Goal: Information Seeking & Learning: Check status

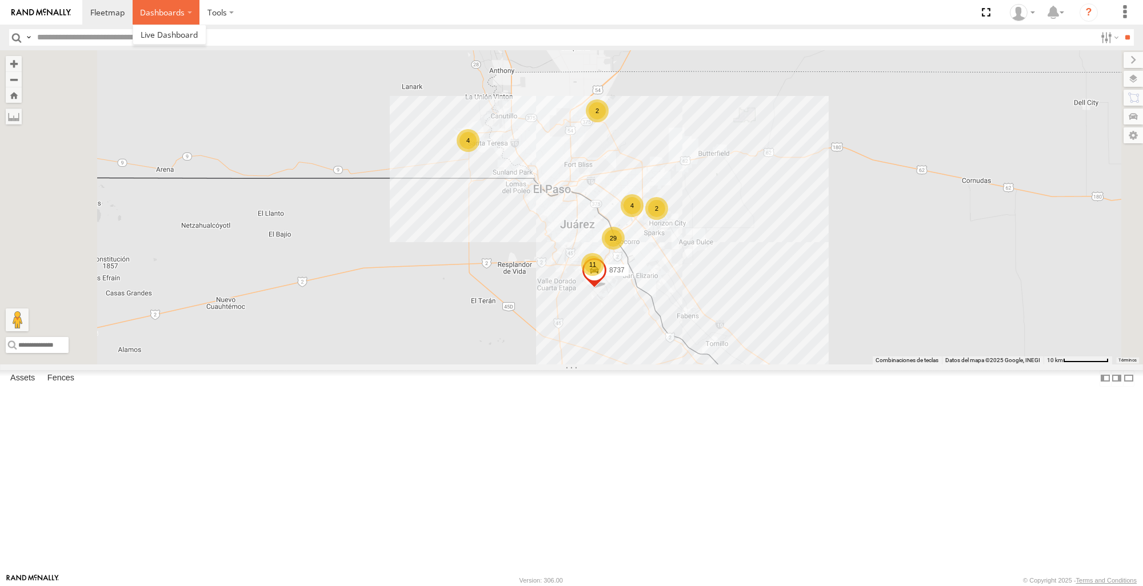
click at [185, 14] on label "Dashboards" at bounding box center [166, 12] width 67 height 25
click at [186, 13] on label "Dashboards" at bounding box center [166, 12] width 67 height 25
click at [327, 15] on section "Dashboards" at bounding box center [611, 12] width 1058 height 25
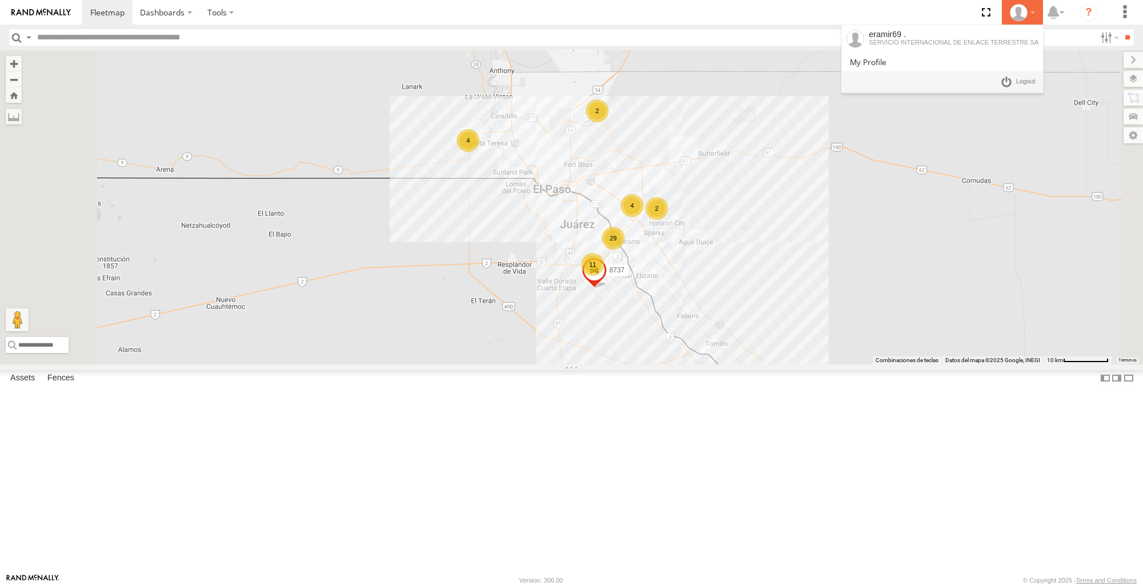
click at [1020, 17] on icon at bounding box center [1018, 12] width 17 height 17
click at [1014, 85] on link at bounding box center [1018, 82] width 42 height 17
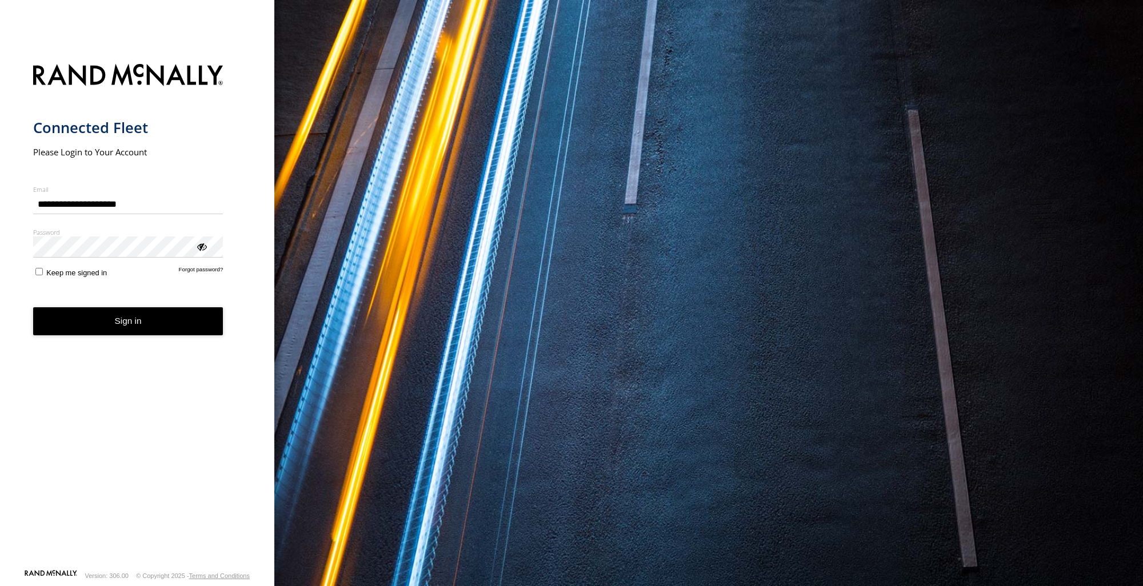
type input "**********"
click at [78, 320] on button "Sign in" at bounding box center [128, 321] width 190 height 28
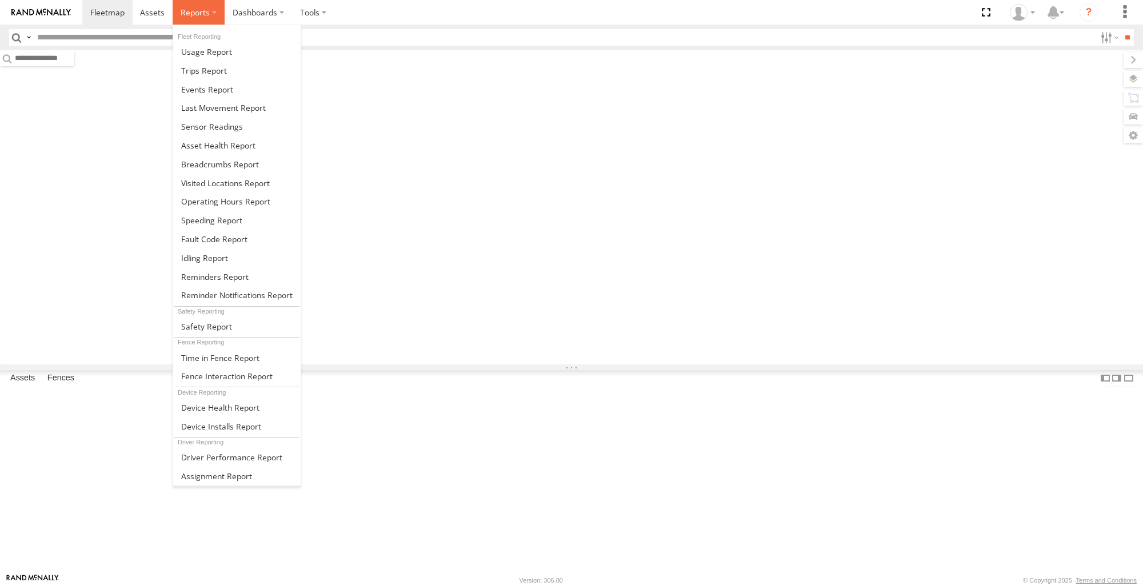
click at [199, 6] on label at bounding box center [199, 12] width 52 height 25
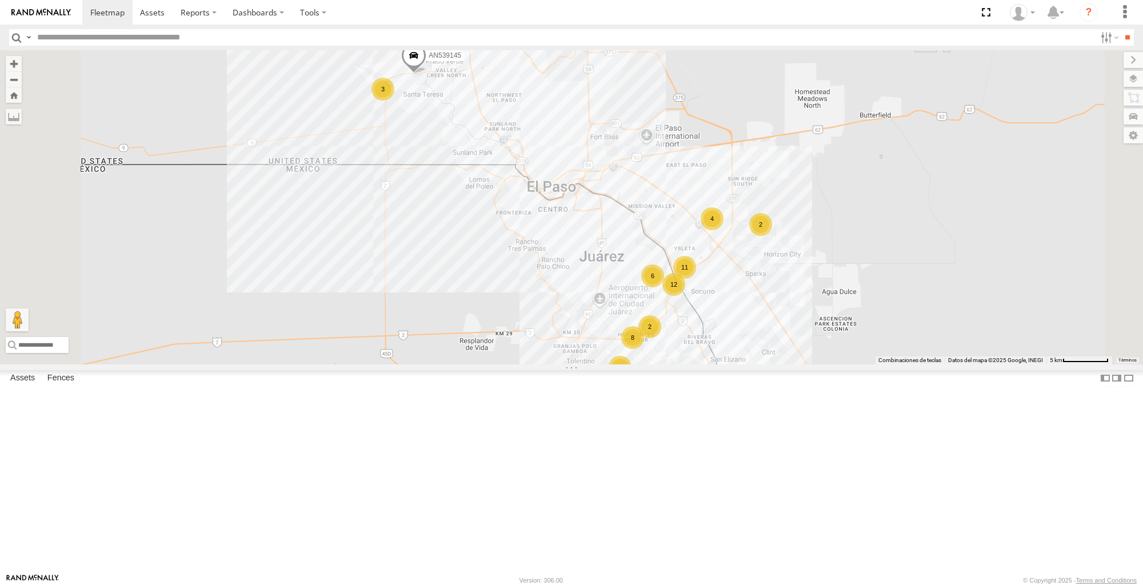
click at [357, 15] on section at bounding box center [611, 12] width 1058 height 25
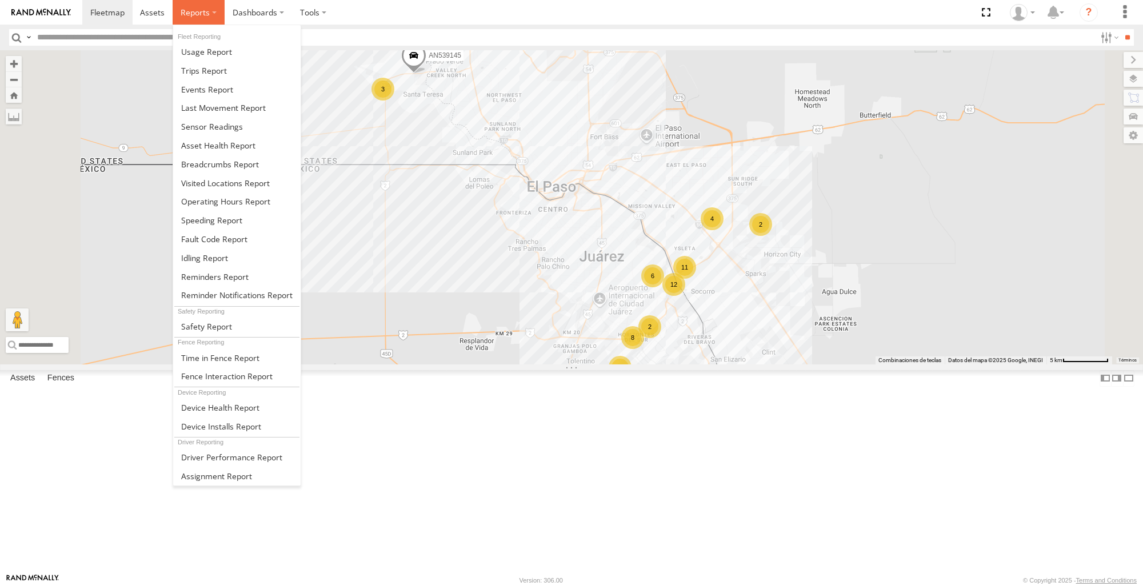
click at [194, 12] on span at bounding box center [195, 12] width 29 height 11
click at [212, 15] on label at bounding box center [199, 12] width 52 height 25
click at [210, 14] on label at bounding box center [199, 12] width 52 height 25
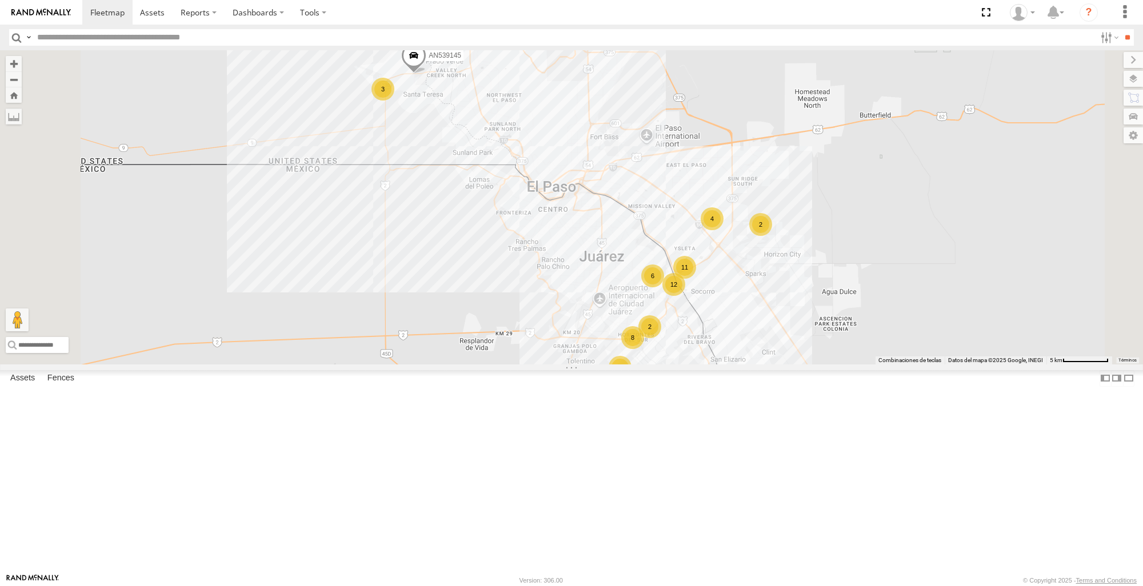
click at [420, 10] on section at bounding box center [611, 12] width 1058 height 25
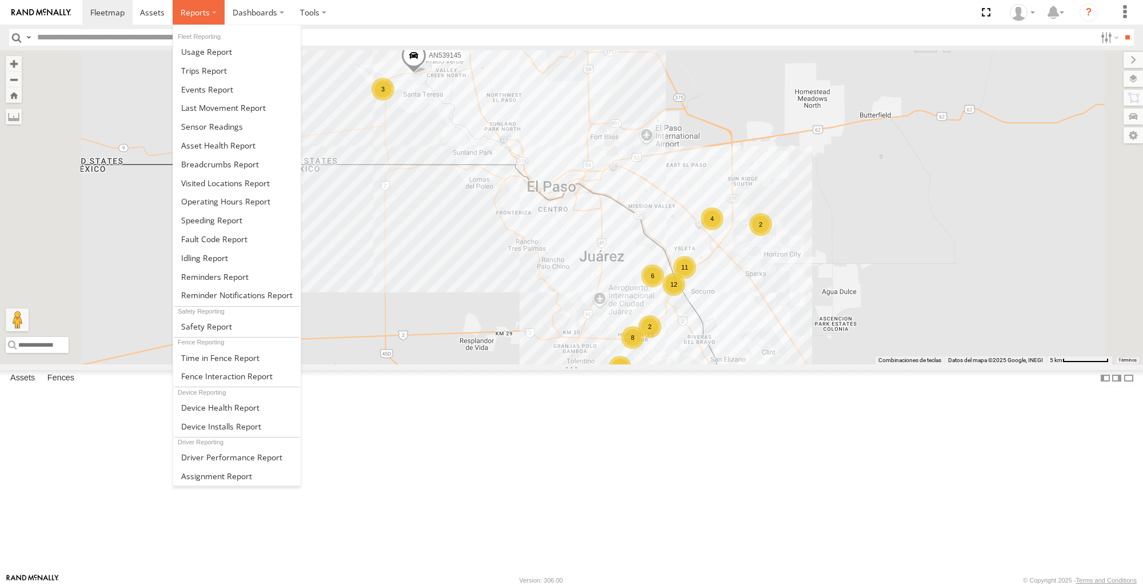
click at [201, 10] on span at bounding box center [195, 12] width 29 height 11
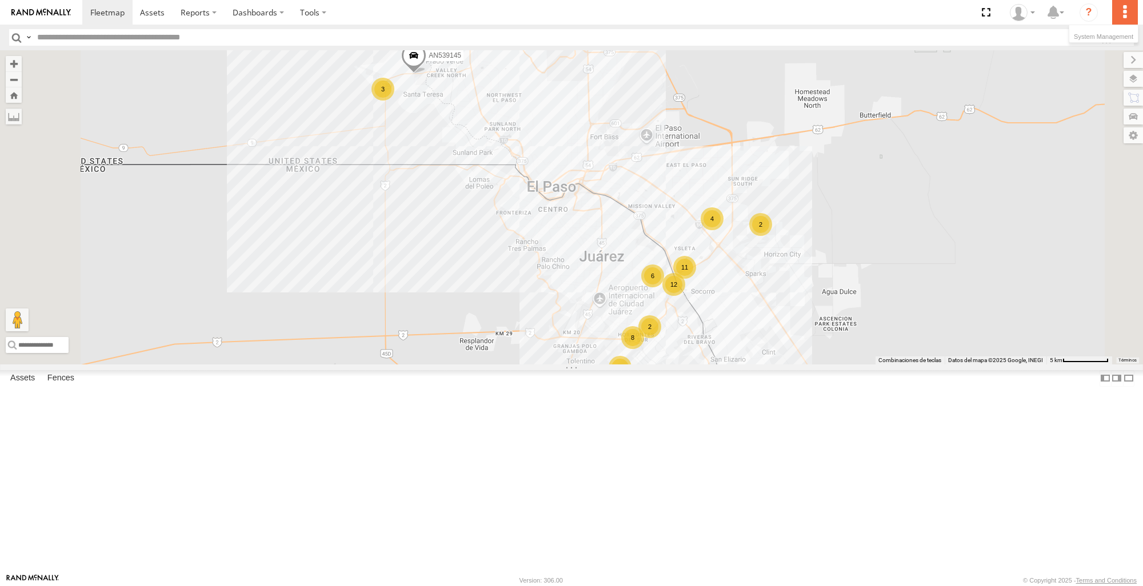
click at [1131, 13] on label at bounding box center [1124, 12] width 25 height 25
click at [1109, 33] on span at bounding box center [1103, 36] width 59 height 7
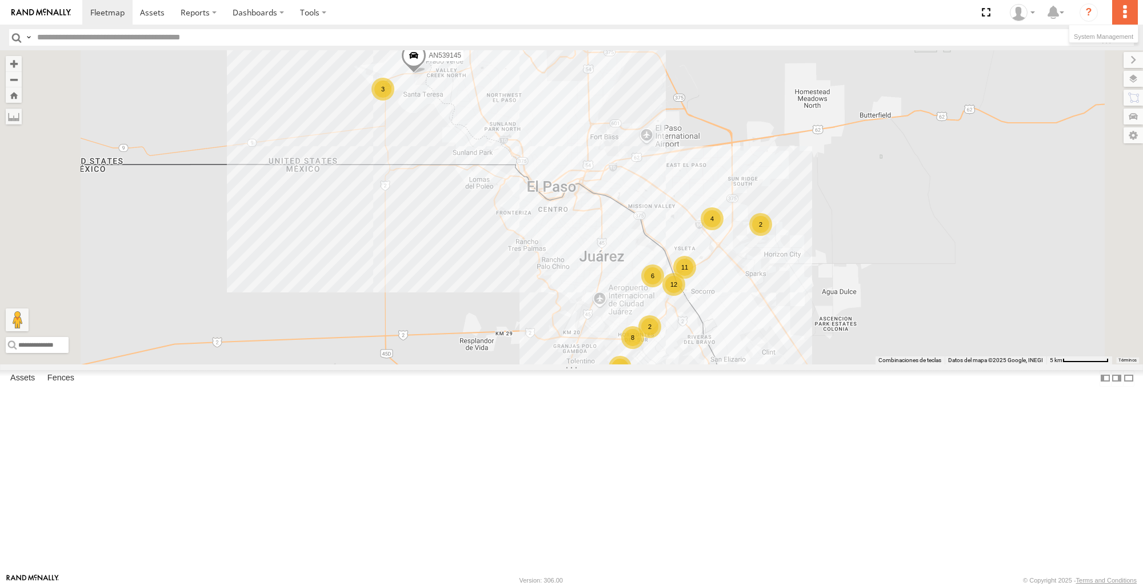
click at [1109, 33] on span at bounding box center [1103, 36] width 59 height 7
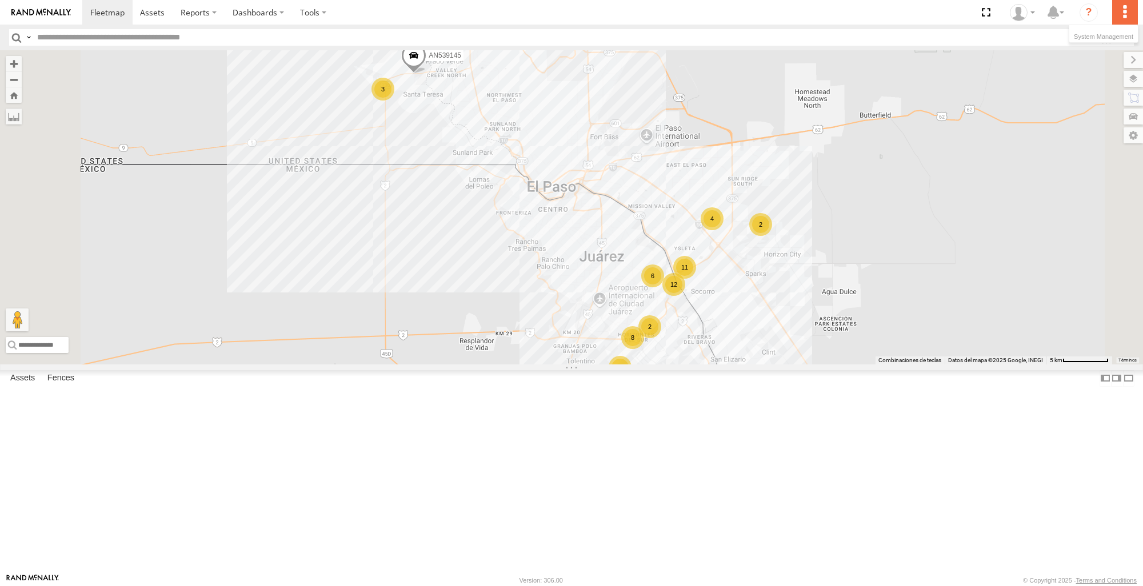
click at [1109, 33] on span at bounding box center [1103, 36] width 59 height 7
click at [1109, 40] on li at bounding box center [1104, 35] width 66 height 9
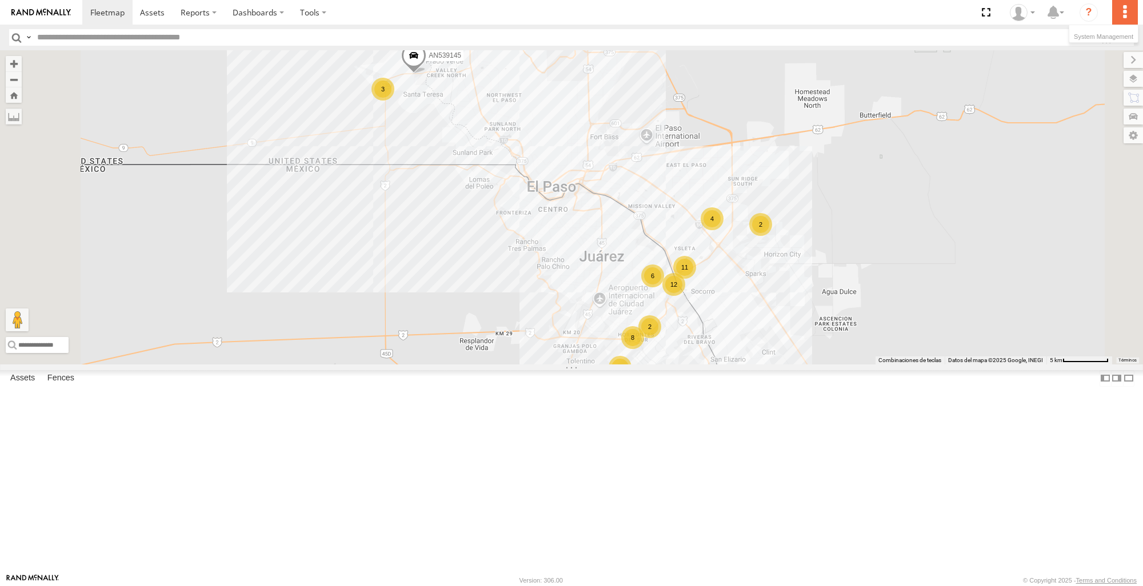
click at [1109, 40] on li at bounding box center [1104, 35] width 66 height 9
click at [1108, 33] on span at bounding box center [1103, 36] width 59 height 7
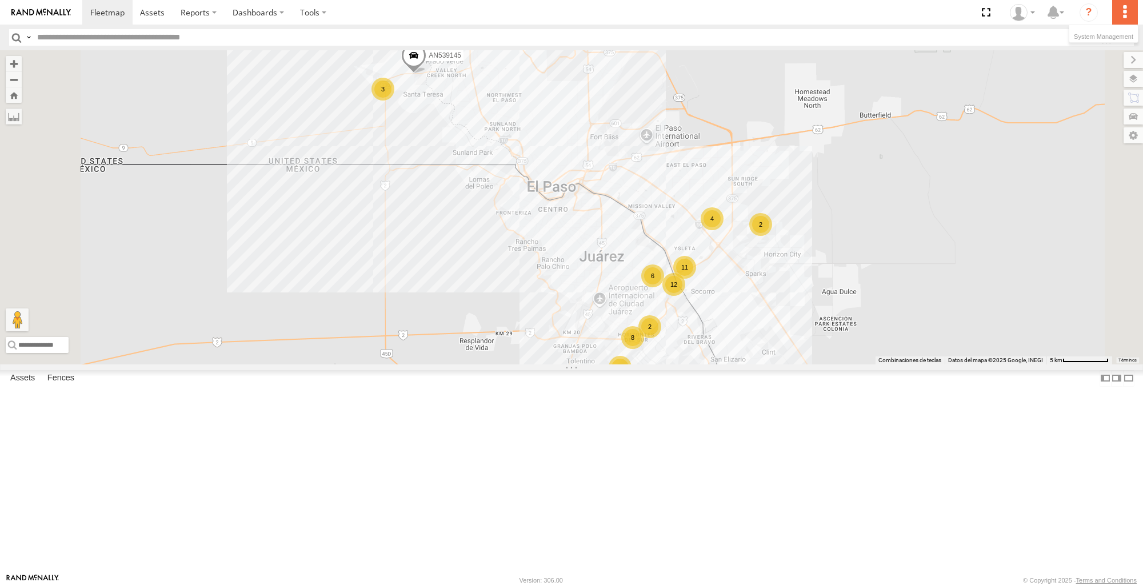
click at [1108, 33] on span at bounding box center [1103, 36] width 59 height 7
click at [1106, 38] on span at bounding box center [1103, 36] width 59 height 7
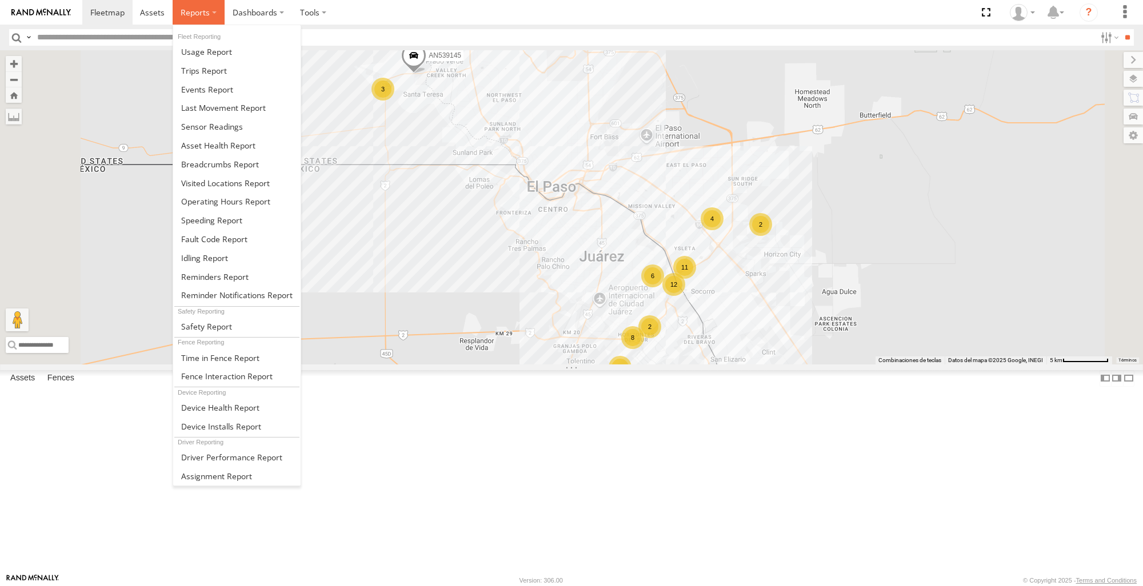
click at [201, 15] on span at bounding box center [195, 12] width 29 height 11
click at [198, 162] on span at bounding box center [220, 164] width 78 height 11
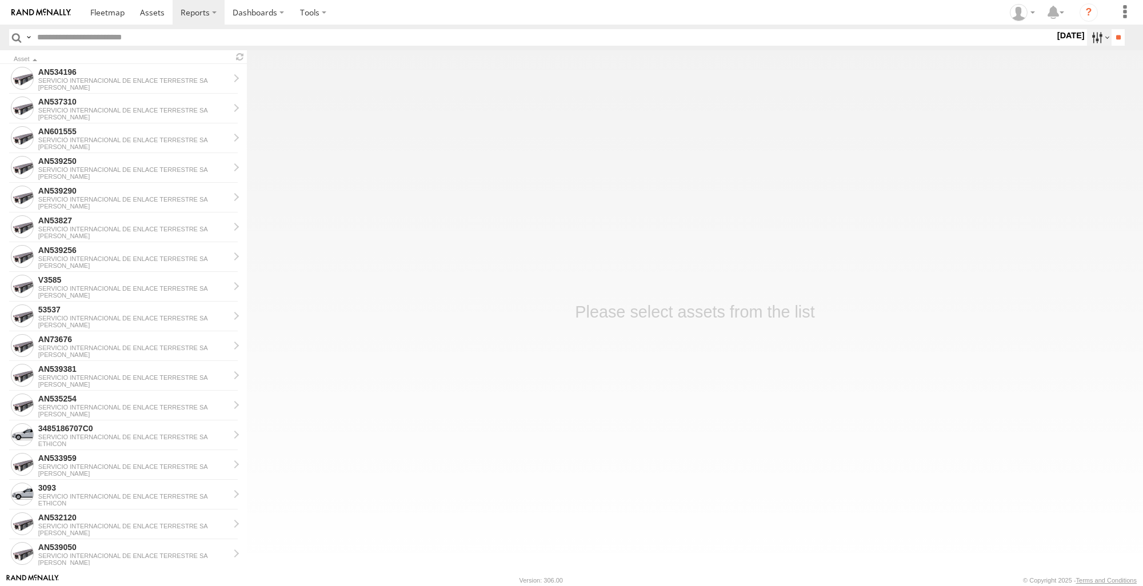
click at [1087, 39] on label at bounding box center [1099, 37] width 25 height 17
click at [0, 0] on label at bounding box center [0, 0] width 0 height 0
click at [1096, 37] on label at bounding box center [1099, 37] width 25 height 17
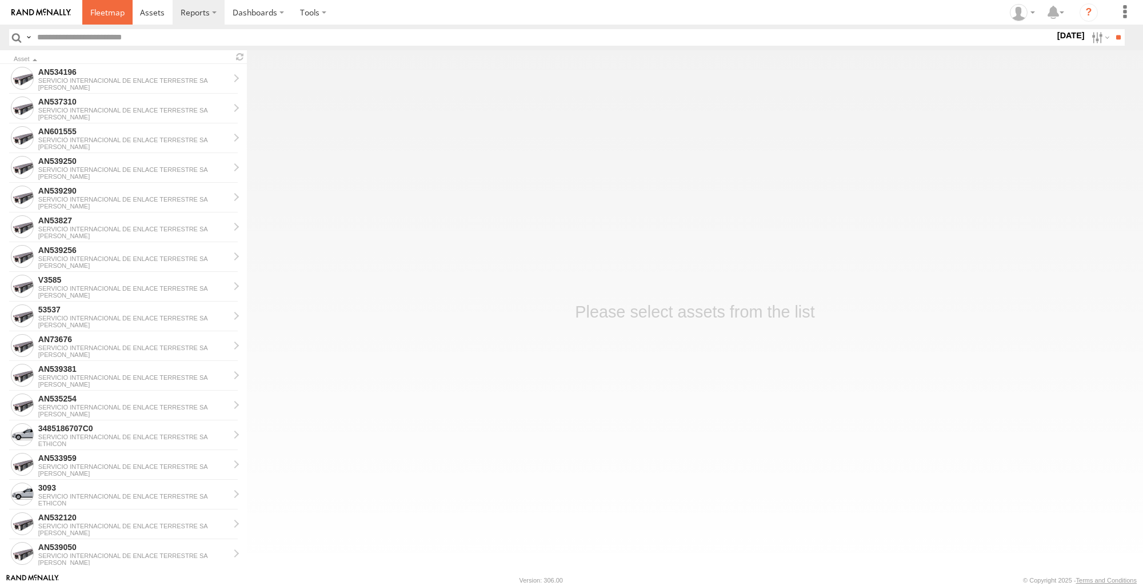
click at [118, 12] on span at bounding box center [107, 12] width 34 height 11
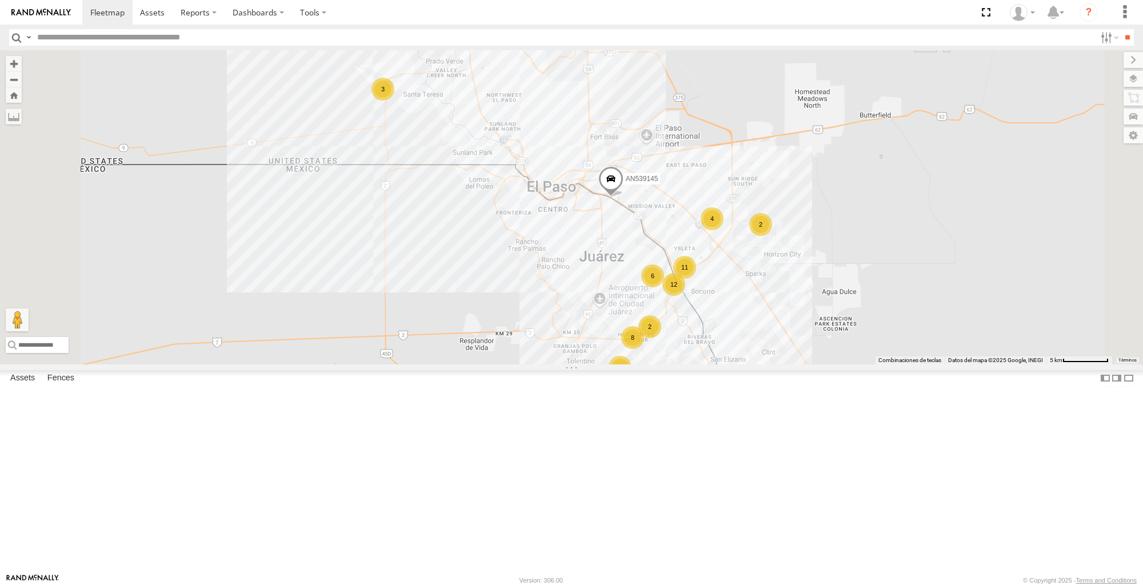
click at [421, 364] on div "12 8 11 6 2 2 4 3 2 AN539145 2" at bounding box center [571, 207] width 1143 height 314
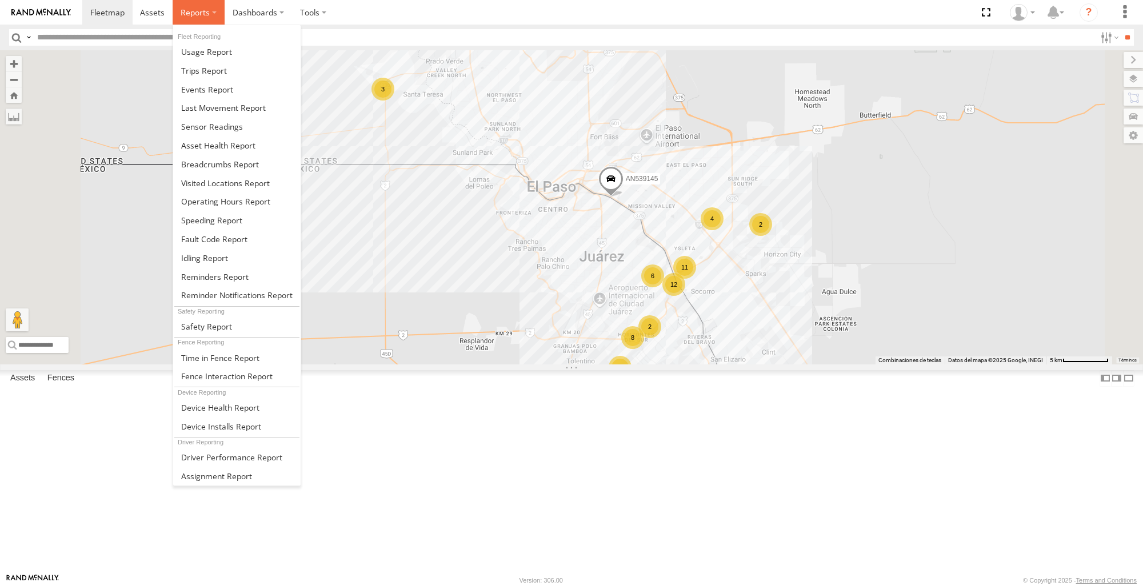
click at [199, 15] on span at bounding box center [195, 12] width 29 height 11
click at [237, 161] on span at bounding box center [220, 164] width 78 height 11
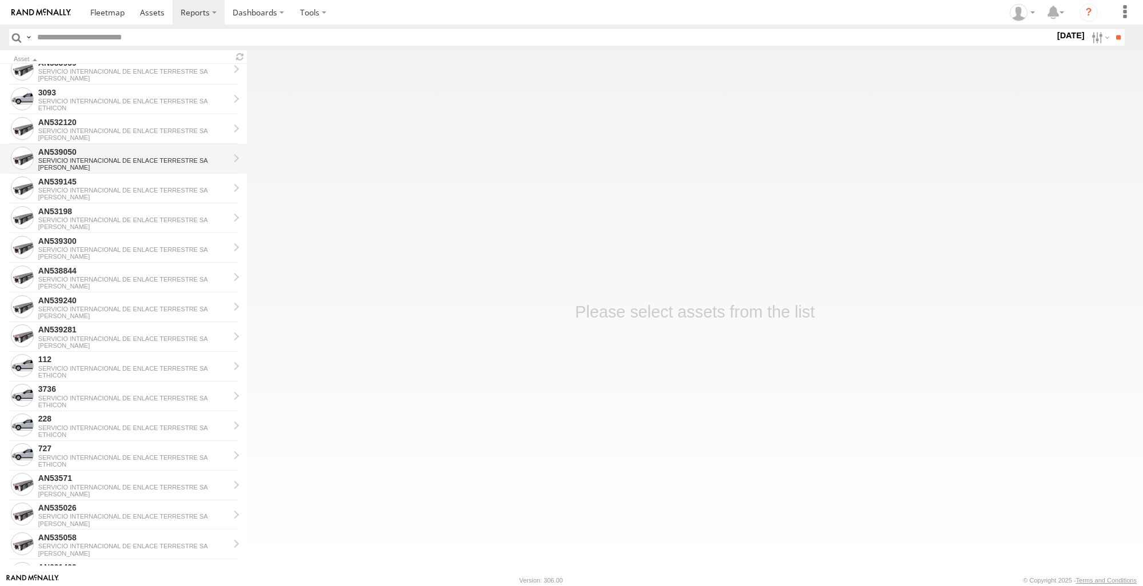
scroll to position [437, 0]
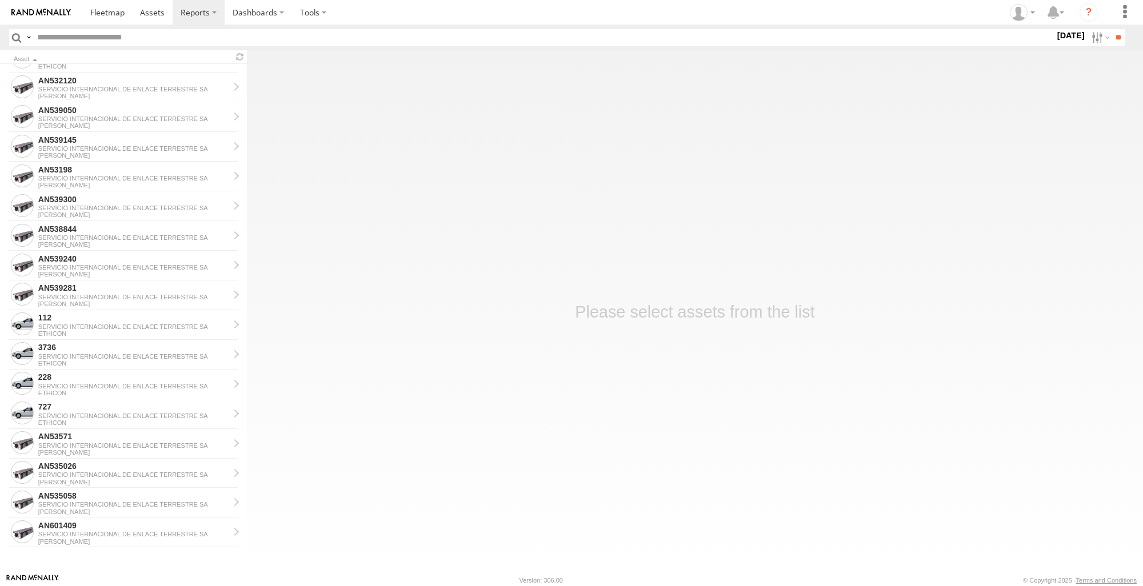
click at [485, 339] on main "Asset AN534196 SERVICIO INTERNACIONAL DE ENLACE TERRESTRE SA [PERSON_NAME] AN53…" at bounding box center [571, 311] width 1143 height 523
click at [519, 542] on main "Asset AN534196 SERVICIO INTERNACIONAL DE ENLACE TERRESTRE SA [PERSON_NAME] AN53…" at bounding box center [571, 311] width 1143 height 523
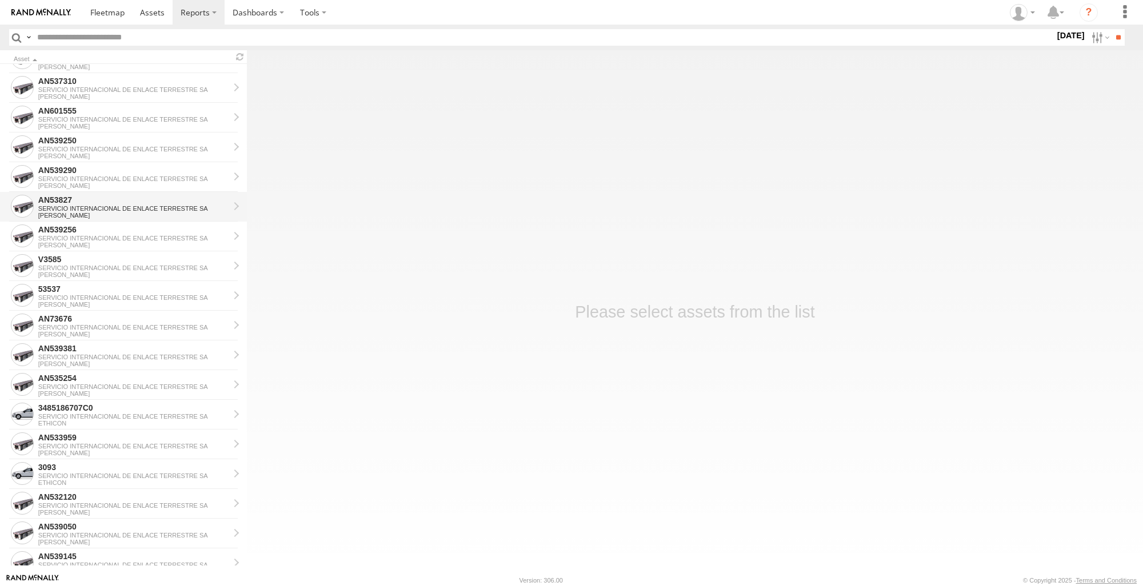
scroll to position [0, 0]
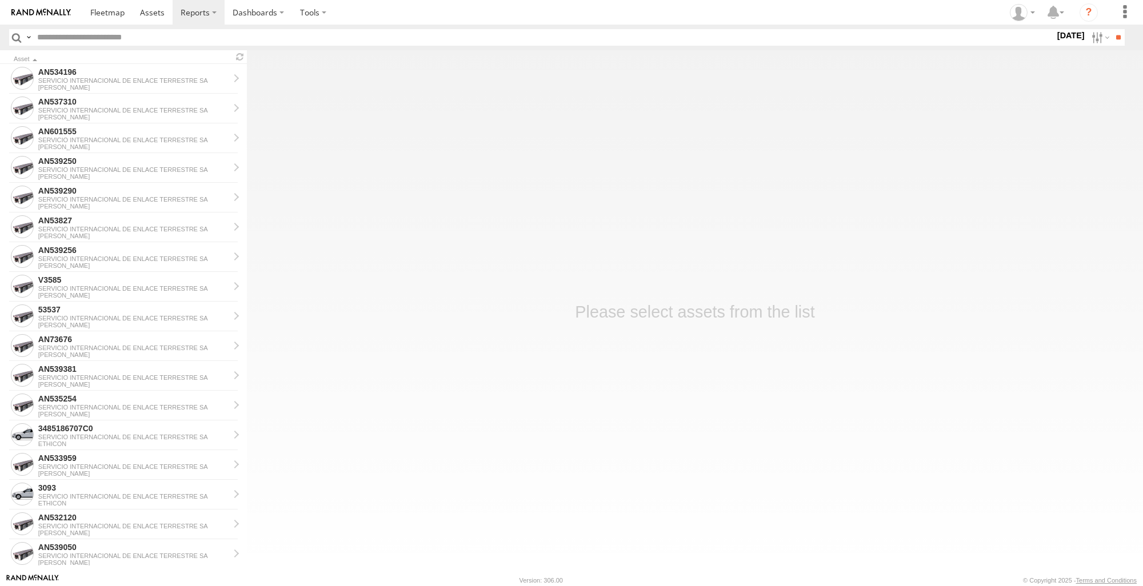
click at [441, 509] on main "Asset AN534196 SERVICIO INTERNACIONAL DE ENLACE TERRESTRE SA JOHNSON AN537310 S…" at bounding box center [571, 311] width 1143 height 523
click at [1056, 38] on label "25 Aug 25" at bounding box center [1071, 35] width 32 height 13
click at [0, 0] on label at bounding box center [0, 0] width 0 height 0
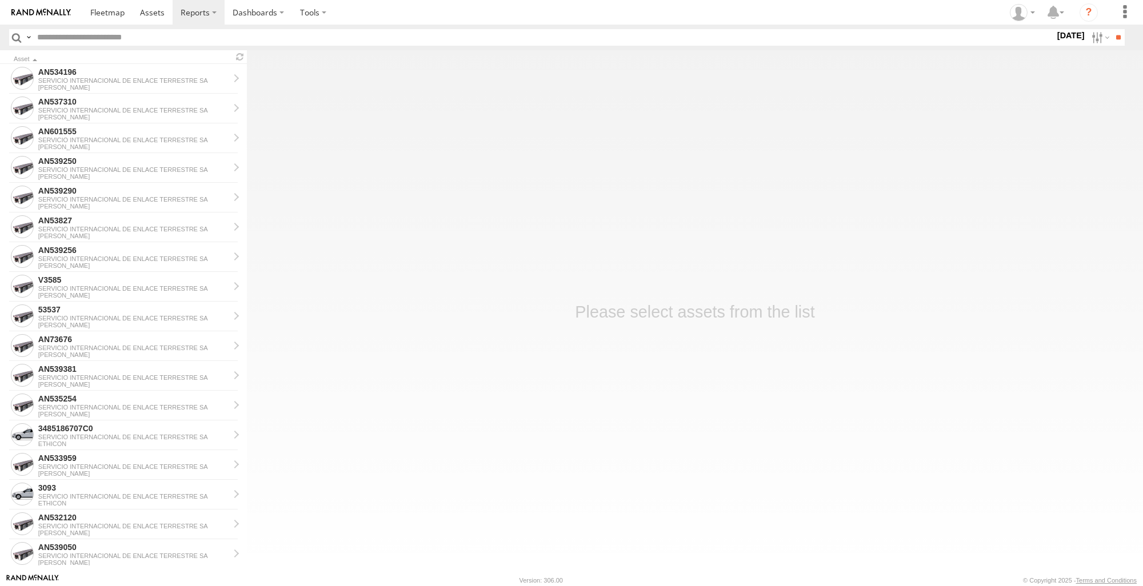
click at [0, 0] on label at bounding box center [0, 0] width 0 height 0
click at [1115, 38] on input "**" at bounding box center [1118, 37] width 13 height 17
drag, startPoint x: 631, startPoint y: 513, endPoint x: 609, endPoint y: 509, distance: 22.6
click at [631, 513] on main "Asset AN539050 SERVICIO INTERNACIONAL DE ENLACE TERRESTRE SA JOHNSON AN533959 S…" at bounding box center [571, 311] width 1143 height 523
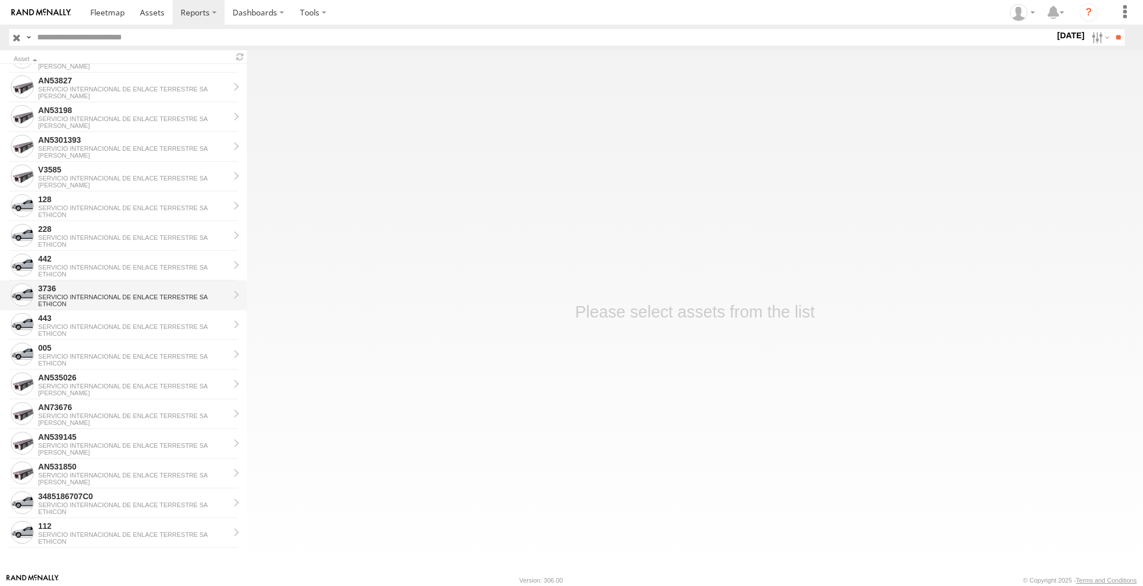
scroll to position [1061, 0]
click at [110, 533] on div "SERVICIO INTERNACIONAL DE ENLACE TERRESTRE SA" at bounding box center [133, 534] width 191 height 7
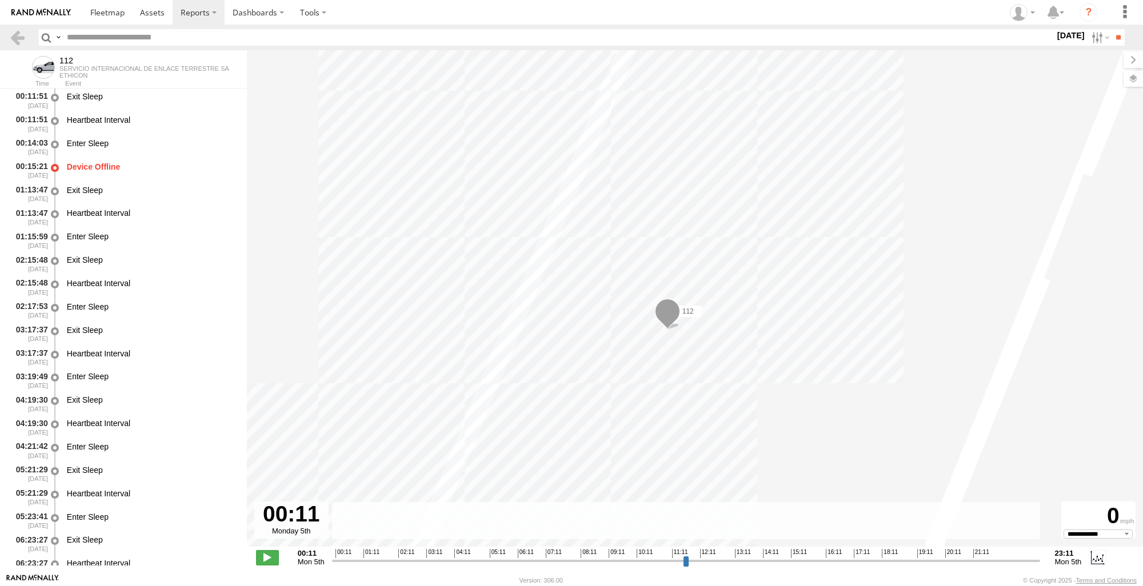
select select "**********"
click at [17, 43] on link at bounding box center [17, 37] width 17 height 17
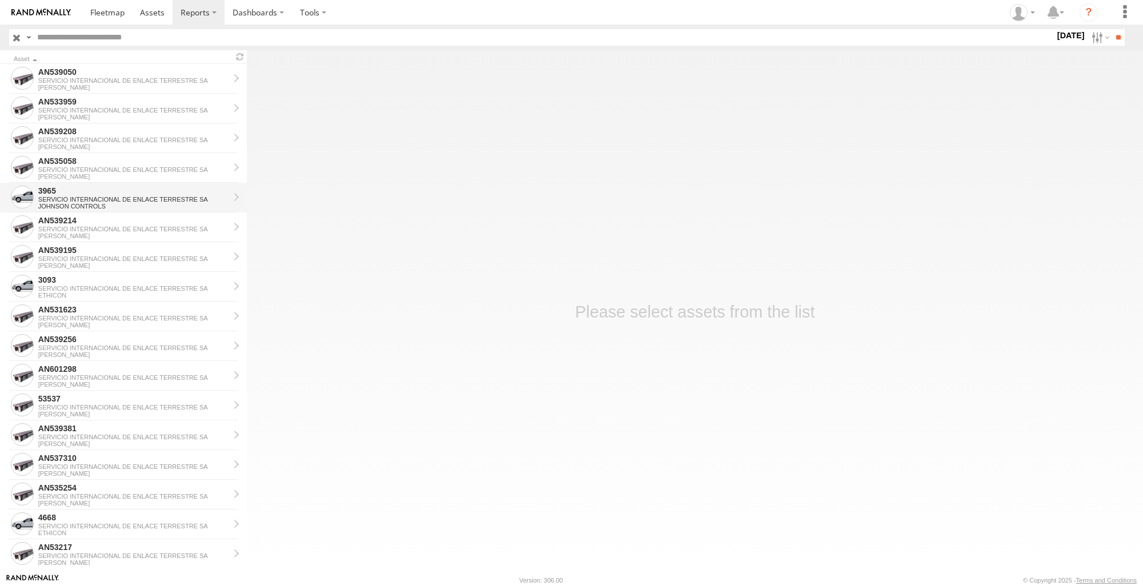
click at [114, 196] on div "SERVICIO INTERNACIONAL DE ENLACE TERRESTRE SA" at bounding box center [133, 199] width 191 height 7
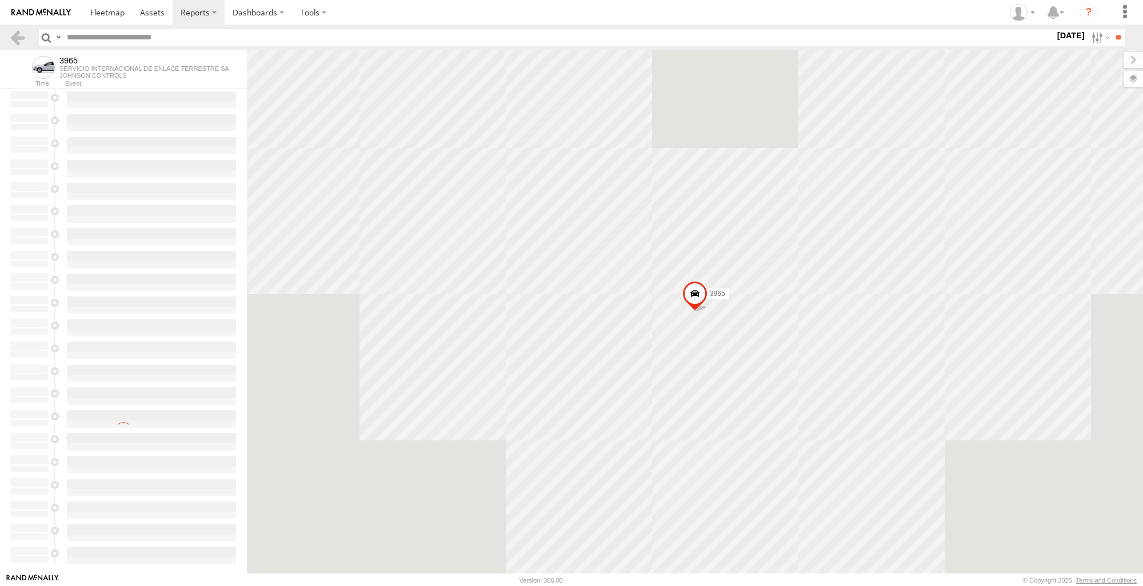
type input "**********"
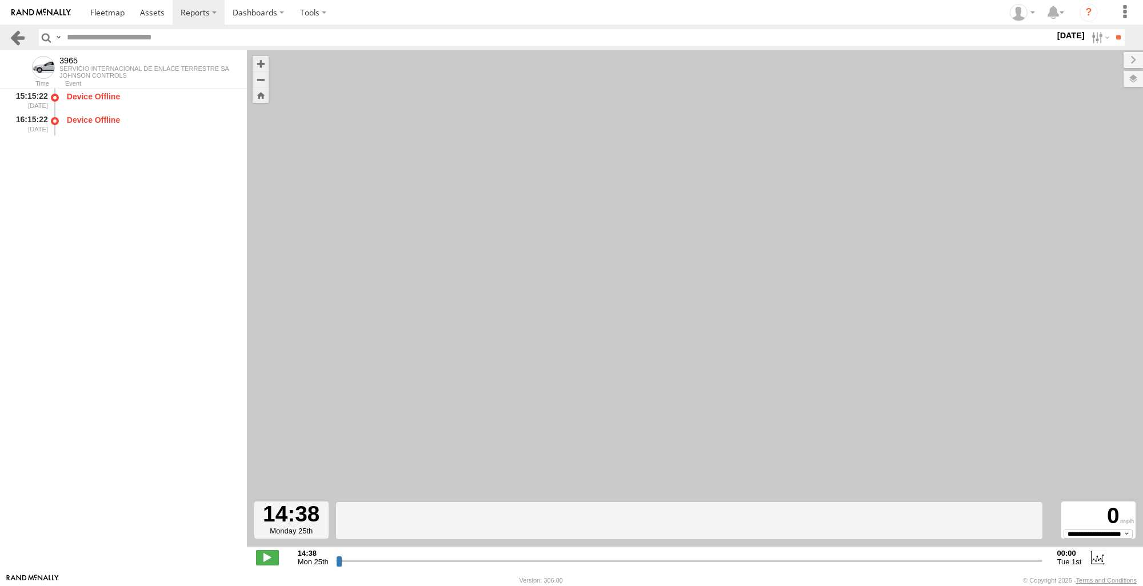
click at [17, 35] on link at bounding box center [17, 37] width 17 height 17
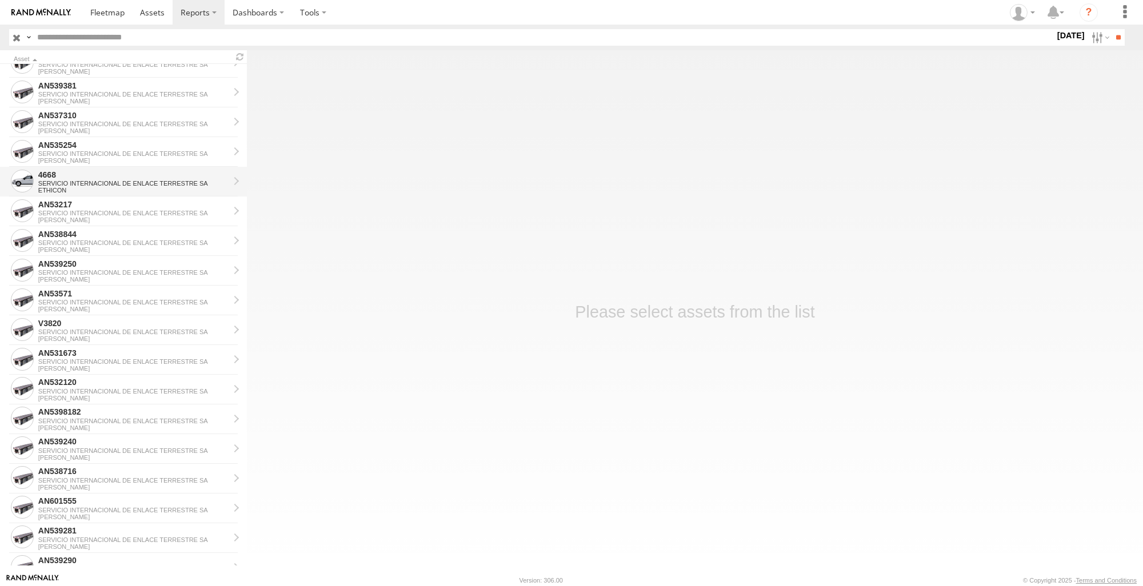
scroll to position [229, 0]
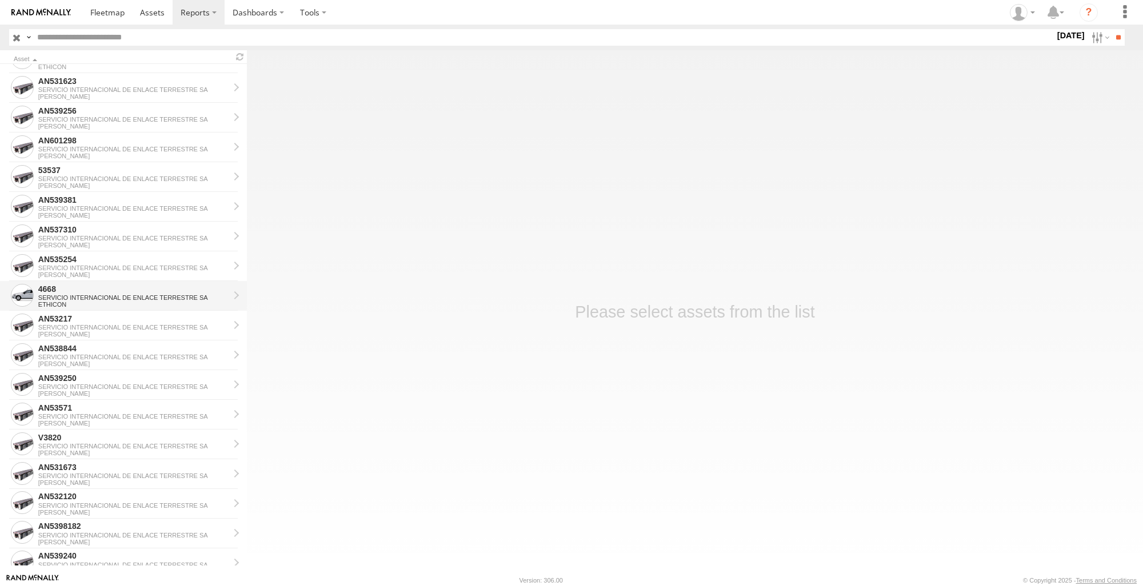
click at [86, 295] on div "SERVICIO INTERNACIONAL DE ENLACE TERRESTRE SA" at bounding box center [133, 297] width 191 height 7
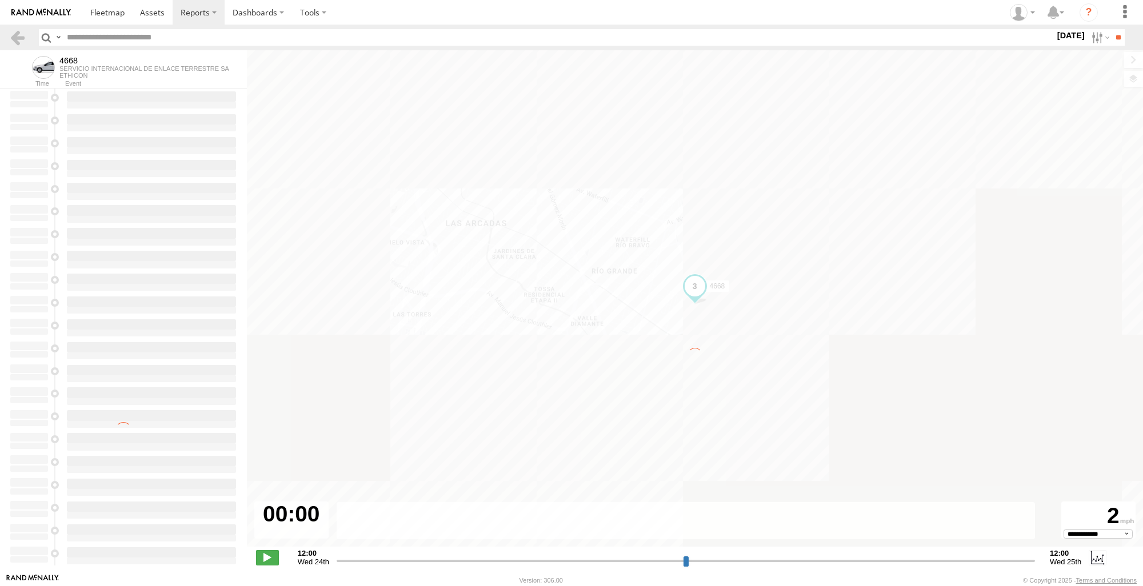
type input "**********"
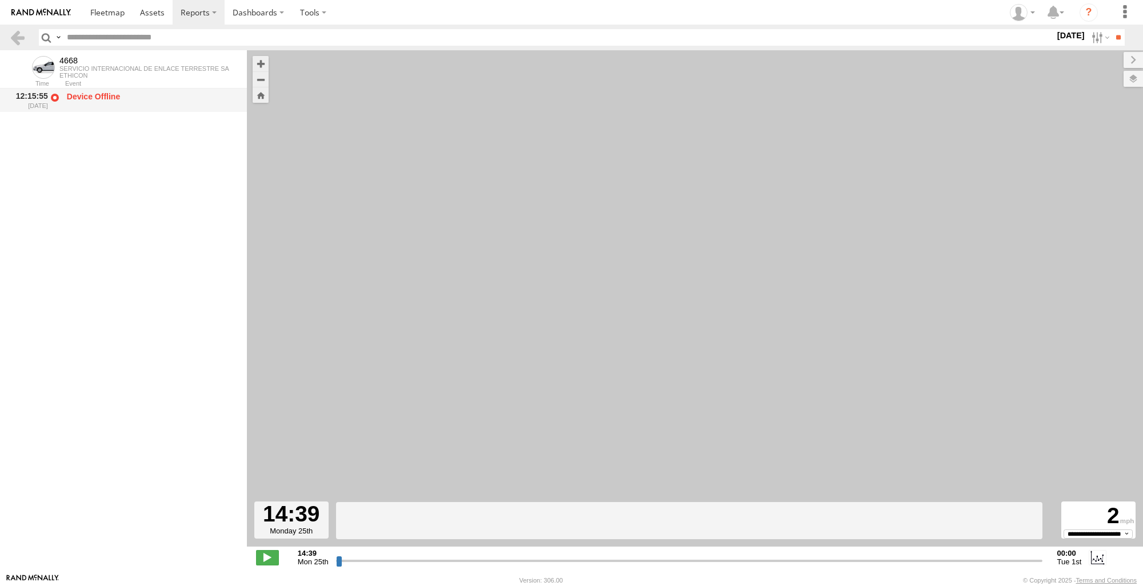
click at [87, 95] on div "Device Offline" at bounding box center [151, 96] width 169 height 10
click at [97, 75] on div "ETHICON" at bounding box center [144, 75] width 170 height 7
click at [22, 35] on link at bounding box center [17, 37] width 17 height 17
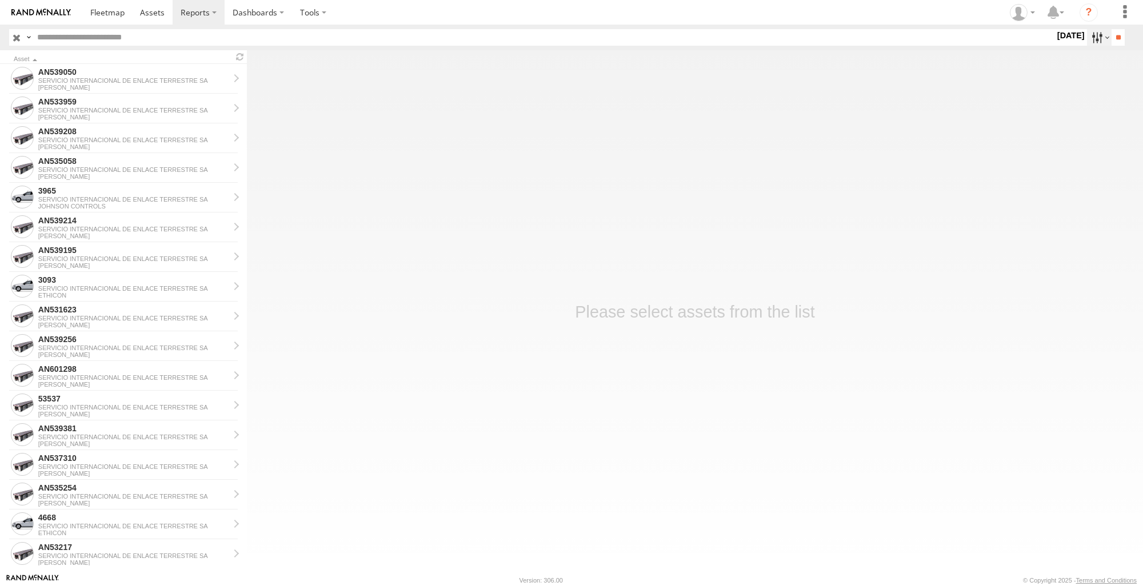
click at [1089, 38] on label at bounding box center [1099, 37] width 25 height 17
click at [0, 0] on label at bounding box center [0, 0] width 0 height 0
click at [1112, 29] on input "**" at bounding box center [1118, 37] width 13 height 17
click at [67, 110] on div "SERVICIO INTERNACIONAL DE ENLACE TERRESTRE SA" at bounding box center [133, 110] width 191 height 7
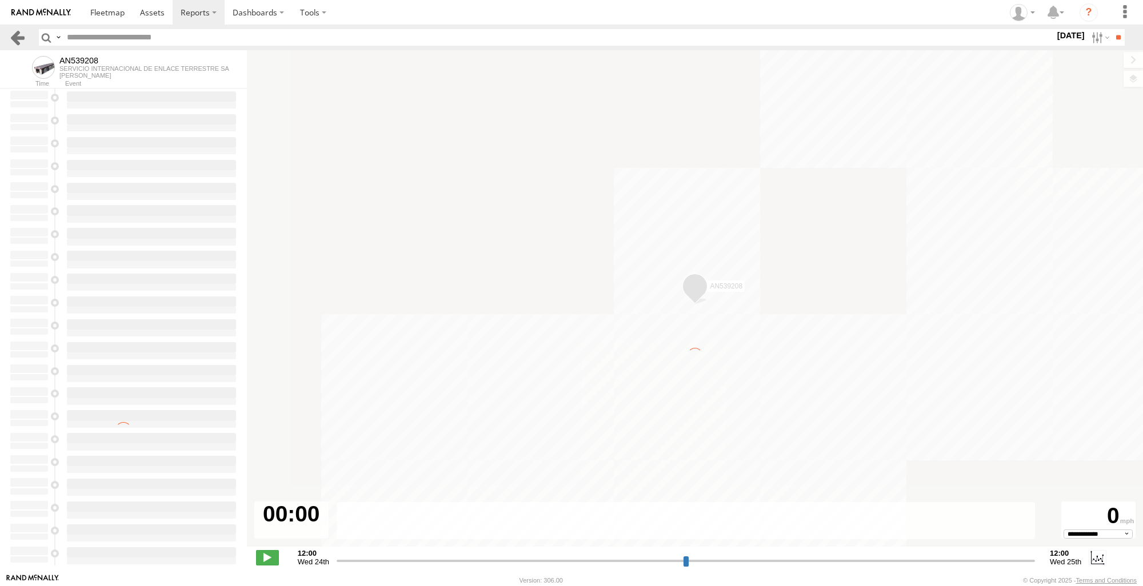
scroll to position [111, 0]
type input "**********"
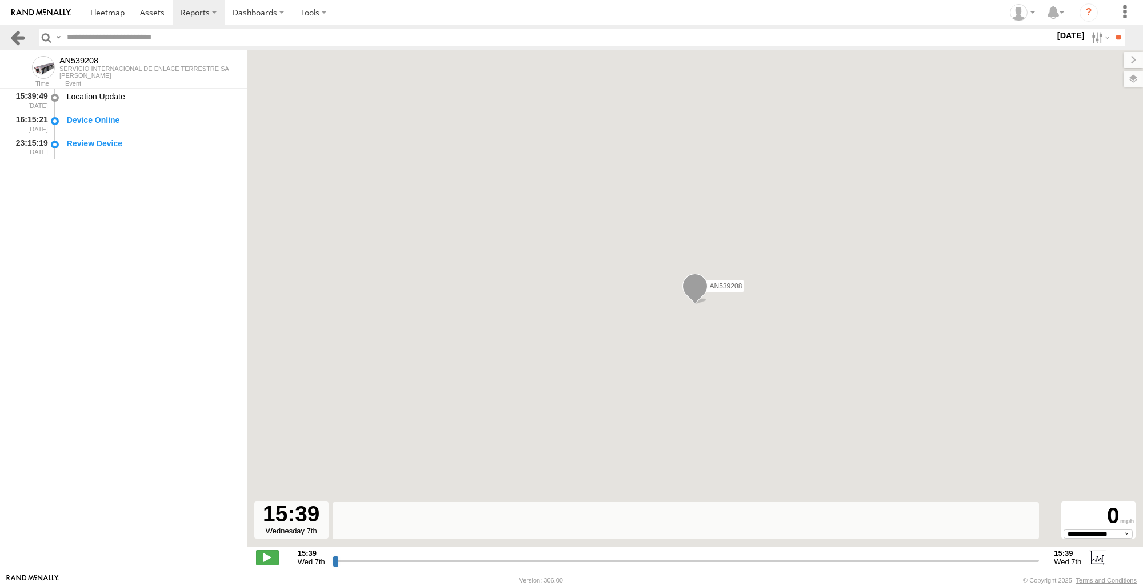
scroll to position [0, 0]
click at [17, 35] on link at bounding box center [17, 37] width 17 height 17
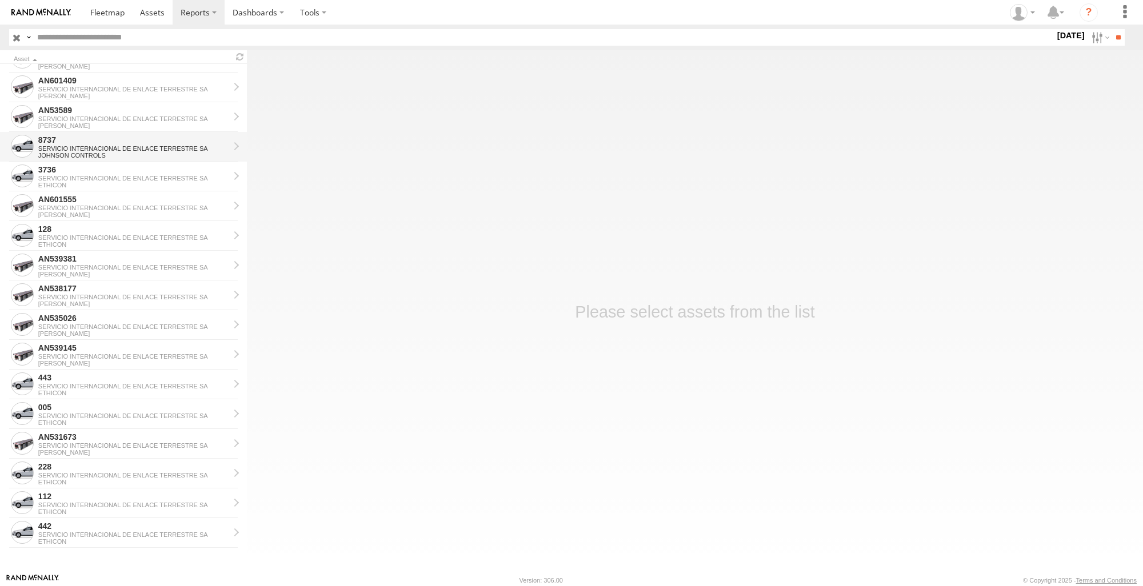
scroll to position [1032, 0]
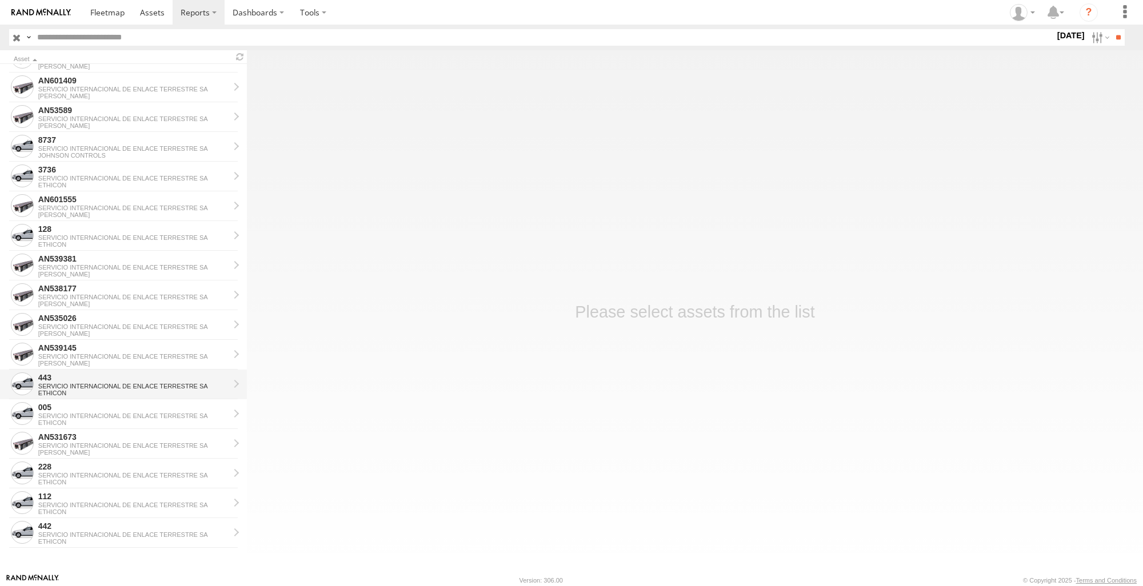
click at [117, 377] on div "443" at bounding box center [133, 378] width 191 height 10
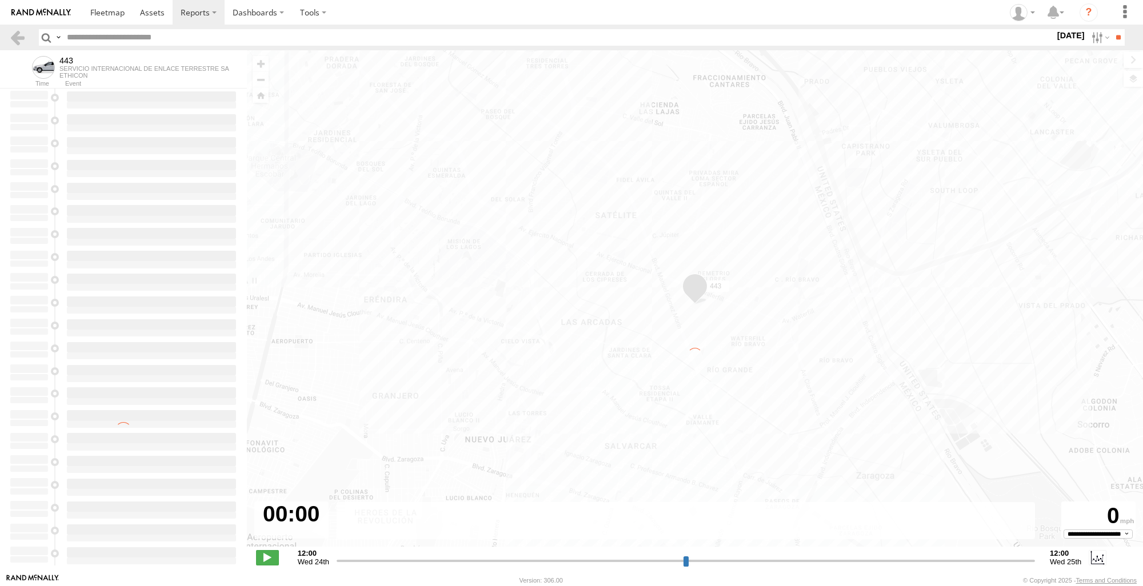
type input "**********"
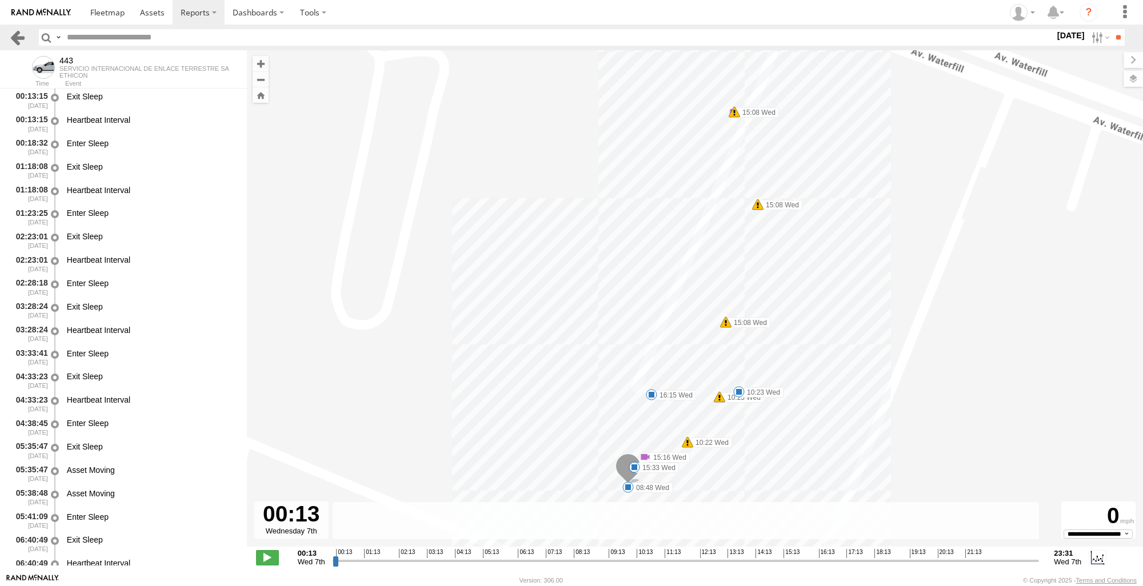
click at [15, 42] on link at bounding box center [17, 37] width 17 height 17
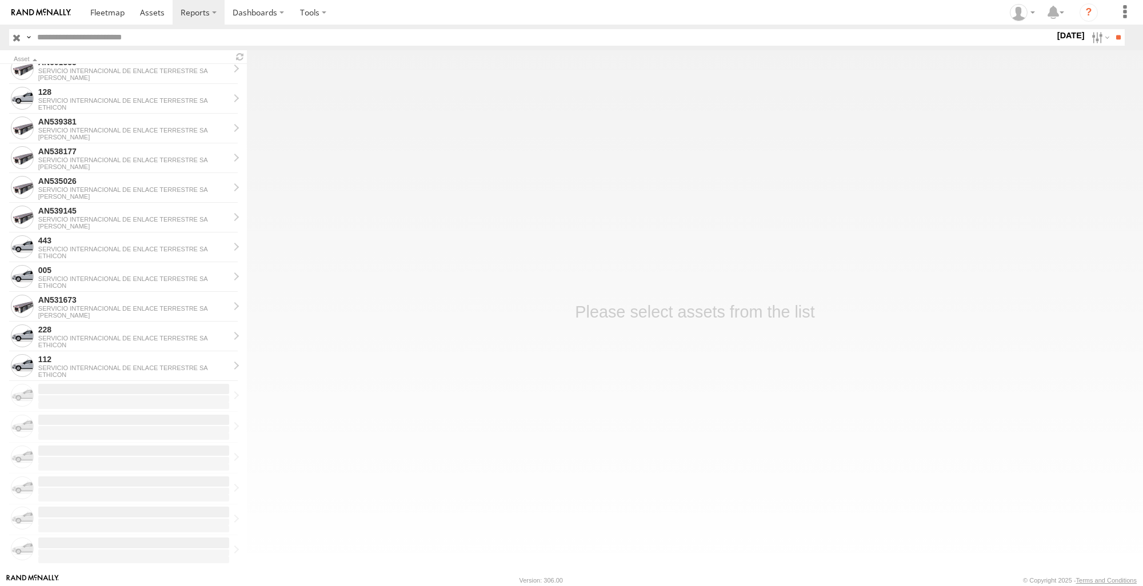
scroll to position [1032, 0]
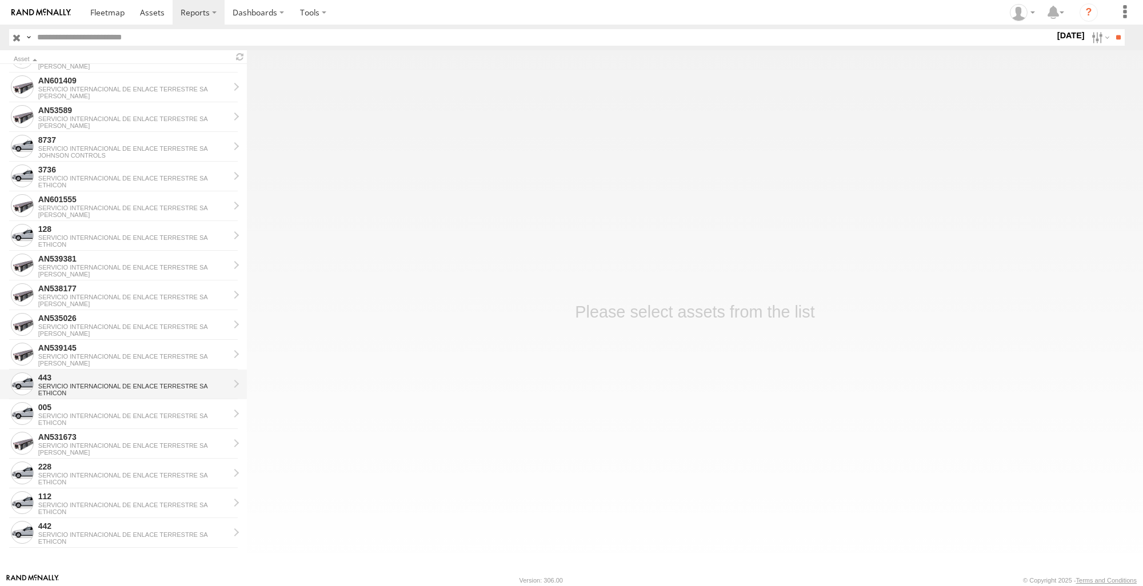
click at [87, 382] on div "443" at bounding box center [133, 378] width 191 height 10
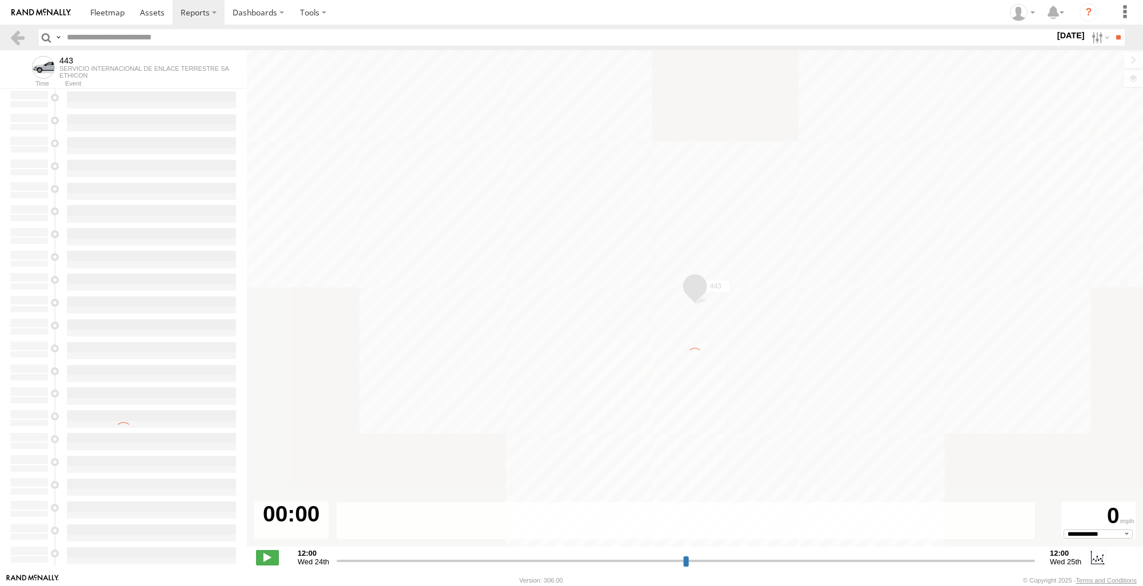
type input "**********"
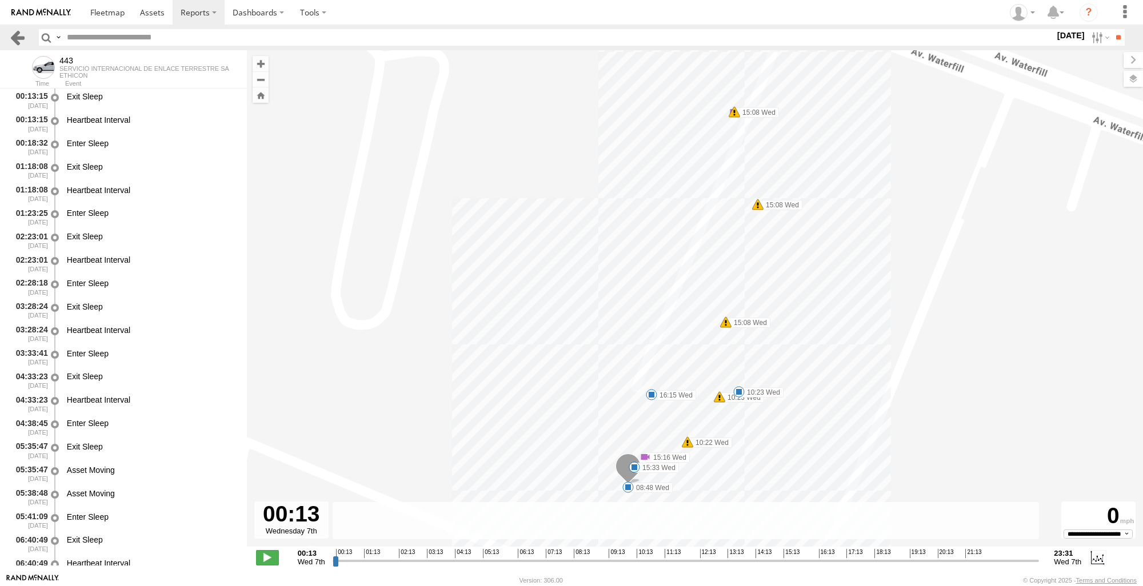
click at [22, 38] on link at bounding box center [17, 37] width 17 height 17
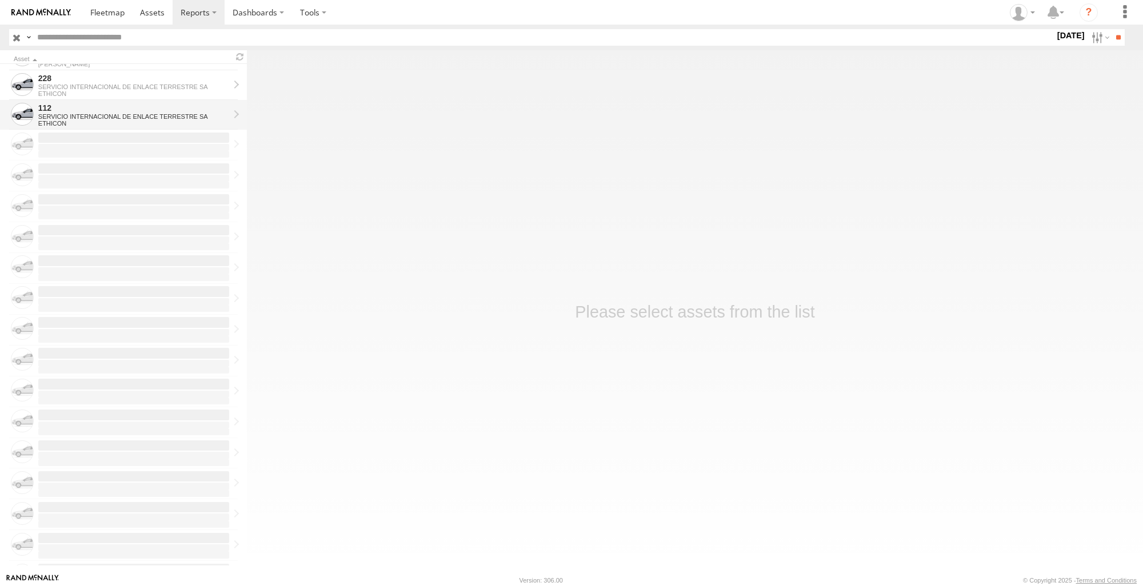
scroll to position [1032, 0]
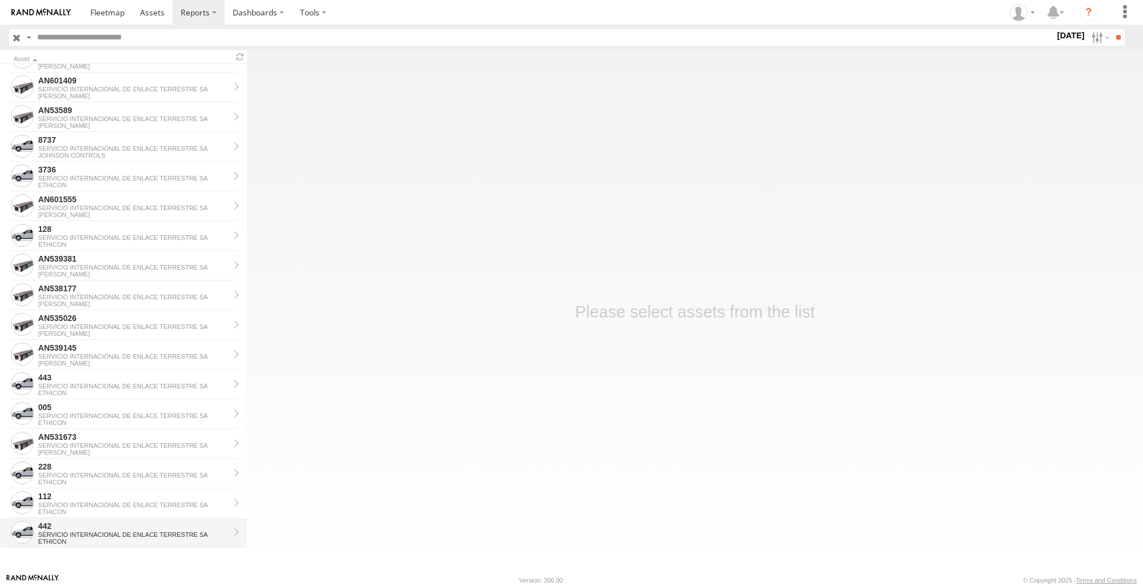
click at [97, 541] on div "ETHICON" at bounding box center [133, 541] width 191 height 7
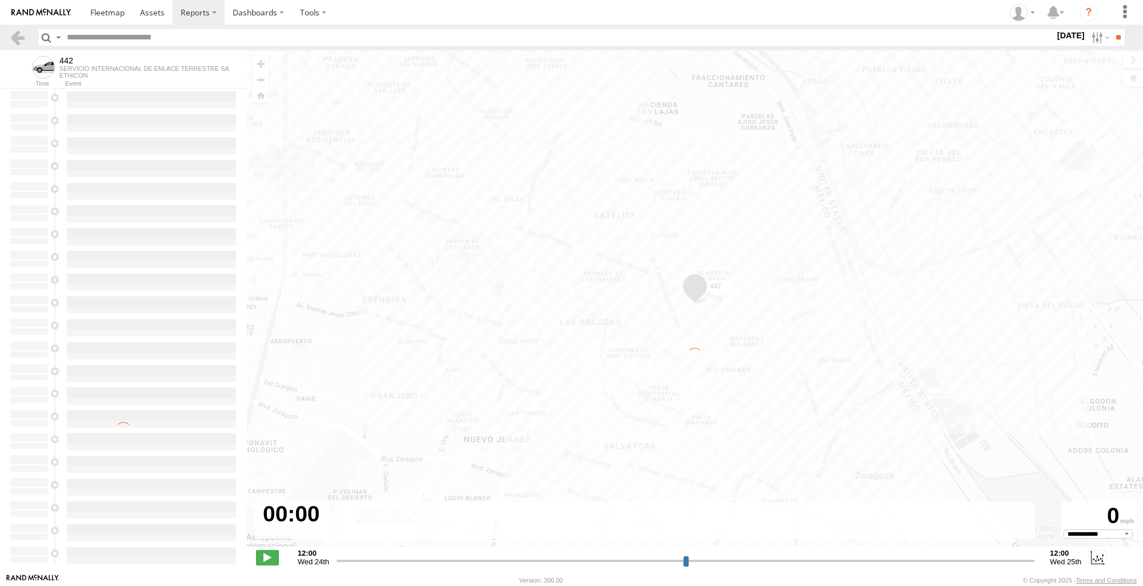
select select "**********"
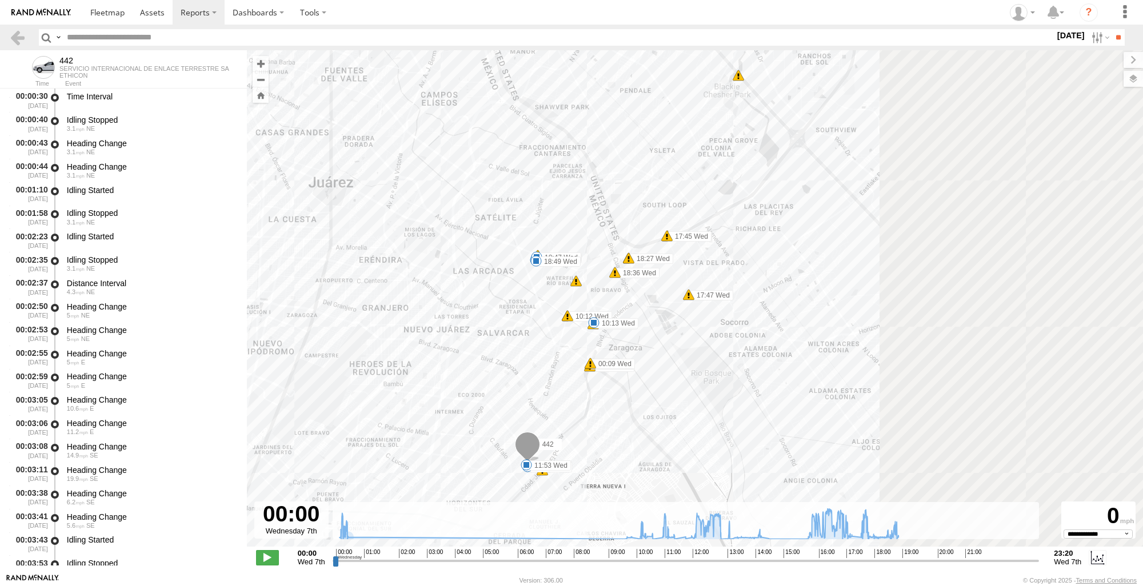
drag, startPoint x: 752, startPoint y: 383, endPoint x: 384, endPoint y: 282, distance: 381.5
click at [384, 282] on div "442 11:07 Wed 11:20 Wed 11:53 Wed 12:22 Wed 12:25 Wed 12:28 Wed 12:28 Wed 16:17…" at bounding box center [695, 304] width 896 height 509
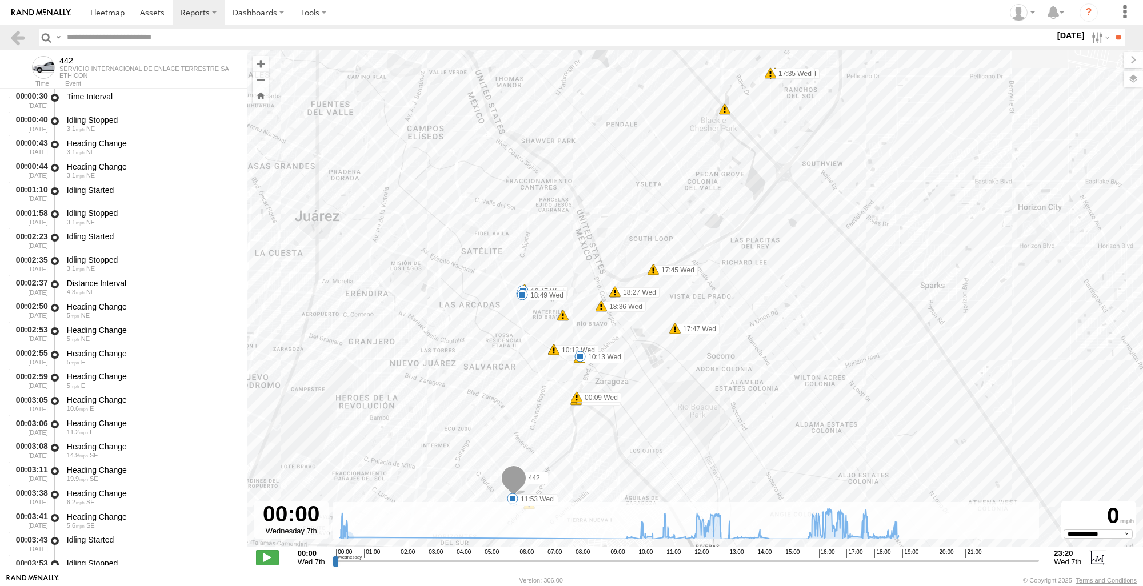
drag, startPoint x: 830, startPoint y: 199, endPoint x: 823, endPoint y: 234, distance: 35.5
click at [823, 234] on div "442 11:07 Wed 11:20 Wed 11:53 Wed 12:22 Wed 12:25 Wed 12:28 Wed 12:28 Wed 16:17…" at bounding box center [695, 304] width 896 height 509
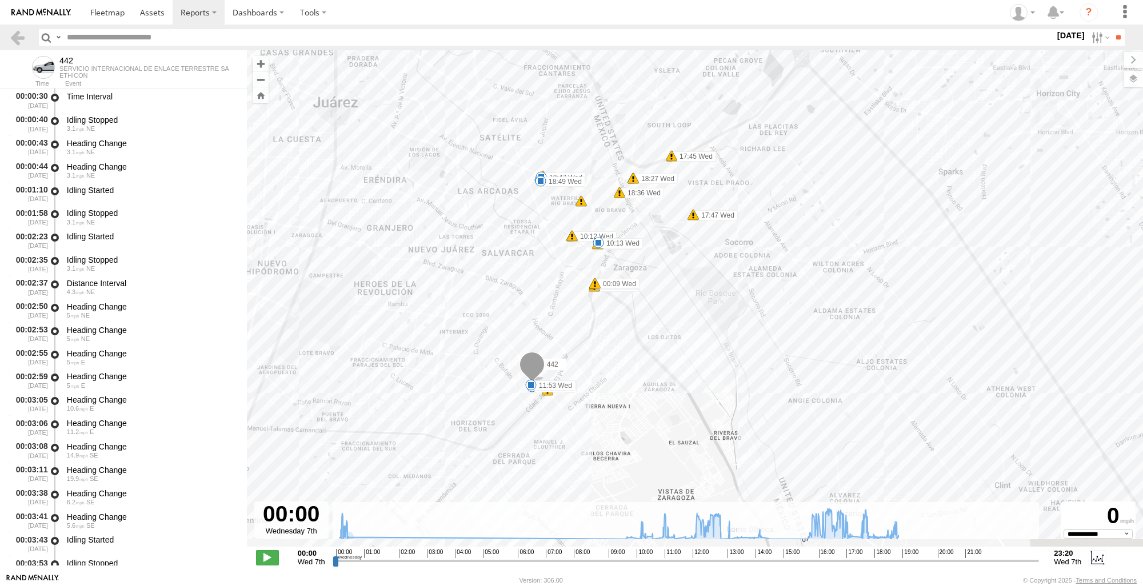
drag, startPoint x: 654, startPoint y: 460, endPoint x: 673, endPoint y: 346, distance: 115.4
click at [673, 346] on div "442 11:07 Wed 11:20 Wed 11:53 Wed 12:22 Wed 12:25 Wed 12:28 Wed 12:28 Wed 16:17…" at bounding box center [695, 304] width 896 height 509
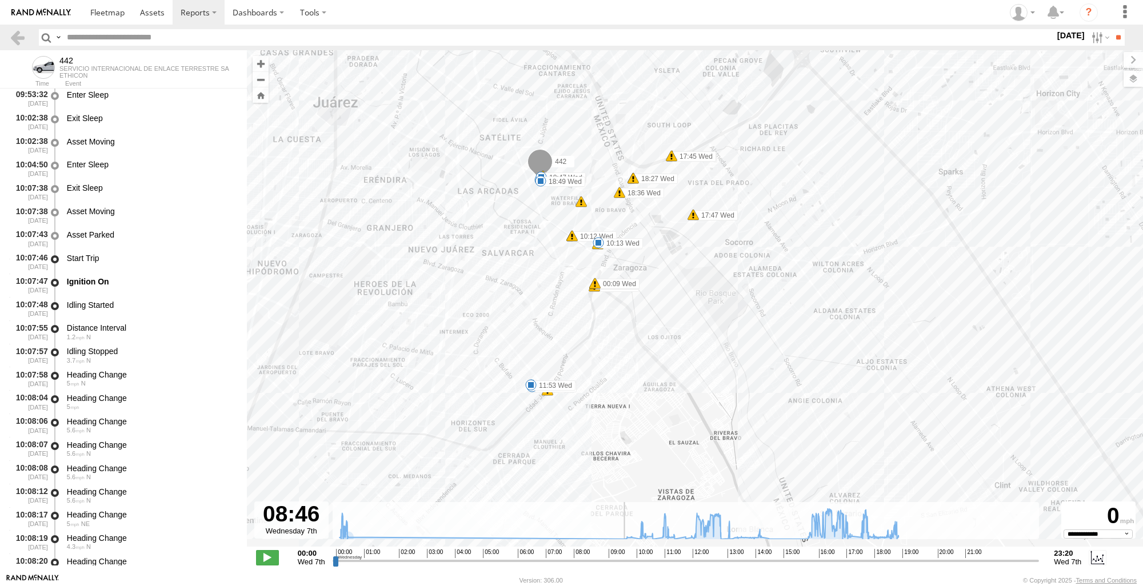
scroll to position [5329, 0]
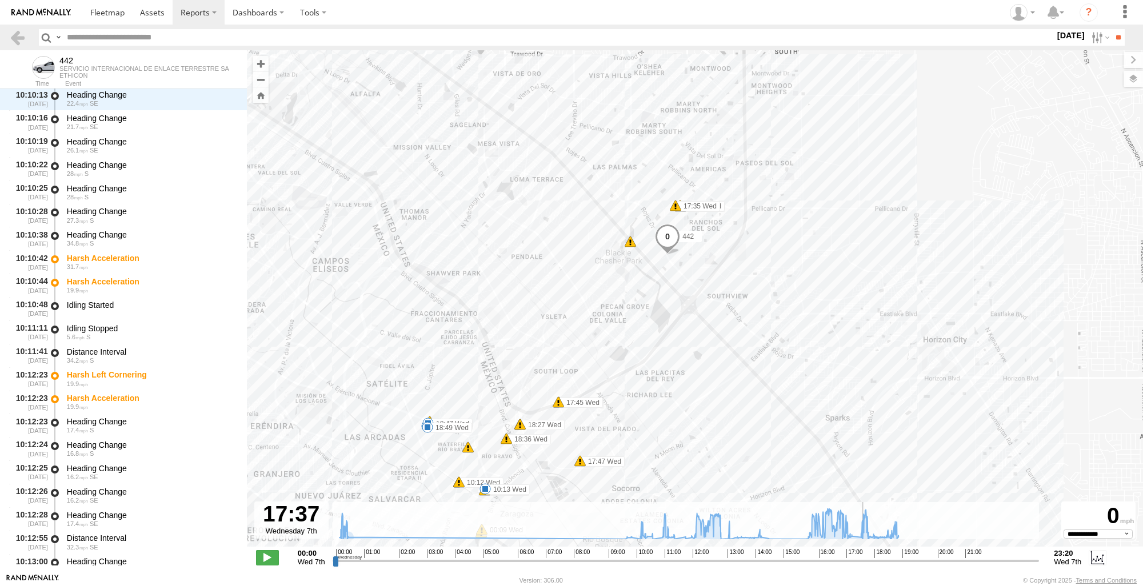
drag, startPoint x: 334, startPoint y: 561, endPoint x: 430, endPoint y: 443, distance: 152.0
type input "**********"
click at [841, 555] on input "range" at bounding box center [686, 560] width 707 height 11
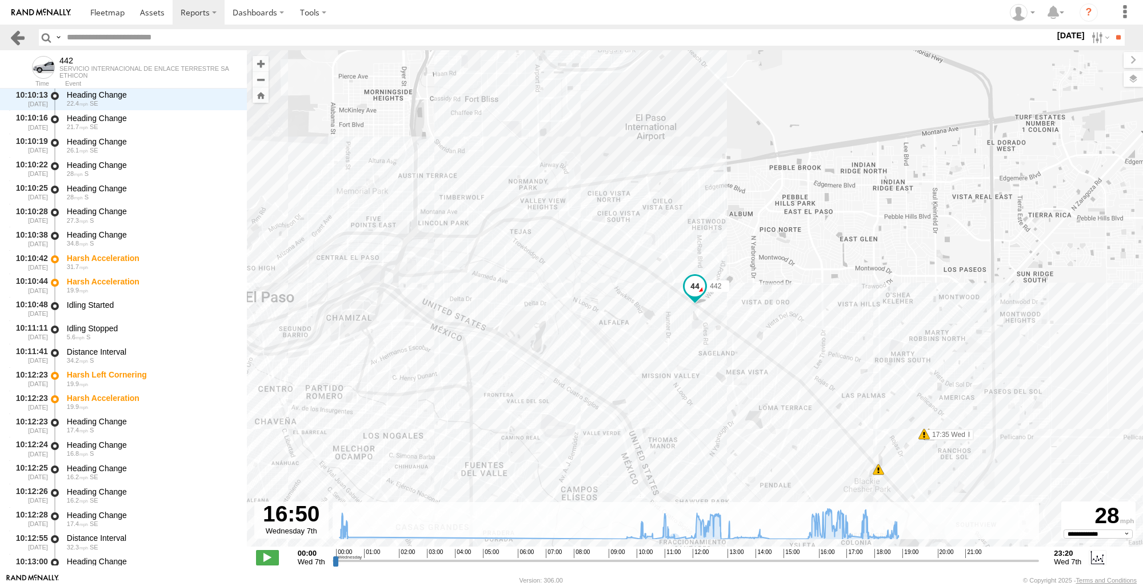
click at [21, 42] on link at bounding box center [17, 37] width 17 height 17
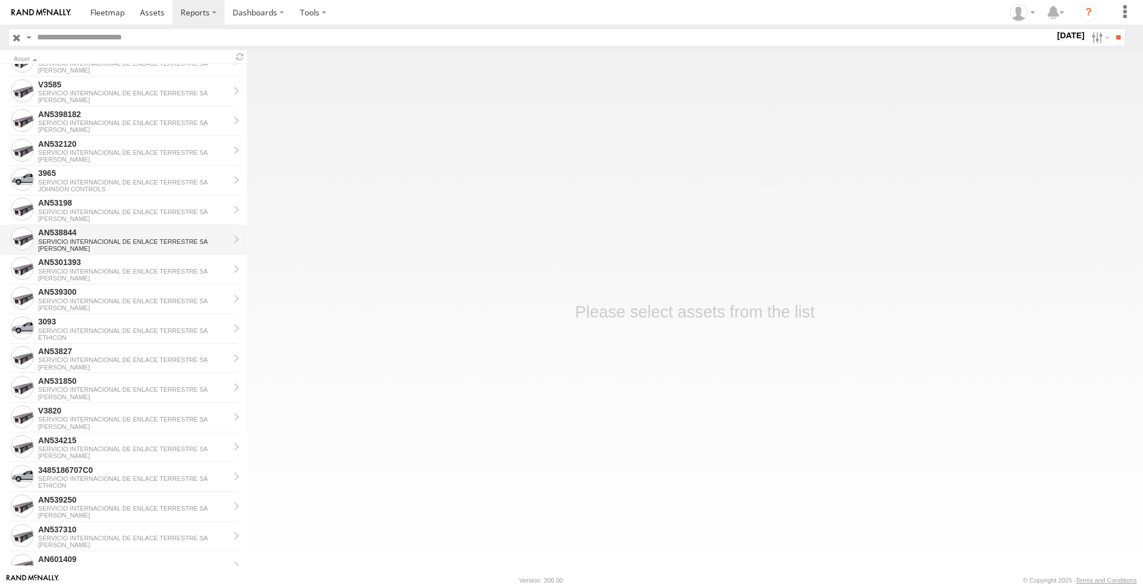
scroll to position [571, 0]
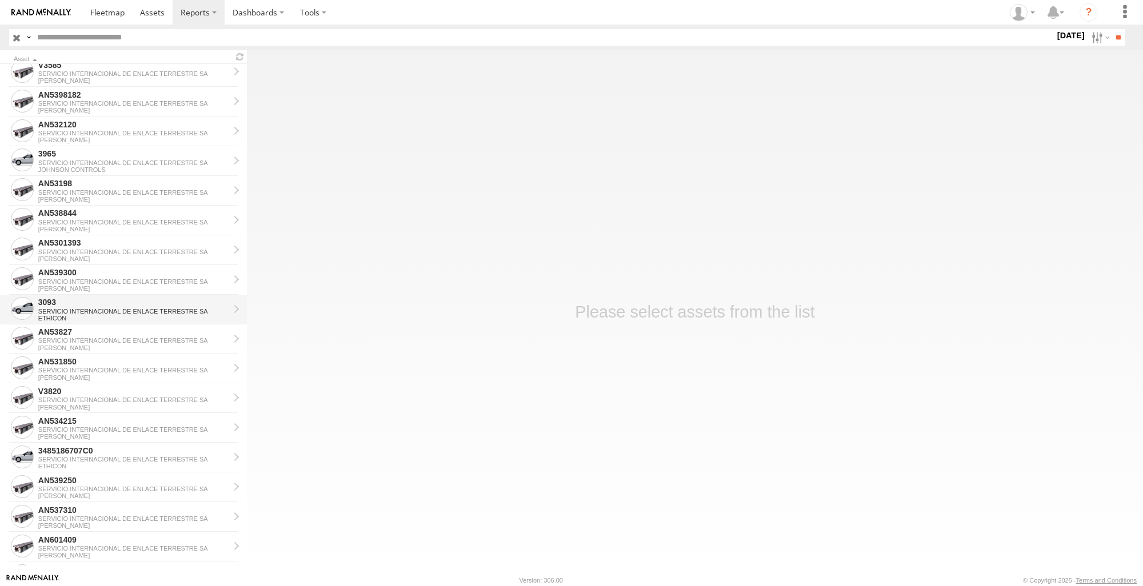
click at [97, 295] on link "3093 SERVICIO INTERNACIONAL DE ENLACE TERRESTRE SA ETHICON" at bounding box center [123, 310] width 247 height 30
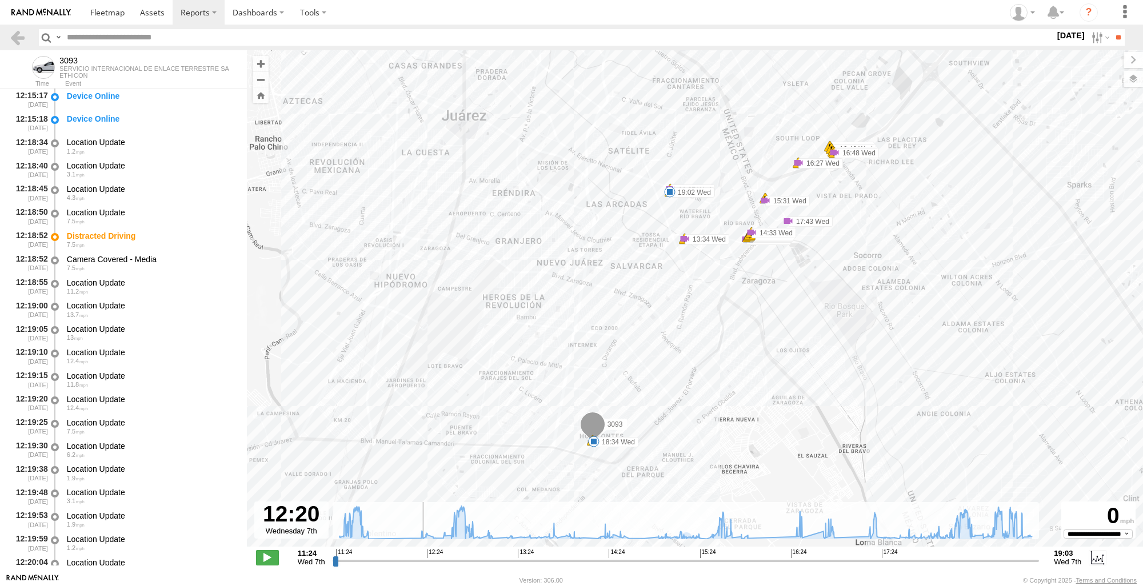
scroll to position [7722, 0]
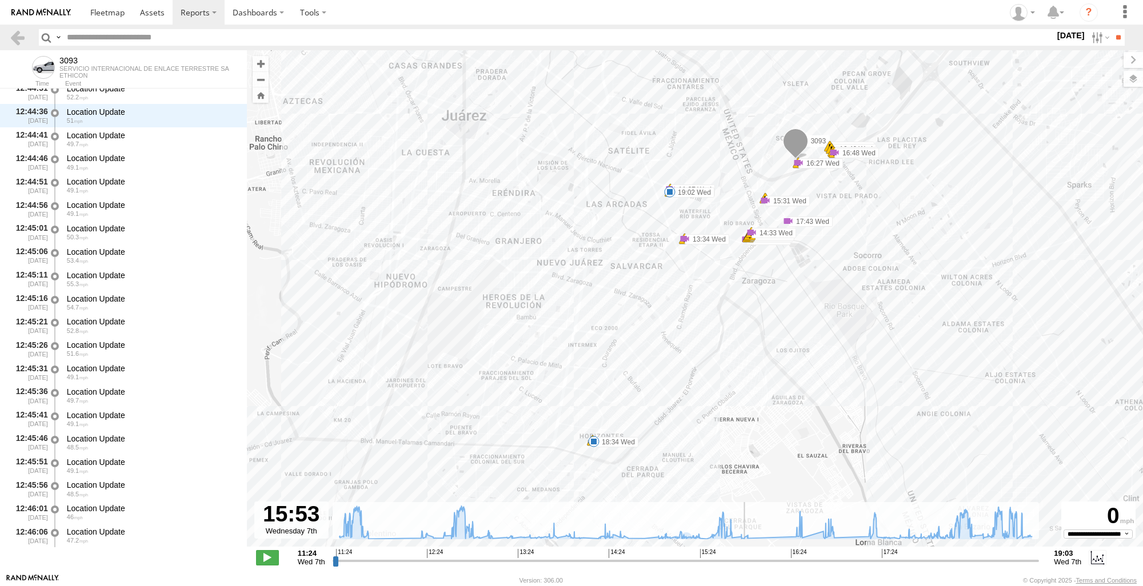
drag, startPoint x: 332, startPoint y: 560, endPoint x: 745, endPoint y: 566, distance: 413.2
click at [745, 566] on input "range" at bounding box center [686, 560] width 707 height 11
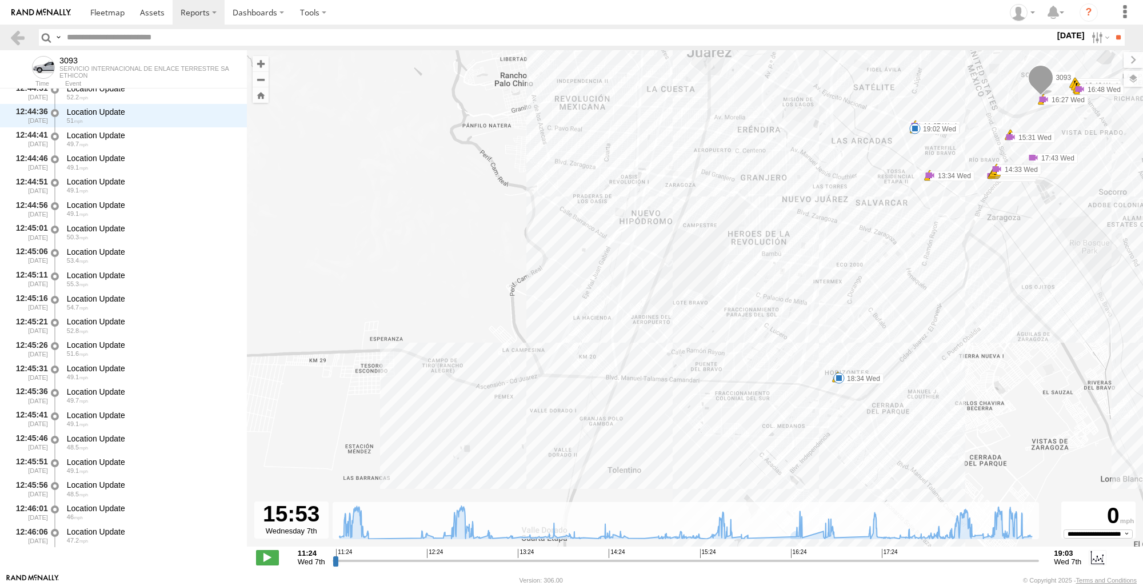
drag, startPoint x: 821, startPoint y: 358, endPoint x: 1065, endPoint y: 294, distance: 251.9
click at [1065, 294] on div "3093 11:24 Wed 11:27 Wed 11:27 Wed 13:34 Wed 13:34 Wed 14:26 Wed 14:30 Wed 14:3…" at bounding box center [695, 304] width 896 height 509
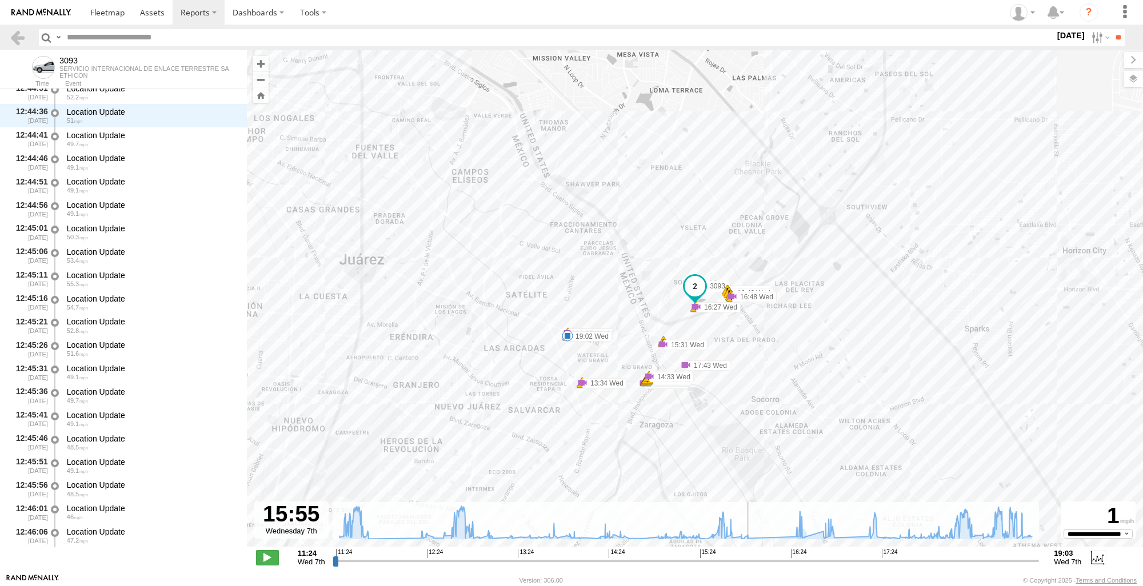
type input "**********"
click at [749, 565] on input "range" at bounding box center [686, 560] width 707 height 11
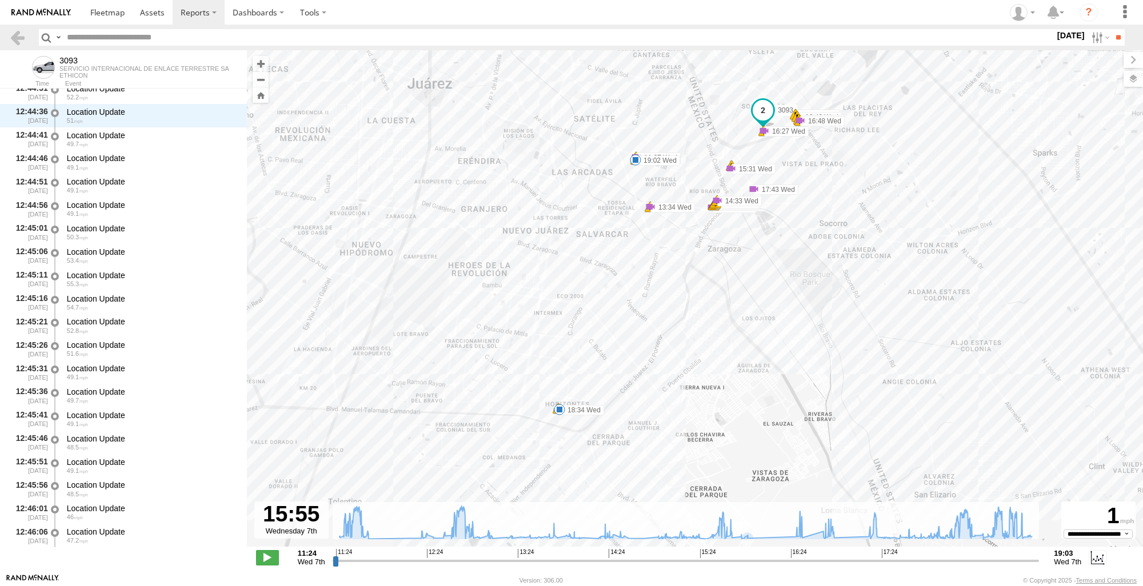
drag, startPoint x: 747, startPoint y: 439, endPoint x: 820, endPoint y: 239, distance: 212.4
click at [820, 239] on div "3093 11:24 Wed 11:27 Wed 11:27 Wed 13:34 Wed 13:34 Wed 14:26 Wed 14:30 Wed 14:3…" at bounding box center [695, 304] width 896 height 509
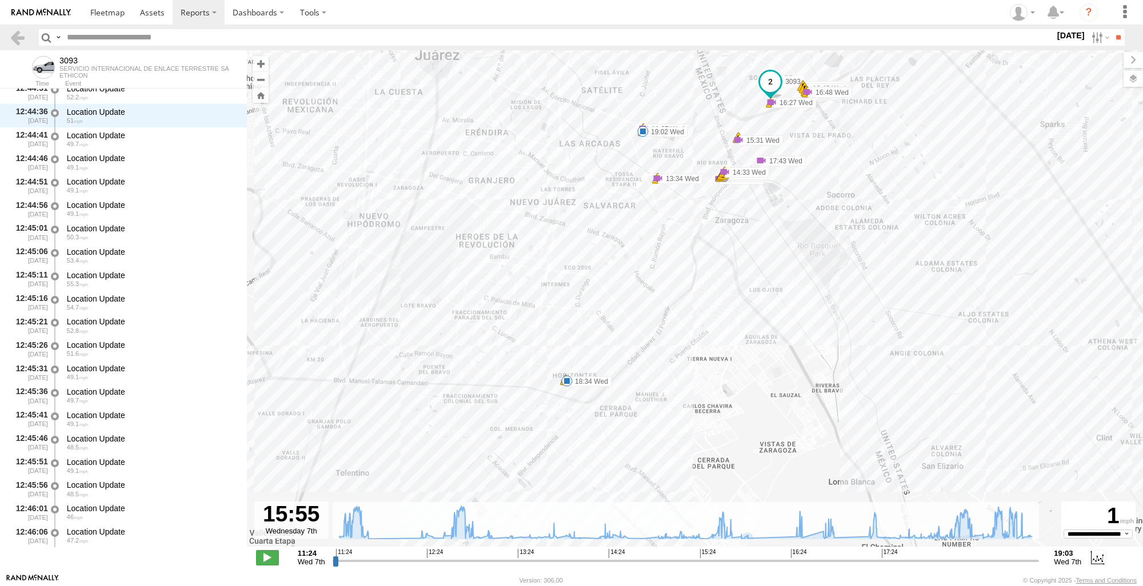
click at [563, 390] on div "3093 11:24 Wed 11:27 Wed 11:27 Wed 13:34 Wed 13:34 Wed 14:26 Wed 14:30 Wed 14:3…" at bounding box center [695, 304] width 896 height 509
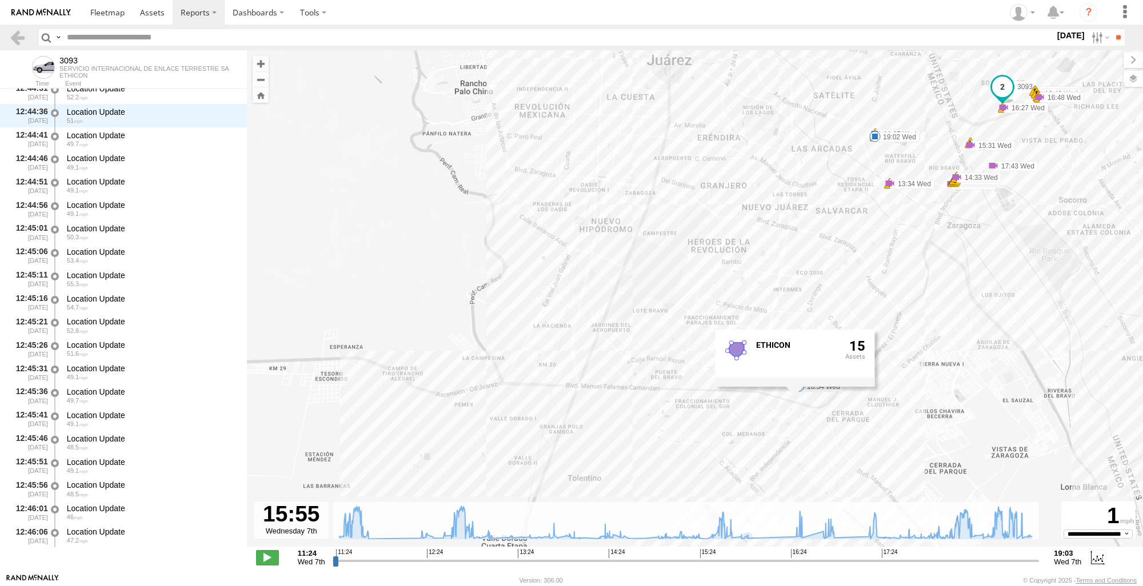
drag, startPoint x: 889, startPoint y: 360, endPoint x: 1121, endPoint y: 365, distance: 232.1
click at [1121, 365] on div "3093 11:24 Wed 11:27 Wed 11:27 Wed 13:34 Wed 13:34 Wed 14:26 Wed 14:30 Wed 14:3…" at bounding box center [695, 304] width 896 height 509
click at [984, 344] on div "3093 11:24 Wed 11:27 Wed 11:27 Wed 13:34 Wed 13:34 Wed 14:26 Wed 14:30 Wed 14:3…" at bounding box center [695, 304] width 896 height 509
click at [16, 38] on link at bounding box center [17, 37] width 17 height 17
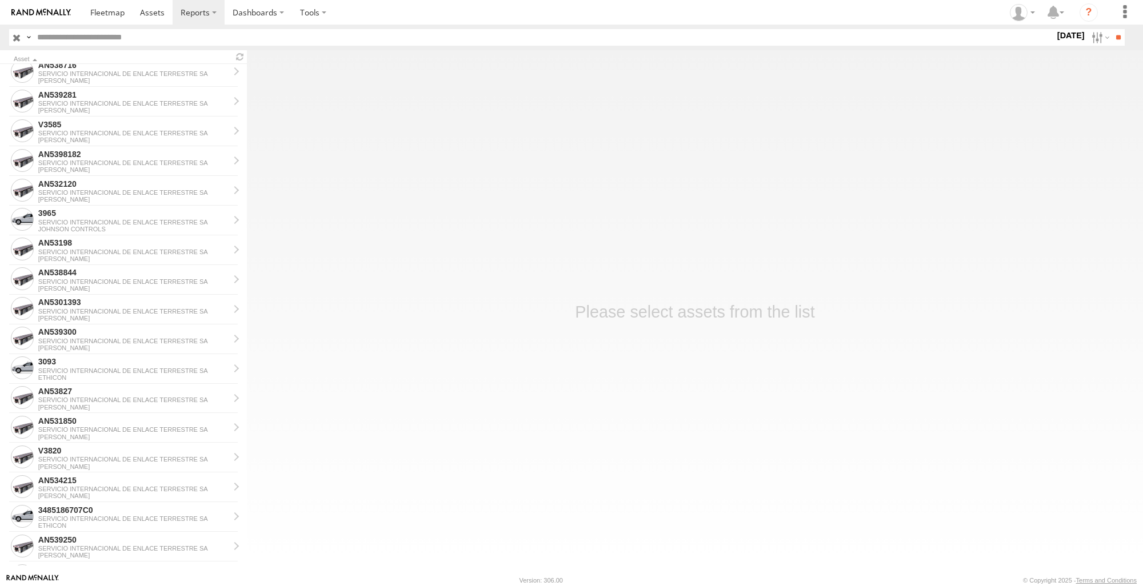
scroll to position [514, 0]
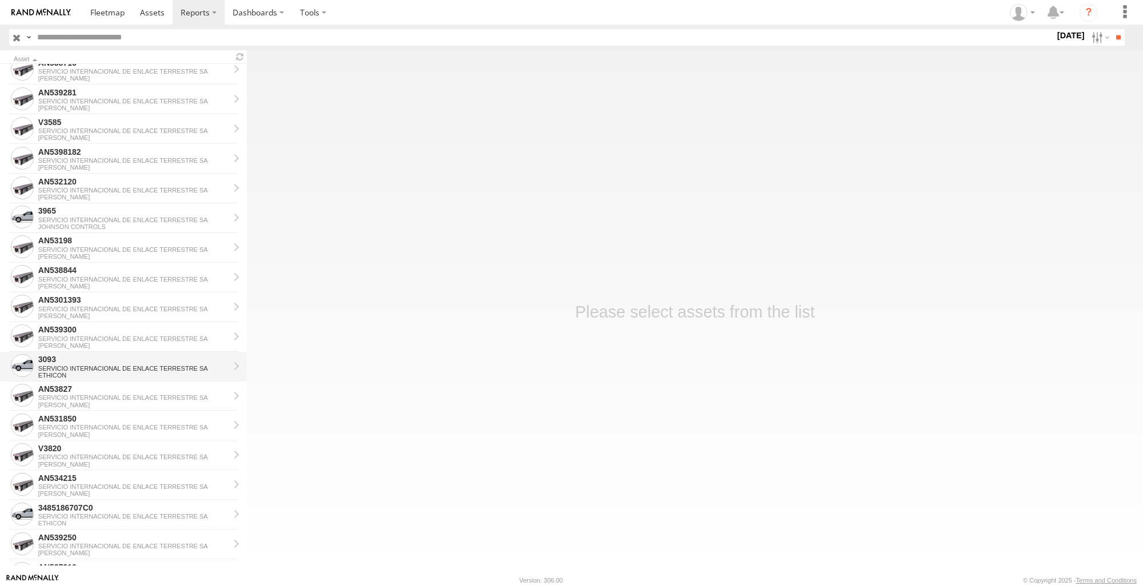
click at [121, 365] on div "SERVICIO INTERNACIONAL DE ENLACE TERRESTRE SA" at bounding box center [133, 368] width 191 height 7
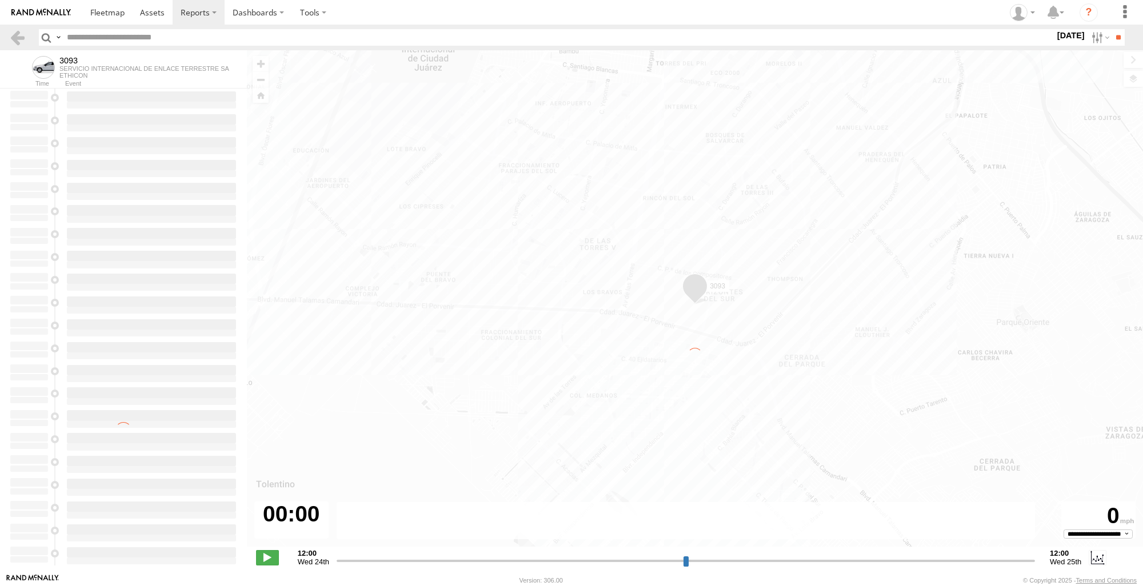
type input "**********"
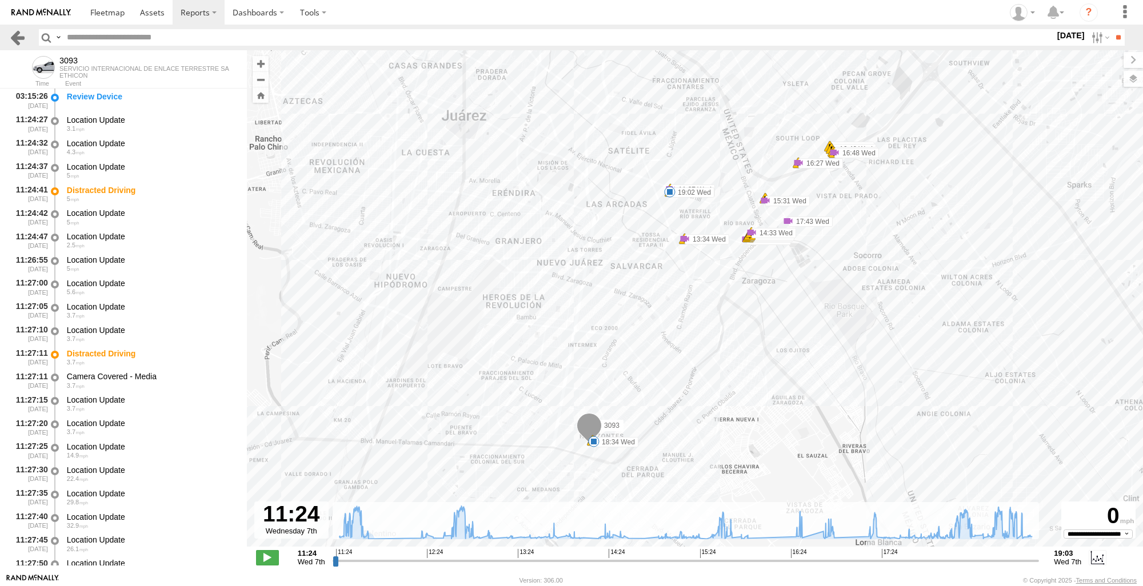
click at [15, 33] on link at bounding box center [17, 37] width 17 height 17
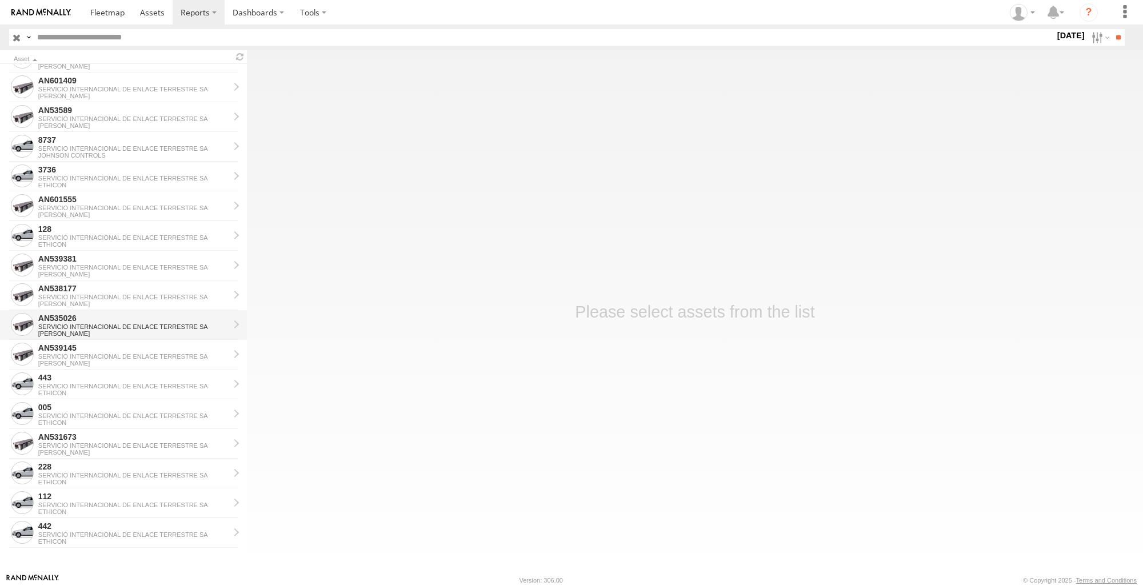
scroll to position [1032, 0]
click at [105, 241] on div "ETHICON" at bounding box center [133, 244] width 191 height 7
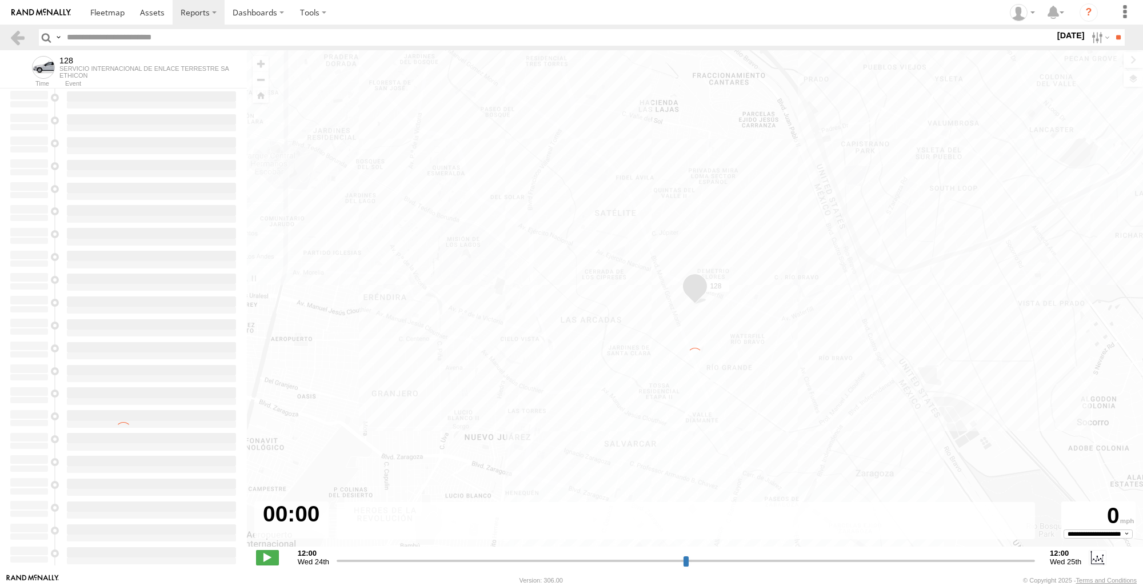
type input "**********"
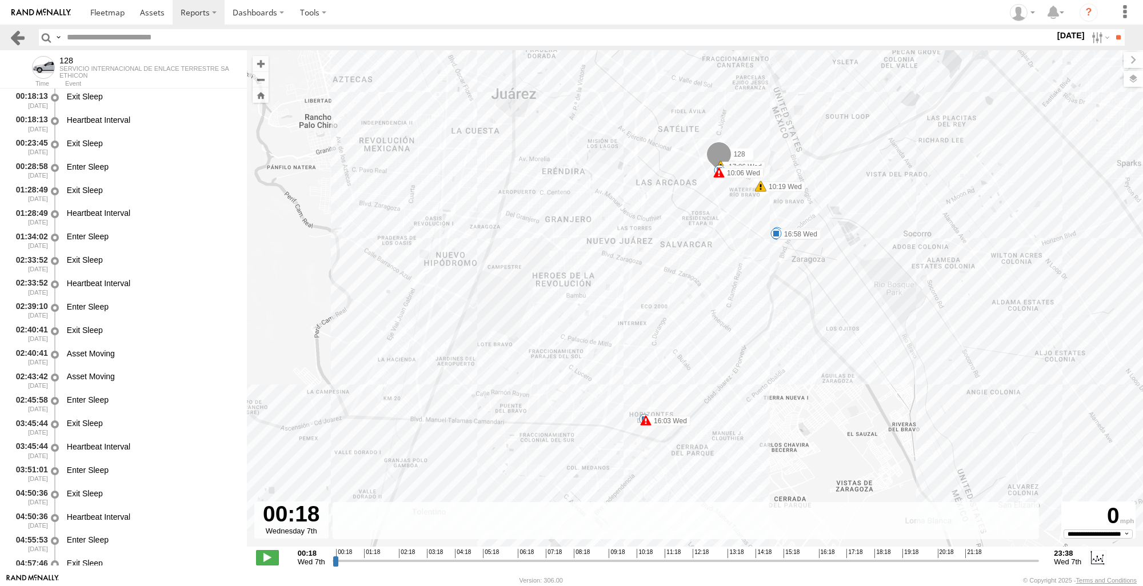
click at [22, 39] on link at bounding box center [17, 37] width 17 height 17
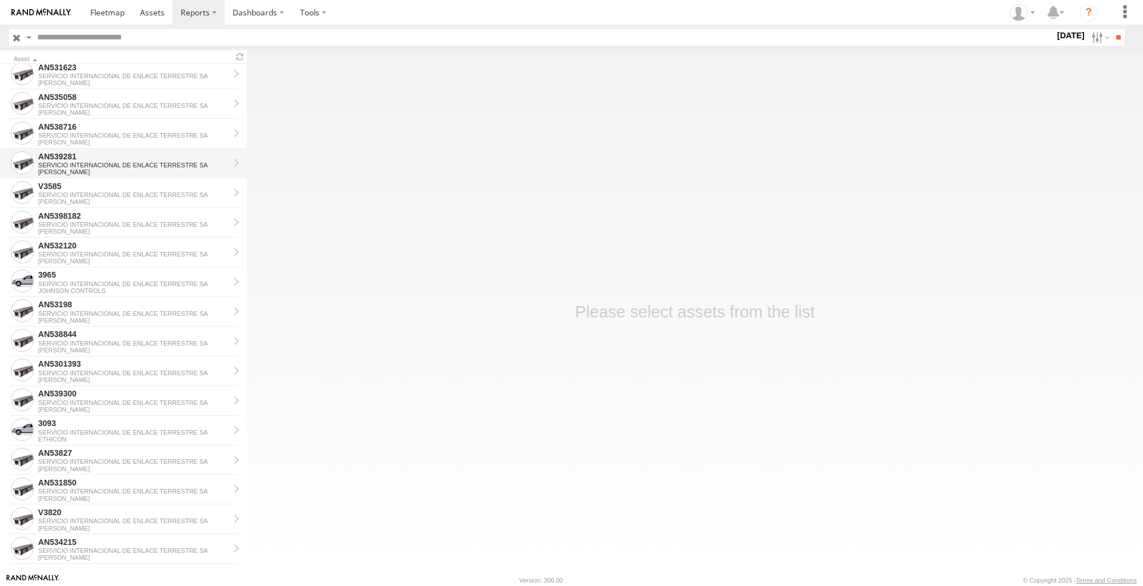
scroll to position [457, 0]
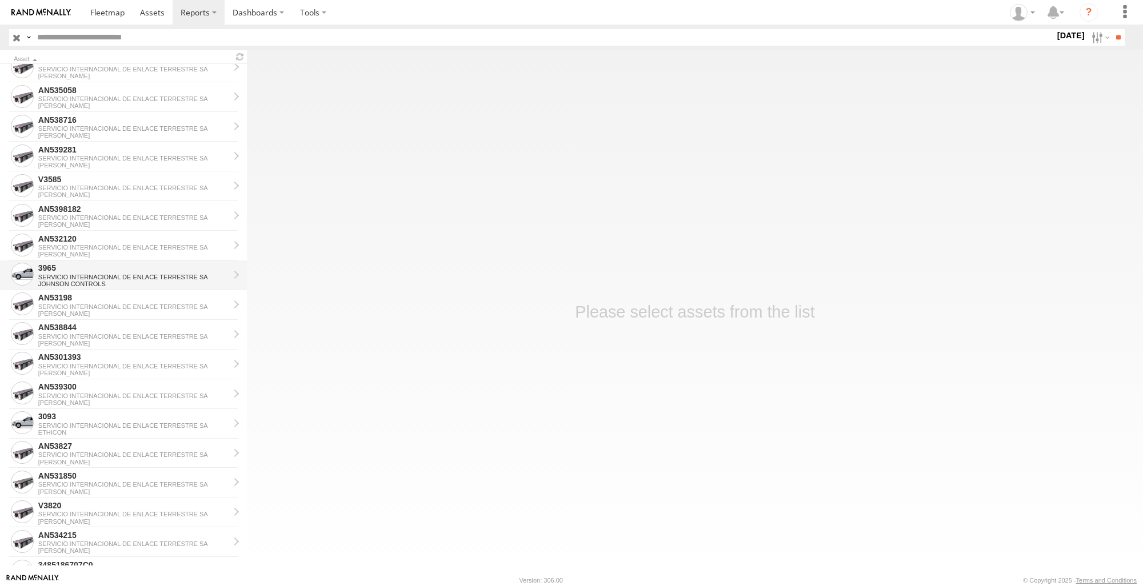
click at [141, 274] on div "SERVICIO INTERNACIONAL DE ENLACE TERRESTRE SA" at bounding box center [133, 277] width 191 height 7
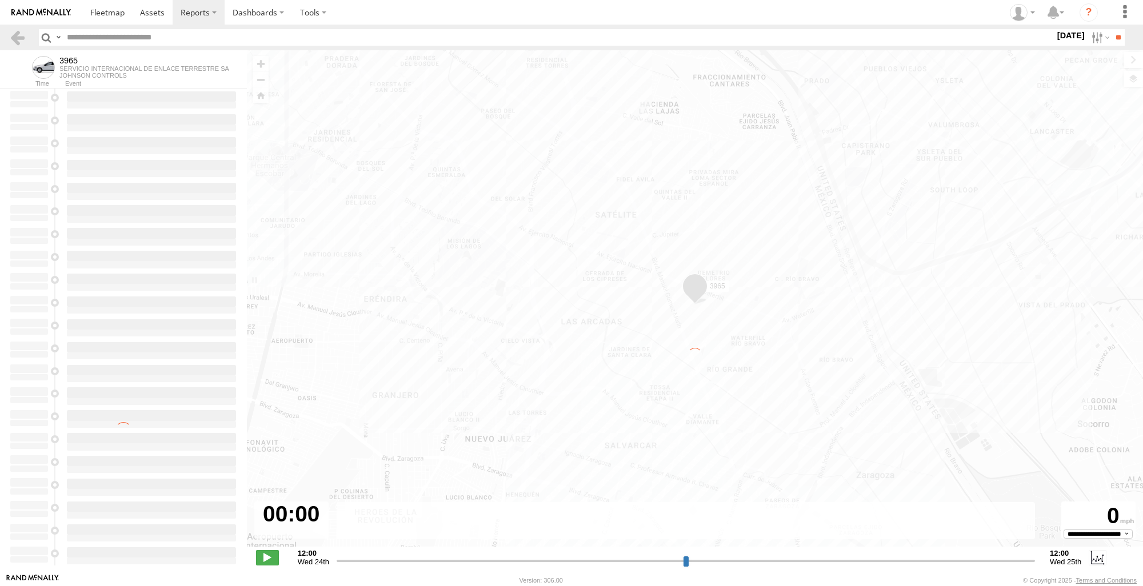
type input "**********"
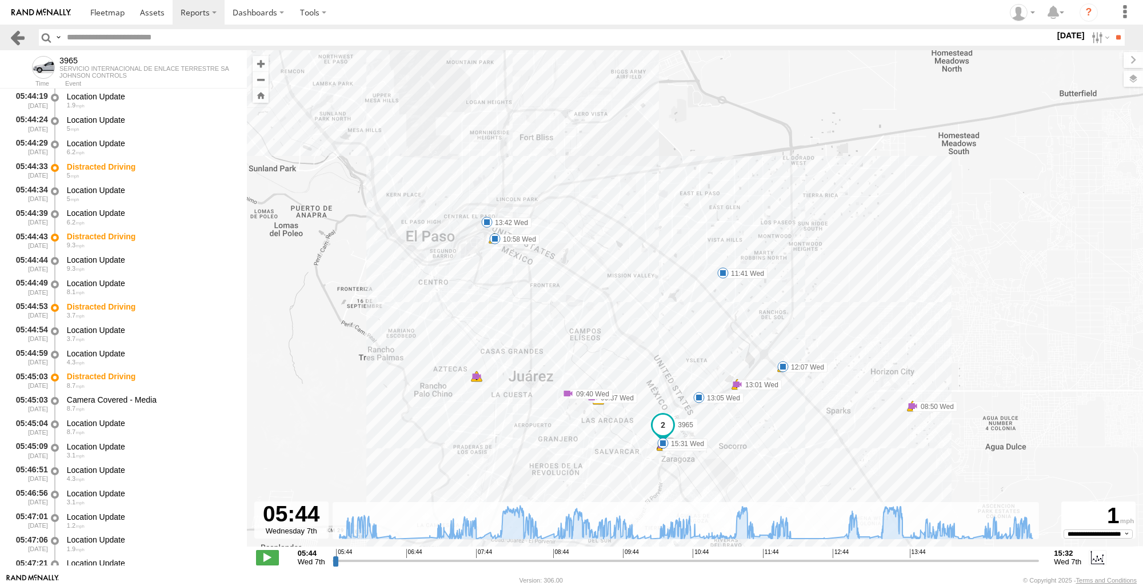
click at [19, 45] on link at bounding box center [17, 37] width 17 height 17
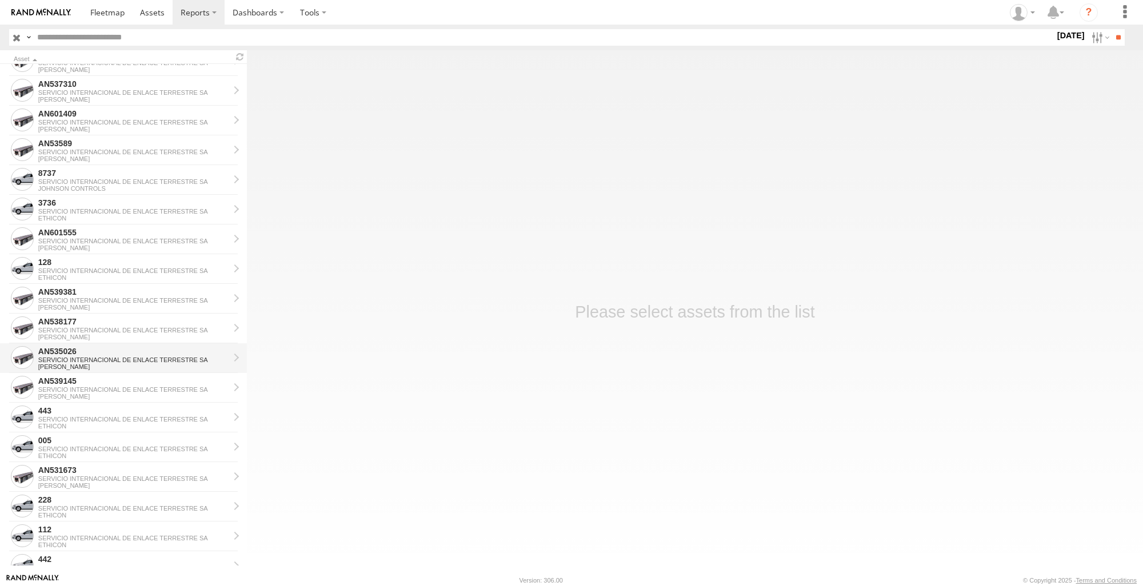
scroll to position [1032, 0]
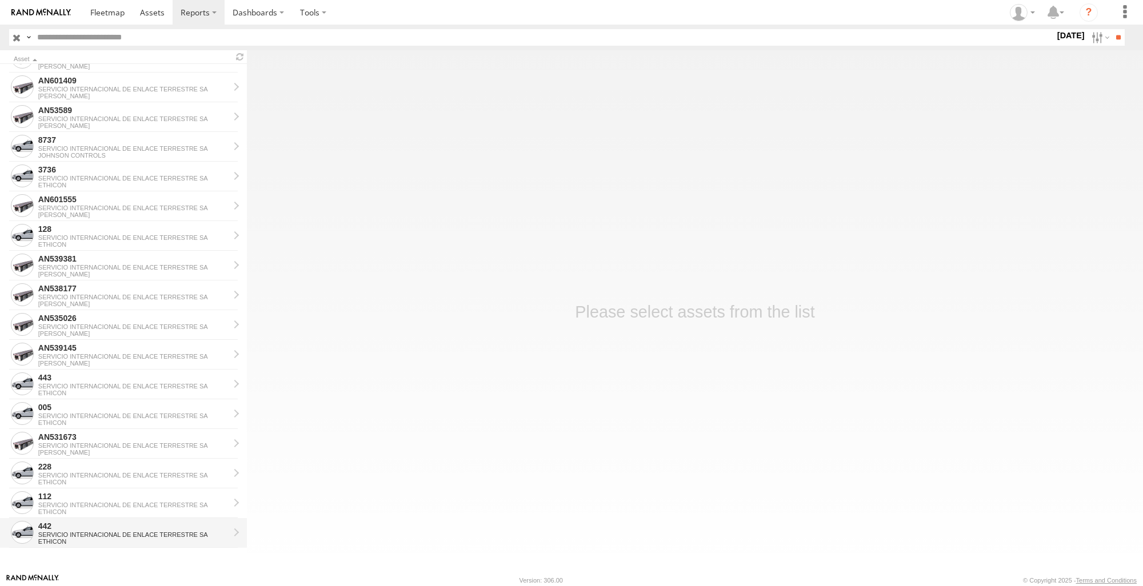
click at [88, 527] on div "442" at bounding box center [133, 526] width 191 height 10
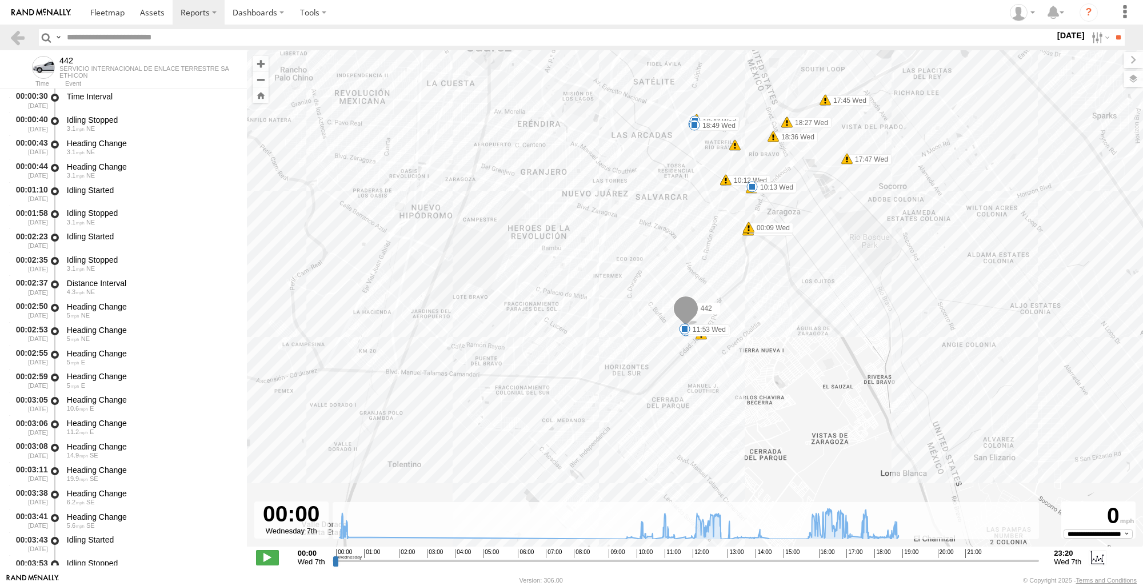
drag, startPoint x: 846, startPoint y: 426, endPoint x: 882, endPoint y: 198, distance: 230.8
click at [882, 198] on div "442 11:07 Wed 11:20 Wed 11:53 Wed 12:22 Wed 12:25 Wed 12:28 Wed 12:28 Wed 16:17…" at bounding box center [695, 304] width 896 height 509
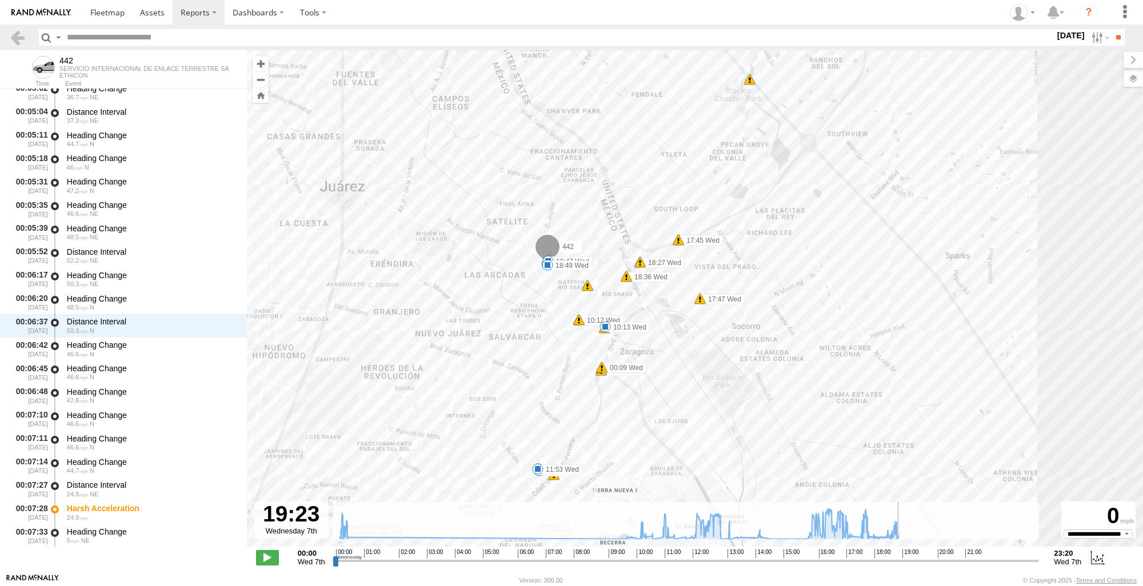
drag, startPoint x: 334, startPoint y: 561, endPoint x: 918, endPoint y: 556, distance: 584.1
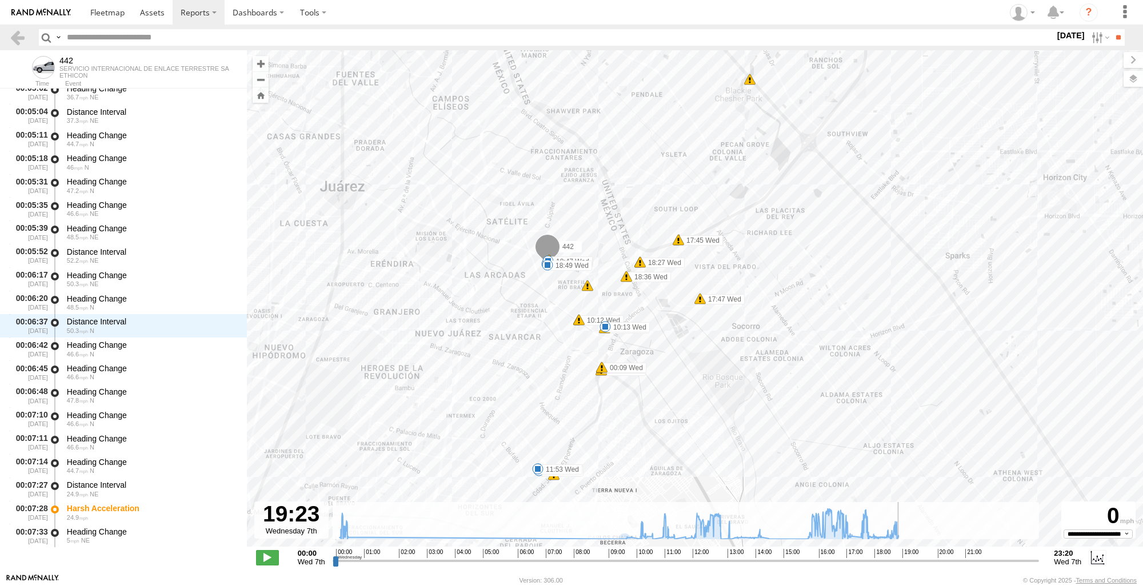
type input "**********"
click at [918, 556] on input "range" at bounding box center [686, 560] width 707 height 11
click at [21, 46] on header "Search Query Asset ID Asset Label Registration Manufacturer Model VIN Job ID" at bounding box center [571, 38] width 1143 height 26
click at [20, 40] on link at bounding box center [17, 37] width 17 height 17
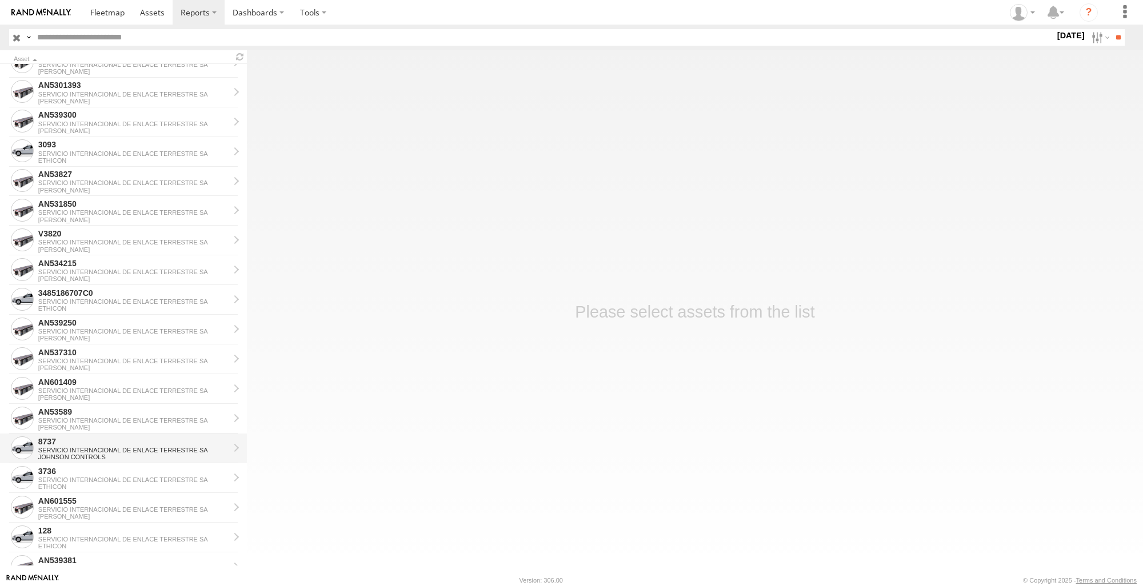
scroll to position [743, 0]
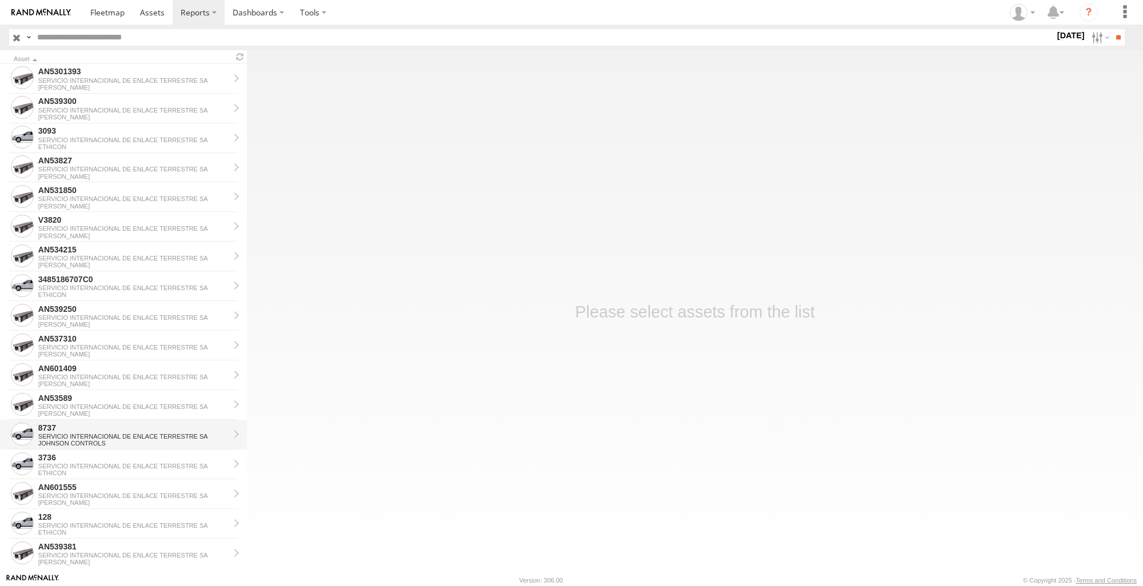
click at [101, 442] on div "JOHNSON CONTROLS" at bounding box center [133, 443] width 191 height 7
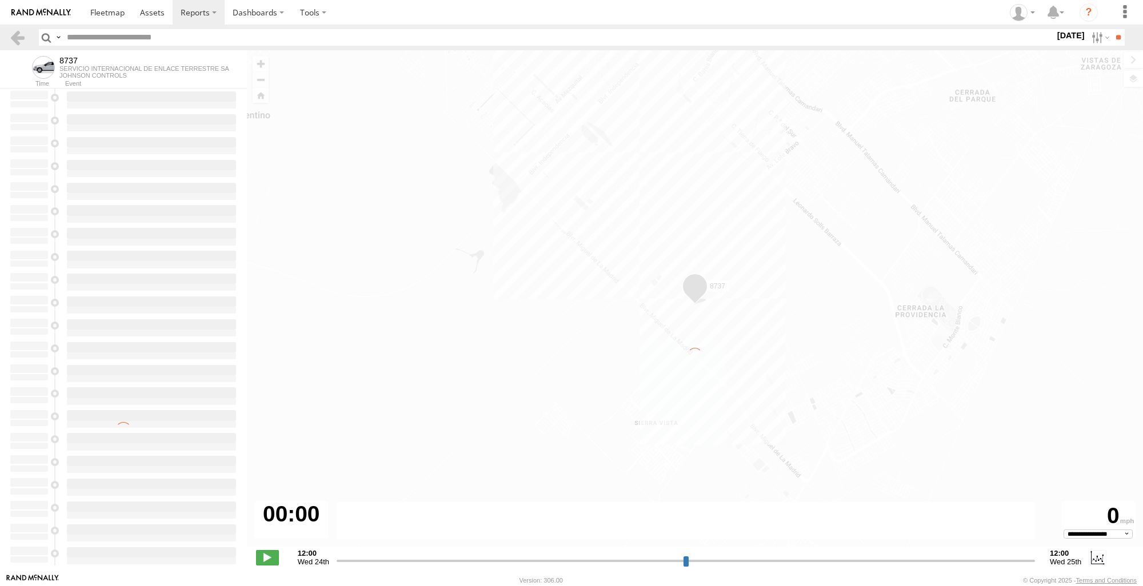
type input "**********"
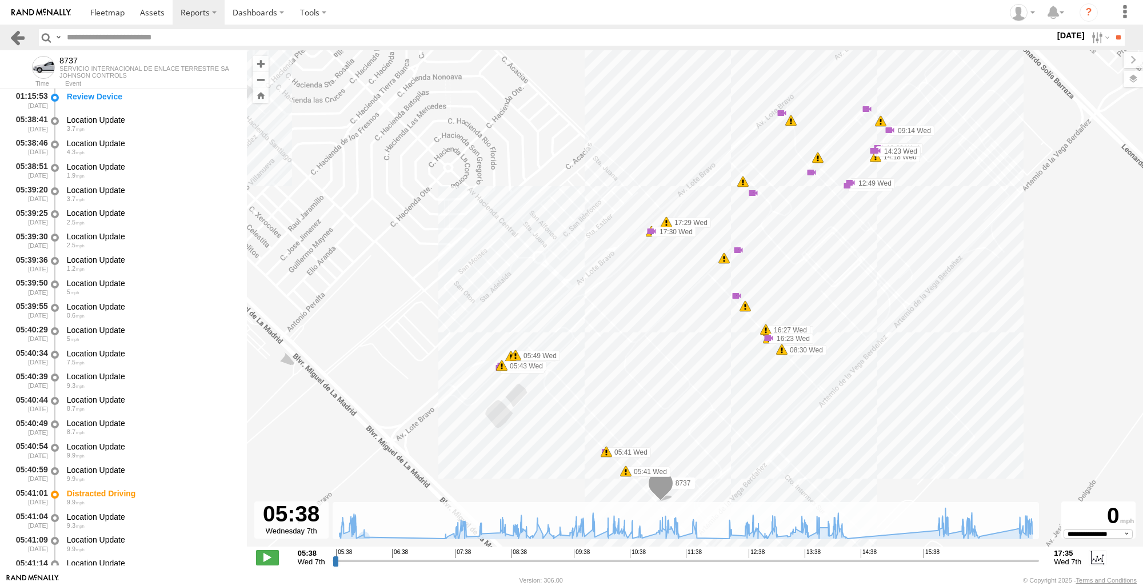
click at [16, 41] on link at bounding box center [17, 37] width 17 height 17
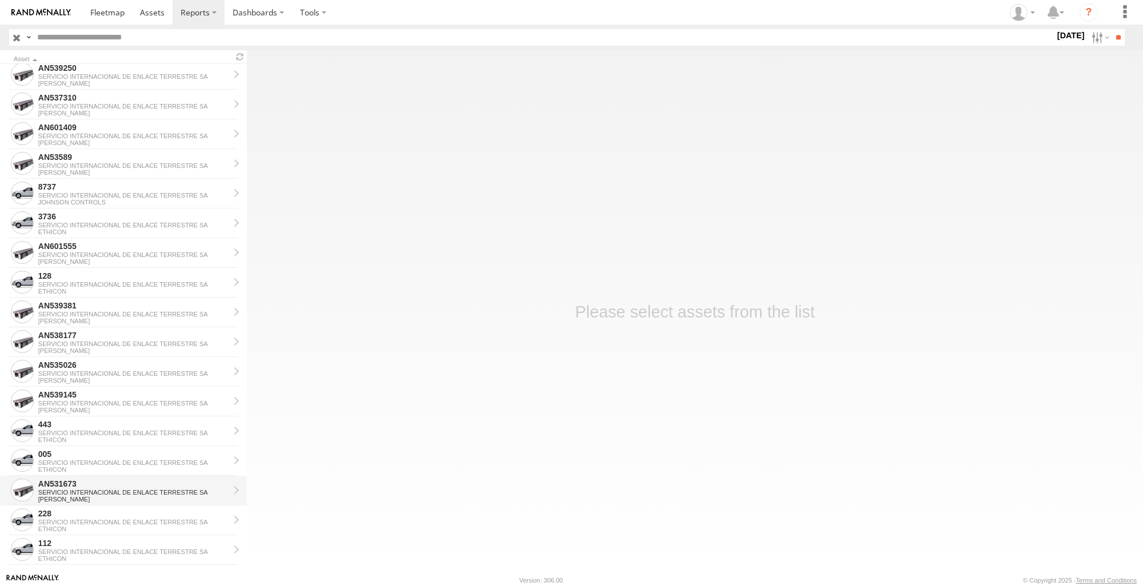
scroll to position [1032, 0]
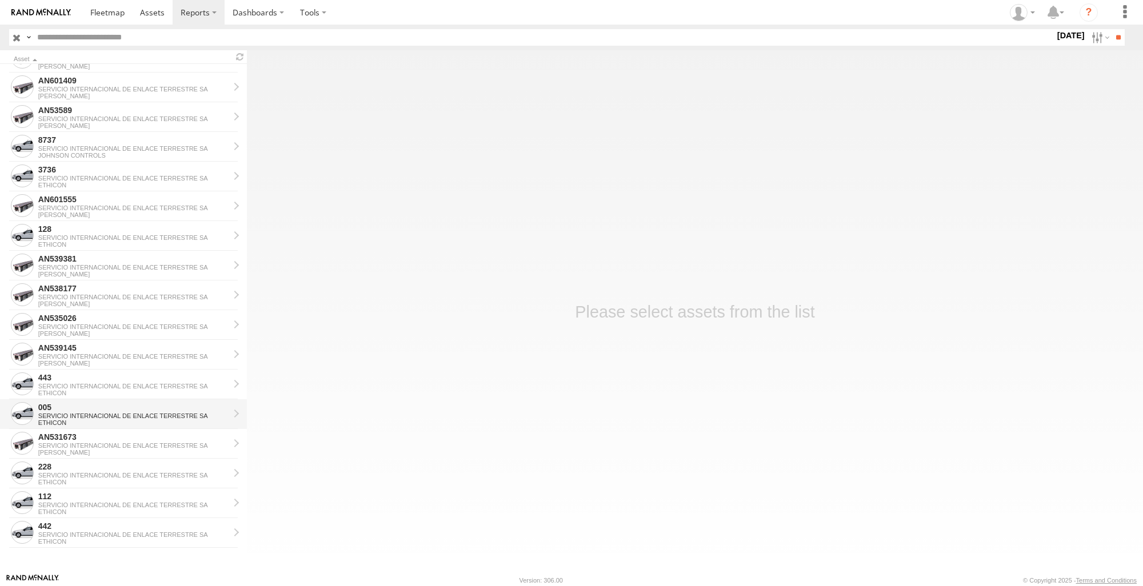
click at [93, 419] on div "ETHICON" at bounding box center [133, 422] width 191 height 7
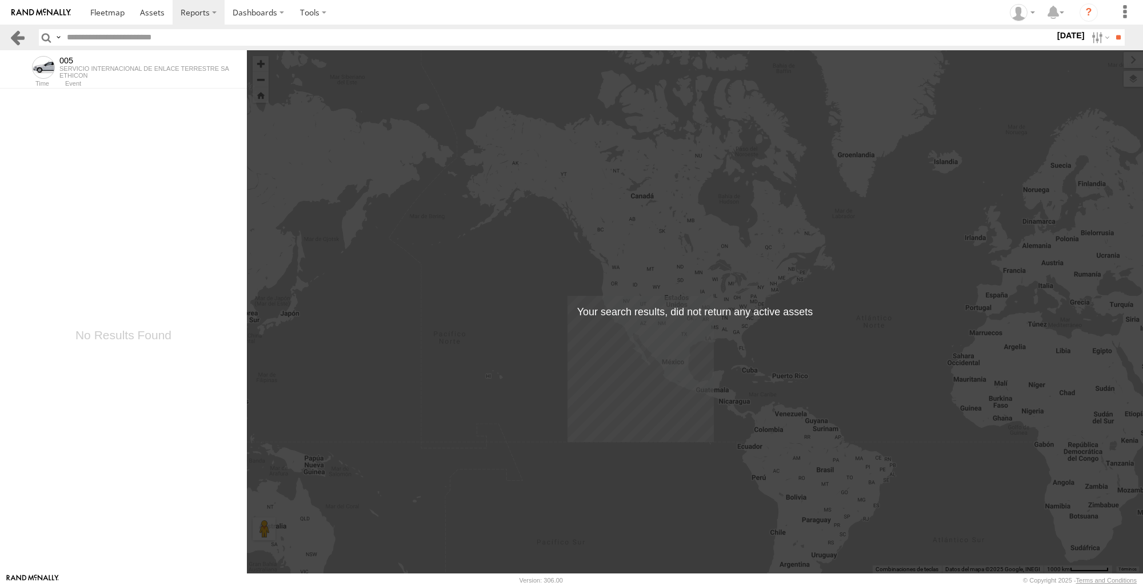
click at [19, 34] on link at bounding box center [17, 37] width 17 height 17
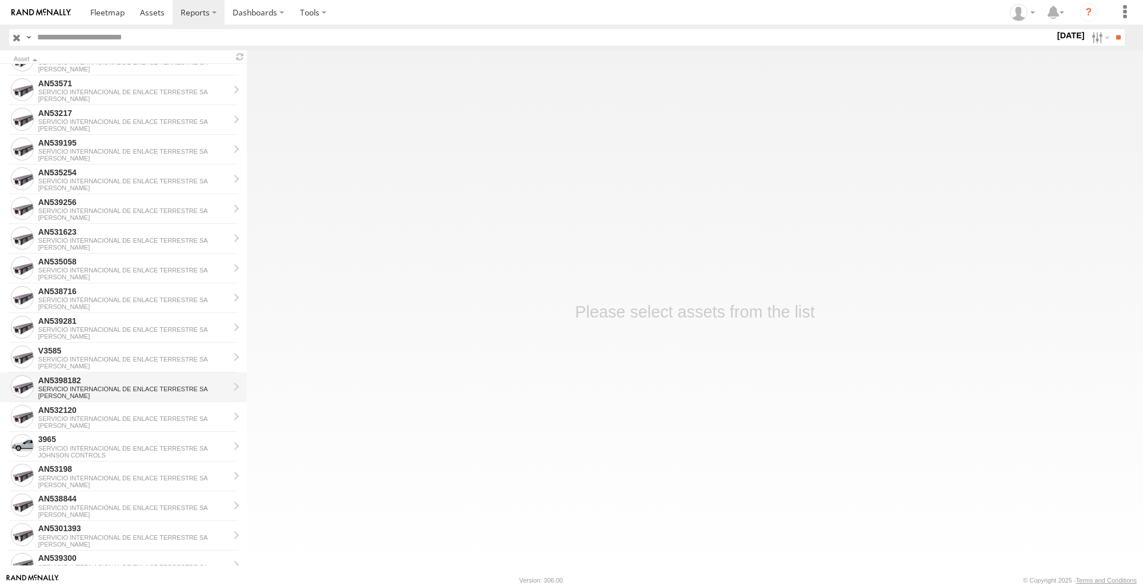
scroll to position [343, 0]
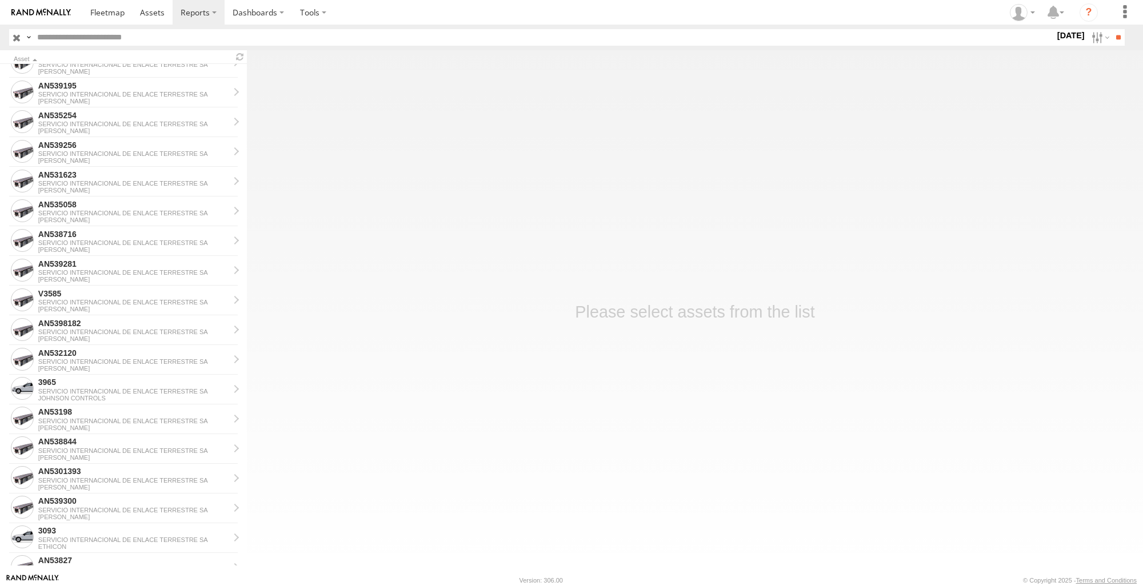
click at [1058, 34] on label "7 May 25" at bounding box center [1071, 35] width 32 height 13
click at [0, 0] on label at bounding box center [0, 0] width 0 height 0
click at [1112, 37] on input "**" at bounding box center [1118, 37] width 13 height 17
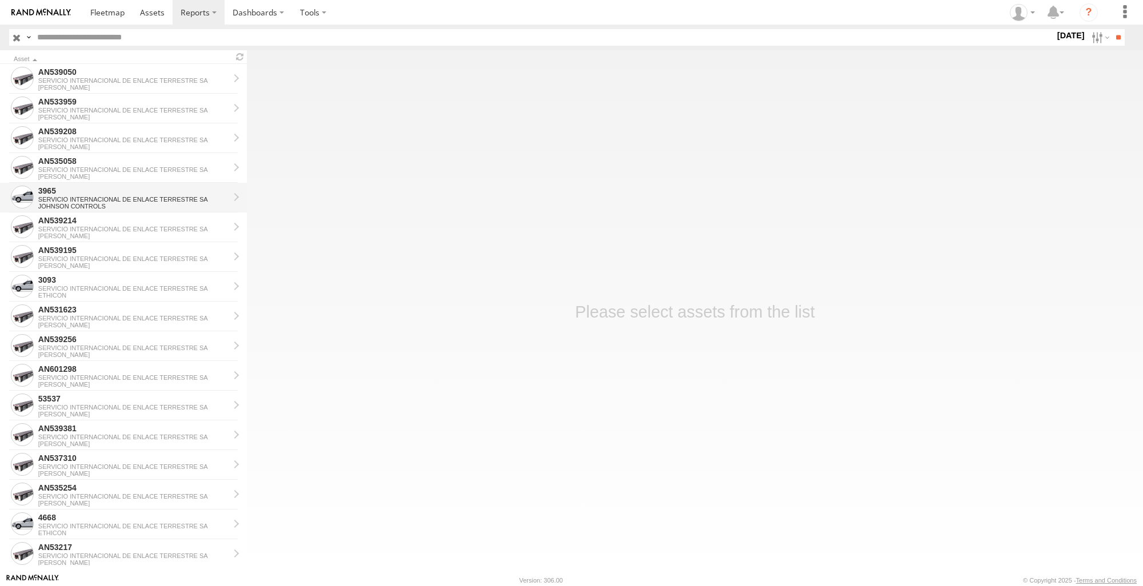
click at [103, 202] on div "SERVICIO INTERNACIONAL DE ENLACE TERRESTRE SA" at bounding box center [133, 199] width 191 height 7
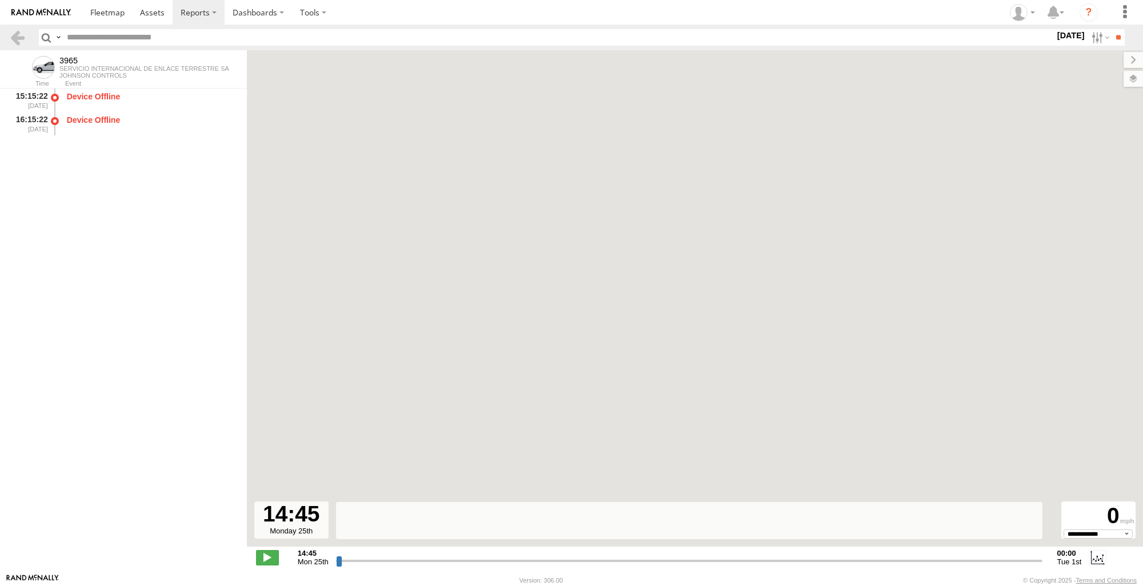
select select "**********"
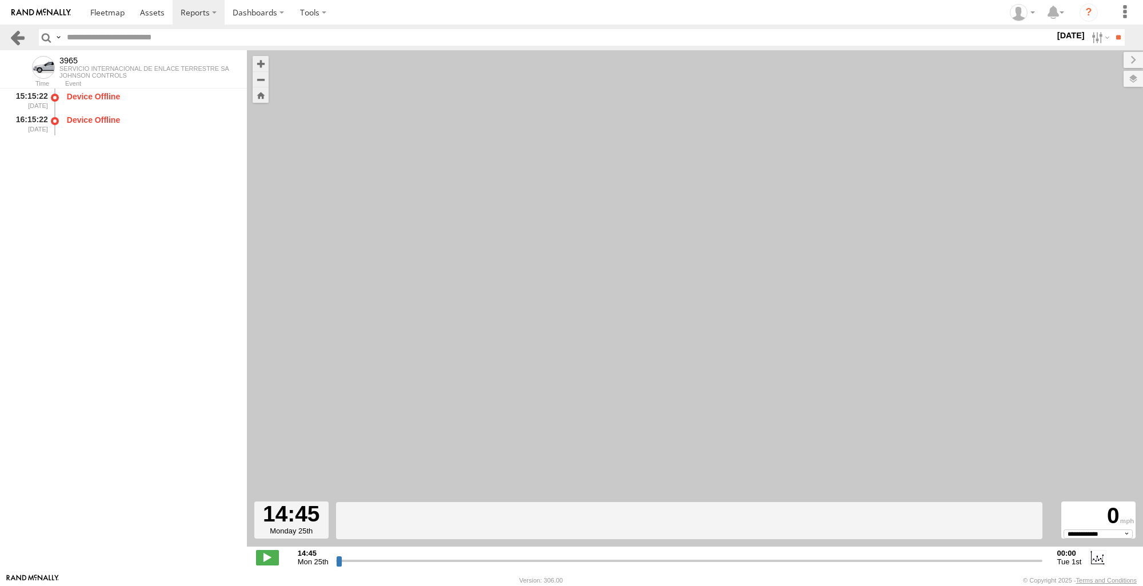
click at [14, 33] on link at bounding box center [17, 37] width 17 height 17
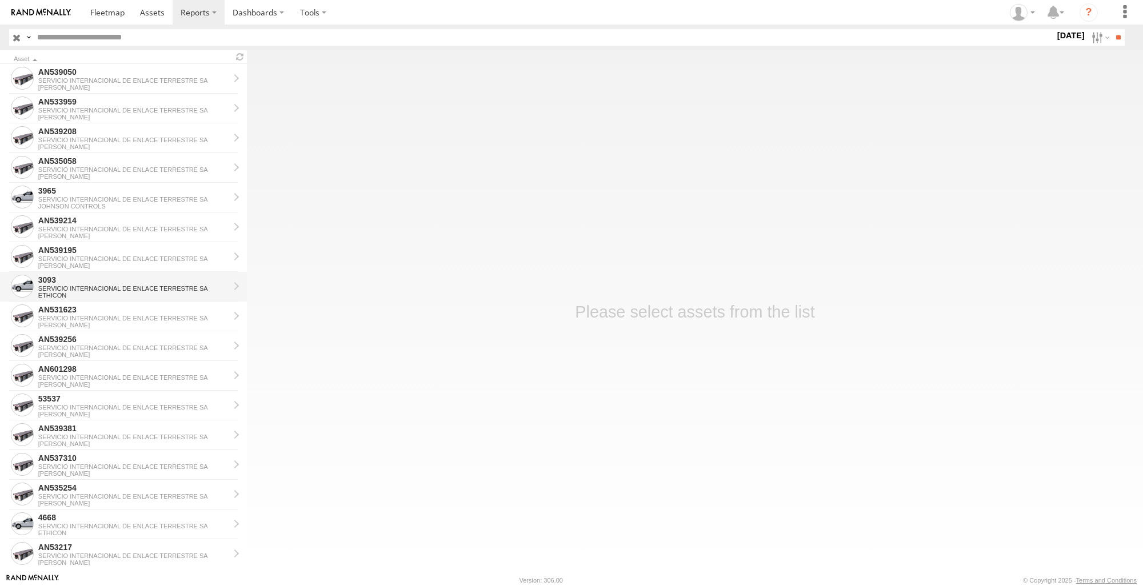
click at [103, 278] on div "3093" at bounding box center [133, 280] width 191 height 10
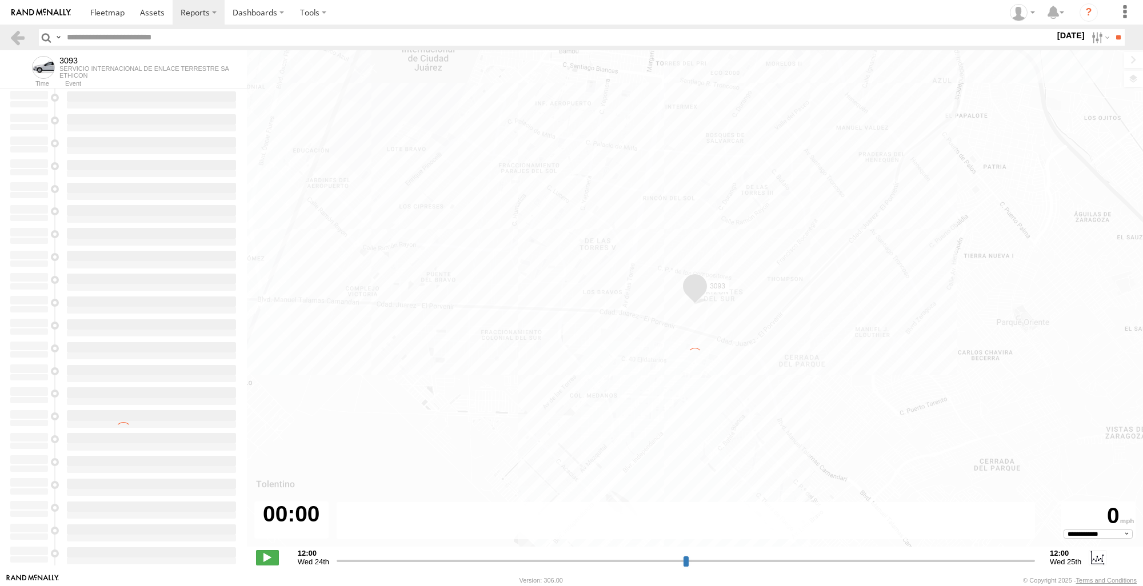
type input "**********"
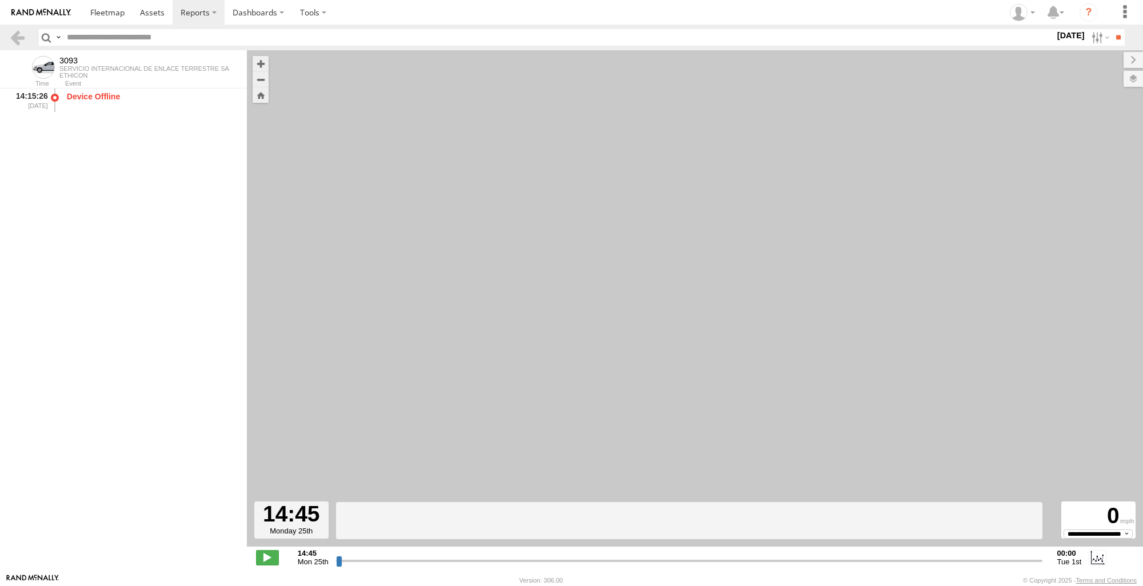
click at [13, 29] on header "Search Query Asset ID Asset Label Registration Manufacturer Model VIN Job ID" at bounding box center [571, 38] width 1143 height 26
click at [16, 52] on div "3093 SERVICIO INTERNACIONAL DE ENLACE TERRESTRE SA ETHICON" at bounding box center [123, 65] width 247 height 30
click at [19, 43] on link at bounding box center [17, 37] width 17 height 17
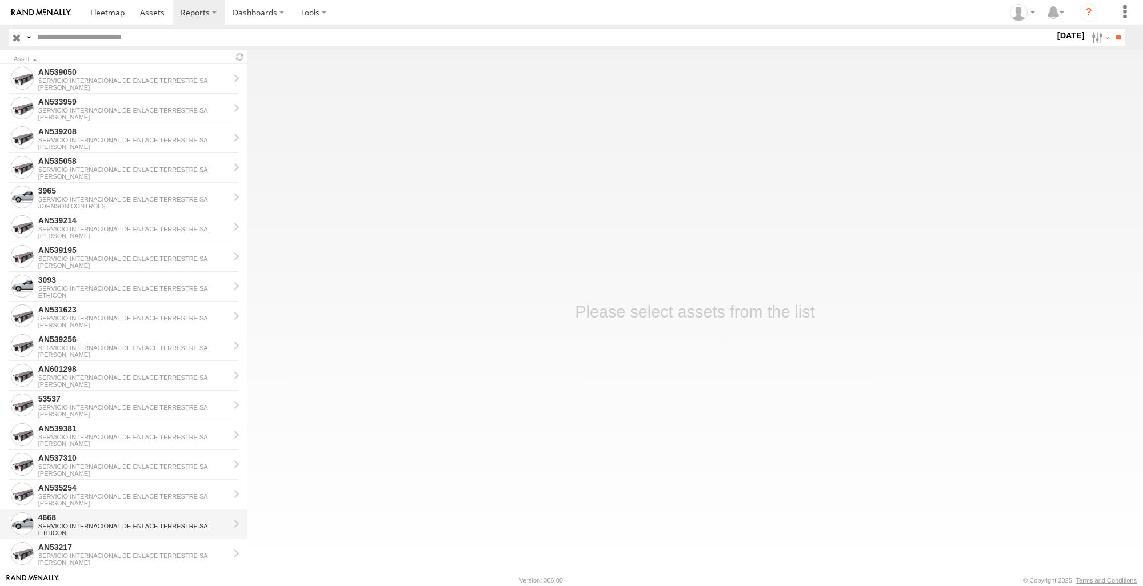
click at [66, 518] on div "4668" at bounding box center [133, 518] width 191 height 10
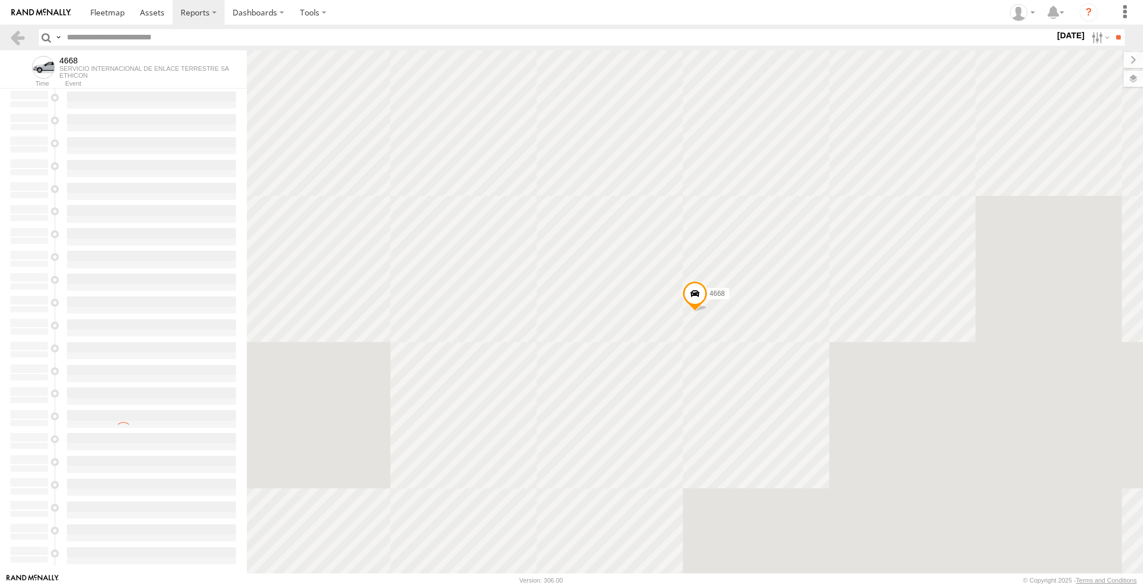
type input "**********"
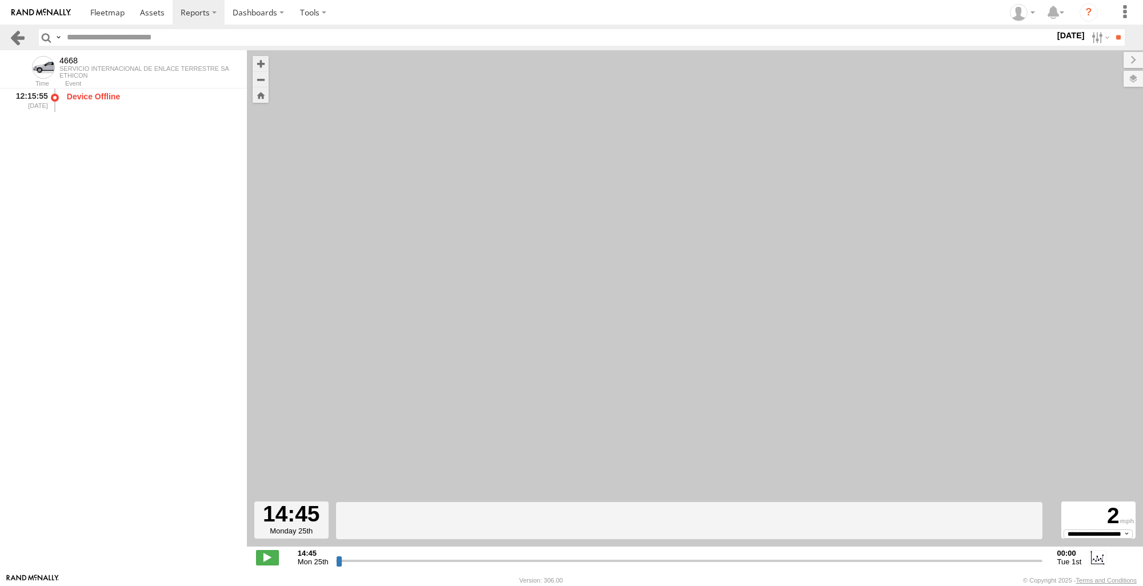
click at [12, 31] on link at bounding box center [17, 37] width 17 height 17
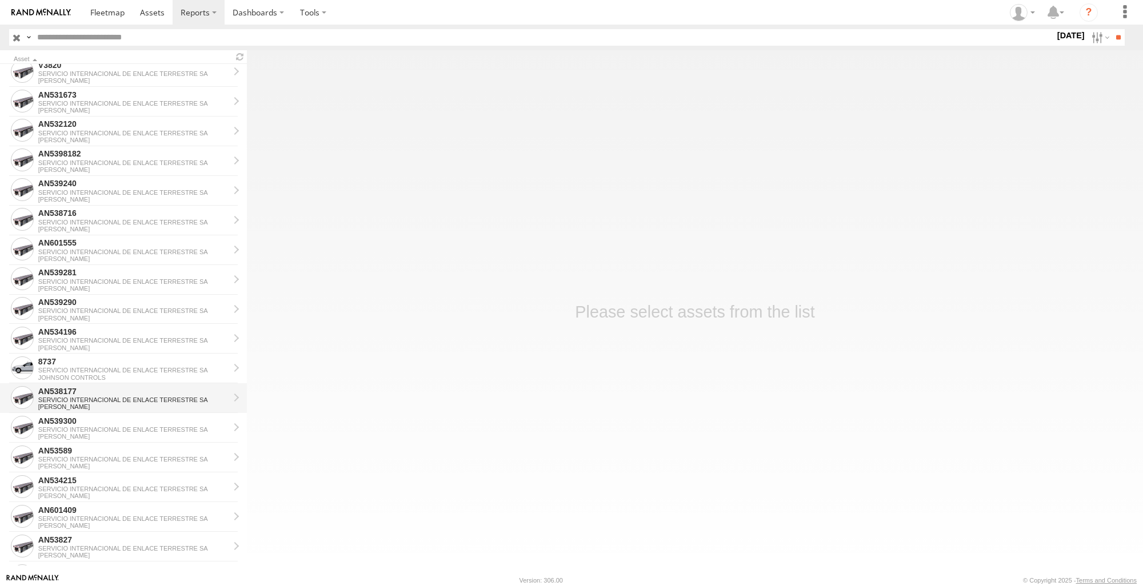
scroll to position [629, 0]
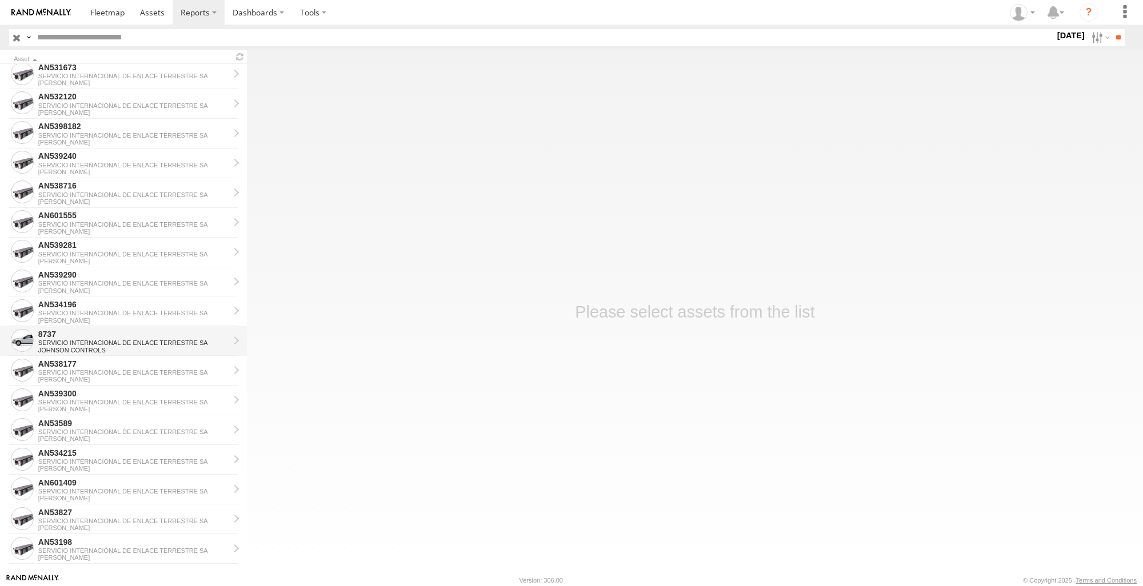
click at [101, 329] on div "8737" at bounding box center [133, 334] width 191 height 10
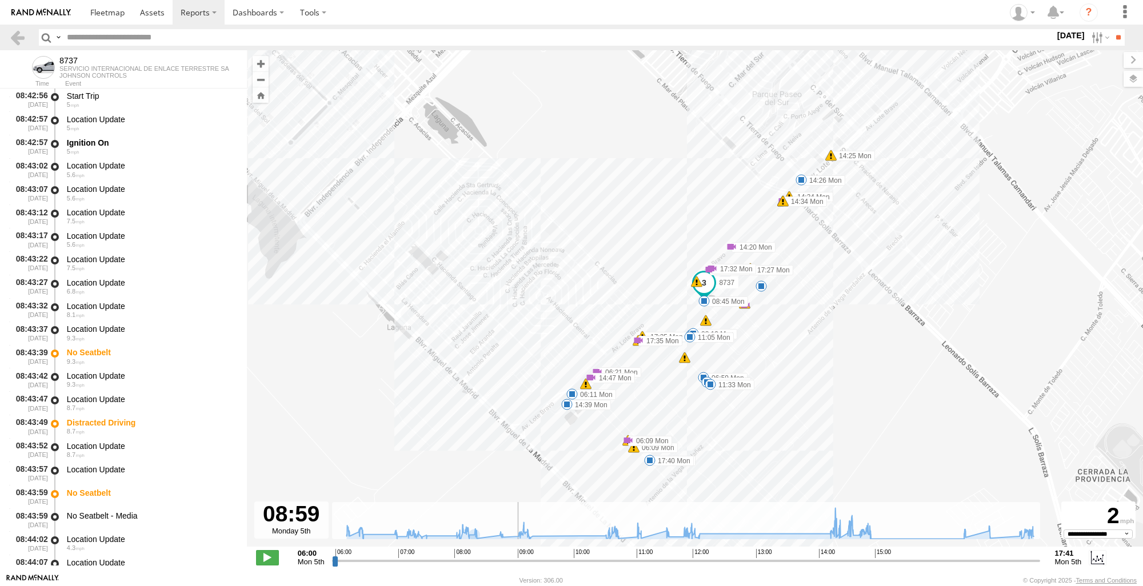
scroll to position [10027, 0]
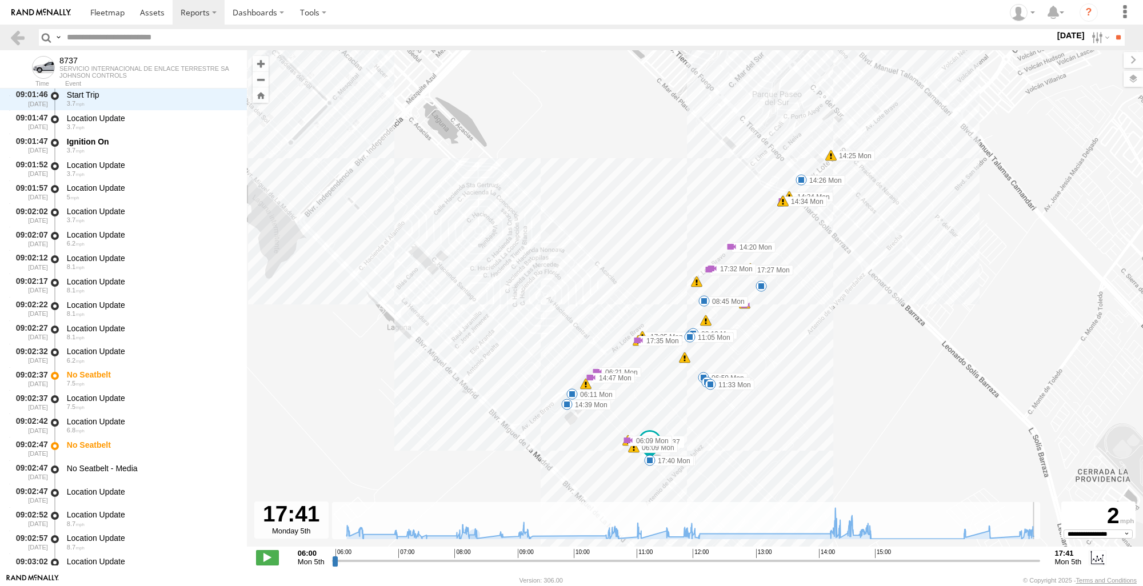
drag, startPoint x: 333, startPoint y: 562, endPoint x: 1109, endPoint y: 492, distance: 779.8
type input "**********"
click at [1040, 555] on input "range" at bounding box center [686, 560] width 708 height 11
click at [19, 44] on link at bounding box center [17, 37] width 17 height 17
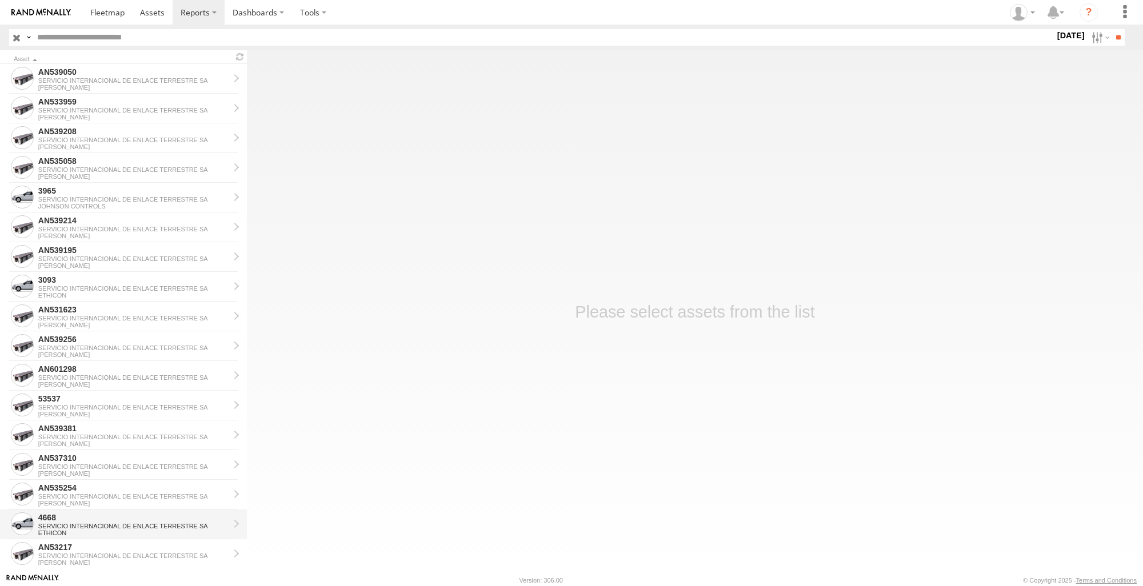
click at [93, 514] on div "4668" at bounding box center [133, 518] width 191 height 10
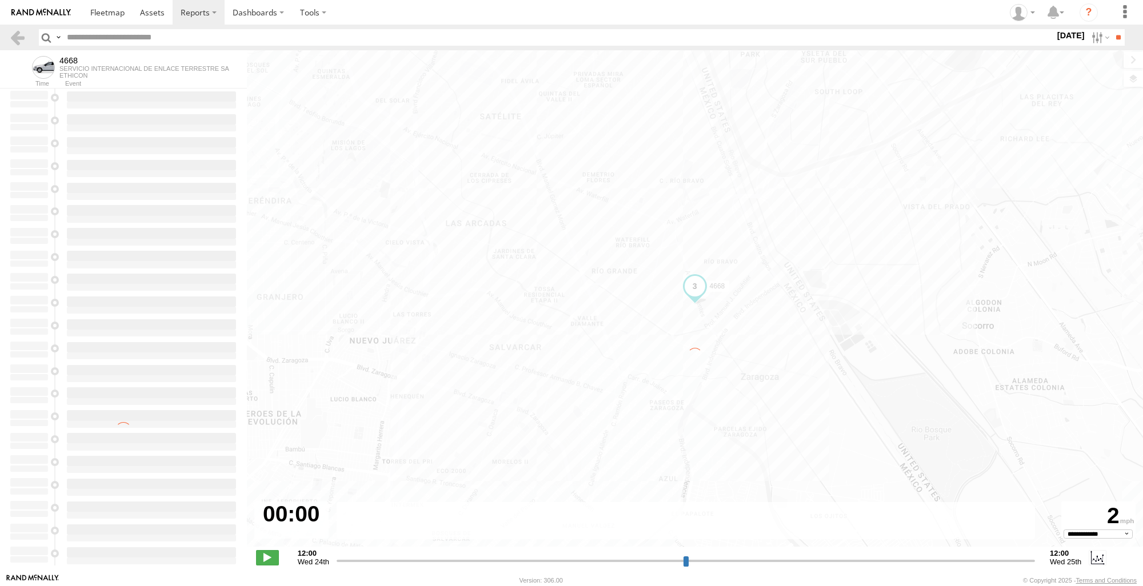
type input "**********"
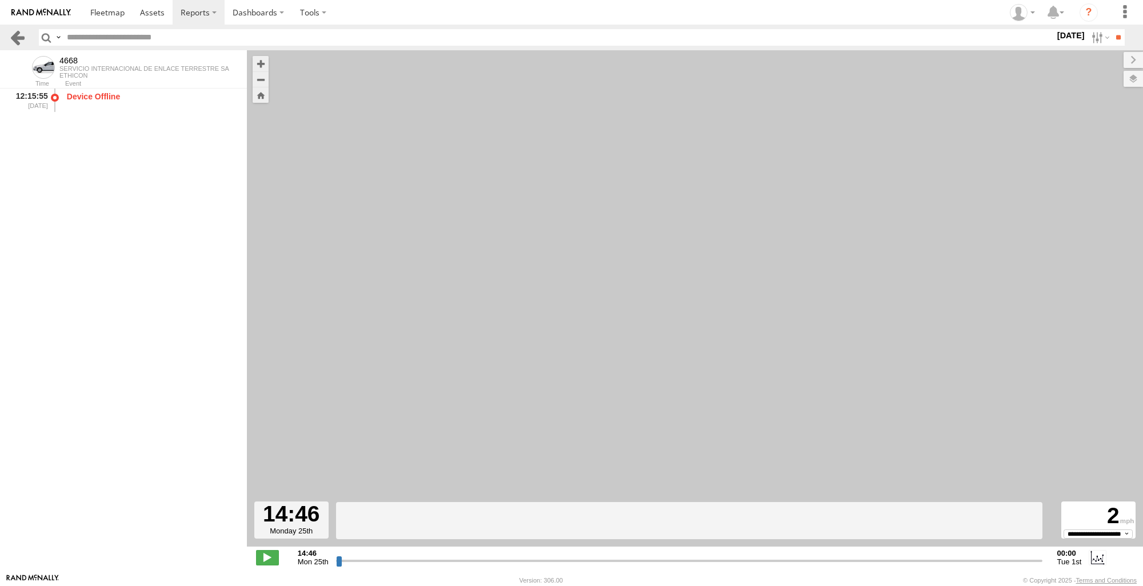
click at [21, 40] on link at bounding box center [17, 37] width 17 height 17
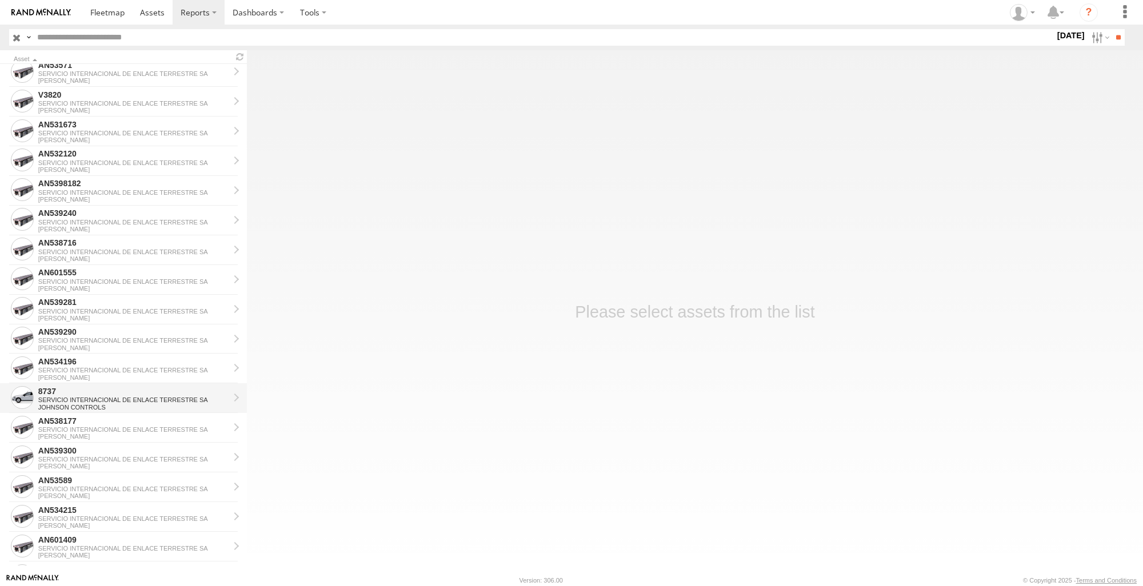
scroll to position [629, 0]
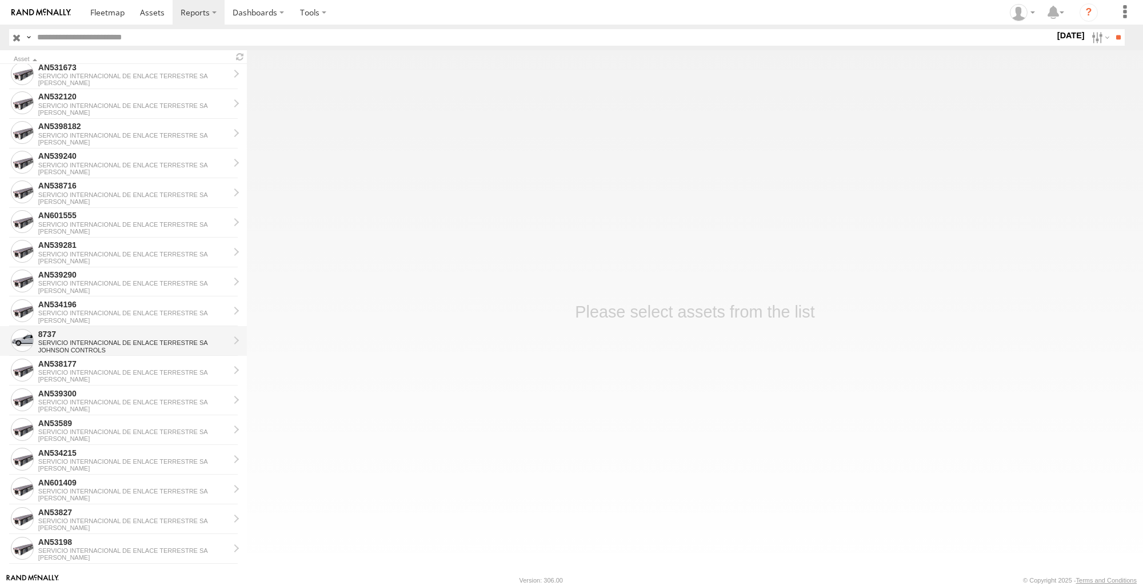
click at [124, 345] on div "SERVICIO INTERNACIONAL DE ENLACE TERRESTRE SA" at bounding box center [133, 342] width 191 height 7
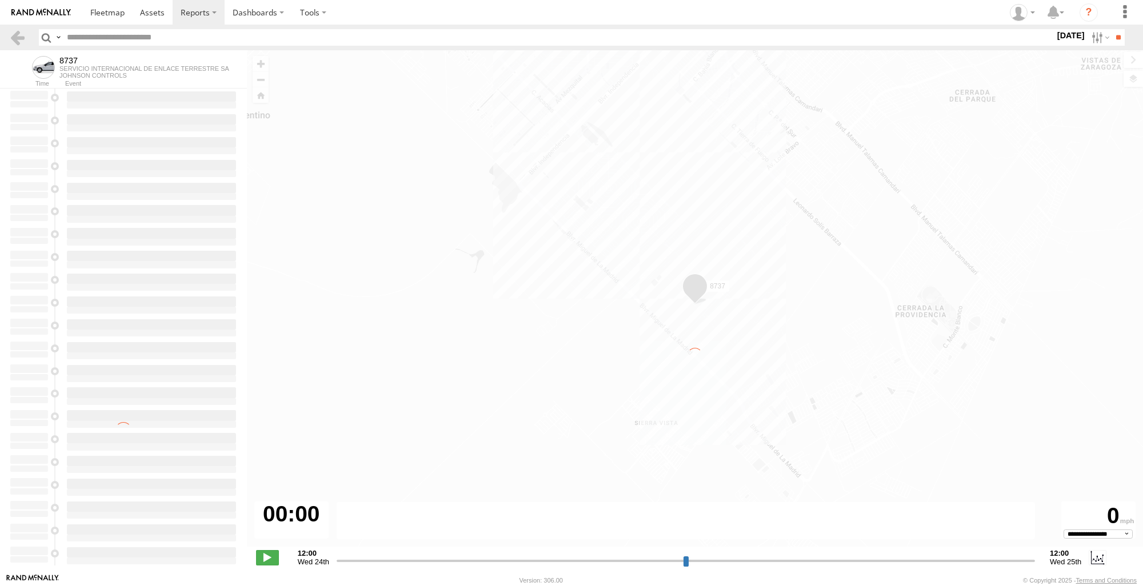
type input "**********"
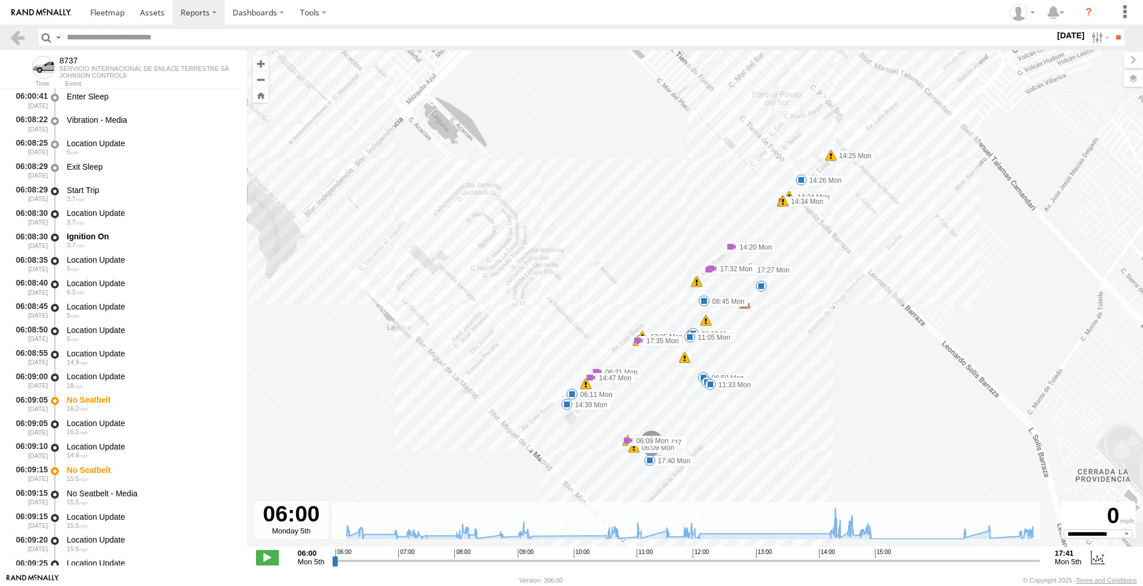
click at [25, 34] on link at bounding box center [17, 37] width 17 height 17
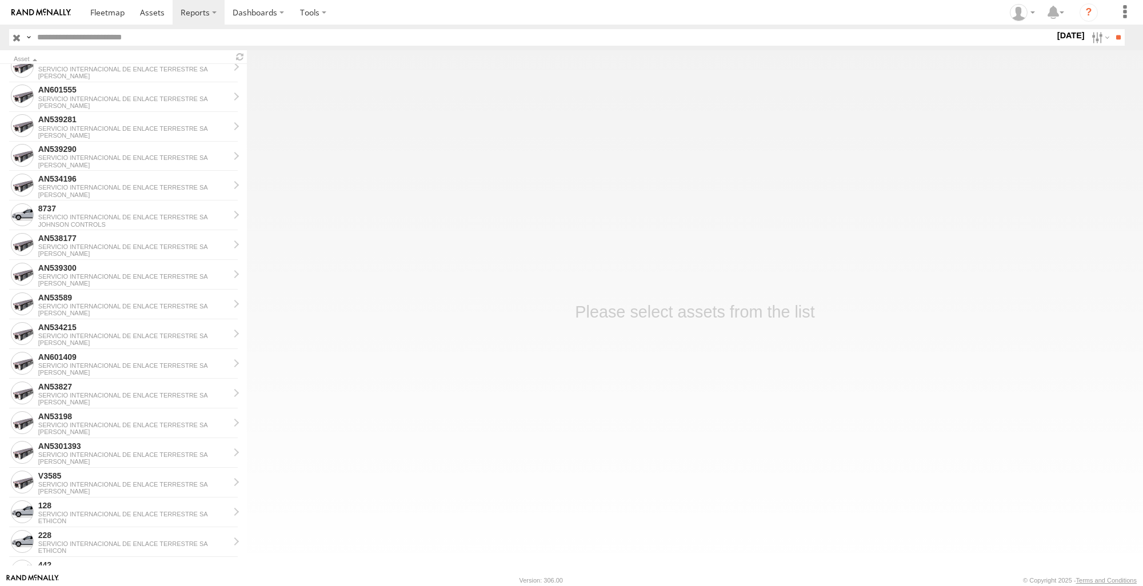
scroll to position [800, 0]
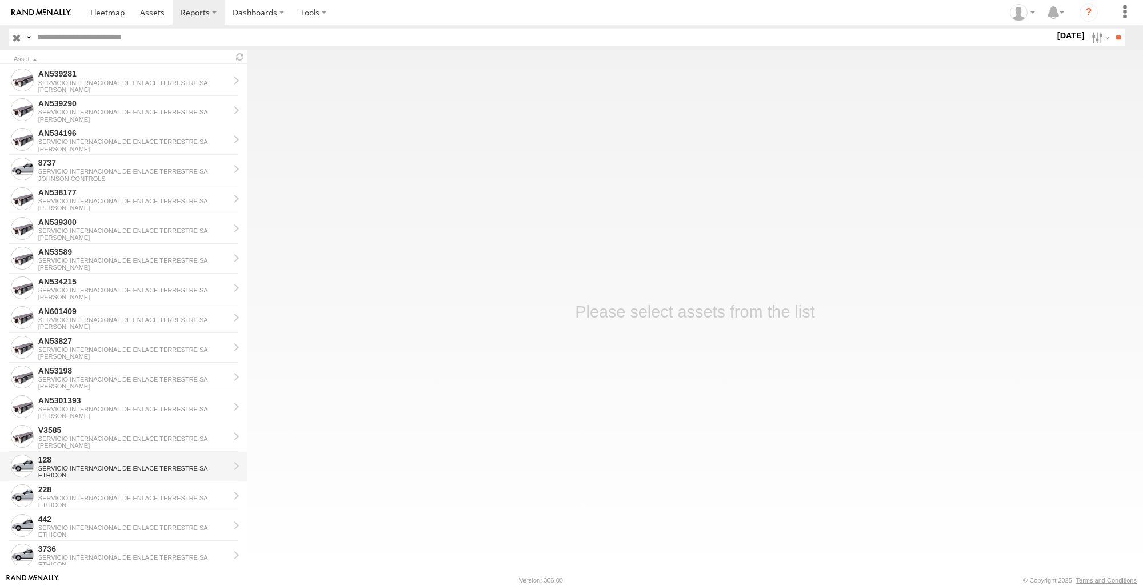
click at [89, 463] on div "128" at bounding box center [133, 460] width 191 height 10
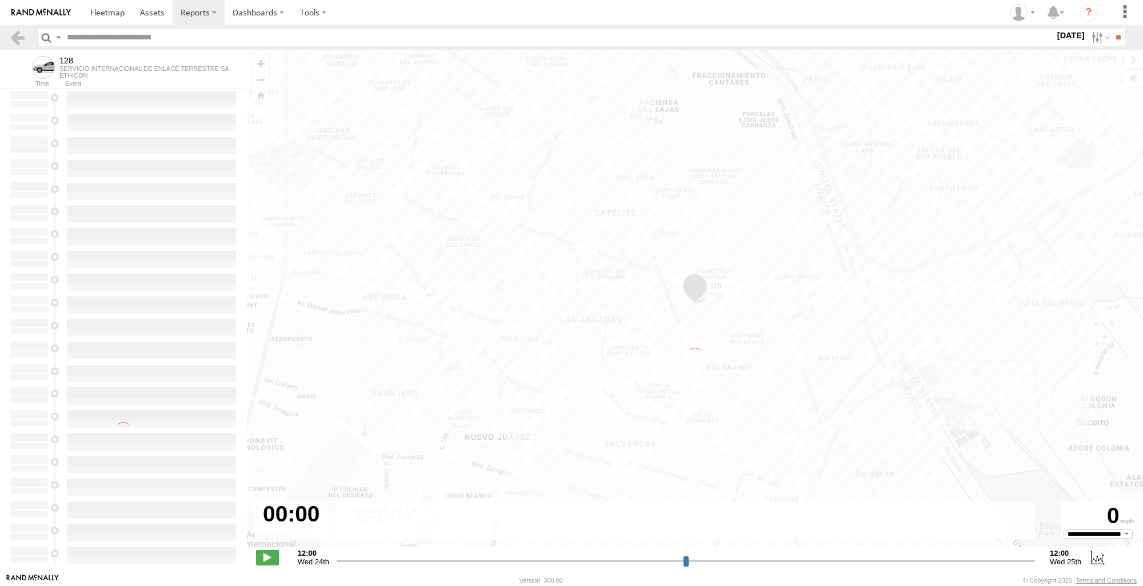
type input "**********"
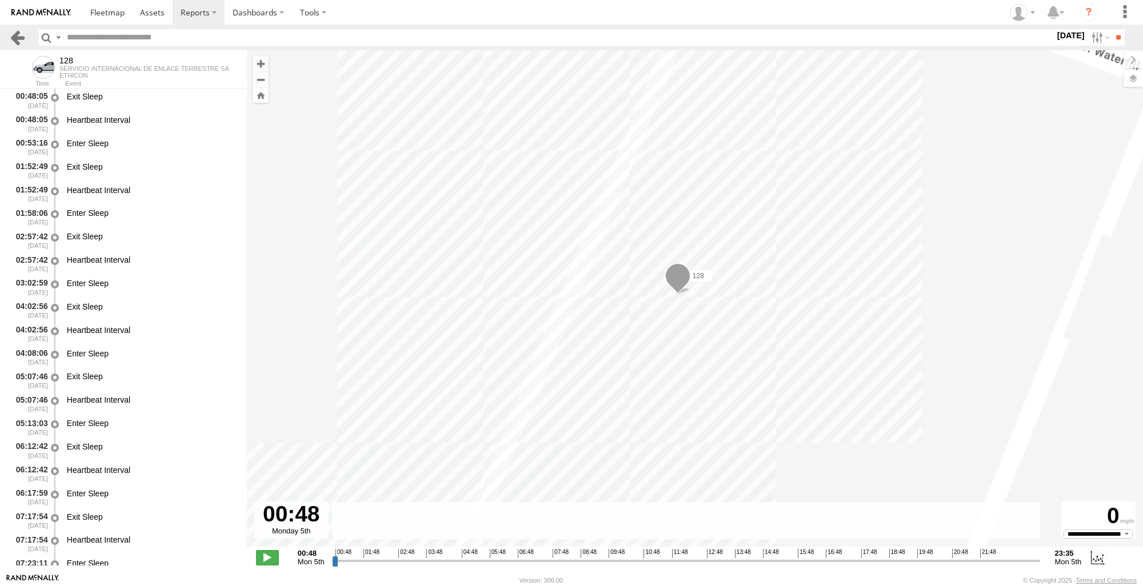
click at [19, 32] on link at bounding box center [17, 37] width 17 height 17
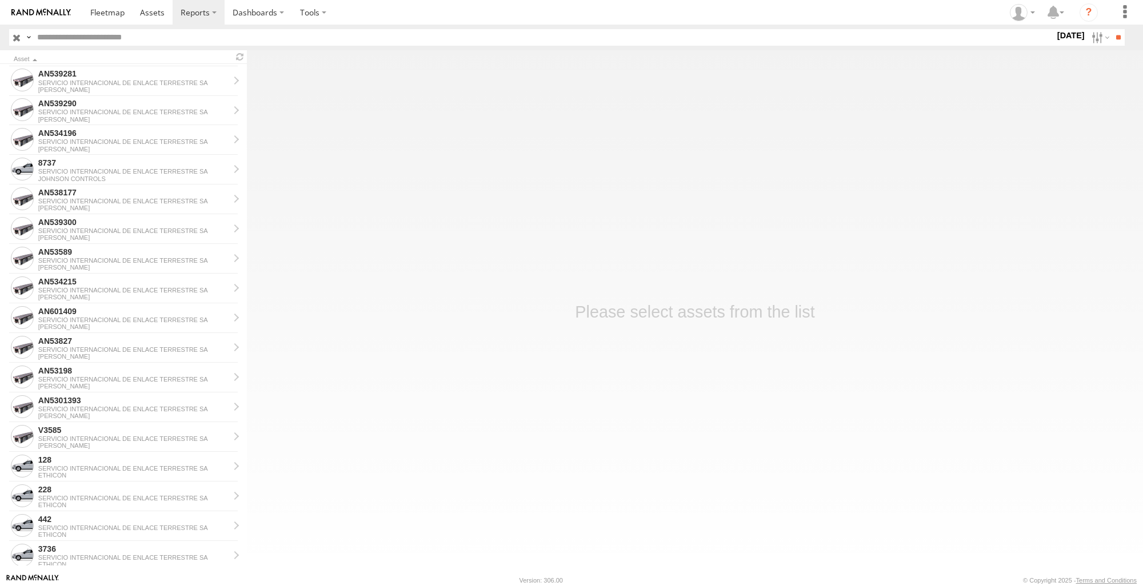
scroll to position [1061, 0]
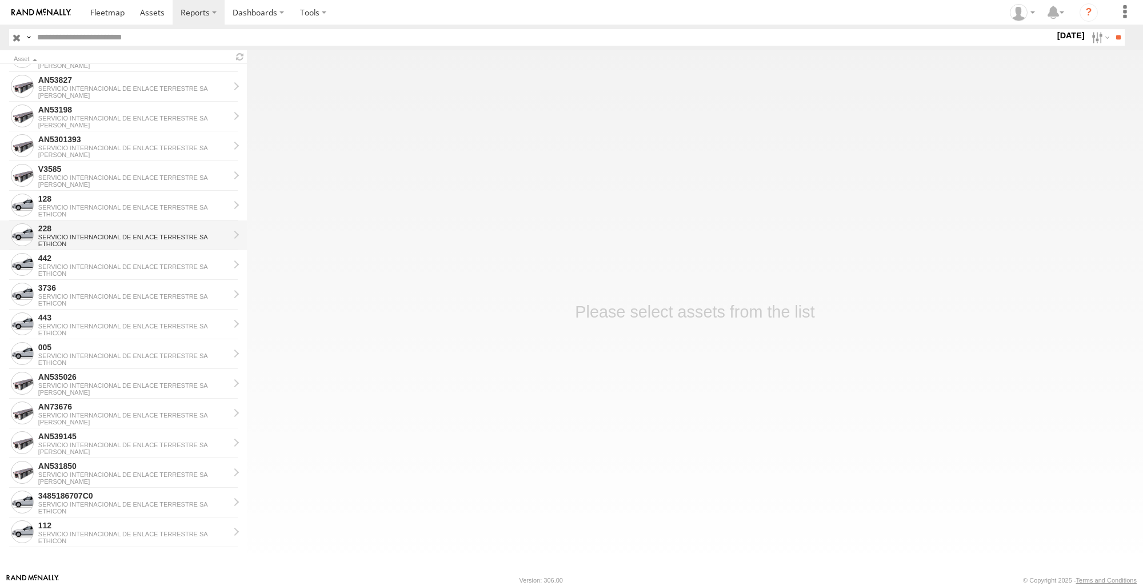
click at [114, 237] on div "SERVICIO INTERNACIONAL DE ENLACE TERRESTRE SA" at bounding box center [133, 237] width 191 height 7
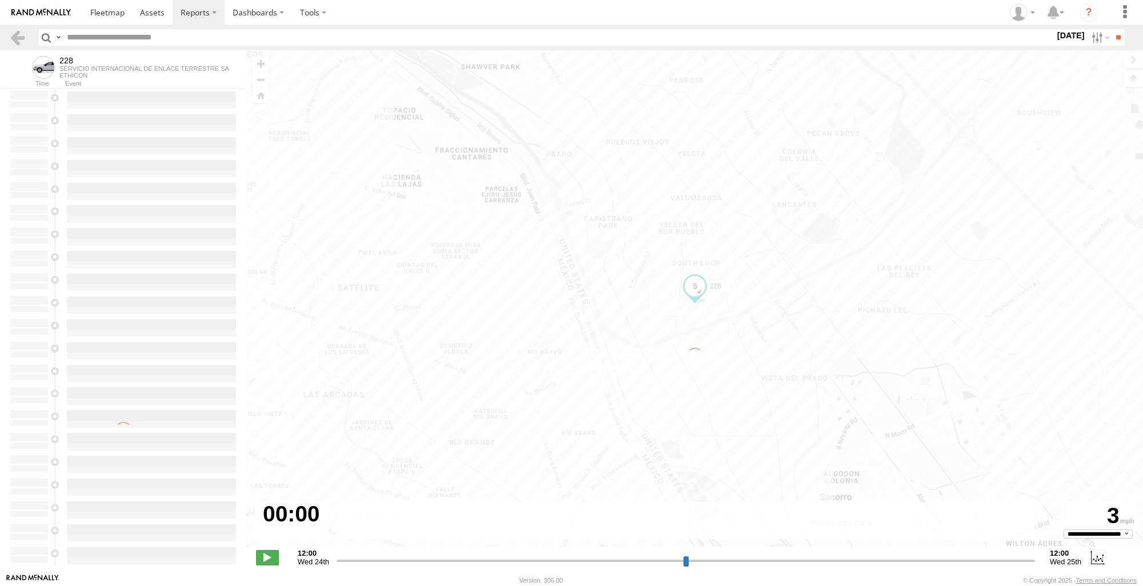
type input "**********"
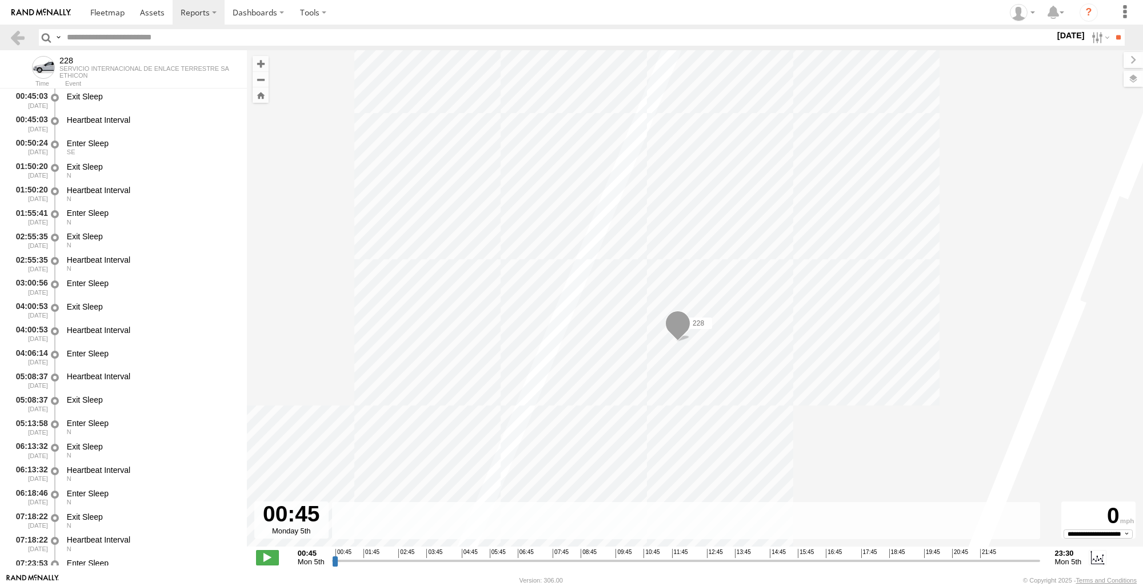
click at [26, 38] on section at bounding box center [19, 37] width 21 height 17
click at [19, 39] on link at bounding box center [17, 37] width 17 height 17
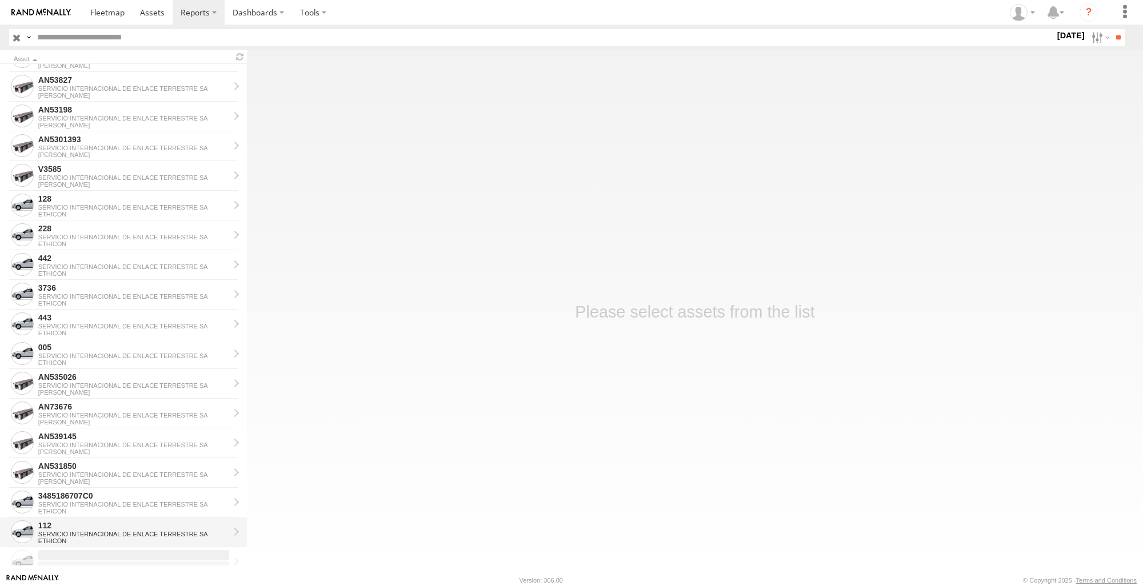
scroll to position [1110, 0]
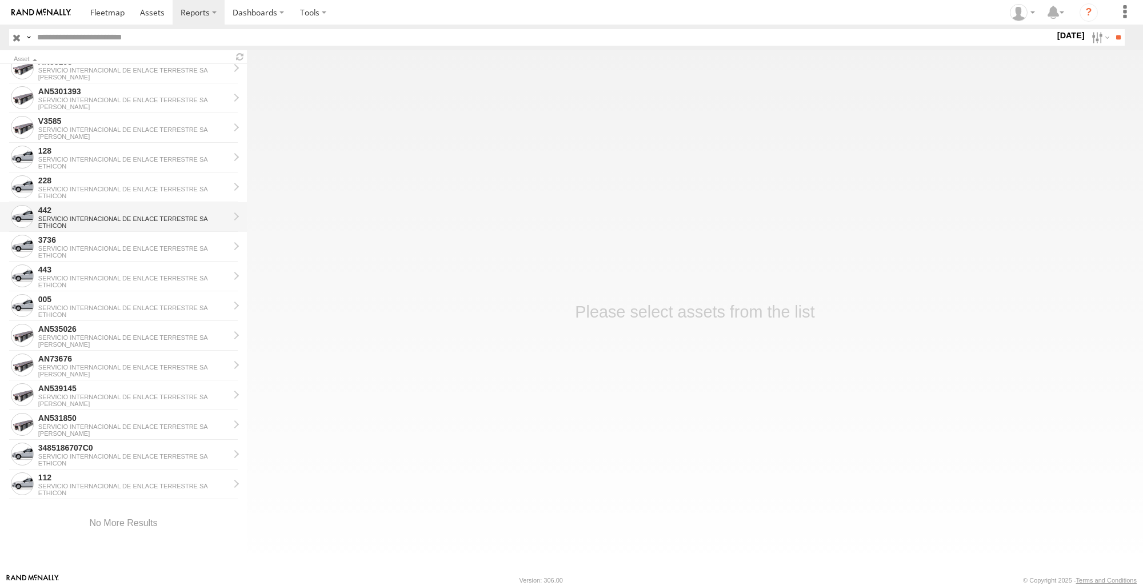
click at [103, 207] on div "442" at bounding box center [133, 210] width 191 height 10
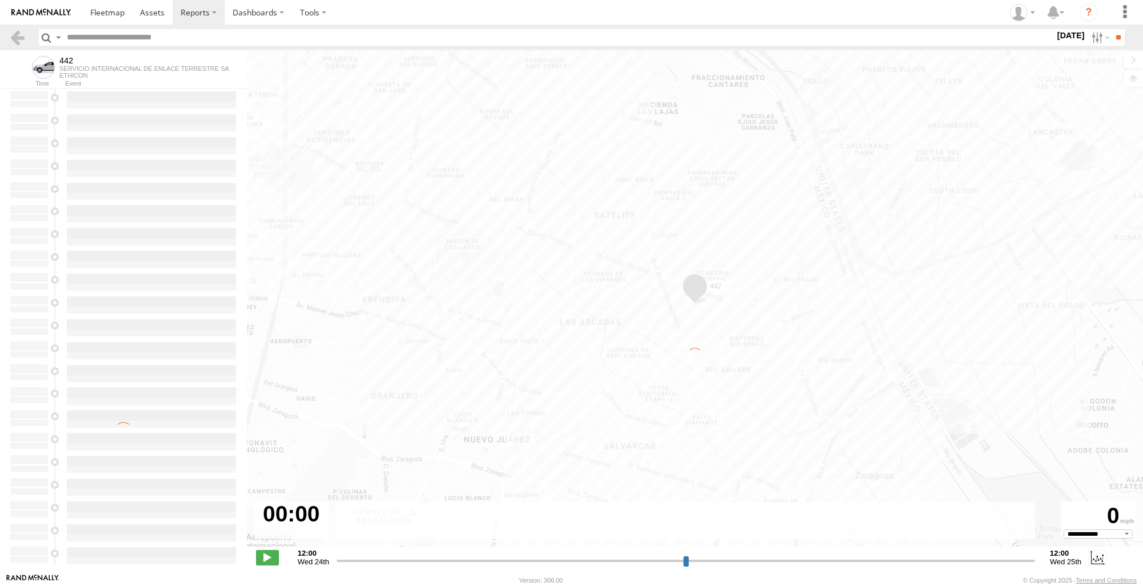
type input "**********"
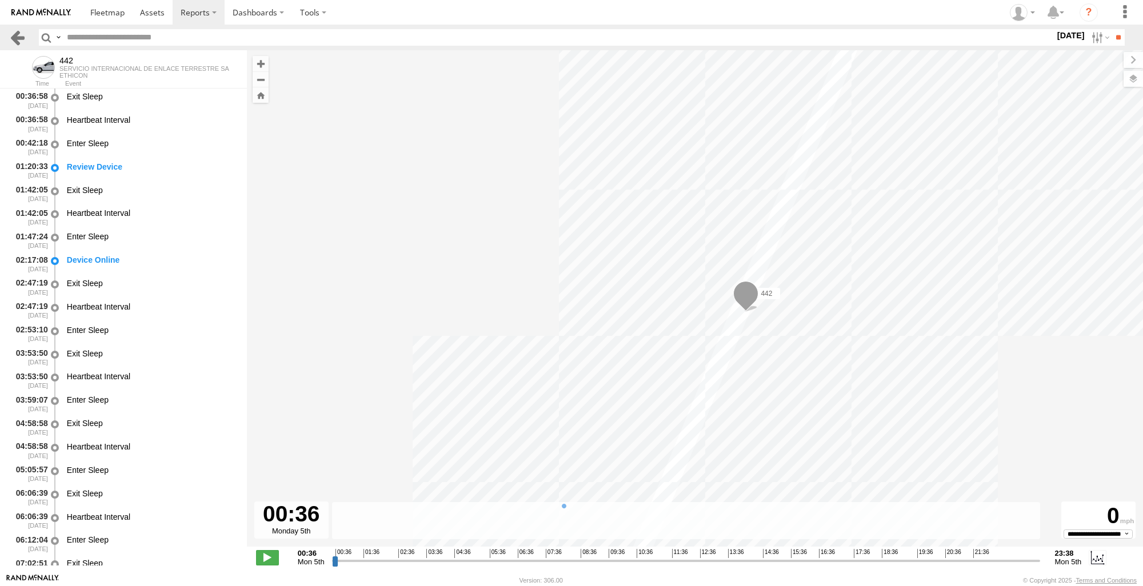
click at [16, 36] on link at bounding box center [17, 37] width 17 height 17
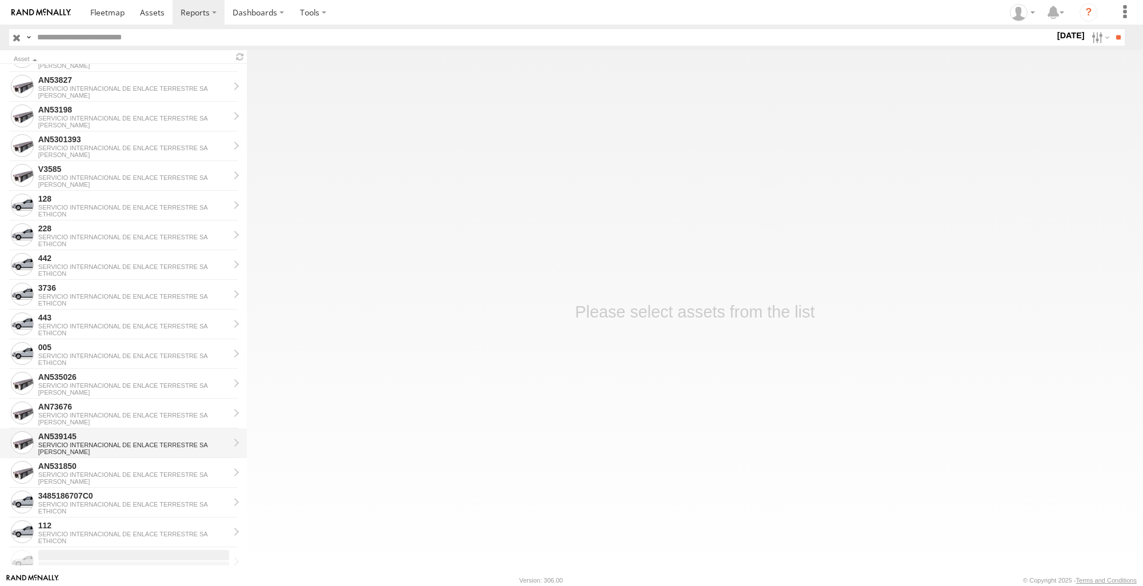
scroll to position [1110, 0]
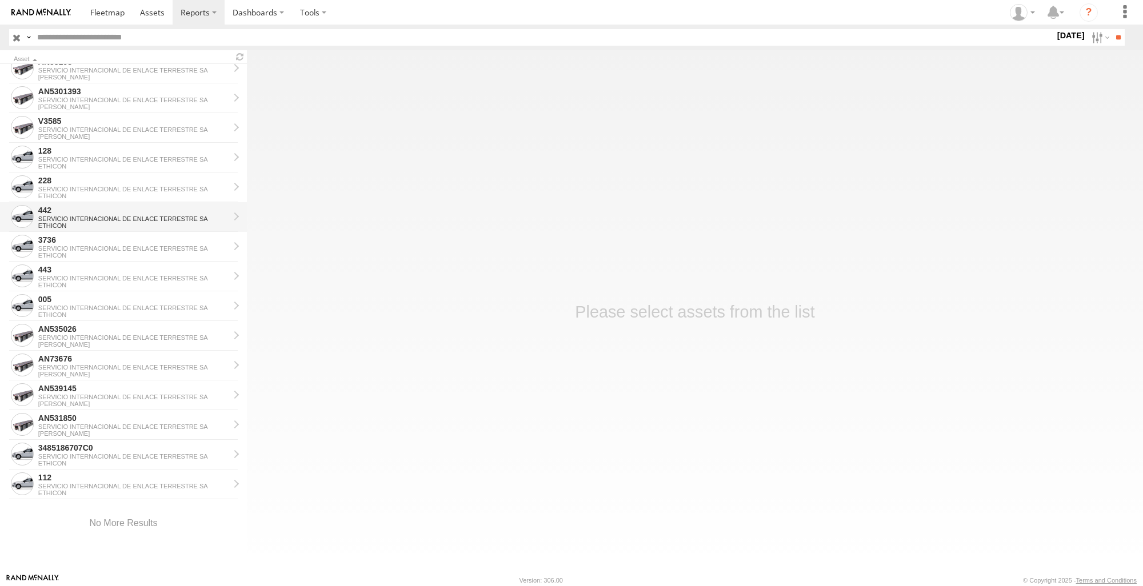
click at [102, 217] on div "SERVICIO INTERNACIONAL DE ENLACE TERRESTRE SA" at bounding box center [133, 218] width 191 height 7
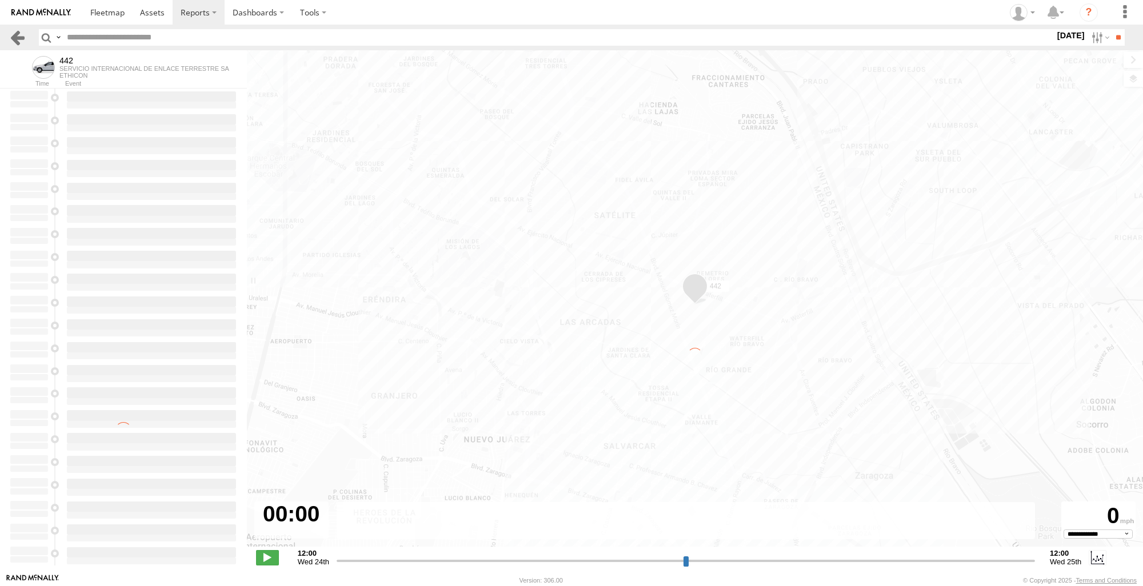
type input "**********"
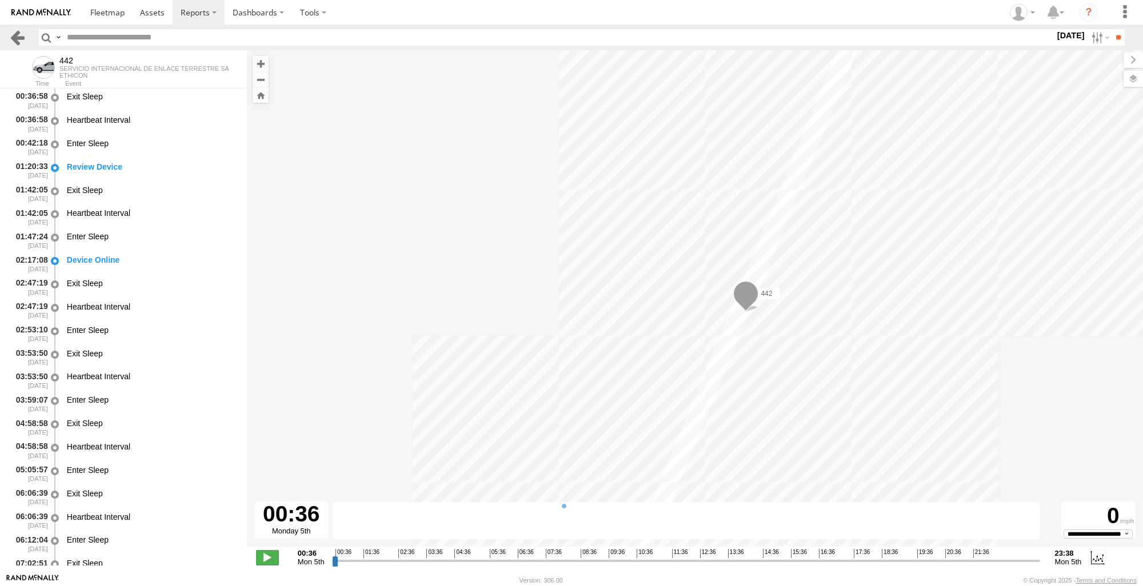
click at [16, 33] on link at bounding box center [17, 37] width 17 height 17
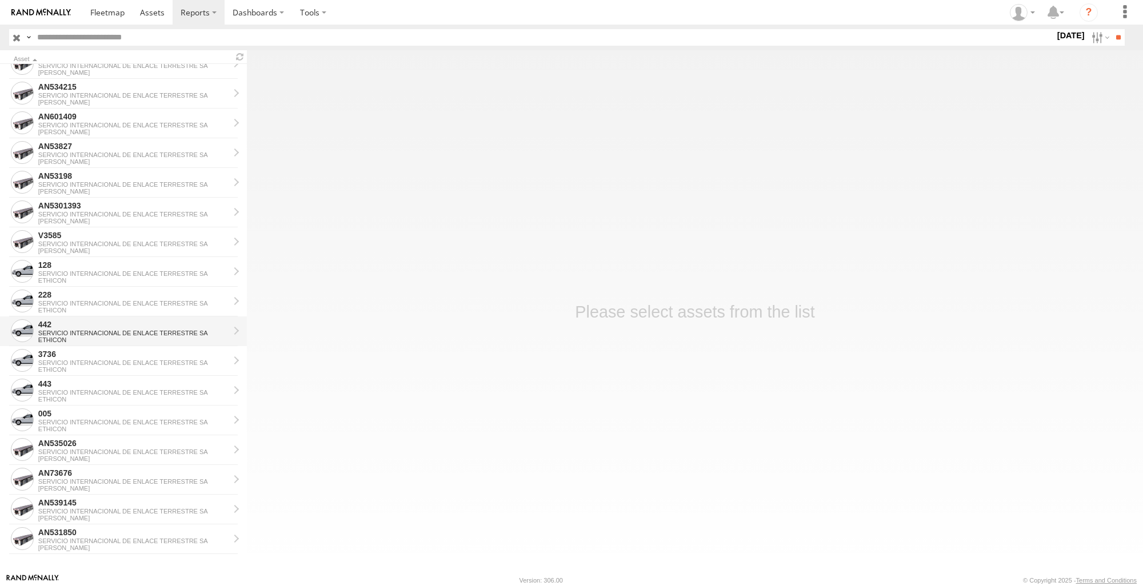
scroll to position [1002, 0]
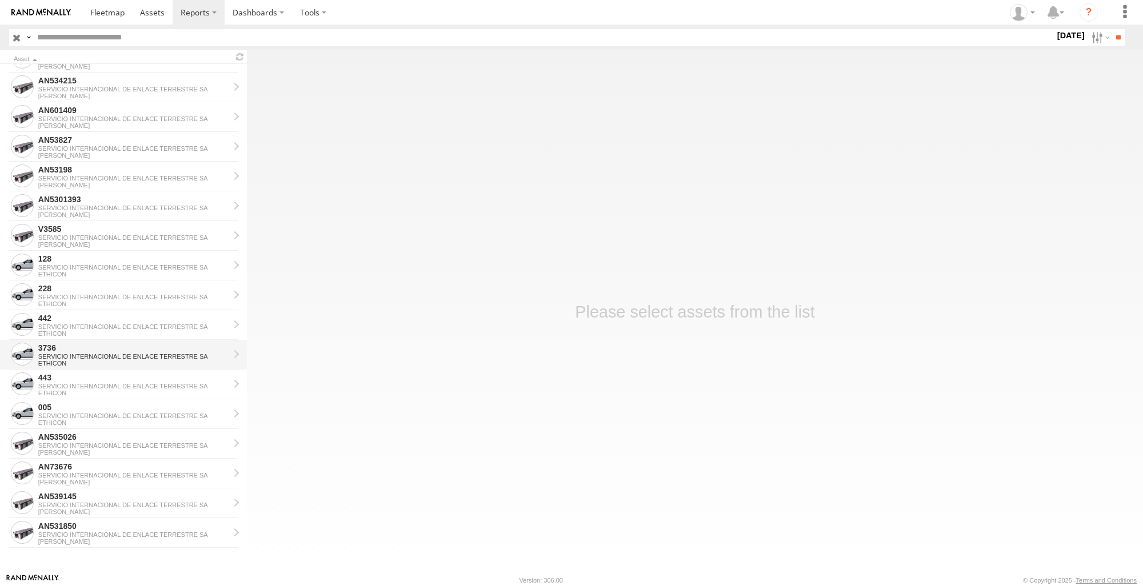
click at [98, 355] on div "SERVICIO INTERNACIONAL DE ENLACE TERRESTRE SA" at bounding box center [133, 356] width 191 height 7
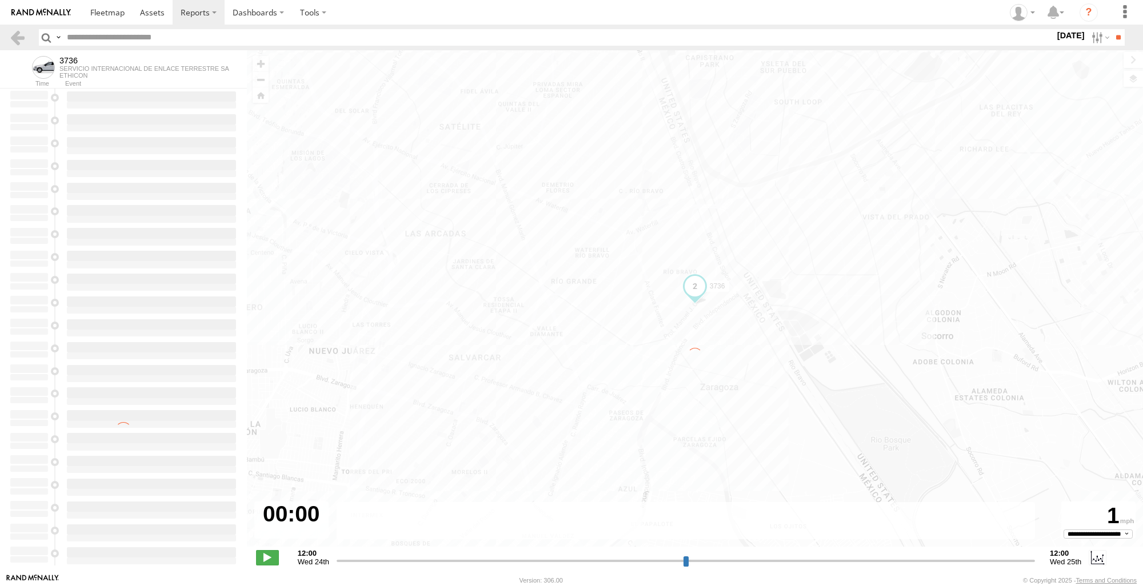
type input "**********"
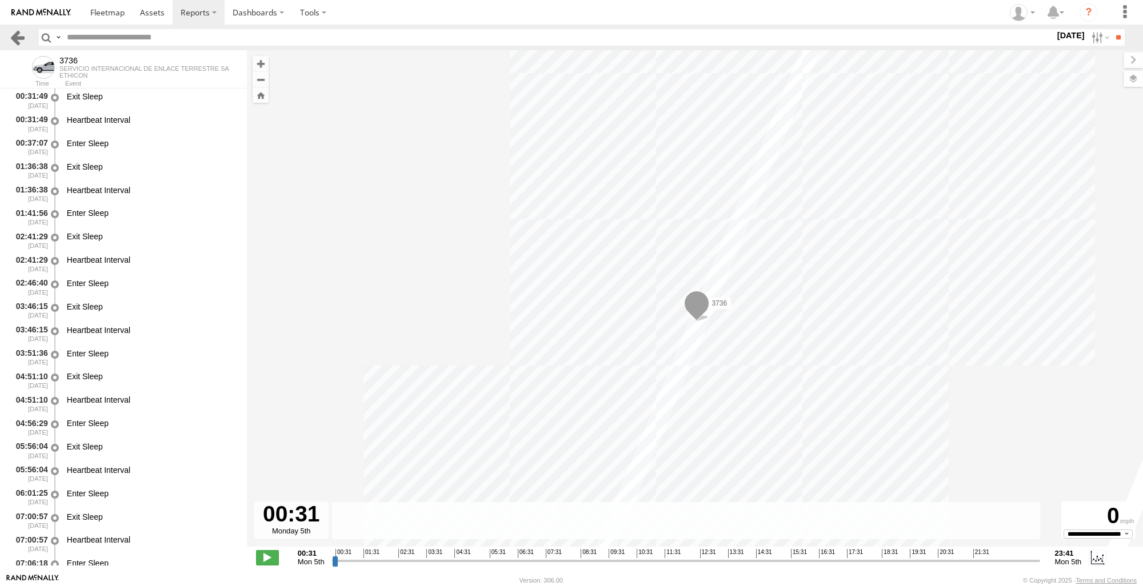
click at [22, 40] on link at bounding box center [17, 37] width 17 height 17
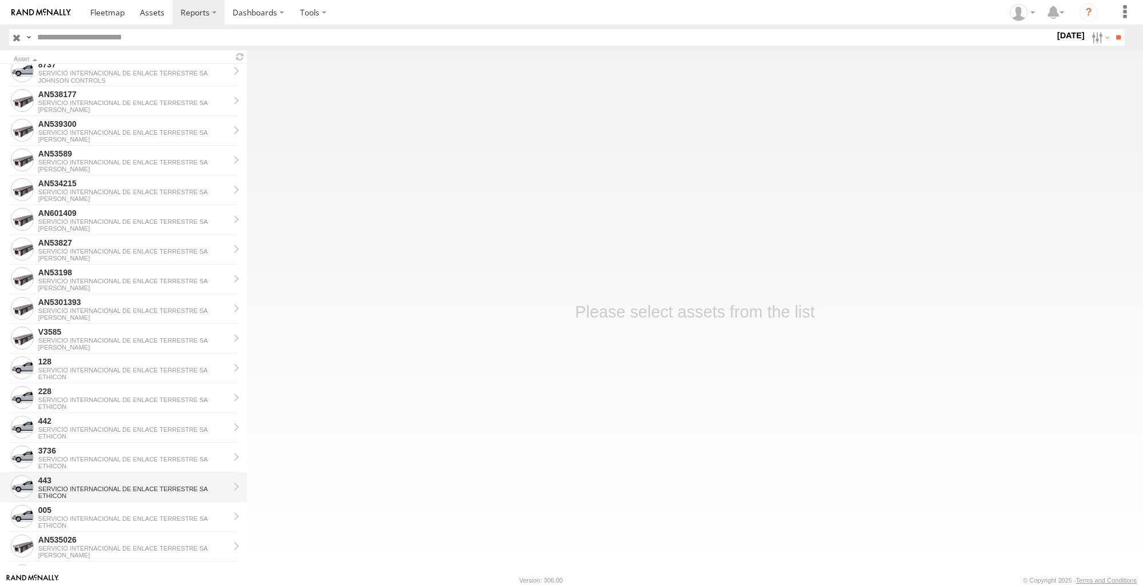
scroll to position [1002, 0]
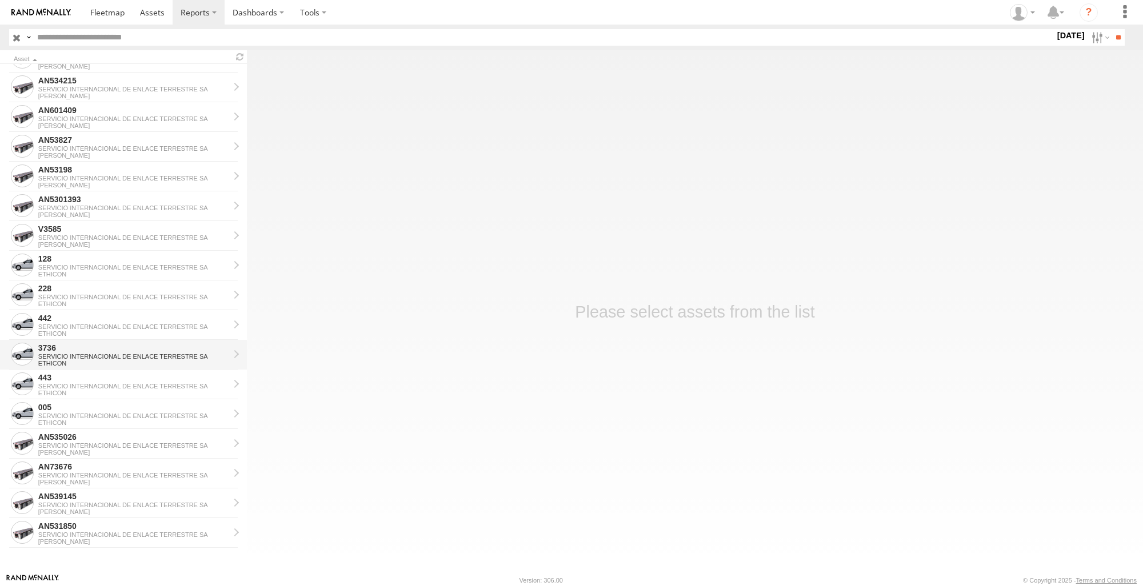
click at [81, 340] on link "3736 SERVICIO INTERNACIONAL DE ENLACE TERRESTRE SA ETHICON" at bounding box center [123, 355] width 247 height 30
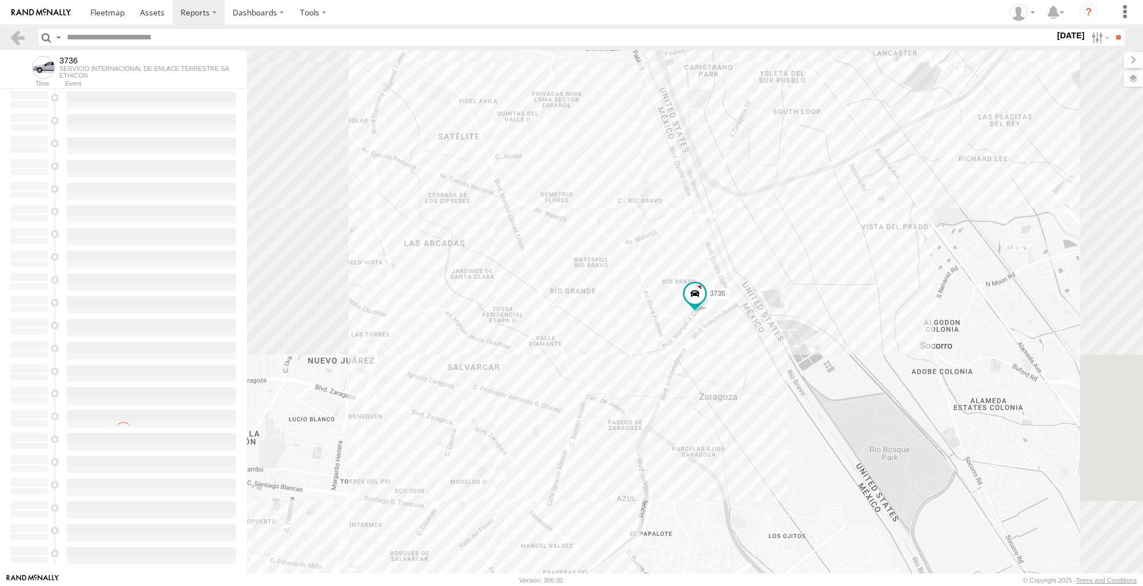
type input "**********"
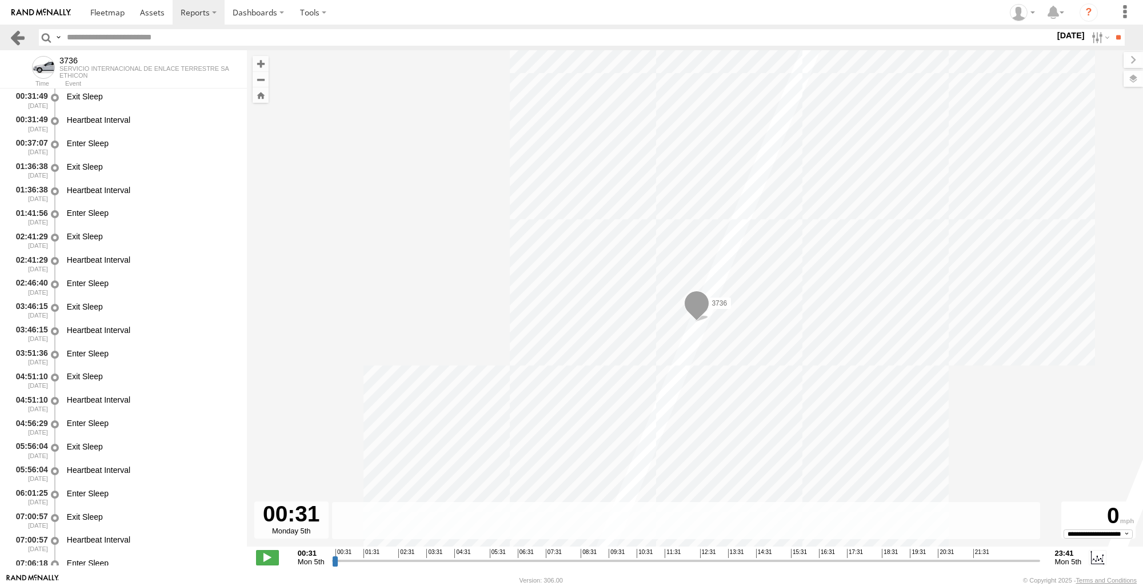
click at [22, 34] on link at bounding box center [17, 37] width 17 height 17
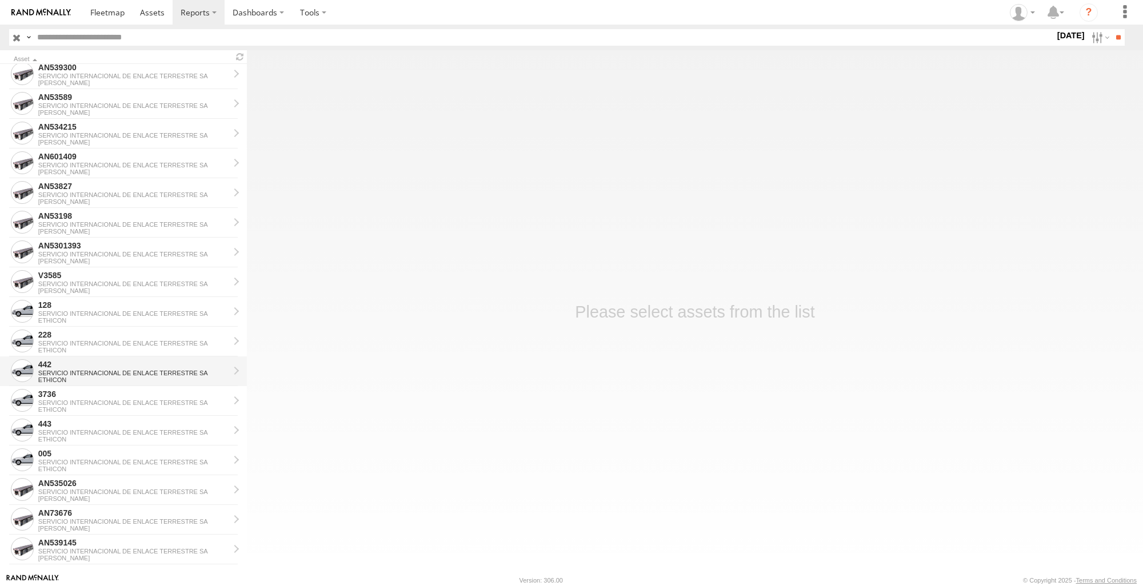
scroll to position [1002, 0]
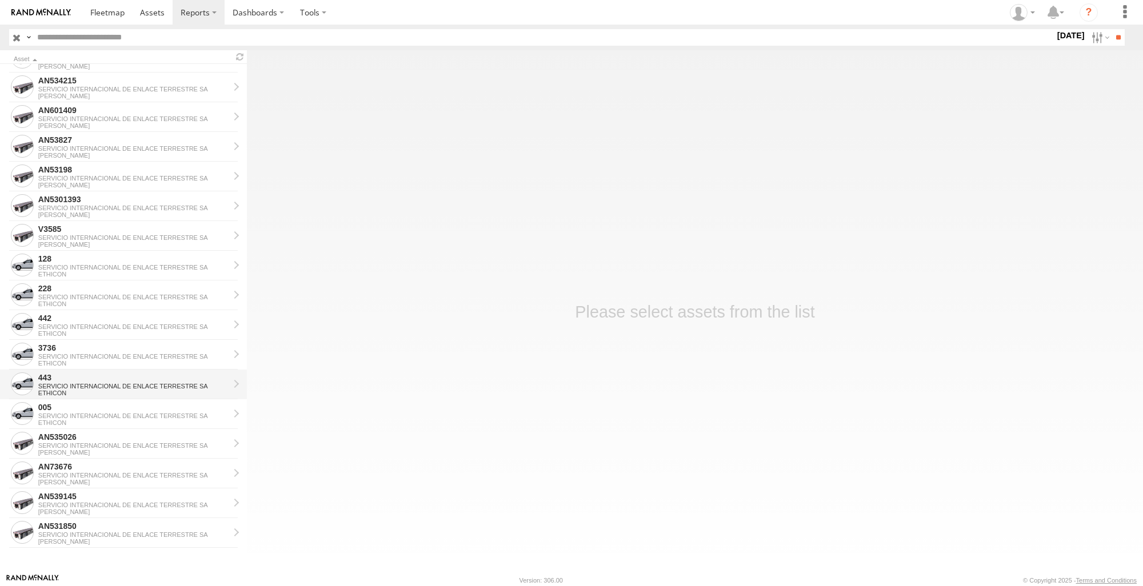
click at [90, 376] on div "443" at bounding box center [133, 378] width 191 height 10
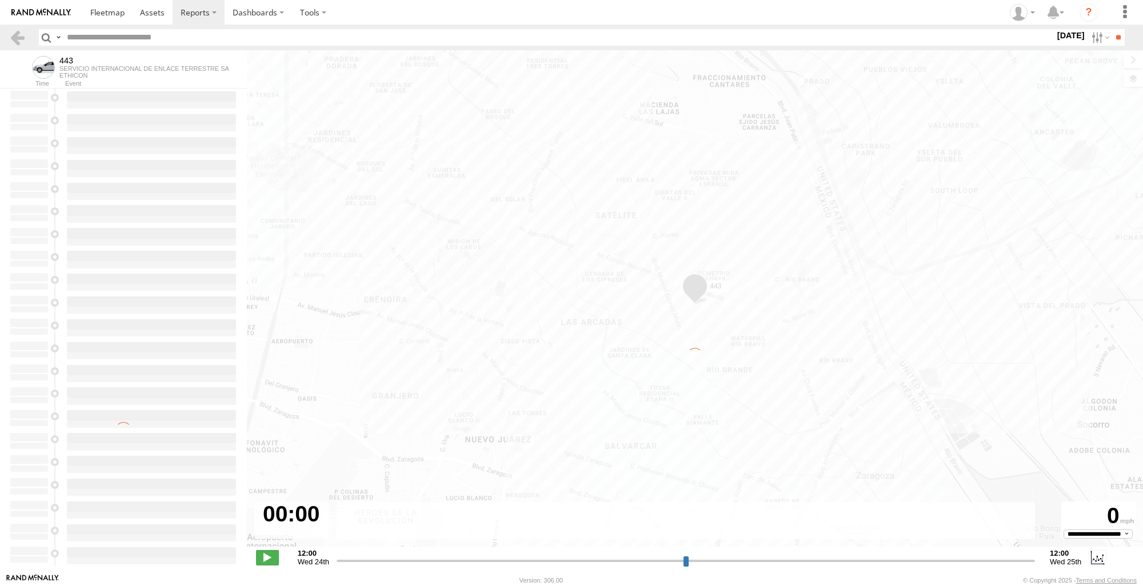
type input "**********"
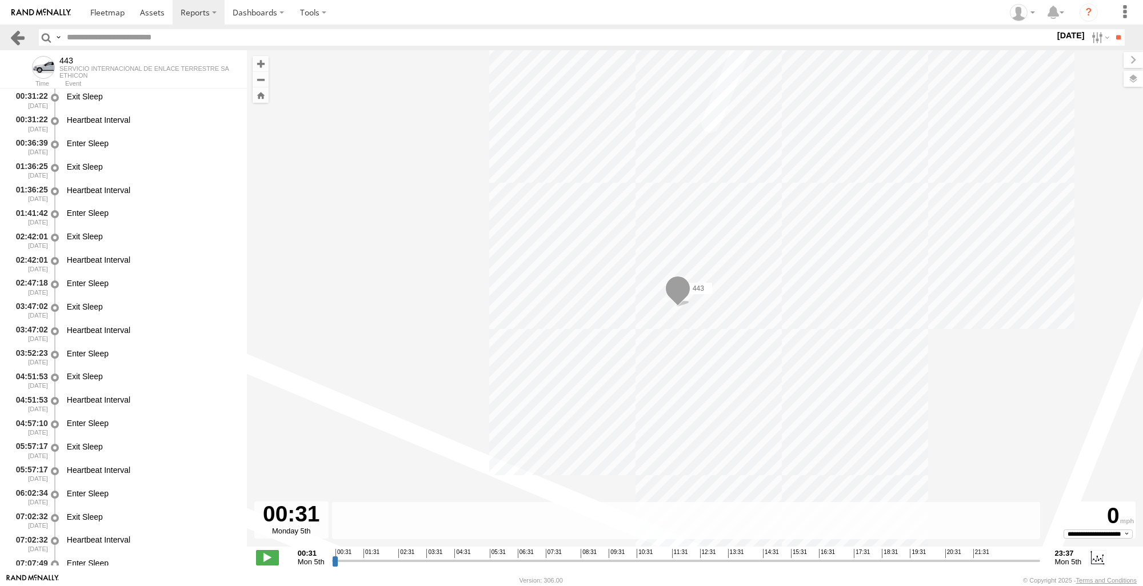
click at [21, 35] on link at bounding box center [17, 37] width 17 height 17
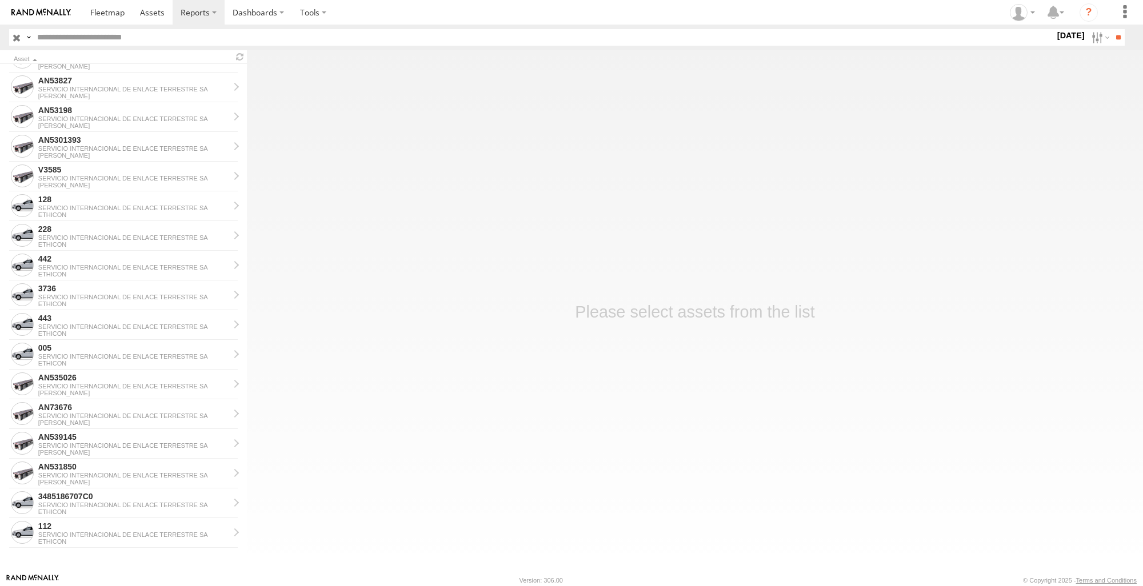
scroll to position [1061, 0]
click at [59, 354] on div "SERVICIO INTERNACIONAL DE ENLACE TERRESTRE SA" at bounding box center [133, 356] width 191 height 7
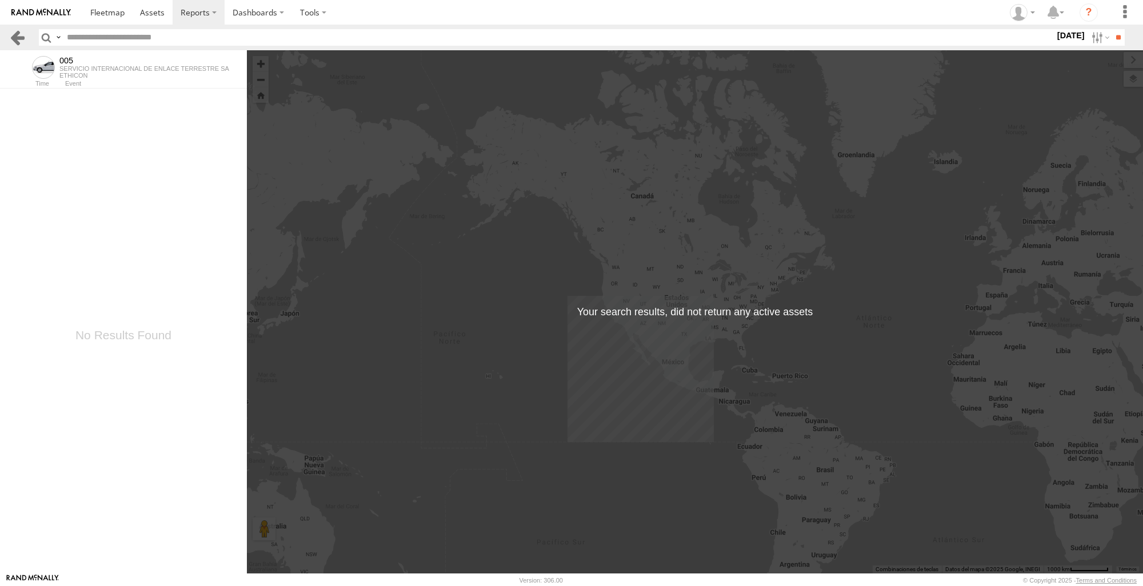
click at [21, 42] on link at bounding box center [17, 37] width 17 height 17
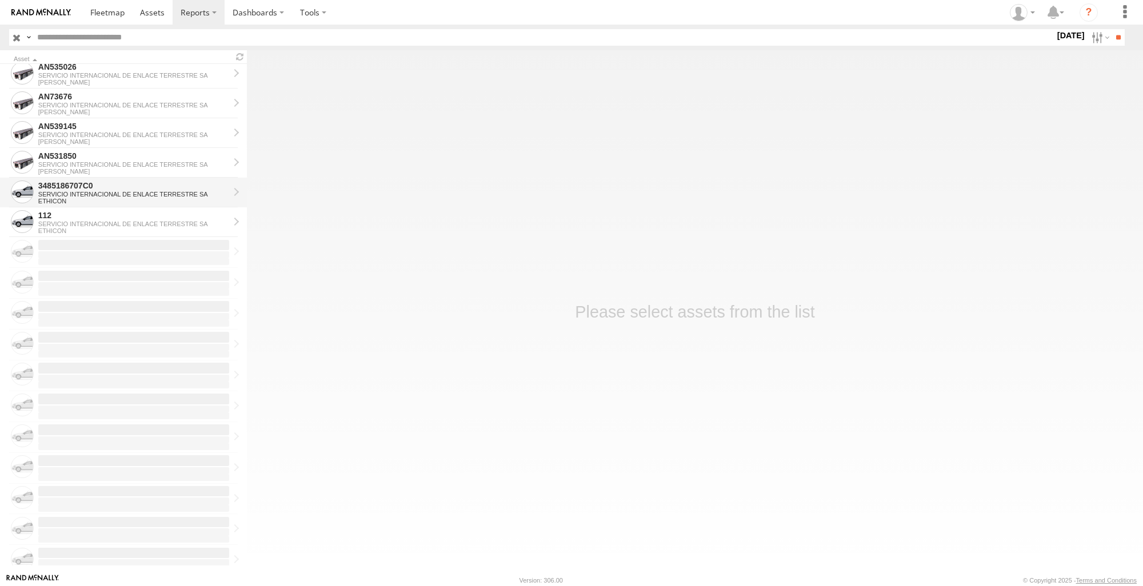
scroll to position [1110, 0]
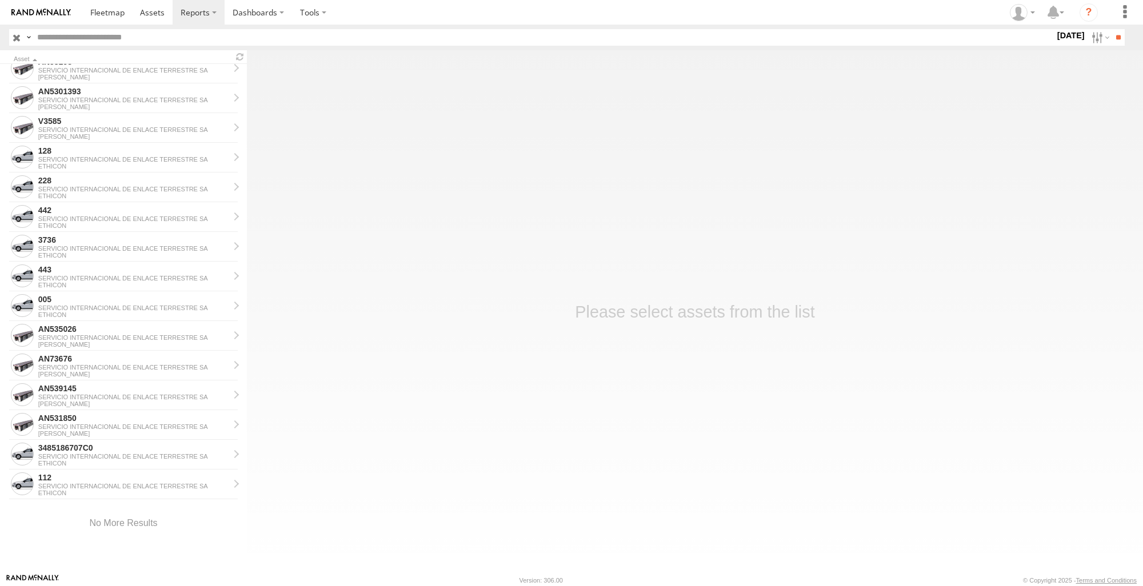
click at [101, 504] on div at bounding box center [123, 523] width 247 height 49
click at [98, 499] on link "112 SERVICIO INTERNACIONAL DE ENLACE TERRESTRE SA ETHICON" at bounding box center [123, 485] width 247 height 30
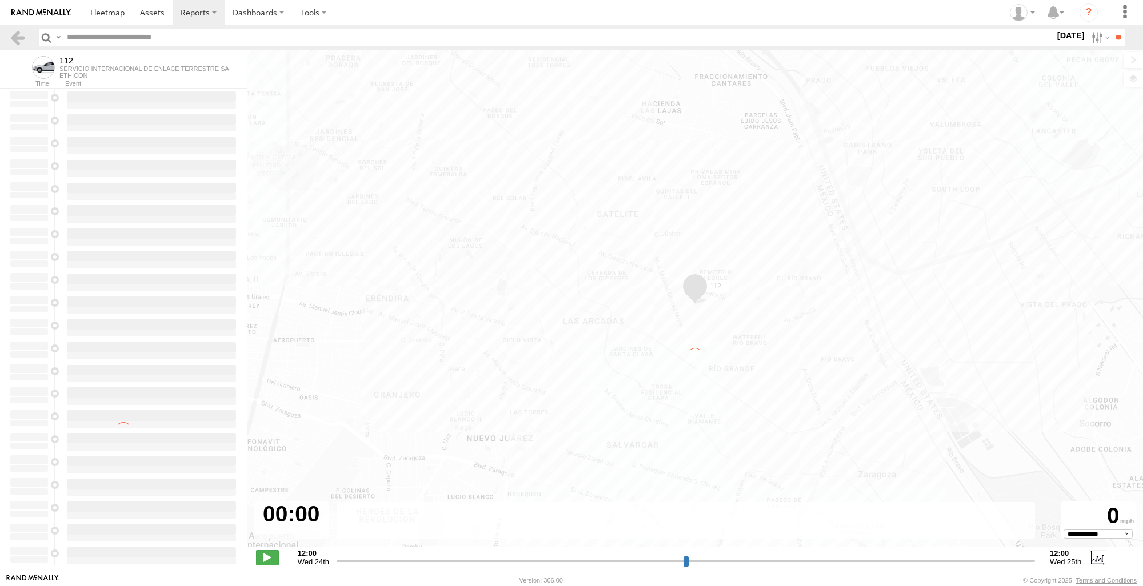
type input "**********"
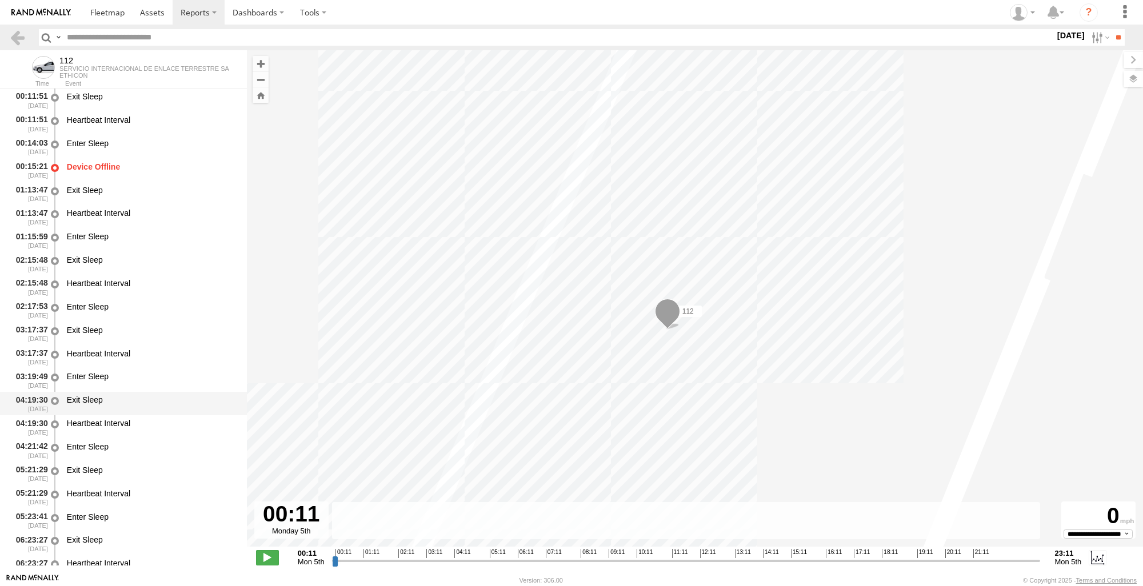
click at [130, 414] on div "Exit Sleep" at bounding box center [151, 403] width 173 height 21
click at [20, 38] on link at bounding box center [17, 37] width 17 height 17
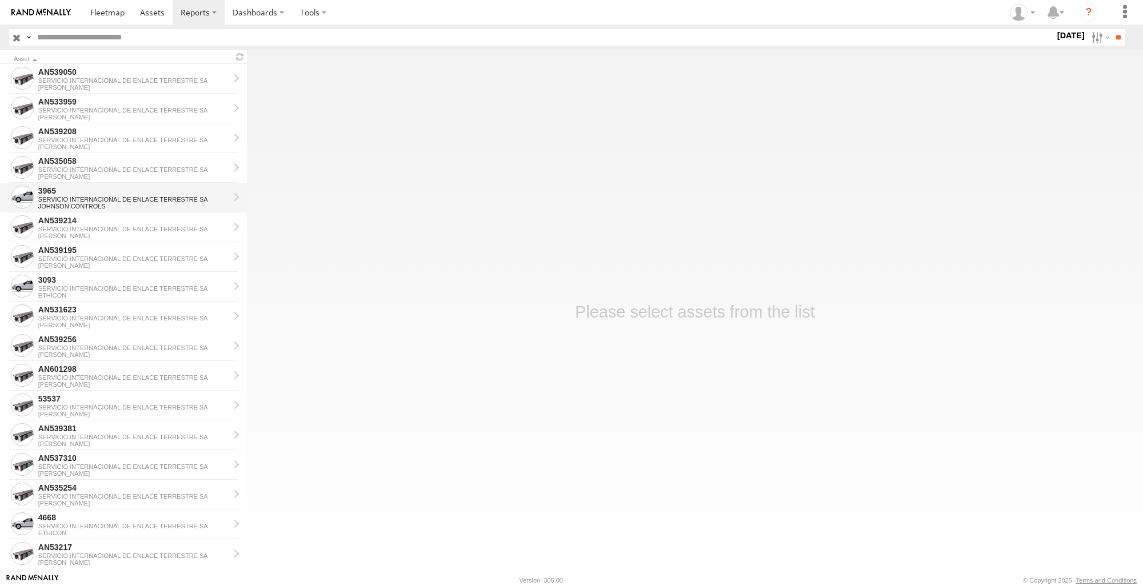
click at [100, 189] on div "3965" at bounding box center [133, 191] width 191 height 10
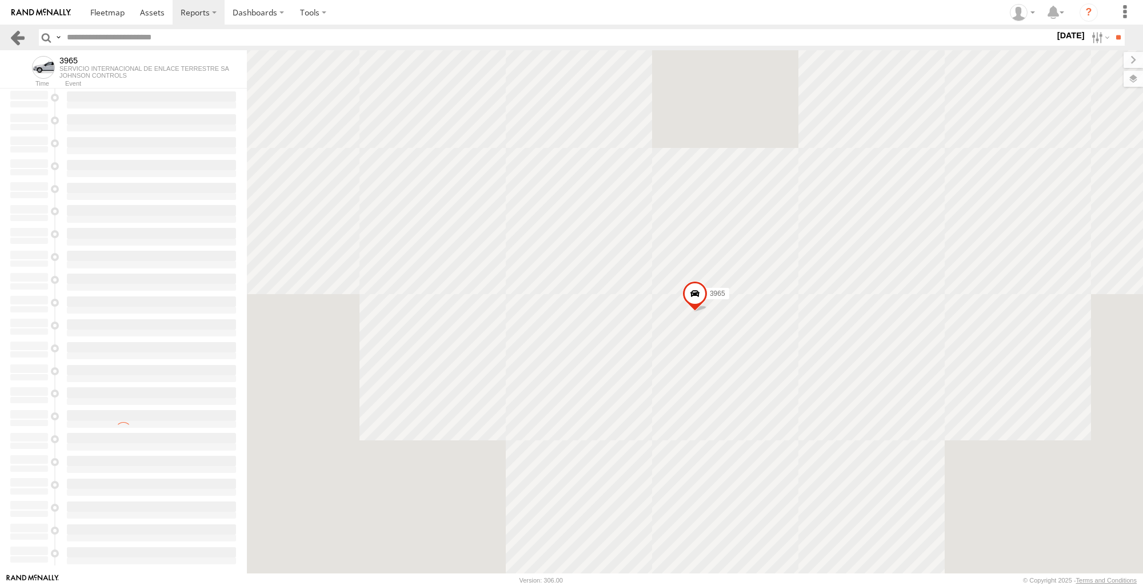
type input "**********"
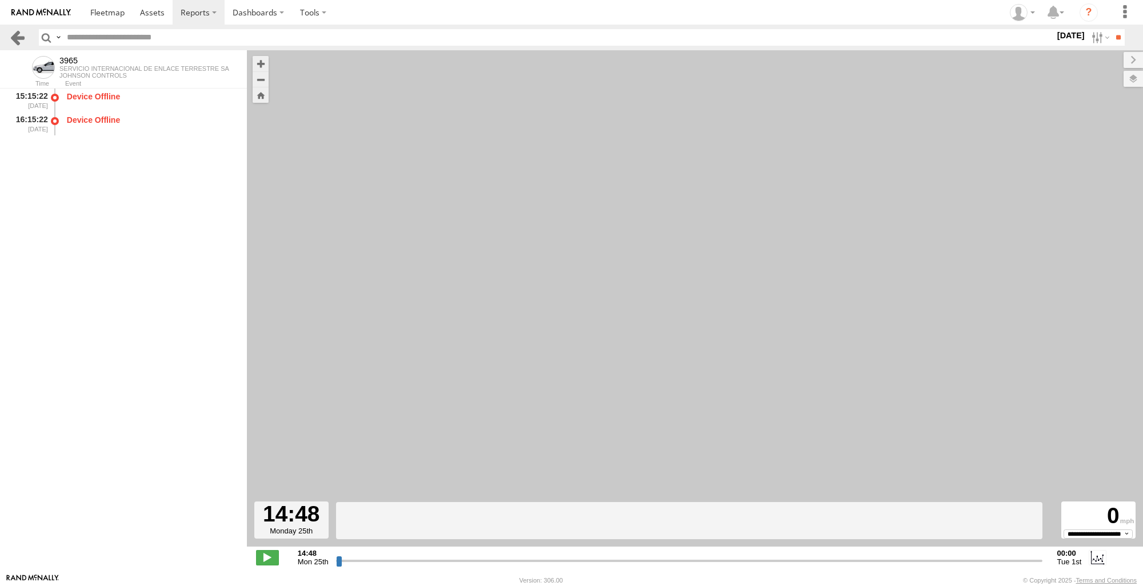
click at [9, 40] on link at bounding box center [17, 37] width 17 height 17
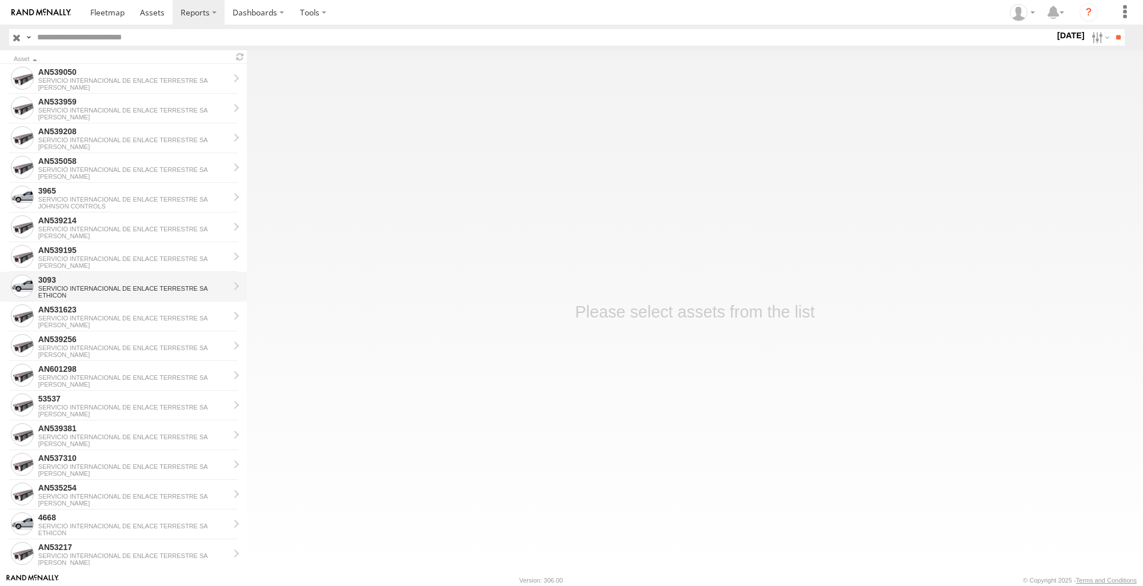
click at [87, 283] on div "3093" at bounding box center [133, 280] width 191 height 10
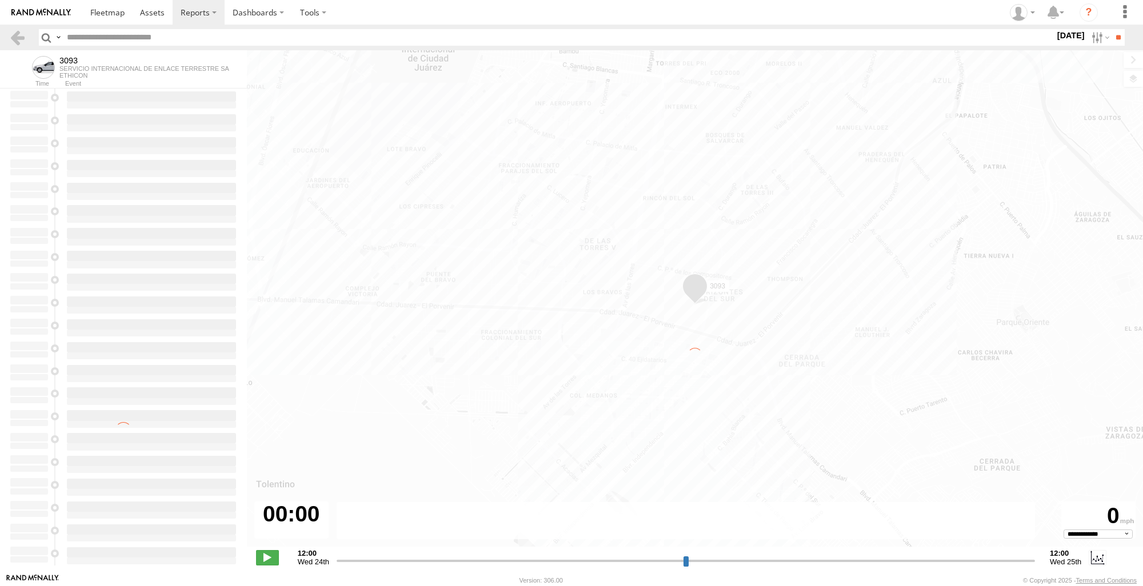
type input "**********"
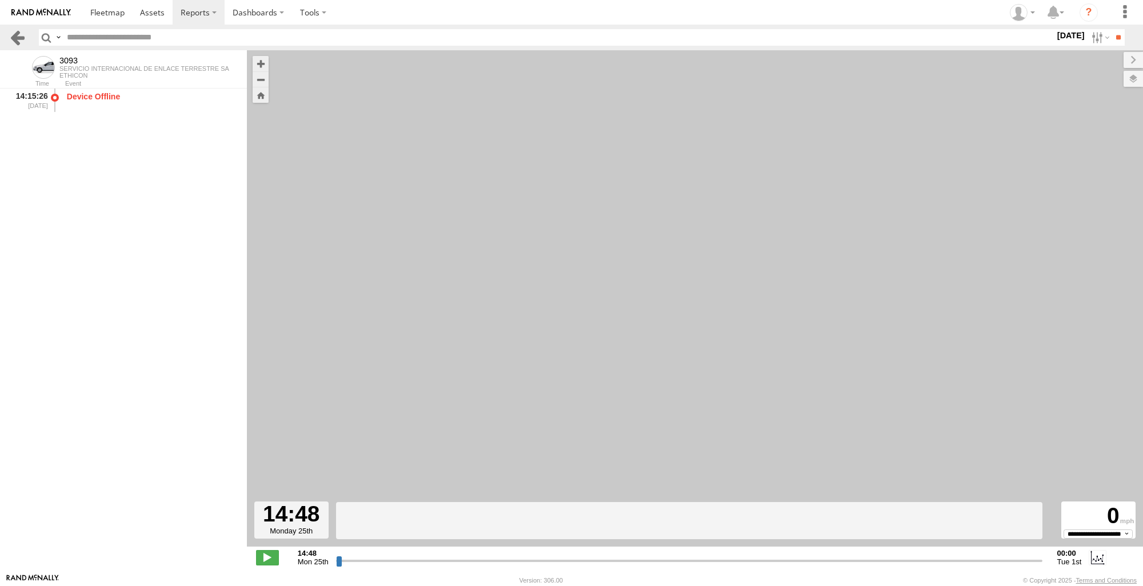
click at [23, 34] on link at bounding box center [17, 37] width 17 height 17
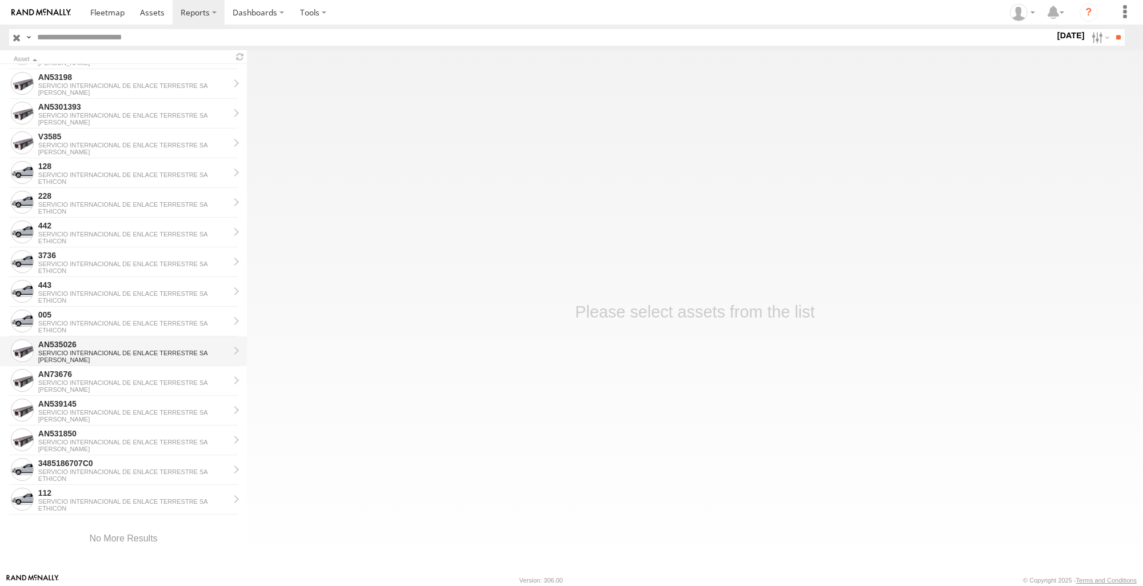
scroll to position [1110, 0]
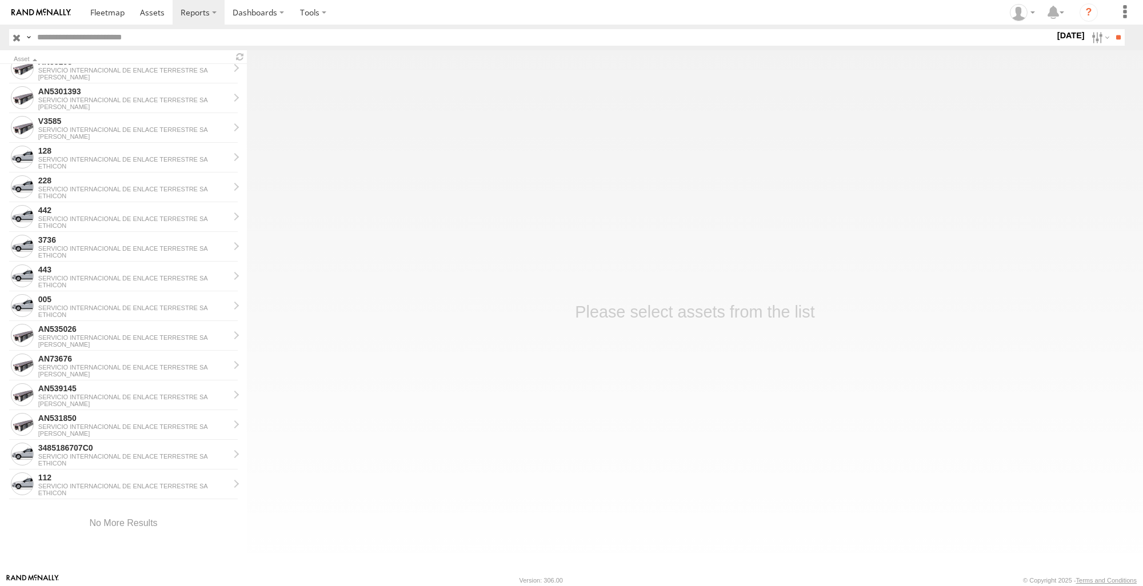
click at [86, 35] on input "text" at bounding box center [544, 37] width 1022 height 17
click at [1090, 40] on label at bounding box center [1099, 37] width 25 height 17
click at [0, 0] on label at bounding box center [0, 0] width 0 height 0
click at [1113, 31] on input "**" at bounding box center [1118, 37] width 13 height 17
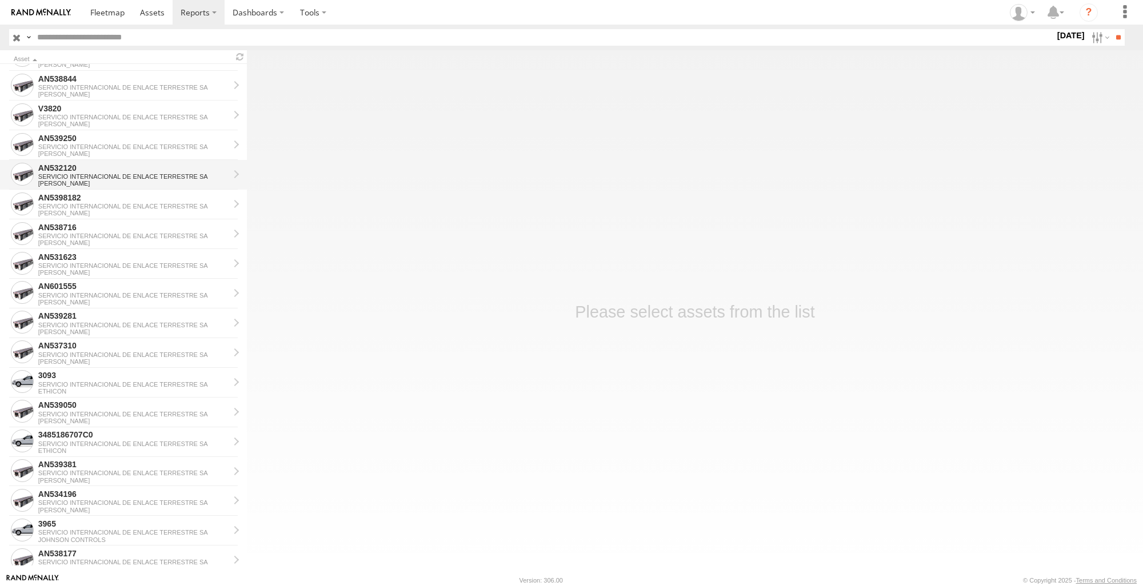
scroll to position [514, 0]
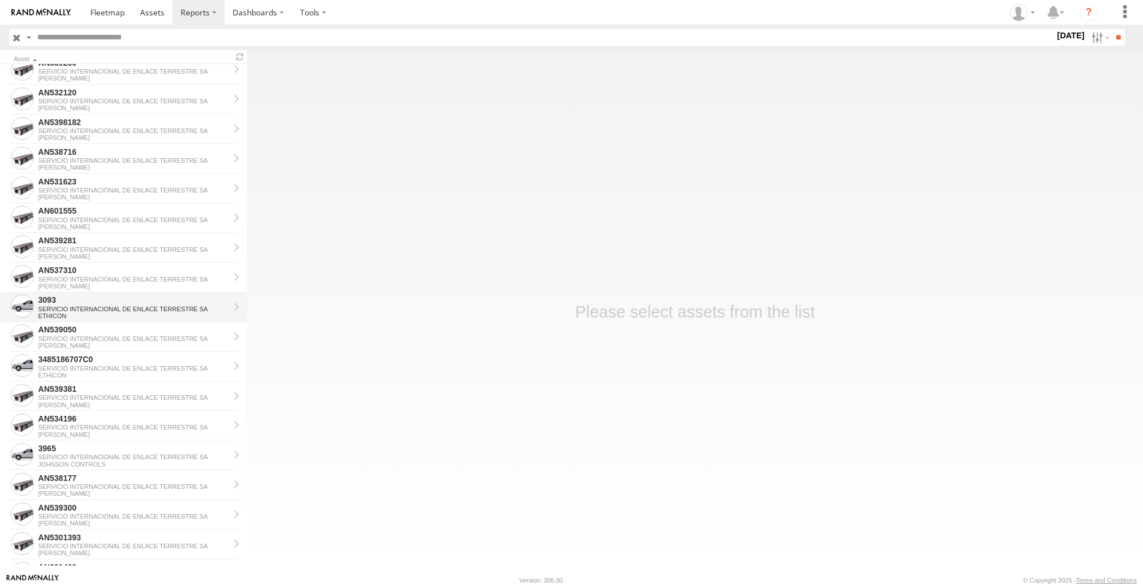
click at [73, 307] on div "SERVICIO INTERNACIONAL DE ENLACE TERRESTRE SA" at bounding box center [133, 309] width 191 height 7
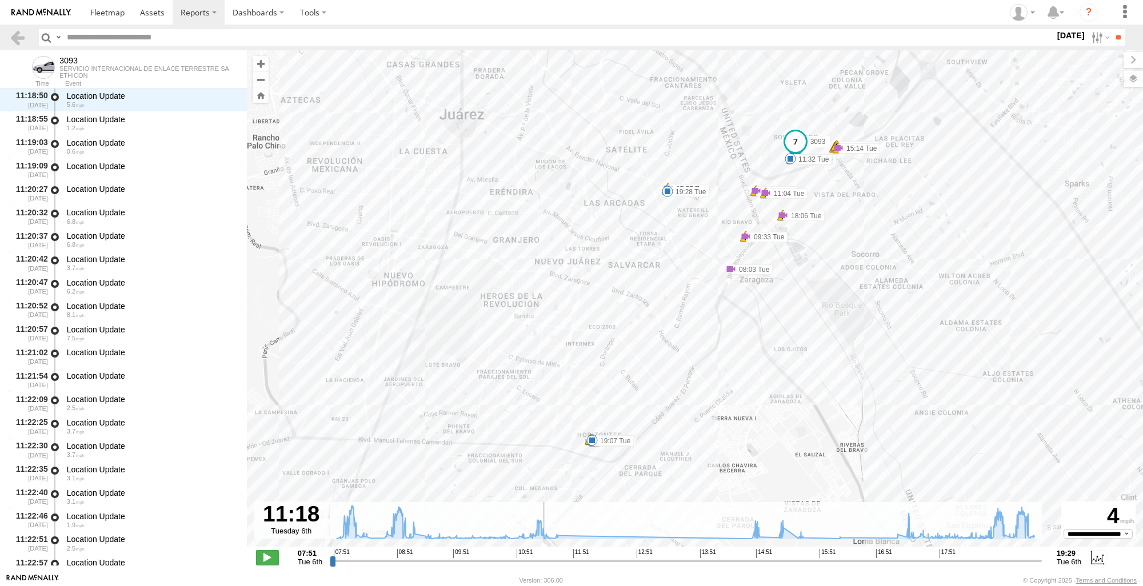
drag, startPoint x: 333, startPoint y: 563, endPoint x: 542, endPoint y: 567, distance: 209.2
type input "**********"
click at [542, 566] on input "range" at bounding box center [686, 560] width 712 height 11
click at [585, 451] on div "3093 07:55 Tue 07:57 Tue 07:57 Tue 08:03 Tue 08:17 Tue 08:46 Tue 09:33 Tue 09:3…" at bounding box center [695, 304] width 896 height 509
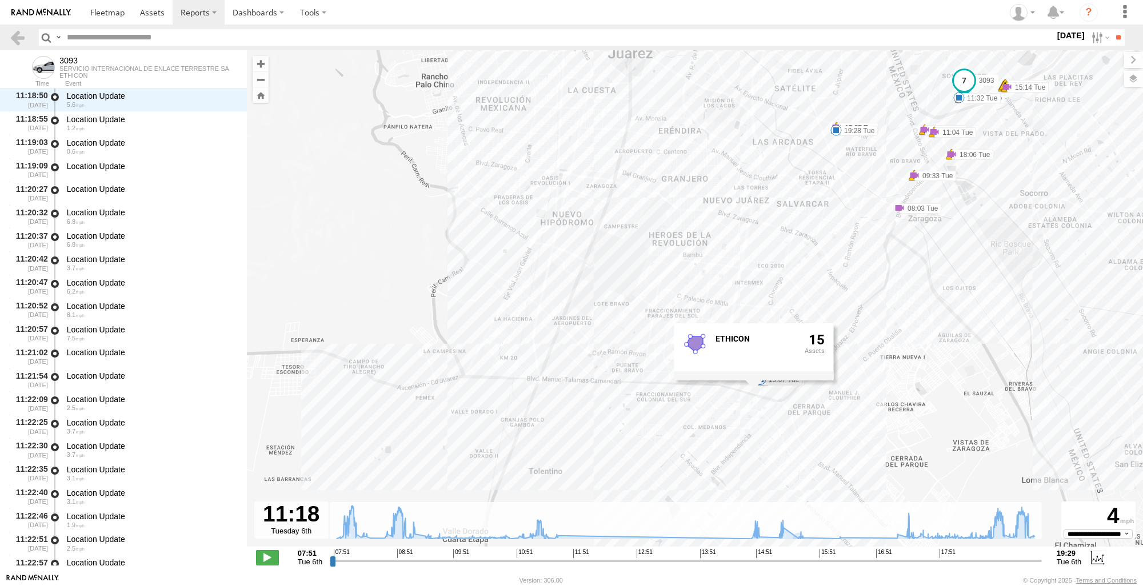
drag, startPoint x: 949, startPoint y: 348, endPoint x: 1098, endPoint y: 291, distance: 159.5
click at [1098, 291] on div "3093 07:55 Tue 07:57 Tue 07:57 Tue 08:03 Tue 08:17 Tue 08:46 Tue 09:33 Tue 09:3…" at bounding box center [695, 304] width 896 height 509
click at [1065, 381] on div "3093 07:55 Tue 07:57 Tue 07:57 Tue 08:03 Tue 08:17 Tue 08:46 Tue 09:33 Tue 09:3…" at bounding box center [695, 304] width 896 height 509
click at [18, 34] on link at bounding box center [17, 37] width 17 height 17
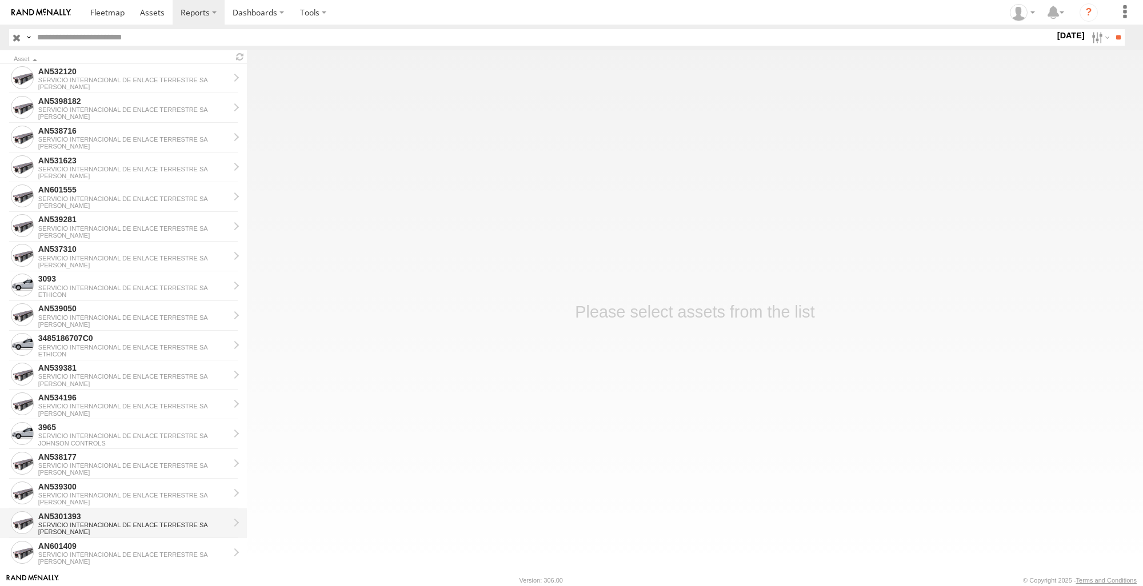
scroll to position [629, 0]
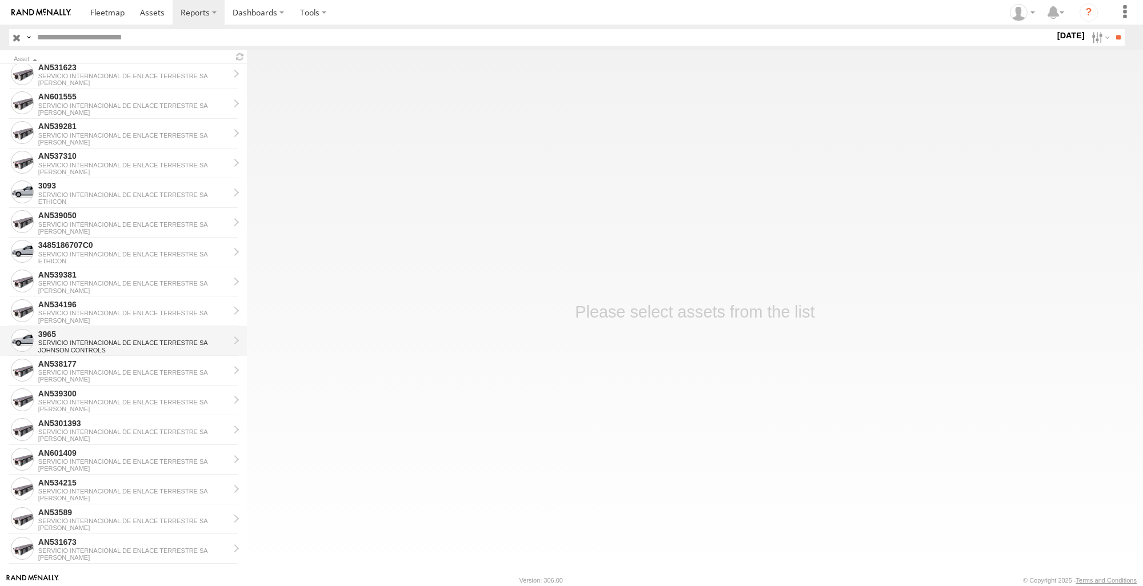
click at [91, 332] on div "3965" at bounding box center [133, 334] width 191 height 10
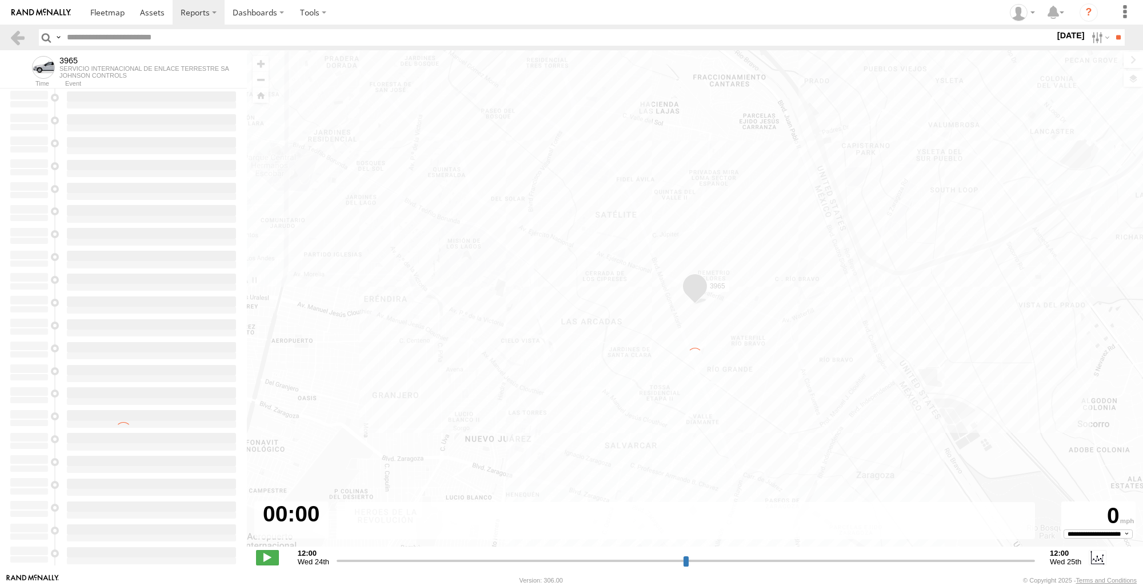
type input "**********"
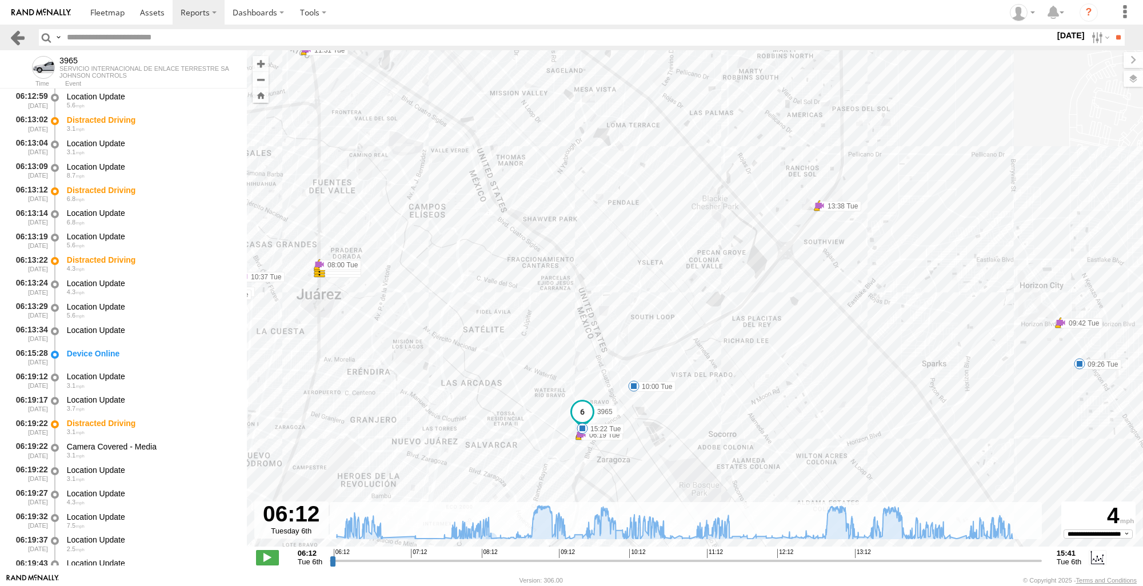
click at [23, 41] on link at bounding box center [17, 37] width 17 height 17
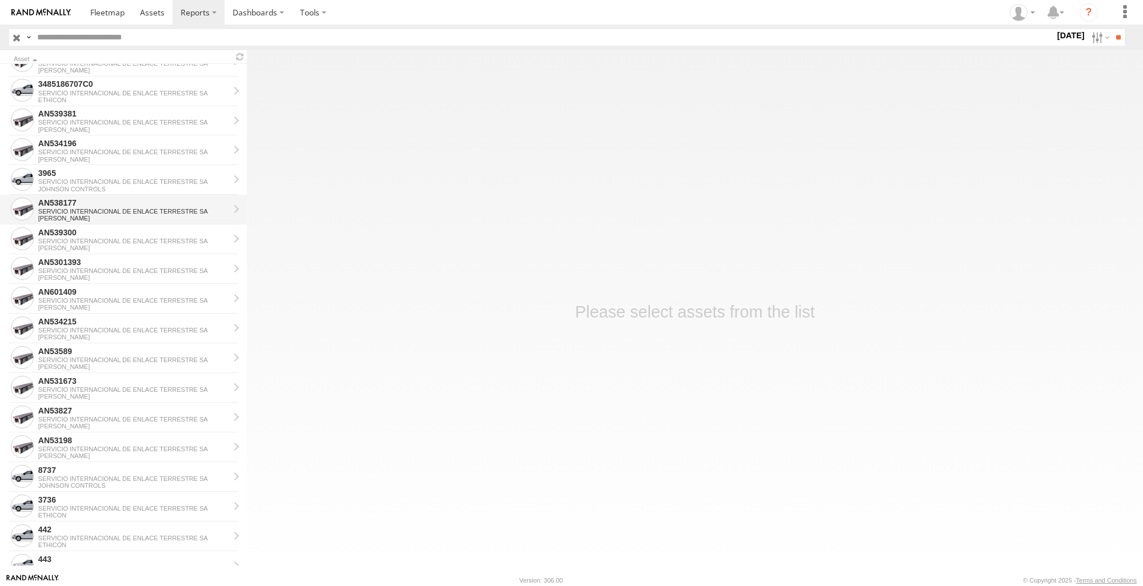
scroll to position [800, 0]
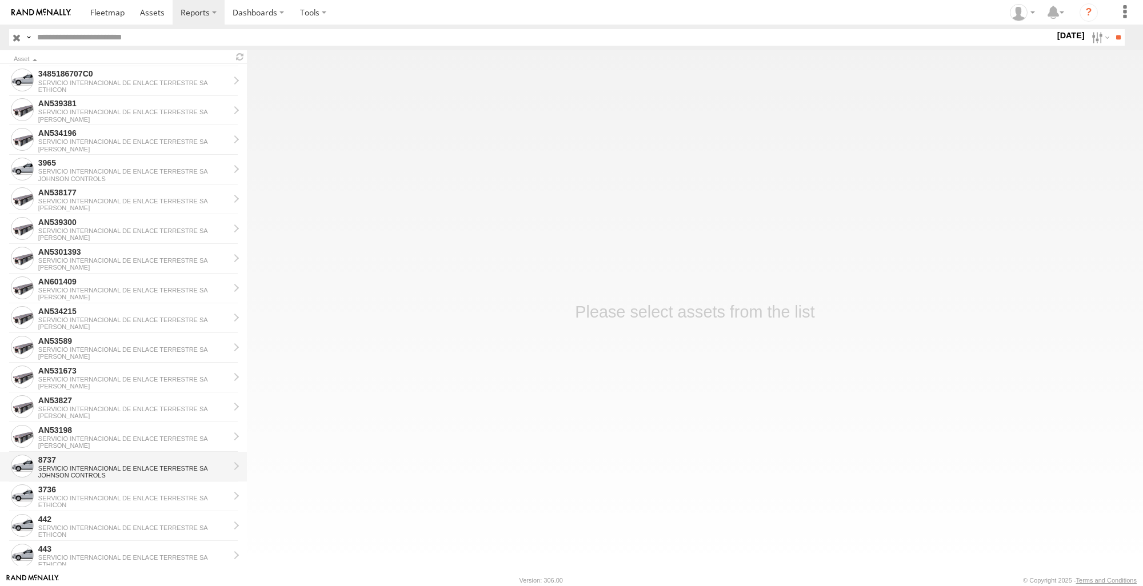
click at [107, 476] on div "JOHNSON CONTROLS" at bounding box center [133, 475] width 191 height 7
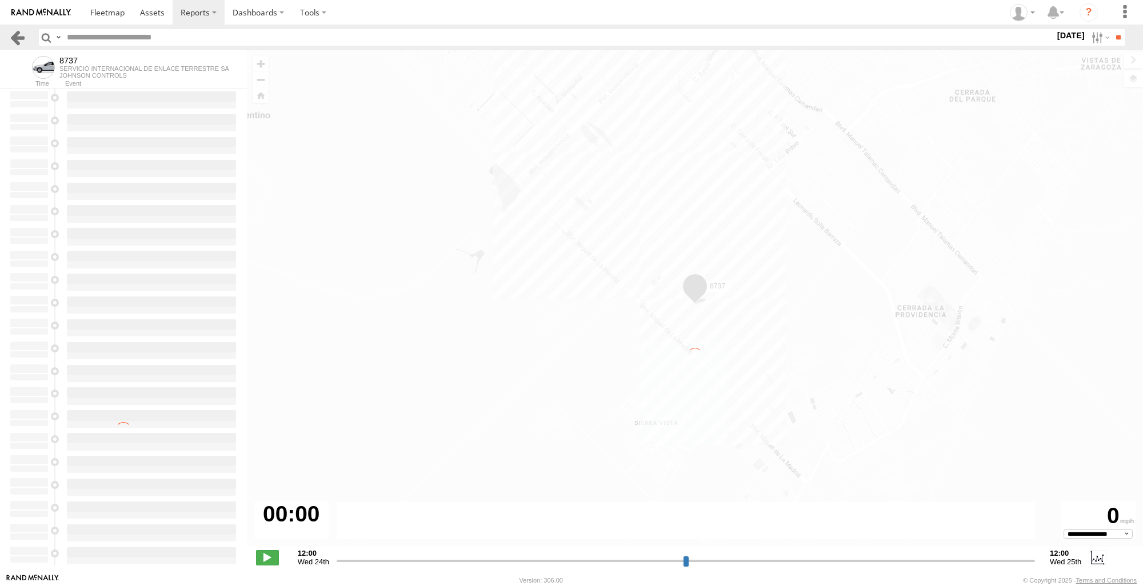
type input "**********"
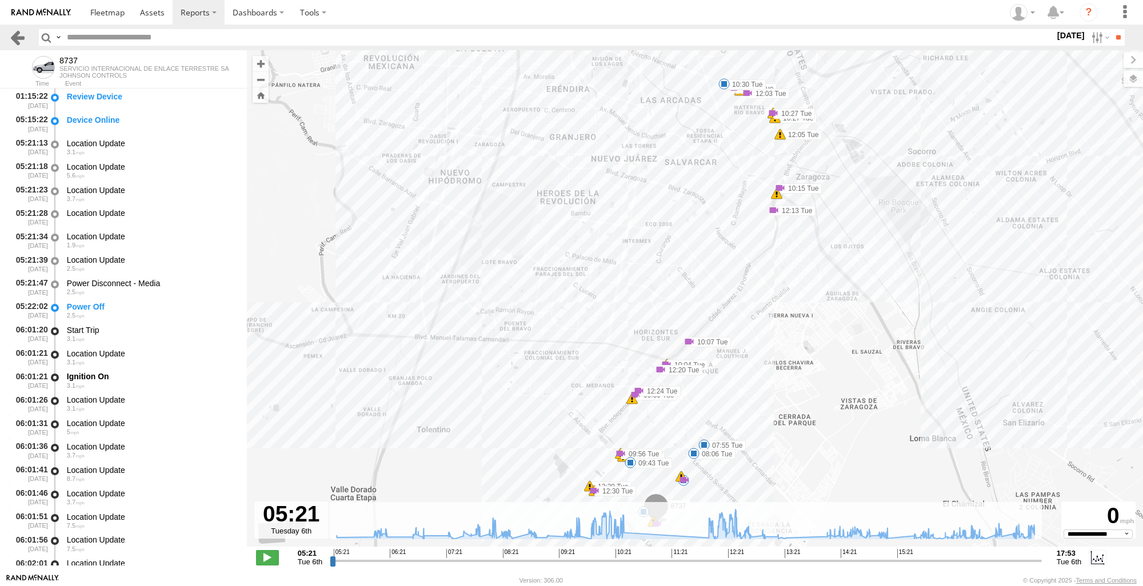
click at [21, 35] on link at bounding box center [17, 37] width 17 height 17
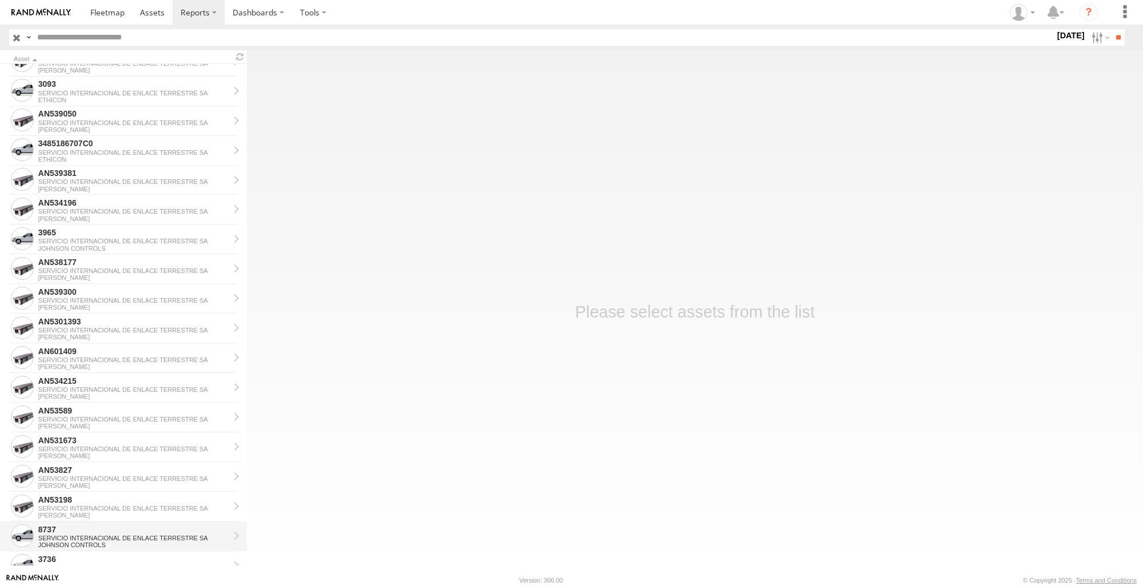
scroll to position [857, 0]
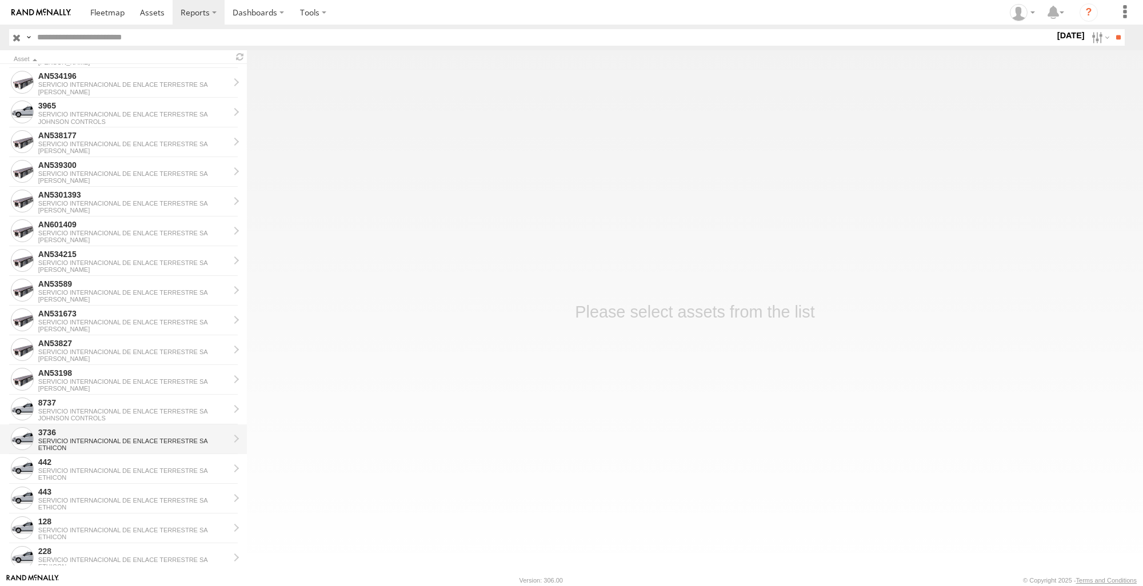
click at [117, 439] on div "SERVICIO INTERNACIONAL DE ENLACE TERRESTRE SA" at bounding box center [133, 441] width 191 height 7
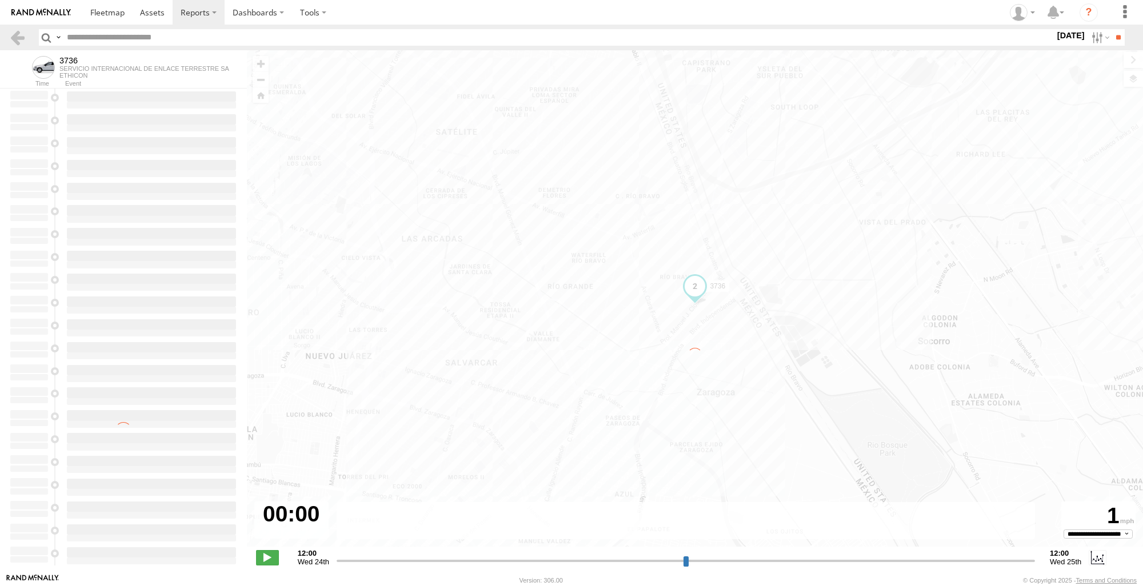
type input "**********"
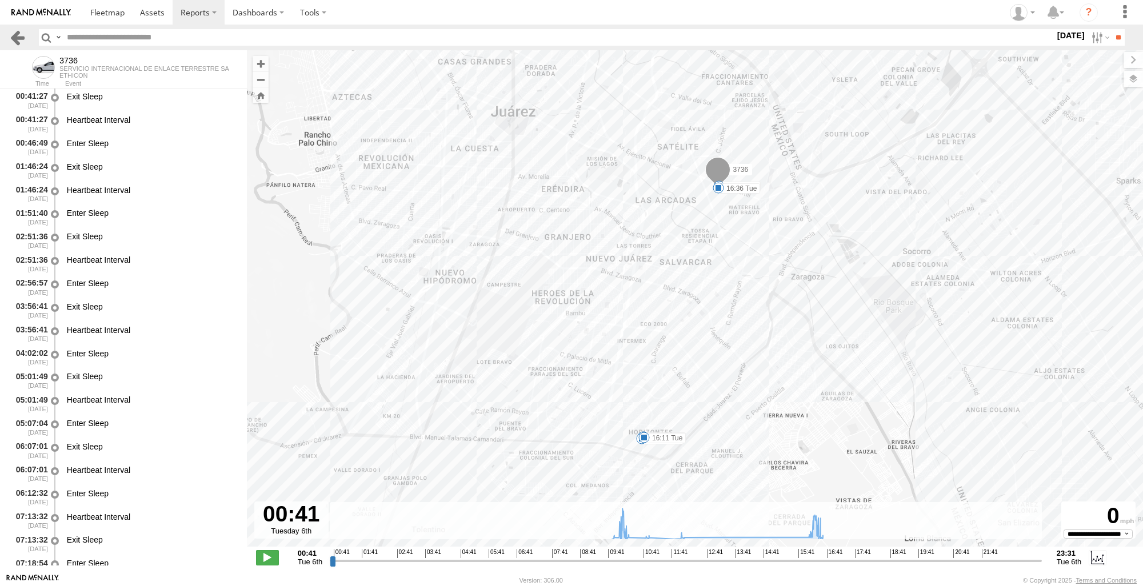
click at [11, 45] on link at bounding box center [17, 37] width 17 height 17
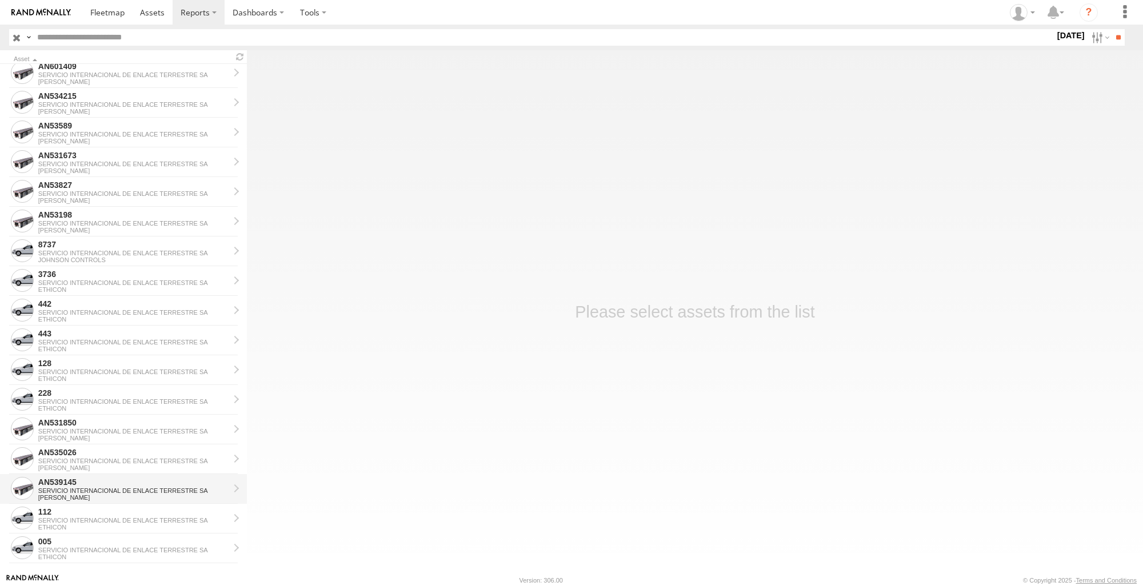
scroll to position [1032, 0]
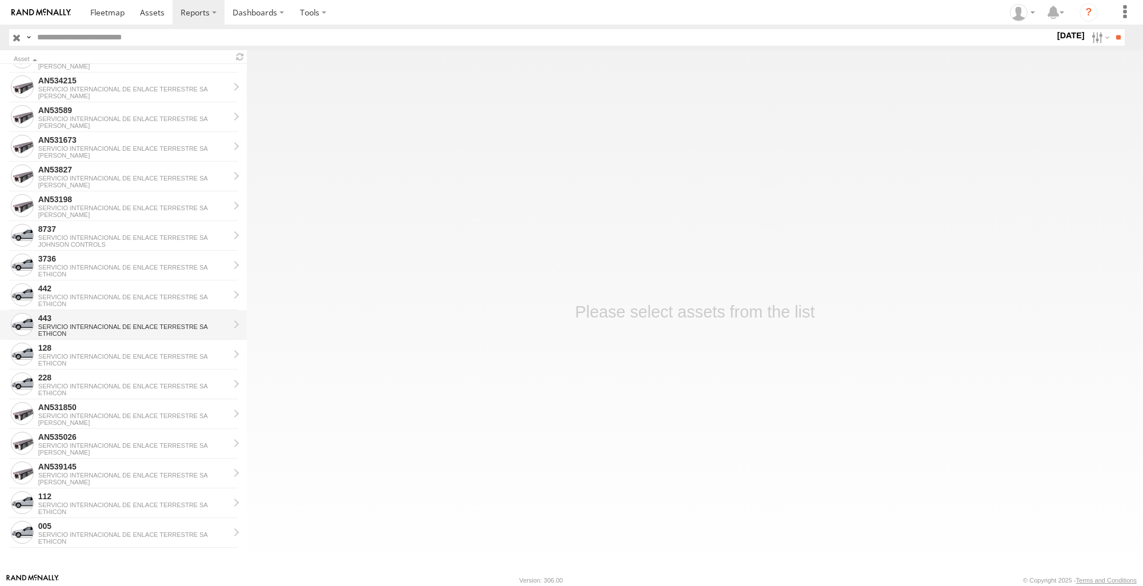
click at [117, 321] on div "443" at bounding box center [133, 318] width 191 height 10
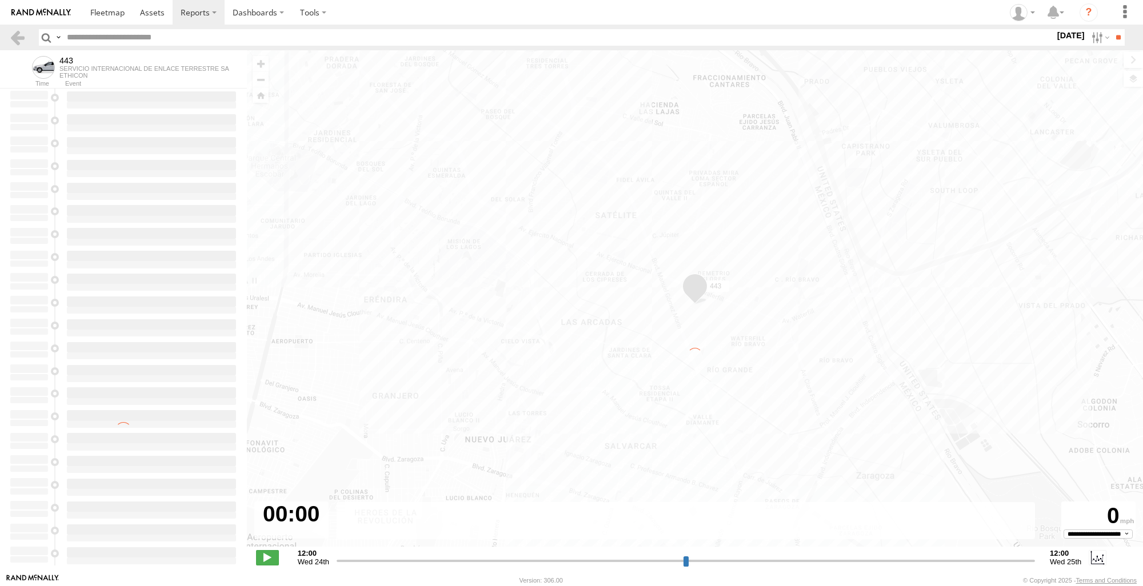
type input "**********"
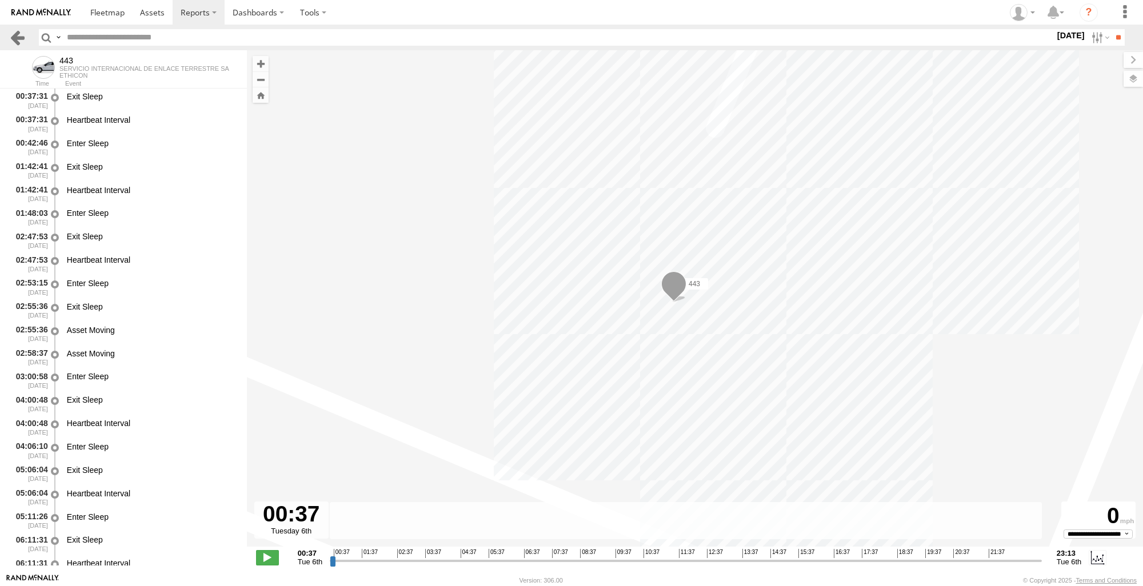
click at [18, 32] on link at bounding box center [17, 37] width 17 height 17
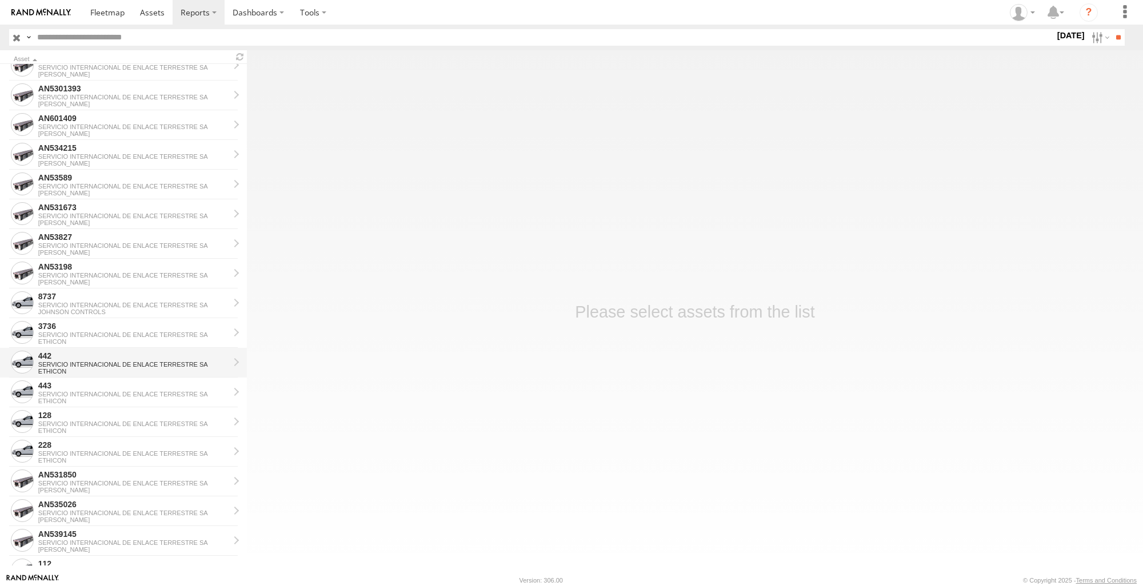
scroll to position [1002, 0]
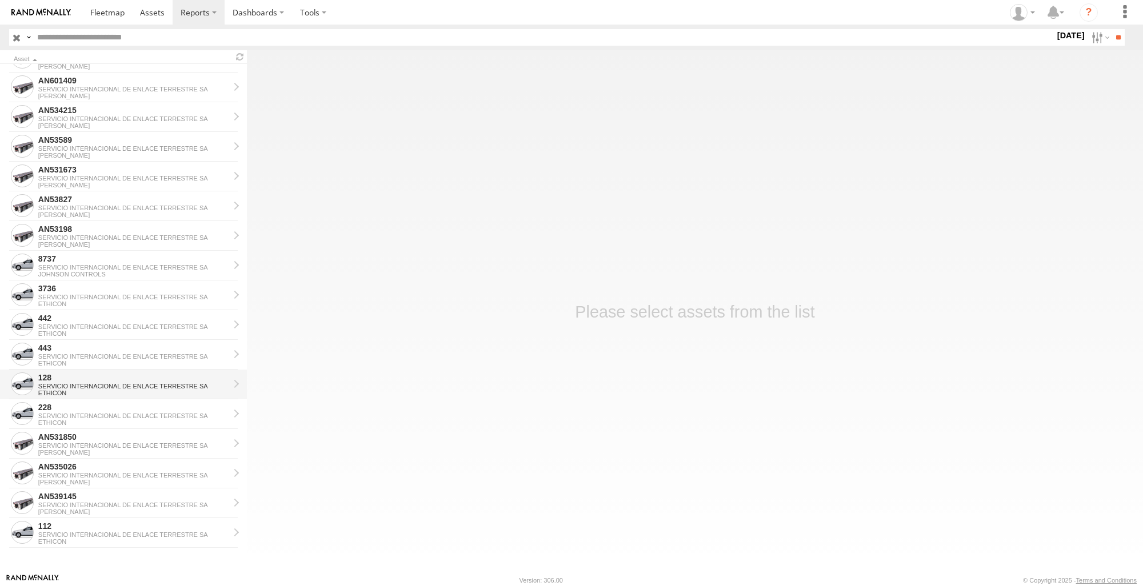
click at [107, 387] on div "SERVICIO INTERNACIONAL DE ENLACE TERRESTRE SA" at bounding box center [133, 386] width 191 height 7
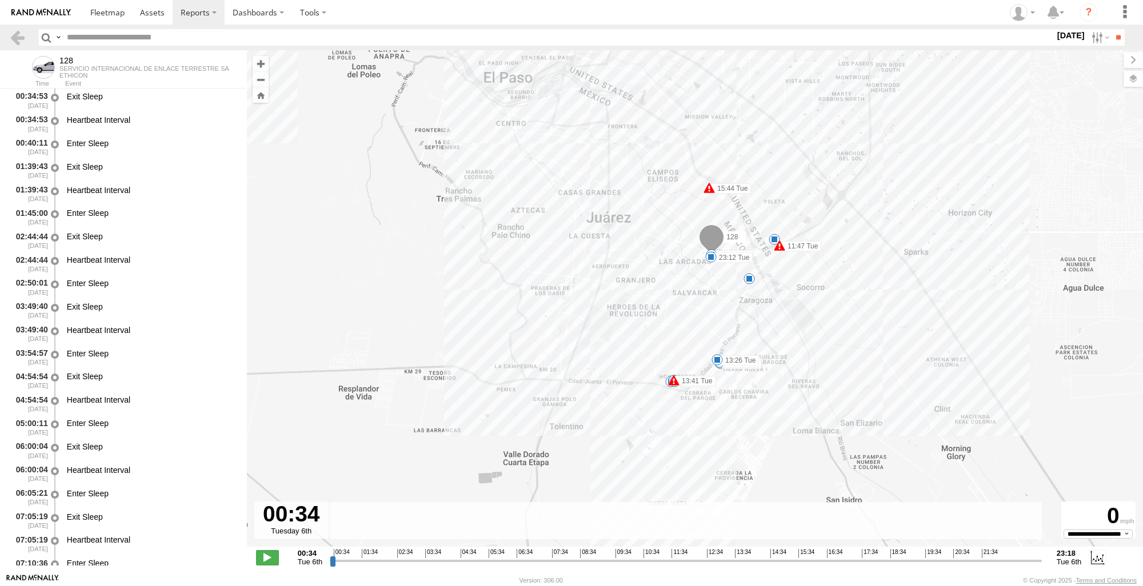
drag, startPoint x: 822, startPoint y: 431, endPoint x: 798, endPoint y: 321, distance: 113.0
click at [798, 321] on div "128 11:47 Tue 12:50 Tue 12:57 Tue 13:26 Tue 13:37 Tue 13:41 Tue 13:55 Tue 14:34…" at bounding box center [695, 304] width 896 height 509
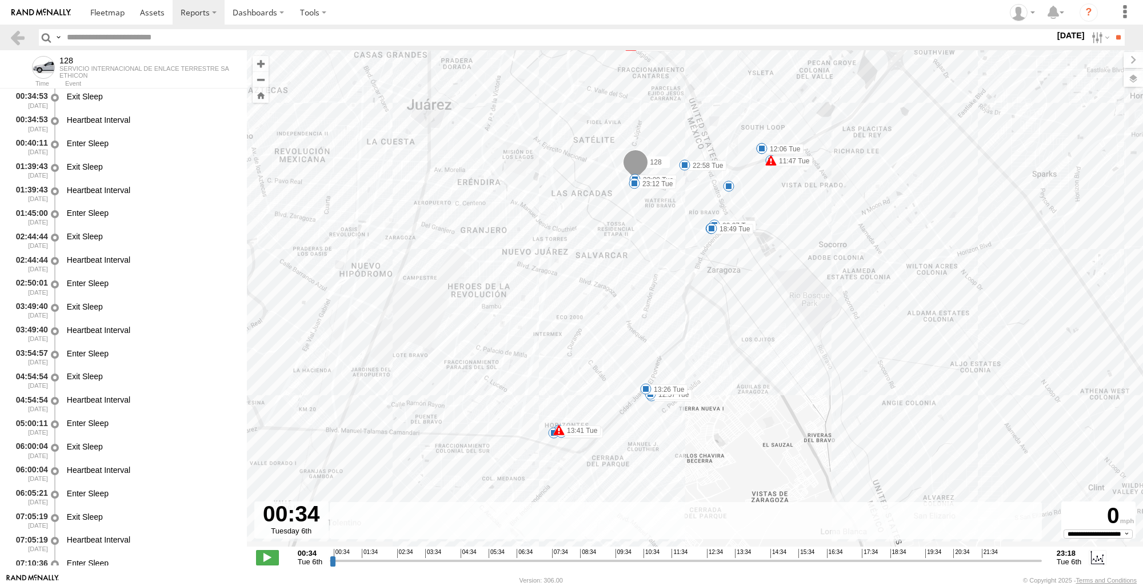
drag, startPoint x: 808, startPoint y: 387, endPoint x: 818, endPoint y: 374, distance: 17.1
click at [818, 374] on div "128 11:47 Tue 12:50 Tue 12:57 Tue 13:26 Tue 13:37 Tue 13:41 Tue 13:55 Tue 14:34…" at bounding box center [695, 304] width 896 height 509
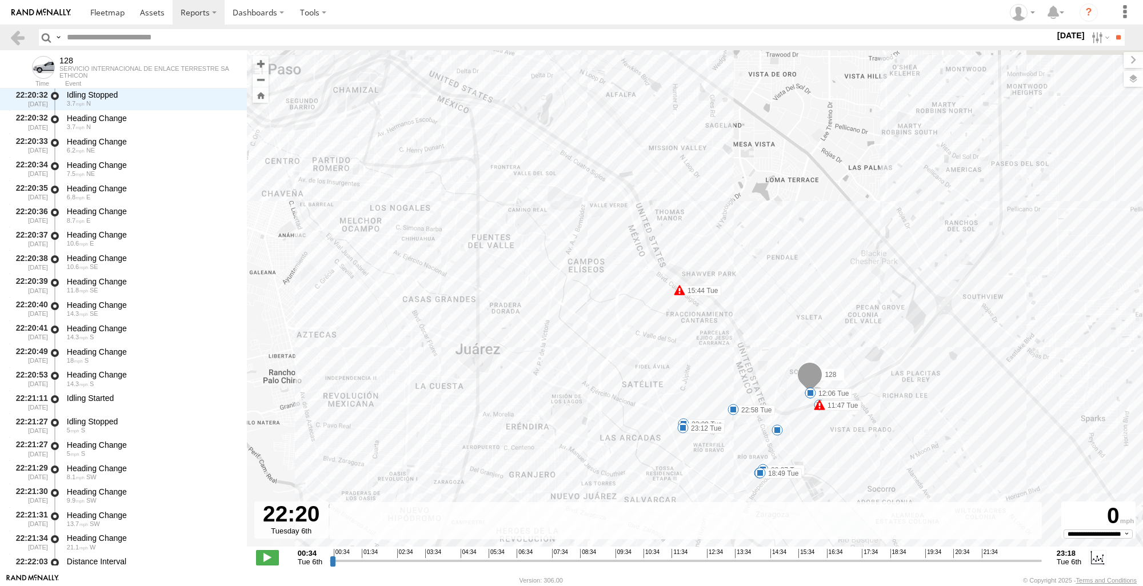
scroll to position [41488, 0]
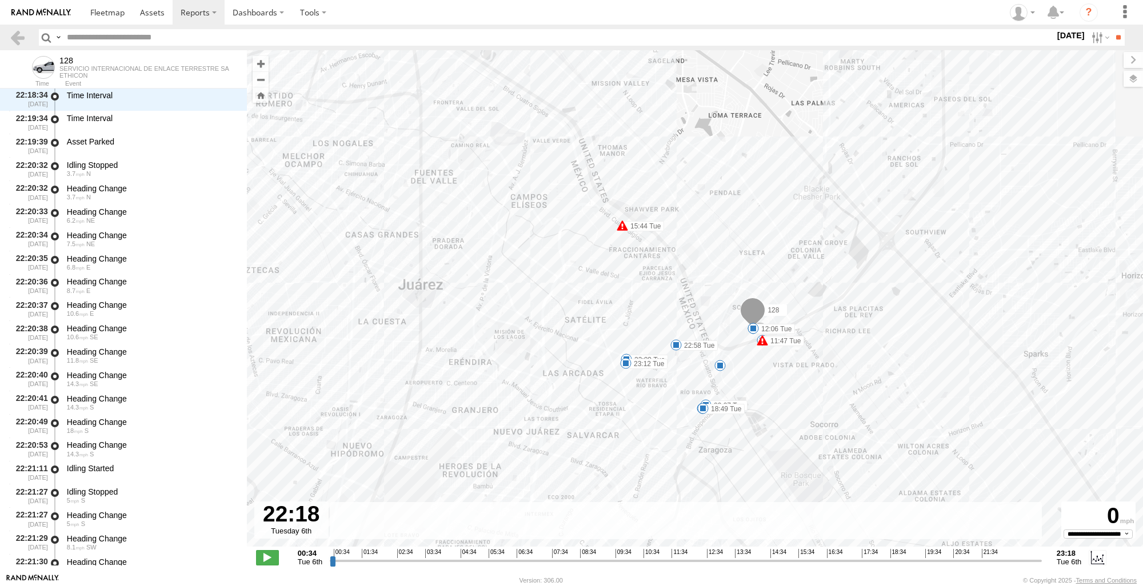
drag, startPoint x: 332, startPoint y: 563, endPoint x: 1007, endPoint y: 577, distance: 675.1
type input "**********"
click at [1007, 566] on input "range" at bounding box center [686, 560] width 712 height 11
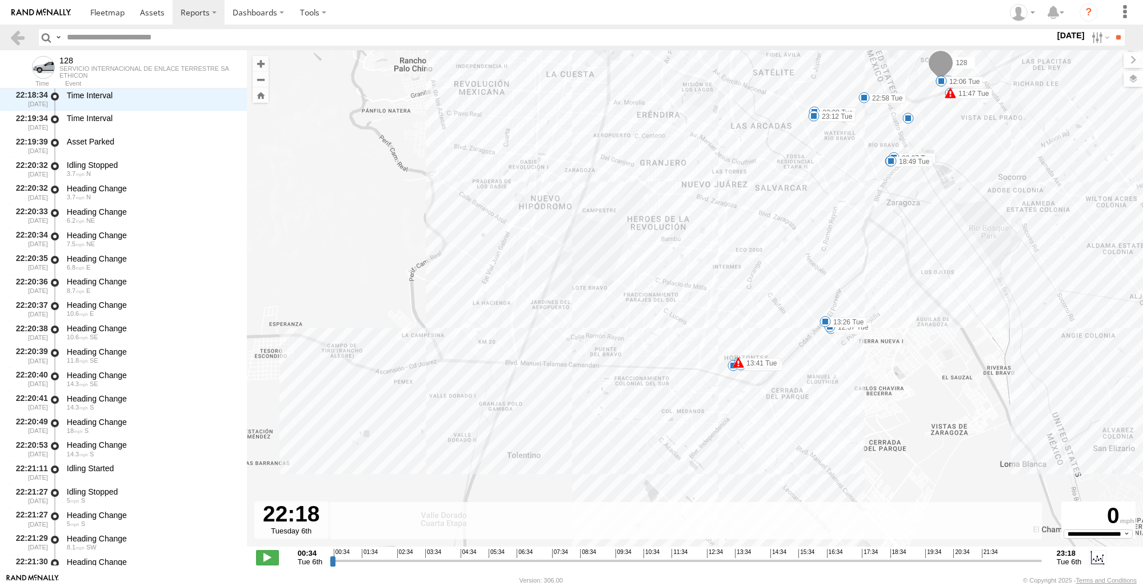
drag, startPoint x: 978, startPoint y: 394, endPoint x: 1168, endPoint y: 147, distance: 311.8
click at [1142, 147] on html at bounding box center [571, 293] width 1143 height 586
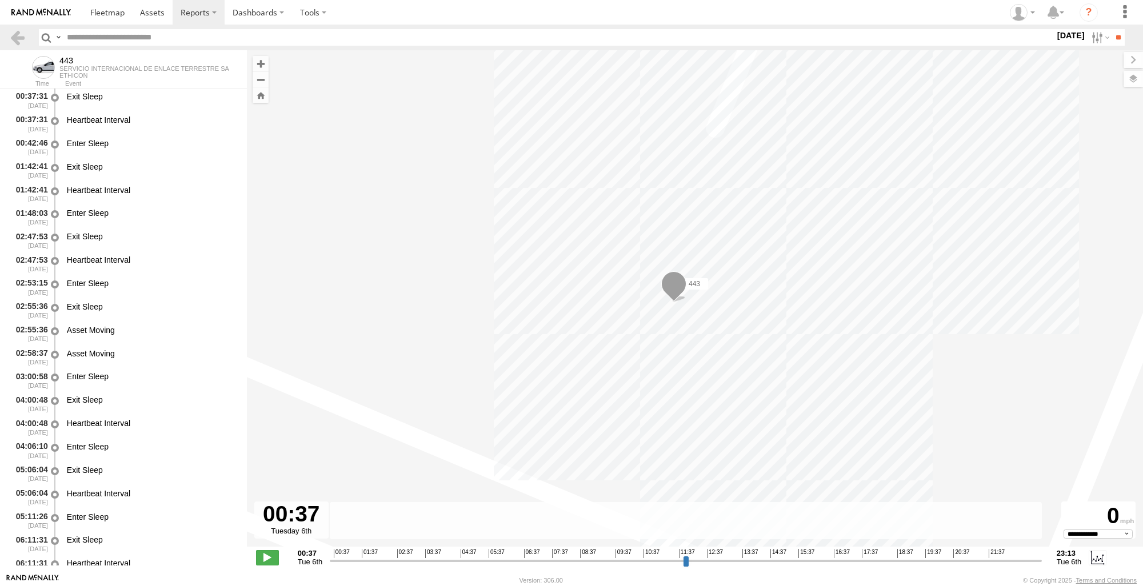
select select "**********"
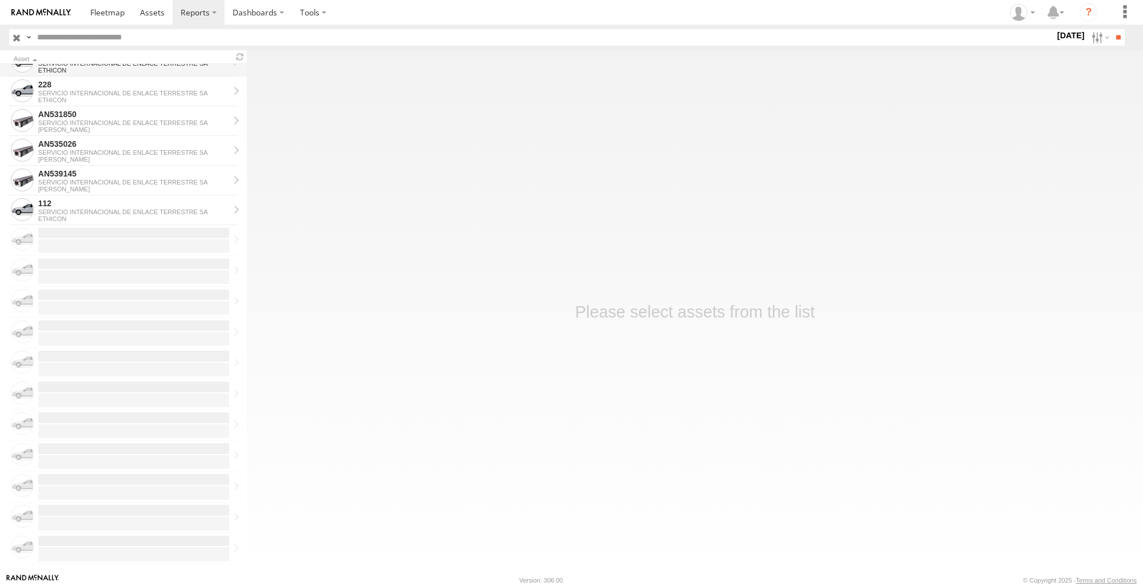
scroll to position [1032, 0]
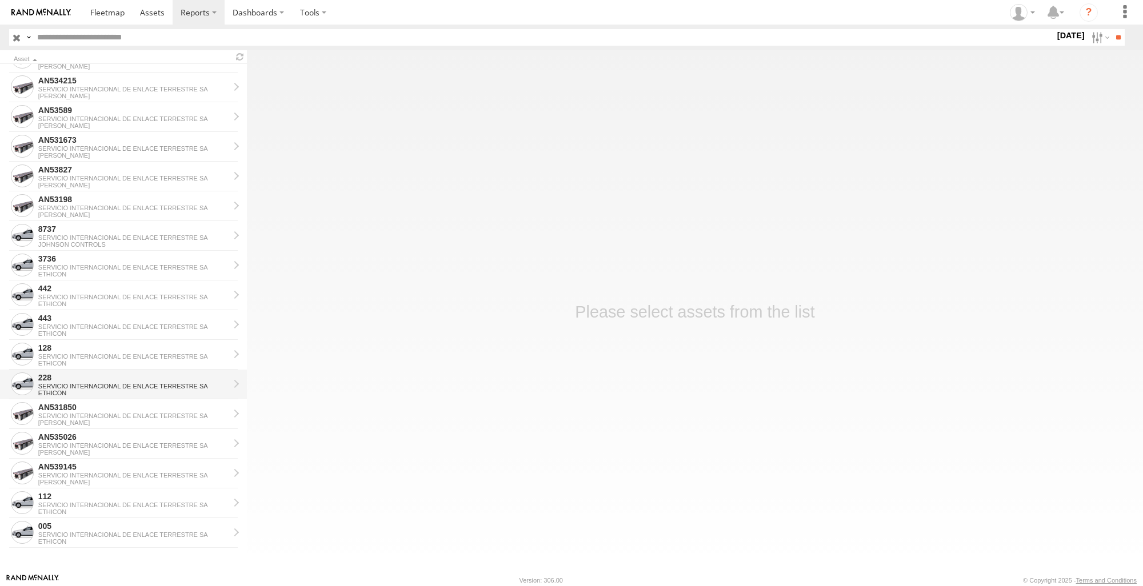
click at [102, 387] on div "SERVICIO INTERNACIONAL DE ENLACE TERRESTRE SA" at bounding box center [133, 386] width 191 height 7
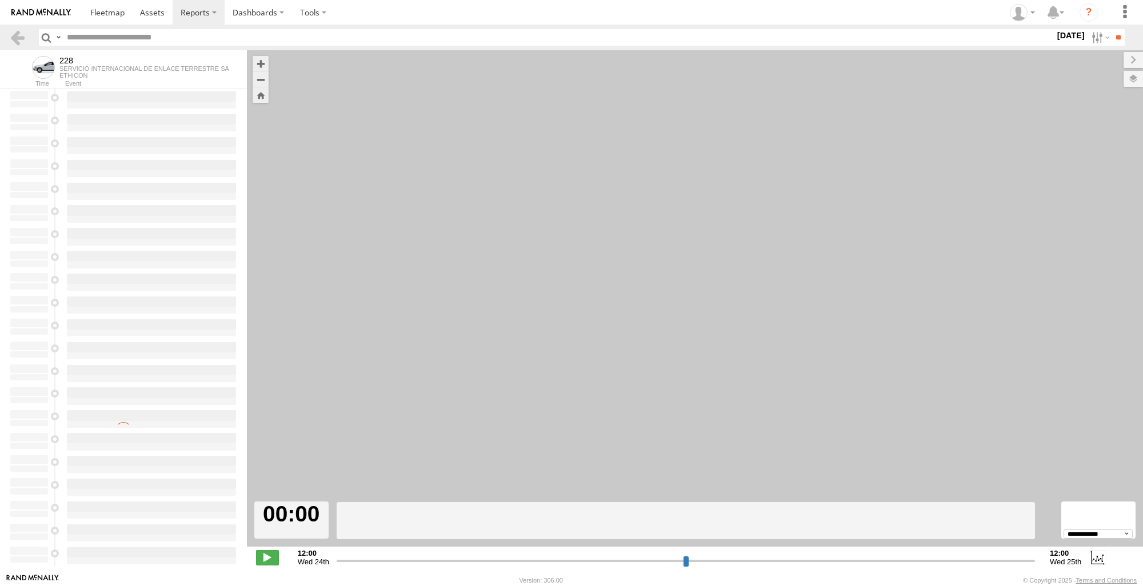
select select "**********"
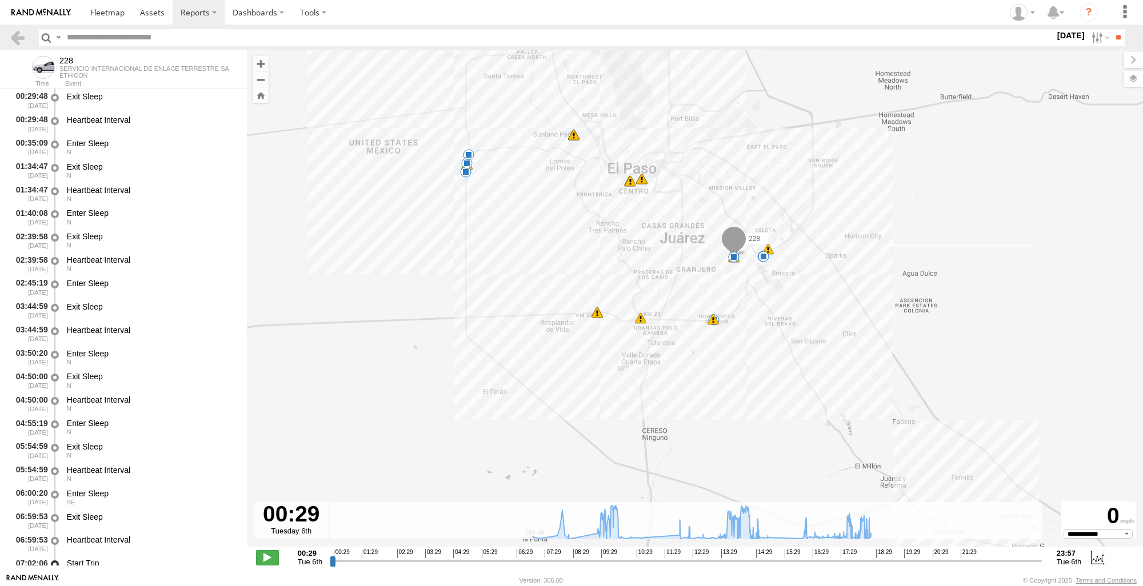
drag, startPoint x: 871, startPoint y: 408, endPoint x: 772, endPoint y: 299, distance: 147.7
click at [794, 289] on div "228 07:21 Tue 09:34 Tue 09:34 Tue 11:11 Tue 12:02 Tue 12:37 Tue 14:00 Tue 14:00…" at bounding box center [695, 304] width 896 height 509
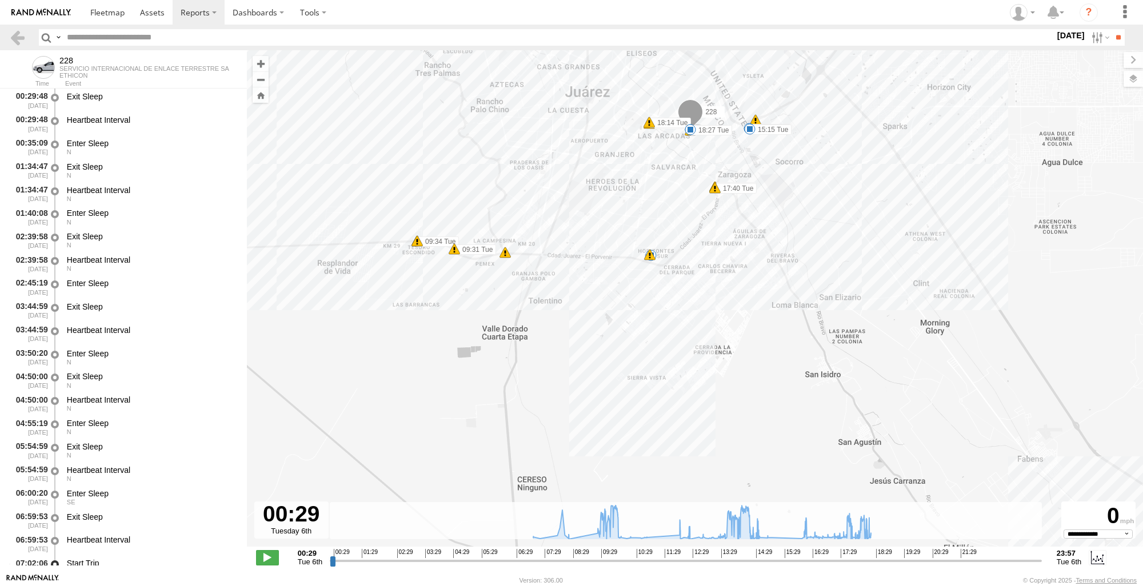
drag, startPoint x: 818, startPoint y: 321, endPoint x: 780, endPoint y: 249, distance: 82.1
click at [790, 253] on div "228 07:21 Tue 09:34 Tue 09:34 Tue 11:11 Tue 12:02 Tue 12:37 Tue 14:00 Tue 14:00…" at bounding box center [695, 304] width 896 height 509
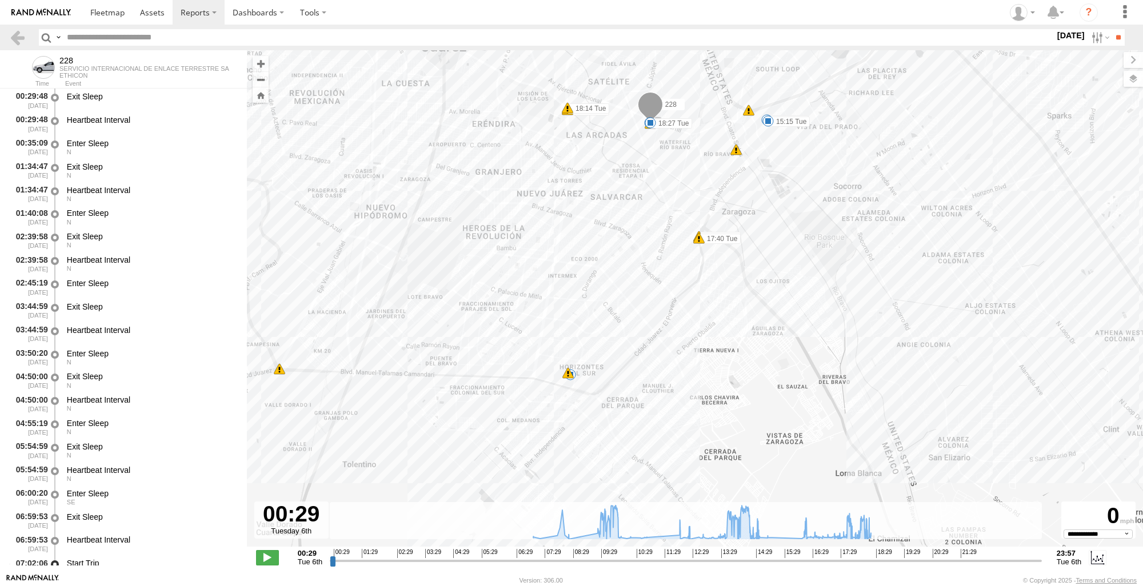
drag, startPoint x: 741, startPoint y: 195, endPoint x: 776, endPoint y: 296, distance: 106.5
click at [776, 296] on div "228 07:21 Tue 09:34 Tue 09:34 Tue 11:11 Tue 12:02 Tue 12:37 Tue 14:00 Tue 14:00…" at bounding box center [695, 304] width 896 height 509
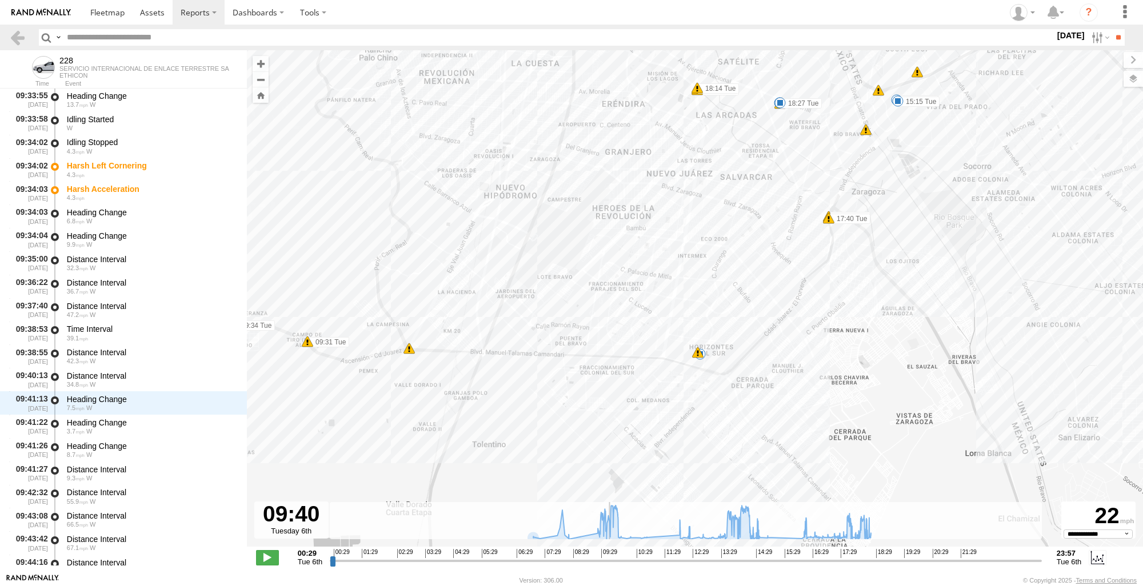
scroll to position [5843, 0]
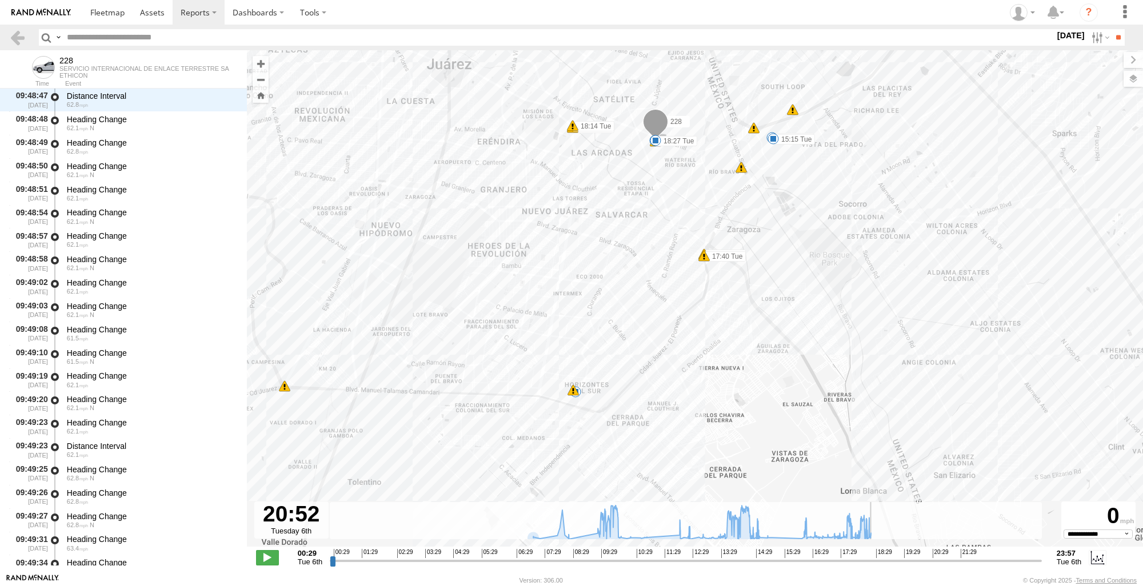
drag, startPoint x: 332, startPoint y: 562, endPoint x: 946, endPoint y: 567, distance: 613.8
type input "**********"
click at [946, 566] on input "range" at bounding box center [686, 560] width 712 height 11
click at [23, 42] on link at bounding box center [17, 37] width 17 height 17
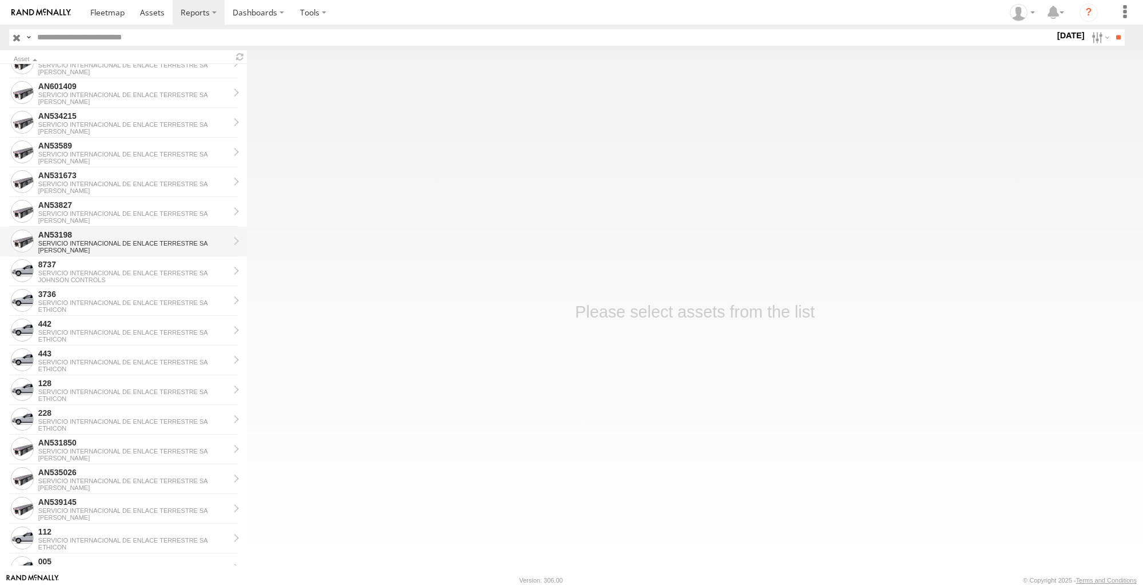
scroll to position [1032, 0]
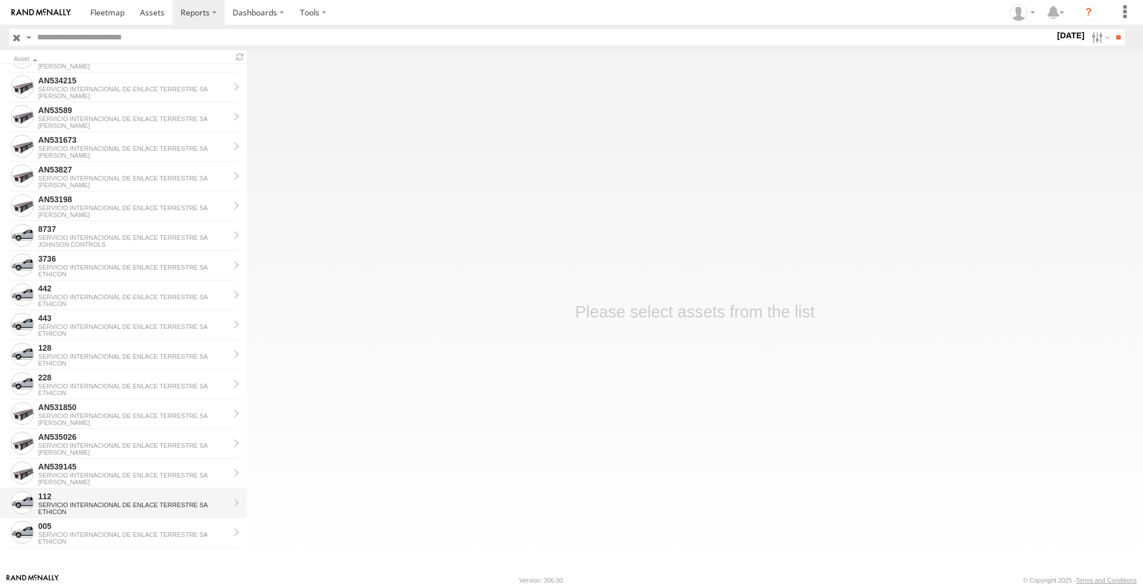
click at [133, 497] on div "112" at bounding box center [133, 496] width 191 height 10
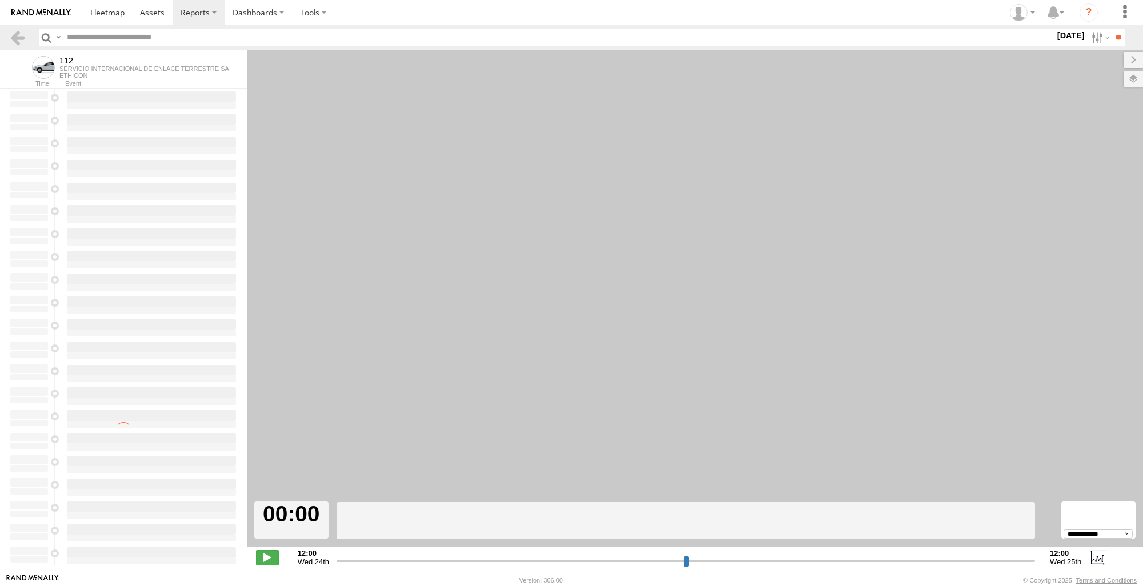
select select "**********"
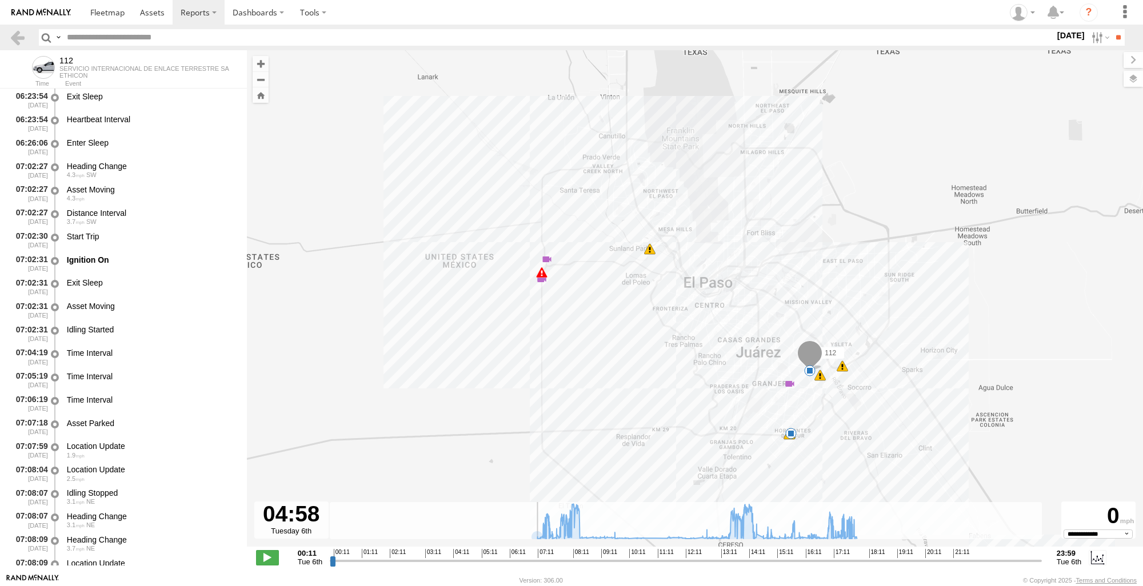
scroll to position [1823, 0]
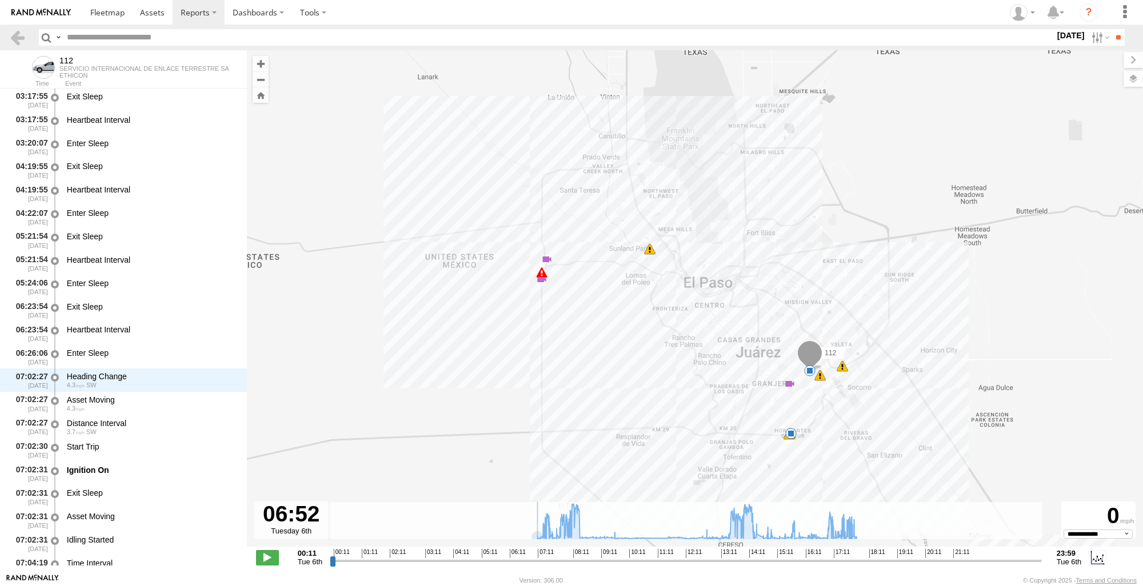
drag, startPoint x: 334, startPoint y: 565, endPoint x: 351, endPoint y: 509, distance: 58.6
type input "**********"
click at [385, 555] on input "range" at bounding box center [686, 560] width 712 height 11
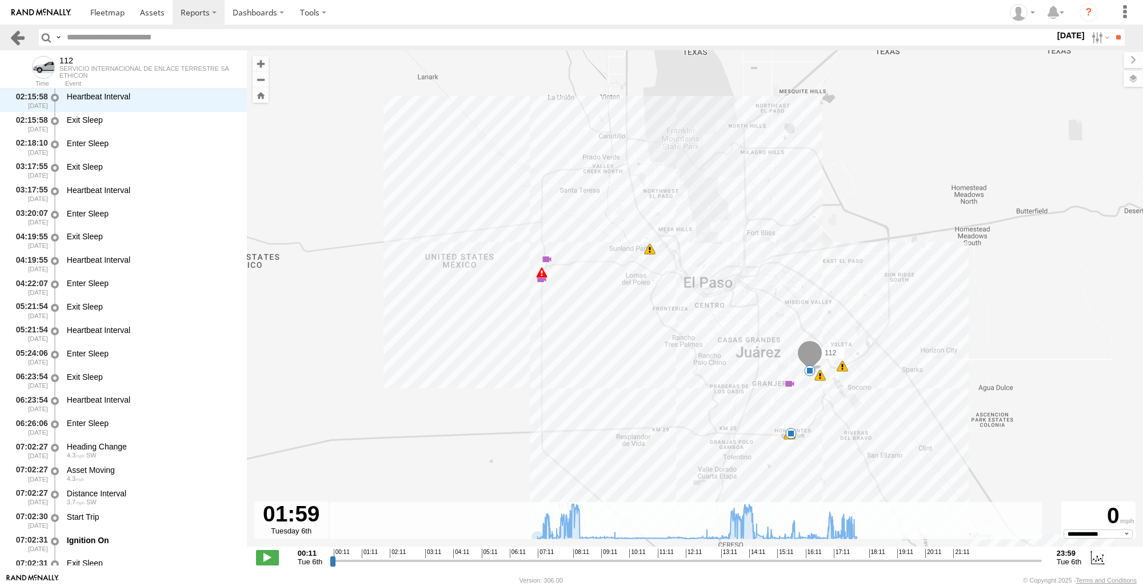
click at [21, 36] on link at bounding box center [17, 37] width 17 height 17
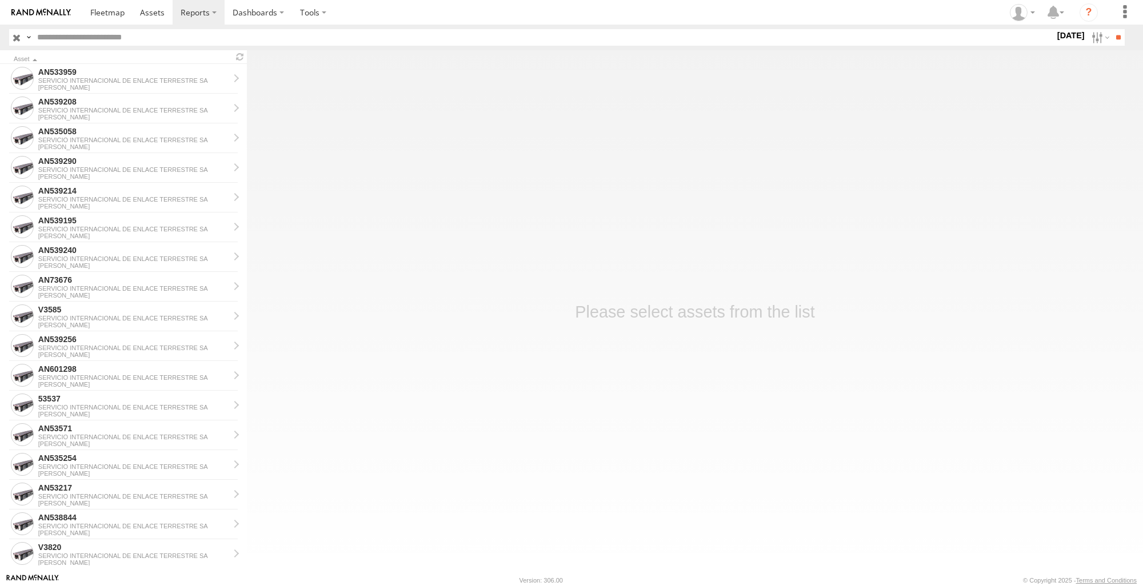
click at [450, 508] on main "Asset AN533959 SERVICIO INTERNACIONAL DE ENLACE TERRESTRE SA [PERSON_NAME] AN53…" at bounding box center [571, 311] width 1143 height 523
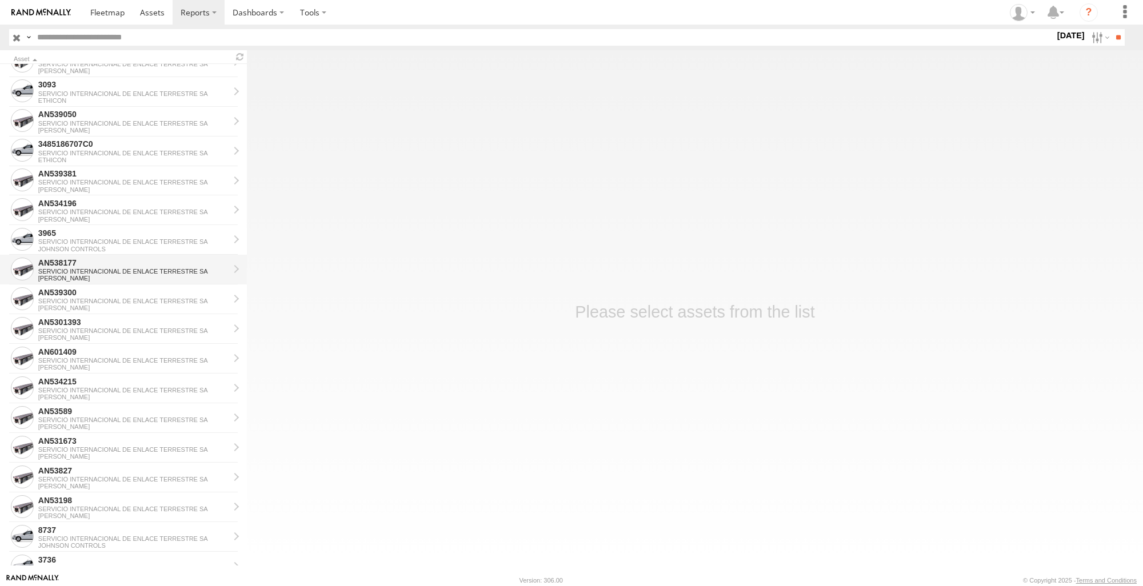
scroll to position [629, 0]
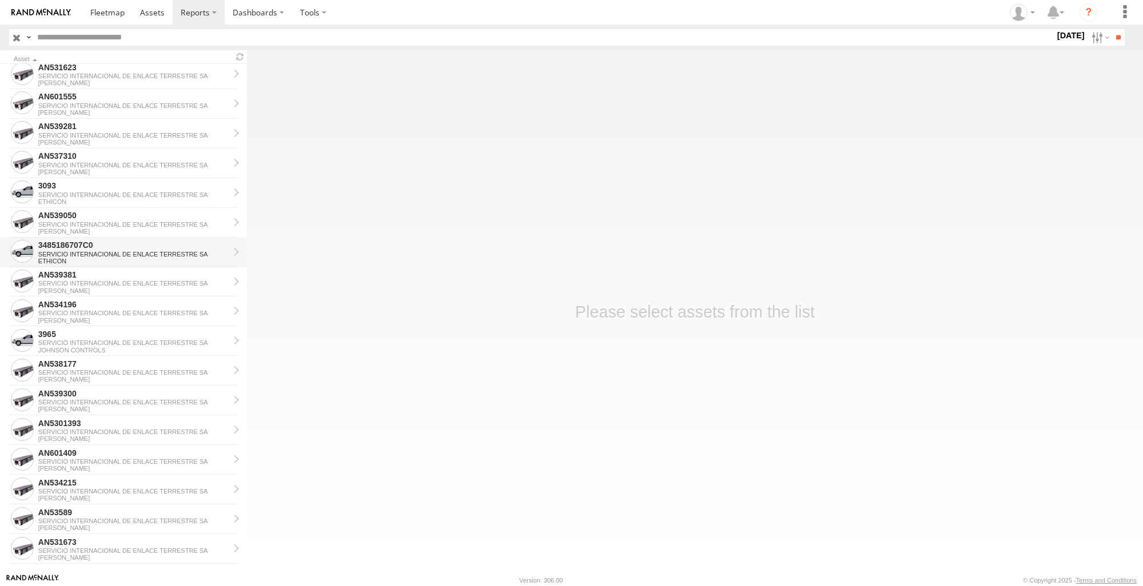
click at [114, 254] on div "SERVICIO INTERNACIONAL DE ENLACE TERRESTRE SA" at bounding box center [133, 254] width 191 height 7
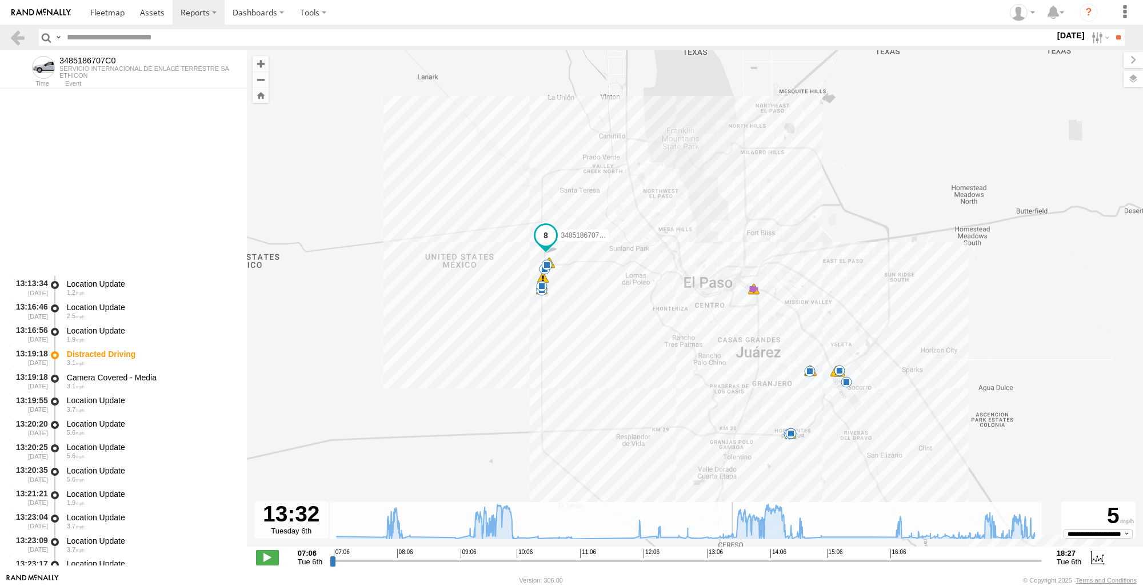
scroll to position [22672, 0]
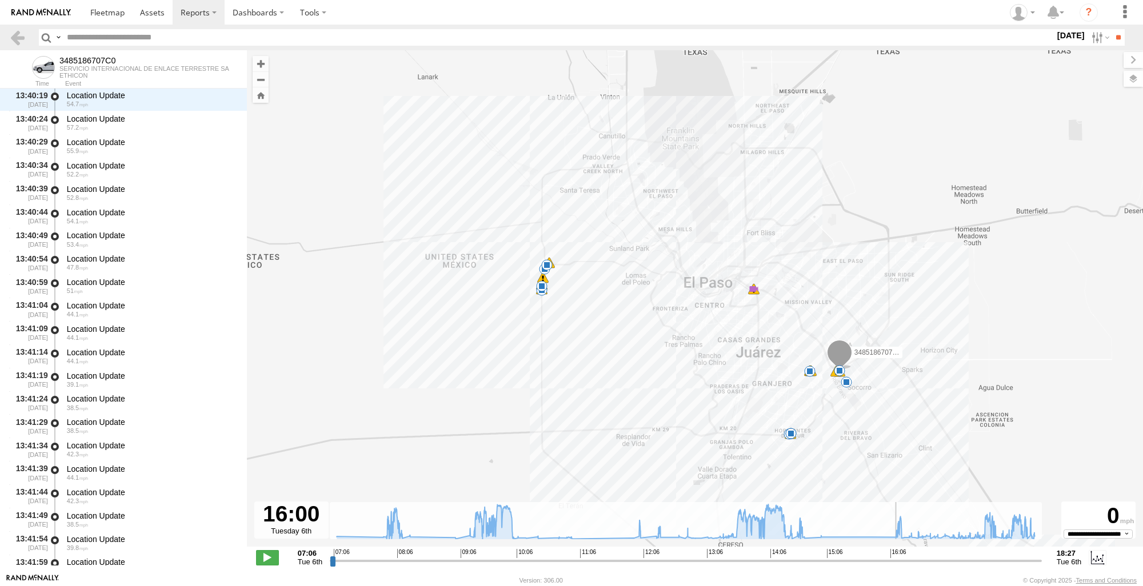
drag, startPoint x: 337, startPoint y: 563, endPoint x: 888, endPoint y: 591, distance: 551.0
type input "**********"
click at [888, 566] on input "range" at bounding box center [686, 560] width 712 height 11
click at [13, 31] on link at bounding box center [17, 37] width 17 height 17
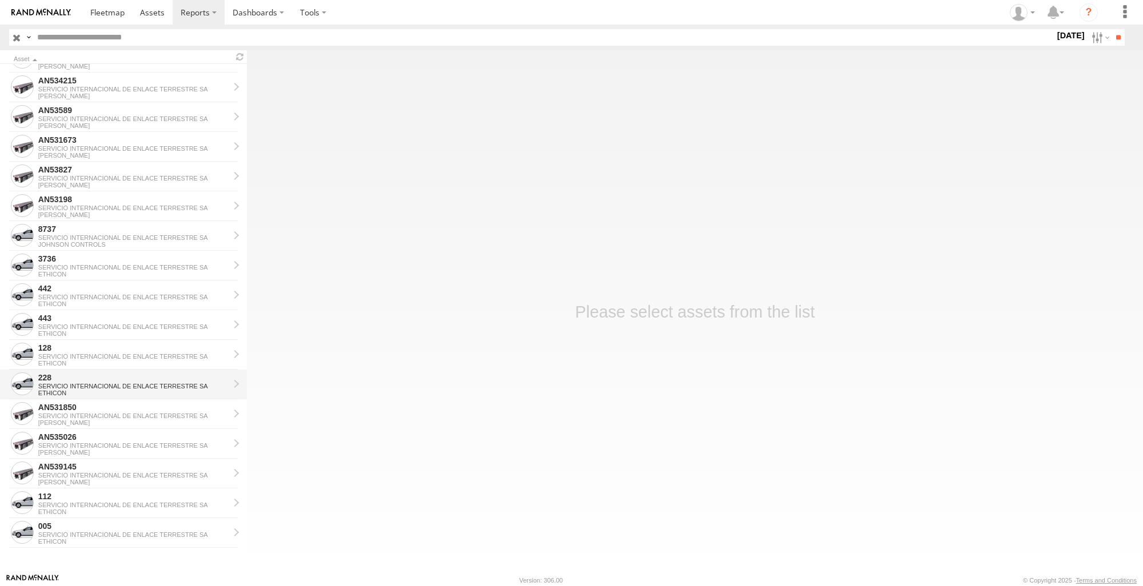
scroll to position [1032, 0]
click at [98, 533] on div "SERVICIO INTERNACIONAL DE ENLACE TERRESTRE SA" at bounding box center [133, 534] width 191 height 7
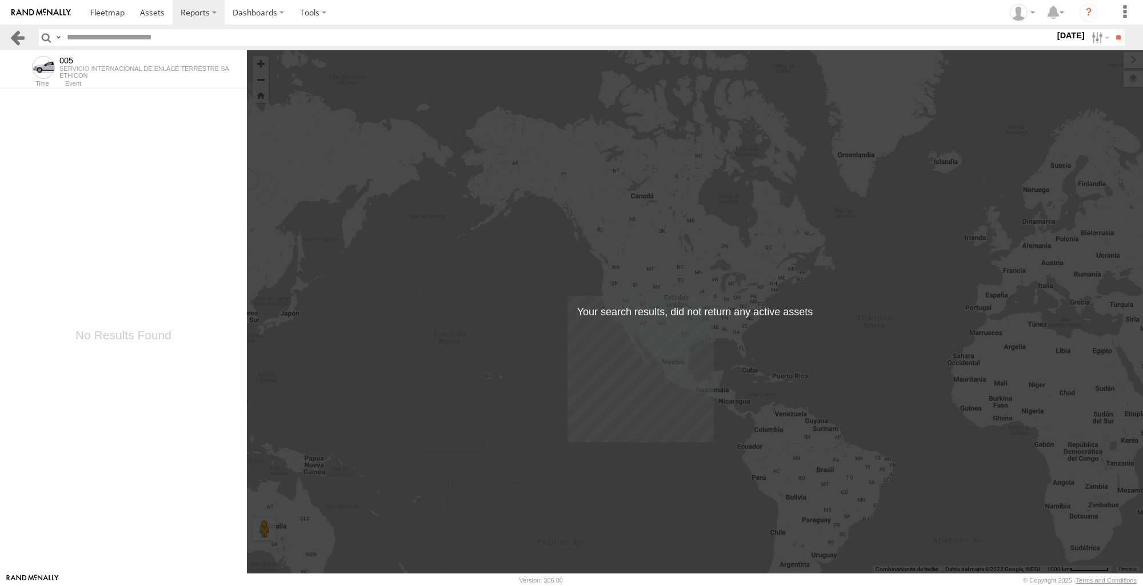
click at [14, 38] on link at bounding box center [17, 37] width 17 height 17
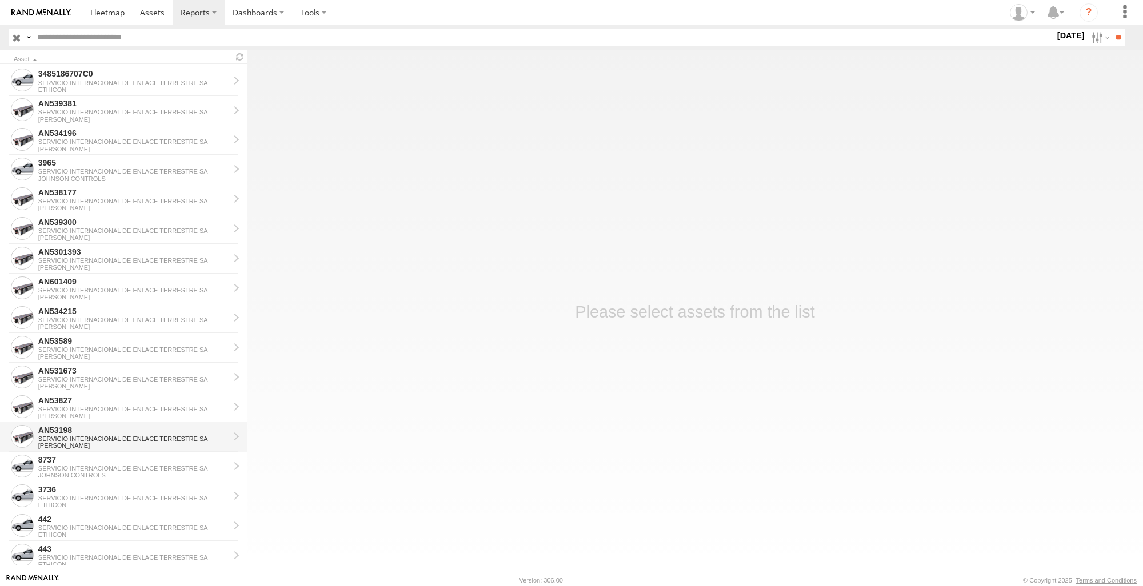
scroll to position [1032, 0]
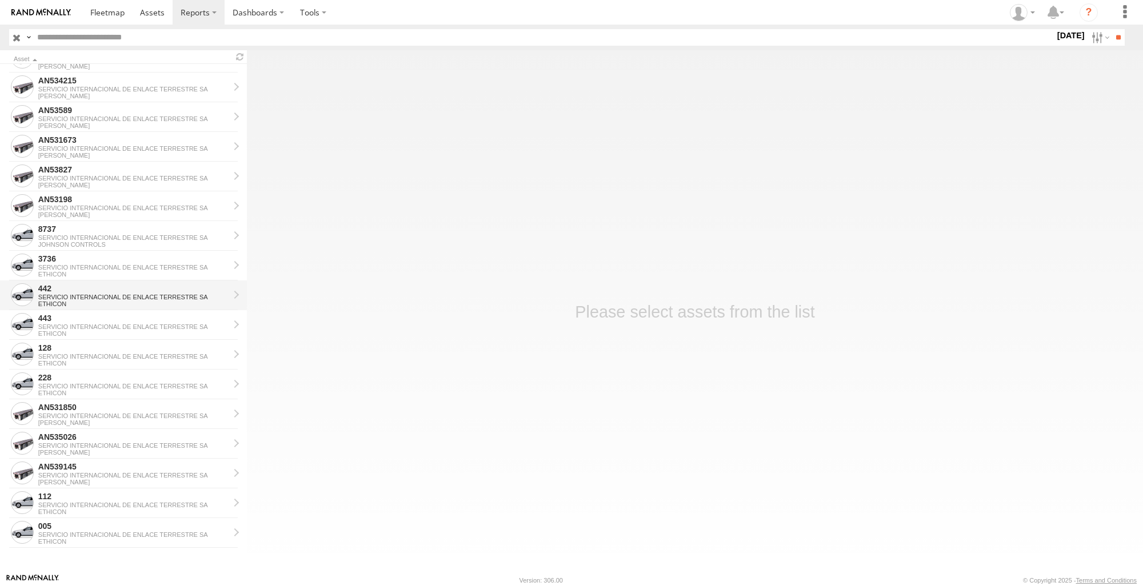
click at [130, 294] on div "SERVICIO INTERNACIONAL DE ENLACE TERRESTRE SA" at bounding box center [133, 297] width 191 height 7
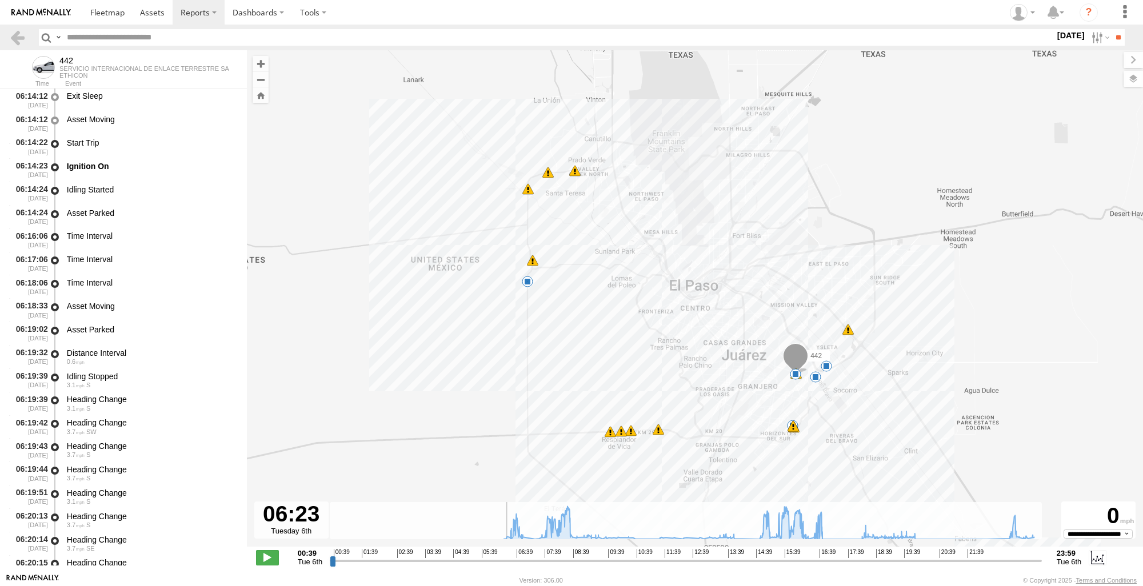
scroll to position [4216, 0]
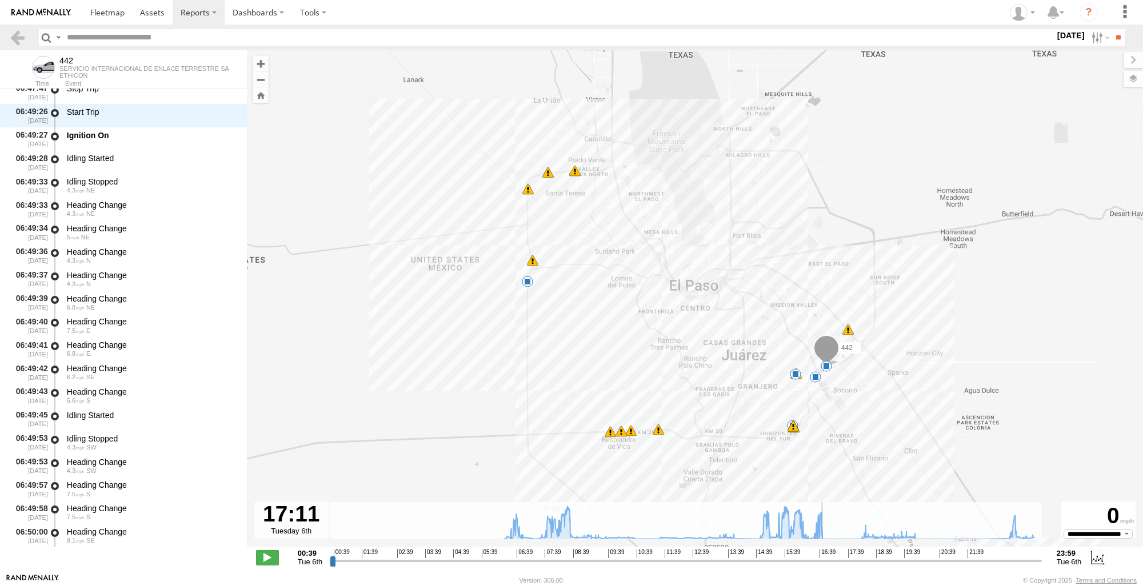
drag, startPoint x: 341, startPoint y: 562, endPoint x: 826, endPoint y: 554, distance: 485.3
type input "**********"
click at [834, 555] on input "range" at bounding box center [686, 560] width 712 height 11
click at [19, 37] on link at bounding box center [17, 37] width 17 height 17
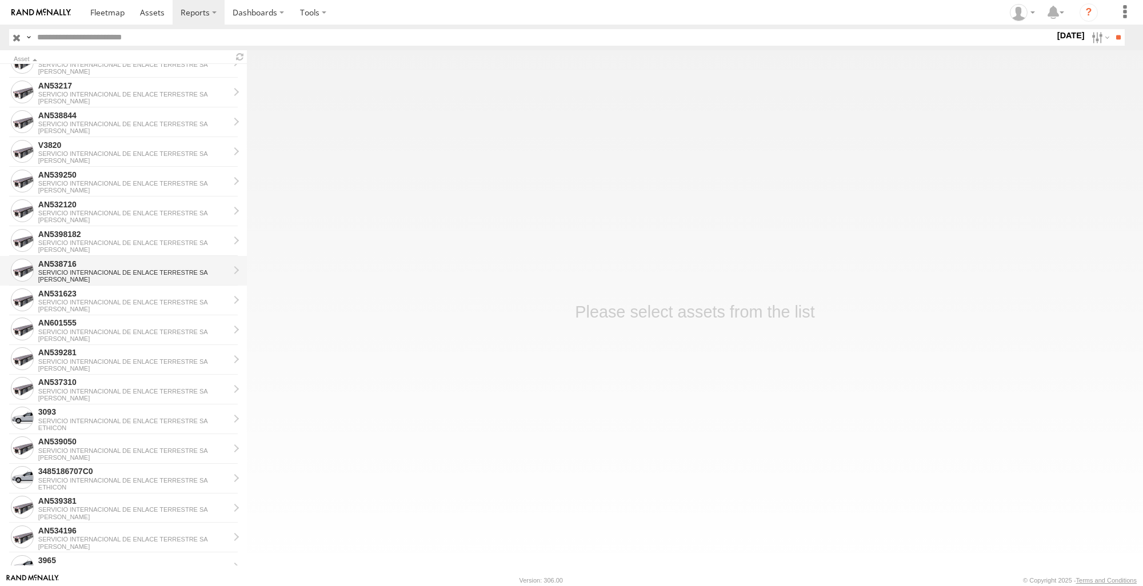
scroll to position [457, 0]
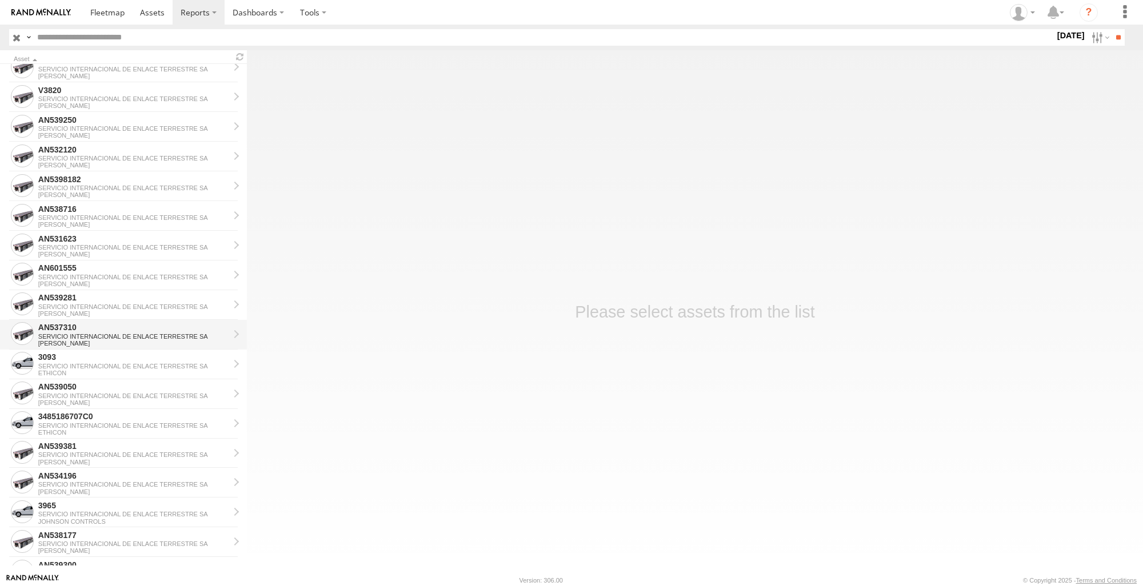
click at [130, 347] on div "AN537310 SERVICIO INTERNACIONAL DE ENLACE TERRESTRE SA JOHNSON" at bounding box center [134, 334] width 194 height 27
click at [130, 358] on div "3093" at bounding box center [133, 357] width 191 height 10
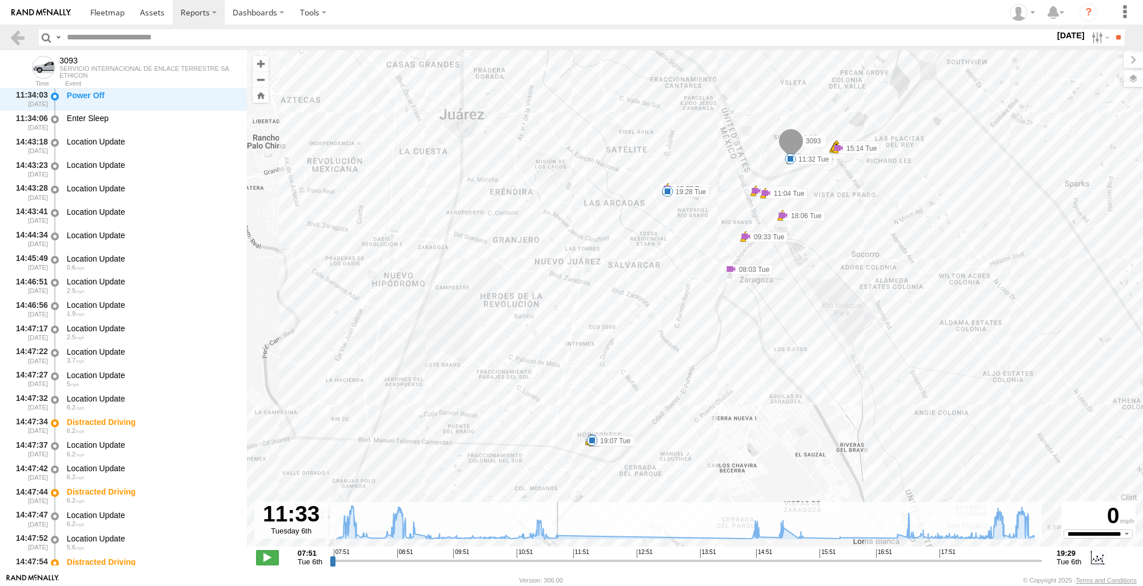
drag, startPoint x: 330, startPoint y: 562, endPoint x: 557, endPoint y: 567, distance: 226.4
type input "**********"
click at [557, 566] on input "range" at bounding box center [686, 560] width 712 height 11
click at [15, 38] on link at bounding box center [17, 37] width 17 height 17
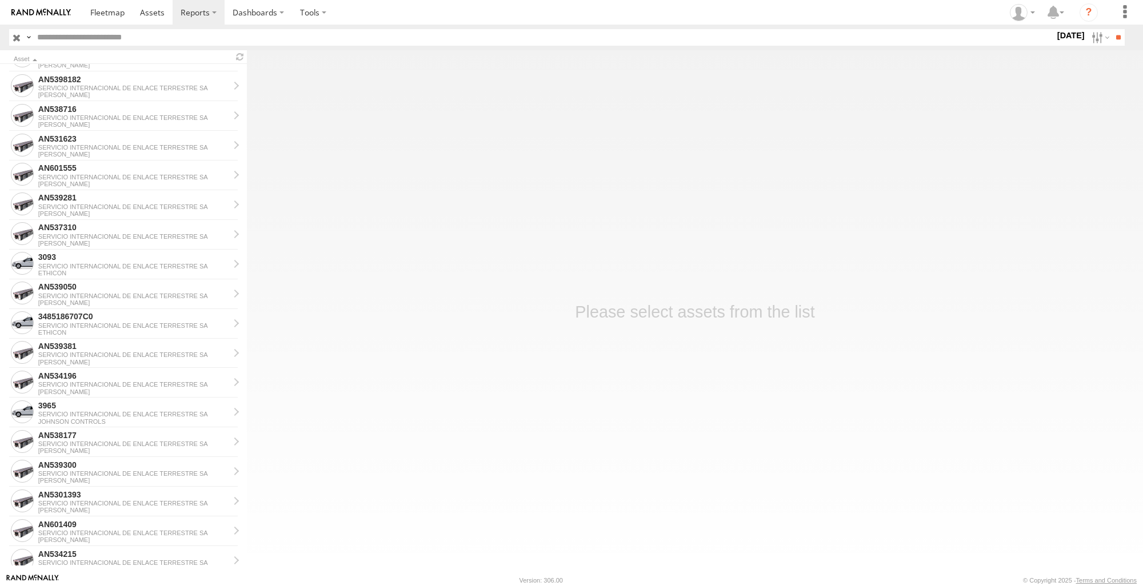
scroll to position [571, 0]
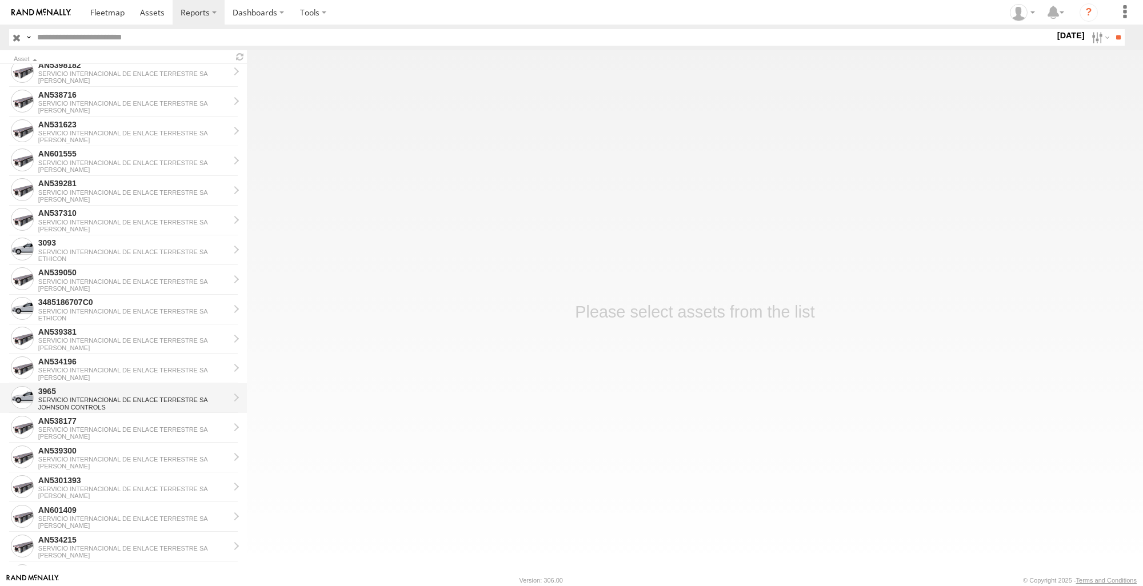
click at [67, 404] on div "JOHNSON CONTROLS" at bounding box center [133, 407] width 191 height 7
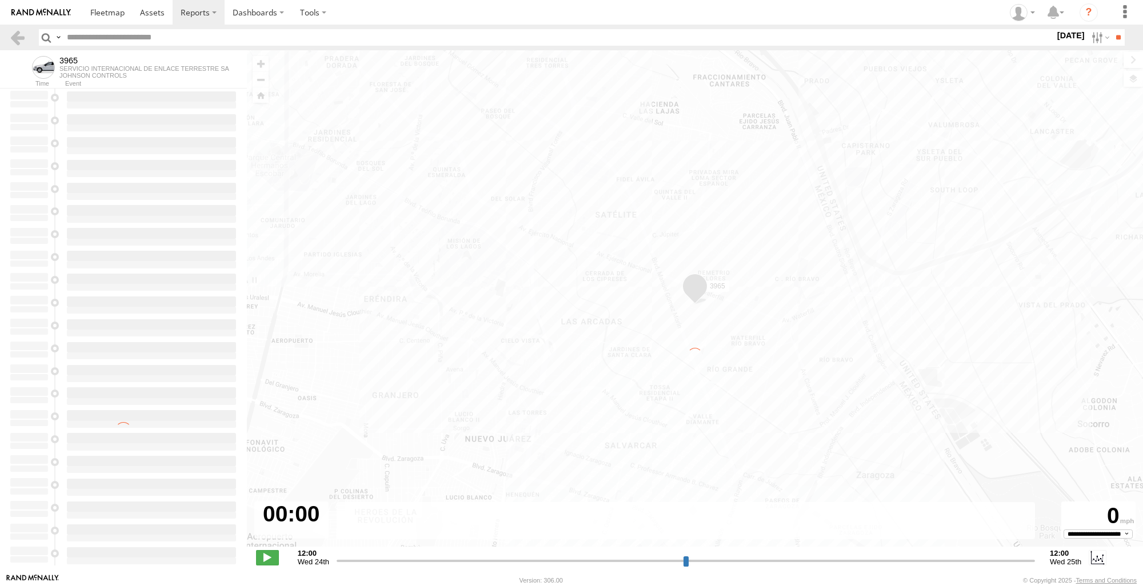
type input "**********"
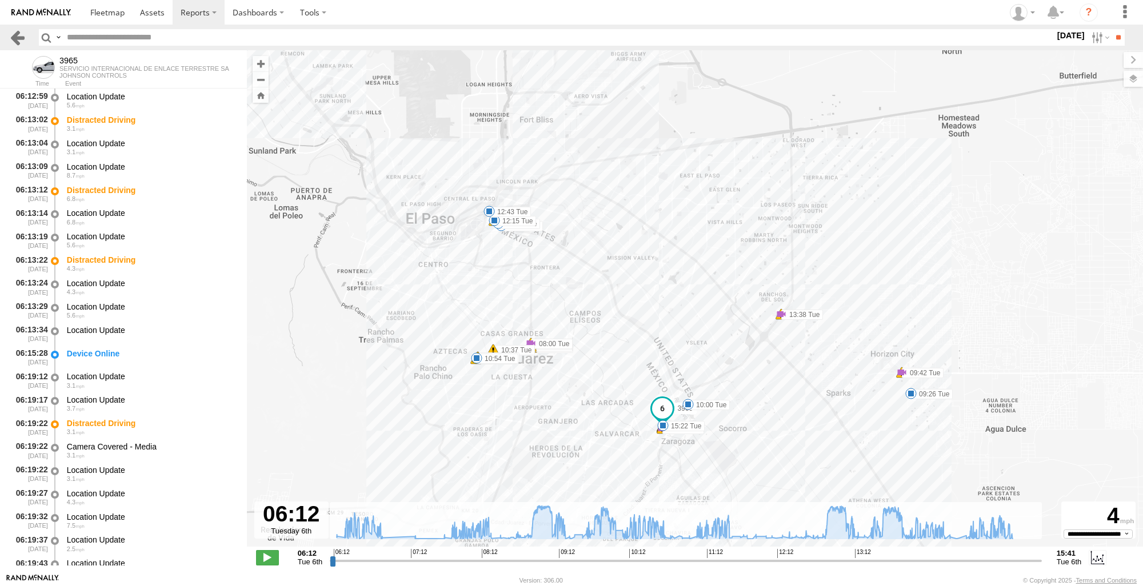
click at [18, 38] on link at bounding box center [17, 37] width 17 height 17
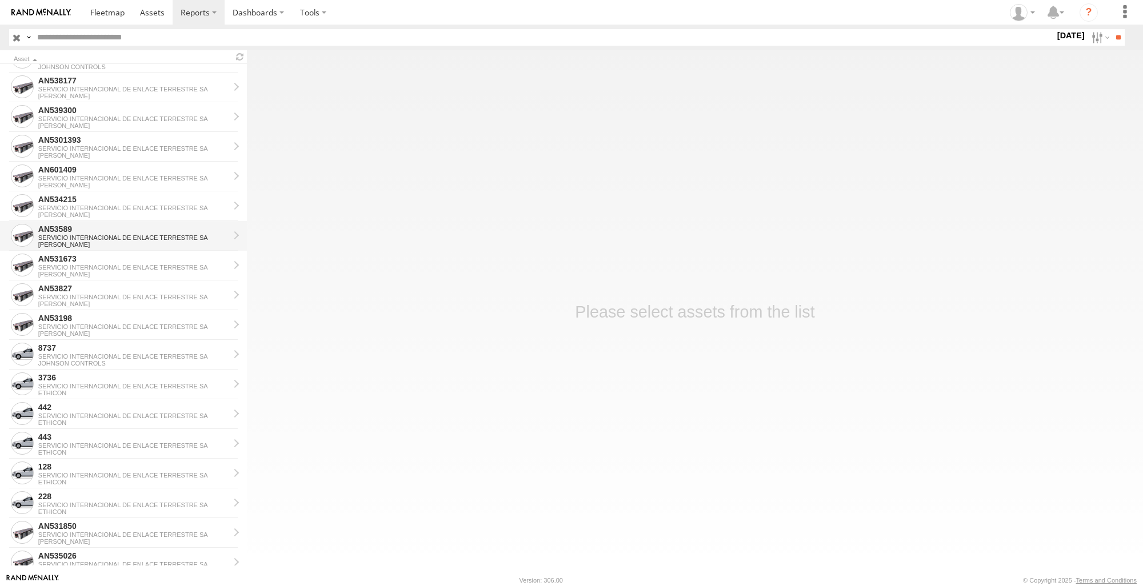
scroll to position [914, 0]
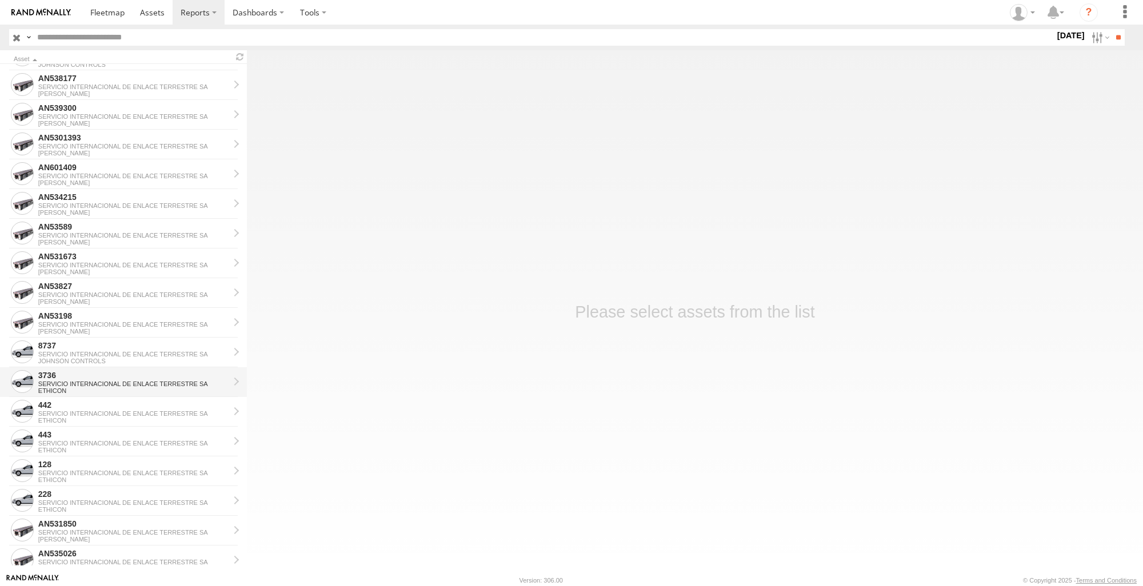
click at [128, 377] on div "3736" at bounding box center [133, 375] width 191 height 10
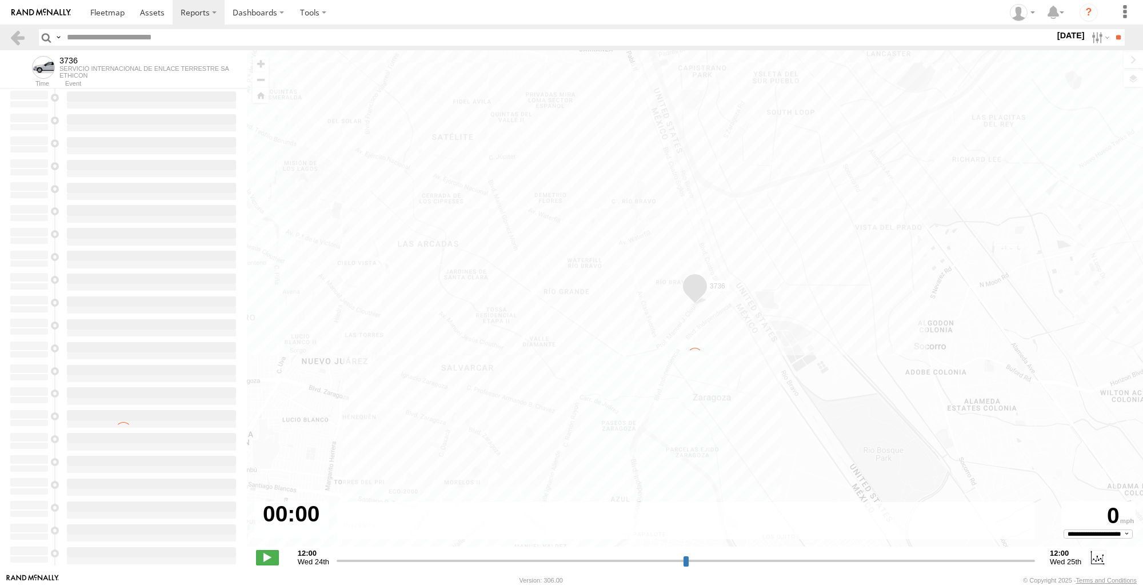
type input "**********"
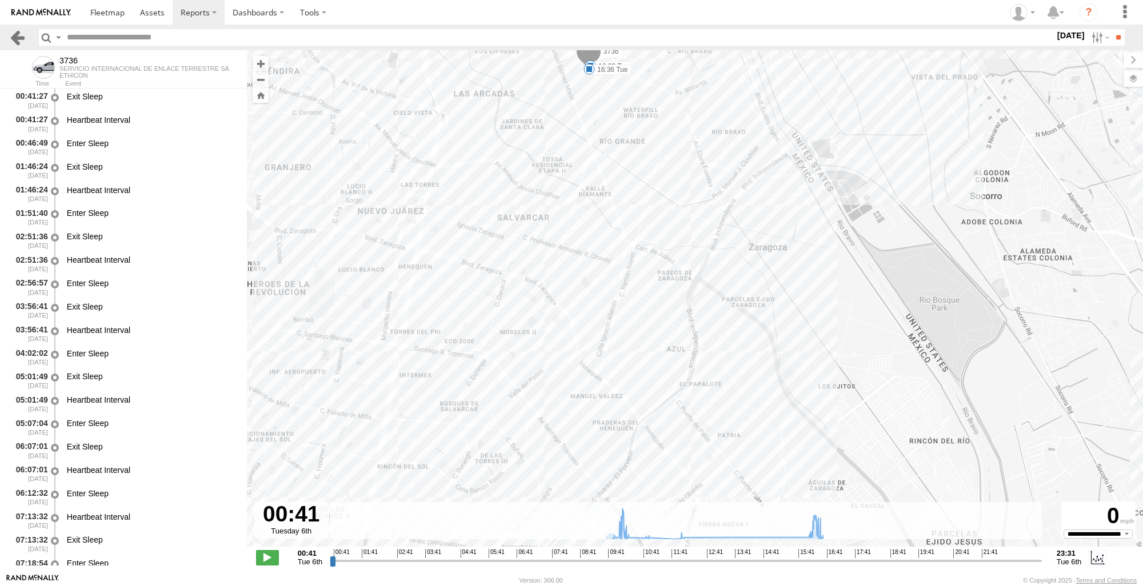
click at [14, 37] on link at bounding box center [17, 37] width 17 height 17
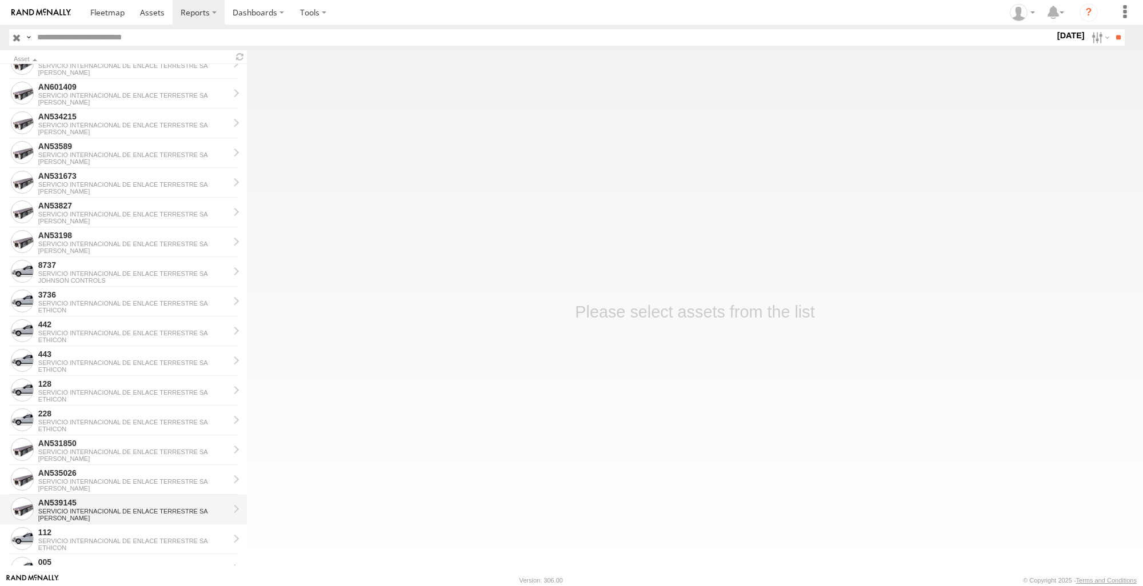
scroll to position [1032, 0]
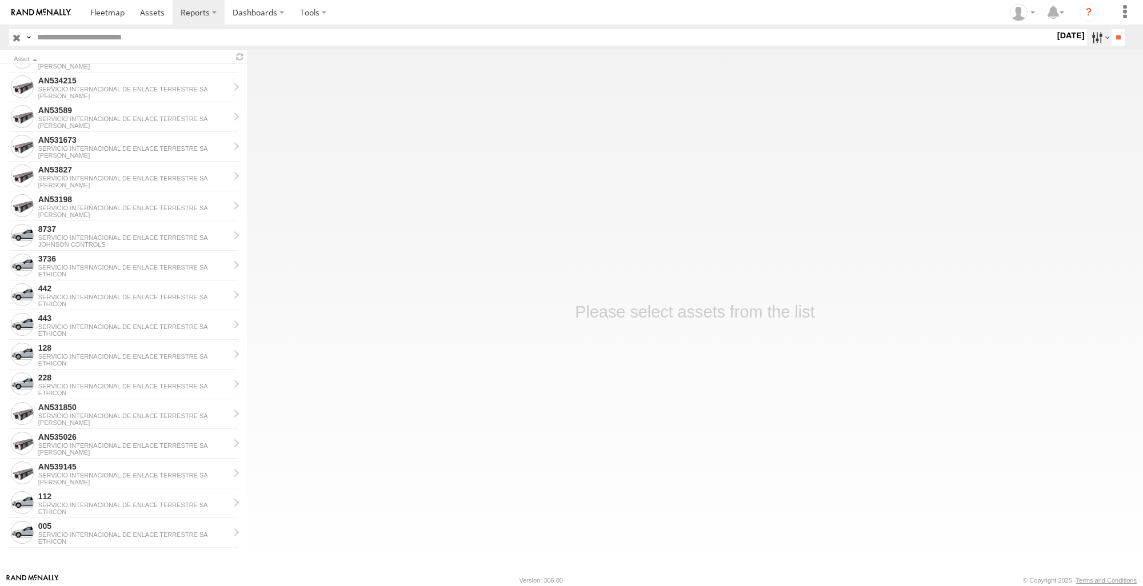
click at [1088, 34] on label at bounding box center [1099, 37] width 25 height 17
click at [0, 0] on label at bounding box center [0, 0] width 0 height 0
click at [1116, 41] on input "**" at bounding box center [1118, 37] width 13 height 17
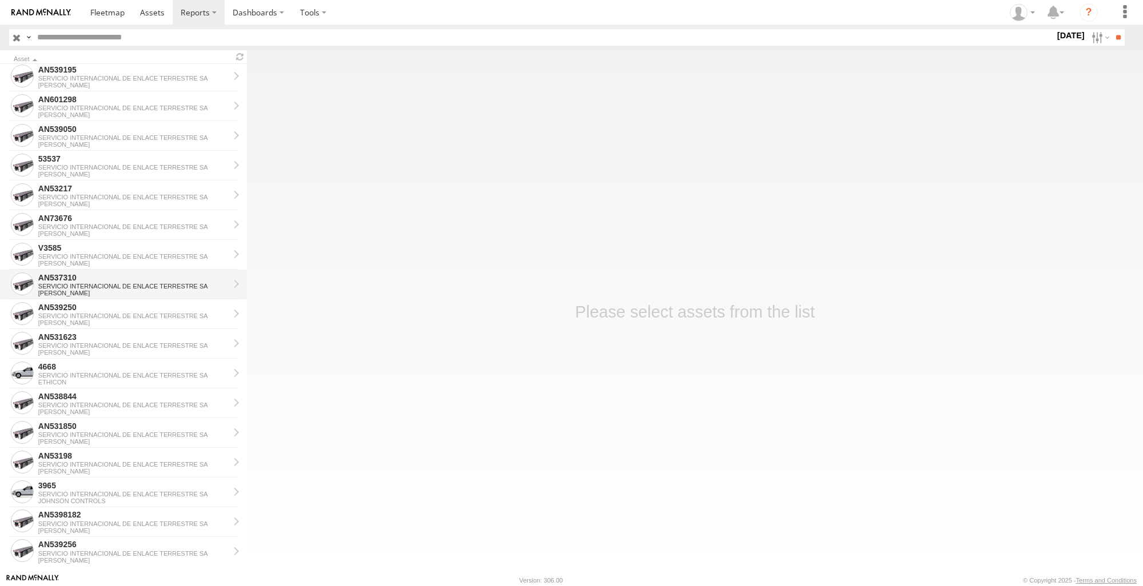
scroll to position [229, 0]
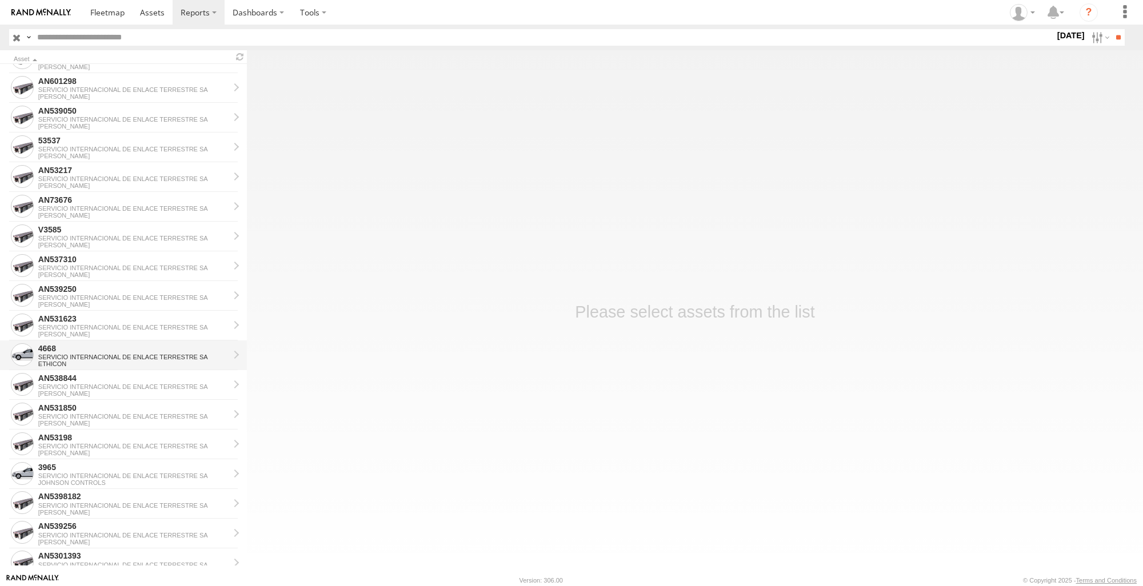
click at [100, 345] on div "4668" at bounding box center [133, 348] width 191 height 10
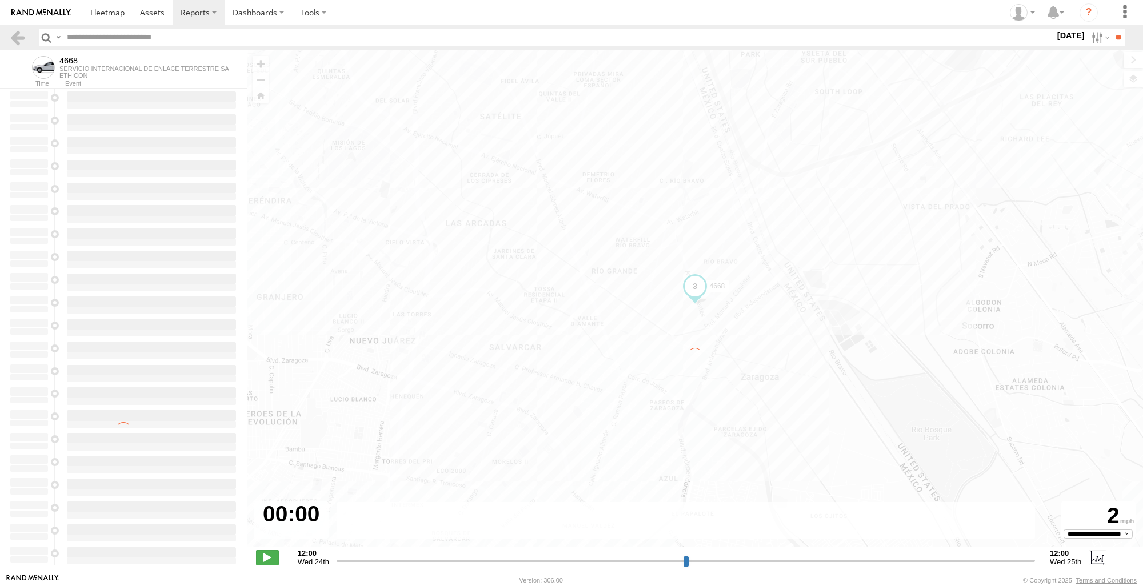
type input "**********"
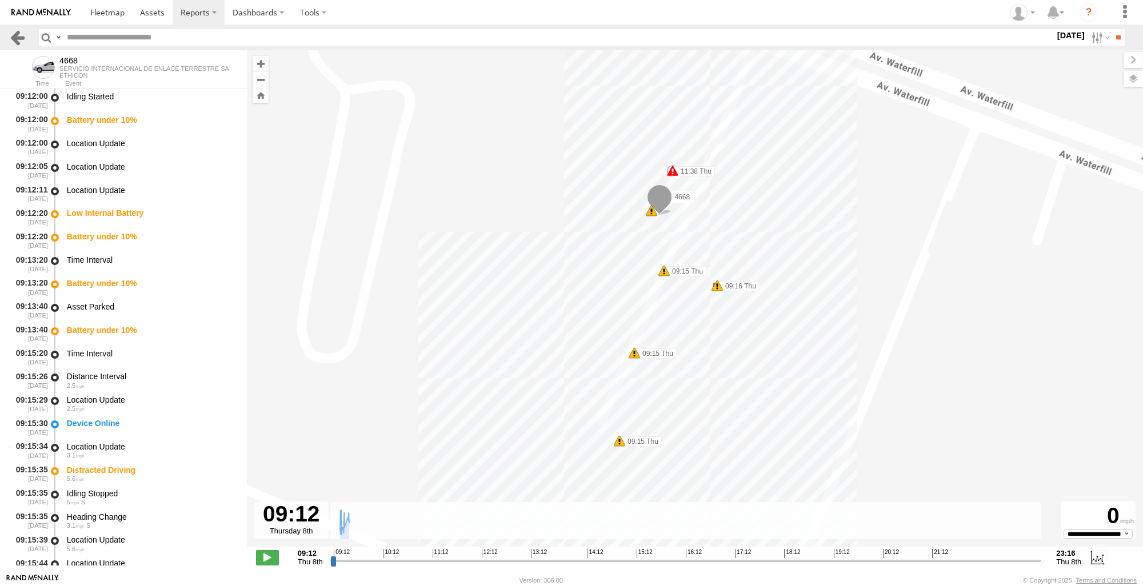
click at [14, 38] on link at bounding box center [17, 37] width 17 height 17
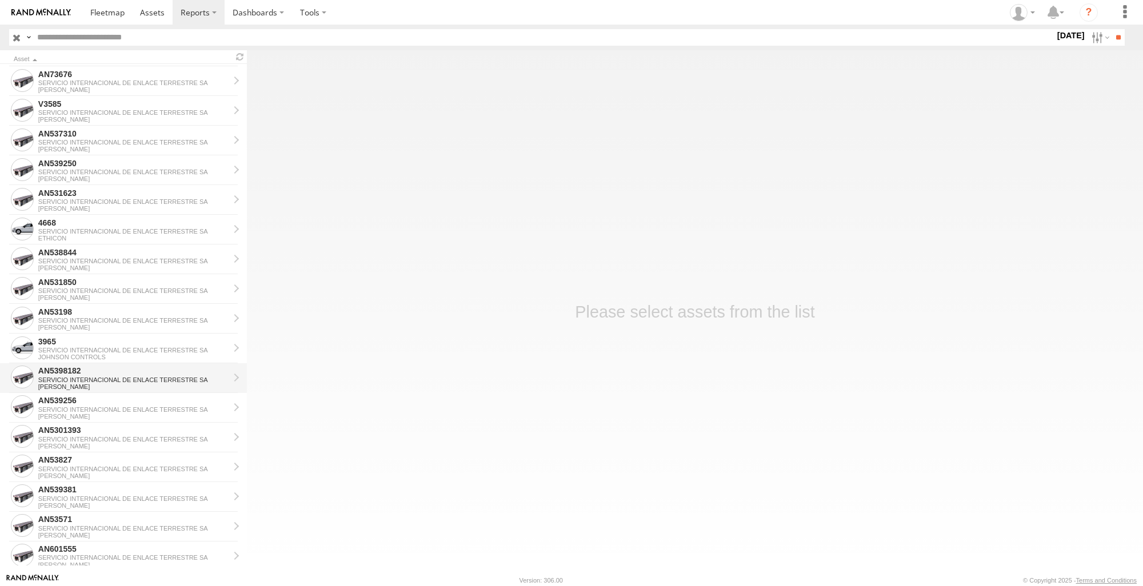
scroll to position [343, 0]
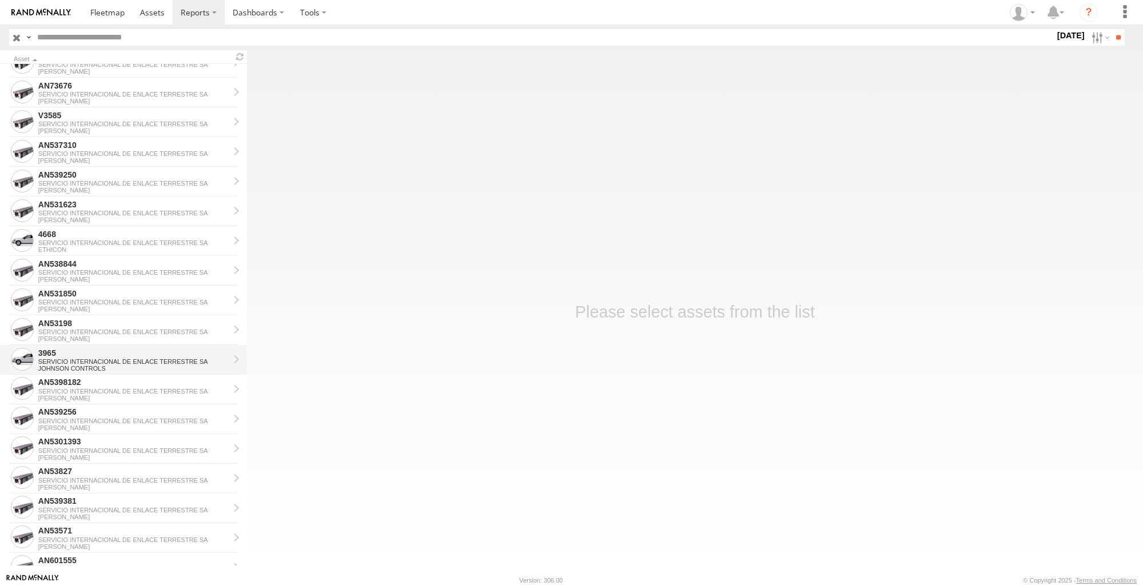
click at [103, 362] on div "SERVICIO INTERNACIONAL DE ENLACE TERRESTRE SA" at bounding box center [133, 361] width 191 height 7
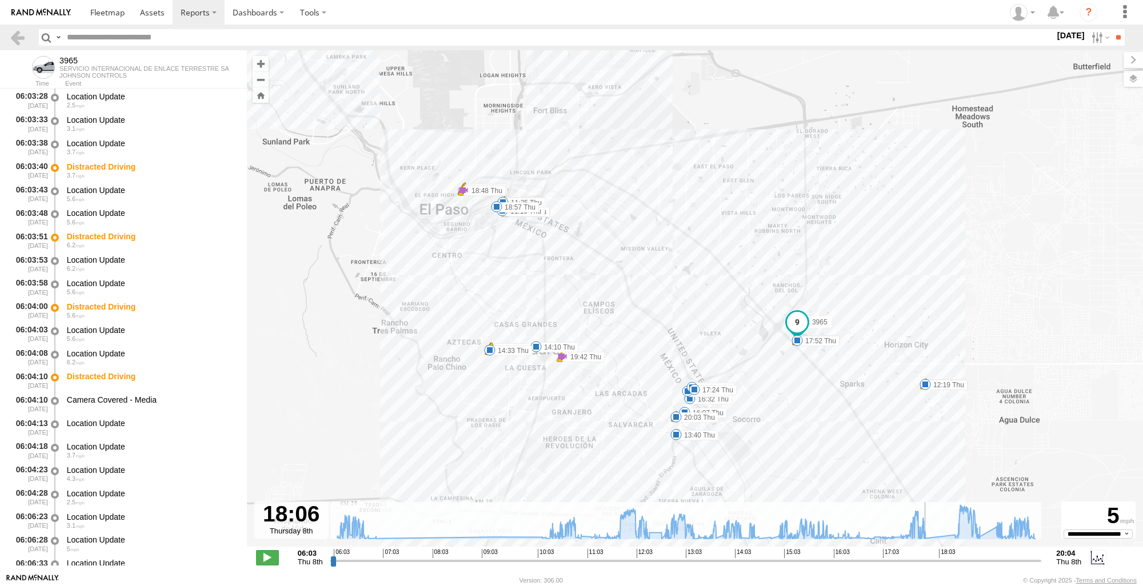
drag, startPoint x: 341, startPoint y: 562, endPoint x: 939, endPoint y: 556, distance: 598.4
click at [939, 556] on input "range" at bounding box center [685, 560] width 711 height 11
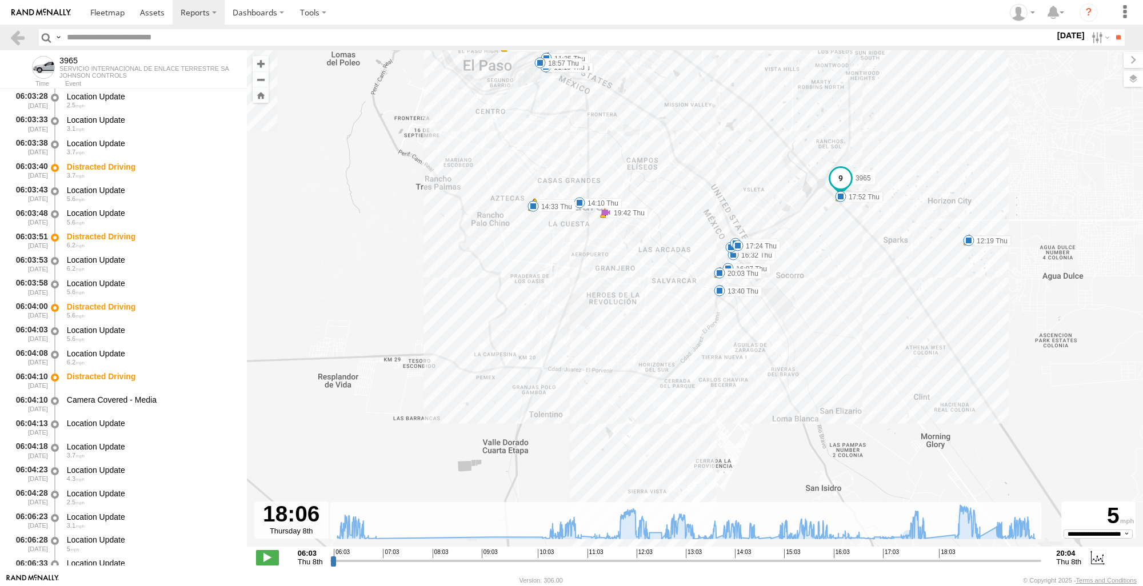
drag, startPoint x: 826, startPoint y: 409, endPoint x: 869, endPoint y: 281, distance: 134.8
click at [869, 281] on div "3965 10:10 Thu 10:19 Thu 10:57 Thu 11:09 Thu 11:09 Thu 11:19 Thu 11:35 Thu 11:3…" at bounding box center [695, 304] width 896 height 509
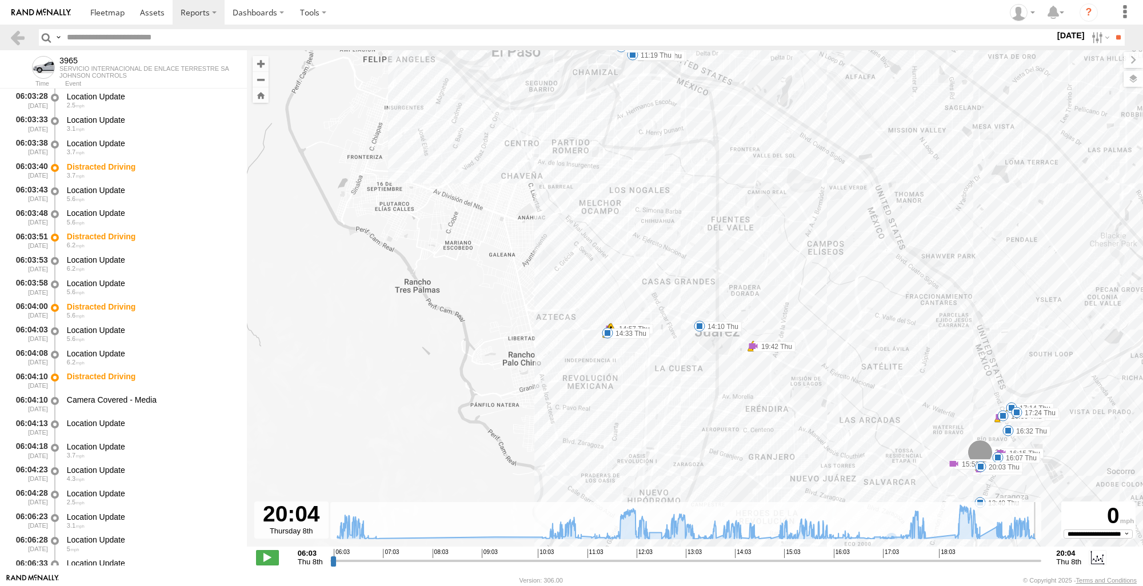
drag, startPoint x: 941, startPoint y: 563, endPoint x: 1042, endPoint y: 558, distance: 101.3
type input "**********"
click at [1042, 558] on input "range" at bounding box center [685, 560] width 711 height 11
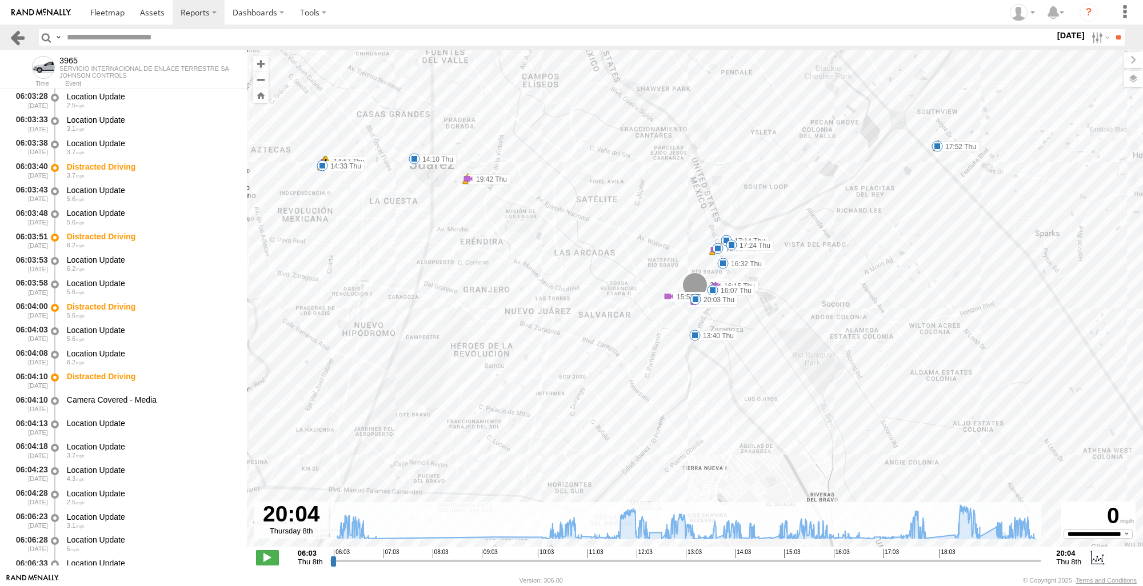
click at [19, 42] on link at bounding box center [17, 37] width 17 height 17
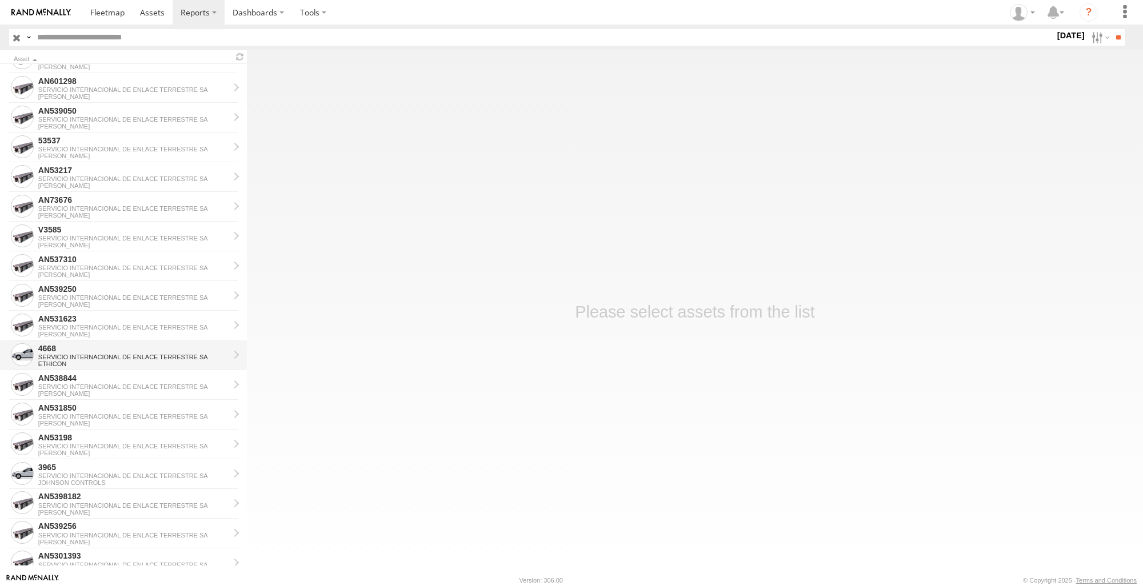
scroll to position [286, 0]
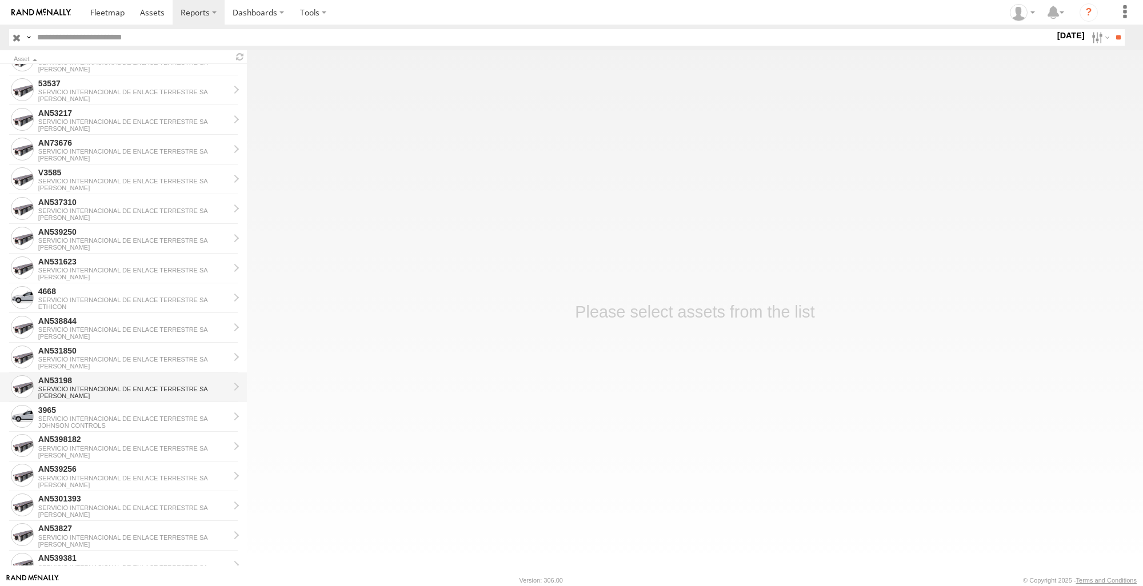
click at [119, 401] on link "AN53198 SERVICIO INTERNACIONAL DE ENLACE TERRESTRE SA JOHNSON" at bounding box center [123, 388] width 247 height 30
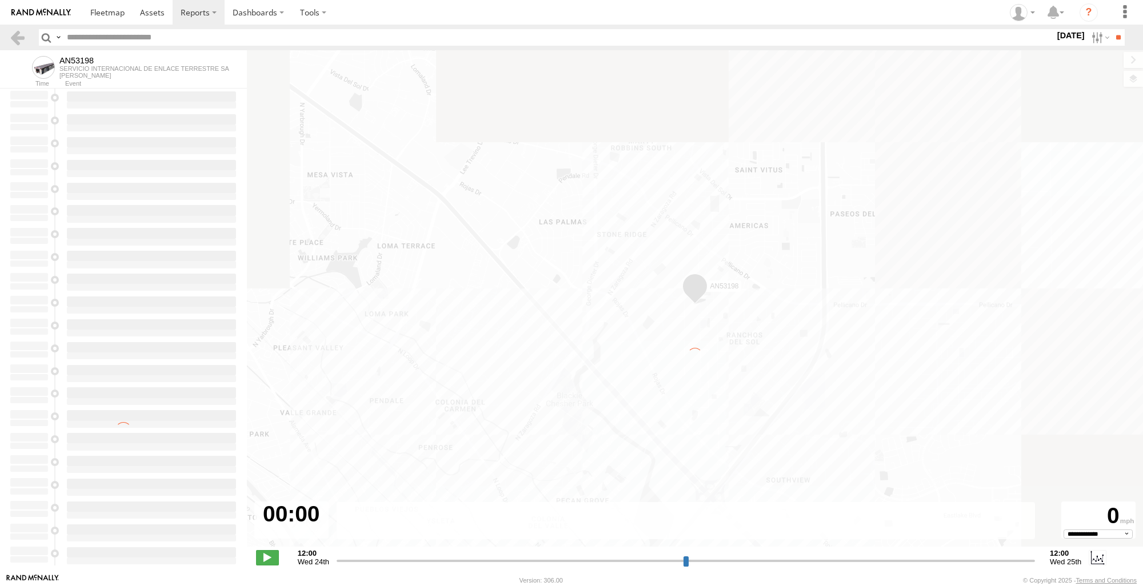
type input "**********"
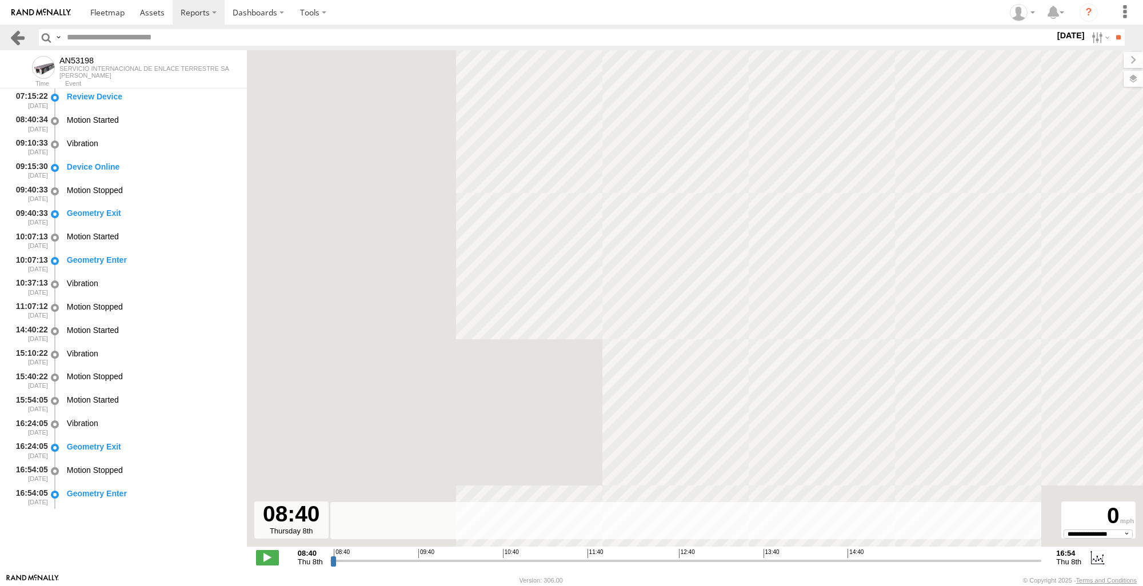
click at [21, 38] on link at bounding box center [17, 37] width 17 height 17
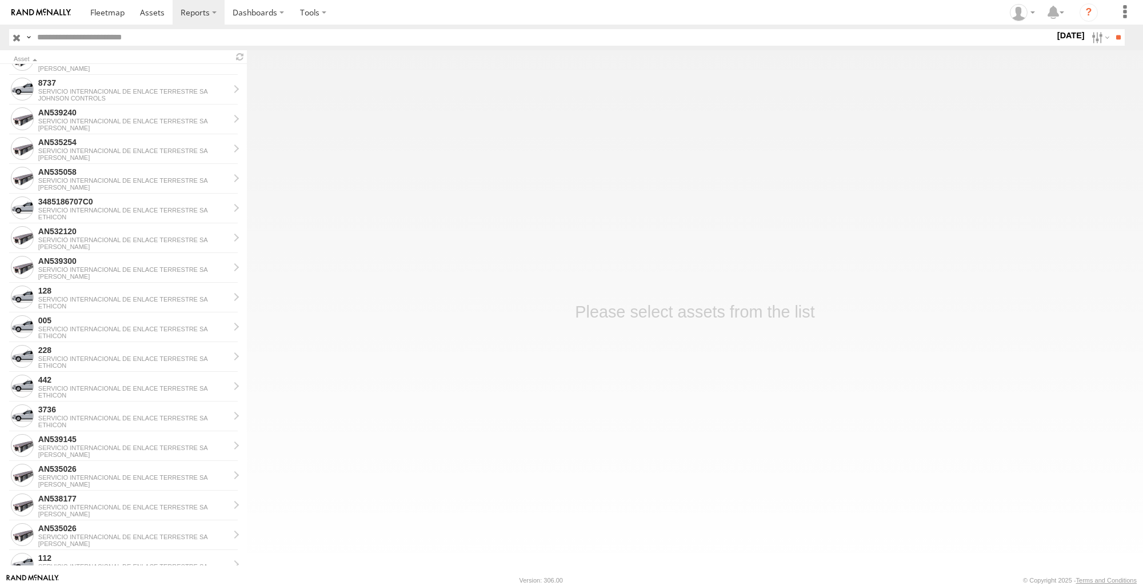
scroll to position [1110, 0]
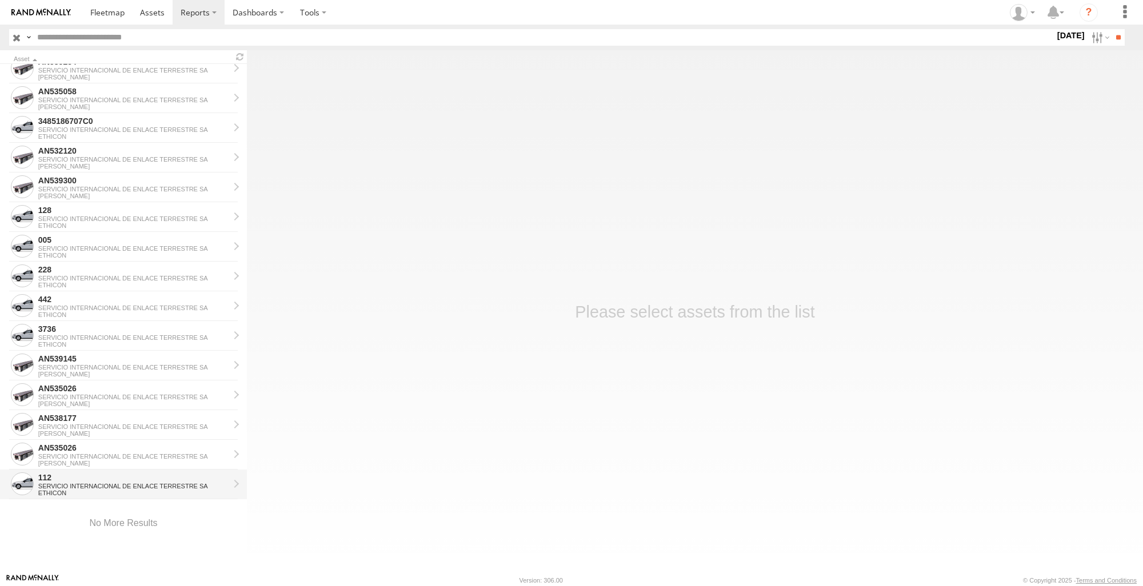
click at [74, 488] on div "SERVICIO INTERNACIONAL DE ENLACE TERRESTRE SA" at bounding box center [133, 486] width 191 height 7
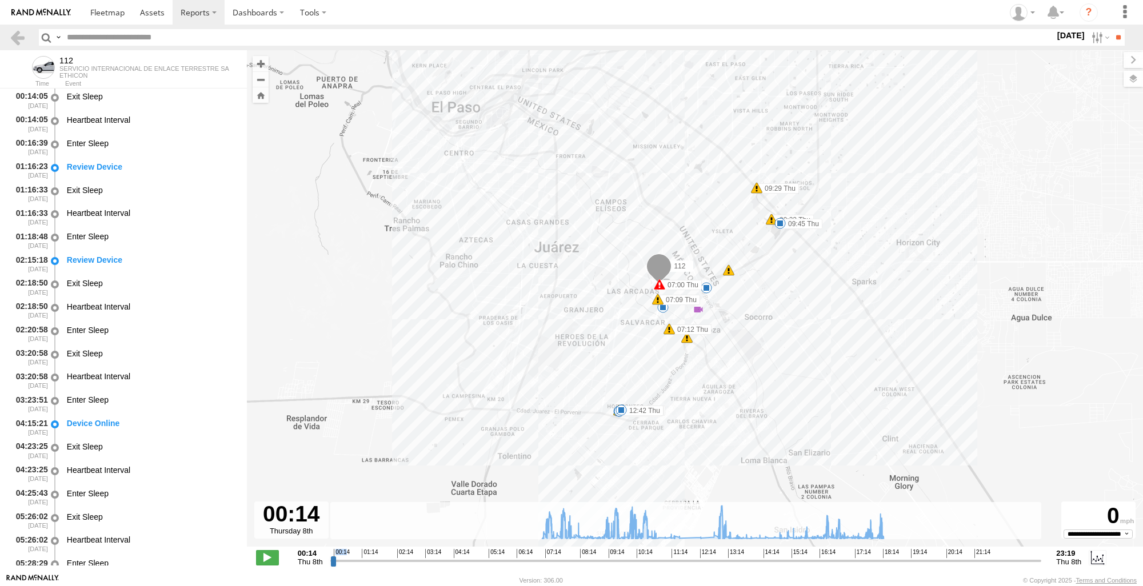
drag, startPoint x: 347, startPoint y: 553, endPoint x: 588, endPoint y: 568, distance: 241.1
click at [588, 568] on div "**********" at bounding box center [695, 559] width 896 height 24
click at [331, 561] on input "range" at bounding box center [685, 560] width 711 height 11
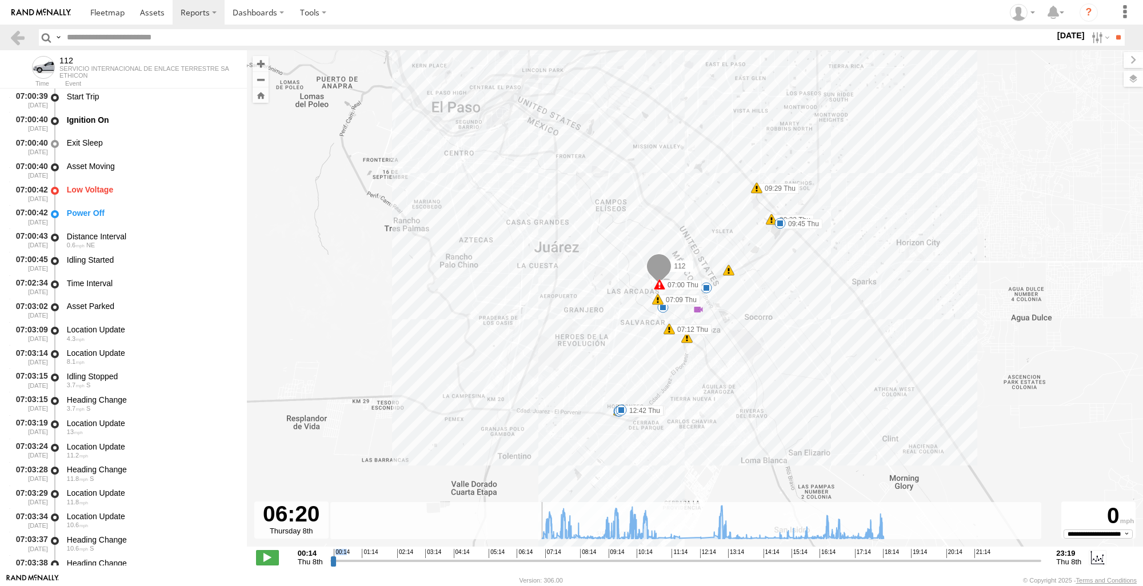
scroll to position [1426, 0]
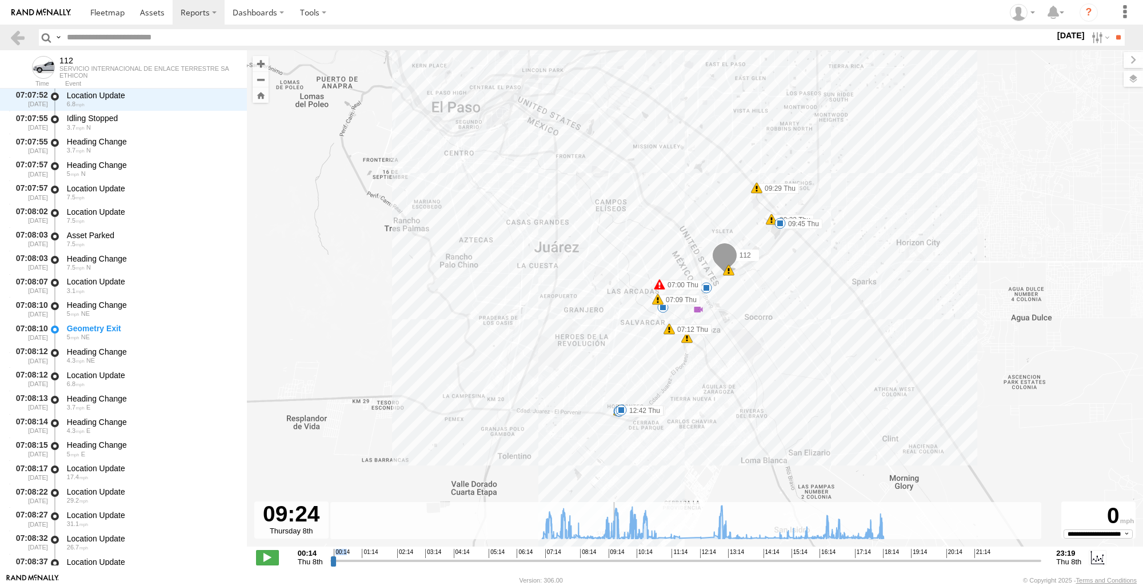
drag, startPoint x: 333, startPoint y: 561, endPoint x: 613, endPoint y: 584, distance: 281.0
click at [613, 566] on input "range" at bounding box center [685, 560] width 711 height 11
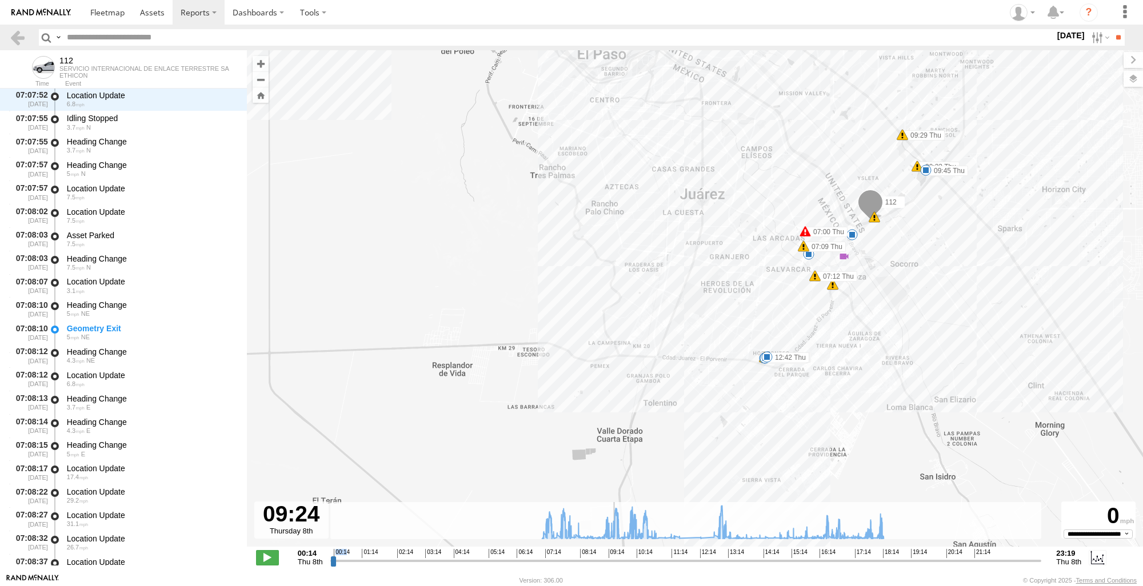
drag, startPoint x: 889, startPoint y: 373, endPoint x: 1074, endPoint y: 287, distance: 204.3
click at [1062, 295] on div "112 07:00 Thu 07:09 Thu 07:12 Thu 07:23 Thu 09:29 Thu 09:32 Thu 09:45 Thu 10:31…" at bounding box center [695, 304] width 896 height 509
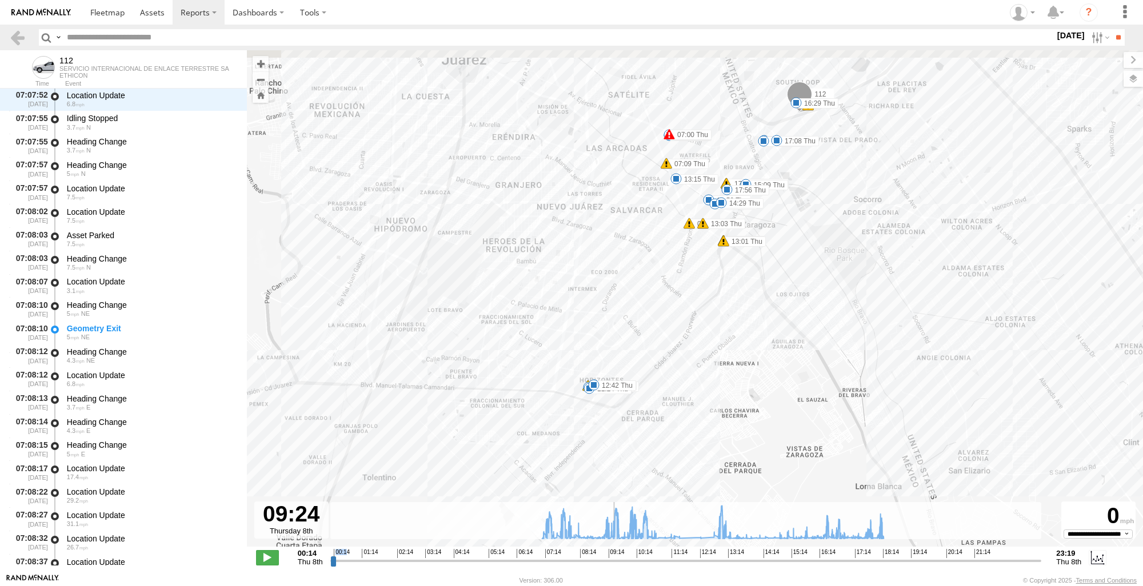
drag, startPoint x: 965, startPoint y: 255, endPoint x: 1045, endPoint y: 406, distance: 171.3
click at [1045, 406] on div "112 07:00 Thu 07:09 Thu 07:12 Thu 07:23 Thu 09:29 Thu 09:32 Thu 09:45 Thu 10:31…" at bounding box center [695, 304] width 896 height 509
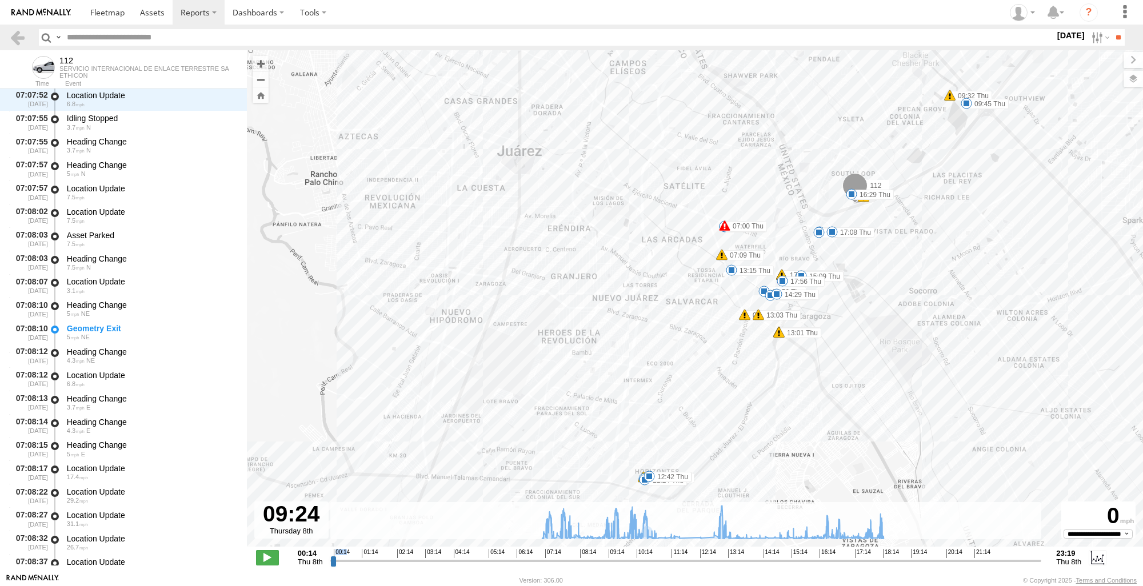
click at [639, 489] on div "112 07:00 Thu 07:09 Thu 07:12 Thu 07:23 Thu 09:29 Thu 09:32 Thu 09:45 Thu 10:31…" at bounding box center [695, 304] width 896 height 509
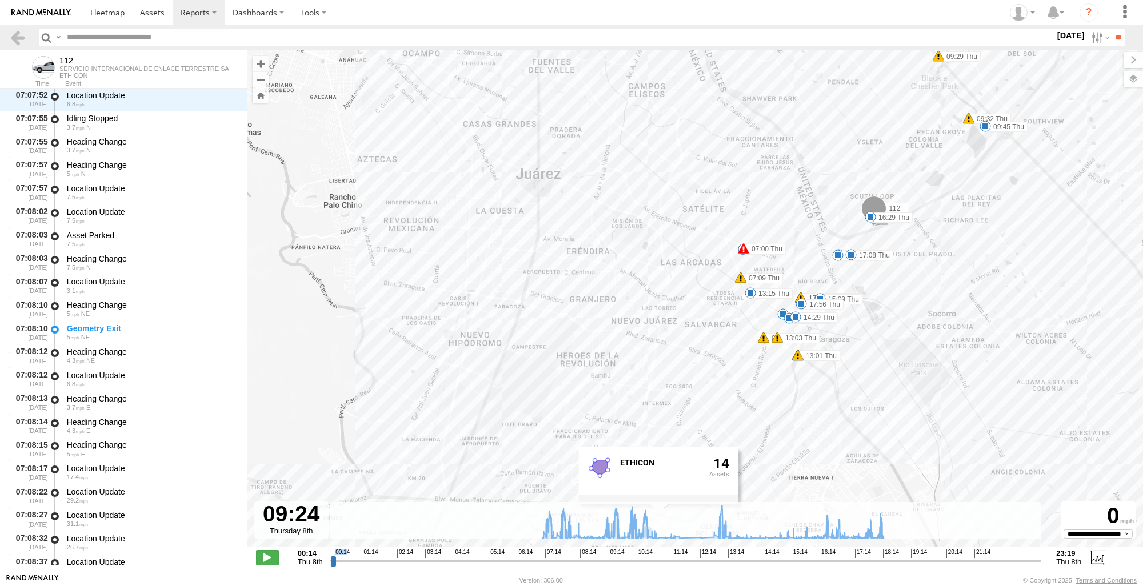
drag, startPoint x: 1006, startPoint y: 254, endPoint x: 1021, endPoint y: 273, distance: 24.5
click at [1021, 273] on div "112 07:00 Thu 07:09 Thu 07:12 Thu 07:23 Thu 09:29 Thu 09:32 Thu 09:45 Thu 10:31…" at bounding box center [695, 304] width 896 height 509
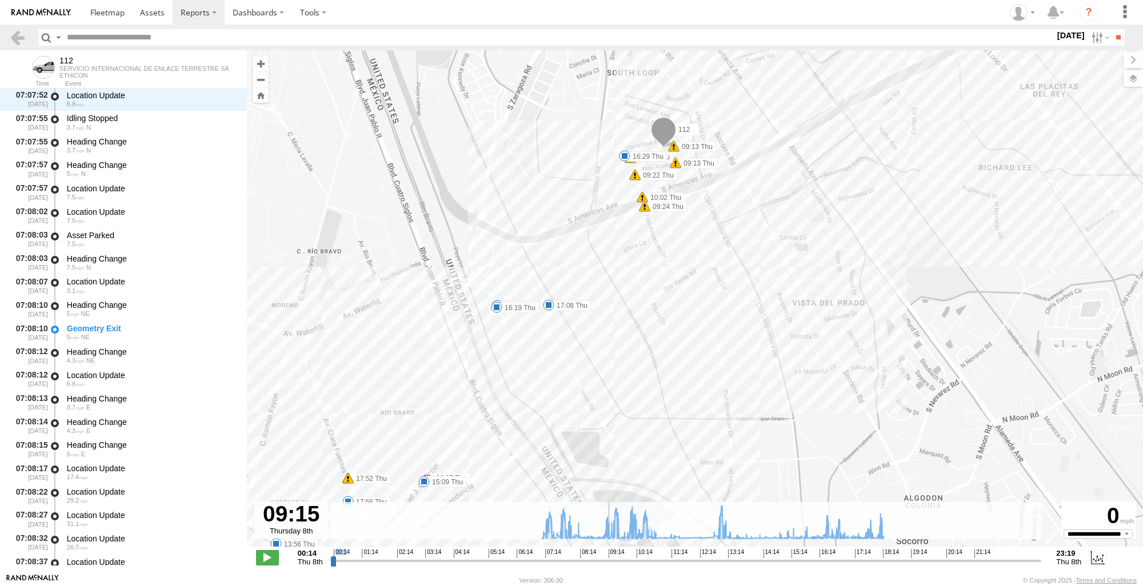
drag, startPoint x: 614, startPoint y: 563, endPoint x: 608, endPoint y: 563, distance: 5.7
type input "**********"
click at [608, 563] on input "range" at bounding box center [685, 560] width 711 height 11
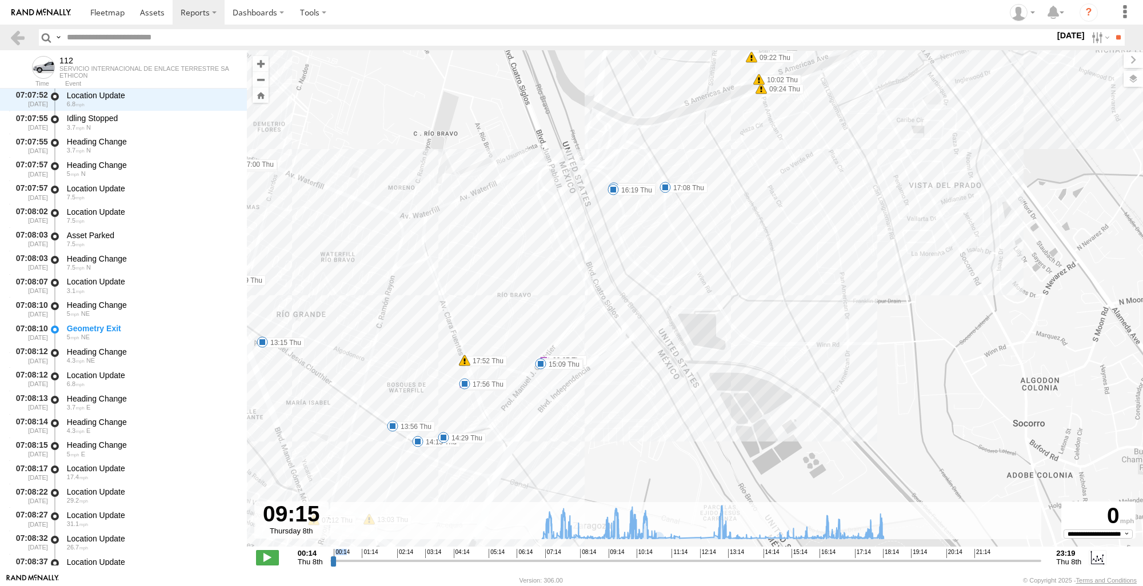
drag, startPoint x: 912, startPoint y: 393, endPoint x: 1045, endPoint y: 252, distance: 193.2
click at [1045, 252] on div "112 07:00 Thu 07:09 Thu 07:12 Thu 07:23 Thu 09:29 Thu 09:32 Thu 09:45 Thu 10:31…" at bounding box center [695, 304] width 896 height 509
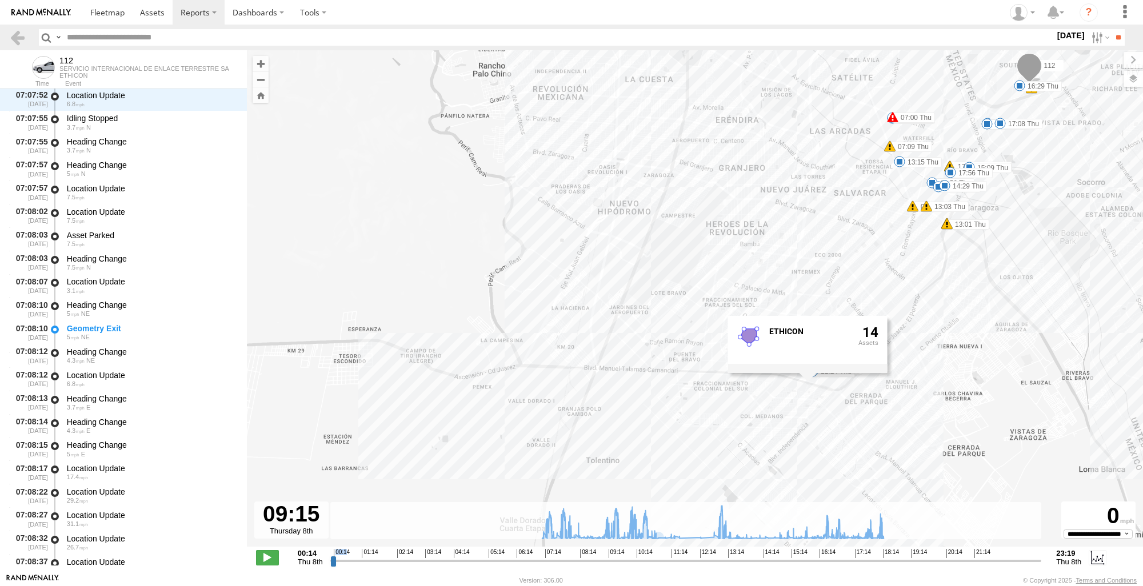
drag, startPoint x: 909, startPoint y: 383, endPoint x: 1032, endPoint y: 243, distance: 185.9
click at [1032, 243] on div "112 07:00 Thu 07:09 Thu 07:12 Thu 07:23 Thu 09:29 Thu 09:32 Thu 09:45 Thu 10:31…" at bounding box center [695, 304] width 896 height 509
click at [1038, 317] on div "112 07:00 Thu 07:09 Thu 07:12 Thu 07:23 Thu 09:29 Thu 09:32 Thu 09:45 Thu 10:31…" at bounding box center [695, 304] width 896 height 509
click at [22, 38] on link at bounding box center [17, 37] width 17 height 17
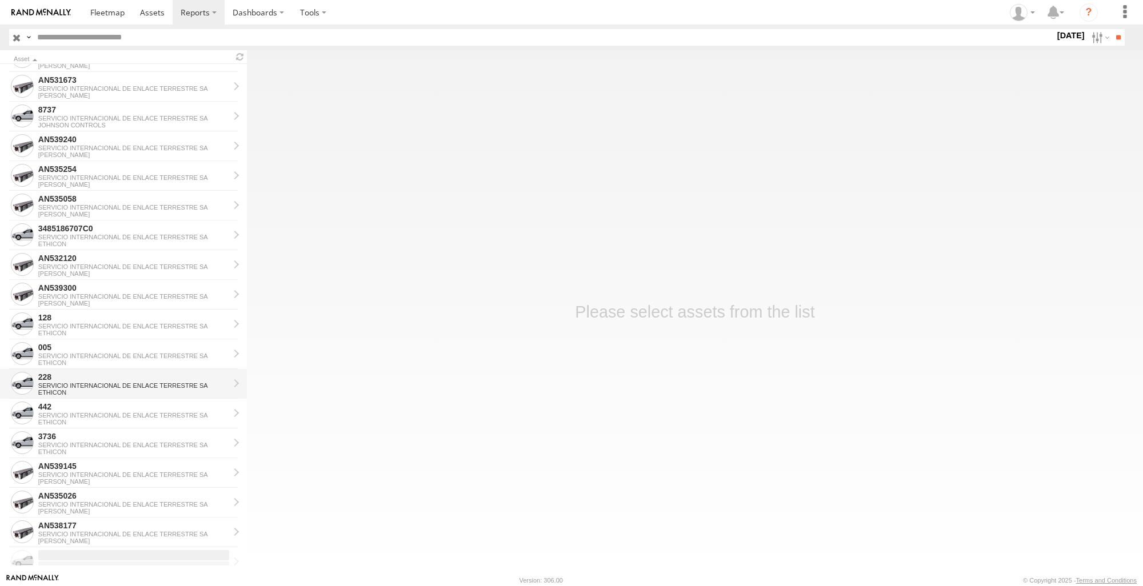
scroll to position [1061, 0]
click at [80, 375] on div "3736" at bounding box center [133, 378] width 191 height 10
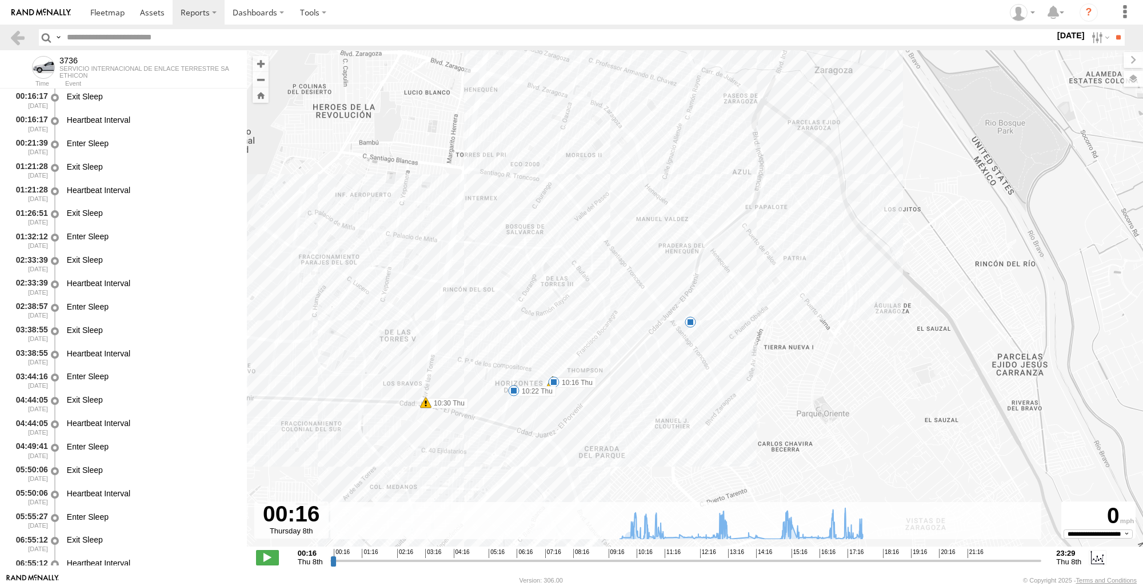
drag, startPoint x: 757, startPoint y: 289, endPoint x: 994, endPoint y: 38, distance: 345.6
click at [994, 38] on body "?" at bounding box center [571, 293] width 1143 height 586
click at [494, 412] on div "3736 10:03 Thu 10:03 Thu 10:15 Thu 10:30 Thu 14:17 Thu 17:45 Thu 10:16 Thu 10:2…" at bounding box center [695, 304] width 896 height 509
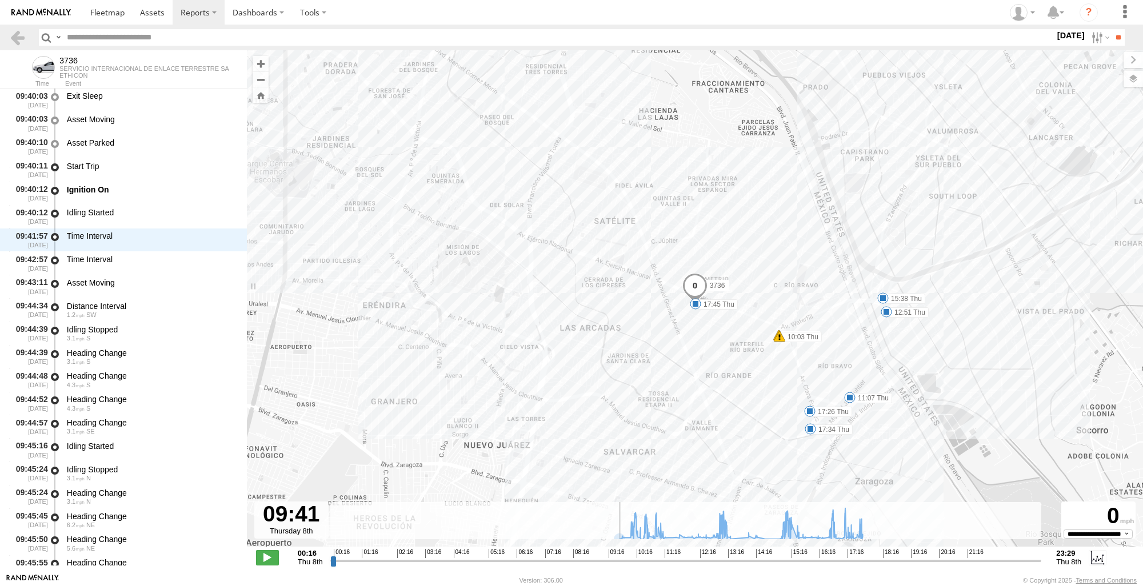
scroll to position [3047, 0]
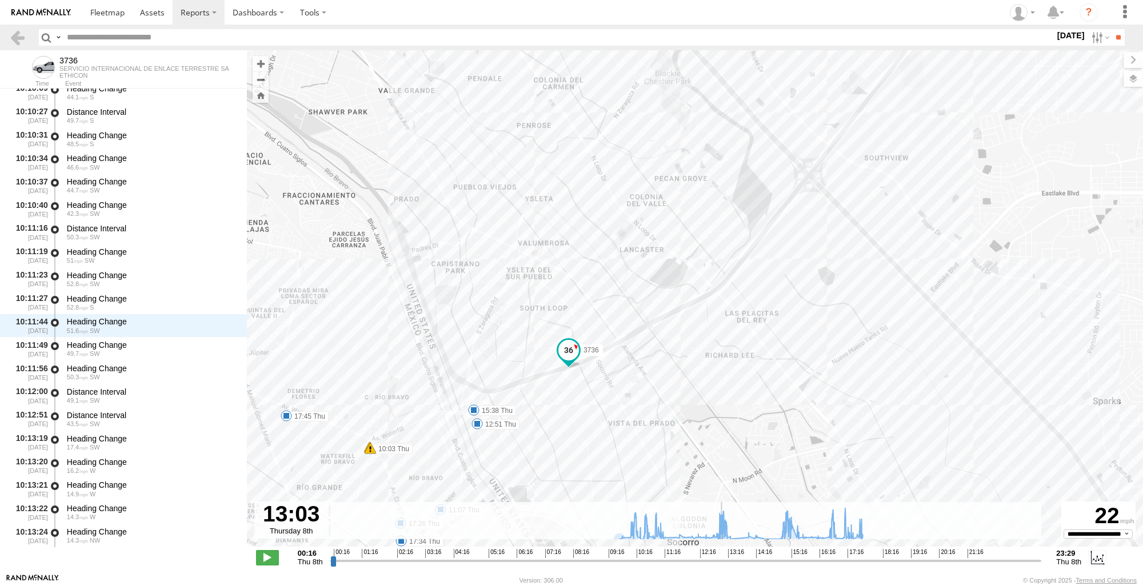
drag, startPoint x: 335, startPoint y: 561, endPoint x: 721, endPoint y: 570, distance: 385.3
type input "**********"
click at [721, 566] on input "range" at bounding box center [685, 560] width 711 height 11
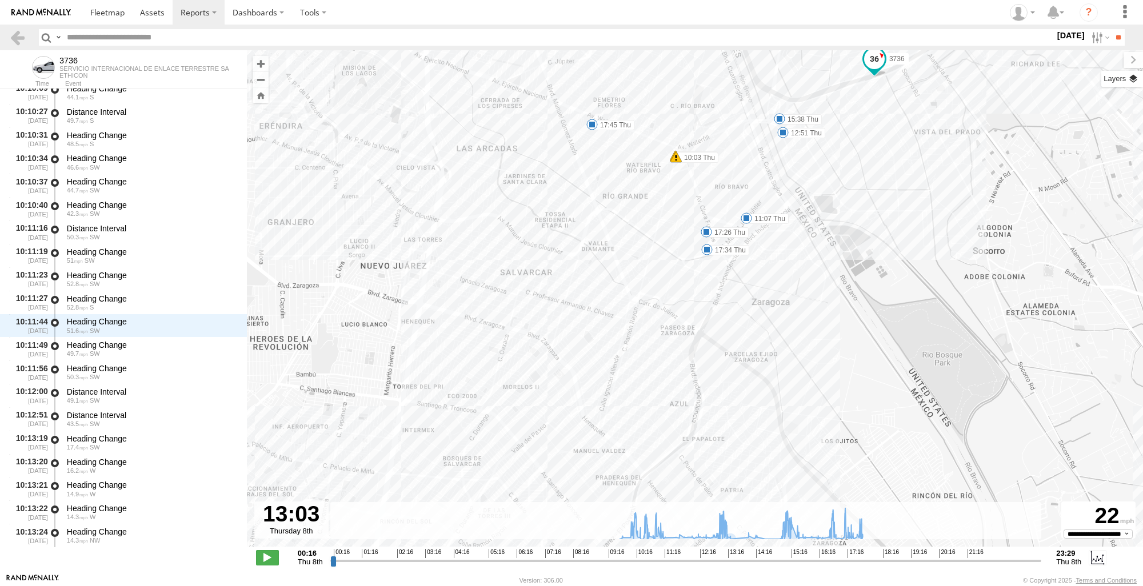
drag, startPoint x: 832, startPoint y: 373, endPoint x: 1142, endPoint y: 81, distance: 425.7
click at [1142, 81] on div "Para navegar por el mapa con gestos táctiles, tócalo dos veces, mantenlo pulsad…" at bounding box center [695, 311] width 896 height 523
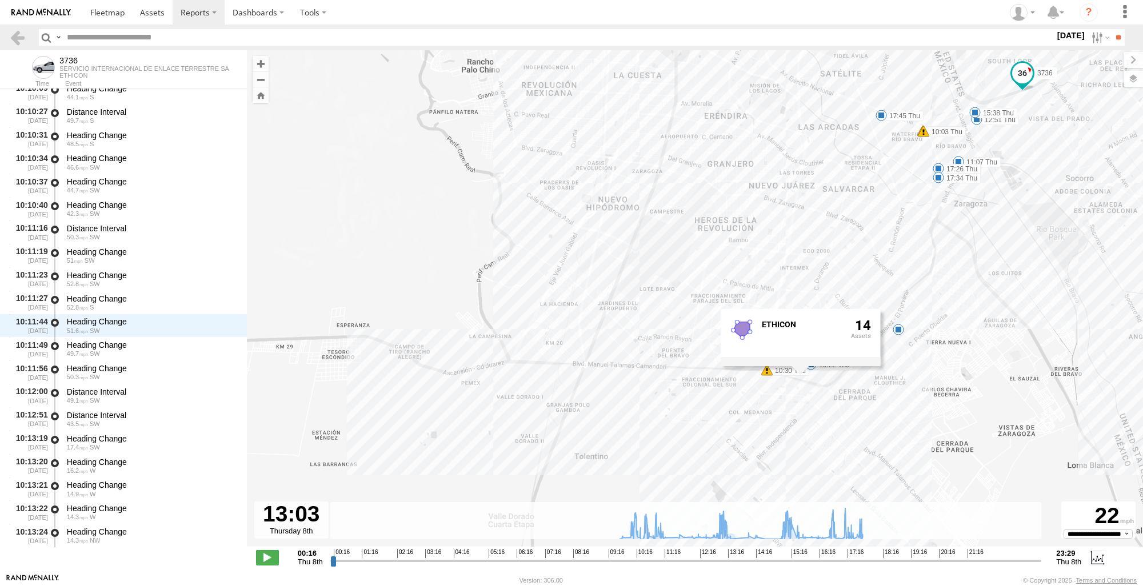
drag, startPoint x: 1038, startPoint y: 223, endPoint x: 1094, endPoint y: 190, distance: 65.1
click at [1094, 190] on div "3736 10:03 Thu 10:03 Thu 10:15 Thu 10:30 Thu 14:17 Thu 17:45 Thu 10:16 Thu 10:2…" at bounding box center [695, 304] width 896 height 509
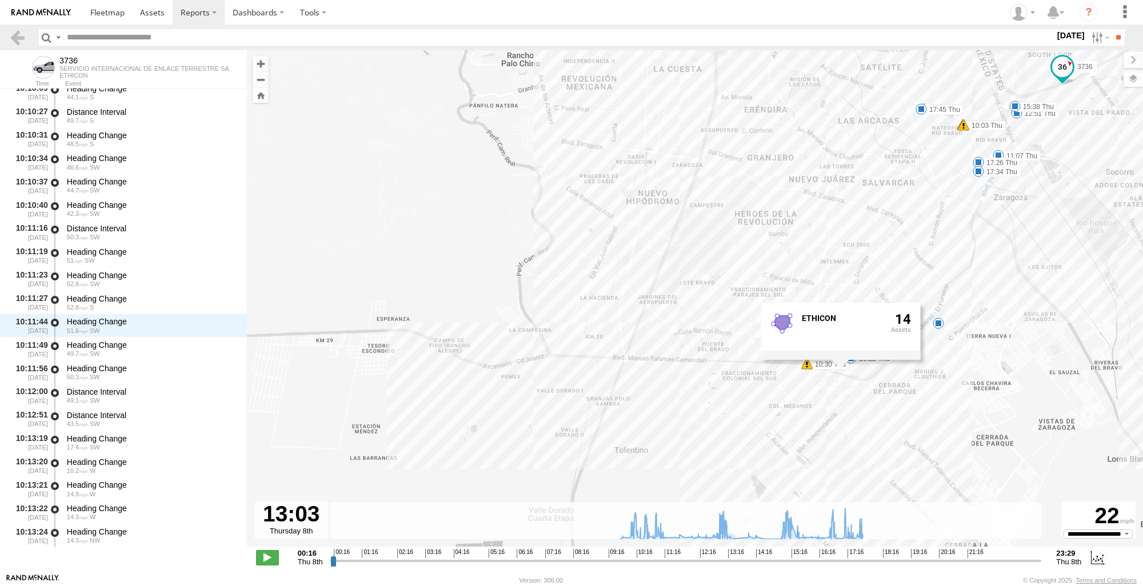
drag, startPoint x: 1045, startPoint y: 305, endPoint x: 1089, endPoint y: 298, distance: 44.5
click at [1089, 298] on div "3736 10:03 Thu 10:03 Thu 10:15 Thu 10:30 Thu 14:17 Thu 17:45 Thu 10:16 Thu 10:2…" at bounding box center [695, 304] width 896 height 509
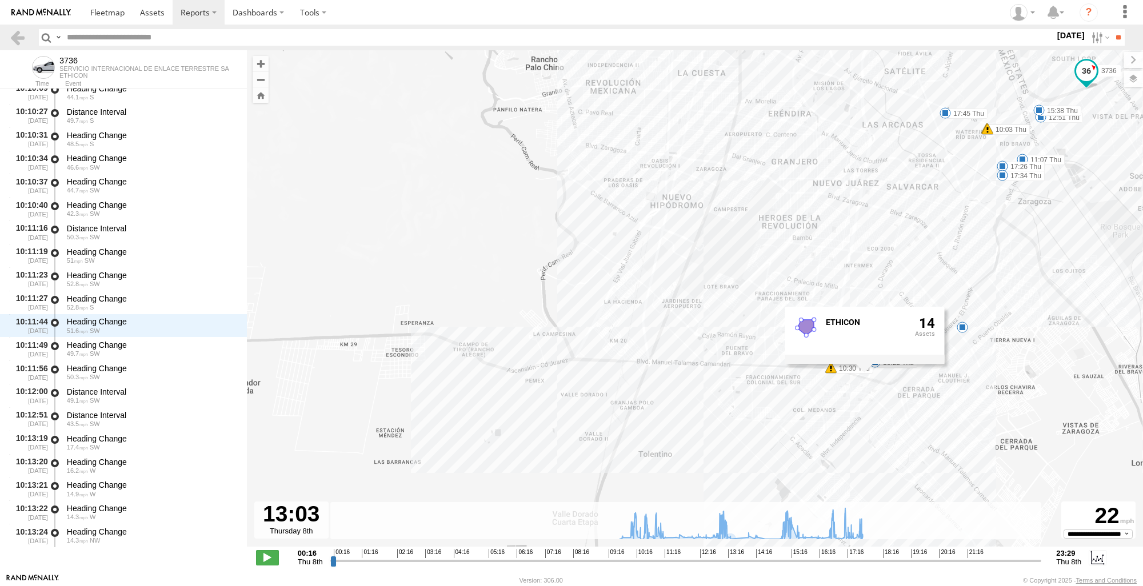
drag, startPoint x: 1080, startPoint y: 144, endPoint x: 1106, endPoint y: 139, distance: 26.7
click at [1106, 139] on div "3736 10:03 Thu 10:03 Thu 10:15 Thu 10:30 Thu 14:17 Thu 17:45 Thu 10:16 Thu 10:2…" at bounding box center [695, 304] width 896 height 509
click at [21, 39] on link at bounding box center [17, 37] width 17 height 17
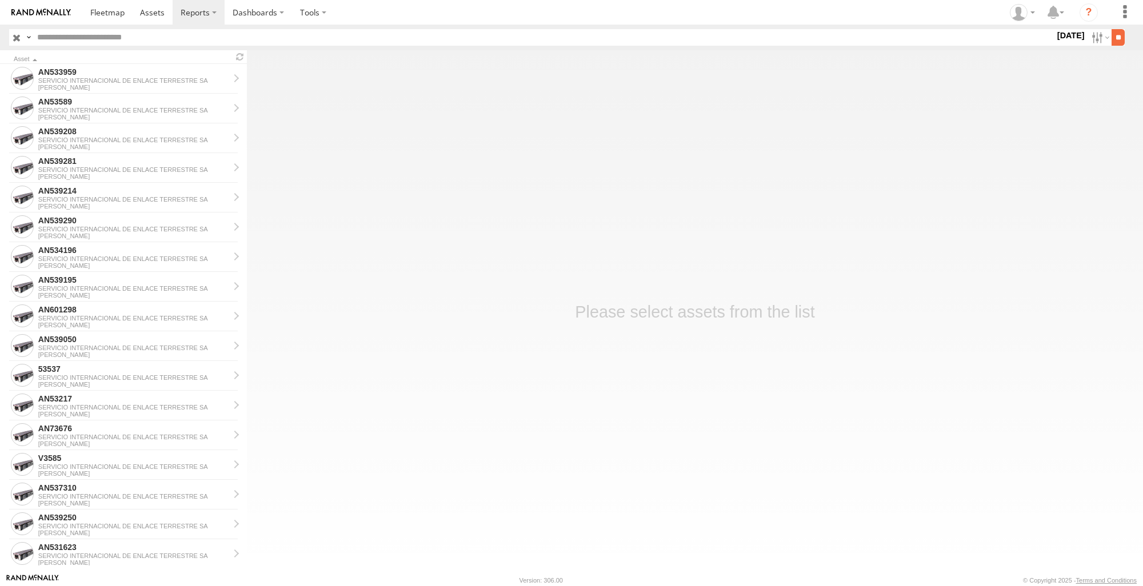
click at [1114, 37] on input "**" at bounding box center [1118, 37] width 13 height 17
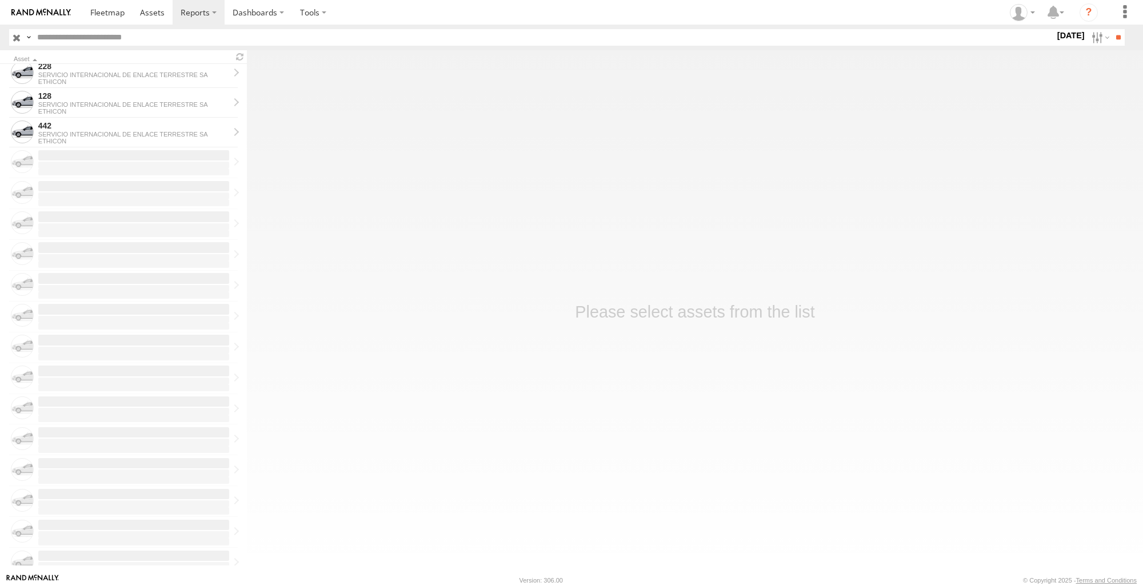
scroll to position [1110, 0]
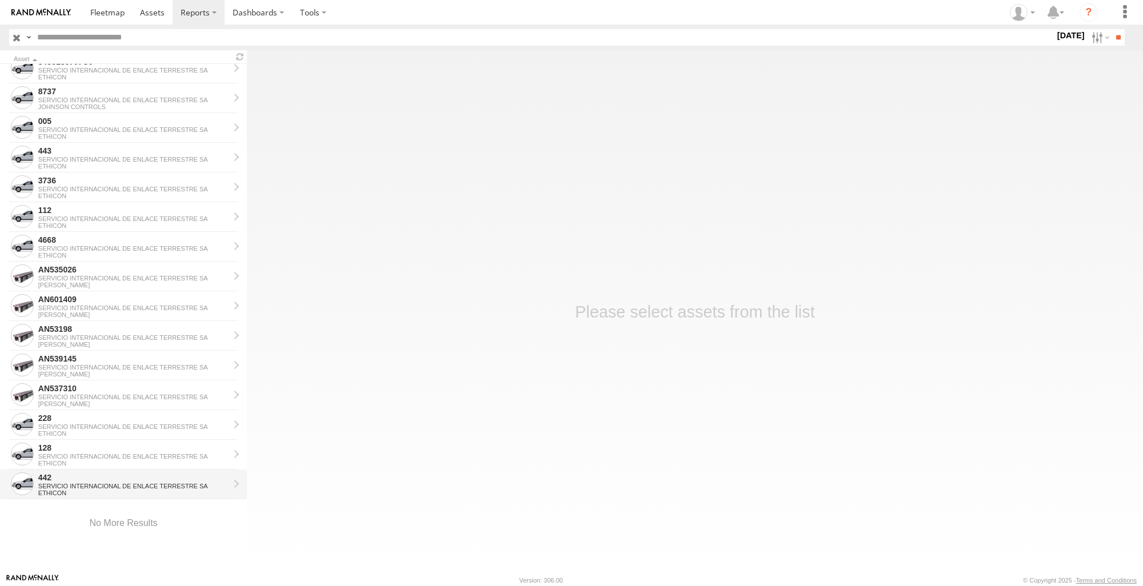
click at [85, 477] on div "442" at bounding box center [133, 478] width 191 height 10
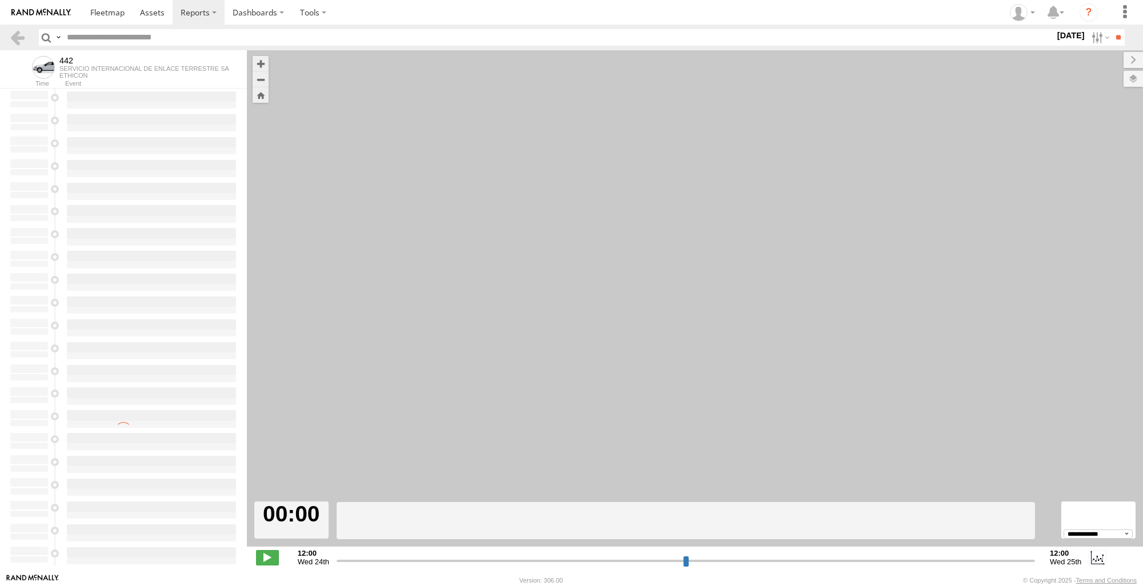
select select "**********"
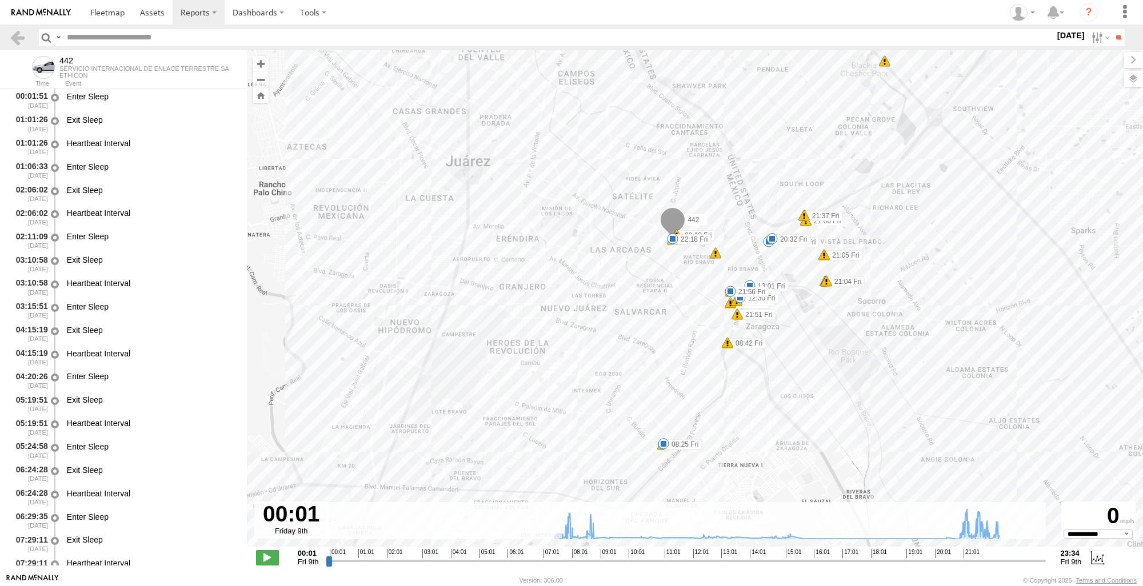
drag, startPoint x: 542, startPoint y: 435, endPoint x: 648, endPoint y: 367, distance: 126.0
click at [648, 367] on div "442 07:41 Fri 08:04 Fri 08:18 Fri 08:25 Fri 08:42 Fri 12:30 Fri 13:01 Fri 15:14…" at bounding box center [695, 304] width 896 height 509
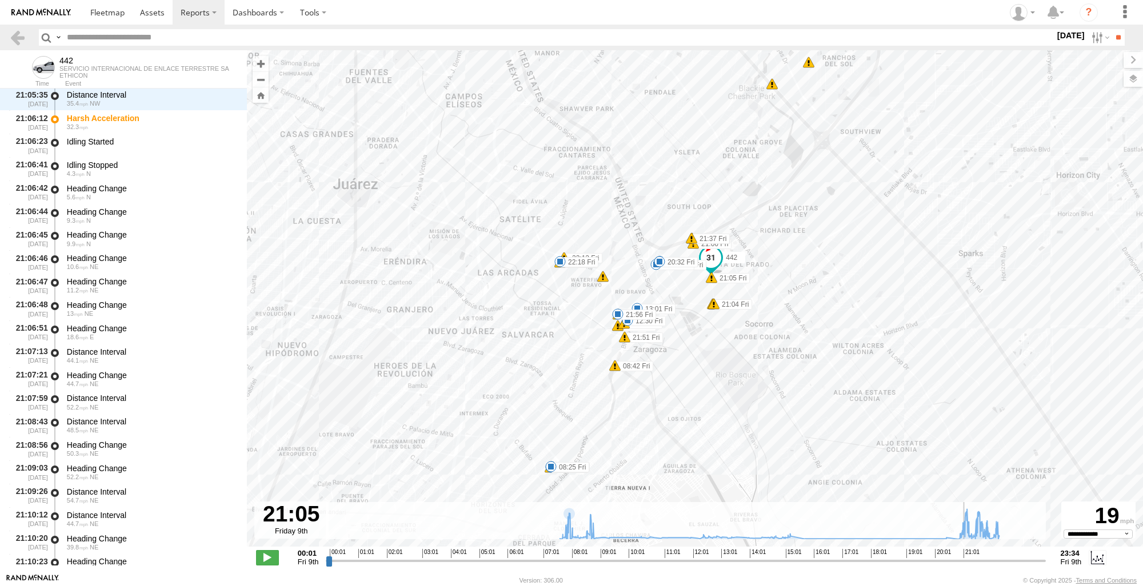
scroll to position [24051, 0]
drag, startPoint x: 327, startPoint y: 563, endPoint x: 967, endPoint y: 586, distance: 639.9
type input "**********"
click at [967, 566] on input "range" at bounding box center [685, 560] width 719 height 11
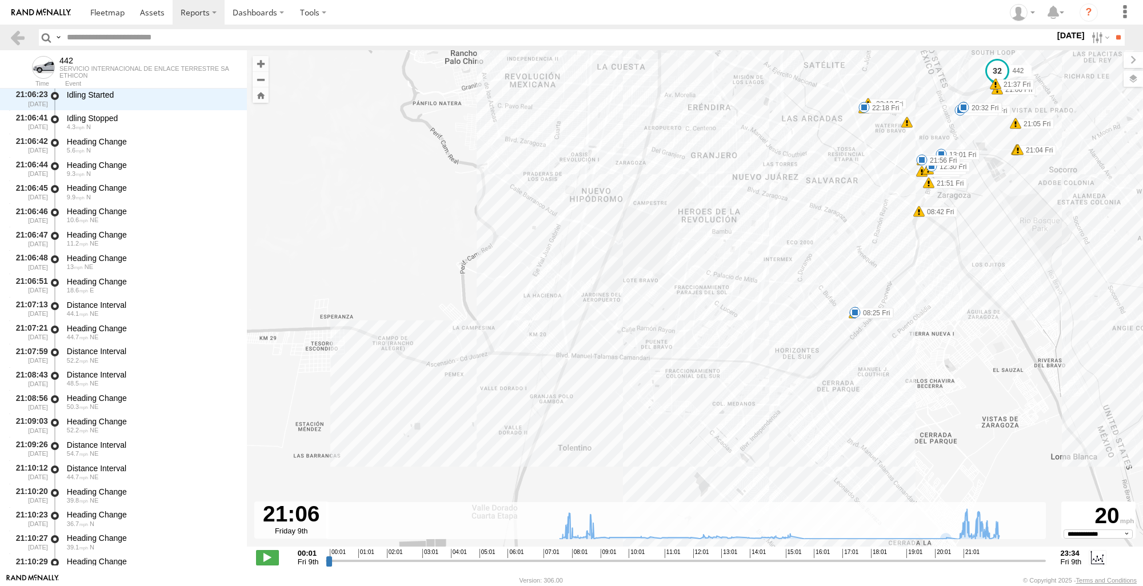
drag, startPoint x: 862, startPoint y: 289, endPoint x: 1168, endPoint y: 134, distance: 342.0
click at [1142, 134] on html at bounding box center [571, 293] width 1143 height 586
click at [860, 328] on div "442 07:41 Fri 08:04 Fri 08:18 Fri 08:25 Fri 08:42 Fri 12:30 Fri 13:01 Fri 15:14…" at bounding box center [695, 304] width 896 height 509
click at [862, 326] on div "442 07:41 Fri 08:04 Fri 08:18 Fri 08:25 Fri 08:42 Fri 12:30 Fri 13:01 Fri 15:14…" at bounding box center [695, 304] width 896 height 509
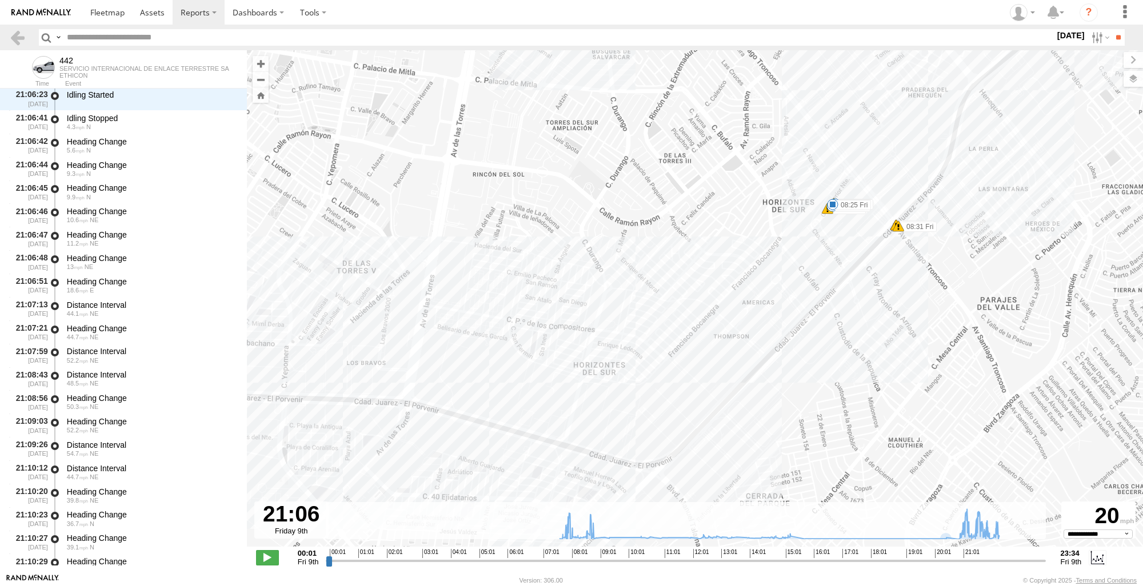
click at [860, 239] on div "442 07:41 Fri 08:04 Fri 08:18 Fri 08:25 Fri 08:42 Fri 12:30 Fri 13:01 Fri 15:14…" at bounding box center [695, 304] width 896 height 509
click at [17, 35] on link at bounding box center [17, 37] width 17 height 17
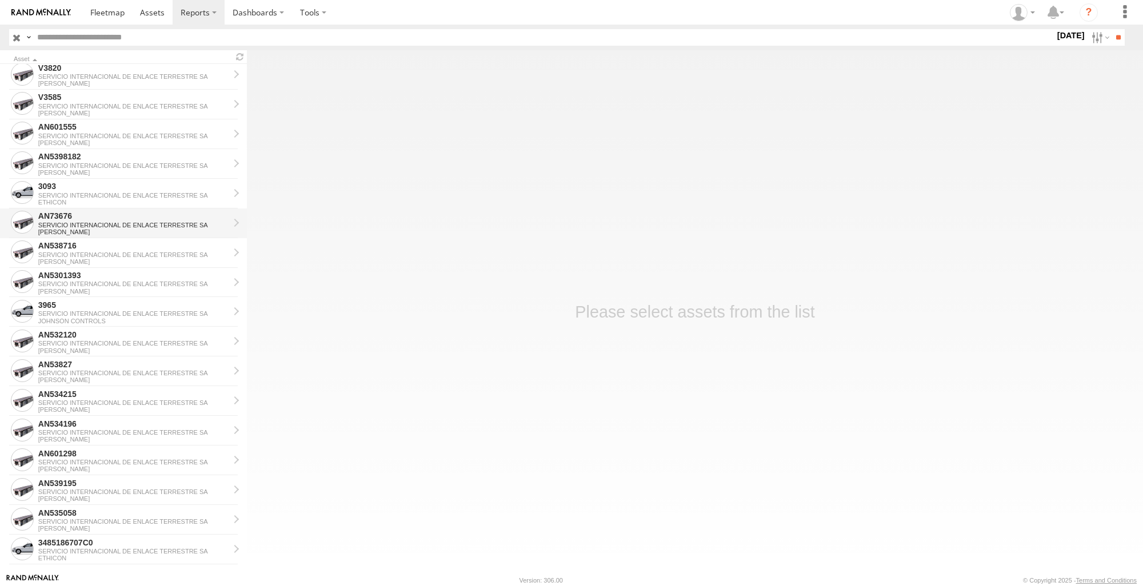
scroll to position [629, 0]
click at [108, 193] on div "SERVICIO INTERNACIONAL DE ENLACE TERRESTRE SA" at bounding box center [133, 194] width 191 height 7
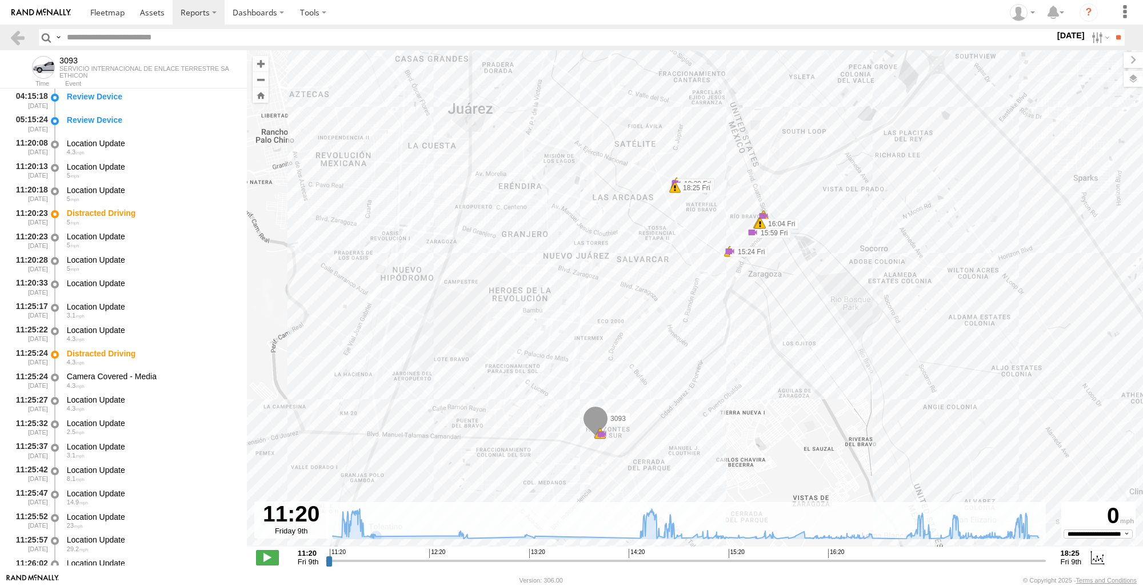
scroll to position [4207, 0]
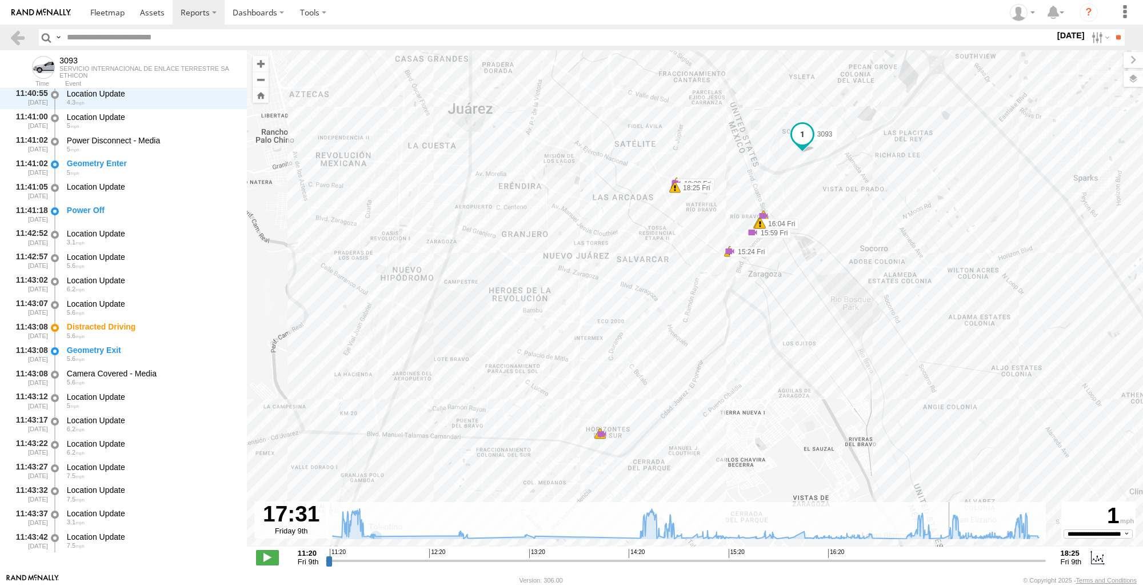
drag, startPoint x: 329, startPoint y: 563, endPoint x: 951, endPoint y: 579, distance: 622.0
type input "**********"
click at [951, 566] on input "range" at bounding box center [685, 560] width 719 height 11
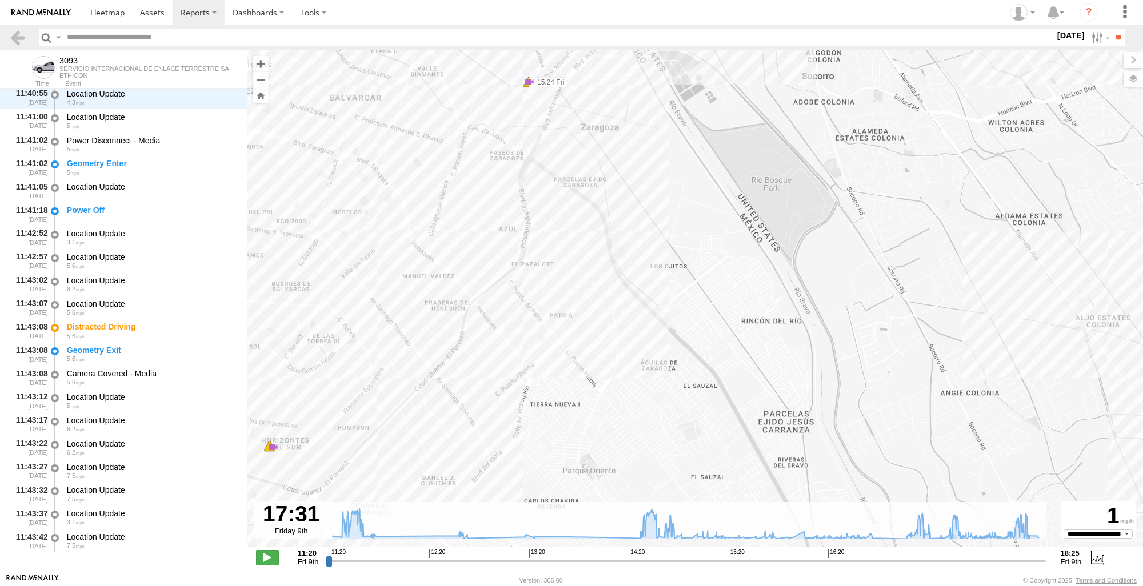
click at [263, 461] on div "3093 11:20 Fri 11:25 Fri 11:25 Fri 15:24 Fri 15:24 Fri 15:59 Fri 16:04 Fri 16:0…" at bounding box center [695, 304] width 896 height 509
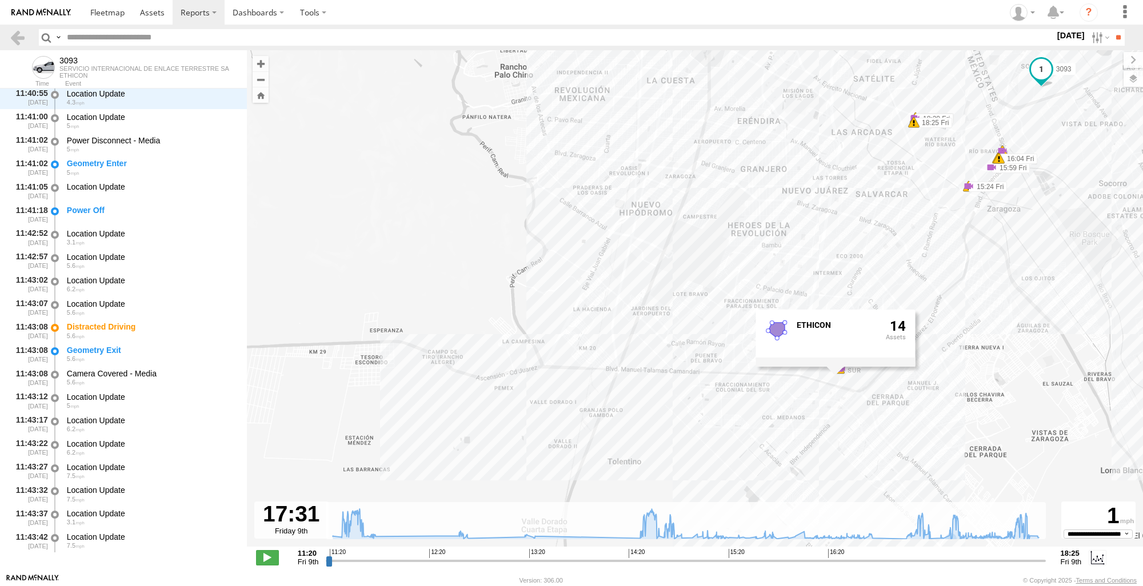
drag, startPoint x: 825, startPoint y: 402, endPoint x: 1118, endPoint y: 346, distance: 297.8
click at [1118, 346] on div "3093 11:20 Fri 11:25 Fri 11:25 Fri 15:24 Fri 15:24 Fri 15:59 Fri 16:04 Fri 16:0…" at bounding box center [695, 304] width 896 height 509
click at [1017, 357] on div "3093 11:20 Fri 11:25 Fri 11:25 Fri 15:24 Fri 15:24 Fri 15:59 Fri 16:04 Fri 16:0…" at bounding box center [695, 304] width 896 height 509
click at [22, 33] on link at bounding box center [17, 37] width 17 height 17
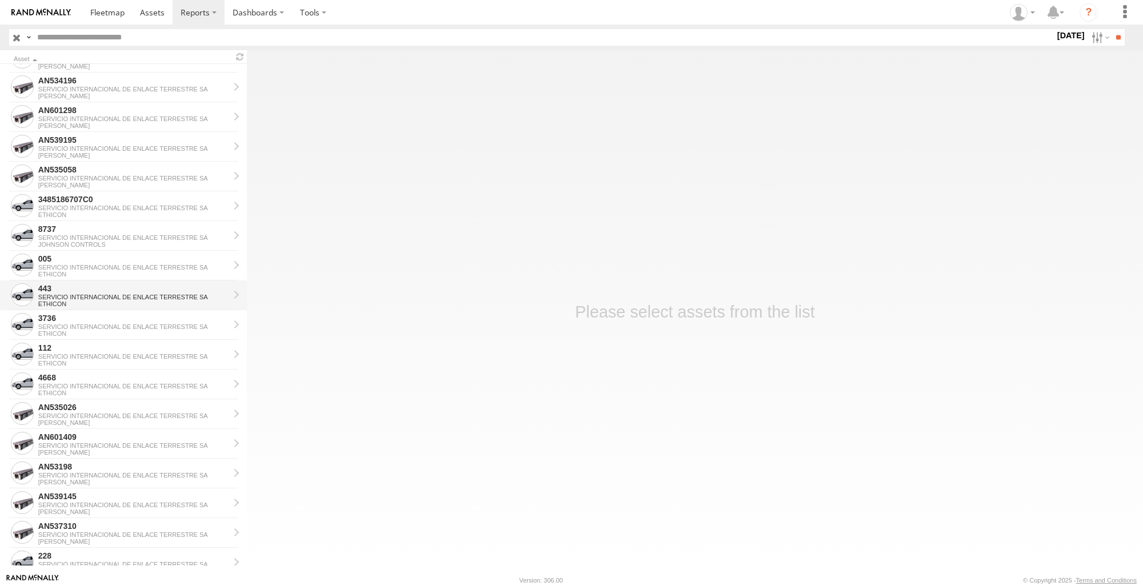
scroll to position [1061, 0]
click at [83, 287] on div "4668" at bounding box center [133, 288] width 191 height 10
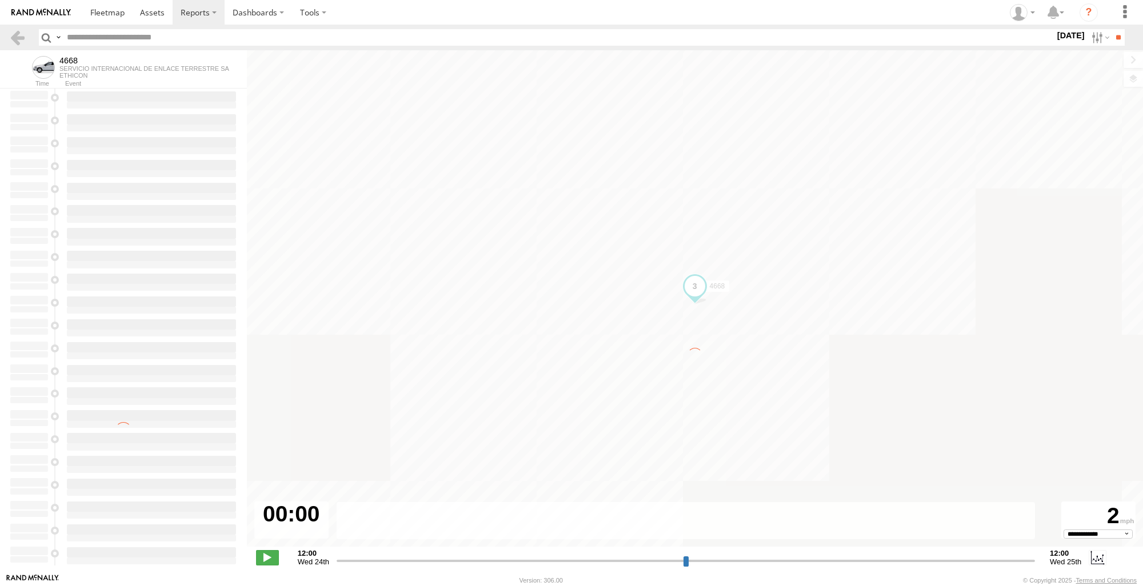
type input "**********"
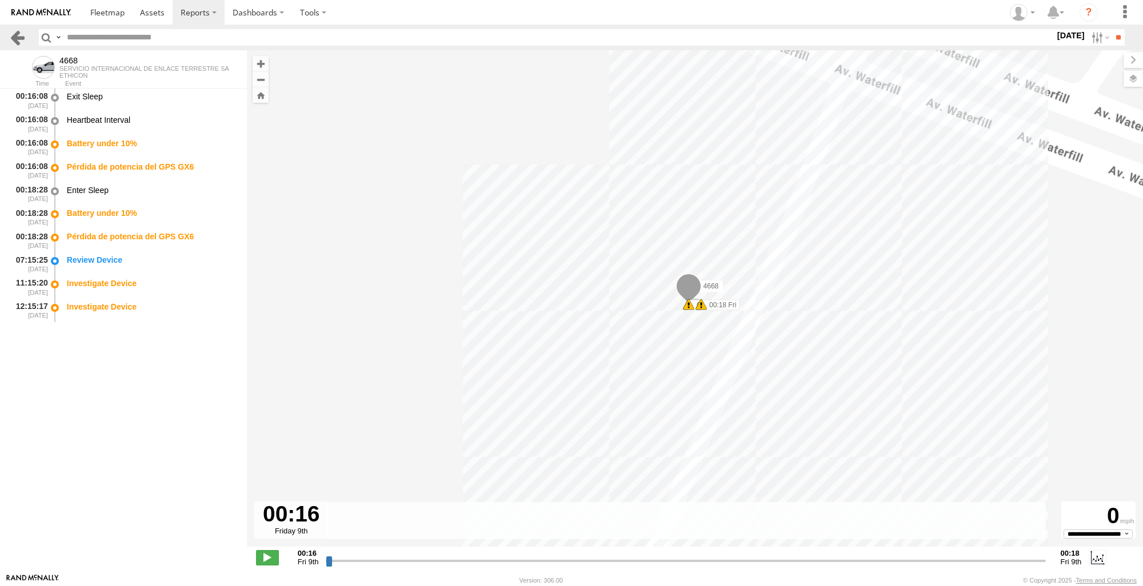
click at [20, 41] on link at bounding box center [17, 37] width 17 height 17
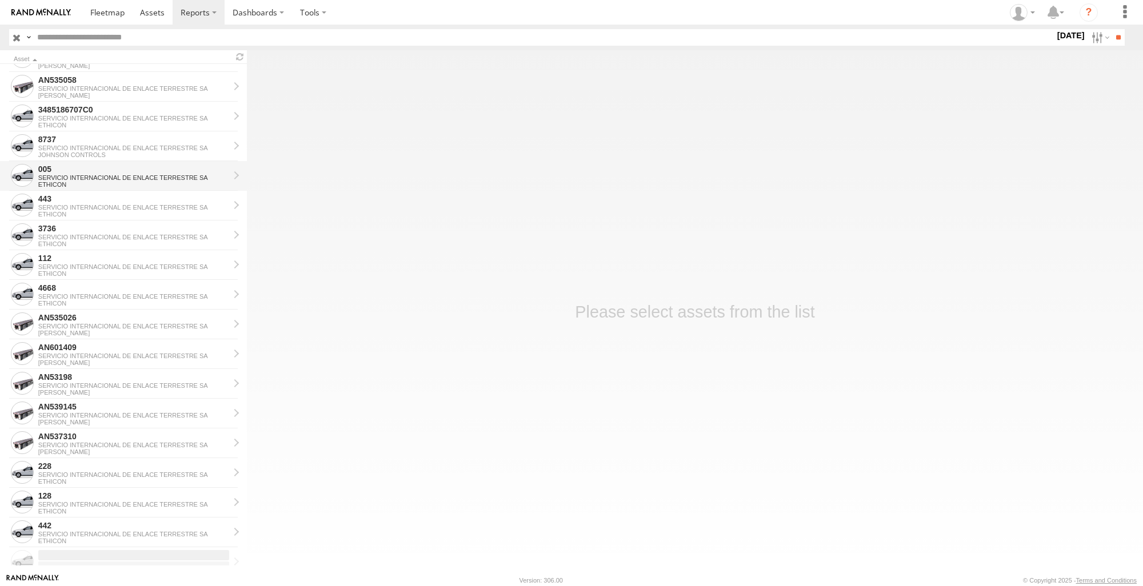
scroll to position [1004, 0]
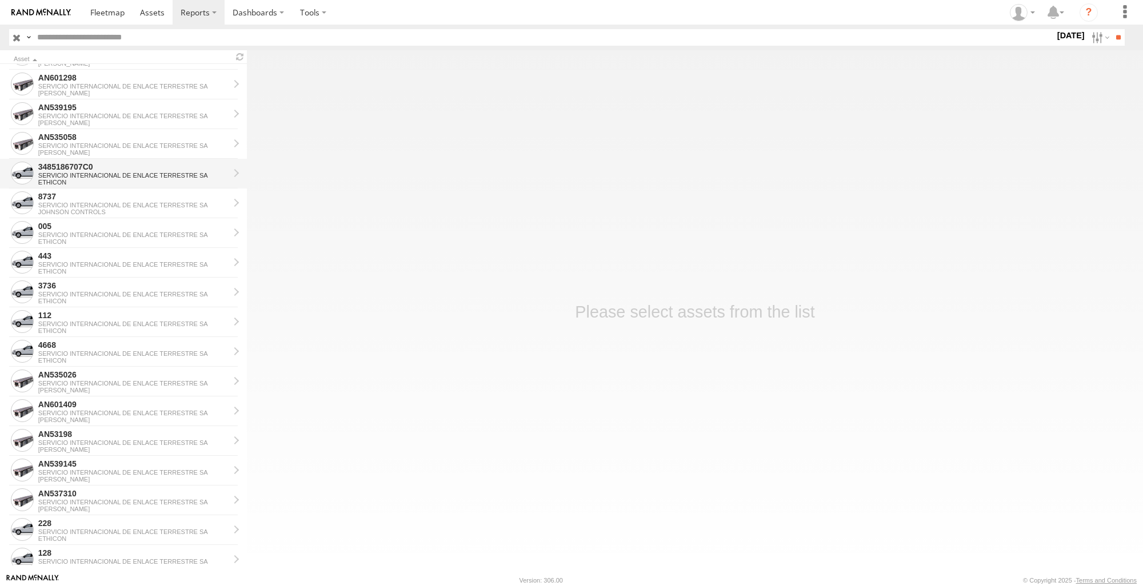
click at [107, 173] on div "SERVICIO INTERNACIONAL DE ENLACE TERRESTRE SA" at bounding box center [133, 175] width 191 height 7
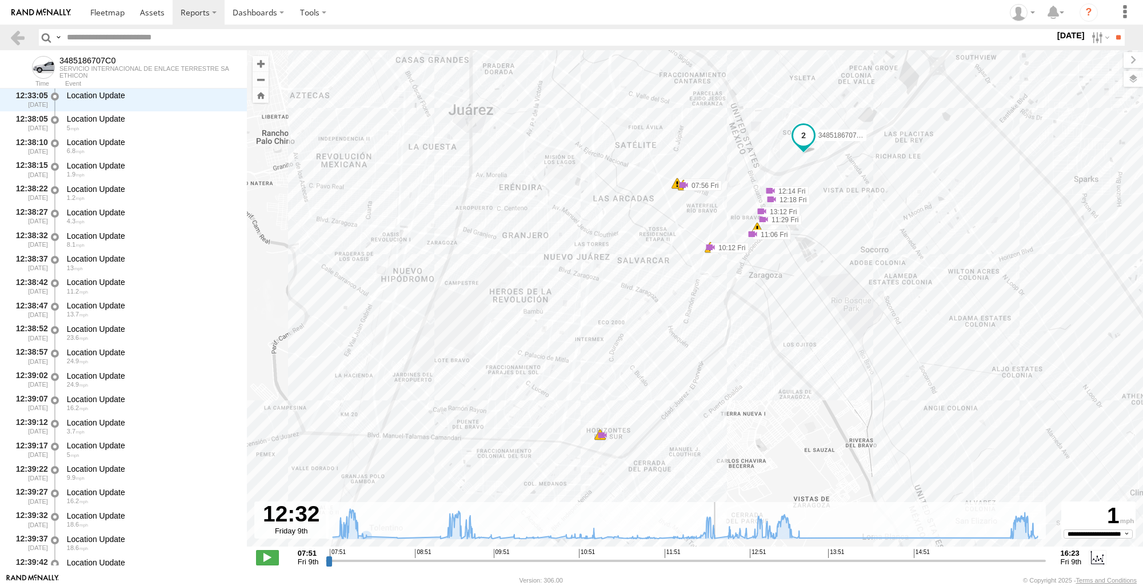
drag, startPoint x: 330, startPoint y: 561, endPoint x: 720, endPoint y: 583, distance: 391.0
click at [720, 566] on input "range" at bounding box center [685, 560] width 719 height 11
click at [591, 443] on div "3485186707C0 07:56 Fri 07:56 Fri 07:56 Fri 10:12 Fri 10:12 Fri 11:06 Fri 11:29 …" at bounding box center [695, 304] width 896 height 509
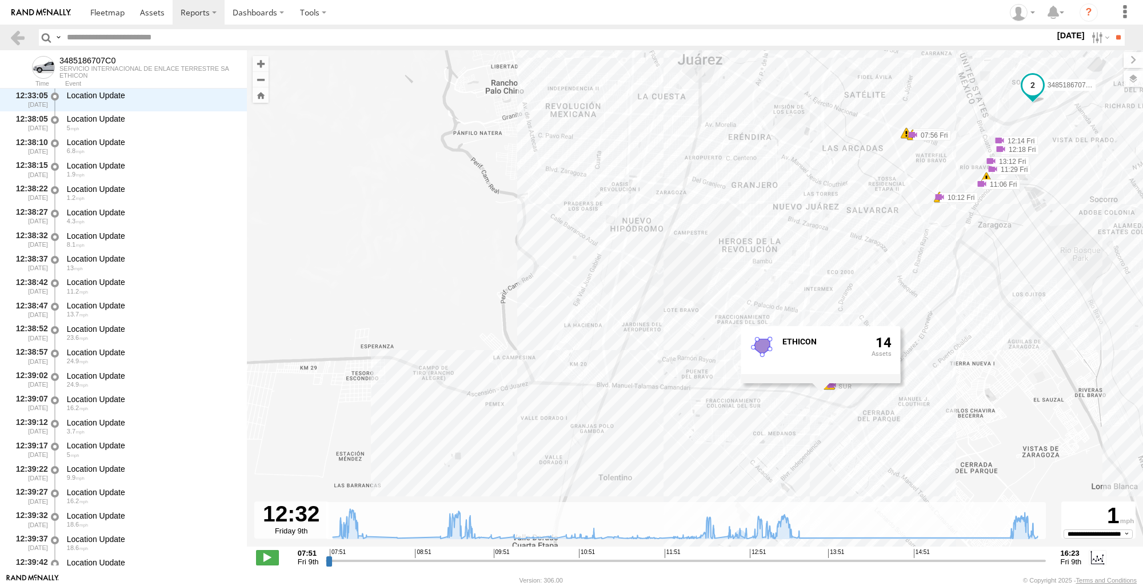
drag, startPoint x: 820, startPoint y: 419, endPoint x: 1049, endPoint y: 369, distance: 234.6
click at [1049, 369] on div "3485186707C0 07:56 Fri 07:56 Fri 07:56 Fri 10:12 Fri 10:12 Fri 11:06 Fri 11:29 …" at bounding box center [695, 304] width 896 height 509
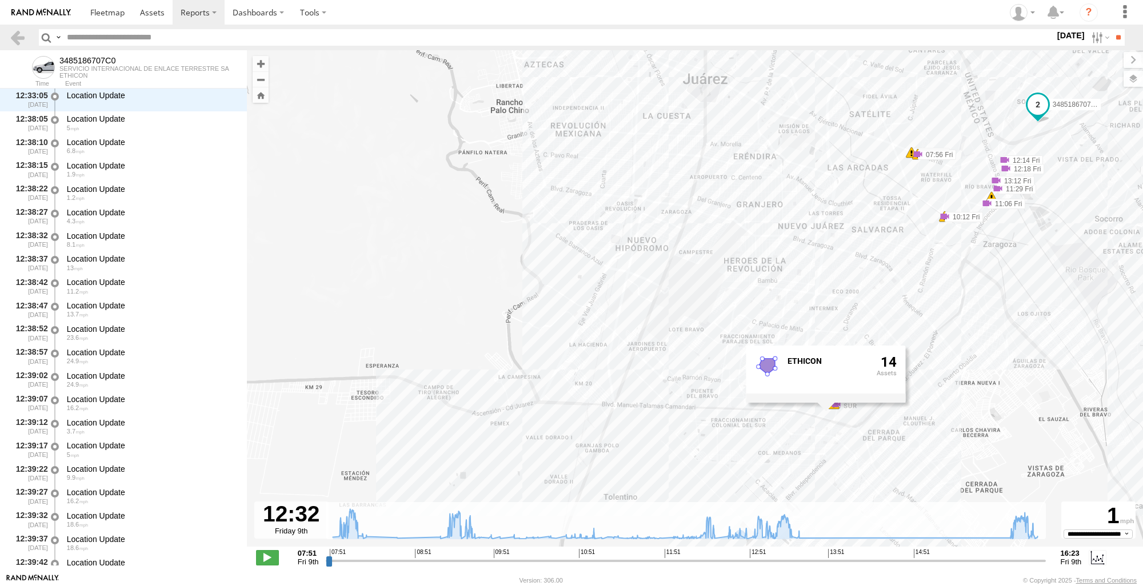
drag, startPoint x: 1030, startPoint y: 309, endPoint x: 1038, endPoint y: 330, distance: 22.4
click at [1038, 330] on div "3485186707C0 07:56 Fri 07:56 Fri 07:56 Fri 10:12 Fri 10:12 Fri 11:06 Fri 11:29 …" at bounding box center [695, 304] width 896 height 509
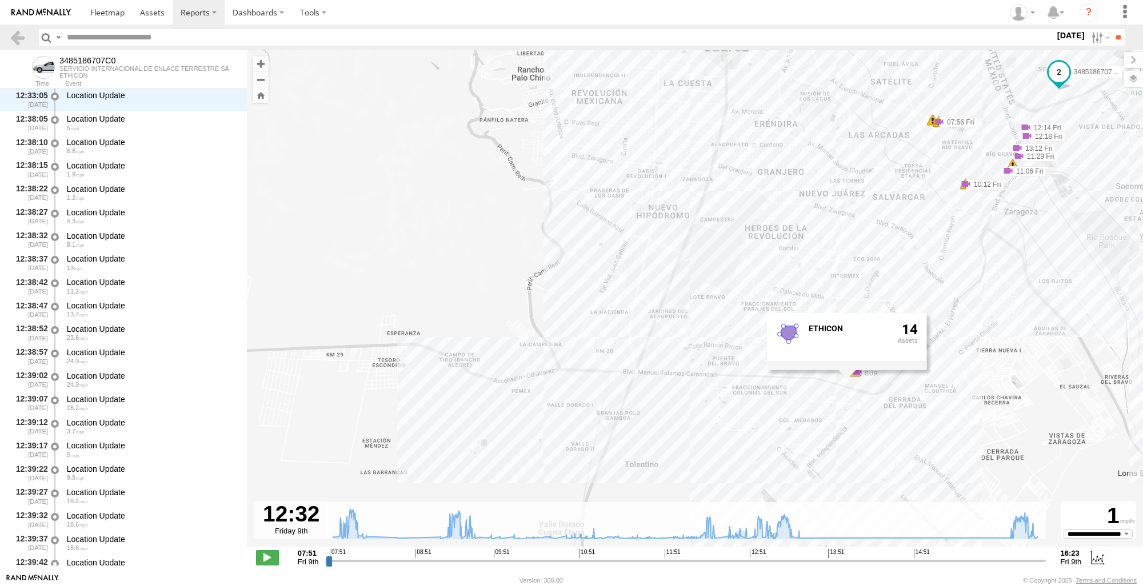
drag, startPoint x: 1022, startPoint y: 323, endPoint x: 1041, endPoint y: 279, distance: 48.6
click at [1041, 279] on div "3485186707C0 07:56 Fri 07:56 Fri 07:56 Fri 10:12 Fri 10:12 Fri 11:06 Fri 11:29 …" at bounding box center [695, 304] width 896 height 509
click at [1070, 41] on label "9 May 25" at bounding box center [1071, 35] width 32 height 13
click at [0, 0] on label at bounding box center [0, 0] width 0 height 0
click at [1113, 39] on input "**" at bounding box center [1118, 37] width 13 height 17
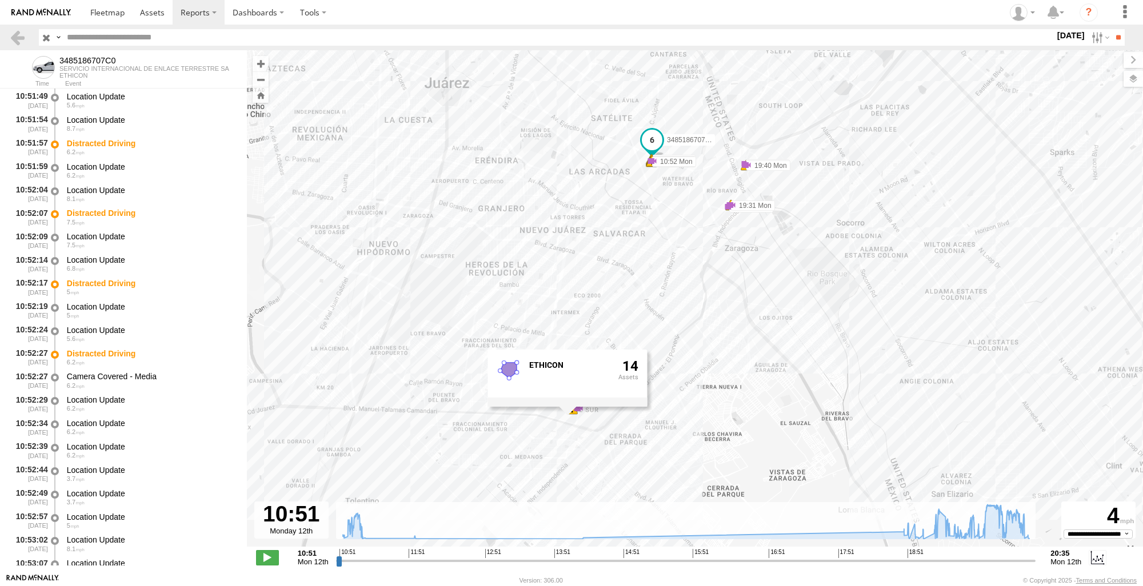
drag, startPoint x: 868, startPoint y: 378, endPoint x: 914, endPoint y: 179, distance: 204.6
click at [914, 179] on div "3485186707C0 10:51 Mon 10:52 Mon 10:52 Mon 10:52 Mon 19:31 Mon 19:40 Mon 10:52 …" at bounding box center [695, 304] width 896 height 509
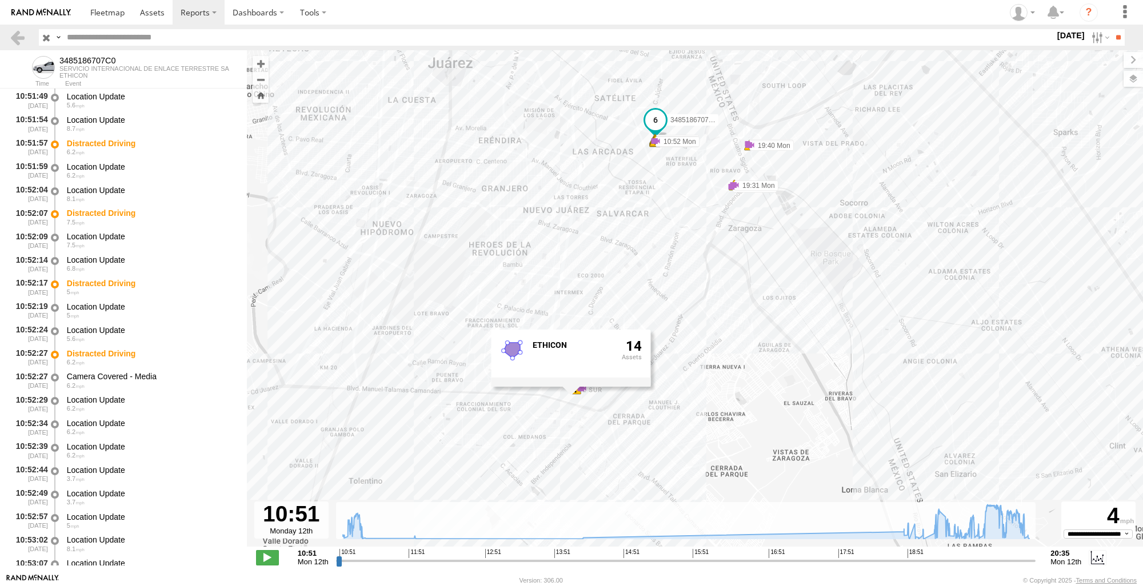
click at [576, 387] on div "ETHICON 14" at bounding box center [570, 358] width 159 height 57
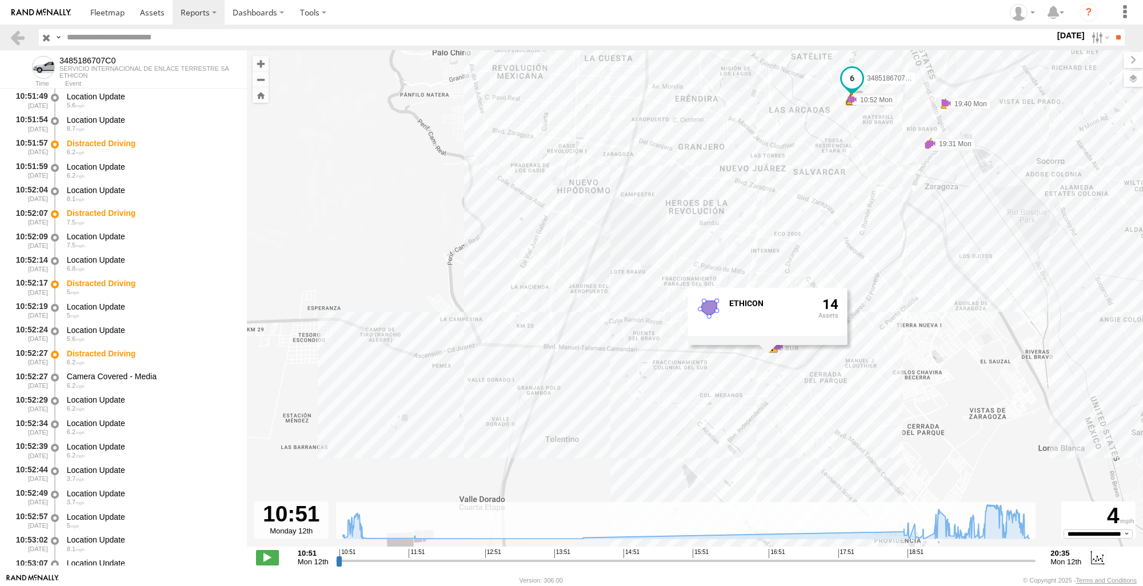
drag, startPoint x: 971, startPoint y: 358, endPoint x: 1168, endPoint y: 317, distance: 201.0
click at [1142, 317] on html at bounding box center [571, 293] width 1143 height 586
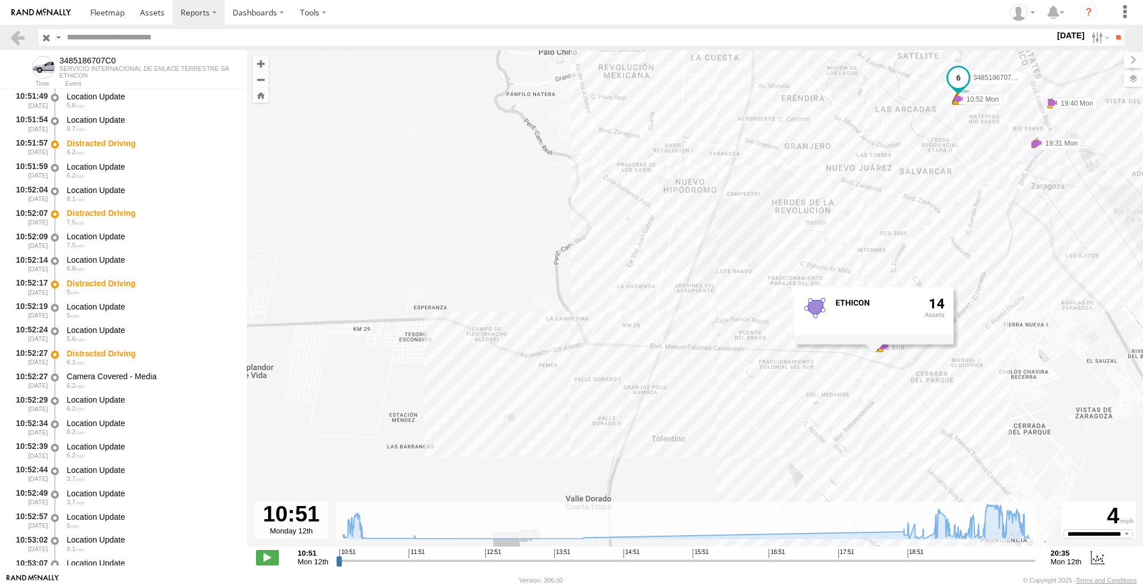
drag, startPoint x: 845, startPoint y: 268, endPoint x: 921, endPoint y: 270, distance: 76.6
click at [921, 270] on div "3485186707C0 10:51 Mon 10:52 Mon 10:52 Mon 10:52 Mon 19:31 Mon 19:40 Mon 10:52 …" at bounding box center [695, 304] width 896 height 509
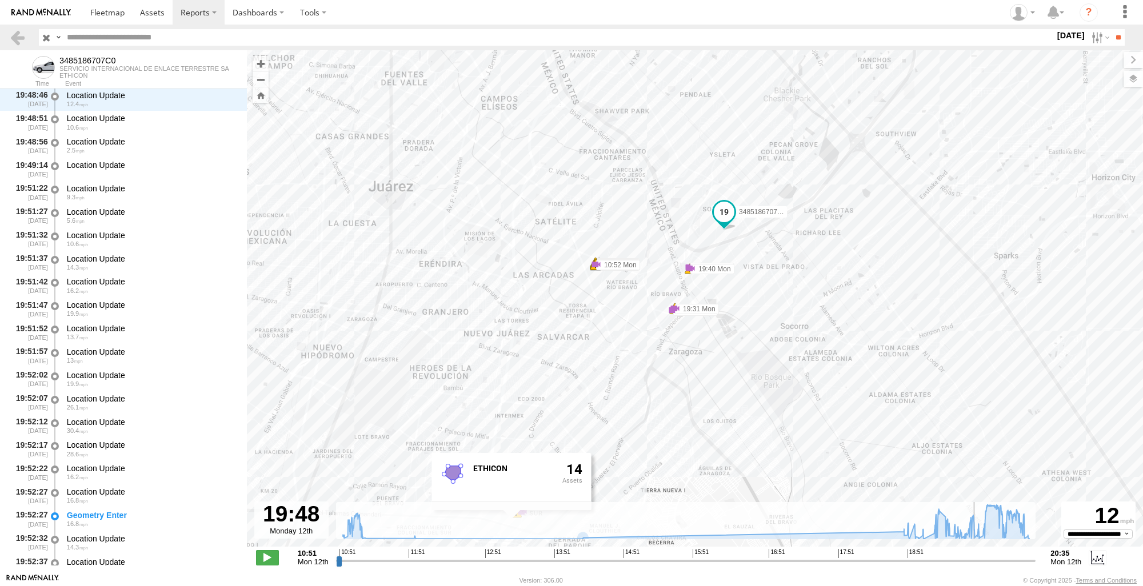
drag, startPoint x: 337, startPoint y: 562, endPoint x: 977, endPoint y: 535, distance: 640.0
type input "**********"
click at [977, 555] on input "range" at bounding box center [686, 560] width 700 height 11
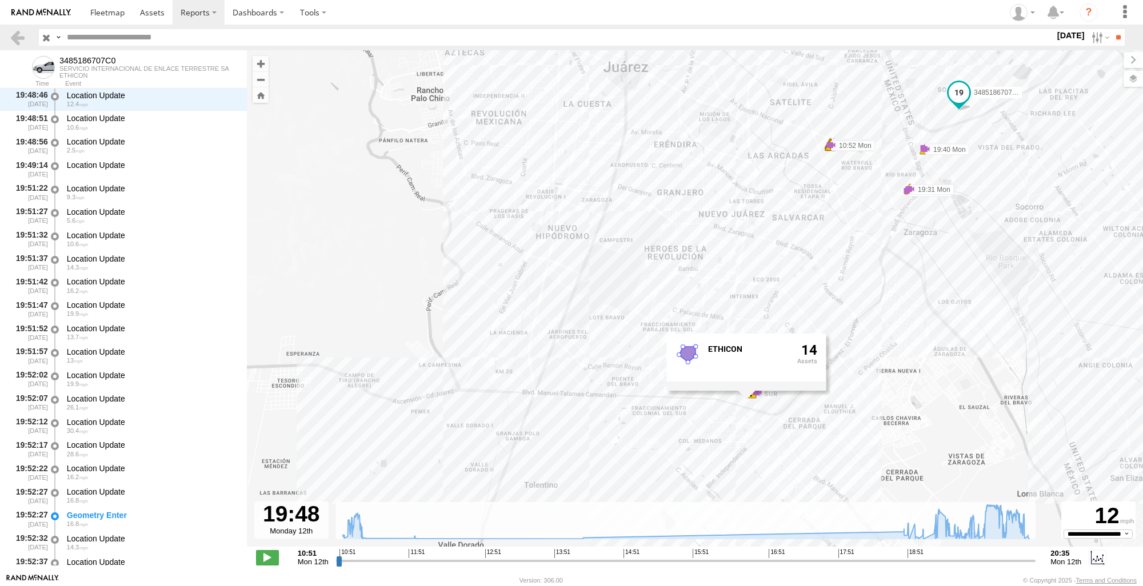
drag, startPoint x: 921, startPoint y: 366, endPoint x: 1165, endPoint y: 247, distance: 270.9
click at [1142, 247] on html at bounding box center [571, 293] width 1143 height 586
click at [18, 37] on link at bounding box center [17, 37] width 17 height 17
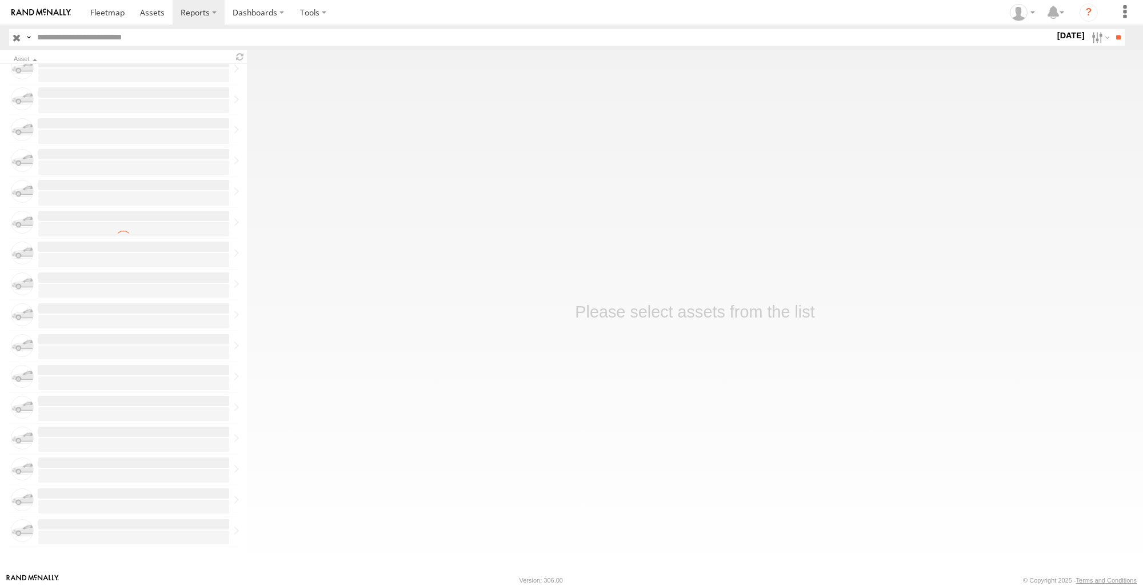
scroll to position [1061, 0]
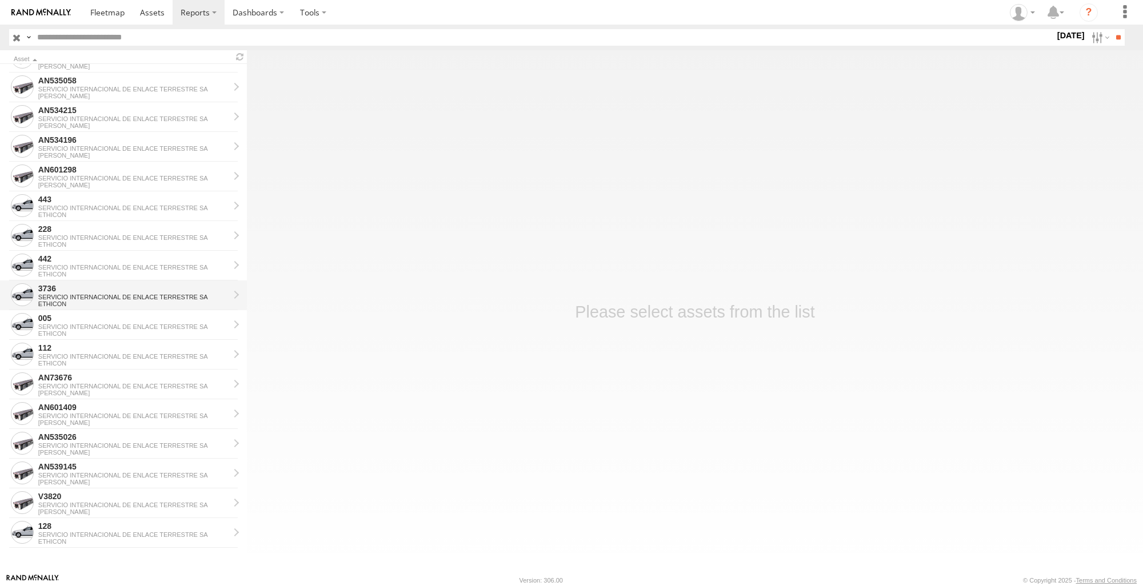
click at [129, 289] on div "3736" at bounding box center [133, 288] width 191 height 10
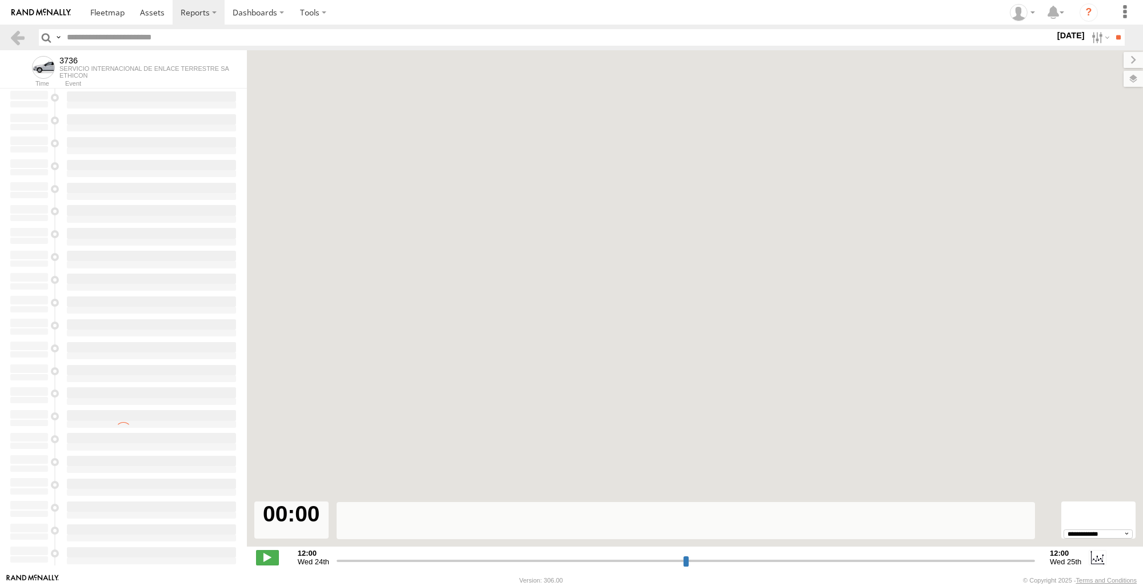
select select "**********"
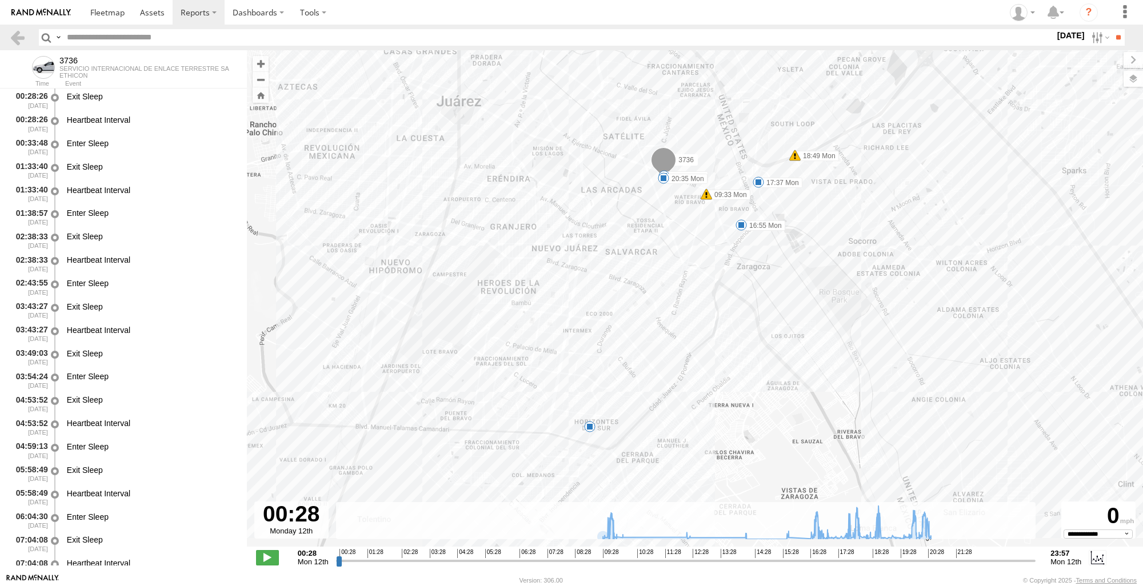
drag, startPoint x: 848, startPoint y: 414, endPoint x: 908, endPoint y: 351, distance: 86.9
click at [949, 344] on div "3736 09:33 Mon 16:55 Mon 17:37 Mon 18:06 Mon 18:49 Mon 20:33 Mon 20:35 Mon 6" at bounding box center [695, 304] width 896 height 509
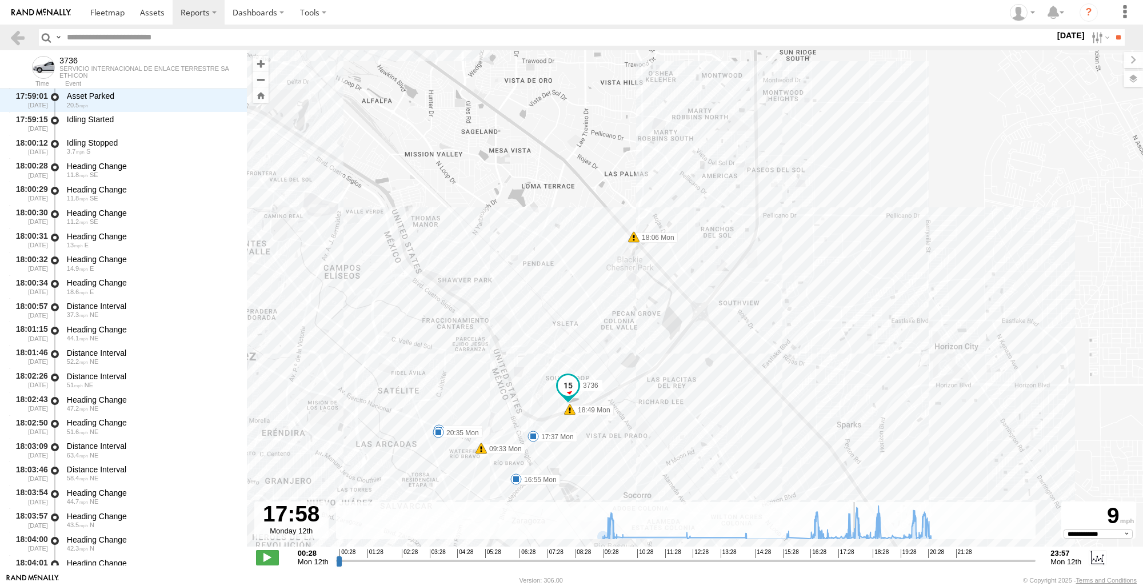
drag, startPoint x: 336, startPoint y: 559, endPoint x: 856, endPoint y: 538, distance: 519.9
type input "**********"
click at [856, 555] on input "range" at bounding box center [686, 560] width 700 height 11
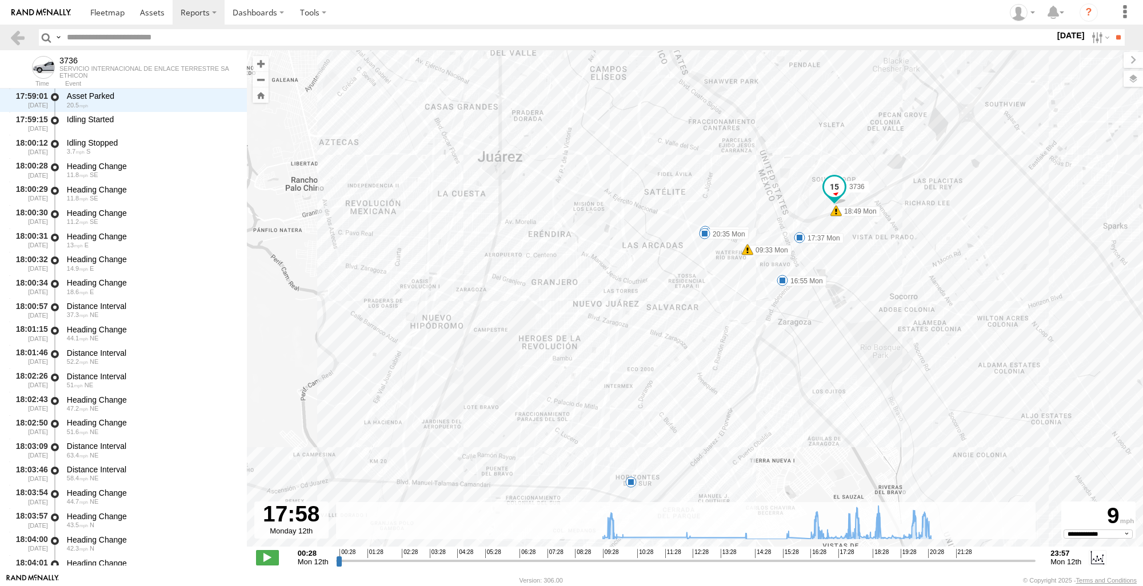
drag, startPoint x: 900, startPoint y: 330, endPoint x: 1120, endPoint y: 131, distance: 296.2
click at [1142, 98] on html at bounding box center [571, 293] width 1143 height 586
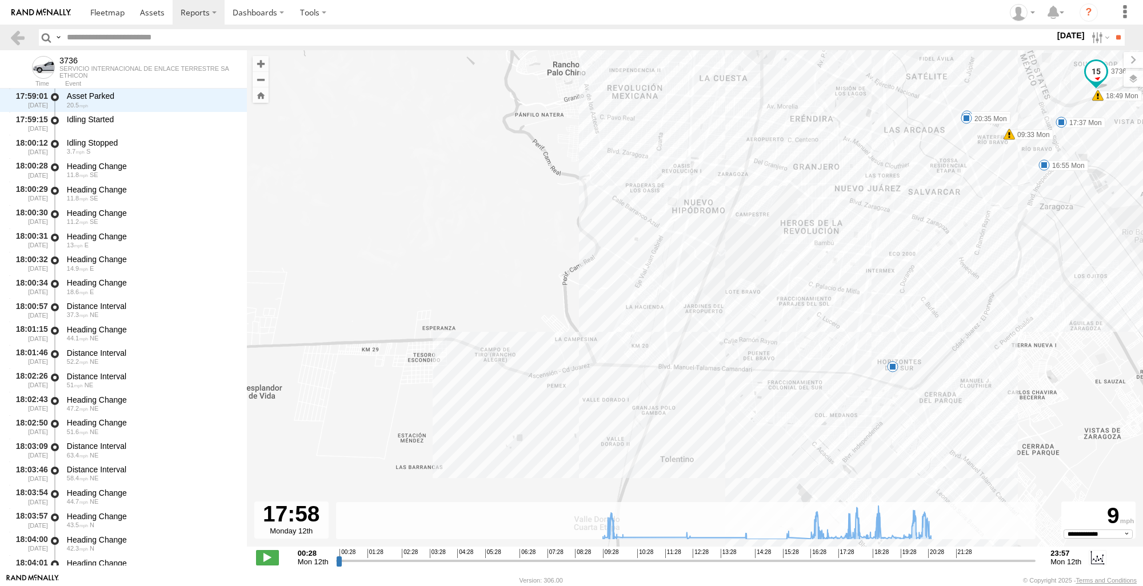
drag, startPoint x: 753, startPoint y: 488, endPoint x: 1015, endPoint y: 420, distance: 270.4
click at [1015, 420] on div "3736 09:33 Mon 16:55 Mon 17:37 Mon 18:06 Mon 18:49 Mon 20:33 Mon 20:35 Mon 6" at bounding box center [695, 304] width 896 height 509
click at [884, 376] on div "3736 09:33 Mon 16:55 Mon 17:37 Mon 18:06 Mon 18:49 Mon 20:33 Mon 20:35 Mon 6" at bounding box center [695, 304] width 896 height 509
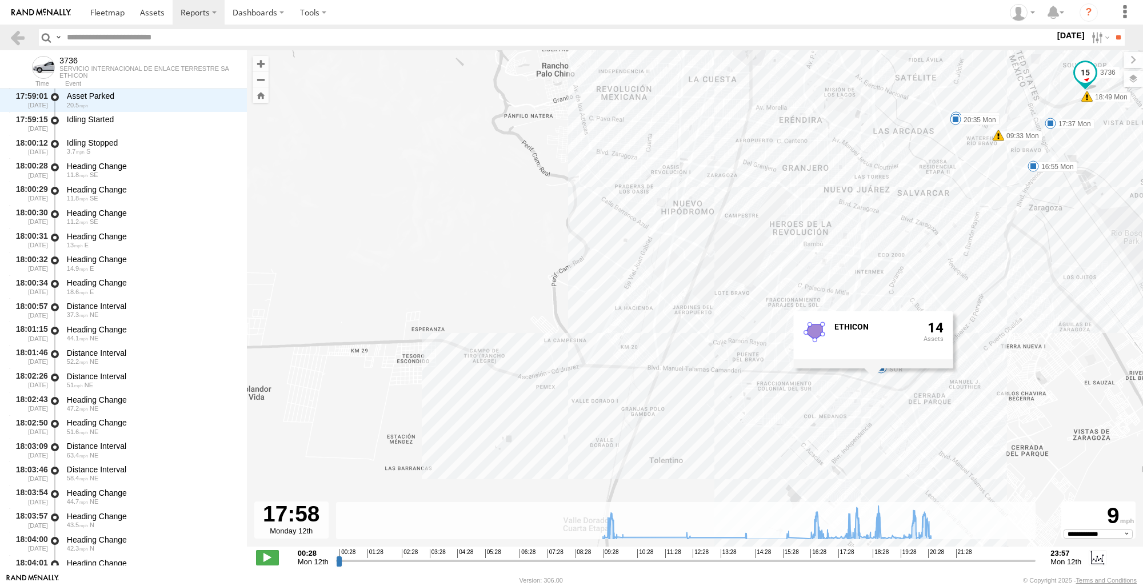
drag, startPoint x: 1005, startPoint y: 439, endPoint x: 994, endPoint y: 440, distance: 10.9
click at [994, 440] on div "3736 09:33 Mon 16:55 Mon 17:37 Mon 18:06 Mon 18:49 Mon 20:33 Mon 20:35 Mon 6 ET…" at bounding box center [695, 304] width 896 height 509
click at [1032, 398] on div "3736 09:33 Mon 16:55 Mon 17:37 Mon 18:06 Mon 18:49 Mon 20:33 Mon 20:35 Mon 6 ET…" at bounding box center [695, 304] width 896 height 509
click at [21, 39] on link at bounding box center [17, 37] width 17 height 17
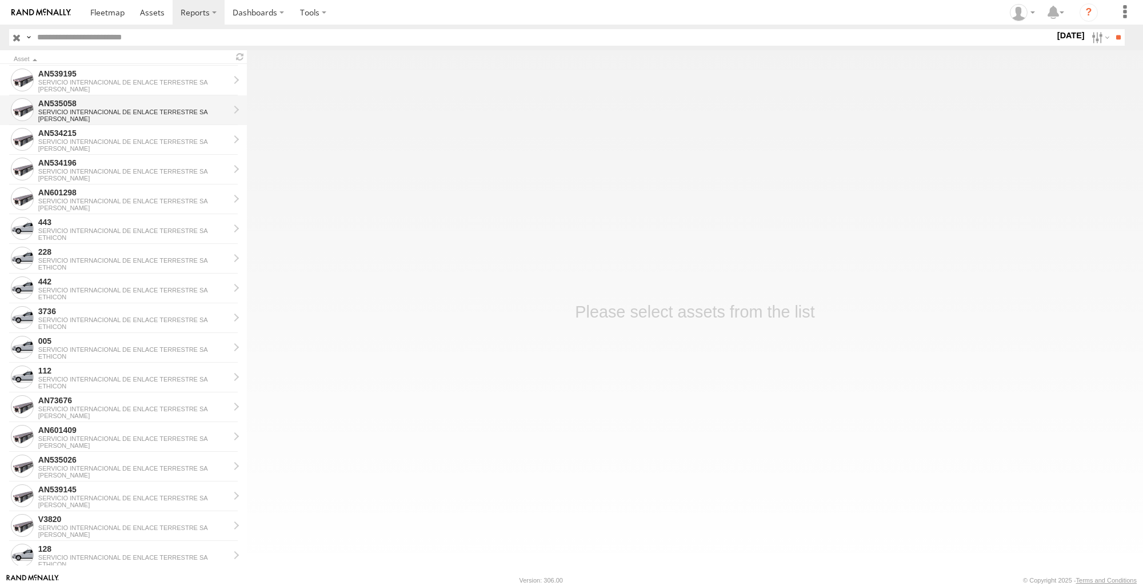
scroll to position [1061, 0]
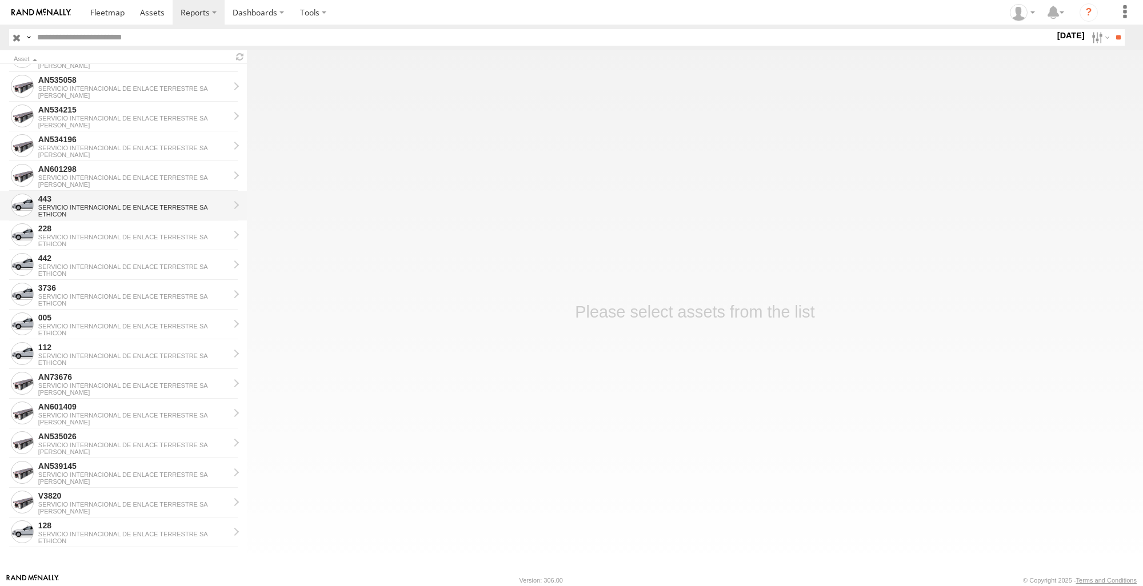
click at [112, 216] on div "ETHICON" at bounding box center [133, 214] width 191 height 7
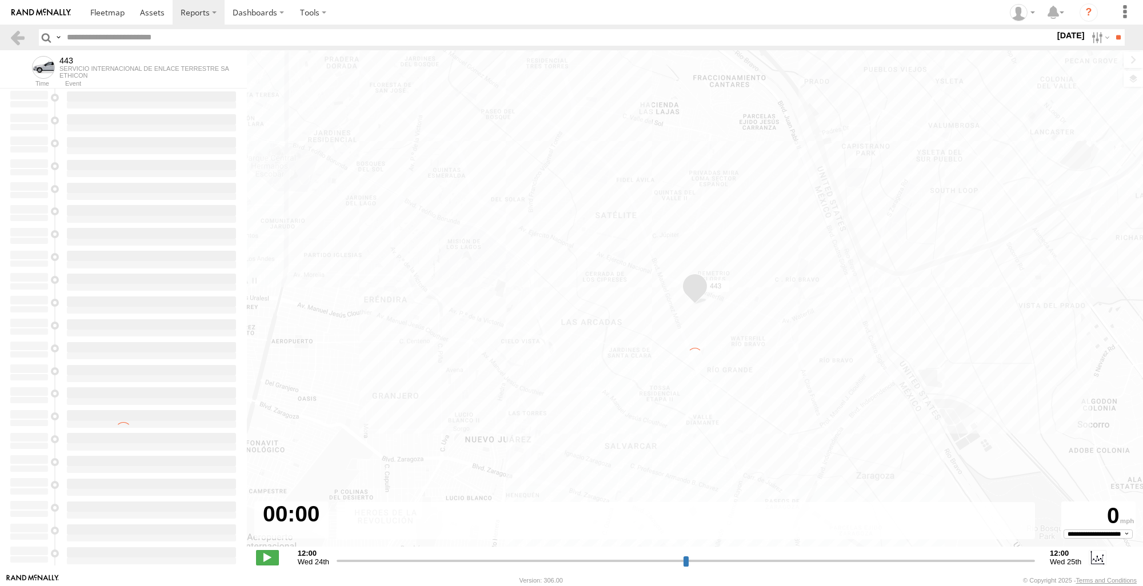
type input "**********"
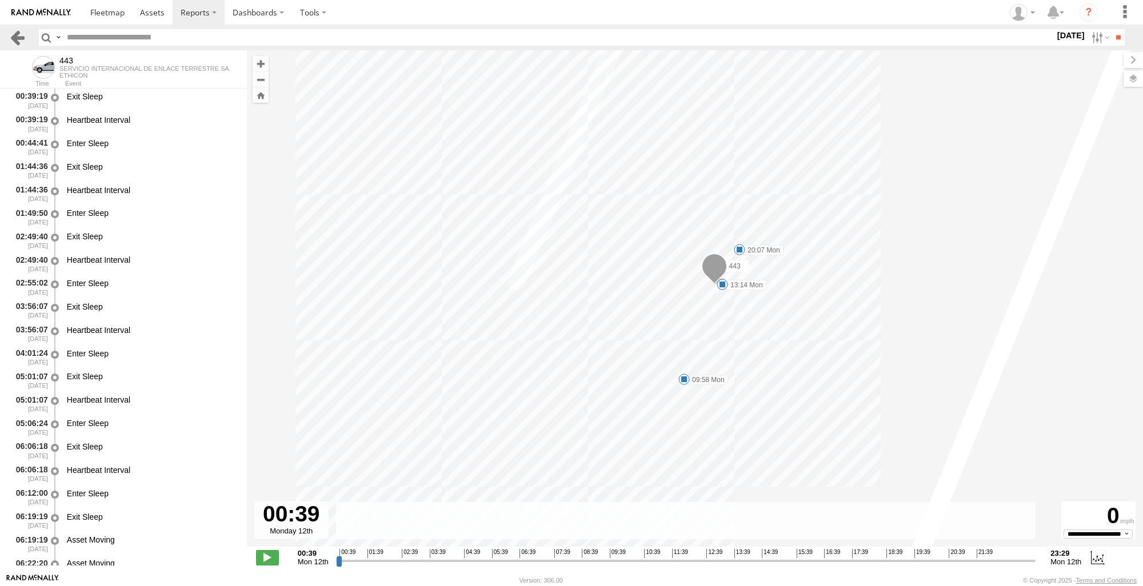
click at [18, 38] on link at bounding box center [17, 37] width 17 height 17
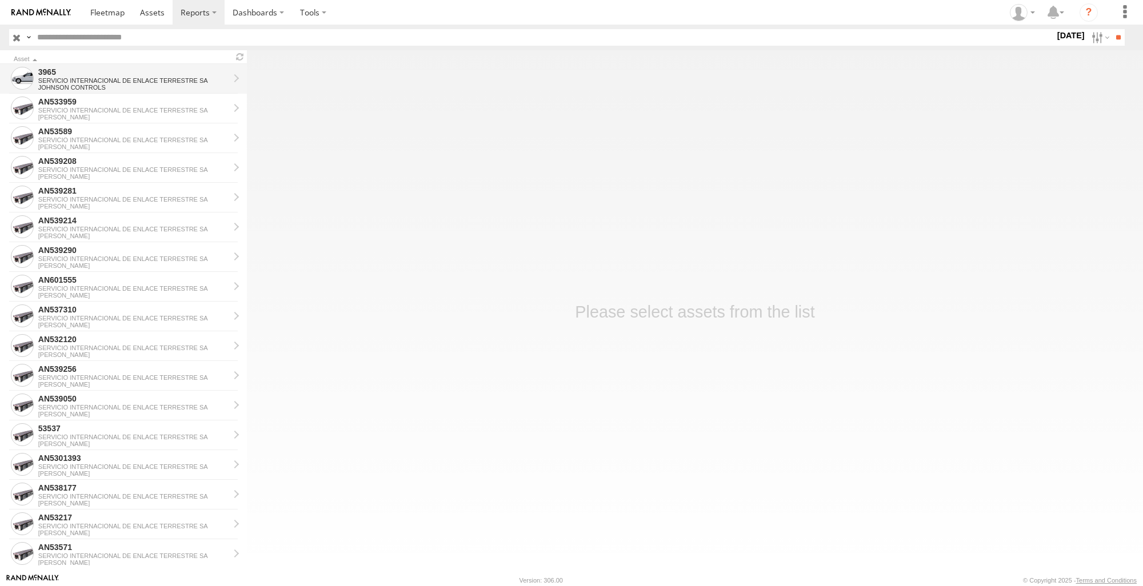
click at [82, 80] on div "SERVICIO INTERNACIONAL DE ENLACE TERRESTRE SA" at bounding box center [133, 80] width 191 height 7
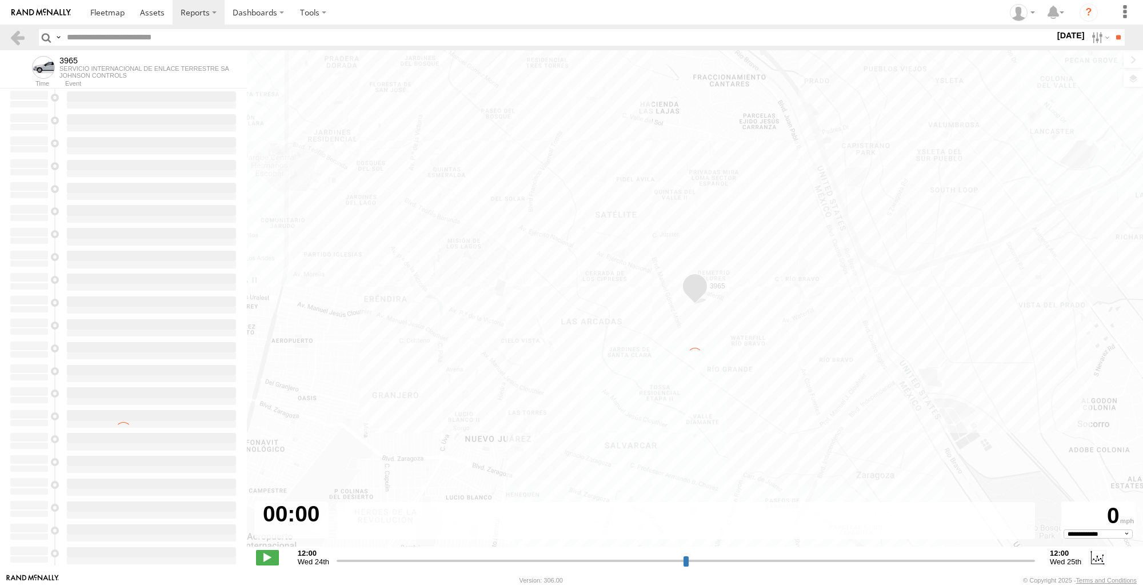
type input "**********"
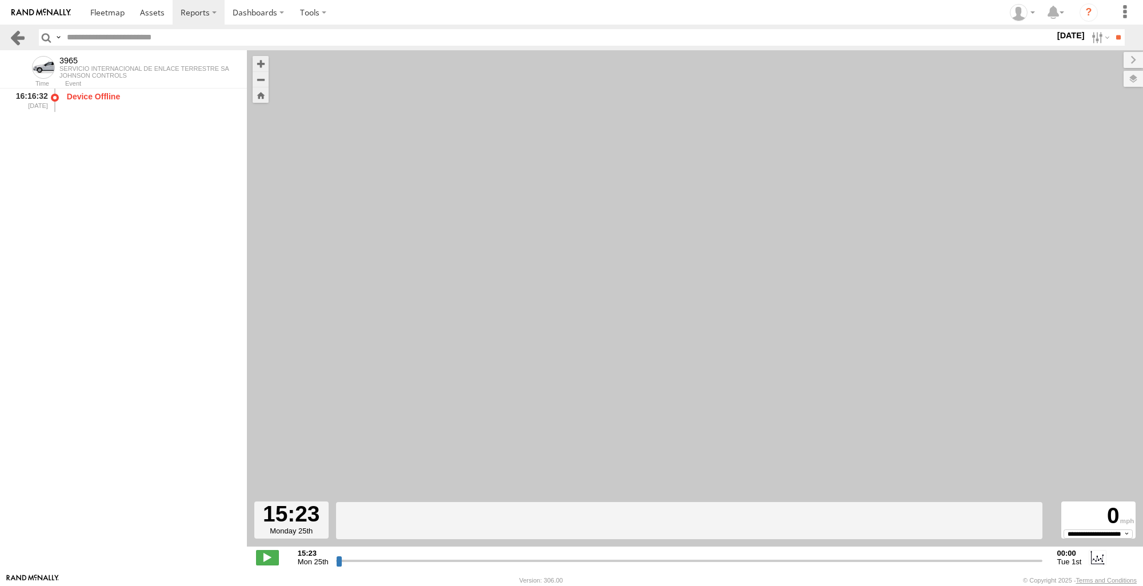
click at [15, 33] on link at bounding box center [17, 37] width 17 height 17
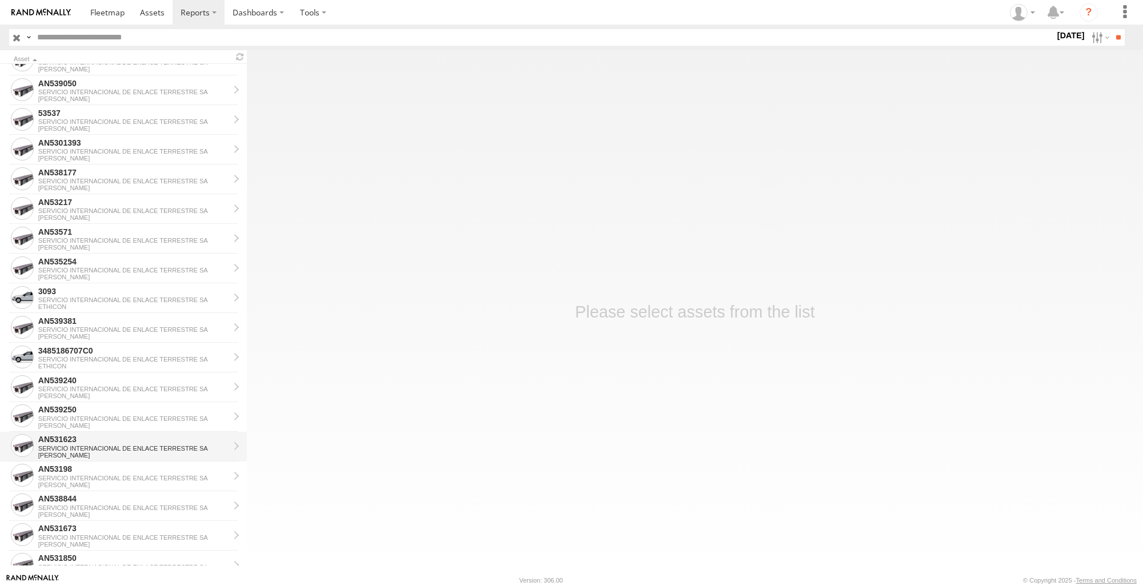
scroll to position [457, 0]
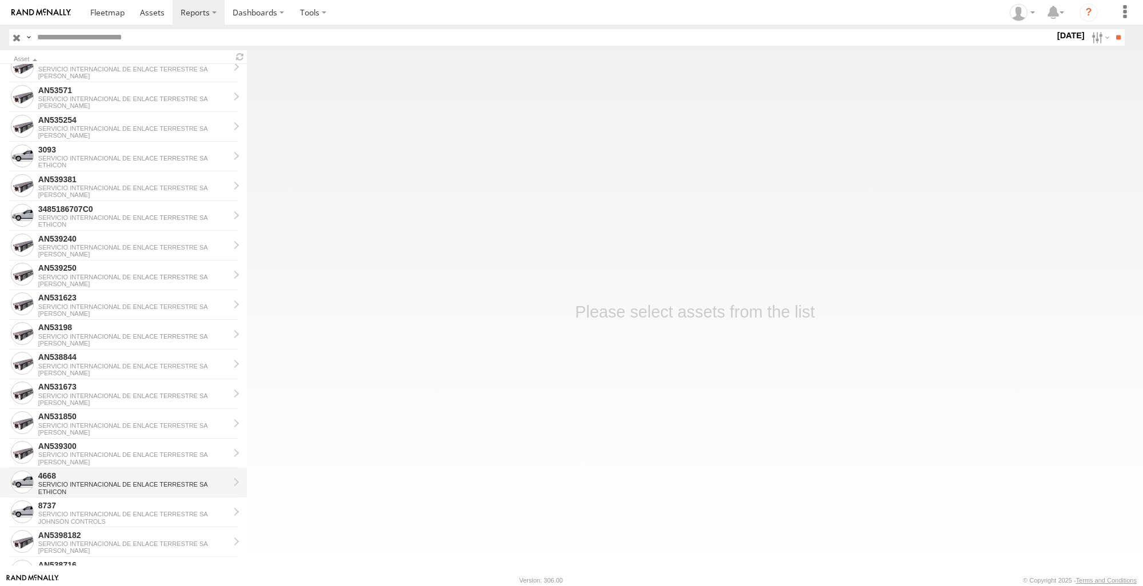
click at [78, 476] on div "4668" at bounding box center [133, 476] width 191 height 10
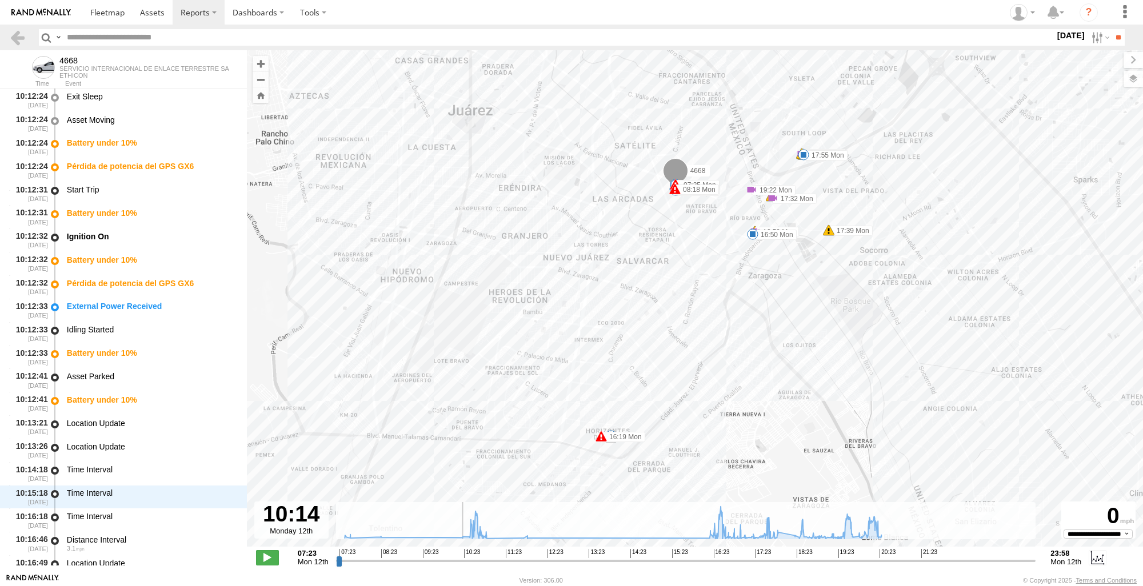
scroll to position [4908, 0]
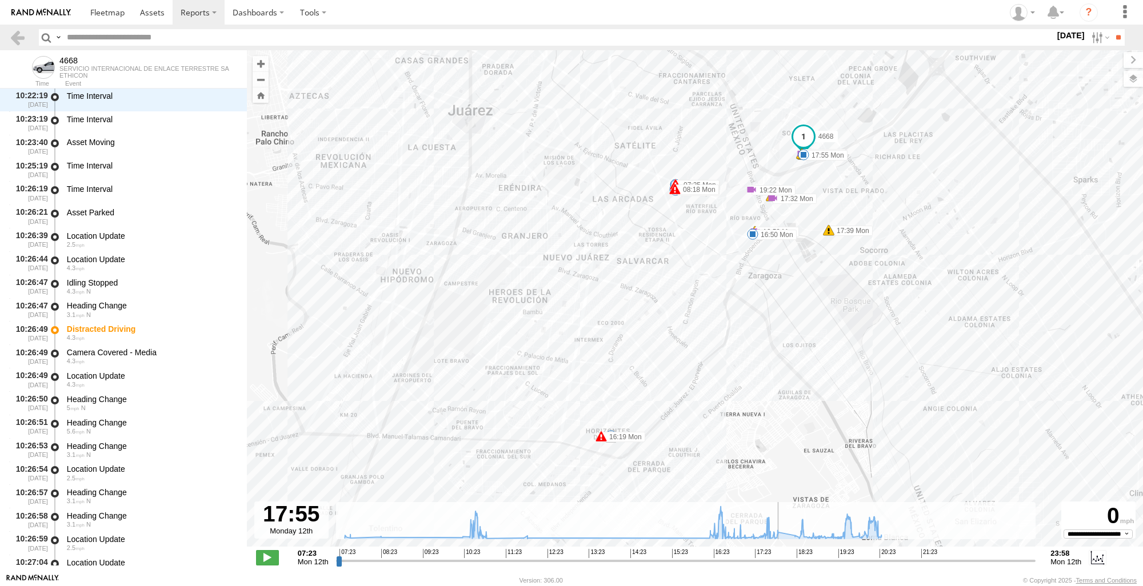
drag, startPoint x: 338, startPoint y: 563, endPoint x: 779, endPoint y: 554, distance: 440.7
type input "**********"
click at [779, 555] on input "range" at bounding box center [686, 560] width 700 height 11
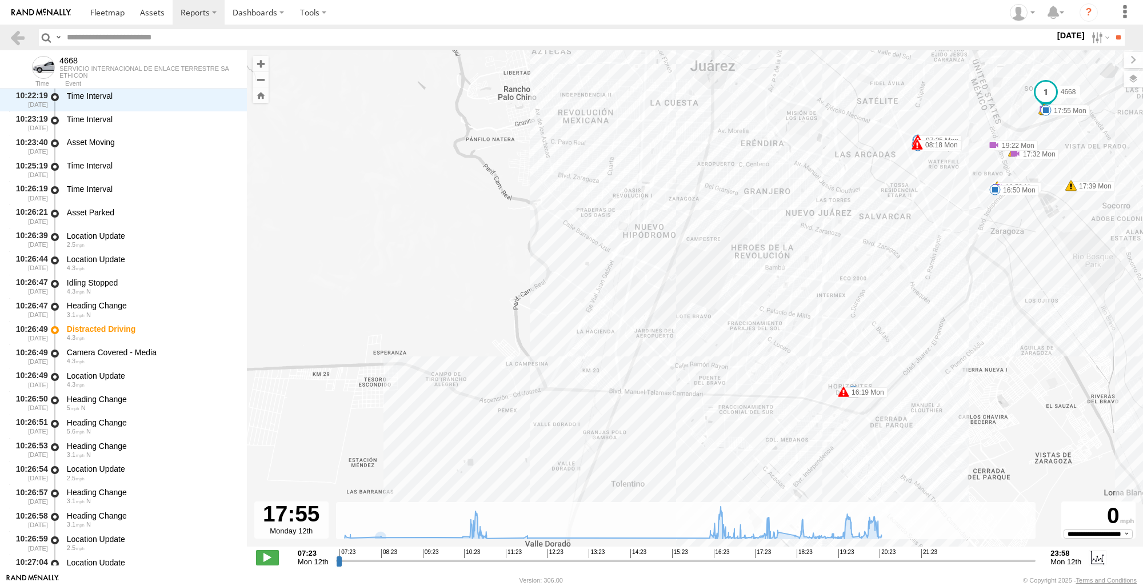
drag, startPoint x: 921, startPoint y: 405, endPoint x: 1165, endPoint y: 359, distance: 248.3
click at [1142, 359] on html at bounding box center [571, 293] width 1143 height 586
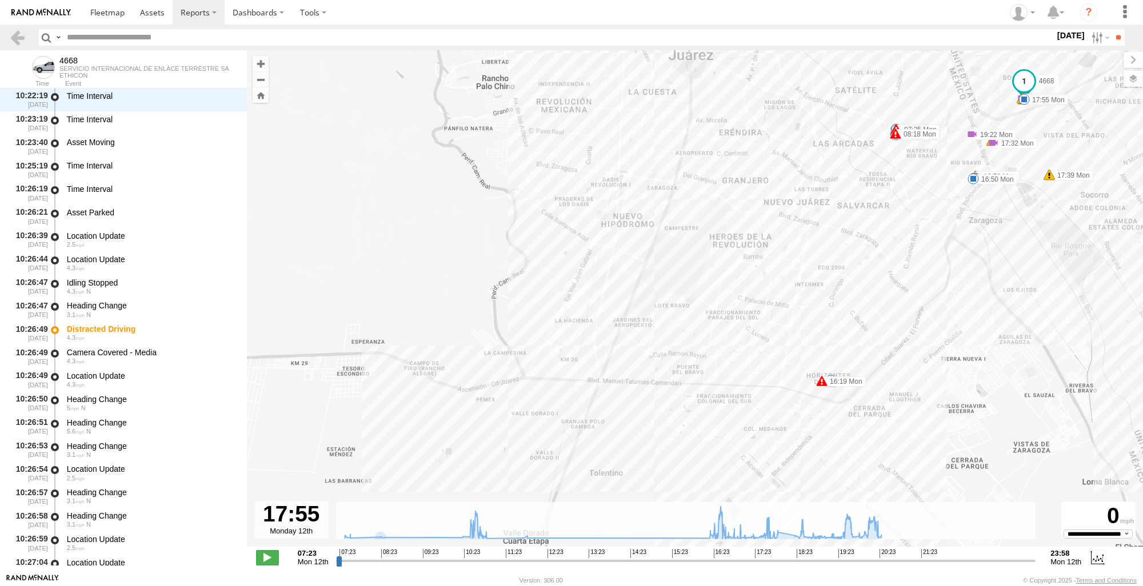
drag, startPoint x: 1109, startPoint y: 379, endPoint x: 1086, endPoint y: 364, distance: 27.3
click at [1086, 364] on div "4668 07:34 Mon 07:34 Mon 07:35 Mon 08:18 Mon 08:18 Mon 08:18 Mon 16:19 Mon 16:5…" at bounding box center [695, 304] width 896 height 509
click at [816, 392] on div "4668 07:34 Mon 07:34 Mon 07:35 Mon 08:18 Mon 08:18 Mon 08:18 Mon 16:19 Mon 16:5…" at bounding box center [695, 304] width 896 height 509
click at [1016, 367] on div "4668 07:34 Mon 07:34 Mon 07:35 Mon 08:18 Mon 08:18 Mon 08:18 Mon 16:19 Mon 16:5…" at bounding box center [695, 304] width 896 height 509
click at [20, 40] on link at bounding box center [17, 37] width 17 height 17
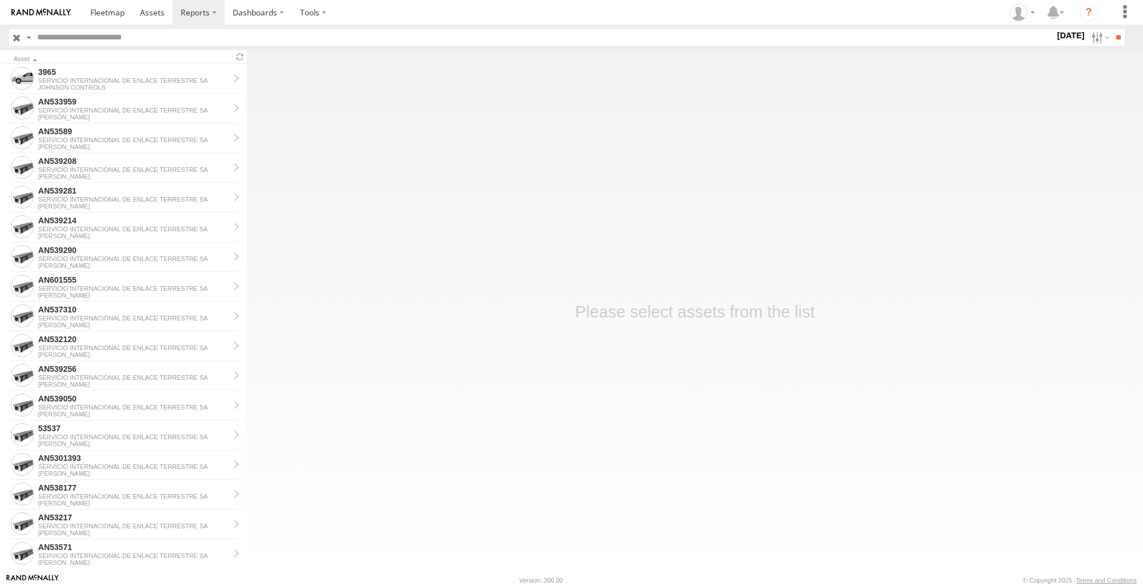
click at [1055, 37] on label "[DATE]" at bounding box center [1071, 35] width 32 height 13
click at [0, 0] on label at bounding box center [0, 0] width 0 height 0
click at [1117, 42] on input "**" at bounding box center [1118, 37] width 13 height 17
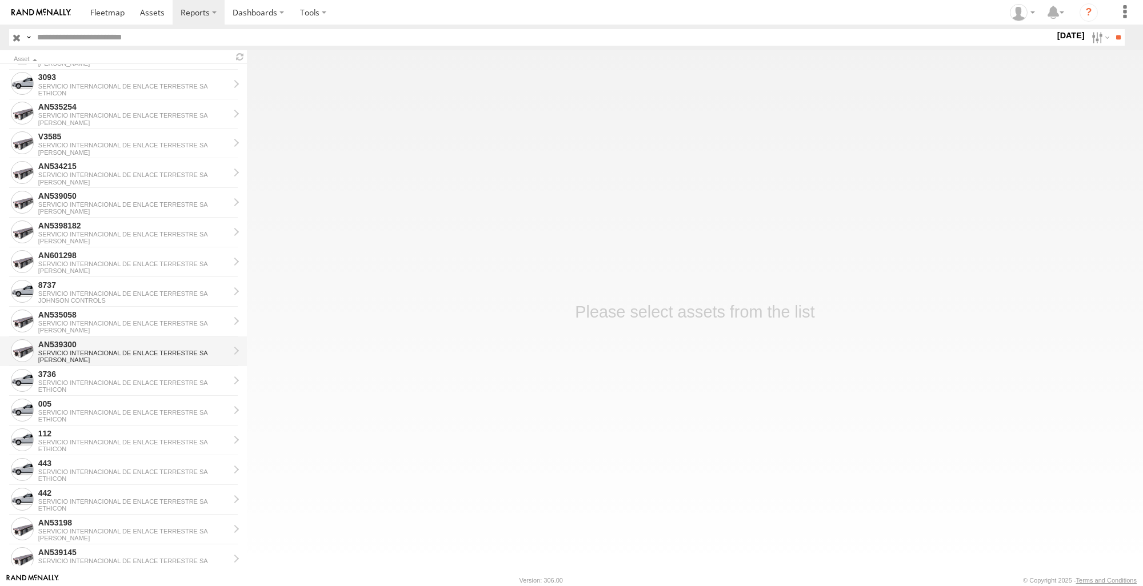
scroll to position [857, 0]
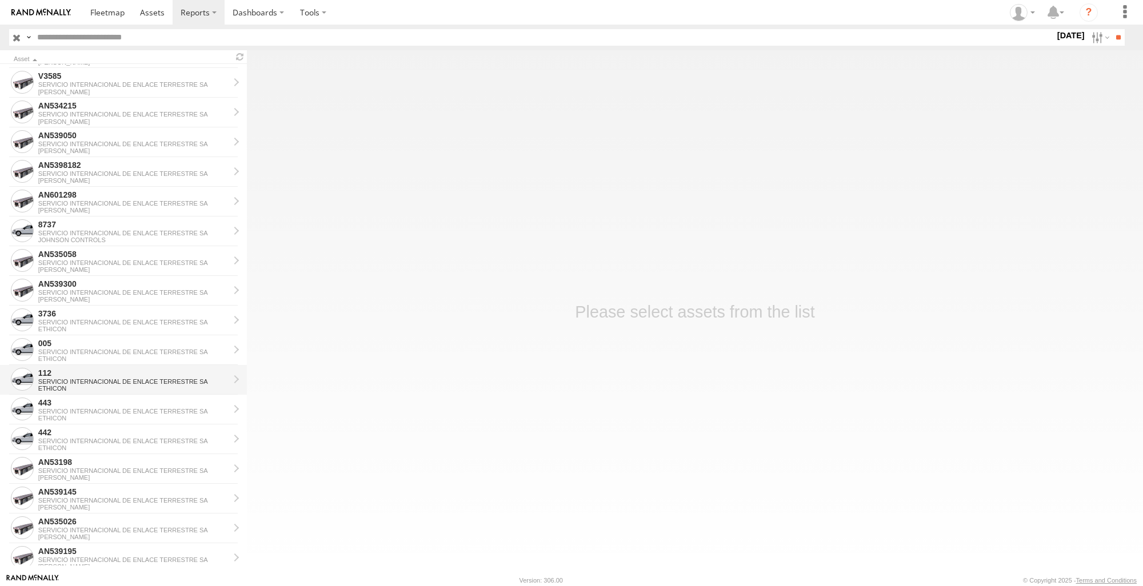
click at [119, 368] on div "112" at bounding box center [133, 373] width 191 height 10
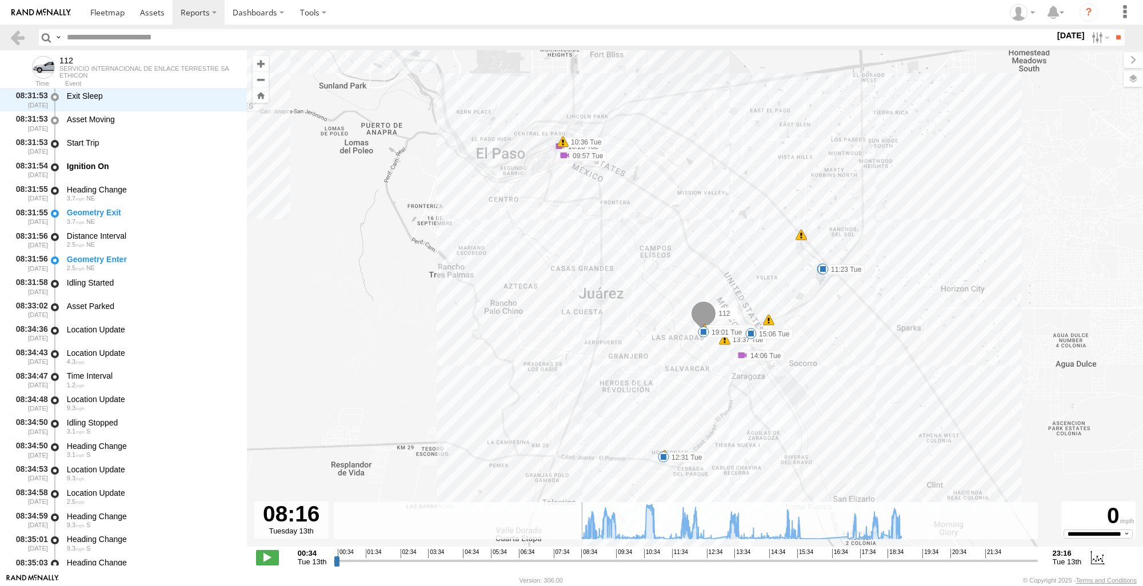
scroll to position [4216, 0]
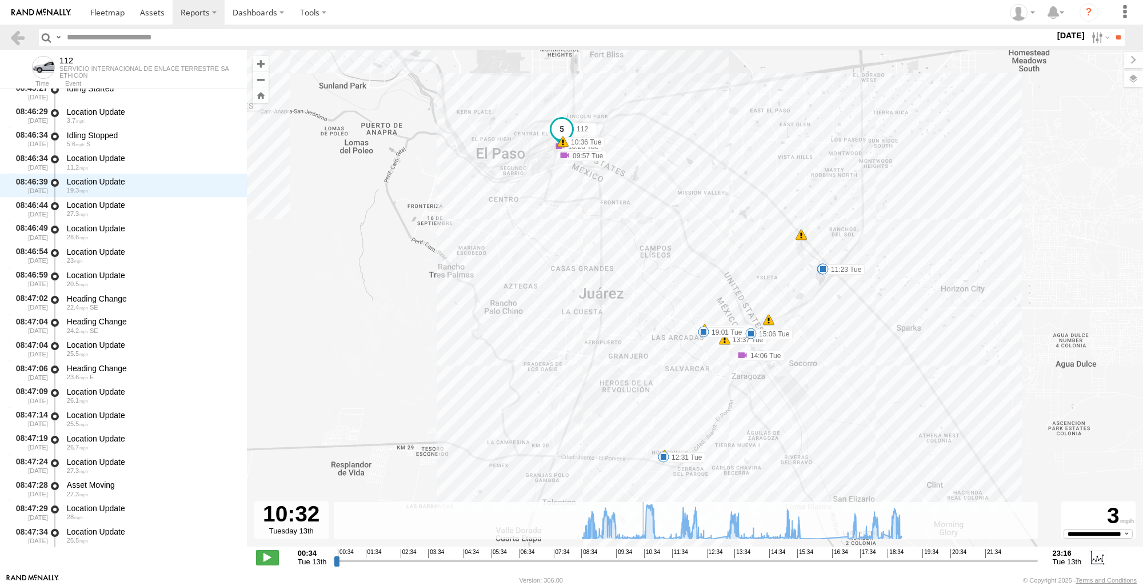
drag, startPoint x: 338, startPoint y: 563, endPoint x: 642, endPoint y: 546, distance: 304.5
type input "**********"
click at [642, 555] on input "range" at bounding box center [685, 560] width 703 height 11
click at [21, 43] on link at bounding box center [17, 37] width 17 height 17
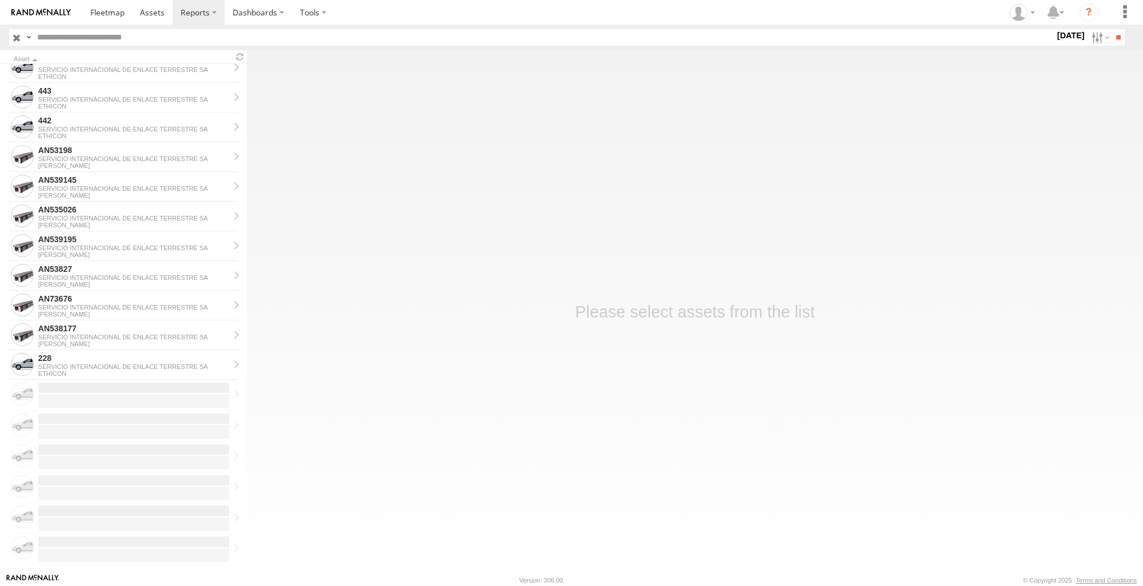
scroll to position [1061, 0]
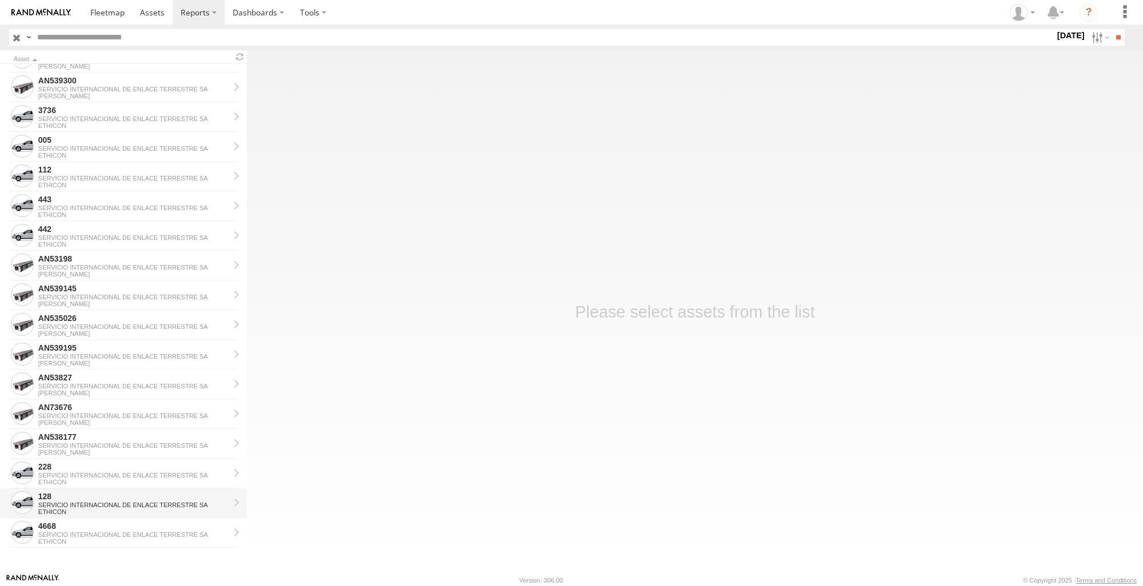
click at [94, 494] on div "128" at bounding box center [133, 496] width 191 height 10
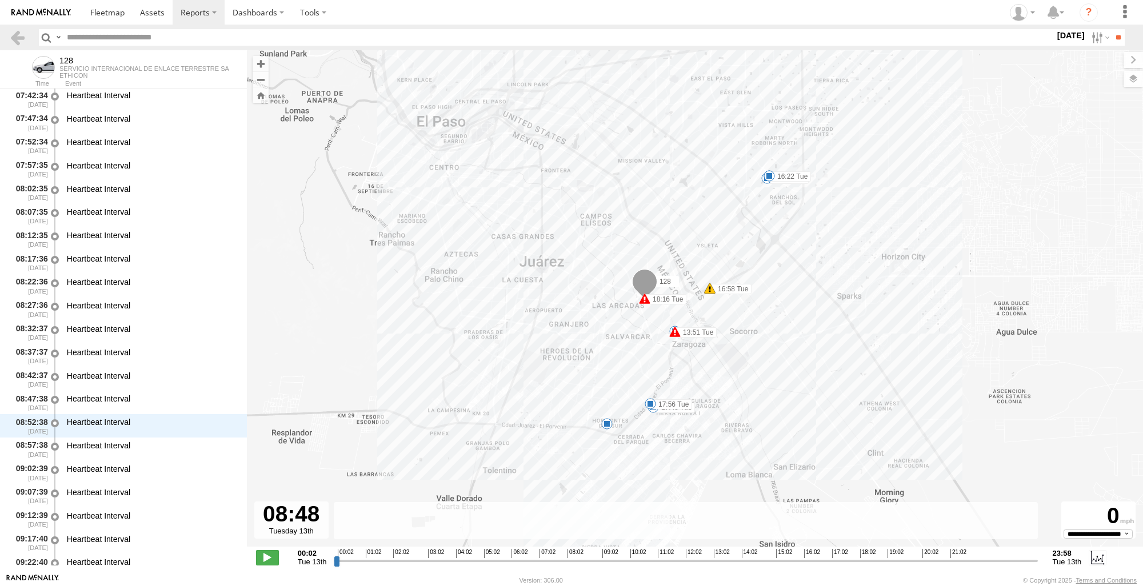
scroll to position [5960, 0]
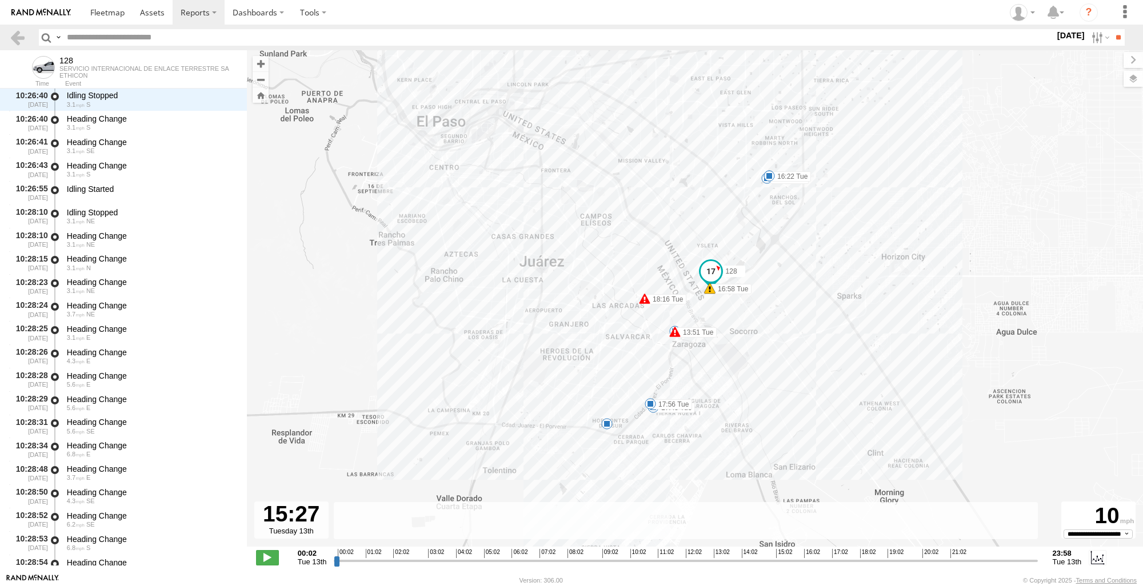
drag, startPoint x: 336, startPoint y: 562, endPoint x: 786, endPoint y: 563, distance: 449.8
type input "**********"
click at [786, 563] on input "range" at bounding box center [685, 560] width 703 height 11
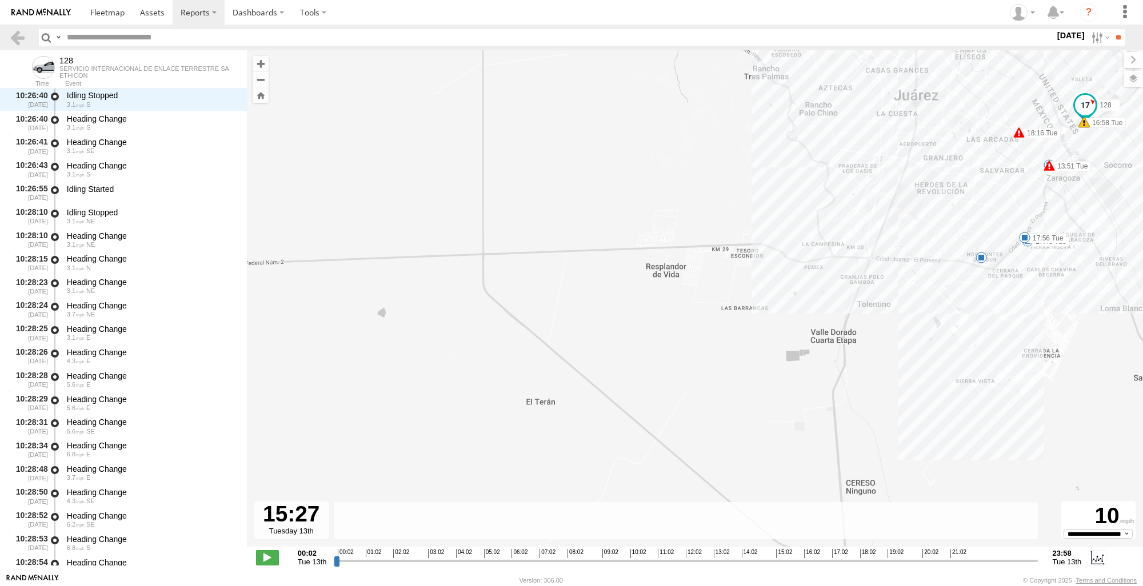
drag, startPoint x: 793, startPoint y: 396, endPoint x: 1168, endPoint y: 227, distance: 410.5
click at [1142, 227] on html at bounding box center [571, 293] width 1143 height 586
click at [765, 415] on div "128 13:51 Tue 15:39 Tue 15:53 Tue 16:22 Tue 16:58 Tue 17:45 Tue 17:56 Tue 18:16…" at bounding box center [695, 304] width 896 height 509
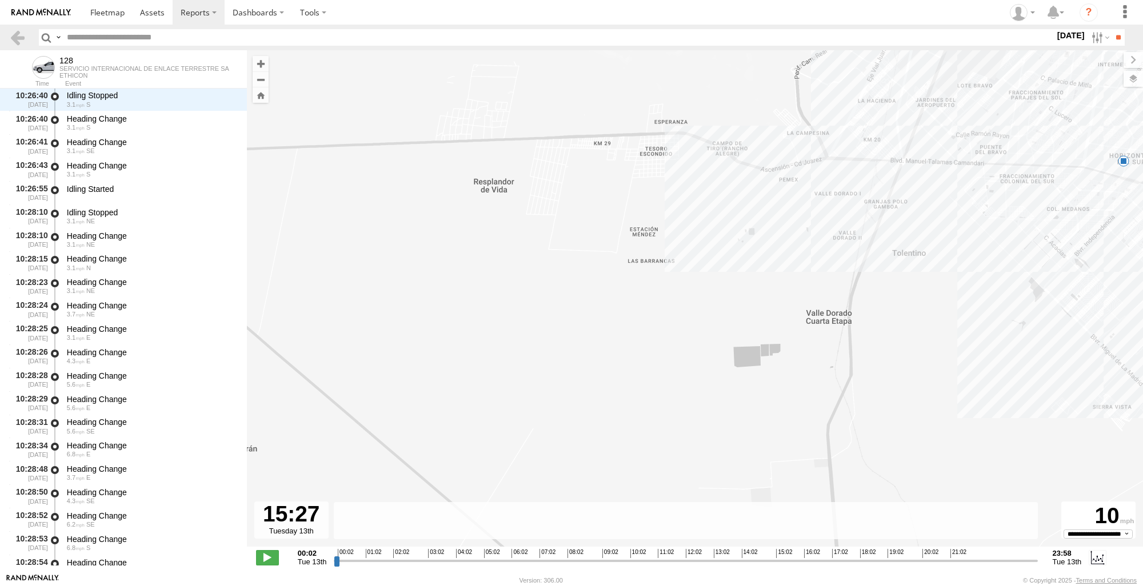
drag, startPoint x: 878, startPoint y: 290, endPoint x: 604, endPoint y: 353, distance: 280.7
click at [604, 353] on div "128 13:51 Tue 15:39 Tue 15:53 Tue 16:22 Tue 16:58 Tue 17:45 Tue 17:56 Tue 18:16…" at bounding box center [695, 304] width 896 height 509
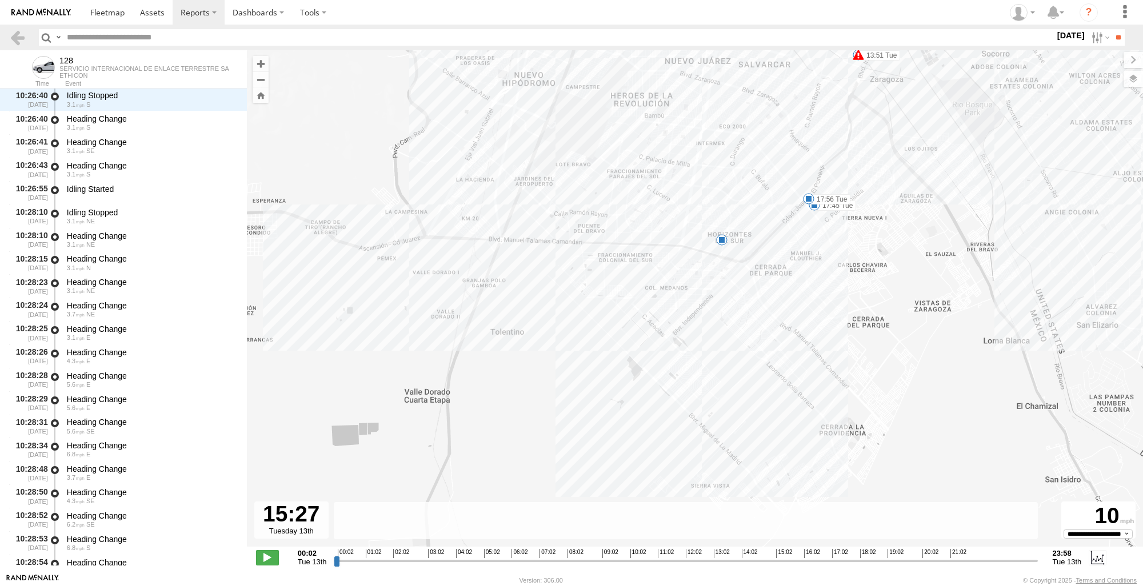
click at [715, 248] on div "128 13:51 Tue 15:39 Tue 15:53 Tue 16:22 Tue 16:58 Tue 17:45 Tue 17:56 Tue 18:16…" at bounding box center [695, 304] width 896 height 509
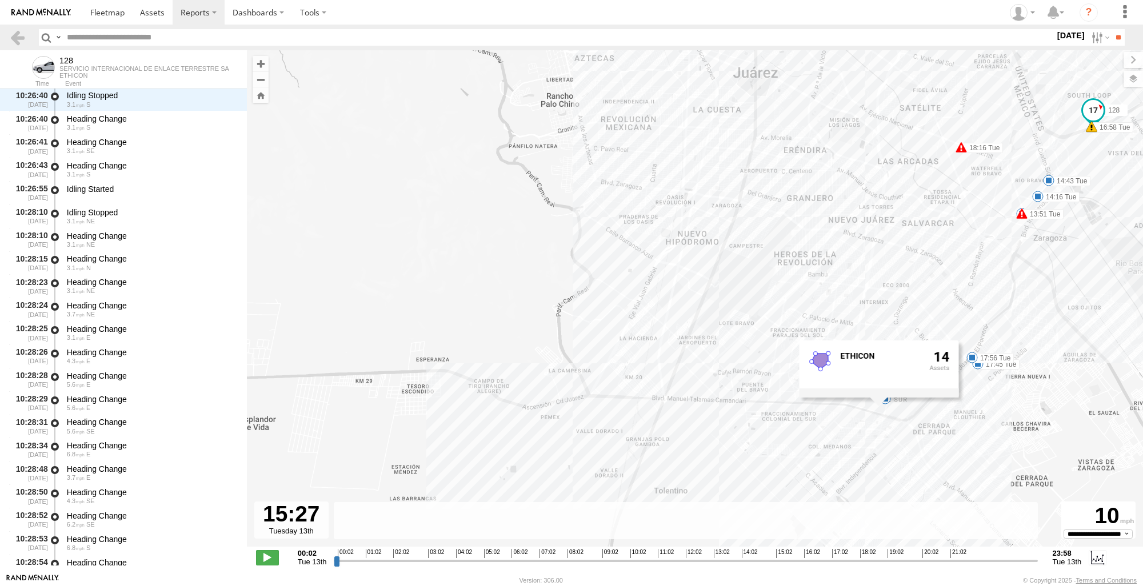
drag, startPoint x: 989, startPoint y: 307, endPoint x: 1156, endPoint y: 466, distance: 229.6
click at [1142, 466] on html at bounding box center [571, 293] width 1143 height 586
click at [1052, 383] on div "128 13:51 Tue 15:39 Tue 15:53 Tue 16:22 Tue 16:58 Tue 17:45 Tue 17:56 Tue 18:16…" at bounding box center [695, 304] width 896 height 509
click at [958, 295] on div "128 13:51 Tue 15:39 Tue 15:53 Tue 16:22 Tue 16:58 Tue 17:45 Tue 17:56 Tue 18:16…" at bounding box center [695, 304] width 896 height 509
click at [18, 40] on link at bounding box center [17, 37] width 17 height 17
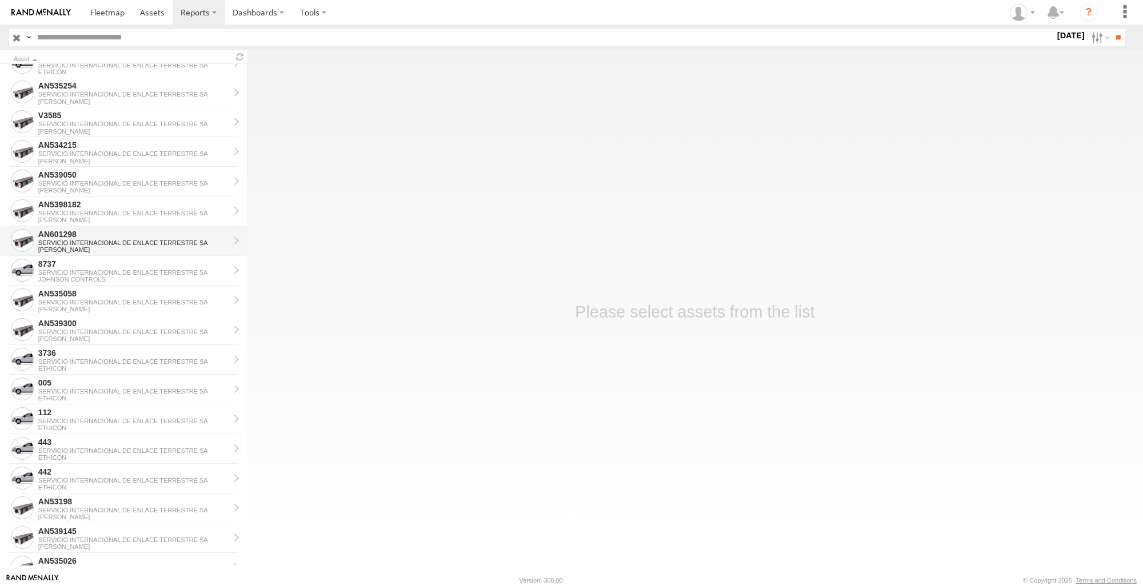
scroll to position [972, 0]
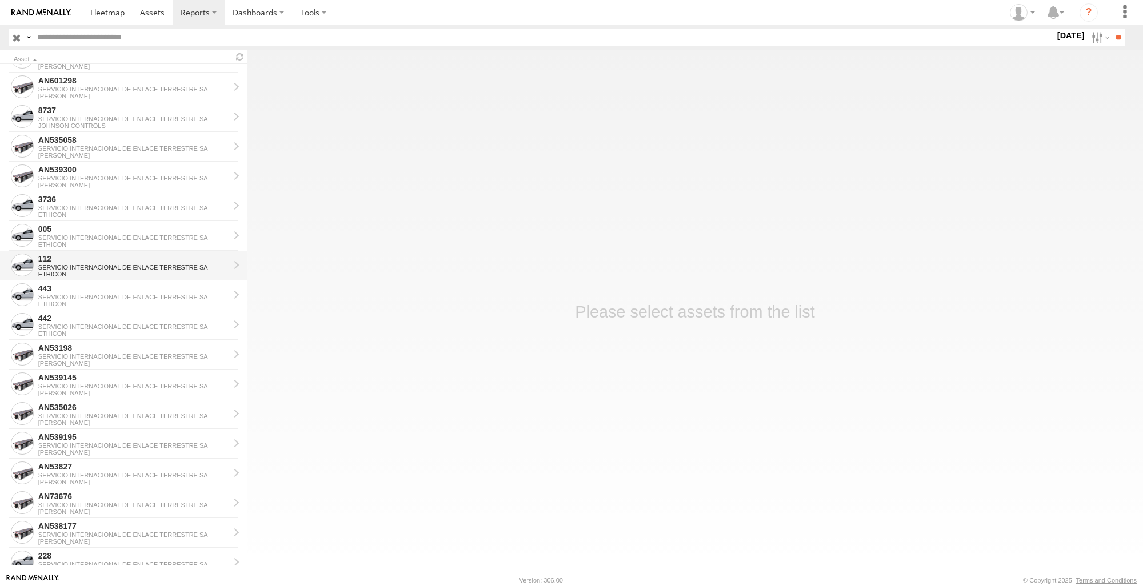
click at [199, 262] on div "112" at bounding box center [133, 259] width 191 height 10
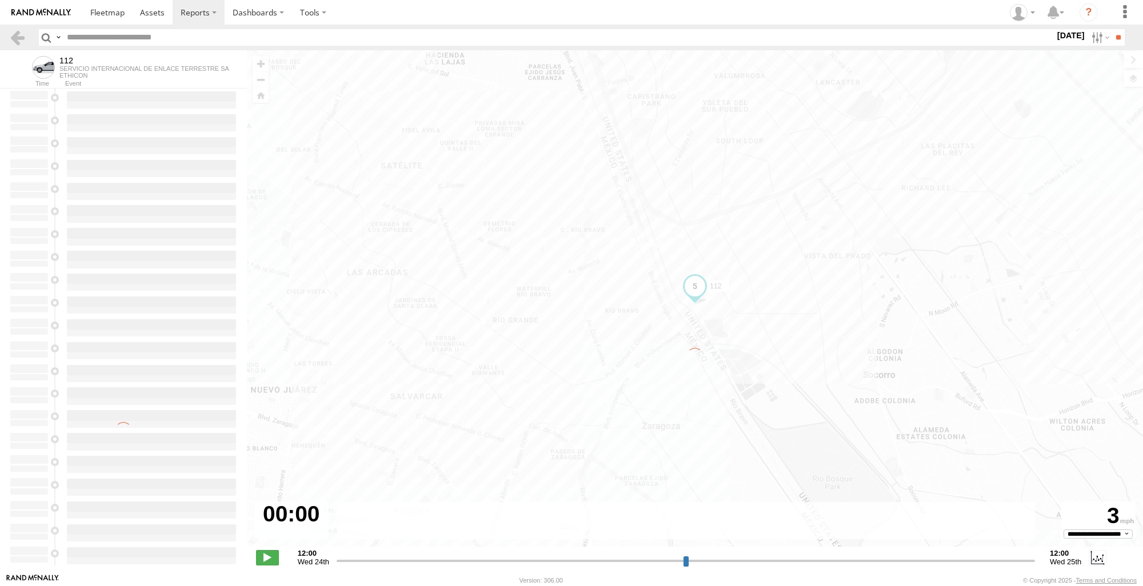
type input "**********"
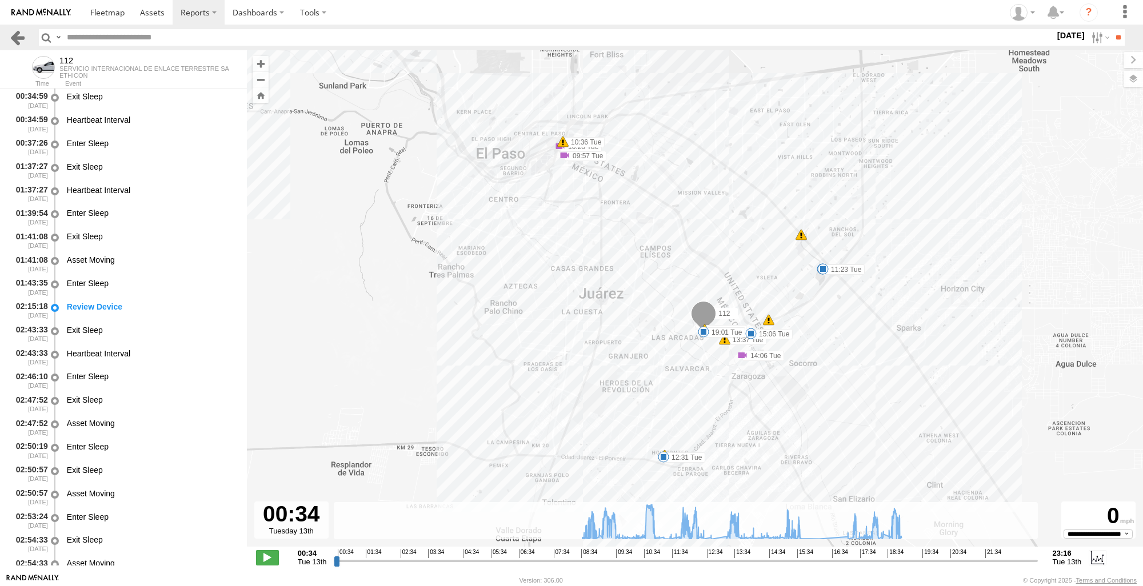
click at [19, 34] on link at bounding box center [17, 37] width 17 height 17
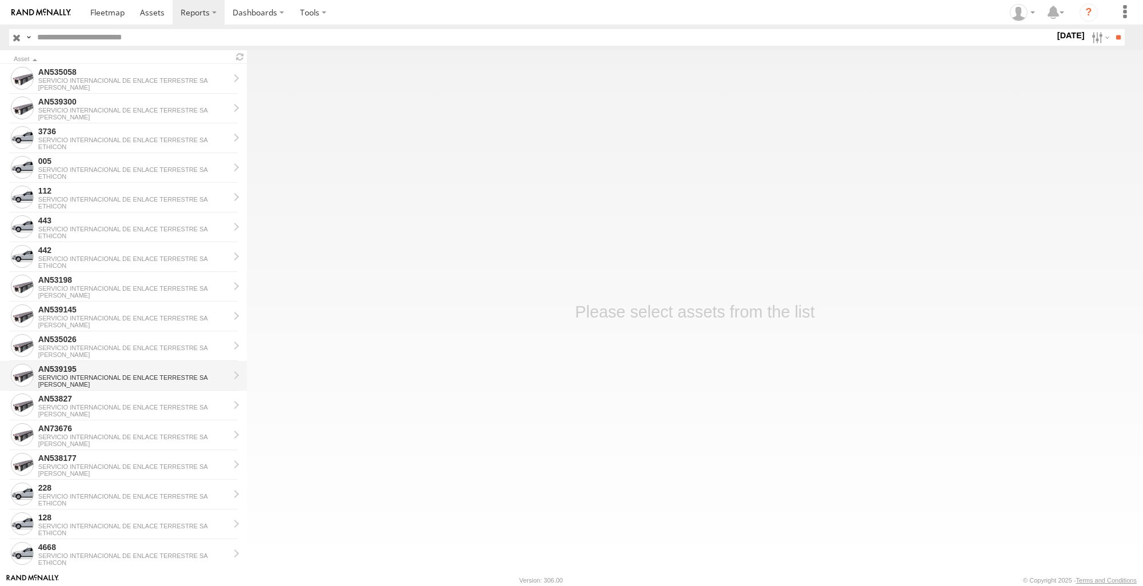
scroll to position [1110, 0]
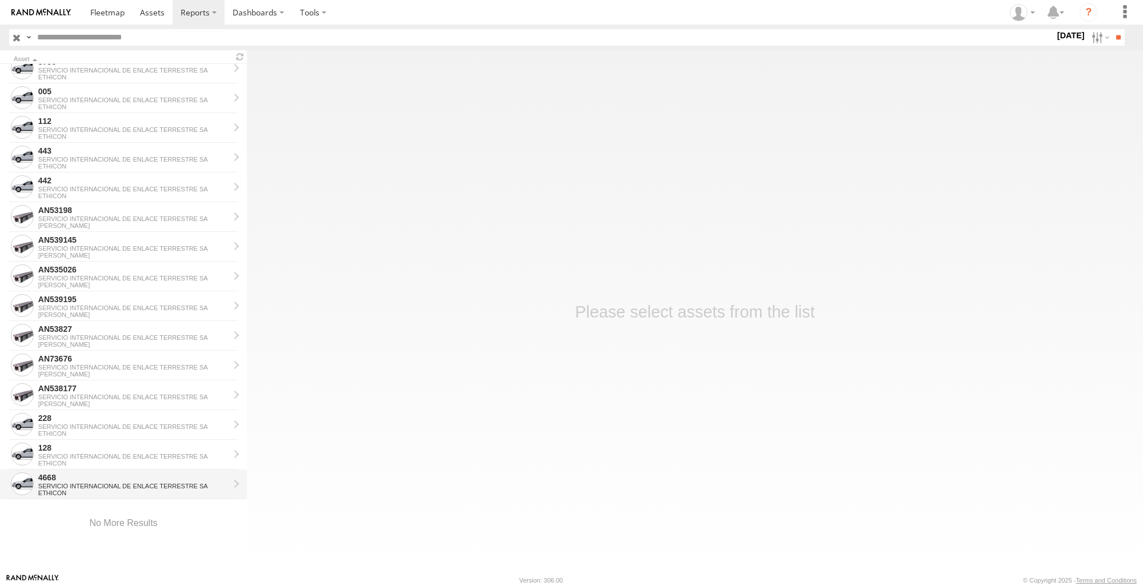
click at [97, 483] on div "SERVICIO INTERNACIONAL DE ENLACE TERRESTRE SA" at bounding box center [133, 486] width 191 height 7
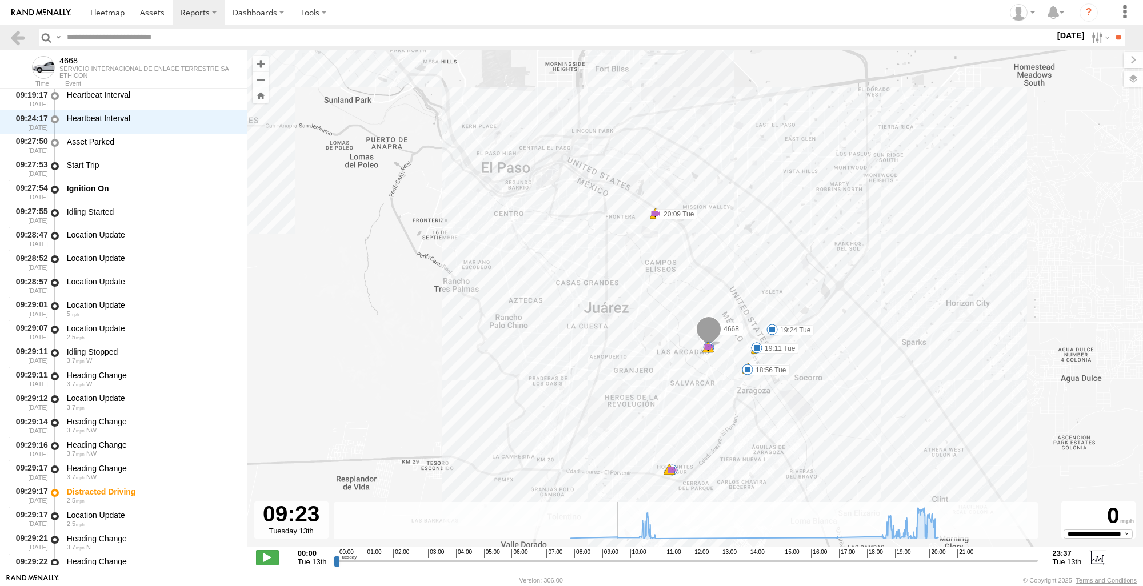
scroll to position [5797, 0]
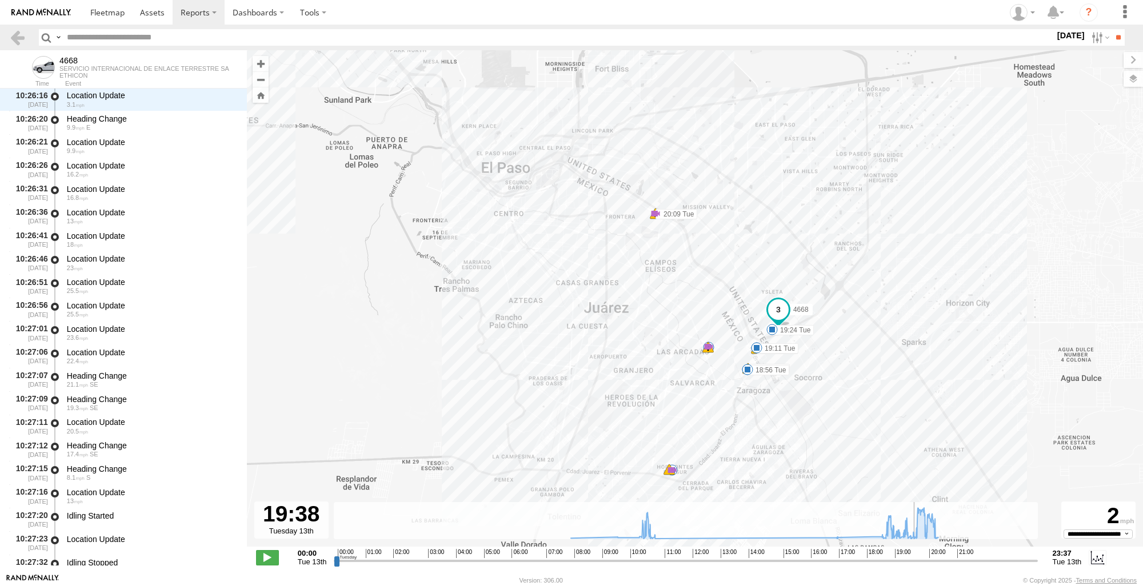
drag, startPoint x: 338, startPoint y: 561, endPoint x: 917, endPoint y: 563, distance: 578.3
type input "**********"
click at [917, 563] on input "range" at bounding box center [685, 560] width 703 height 11
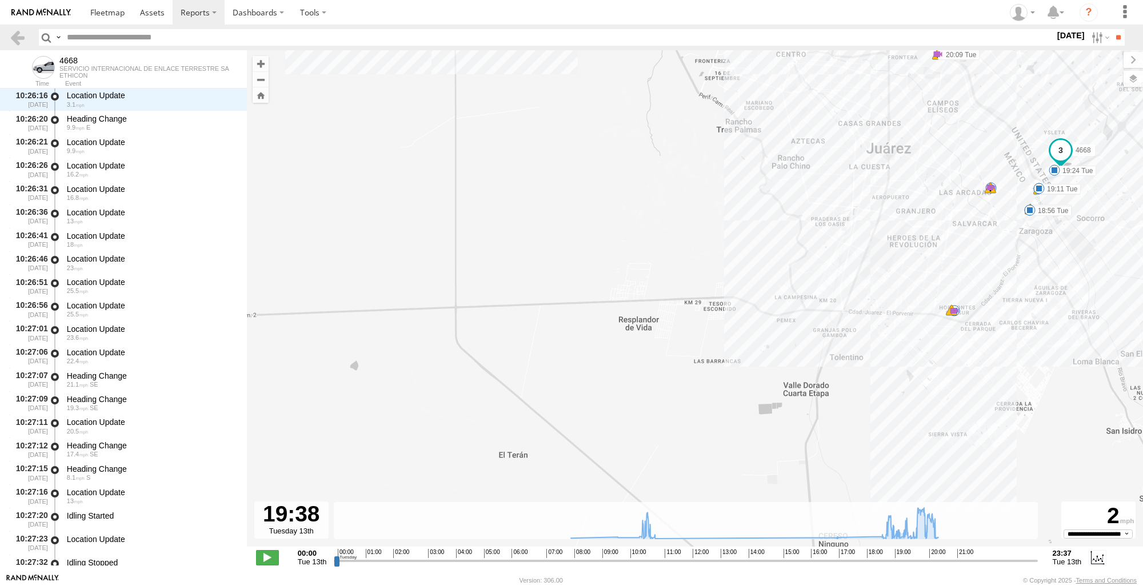
drag, startPoint x: 880, startPoint y: 394, endPoint x: 1145, endPoint y: 250, distance: 302.3
click at [1142, 250] on html at bounding box center [571, 293] width 1143 height 586
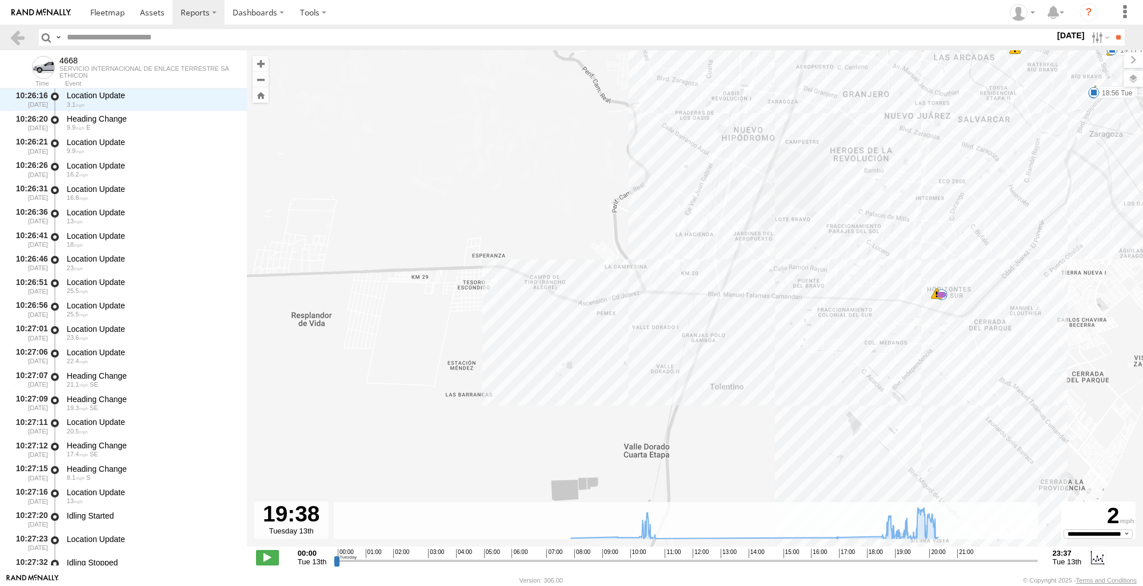
click at [937, 303] on div "4668 18:55 Tue 18:56 Tue 19:00 Tue 19:00 Tue 19:10 Tue 19:11 Tue 19:15 Tue 19:1…" at bounding box center [695, 304] width 896 height 509
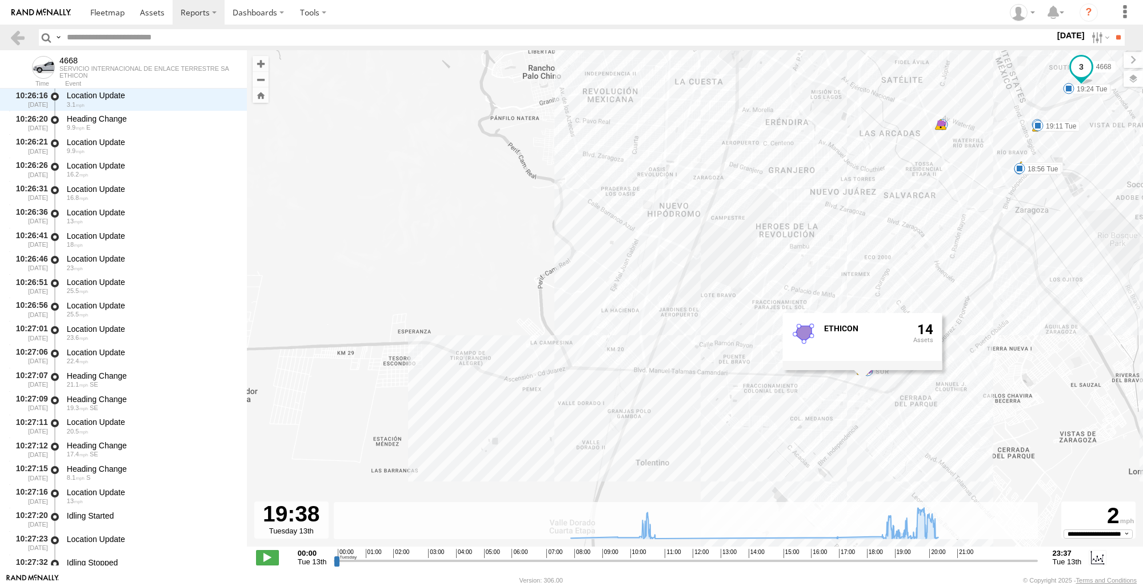
drag, startPoint x: 1072, startPoint y: 390, endPoint x: 997, endPoint y: 466, distance: 107.5
click at [997, 466] on div "4668 18:55 Tue 18:56 Tue 19:00 Tue 19:00 Tue 19:10 Tue 19:11 Tue 19:15 Tue 19:1…" at bounding box center [695, 304] width 896 height 509
click at [1011, 405] on div "4668 18:55 Tue 18:56 Tue 19:00 Tue 19:00 Tue 19:10 Tue 19:11 Tue 19:15 Tue 19:1…" at bounding box center [695, 304] width 896 height 509
click at [25, 43] on section at bounding box center [19, 37] width 21 height 17
click at [23, 41] on link at bounding box center [17, 37] width 17 height 17
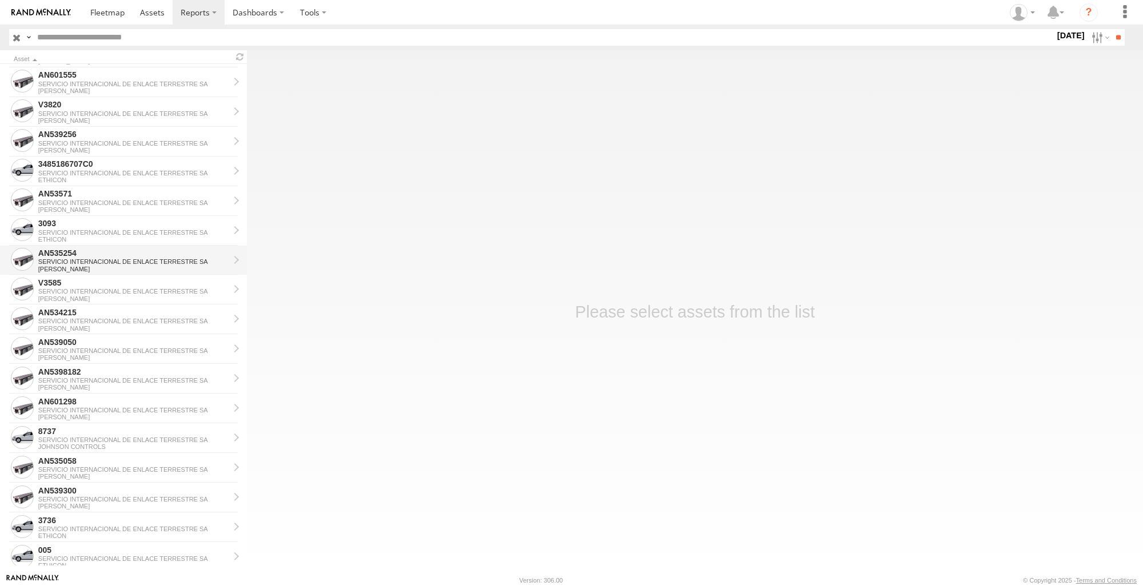
scroll to position [743, 0]
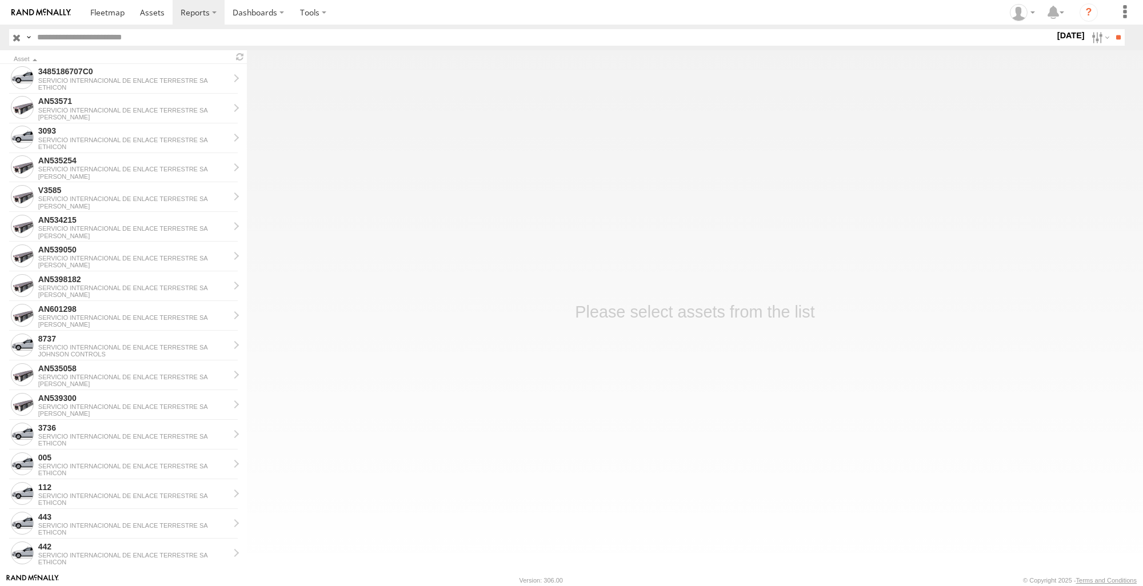
click at [1078, 39] on label "13 May 25" at bounding box center [1071, 35] width 32 height 13
click at [0, 0] on label at bounding box center [0, 0] width 0 height 0
click at [1112, 35] on input "**" at bounding box center [1118, 37] width 13 height 17
click at [694, 526] on main "Asset AN534196 SERVICIO INTERNACIONAL DE ENLACE TERRESTRE SA JOHNSON AN539208 S…" at bounding box center [571, 311] width 1143 height 523
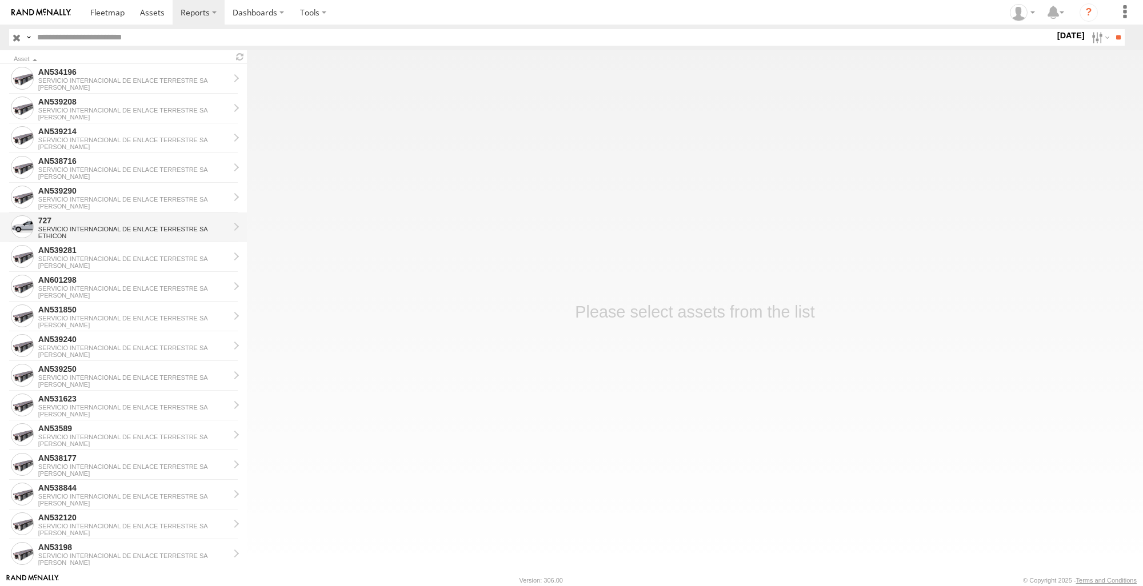
click at [121, 216] on div "727" at bounding box center [133, 220] width 191 height 10
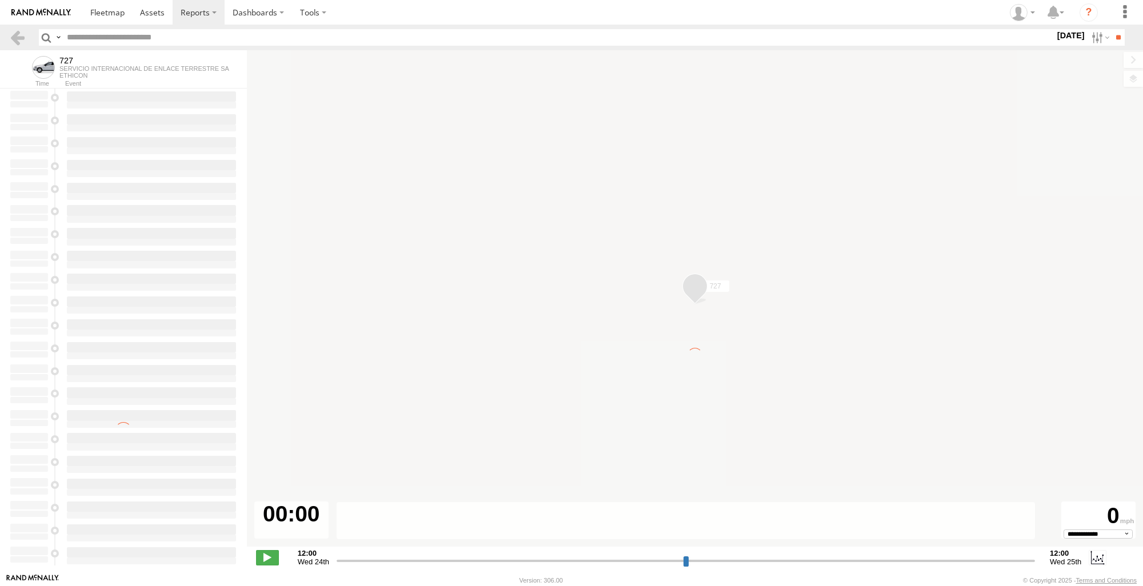
type input "**********"
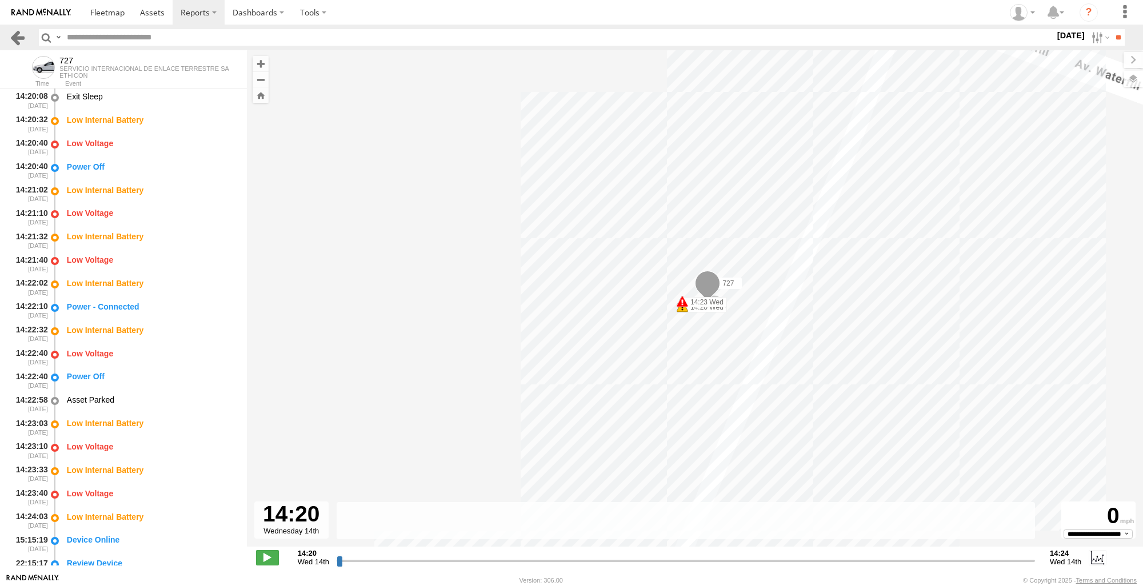
click at [16, 35] on link at bounding box center [17, 37] width 17 height 17
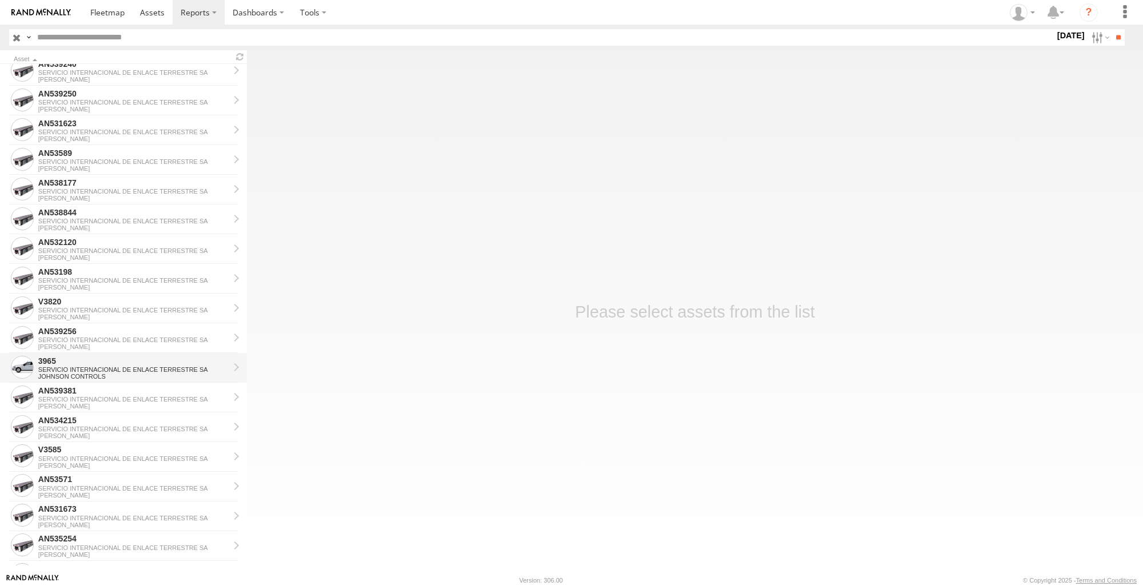
scroll to position [286, 0]
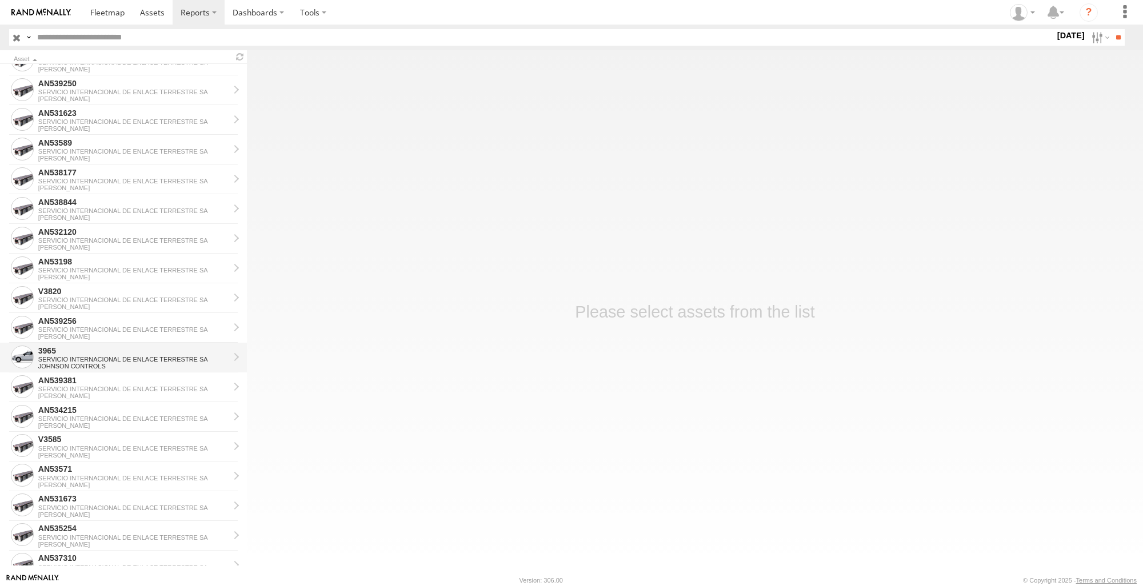
click at [131, 354] on div "3965" at bounding box center [133, 351] width 191 height 10
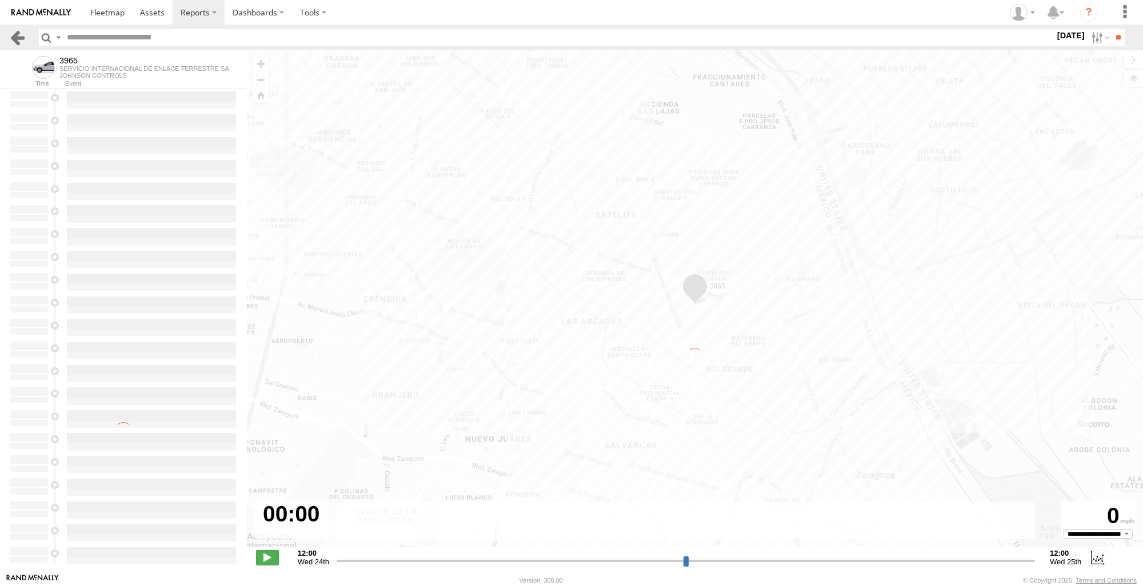
type input "**********"
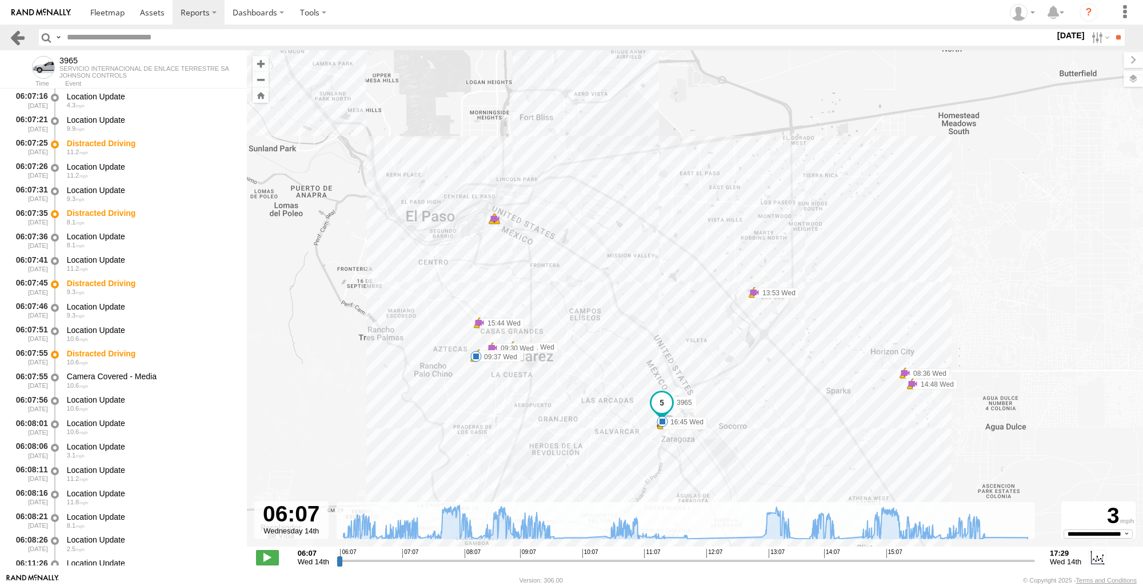
click at [18, 33] on link at bounding box center [17, 37] width 17 height 17
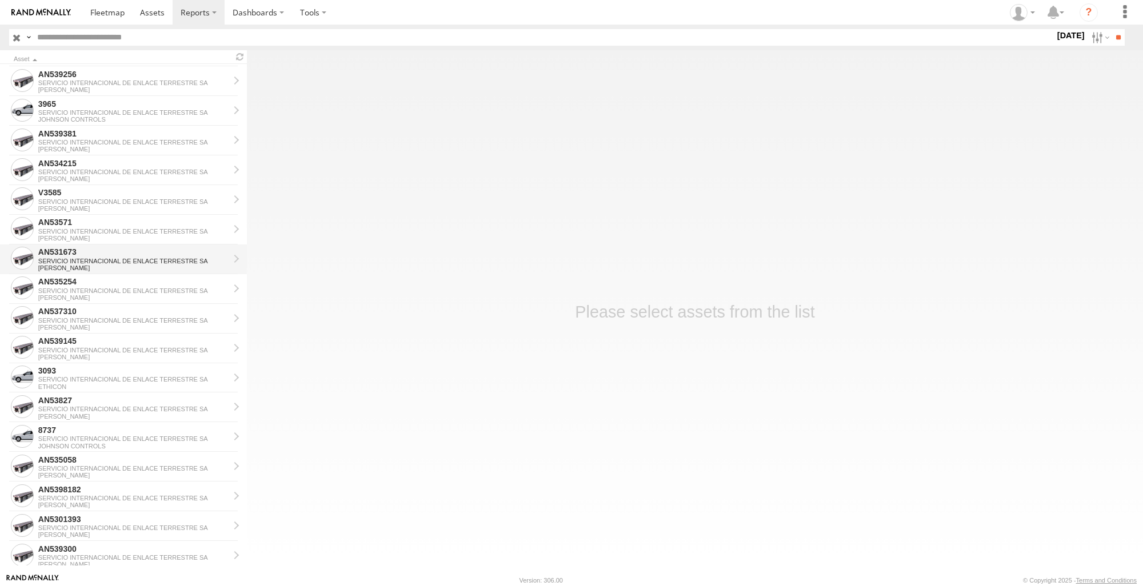
scroll to position [514, 0]
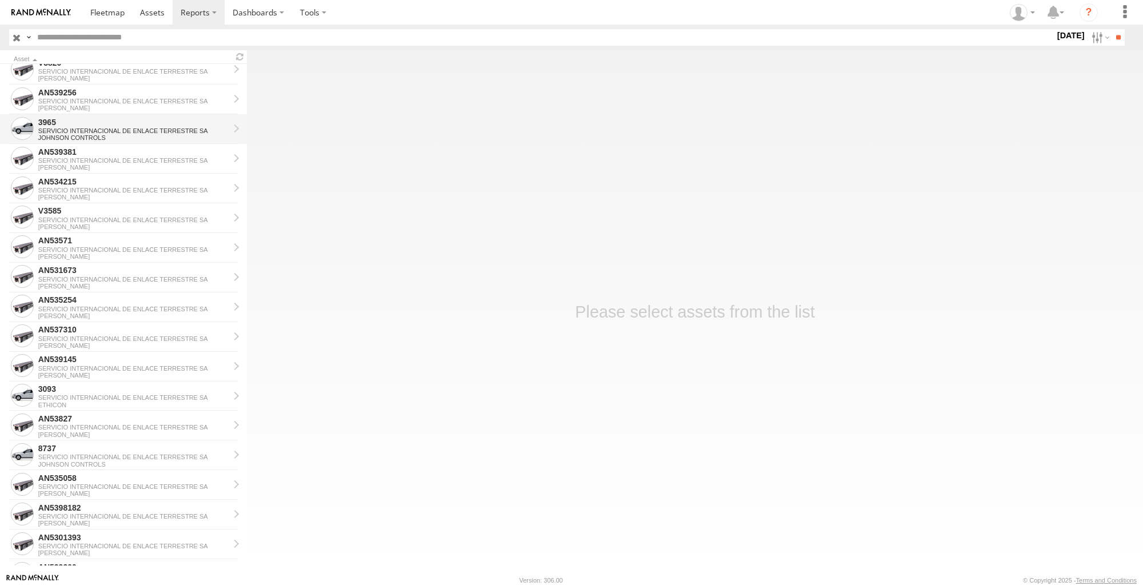
click at [117, 127] on div "SERVICIO INTERNACIONAL DE ENLACE TERRESTRE SA" at bounding box center [133, 130] width 191 height 7
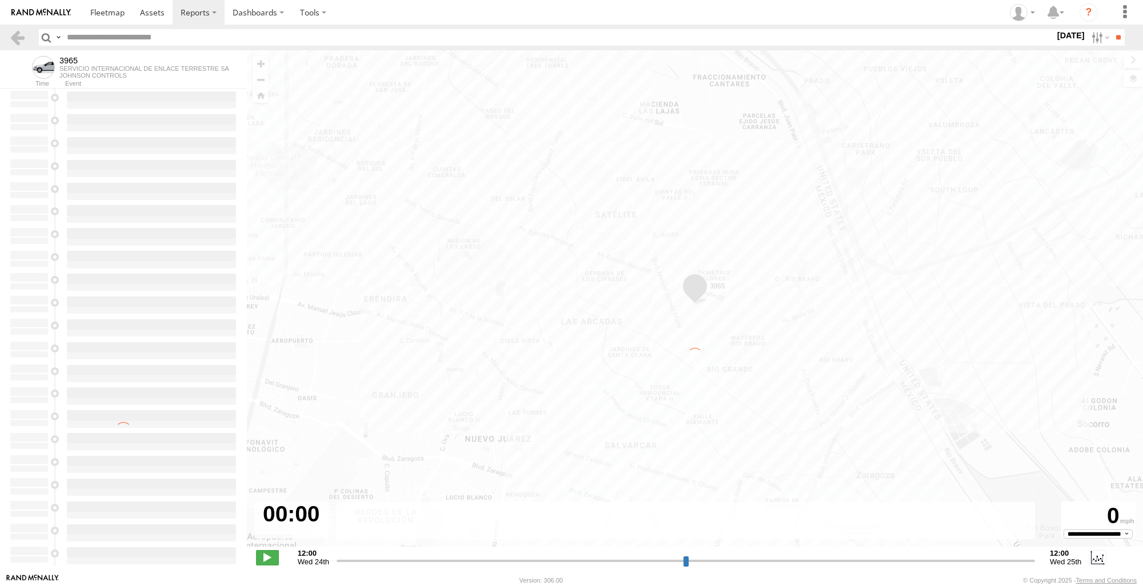
type input "**********"
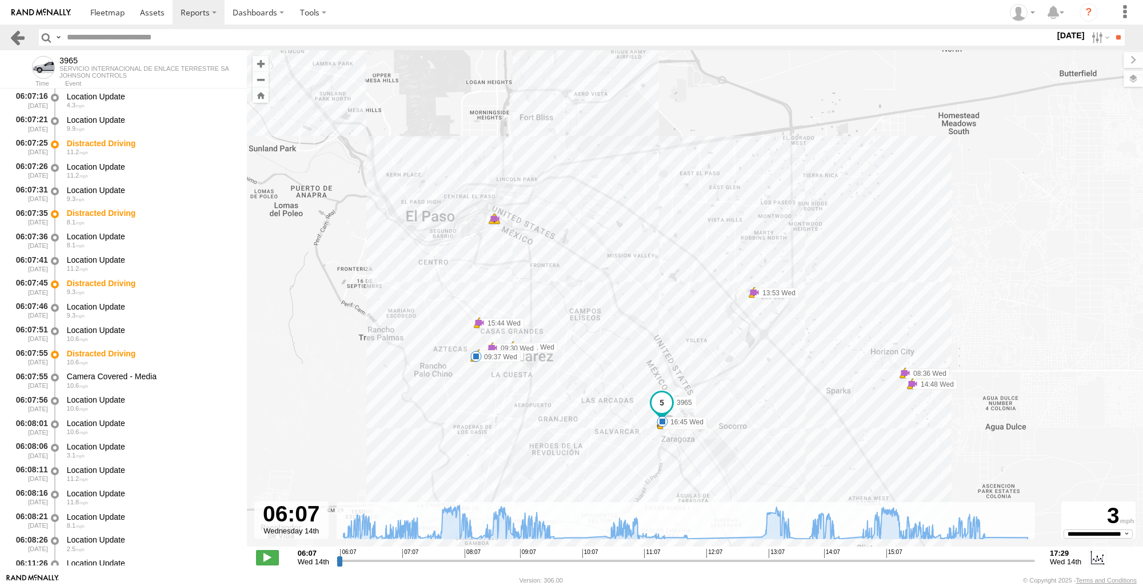
click at [13, 32] on link at bounding box center [17, 37] width 17 height 17
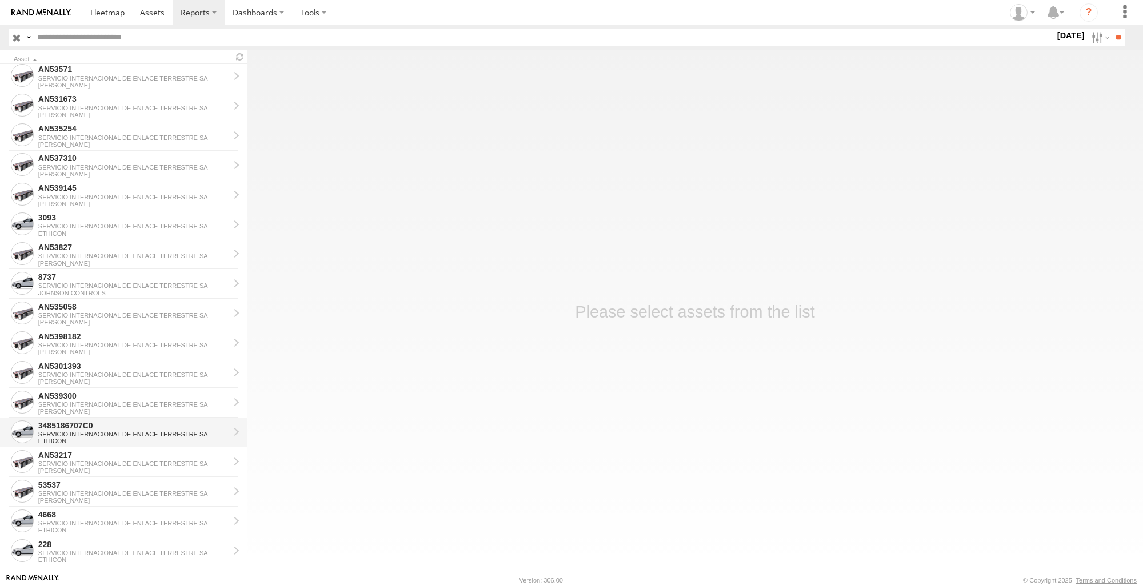
scroll to position [857, 0]
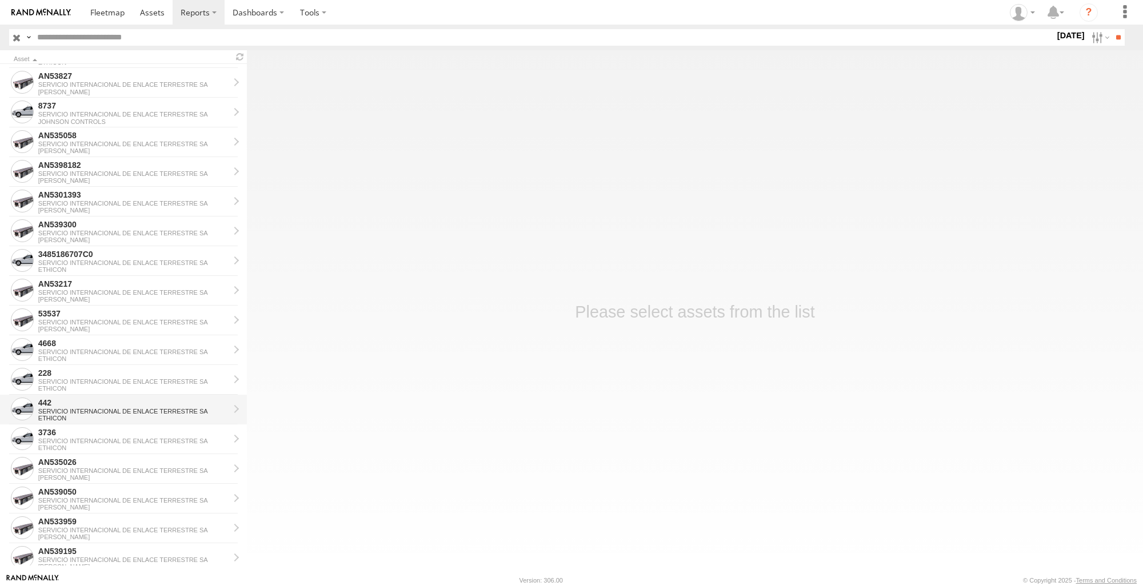
click at [109, 411] on div "SERVICIO INTERNACIONAL DE ENLACE TERRESTRE SA" at bounding box center [133, 411] width 191 height 7
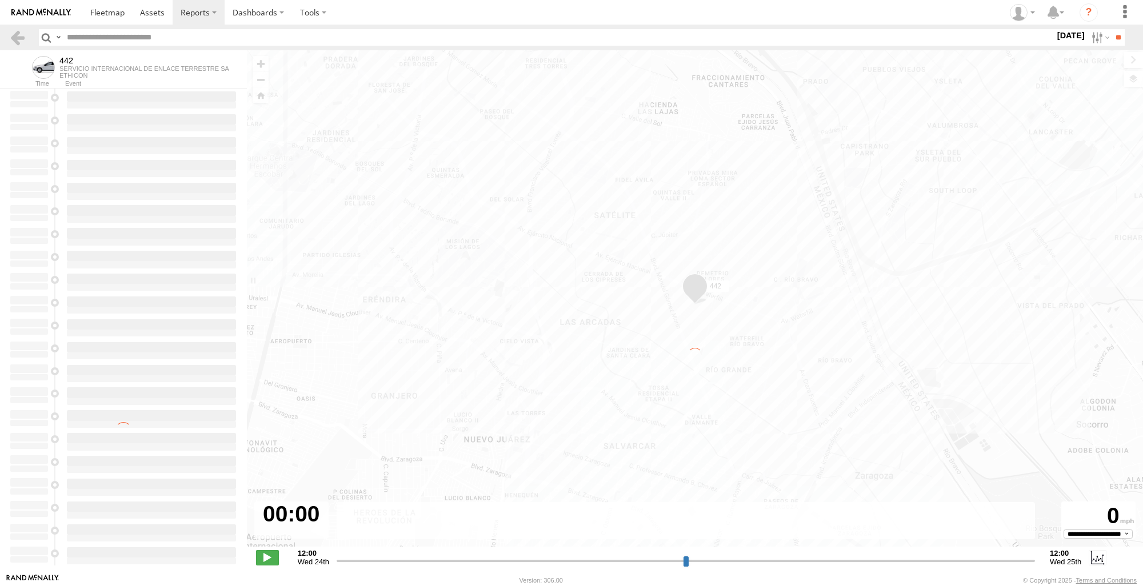
type input "**********"
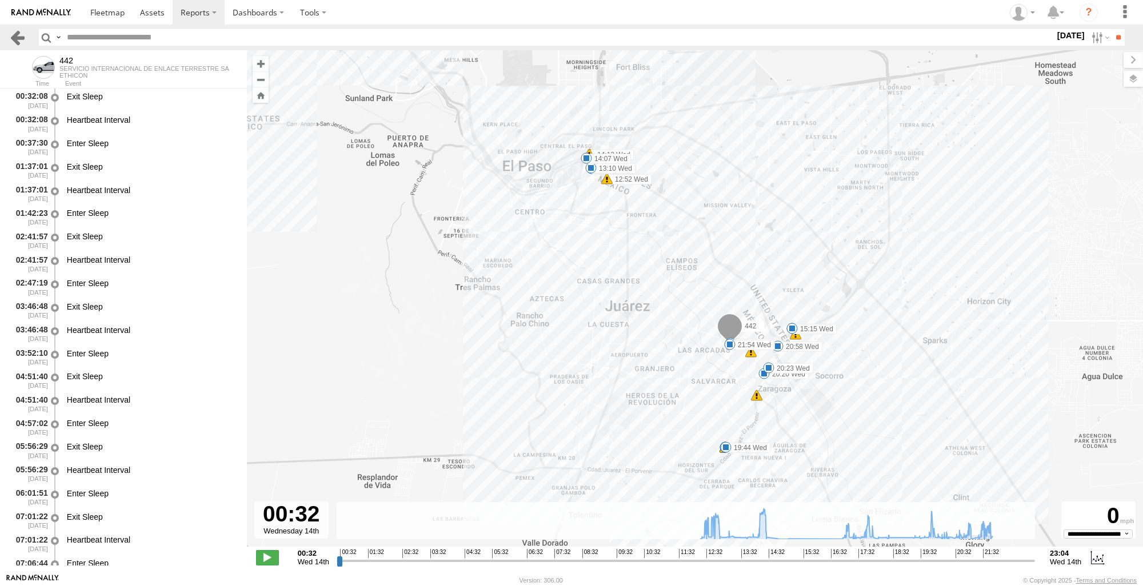
click at [21, 38] on link at bounding box center [17, 37] width 17 height 17
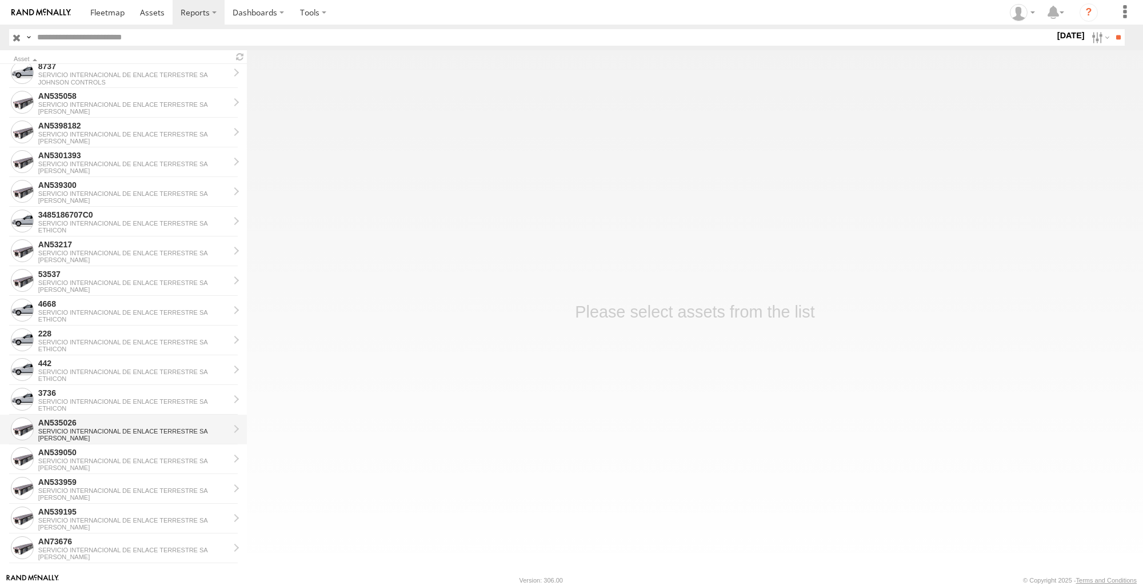
scroll to position [914, 0]
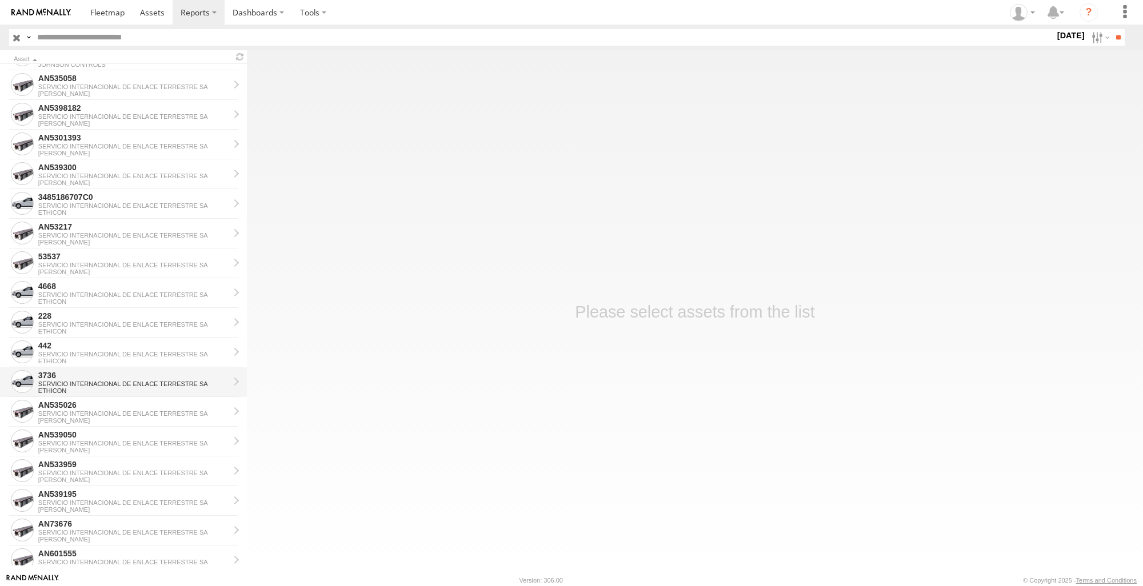
click at [109, 383] on div "SERVICIO INTERNACIONAL DE ENLACE TERRESTRE SA" at bounding box center [133, 384] width 191 height 7
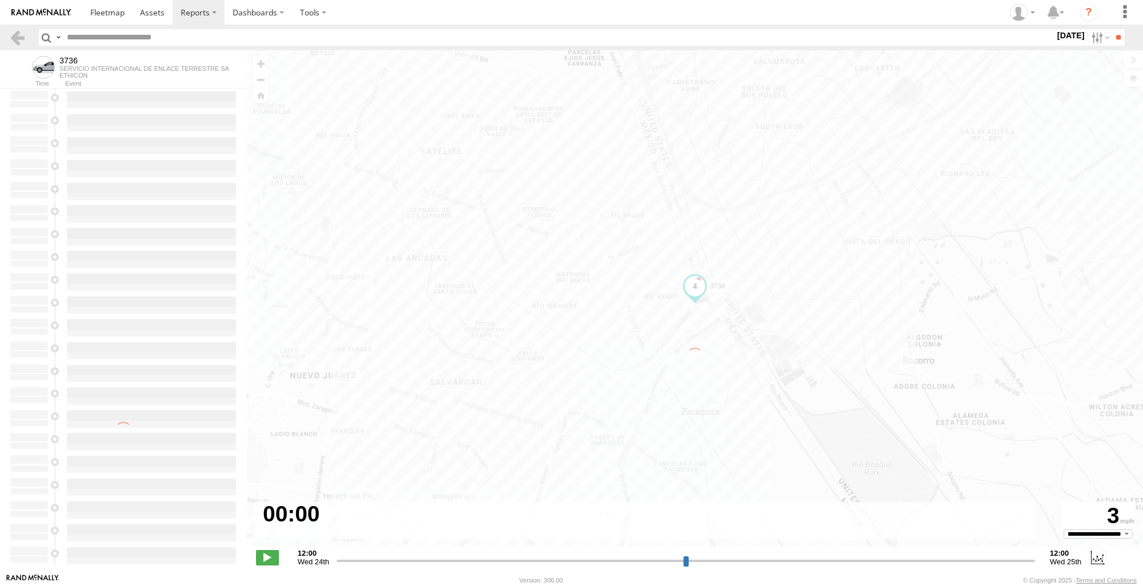
type input "**********"
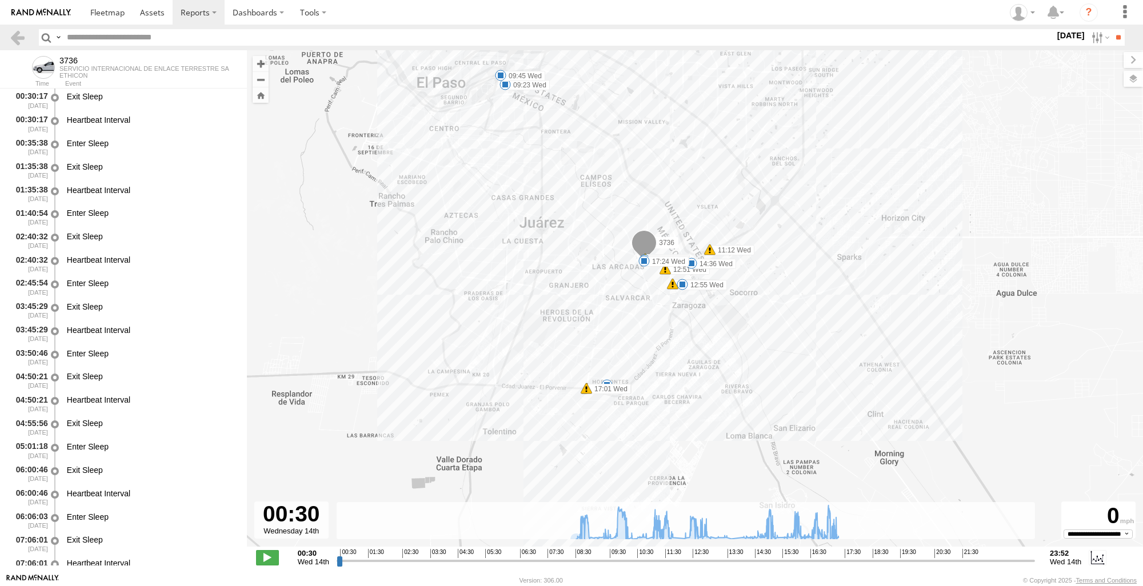
drag, startPoint x: 627, startPoint y: 437, endPoint x: 561, endPoint y: 362, distance: 99.6
click at [561, 362] on div "3736 09:23 Wed 09:45 Wed 11:12 Wed 12:45 Wed 12:51 Wed 12:53 Wed 12:55 Wed 14:3…" at bounding box center [695, 304] width 896 height 509
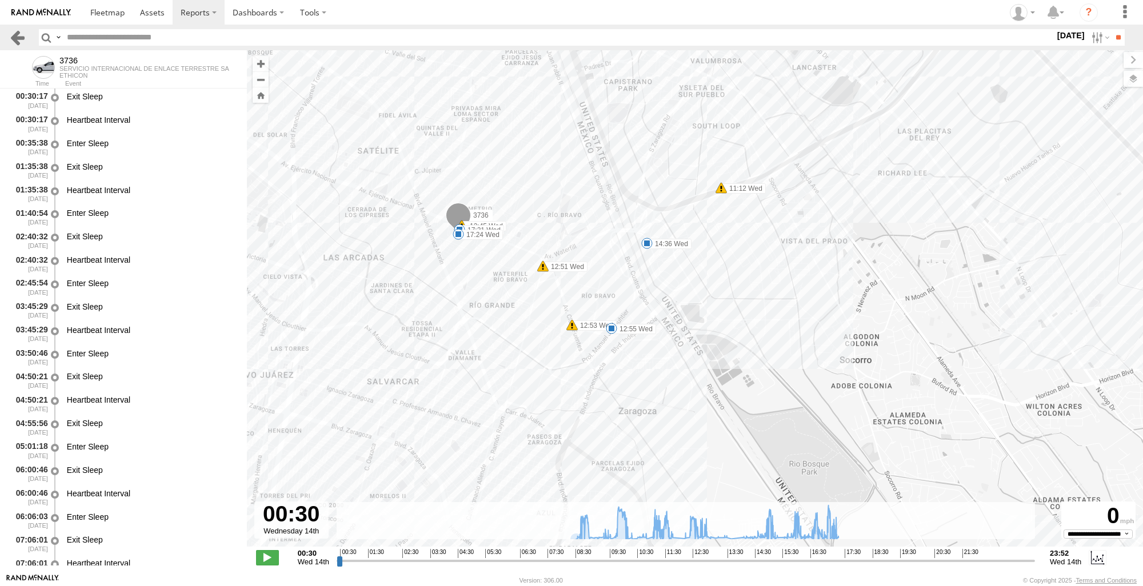
click at [11, 34] on link at bounding box center [17, 37] width 17 height 17
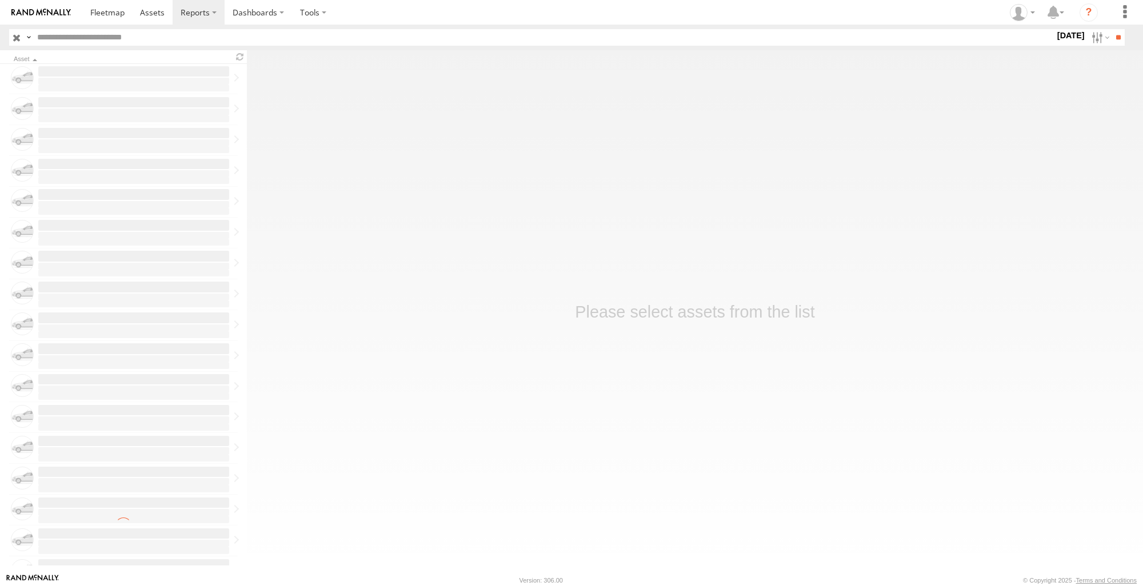
scroll to position [1091, 0]
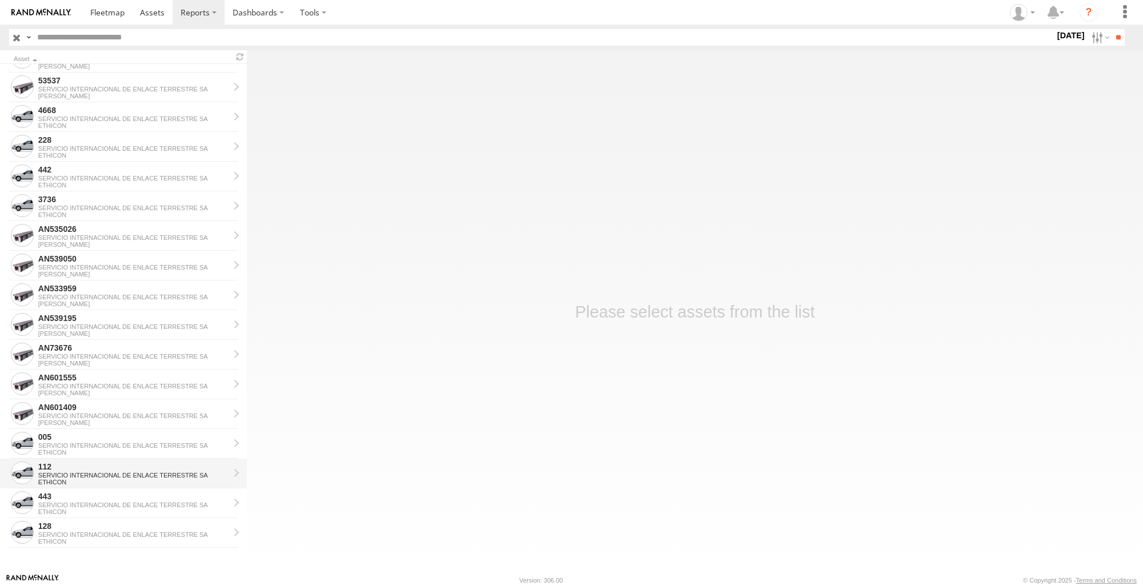
click at [119, 467] on div "112" at bounding box center [133, 467] width 191 height 10
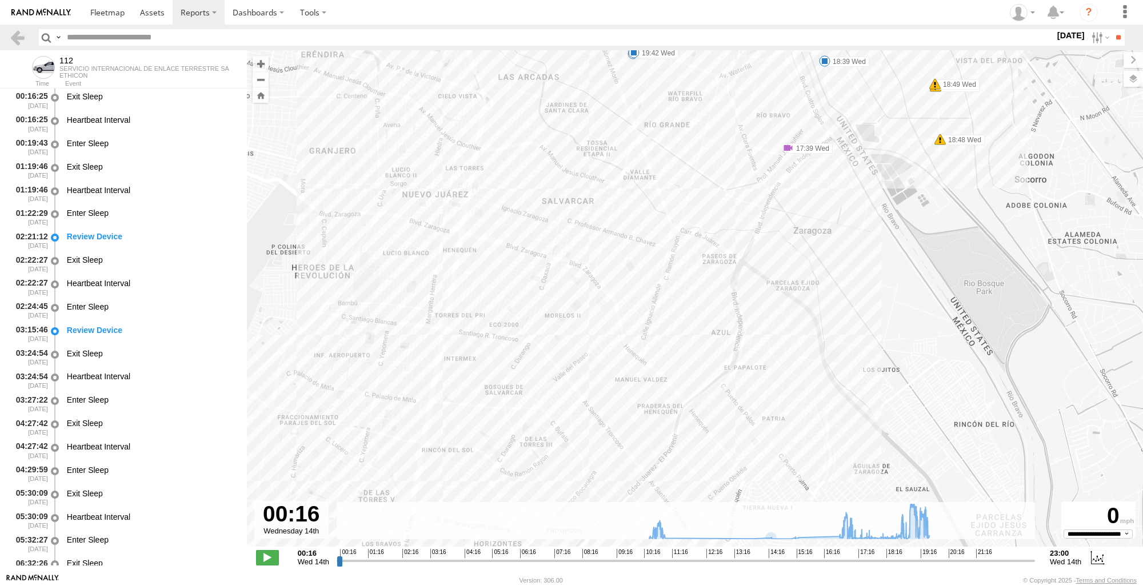
drag, startPoint x: 908, startPoint y: 351, endPoint x: 925, endPoint y: 209, distance: 142.8
click at [990, 146] on div "112 07:59 Wed 10:52 Wed 14:48 Wed 14:48 Wed 16:45 Wed 17:39 Wed 18:39 Wed 18:48…" at bounding box center [695, 304] width 896 height 509
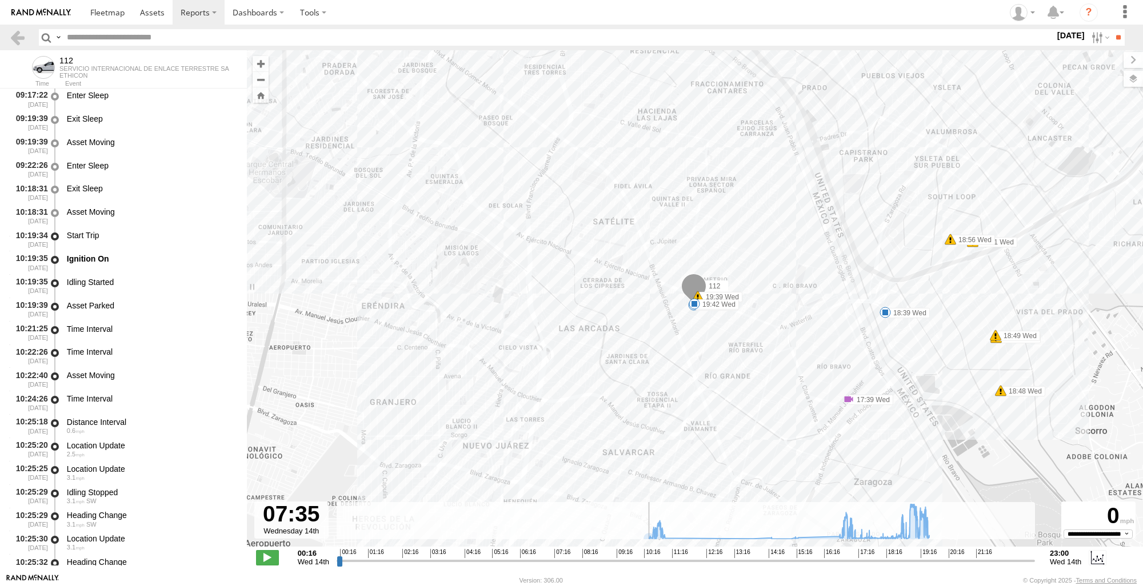
scroll to position [1776, 0]
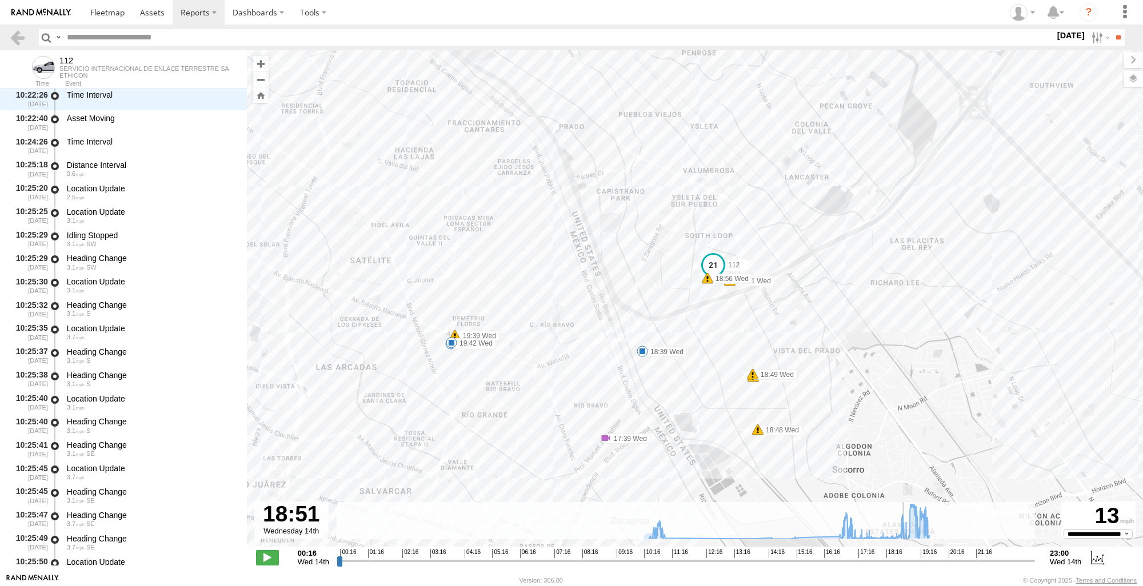
drag, startPoint x: 340, startPoint y: 559, endPoint x: 905, endPoint y: 541, distance: 565.5
type input "**********"
click at [905, 555] on input "range" at bounding box center [686, 560] width 698 height 11
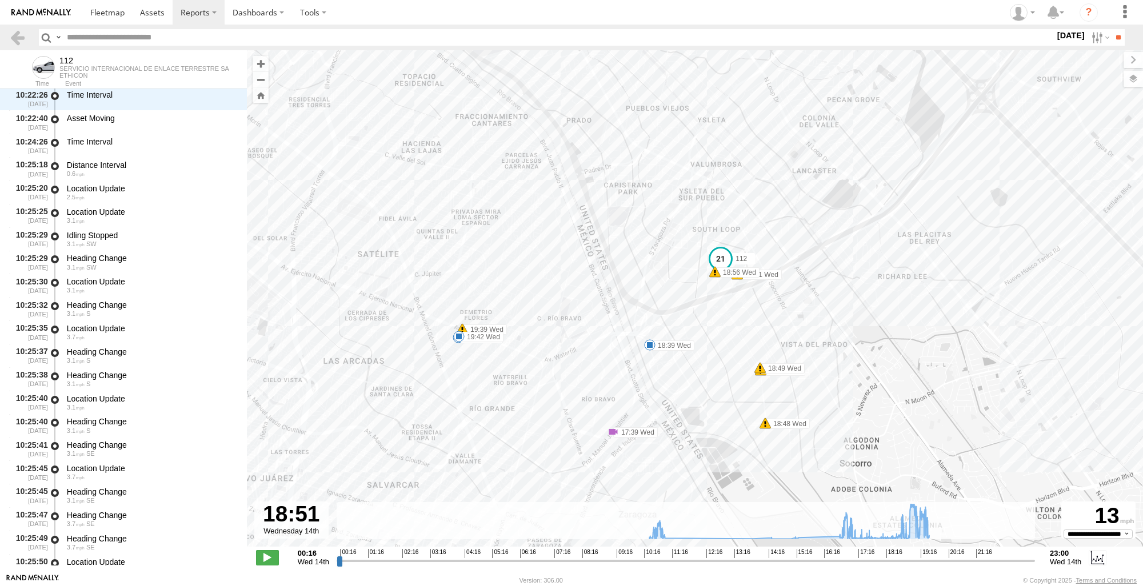
drag, startPoint x: 939, startPoint y: 407, endPoint x: 1008, endPoint y: 362, distance: 82.1
click at [1006, 364] on div "112 07:59 Wed 10:52 Wed 14:48 Wed 14:48 Wed 16:45 Wed 17:39 Wed 18:39 Wed 18:48…" at bounding box center [695, 304] width 896 height 509
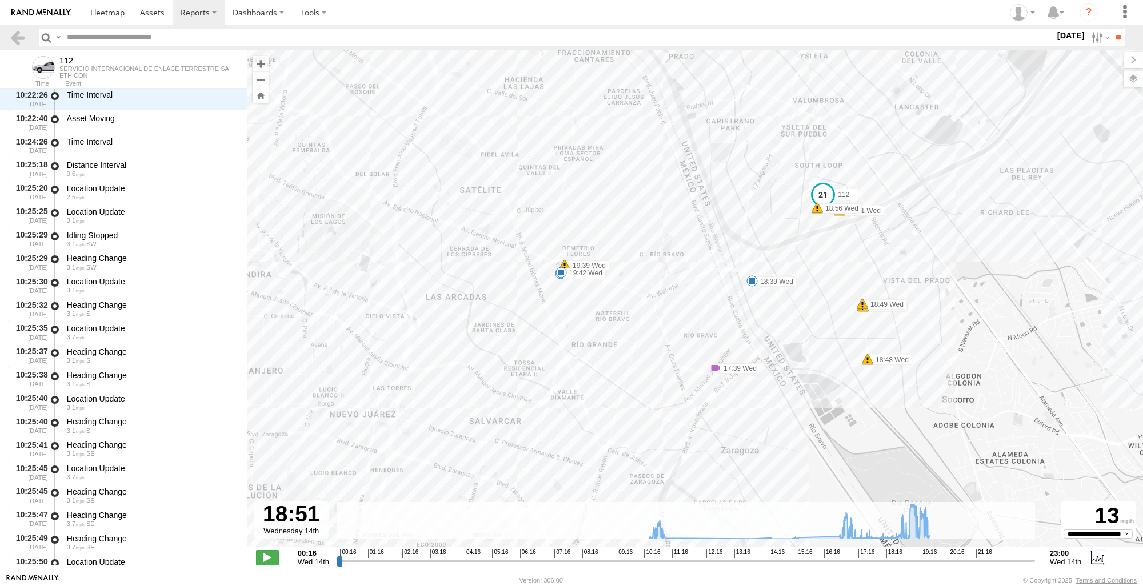
drag, startPoint x: 1016, startPoint y: 354, endPoint x: 1103, endPoint y: 300, distance: 102.1
click at [1102, 300] on div "112 07:59 Wed 10:52 Wed 14:48 Wed 14:48 Wed 16:45 Wed 17:39 Wed 18:39 Wed 18:48…" at bounding box center [695, 304] width 896 height 509
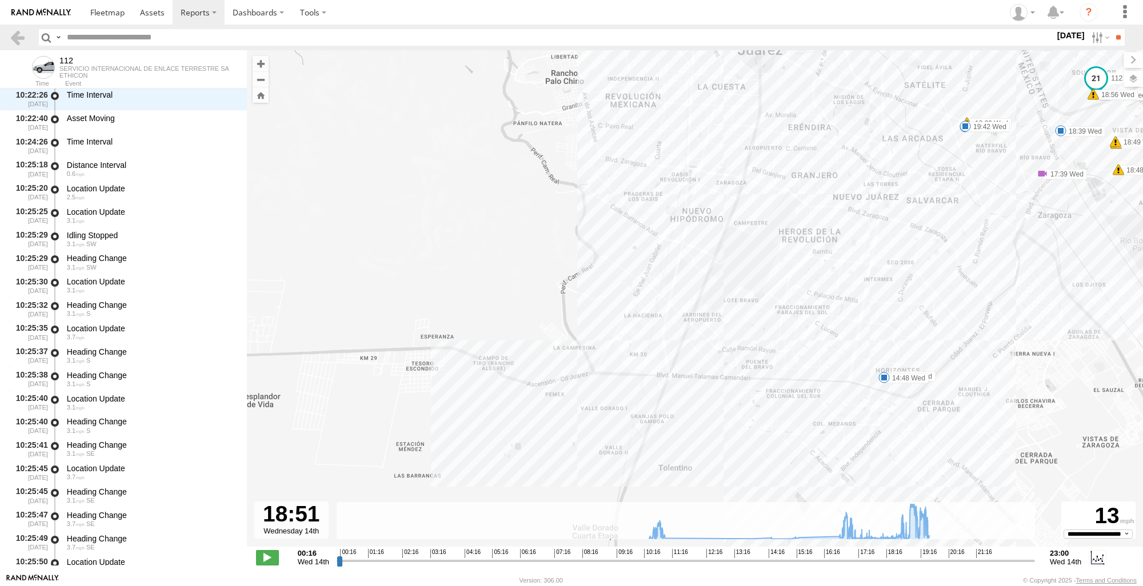
drag, startPoint x: 1034, startPoint y: 430, endPoint x: 1109, endPoint y: 289, distance: 160.3
click at [1137, 287] on div "112 07:59 Wed 10:52 Wed 14:48 Wed 14:48 Wed 16:45 Wed 17:39 Wed 18:39 Wed 18:48…" at bounding box center [695, 304] width 896 height 509
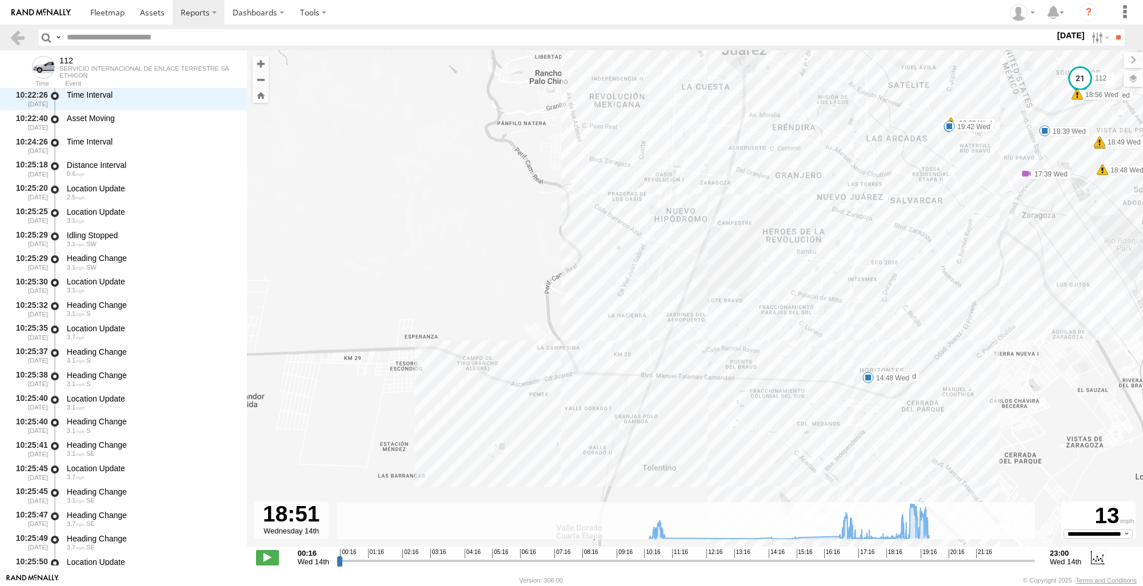
click at [868, 389] on div "112 07:59 Wed 10:52 Wed 14:48 Wed 14:48 Wed 16:45 Wed 17:39 Wed 18:39 Wed 18:48…" at bounding box center [695, 304] width 896 height 509
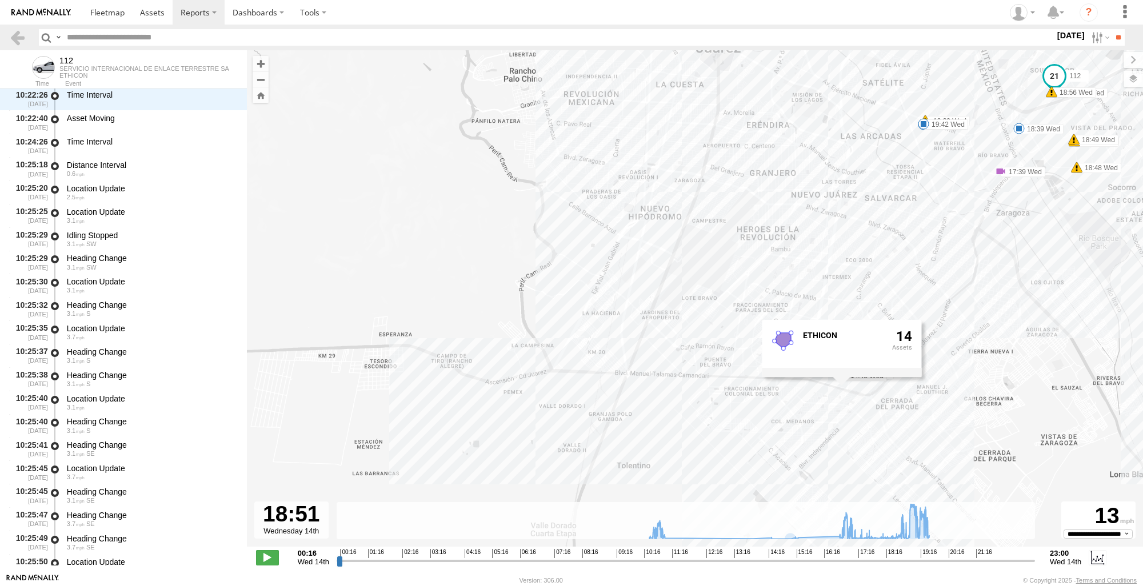
drag, startPoint x: 1070, startPoint y: 353, endPoint x: 1043, endPoint y: 351, distance: 26.9
click at [1043, 351] on div "112 07:59 Wed 10:52 Wed 14:48 Wed 14:48 Wed 16:45 Wed 17:39 Wed 18:39 Wed 18:48…" at bounding box center [695, 304] width 896 height 509
click at [1020, 344] on div "112 07:59 Wed 10:52 Wed 14:48 Wed 14:48 Wed 16:45 Wed 17:39 Wed 18:39 Wed 18:48…" at bounding box center [695, 304] width 896 height 509
click at [18, 39] on link at bounding box center [17, 37] width 17 height 17
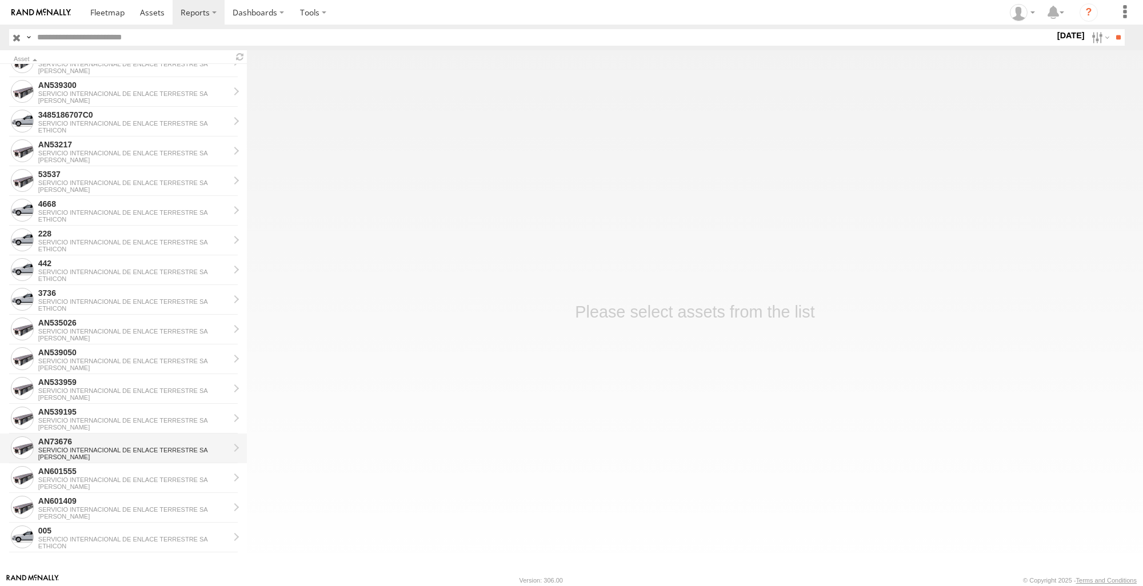
scroll to position [1002, 0]
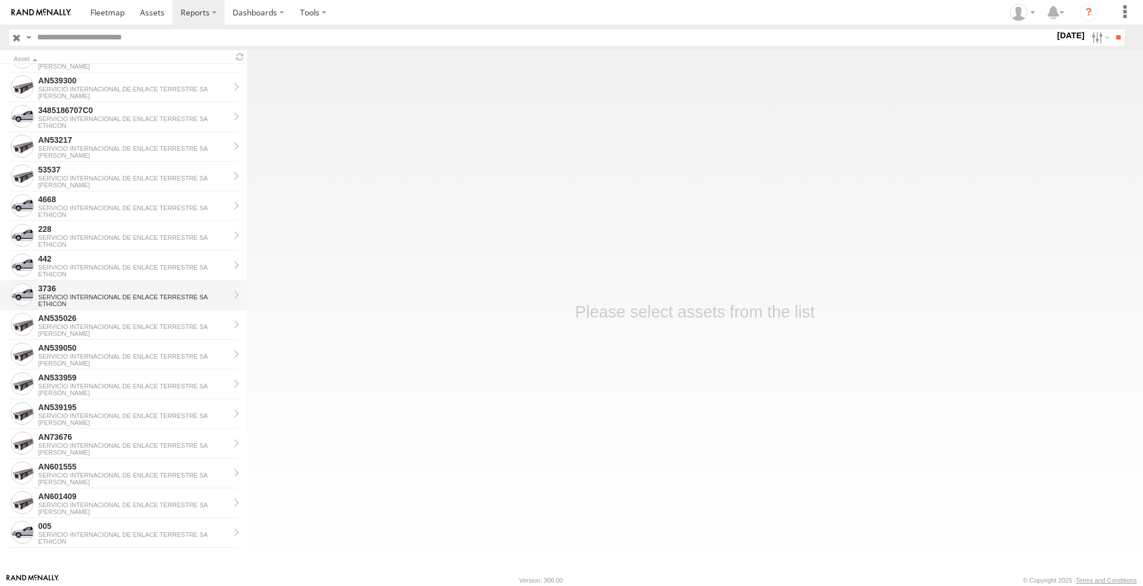
click at [104, 294] on div "SERVICIO INTERNACIONAL DE ENLACE TERRESTRE SA" at bounding box center [133, 297] width 191 height 7
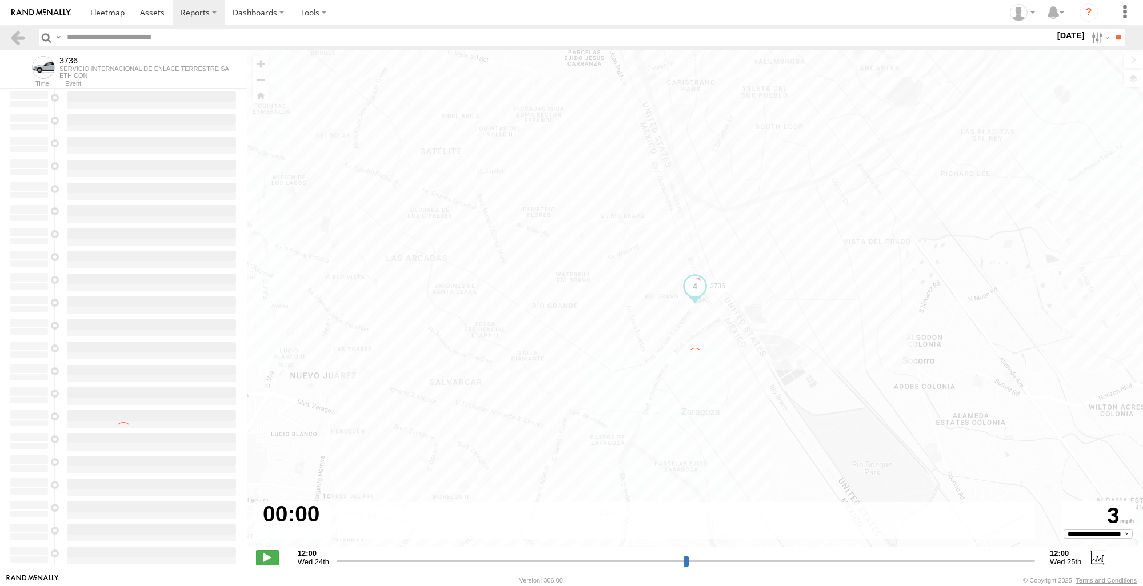
type input "**********"
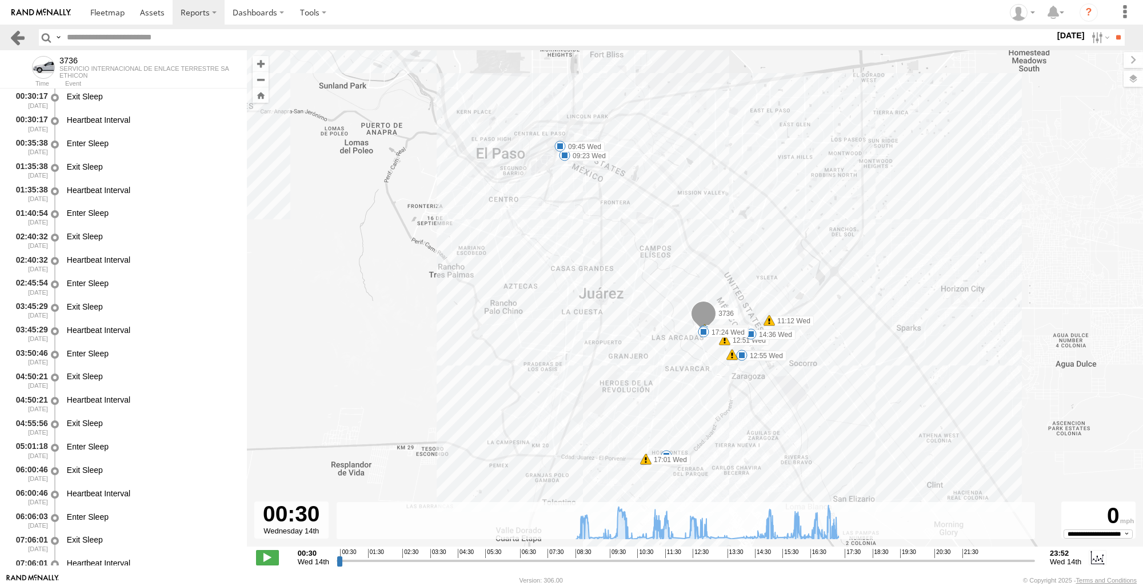
click at [17, 34] on link at bounding box center [17, 37] width 17 height 17
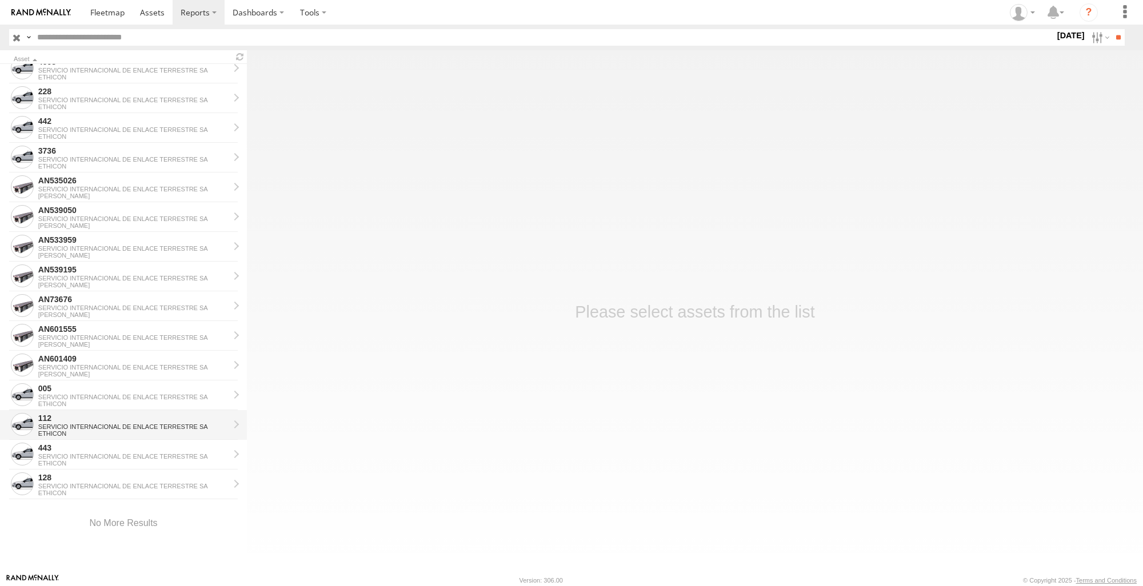
scroll to position [1140, 0]
click at [94, 455] on div "SERVICIO INTERNACIONAL DE ENLACE TERRESTRE SA" at bounding box center [133, 456] width 191 height 7
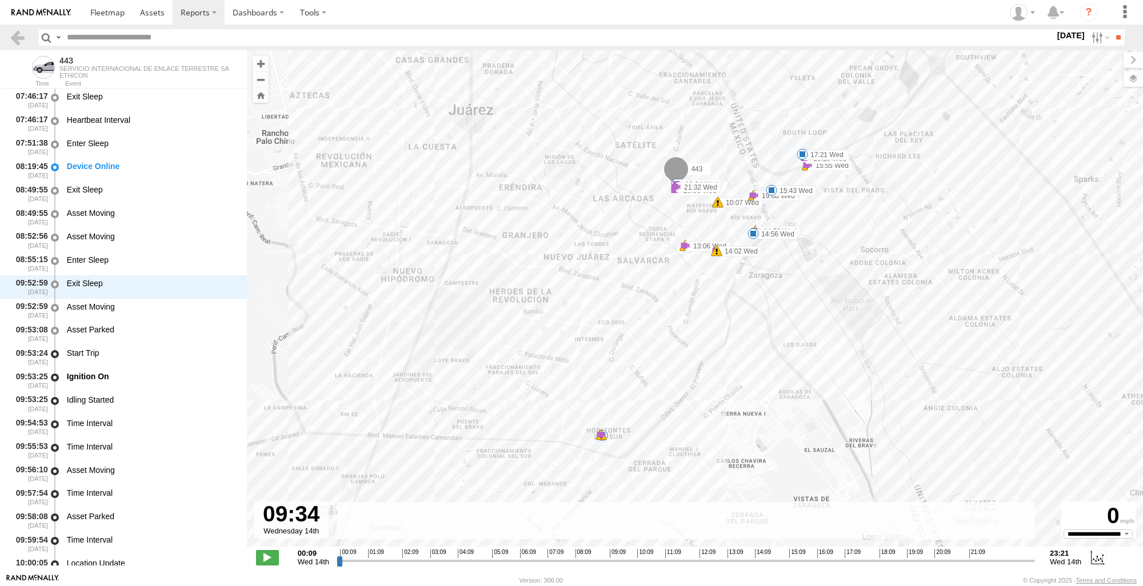
scroll to position [725, 0]
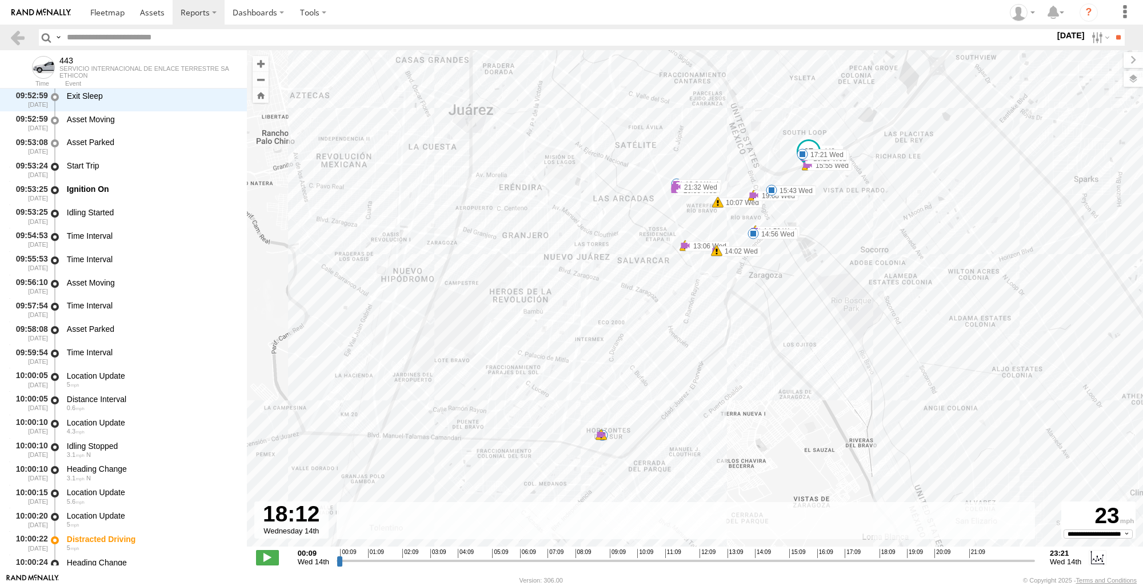
drag, startPoint x: 341, startPoint y: 563, endPoint x: 878, endPoint y: 557, distance: 537.2
click at [878, 557] on input "range" at bounding box center [686, 560] width 698 height 11
click at [589, 444] on div "443 10:04 Wed 10:07 Wed 13:06 Wed 13:06 Wed 14:02 Wed 14:02 Wed 14:56 Wed 14:56…" at bounding box center [695, 304] width 896 height 509
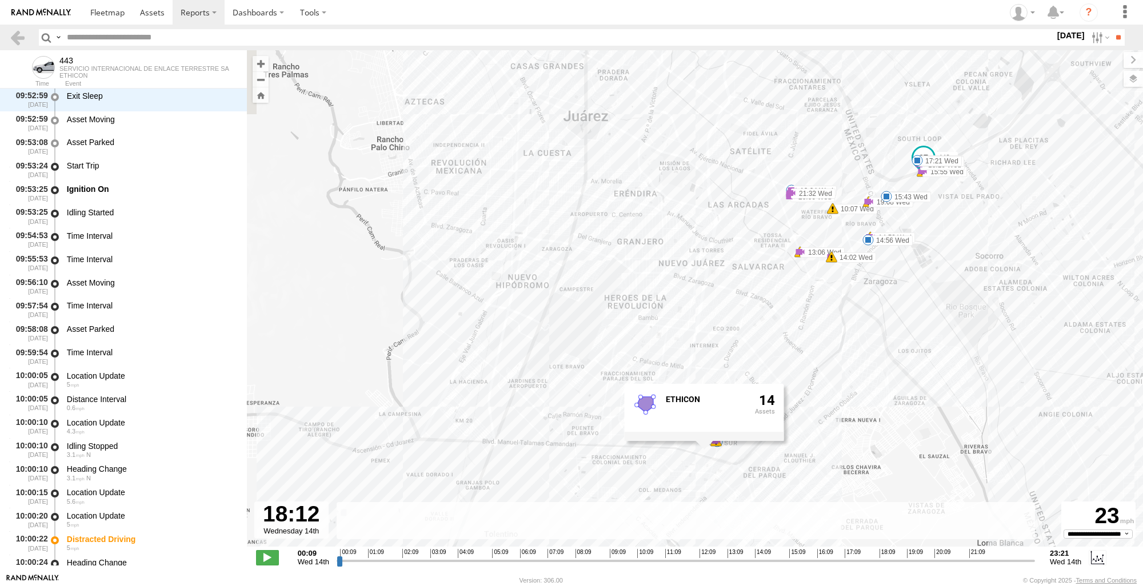
drag, startPoint x: 921, startPoint y: 405, endPoint x: 1073, endPoint y: 406, distance: 151.4
click at [1073, 406] on div "443 10:04 Wed 10:07 Wed 13:06 Wed 13:06 Wed 14:02 Wed 14:02 Wed 14:56 Wed 14:56…" at bounding box center [695, 304] width 896 height 509
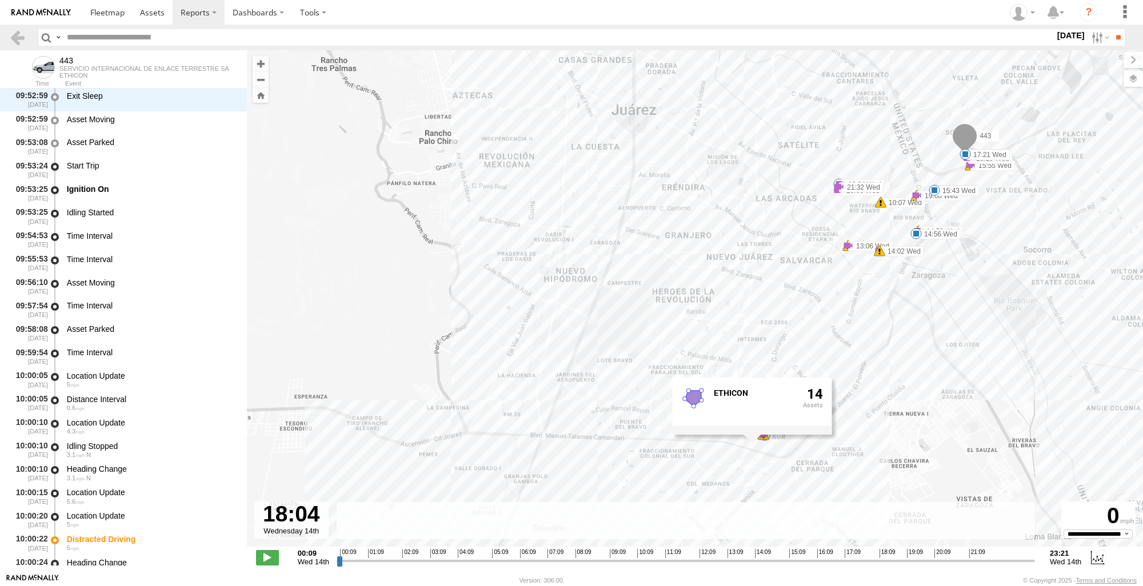
drag, startPoint x: 881, startPoint y: 563, endPoint x: 874, endPoint y: 561, distance: 7.8
type input "**********"
click at [874, 561] on input "range" at bounding box center [686, 560] width 698 height 11
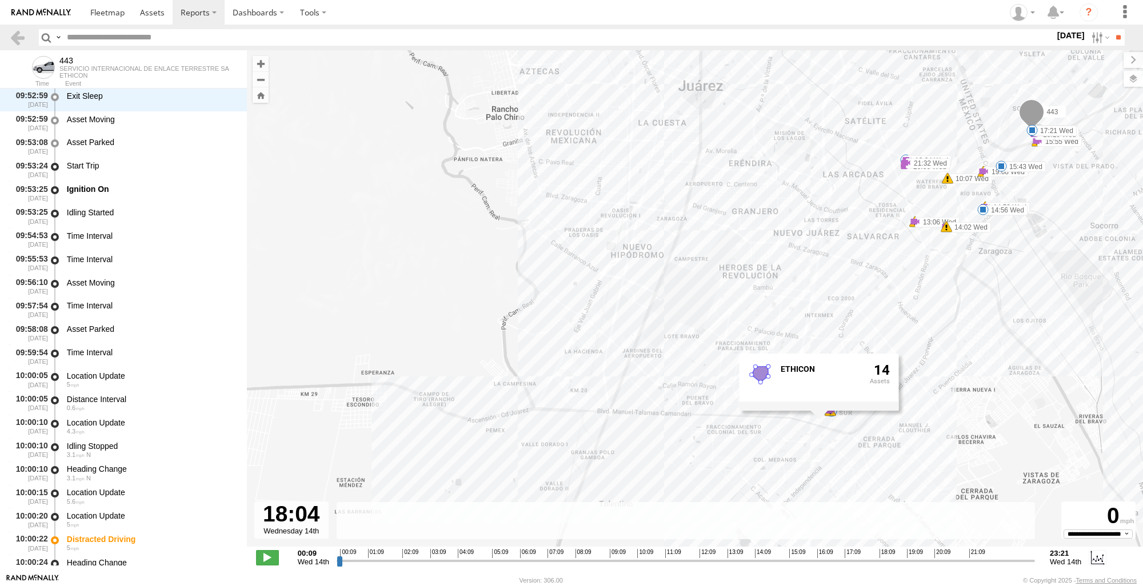
drag, startPoint x: 944, startPoint y: 416, endPoint x: 1006, endPoint y: 392, distance: 66.8
click at [1006, 392] on div "443 10:04 Wed 10:07 Wed 13:06 Wed 13:06 Wed 14:02 Wed 14:02 Wed 14:56 Wed 14:56…" at bounding box center [695, 304] width 896 height 509
drag, startPoint x: 23, startPoint y: 36, endPoint x: 22, endPoint y: 42, distance: 6.4
click at [23, 36] on link at bounding box center [17, 37] width 17 height 17
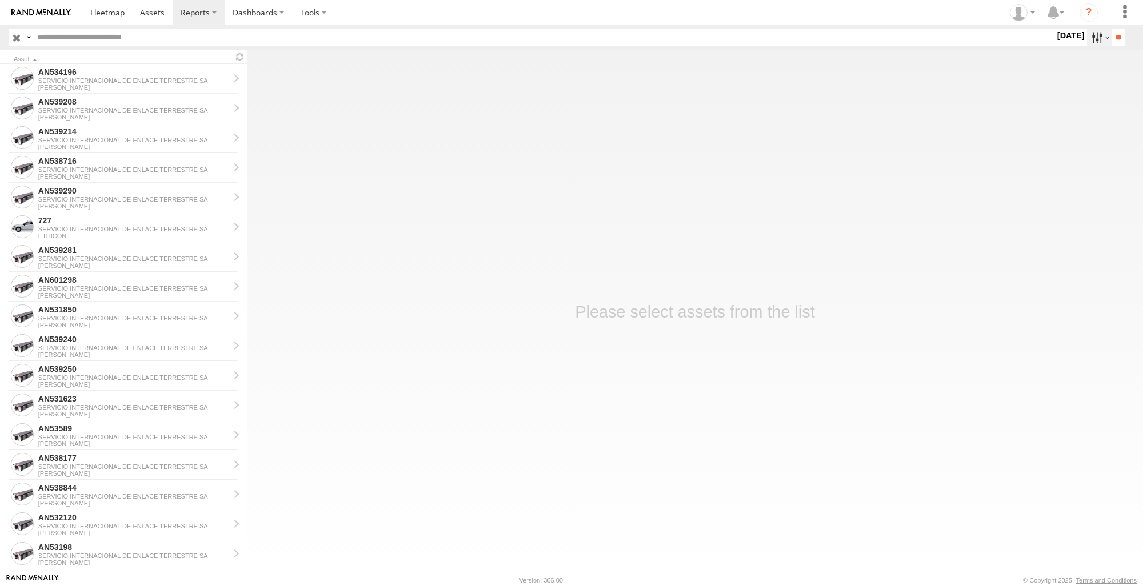
click at [1087, 32] on label at bounding box center [1099, 37] width 25 height 17
click at [0, 0] on label at bounding box center [0, 0] width 0 height 0
click at [1121, 39] on input "**" at bounding box center [1118, 37] width 13 height 17
click at [85, 98] on div "AN601555" at bounding box center [133, 102] width 191 height 10
click at [96, 86] on div "ETHICON" at bounding box center [133, 87] width 191 height 7
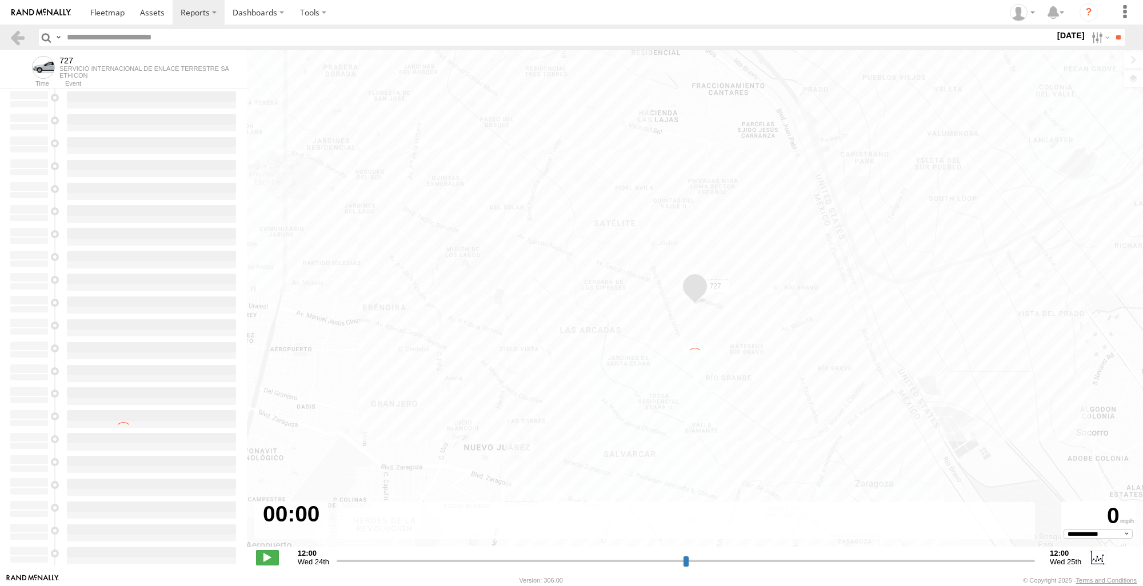
type input "**********"
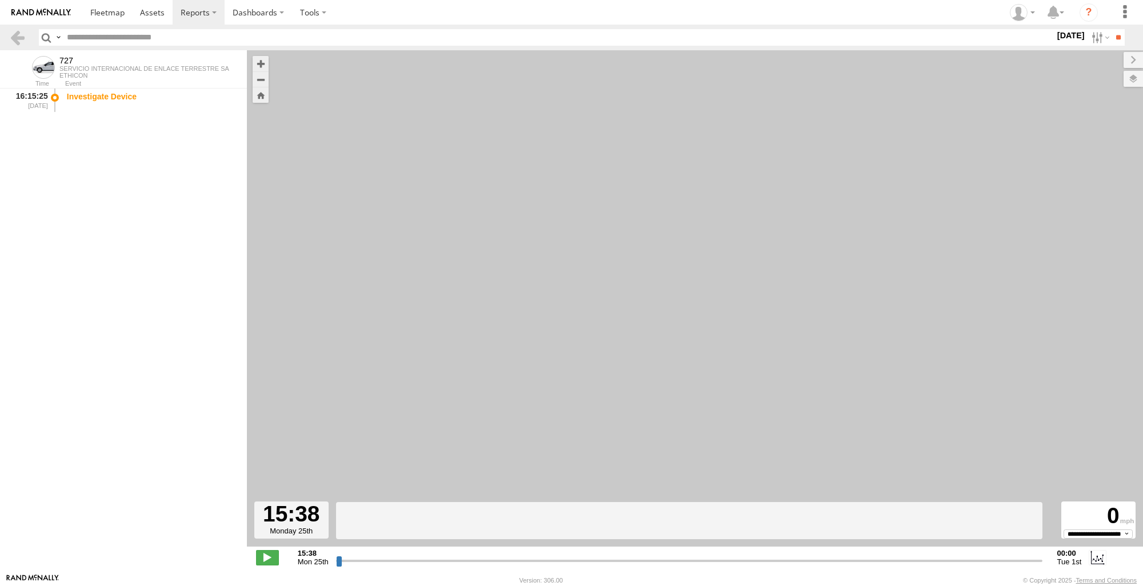
drag, startPoint x: 338, startPoint y: 561, endPoint x: 1017, endPoint y: 550, distance: 679.0
click at [1017, 555] on input "range" at bounding box center [689, 560] width 706 height 11
click at [16, 39] on link at bounding box center [17, 37] width 17 height 17
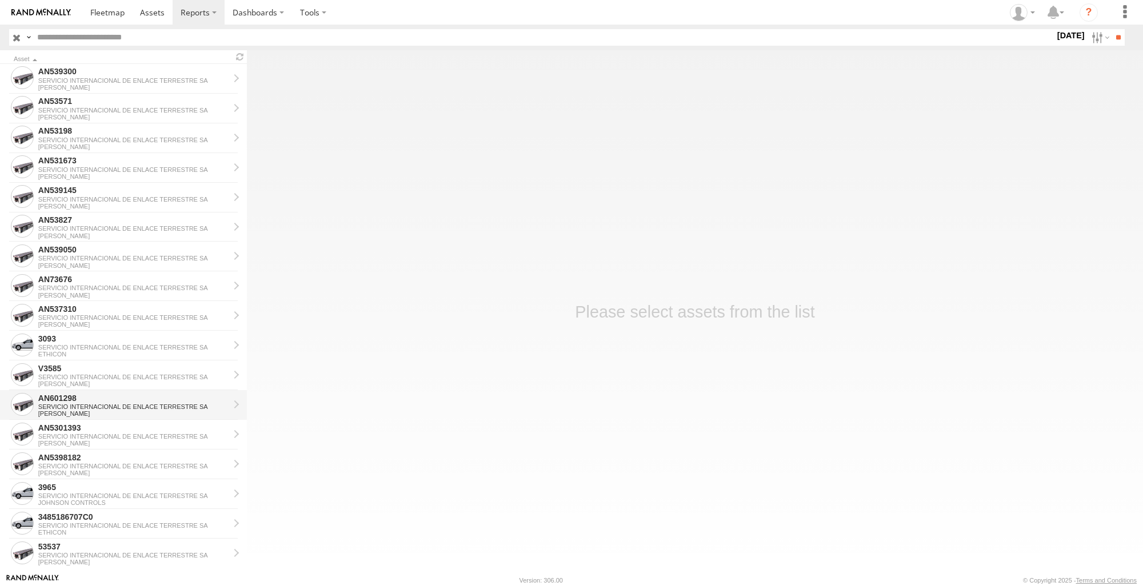
scroll to position [686, 0]
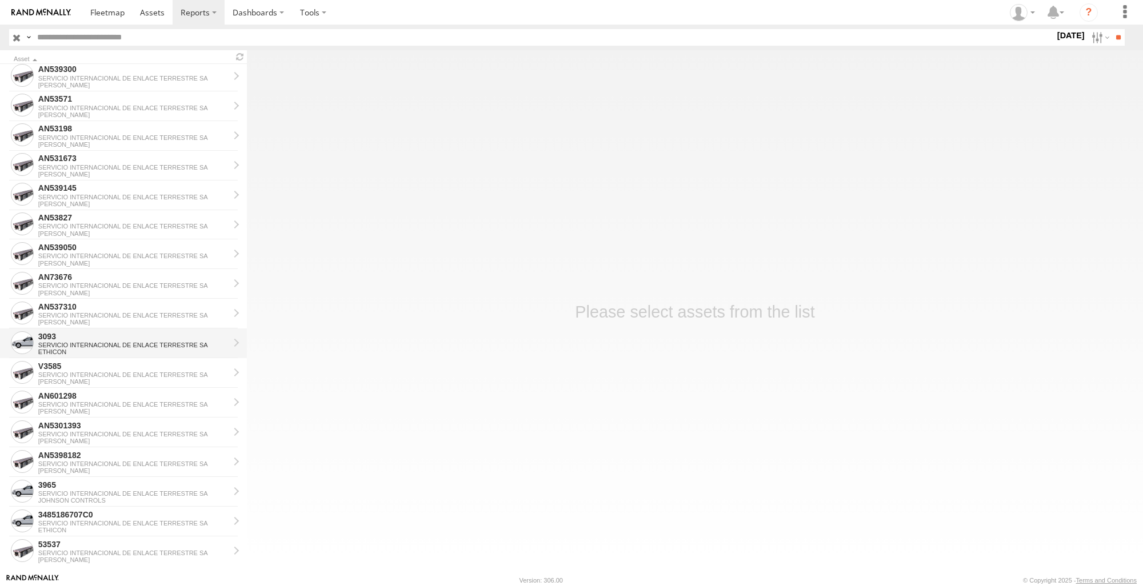
click at [113, 339] on div "3093" at bounding box center [133, 336] width 191 height 10
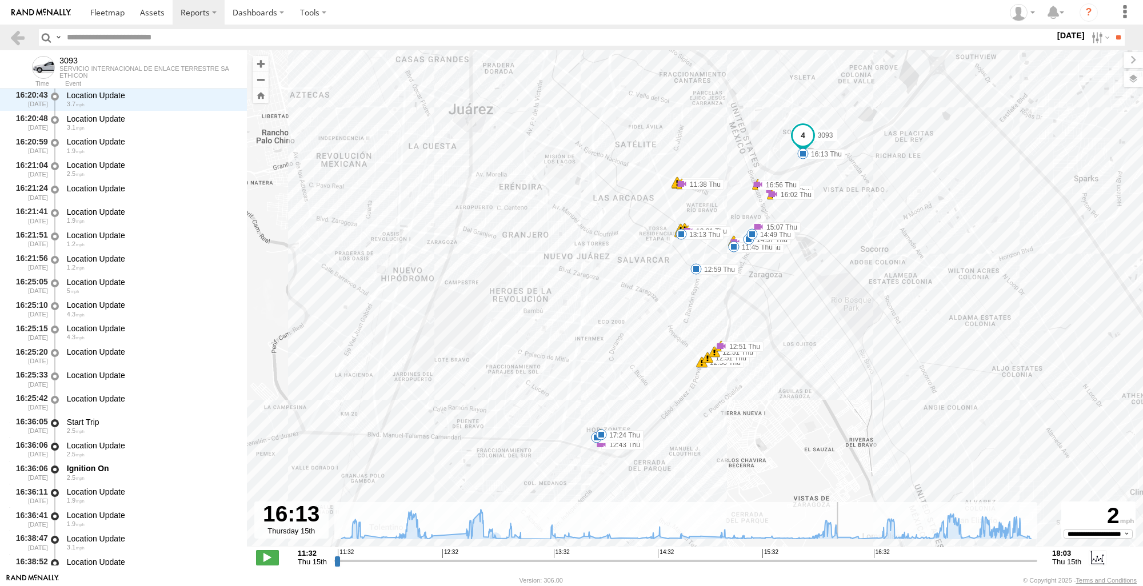
drag, startPoint x: 335, startPoint y: 562, endPoint x: 839, endPoint y: 588, distance: 504.2
type input "**********"
click at [839, 566] on input "range" at bounding box center [685, 560] width 703 height 11
click at [594, 448] on div "3093 11:37 Thu 11:37 Thu 11:38 Thu 11:38 Thu 11:45 Thu 11:55 Thu 12:17 Thu 12:1…" at bounding box center [695, 304] width 896 height 509
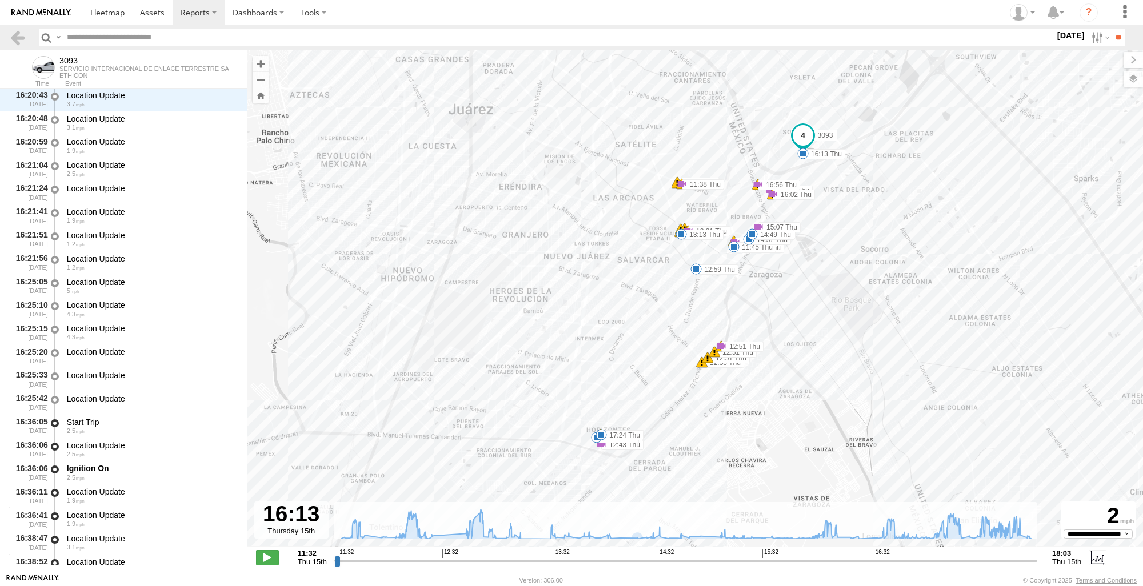
click at [594, 442] on span at bounding box center [596, 437] width 11 height 11
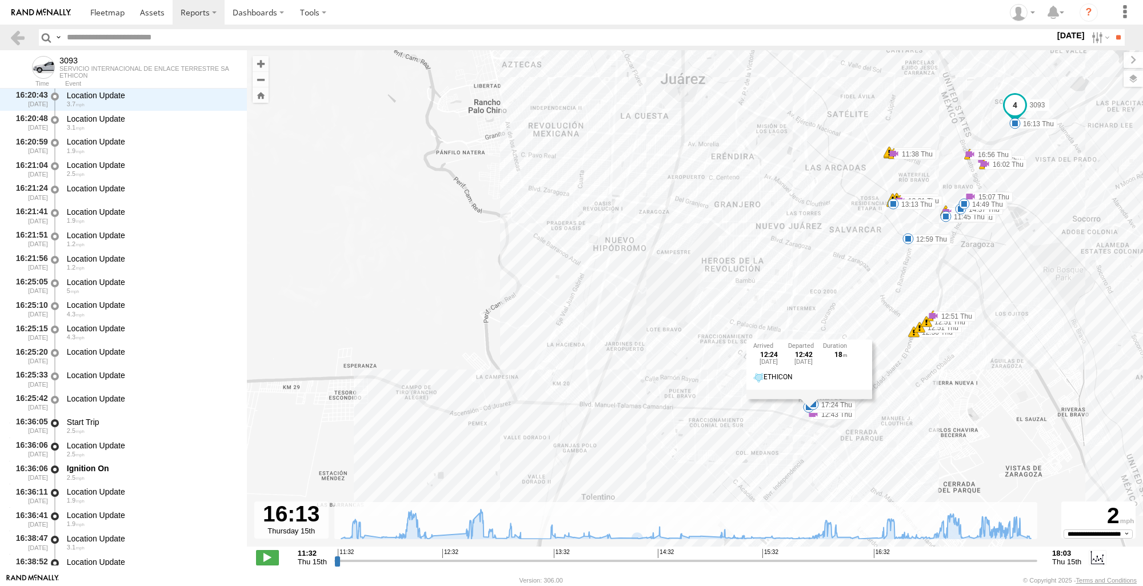
drag, startPoint x: 976, startPoint y: 397, endPoint x: 1136, endPoint y: 382, distance: 161.3
click at [1136, 382] on div "3093 11:37 Thu 11:37 Thu 11:38 Thu 11:38 Thu 11:45 Thu 11:55 Thu 12:17 Thu 12:1…" at bounding box center [695, 304] width 896 height 509
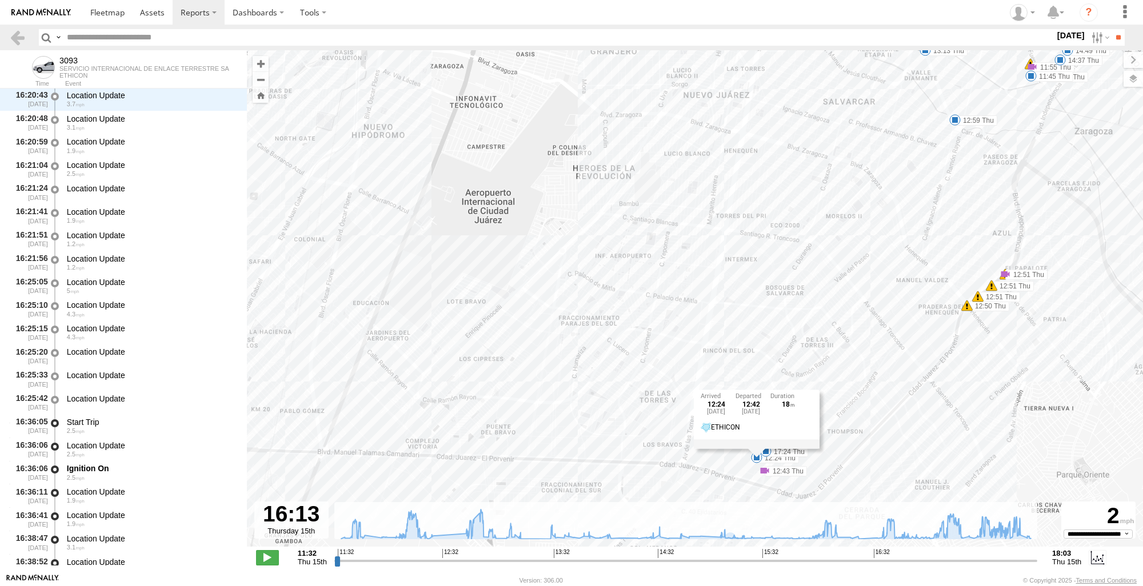
click at [747, 469] on div "3093 11:37 Thu 11:37 Thu 11:38 Thu 11:38 Thu 11:45 Thu 11:55 Thu 12:17 Thu 12:1…" at bounding box center [695, 304] width 896 height 509
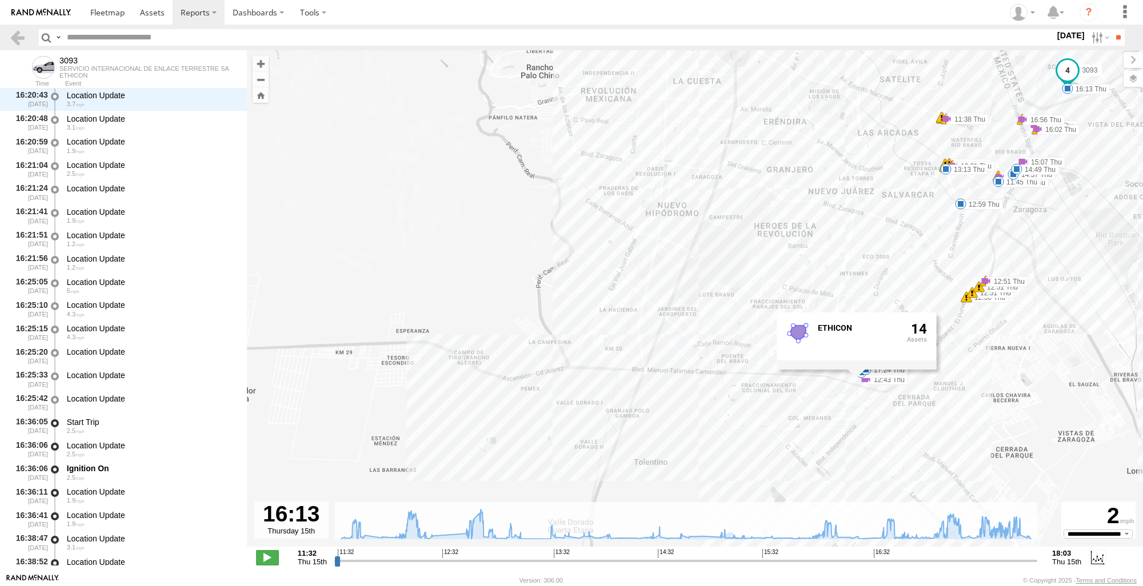
drag, startPoint x: 1091, startPoint y: 424, endPoint x: 1074, endPoint y: 354, distance: 71.8
click at [1074, 354] on div "3093 11:37 Thu 11:37 Thu 11:38 Thu 11:38 Thu 11:45 Thu 11:55 Thu 12:17 Thu 12:1…" at bounding box center [695, 304] width 896 height 509
click at [25, 39] on section at bounding box center [19, 37] width 21 height 17
click at [23, 38] on link at bounding box center [17, 37] width 17 height 17
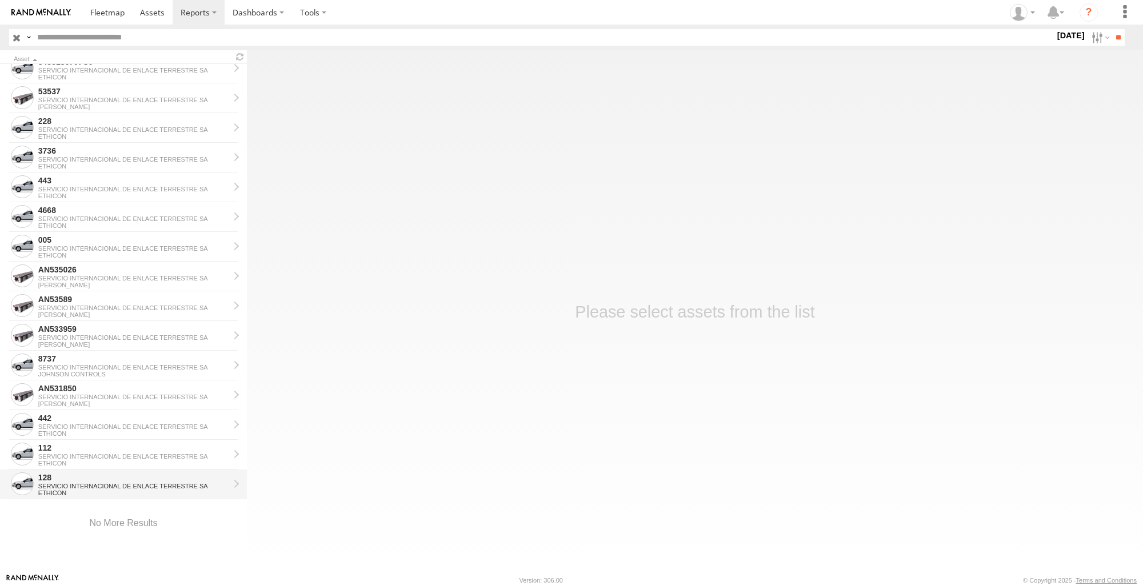
scroll to position [1140, 0]
click at [93, 134] on div "ETHICON" at bounding box center [133, 136] width 191 height 7
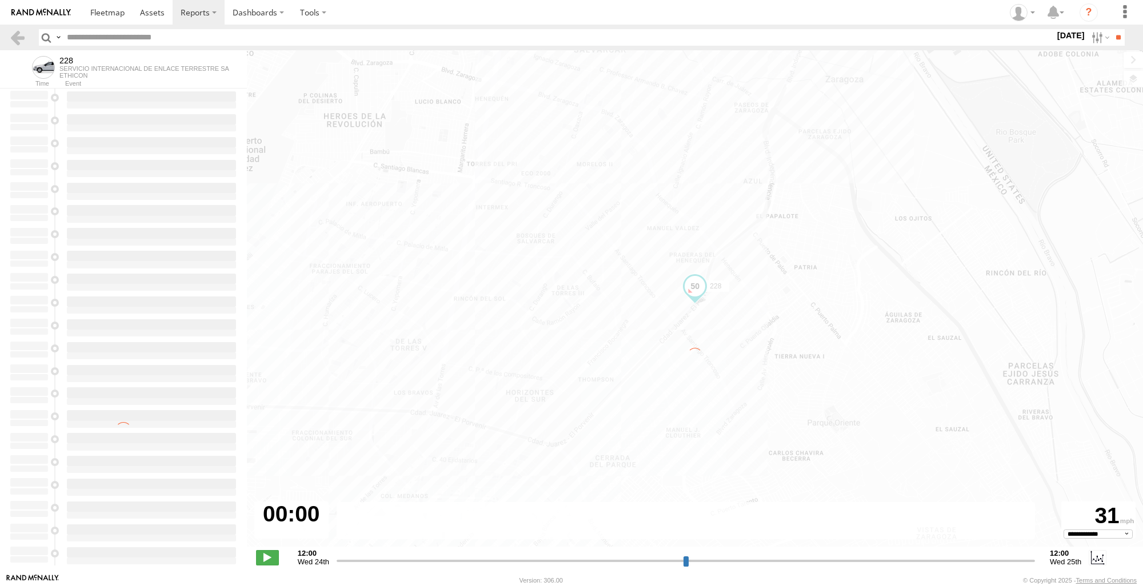
select select "**********"
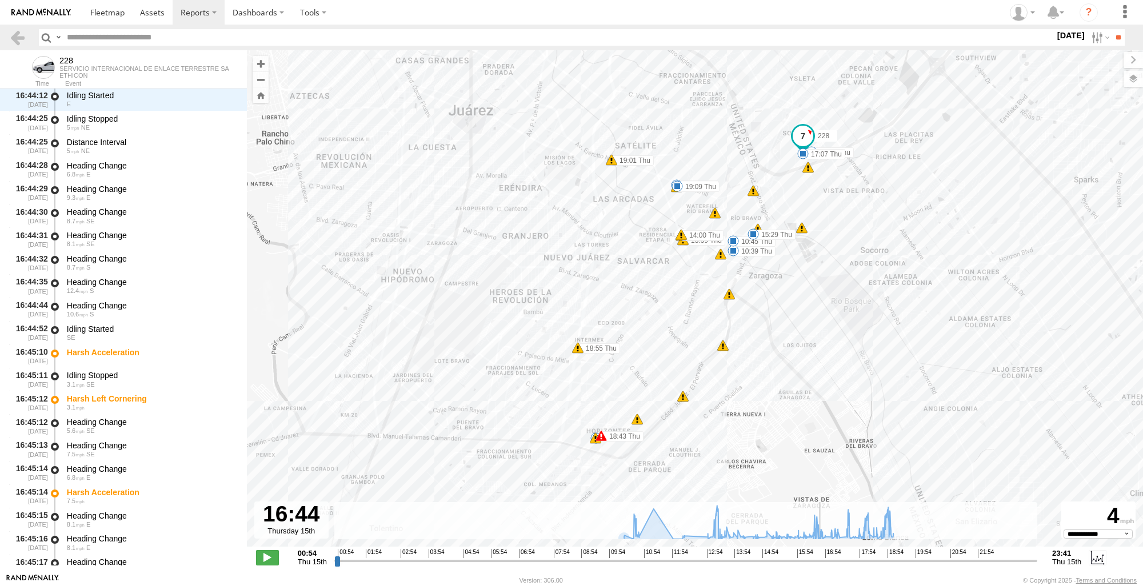
drag, startPoint x: 335, startPoint y: 563, endPoint x: 821, endPoint y: 550, distance: 485.4
type input "**********"
click at [821, 555] on input "range" at bounding box center [685, 560] width 703 height 11
click at [594, 446] on div "228 10:16 Thu 10:39 Thu 10:45 Thu 13:59 Thu 14:00 Thu 14:00 Thu 15:29 Thu 16:56…" at bounding box center [695, 304] width 896 height 509
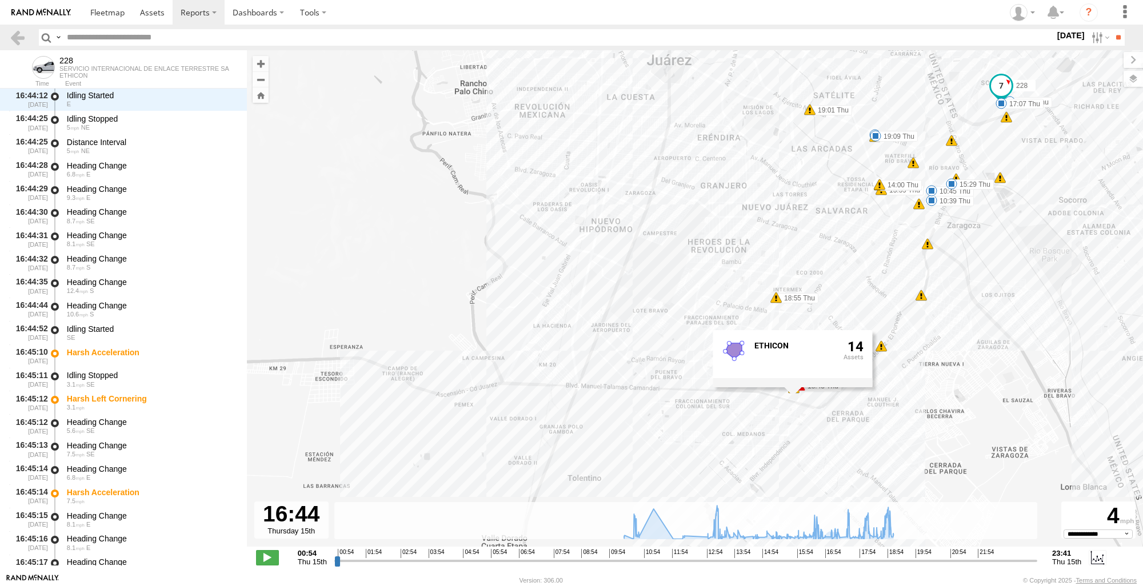
drag, startPoint x: 944, startPoint y: 429, endPoint x: 1144, endPoint y: 376, distance: 206.8
click at [1142, 376] on html at bounding box center [571, 293] width 1143 height 586
click at [1029, 424] on div "228 10:16 Thu 10:39 Thu 10:45 Thu 13:59 Thu 14:00 Thu 14:00 Thu 15:29 Thu 16:56…" at bounding box center [695, 304] width 896 height 509
click at [15, 35] on link at bounding box center [17, 37] width 17 height 17
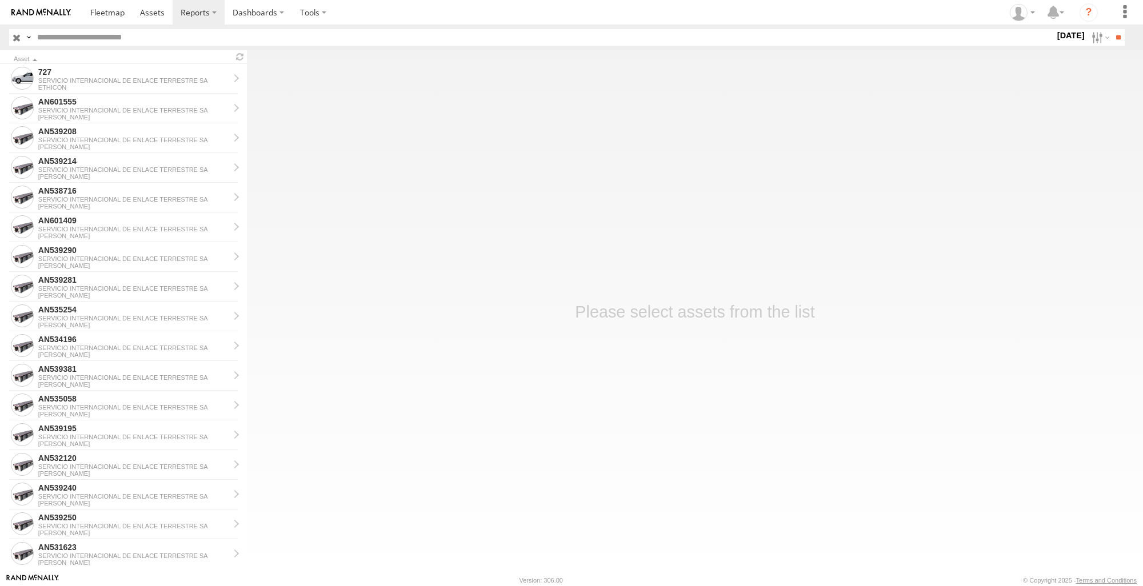
click at [1055, 40] on label "[DATE]" at bounding box center [1071, 35] width 32 height 13
click at [0, 0] on label at bounding box center [0, 0] width 0 height 0
click at [1113, 40] on input "**" at bounding box center [1118, 37] width 13 height 17
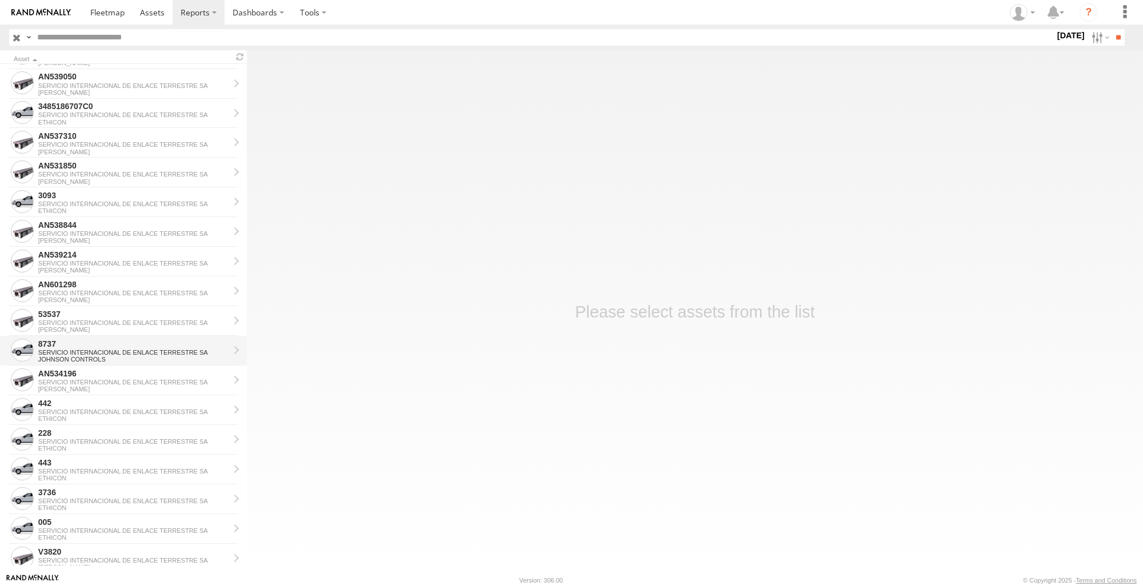
scroll to position [797, 0]
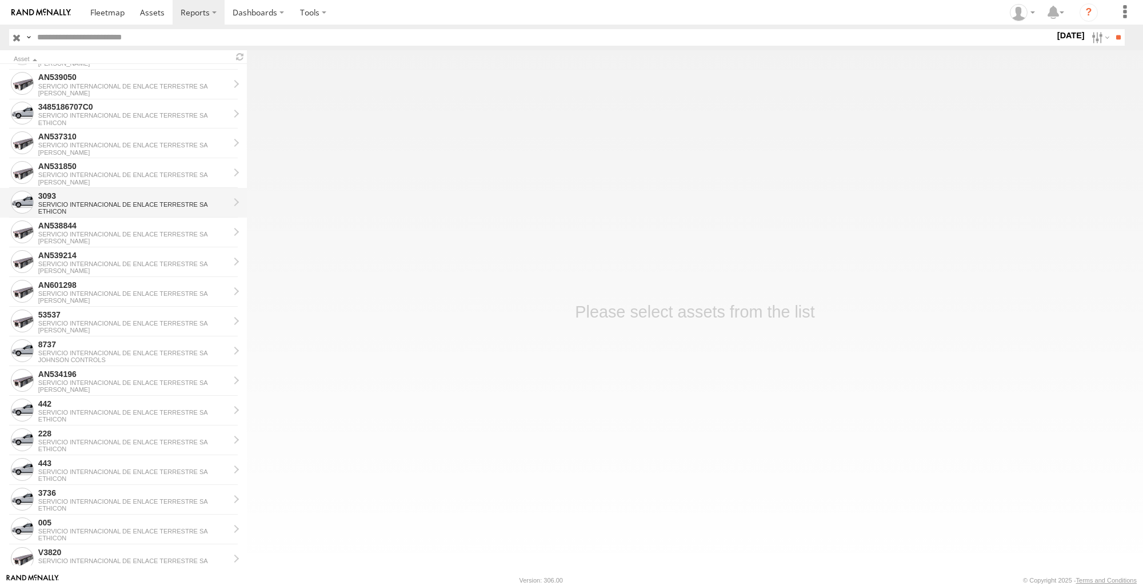
click at [111, 212] on div "ETHICON" at bounding box center [133, 211] width 191 height 7
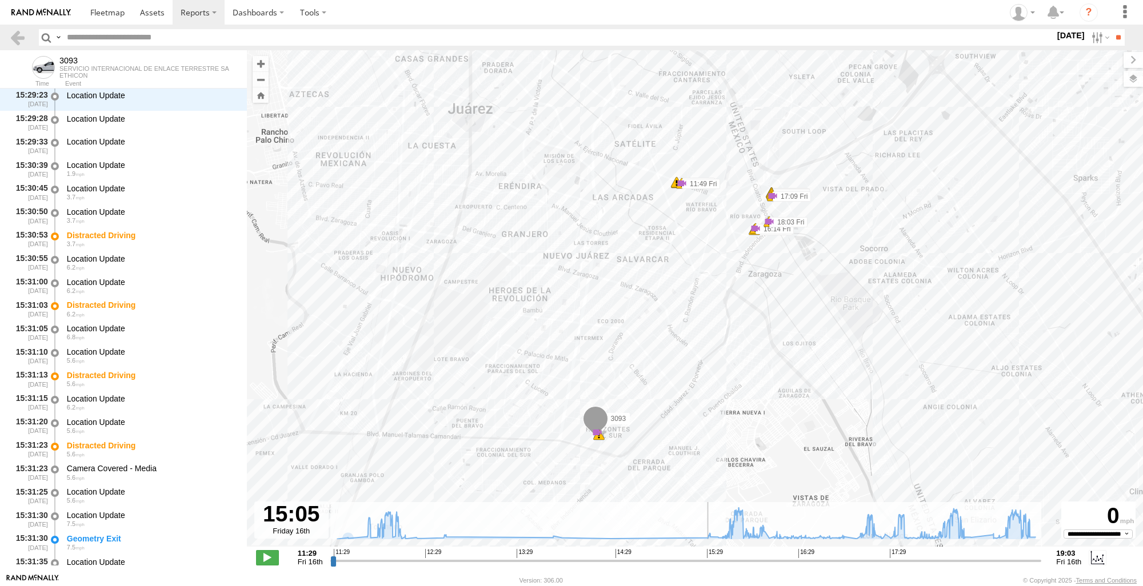
scroll to position [11228, 0]
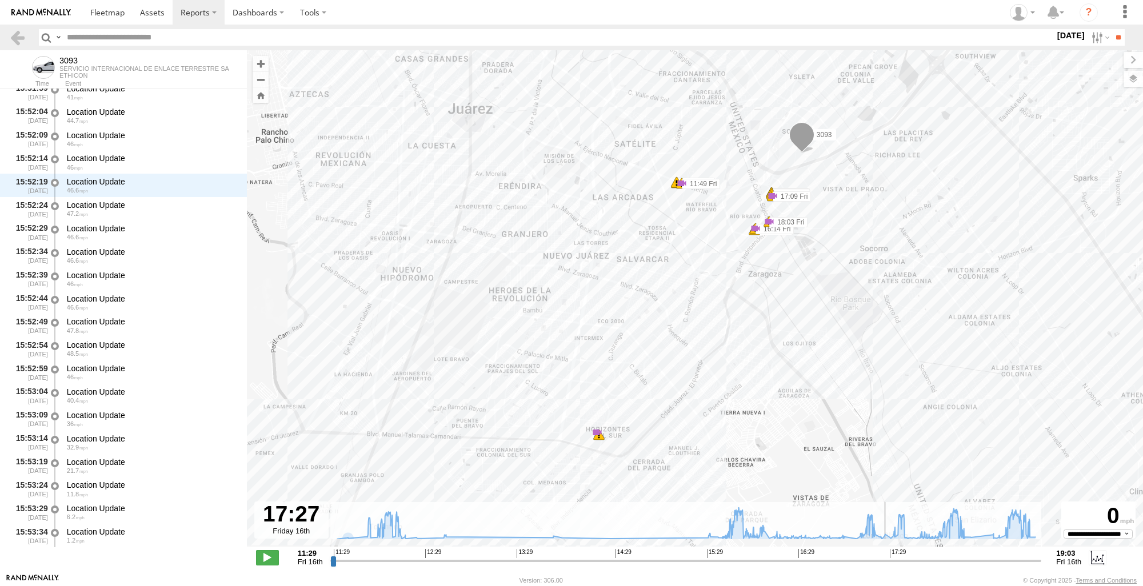
drag, startPoint x: 331, startPoint y: 561, endPoint x: 888, endPoint y: 559, distance: 556.6
type input "**********"
click at [888, 559] on input "range" at bounding box center [685, 560] width 711 height 11
click at [592, 447] on div "3093 11:48 Fri 11:48 Fri 11:49 Fri 11:49 Fri 16:13 Fri 16:14 Fri 16:14 Fri 17:0…" at bounding box center [695, 304] width 896 height 509
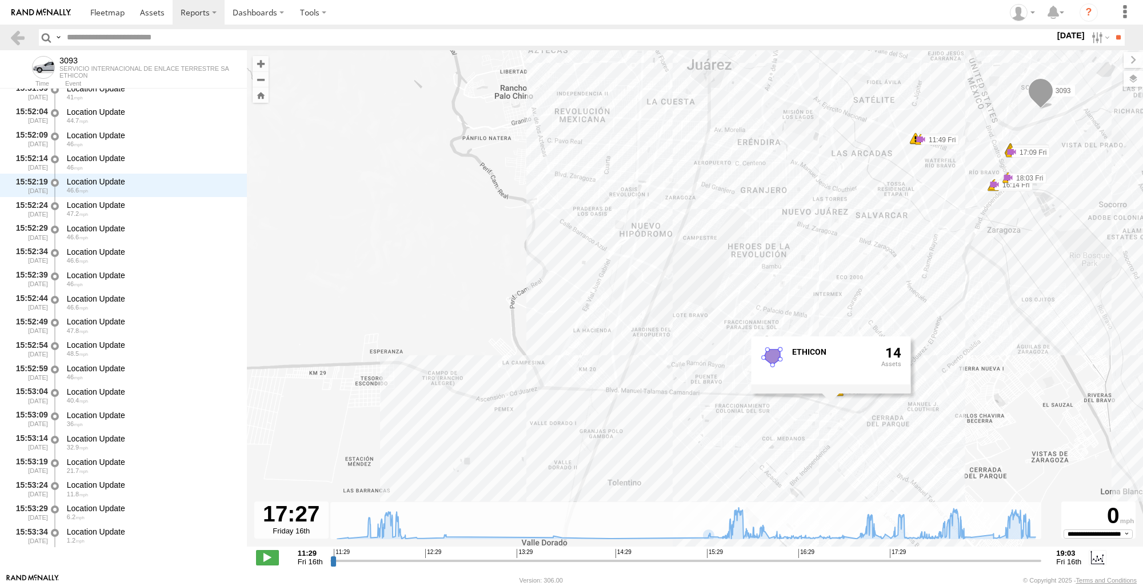
drag, startPoint x: 928, startPoint y: 405, endPoint x: 1168, endPoint y: 361, distance: 244.0
click at [1142, 361] on html at bounding box center [571, 293] width 1143 height 586
click at [1018, 347] on div "3093 11:48 Fri 11:48 Fri 11:49 Fri 11:49 Fri 16:13 Fri 16:14 Fri 16:14 Fri 17:0…" at bounding box center [695, 304] width 896 height 509
click at [26, 38] on section at bounding box center [19, 37] width 21 height 17
click at [10, 33] on link at bounding box center [17, 37] width 17 height 17
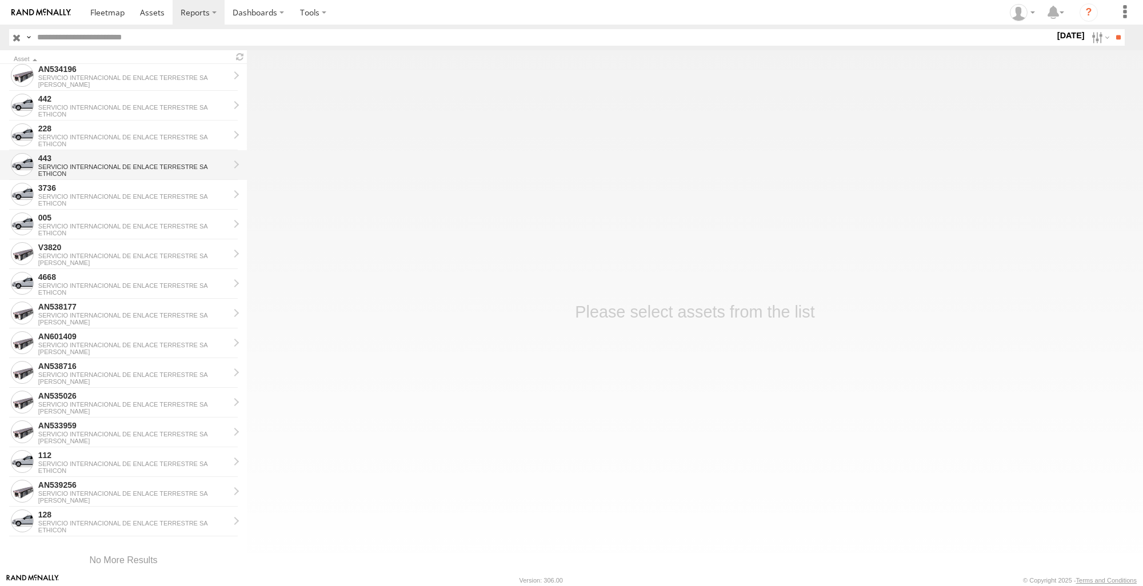
scroll to position [1082, 0]
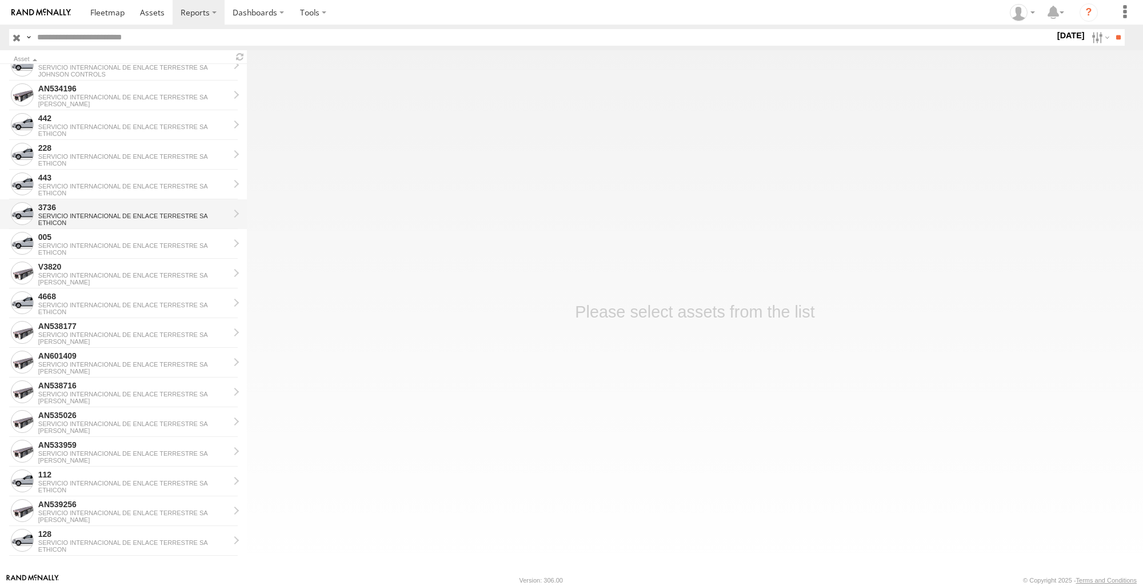
click at [84, 212] on div "3736" at bounding box center [133, 207] width 191 height 10
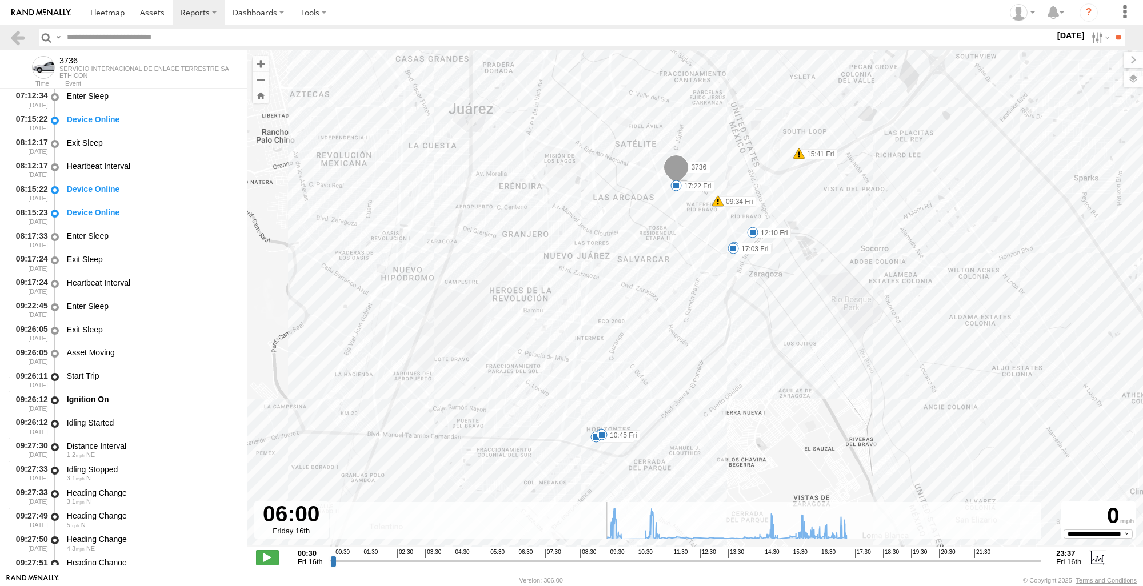
scroll to position [1449, 0]
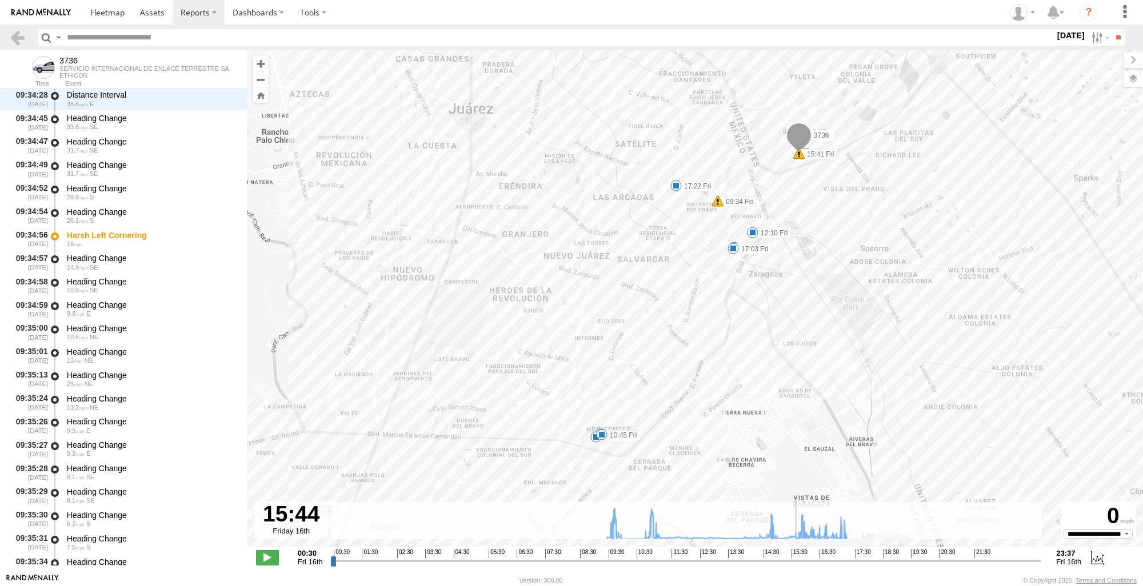
drag, startPoint x: 332, startPoint y: 561, endPoint x: 797, endPoint y: 568, distance: 465.2
click at [797, 566] on input "range" at bounding box center [685, 560] width 711 height 11
click at [591, 445] on div "3736 09:34 Fri 09:46 Fri 10:00 Fri 10:45 Fri 12:10 Fri 15:41 Fri 16:52 Fri 17:0…" at bounding box center [695, 304] width 896 height 509
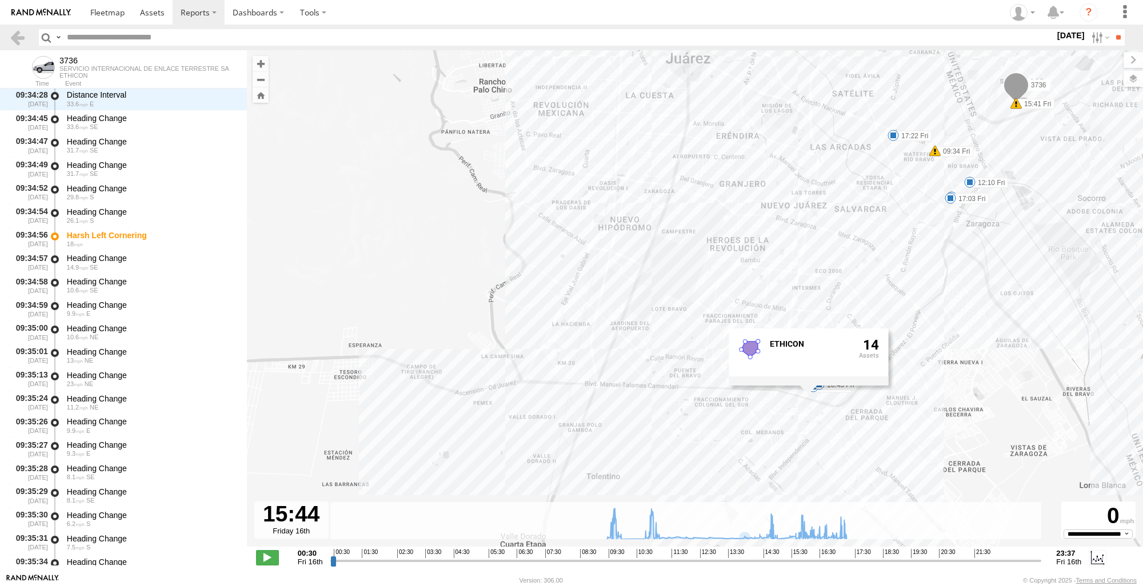
drag, startPoint x: 872, startPoint y: 419, endPoint x: 1063, endPoint y: 374, distance: 196.8
click at [1063, 374] on div "3736 09:34 Fri 09:46 Fri 10:00 Fri 10:45 Fri 12:10 Fri 15:41 Fri 16:52 Fri 17:0…" at bounding box center [695, 304] width 896 height 509
click at [1097, 38] on label at bounding box center [1099, 37] width 25 height 17
click at [0, 0] on label at bounding box center [0, 0] width 0 height 0
click at [1113, 36] on input "**" at bounding box center [1118, 37] width 13 height 17
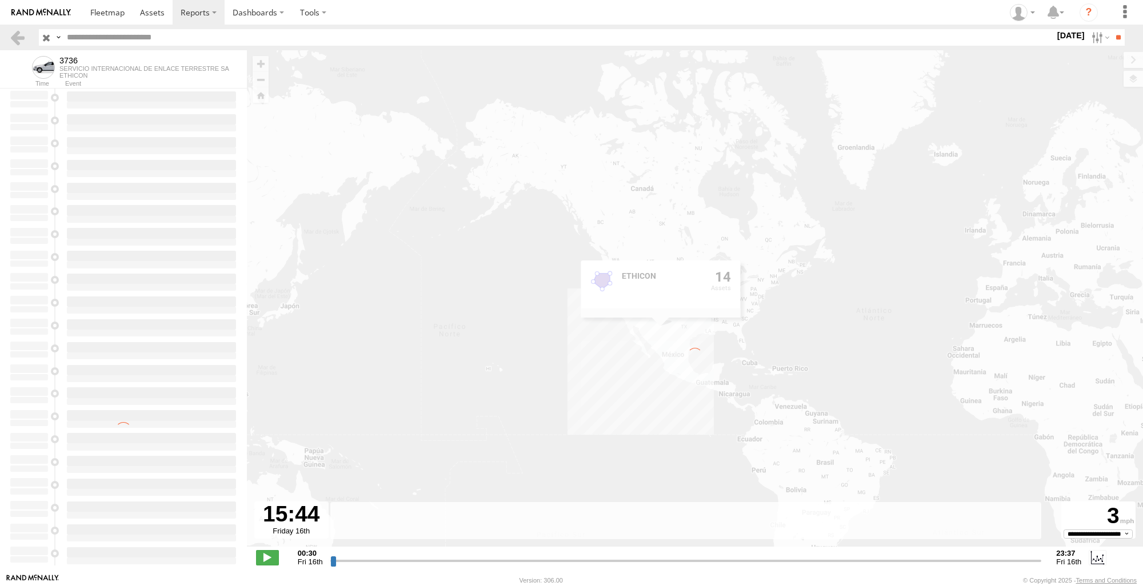
type input "**********"
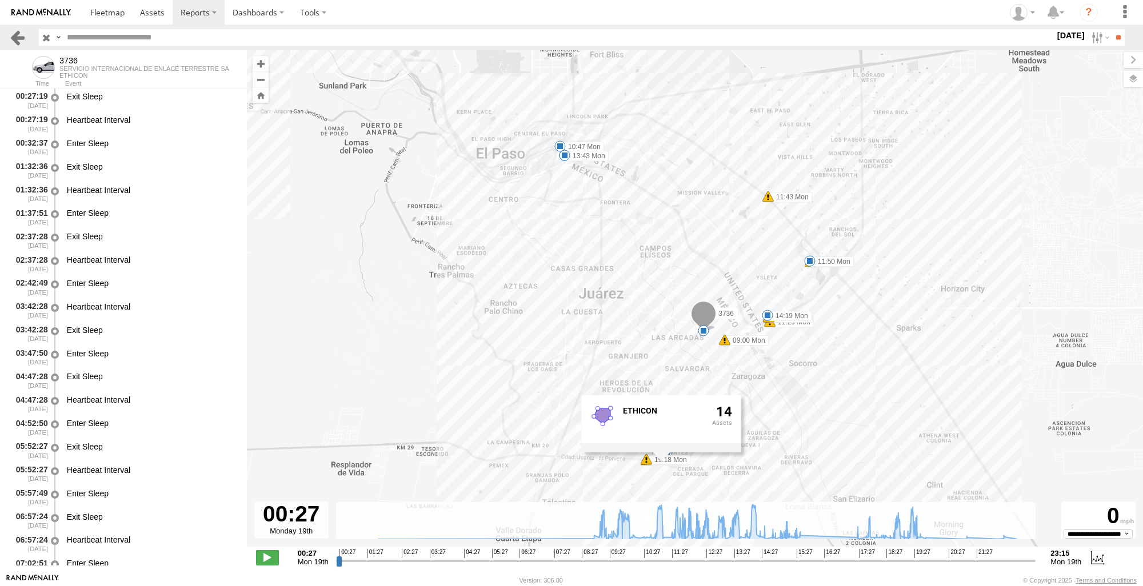
click at [22, 37] on link at bounding box center [17, 37] width 17 height 17
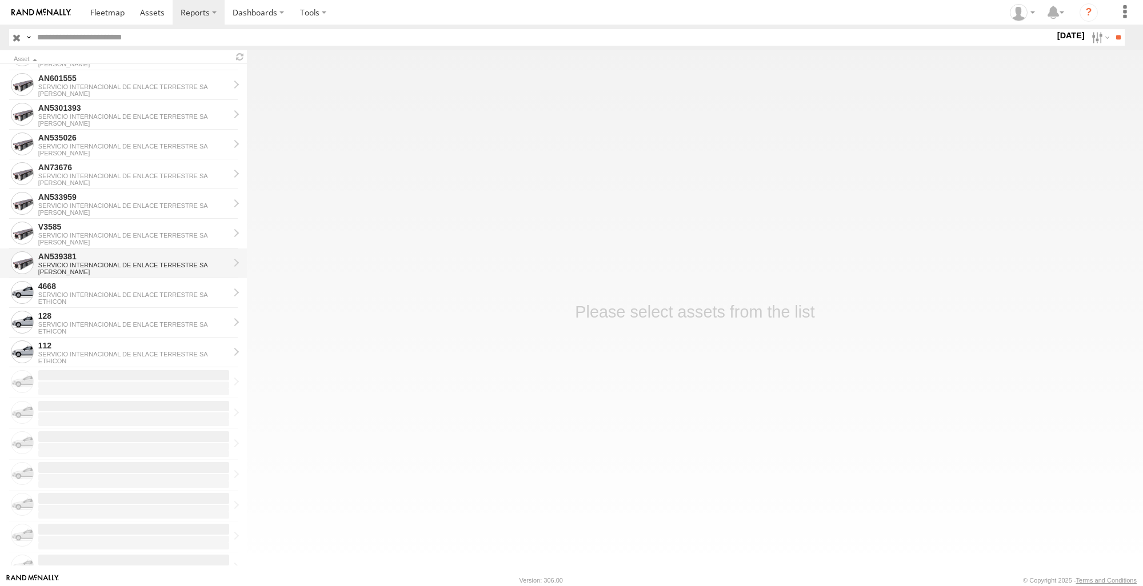
scroll to position [1110, 0]
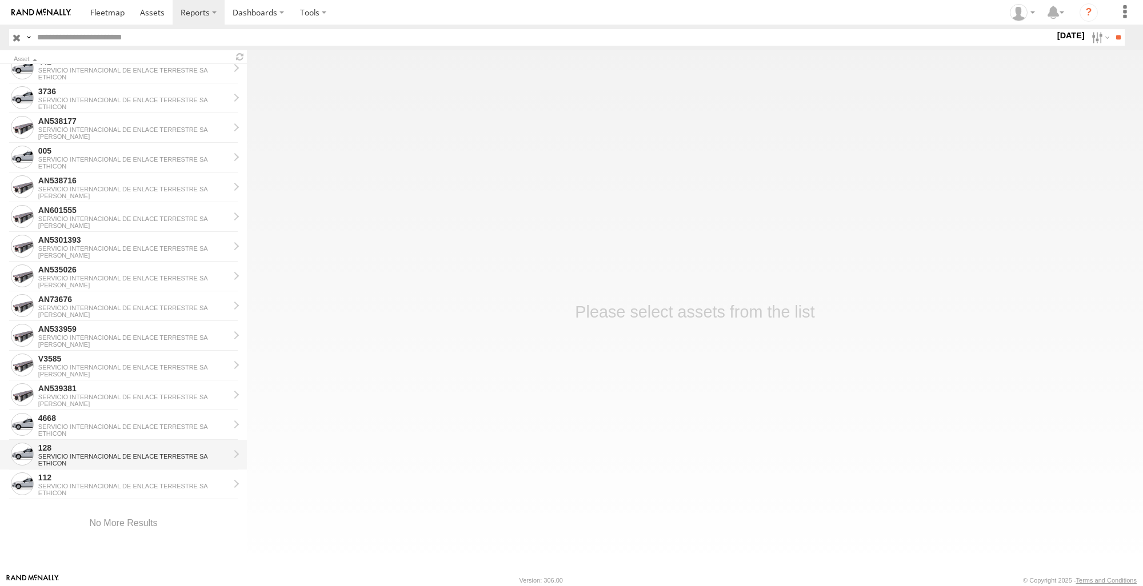
click at [122, 455] on div "SERVICIO INTERNACIONAL DE ENLACE TERRESTRE SA" at bounding box center [133, 456] width 191 height 7
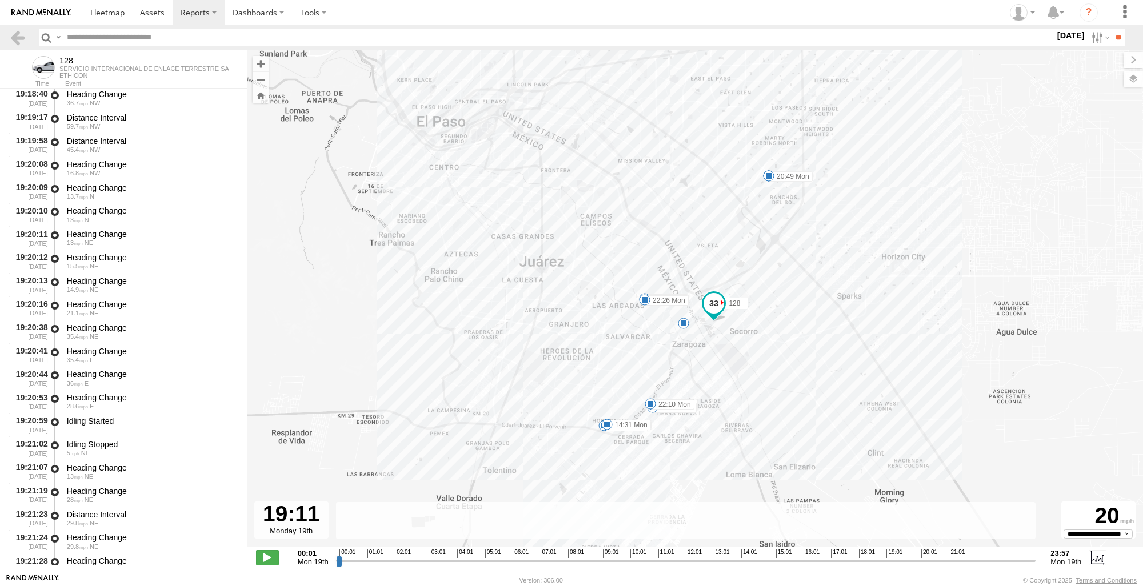
scroll to position [25056, 0]
drag, startPoint x: 338, startPoint y: 563, endPoint x: 896, endPoint y: 554, distance: 557.9
type input "**********"
click at [896, 555] on input "range" at bounding box center [686, 560] width 700 height 11
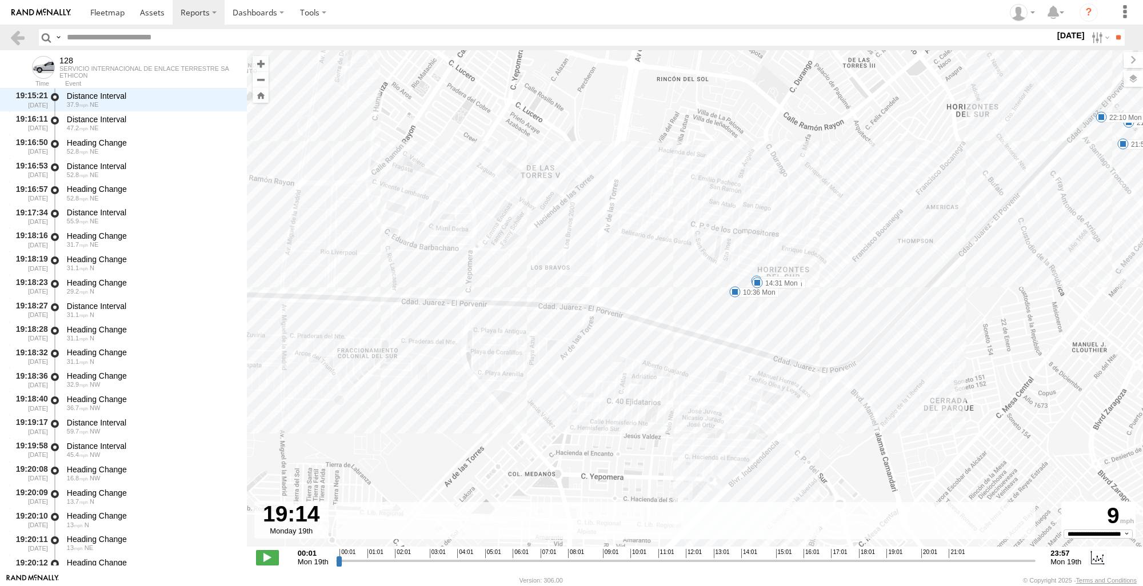
click at [721, 323] on div "128 10:01 Mon 10:19 Mon 10:26 Mon 10:36 Mon 14:31 Mon 19:34 Mon 19:59 Mon 20:49…" at bounding box center [695, 304] width 896 height 509
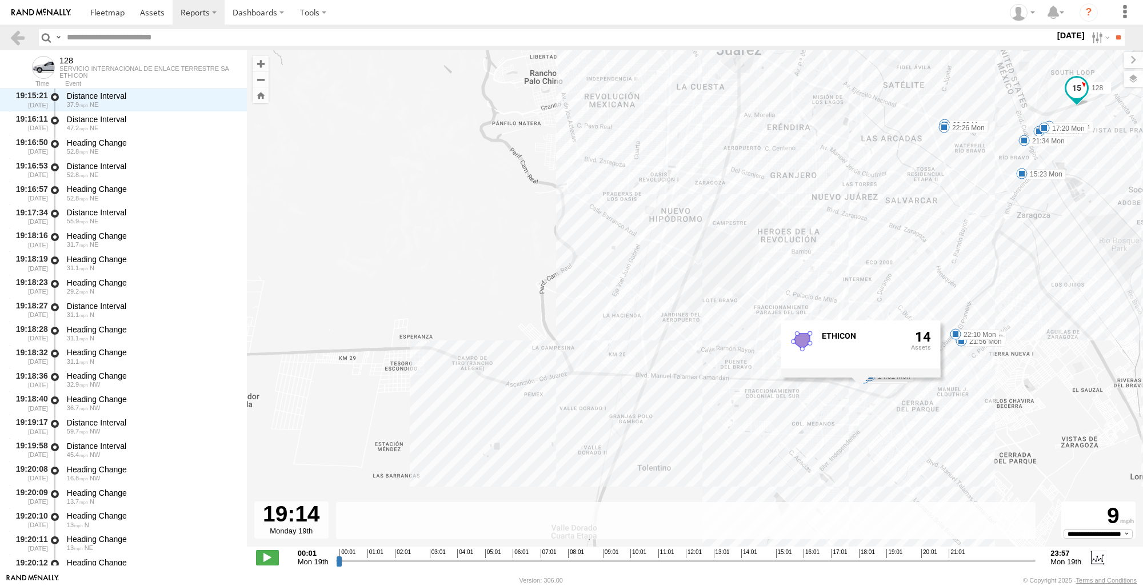
drag, startPoint x: 958, startPoint y: 362, endPoint x: 1168, endPoint y: 345, distance: 209.9
click at [1142, 345] on html at bounding box center [571, 293] width 1143 height 586
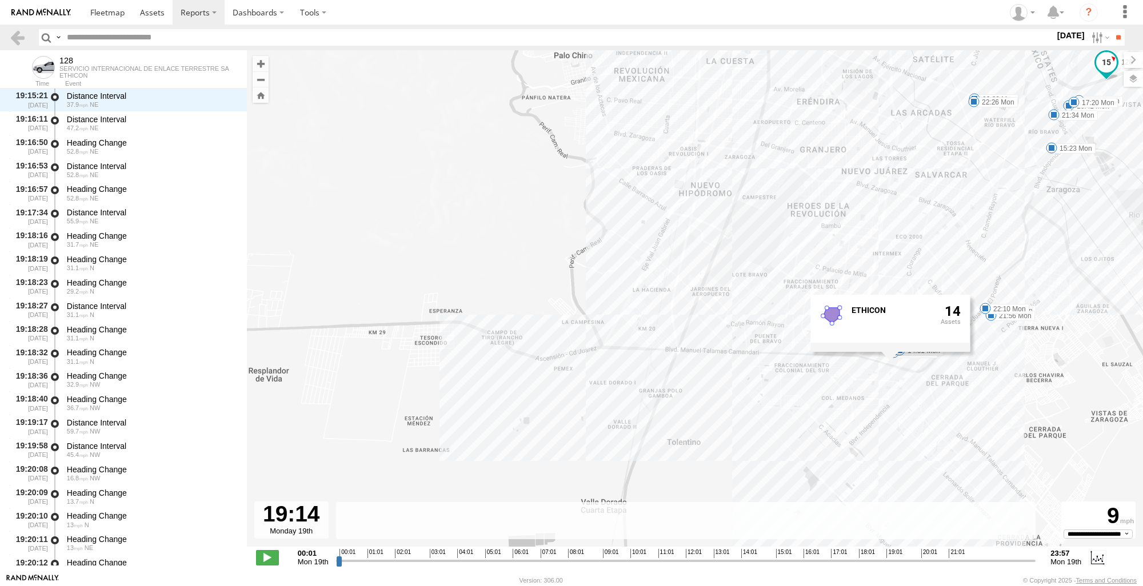
drag, startPoint x: 595, startPoint y: 470, endPoint x: 626, endPoint y: 445, distance: 39.4
click at [626, 445] on div "128 10:01 Mon 10:19 Mon 10:26 Mon 10:36 Mon 14:31 Mon 19:34 Mon 19:59 Mon 20:49…" at bounding box center [695, 304] width 896 height 509
click at [611, 323] on div "128 10:01 Mon 10:19 Mon 10:26 Mon 10:36 Mon 14:31 Mon 19:34 Mon 19:59 Mon 20:49…" at bounding box center [695, 304] width 896 height 509
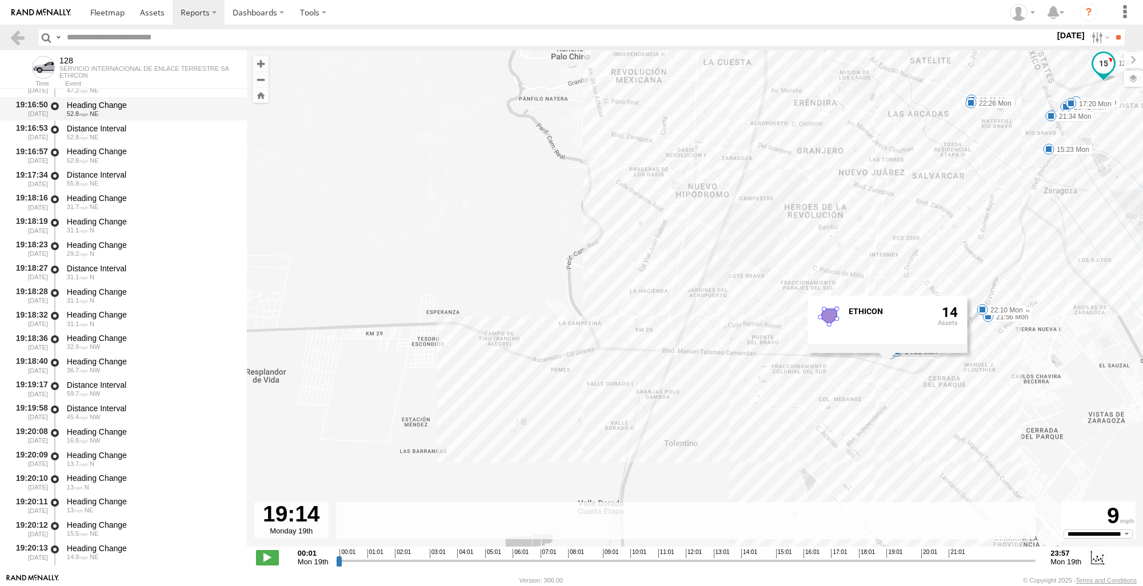
scroll to position [23454, 0]
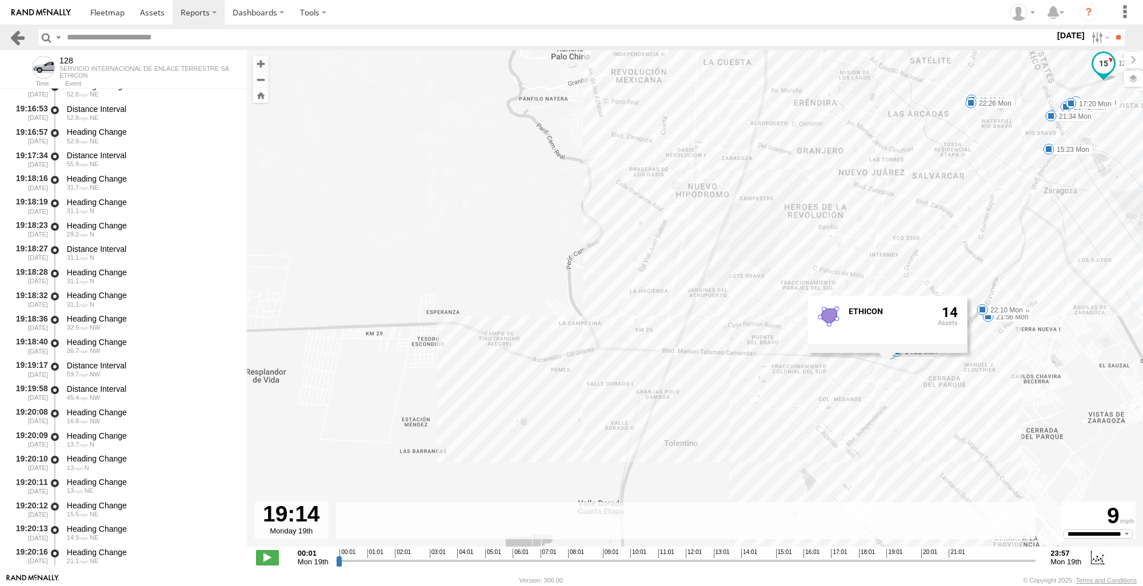
click at [20, 32] on link at bounding box center [17, 37] width 17 height 17
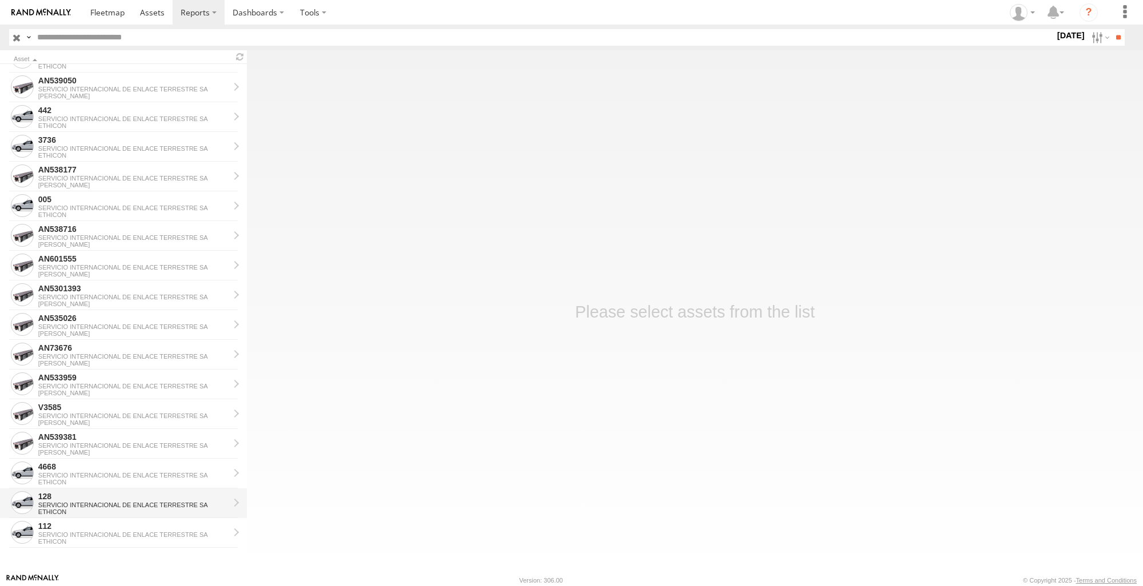
scroll to position [1061, 0]
click at [106, 526] on div "112" at bounding box center [133, 526] width 191 height 10
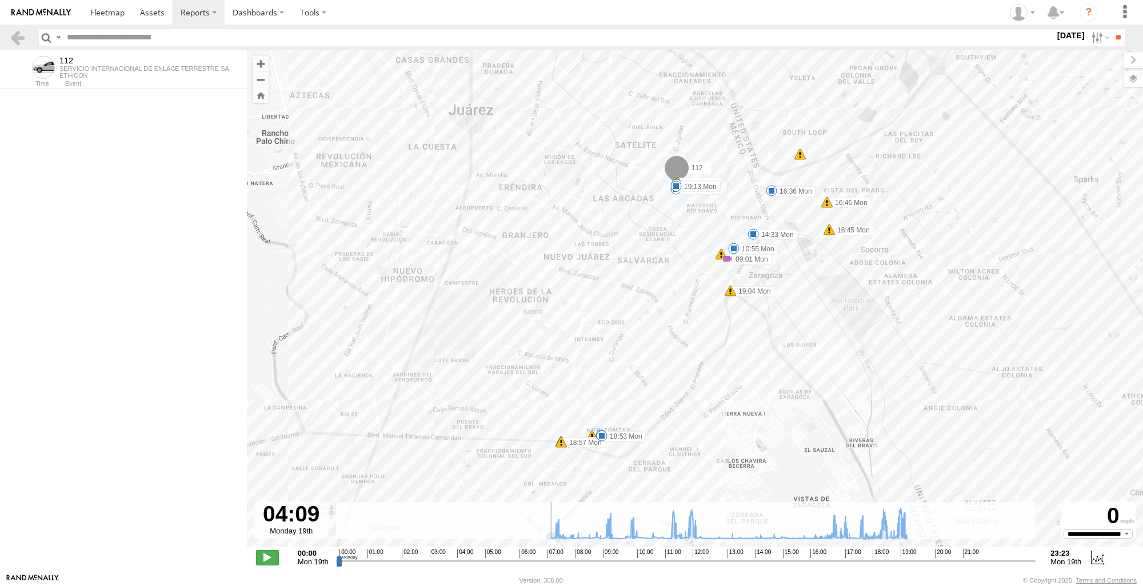
scroll to position [7722, 0]
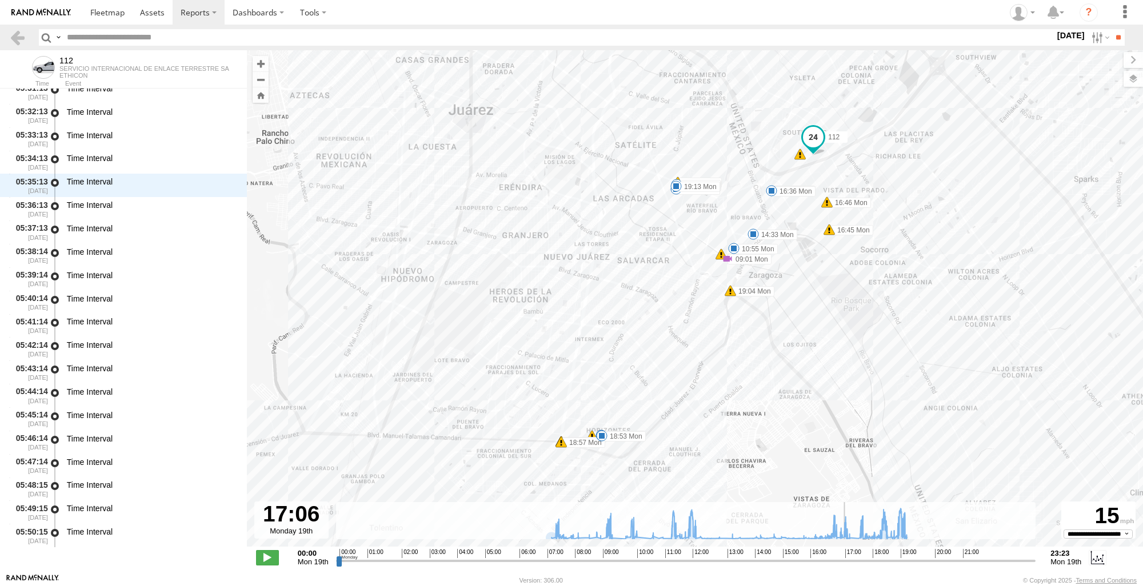
drag, startPoint x: 337, startPoint y: 565, endPoint x: 846, endPoint y: 561, distance: 509.2
type input "**********"
click at [846, 561] on input "range" at bounding box center [686, 560] width 700 height 11
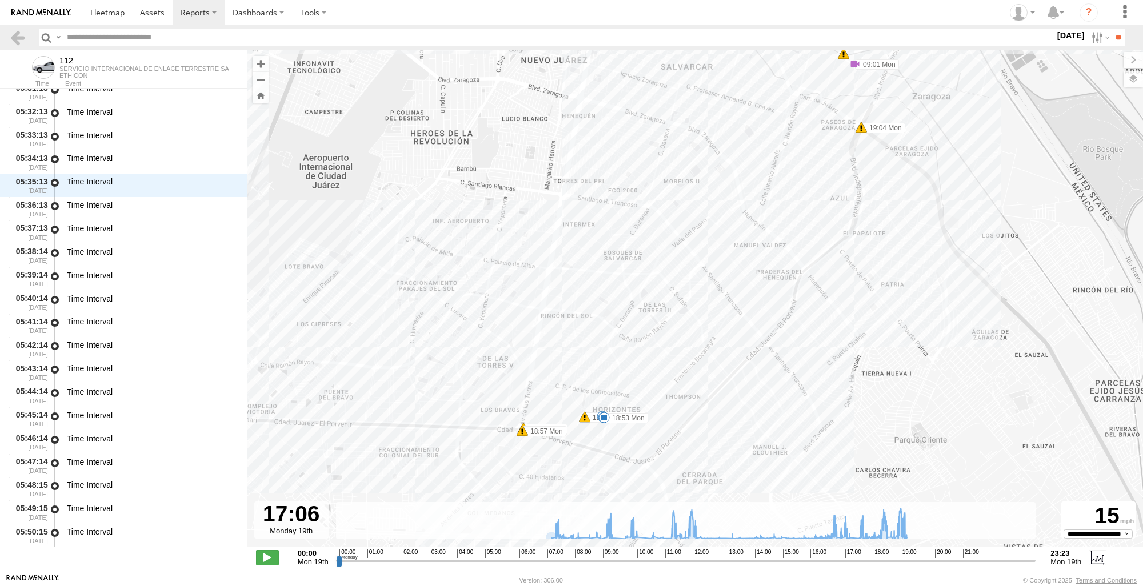
click at [590, 441] on div "112 09:01 Mon 09:11 Mon 09:11 Mon 09:42 Mon 09:42 Mon 10:55 Mon 11:24 Mon 11:24…" at bounding box center [695, 304] width 896 height 509
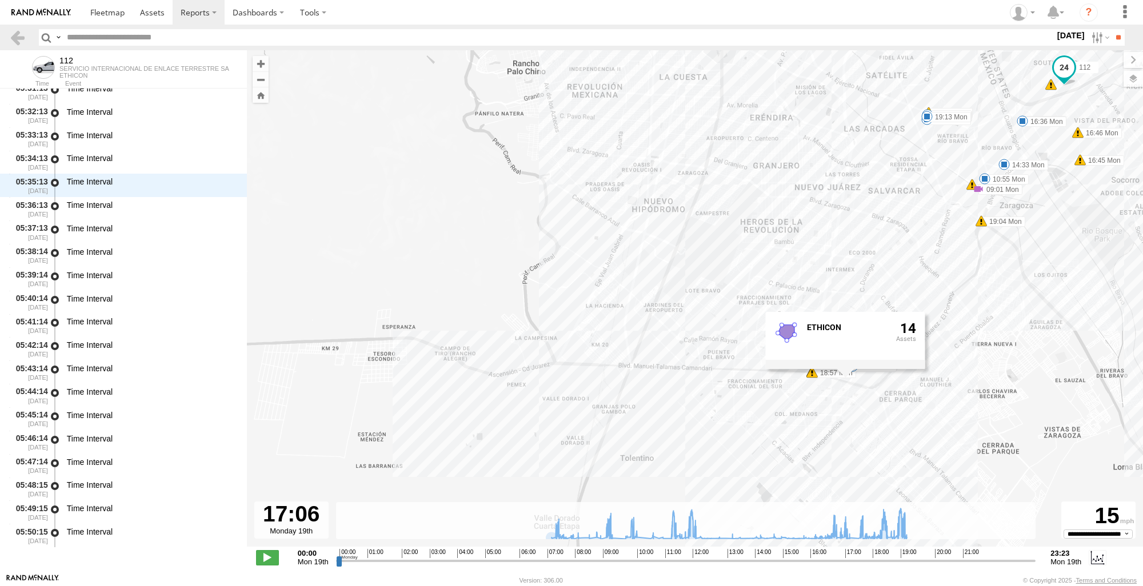
drag, startPoint x: 864, startPoint y: 443, endPoint x: 972, endPoint y: 379, distance: 126.0
click at [972, 379] on div "112 09:01 Mon 09:11 Mon 09:11 Mon 09:42 Mon 09:42 Mon 10:55 Mon 11:24 Mon 11:24…" at bounding box center [695, 304] width 896 height 509
click at [1004, 363] on div "112 09:01 Mon 09:11 Mon 09:11 Mon 09:42 Mon 09:42 Mon 10:55 Mon 11:24 Mon 11:24…" at bounding box center [695, 304] width 896 height 509
click at [22, 35] on link at bounding box center [17, 37] width 17 height 17
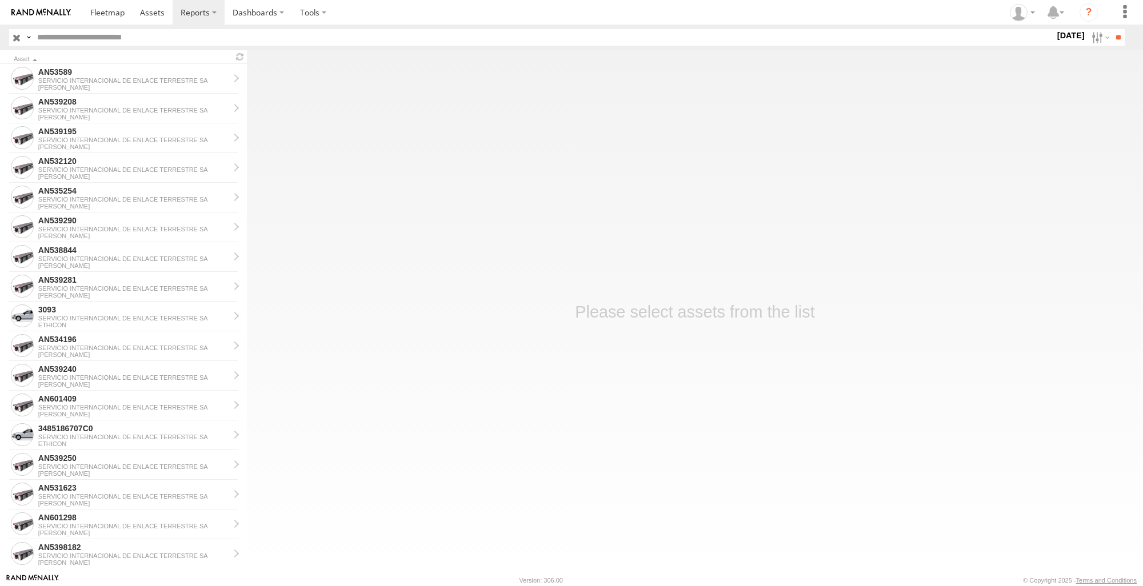
click at [0, 0] on label at bounding box center [0, 0] width 0 height 0
click at [1117, 43] on input "**" at bounding box center [1118, 37] width 13 height 17
click at [587, 491] on main "Asset AN539208 SERVICIO INTERNACIONAL DE ENLACE TERRESTRE SA JOHNSON AN532120 S…" at bounding box center [571, 311] width 1143 height 523
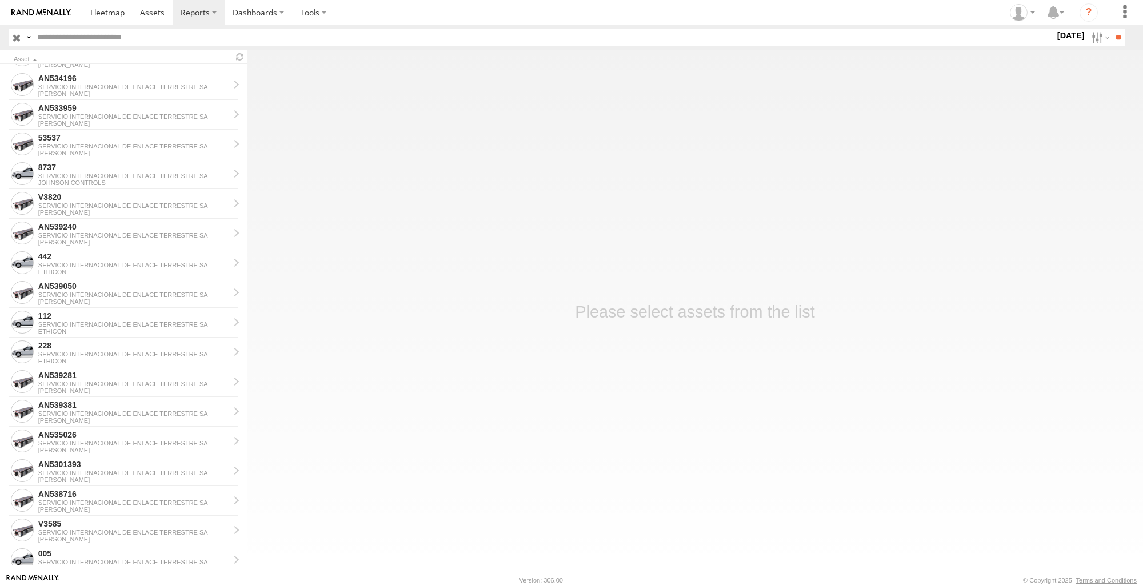
scroll to position [1061, 0]
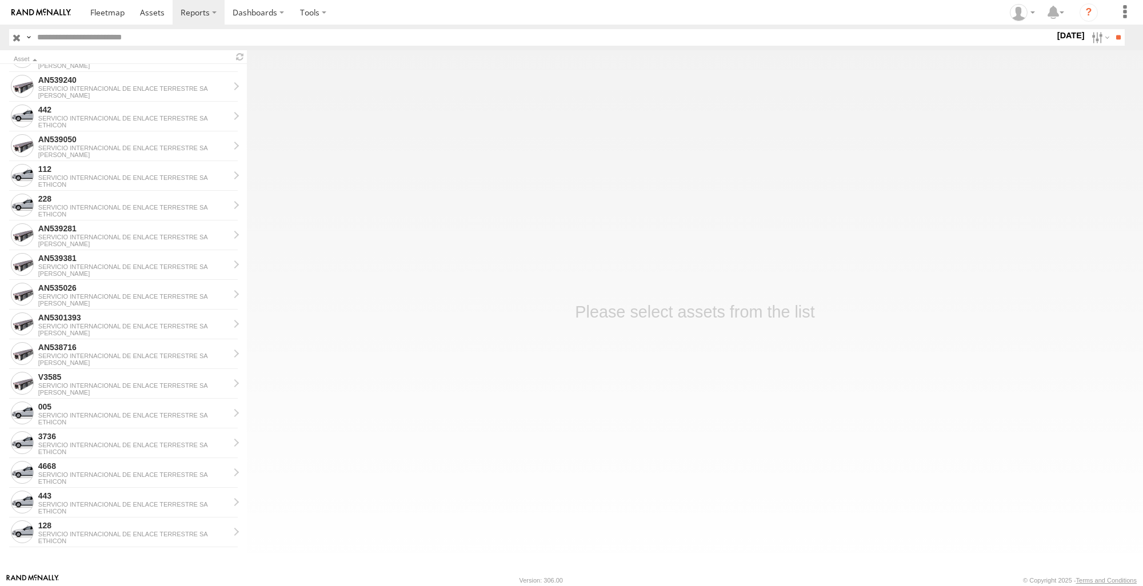
click at [396, 275] on main "Asset AN539208 SERVICIO INTERNACIONAL DE ENLACE TERRESTRE SA JOHNSON AN532120 S…" at bounding box center [571, 311] width 1143 height 523
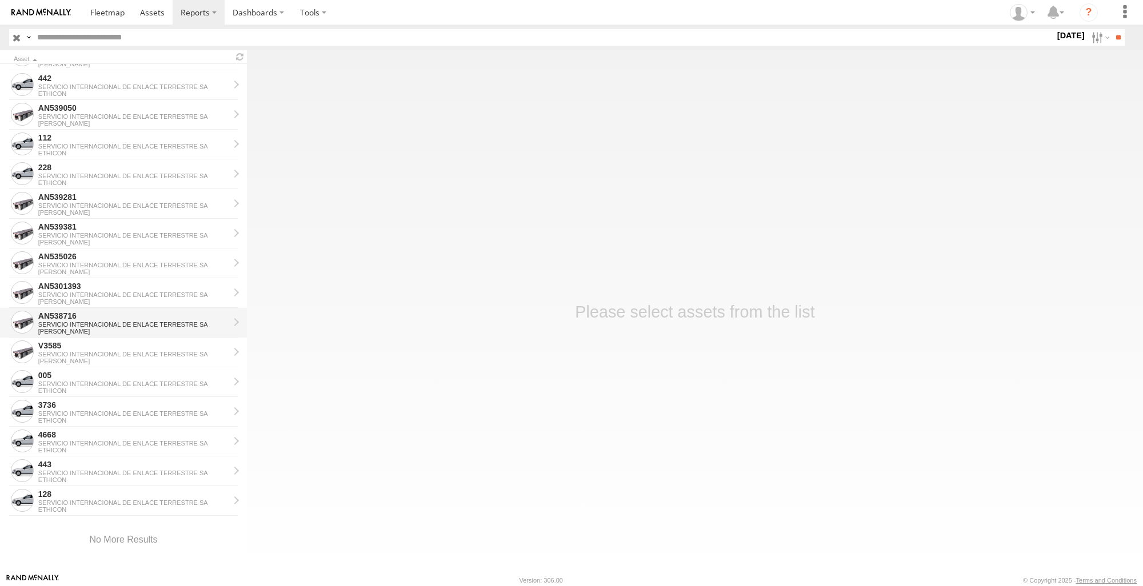
scroll to position [1110, 0]
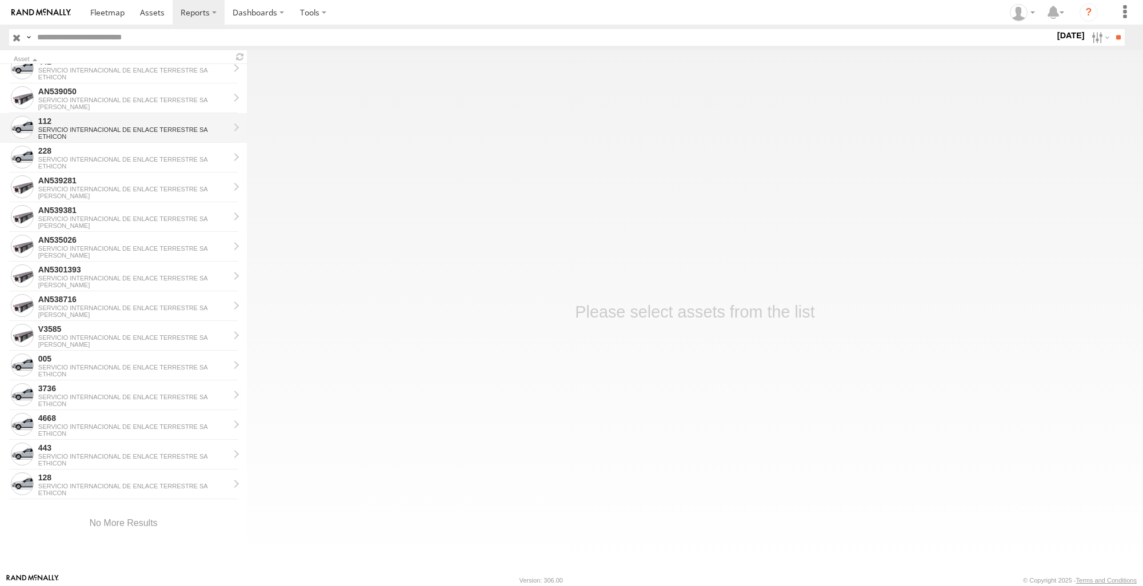
click at [67, 125] on div "112" at bounding box center [133, 121] width 191 height 10
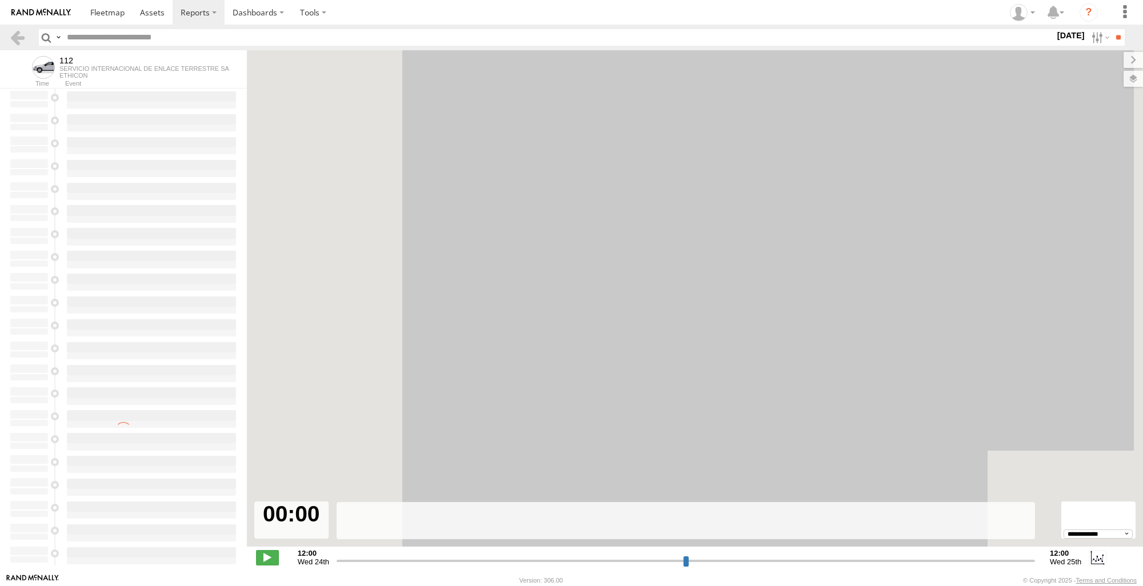
select select "**********"
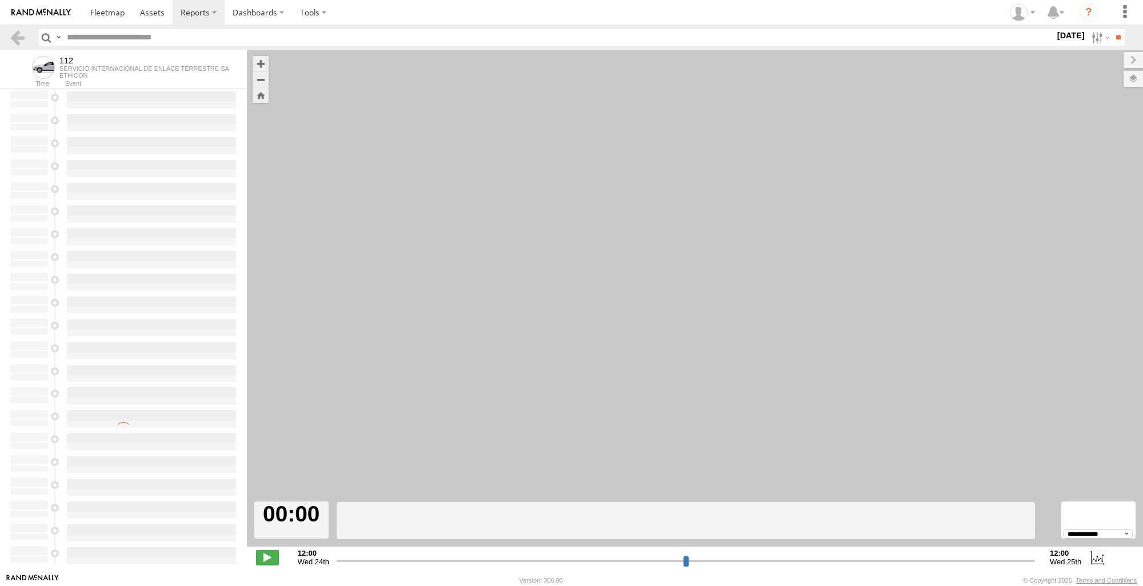
type input "**********"
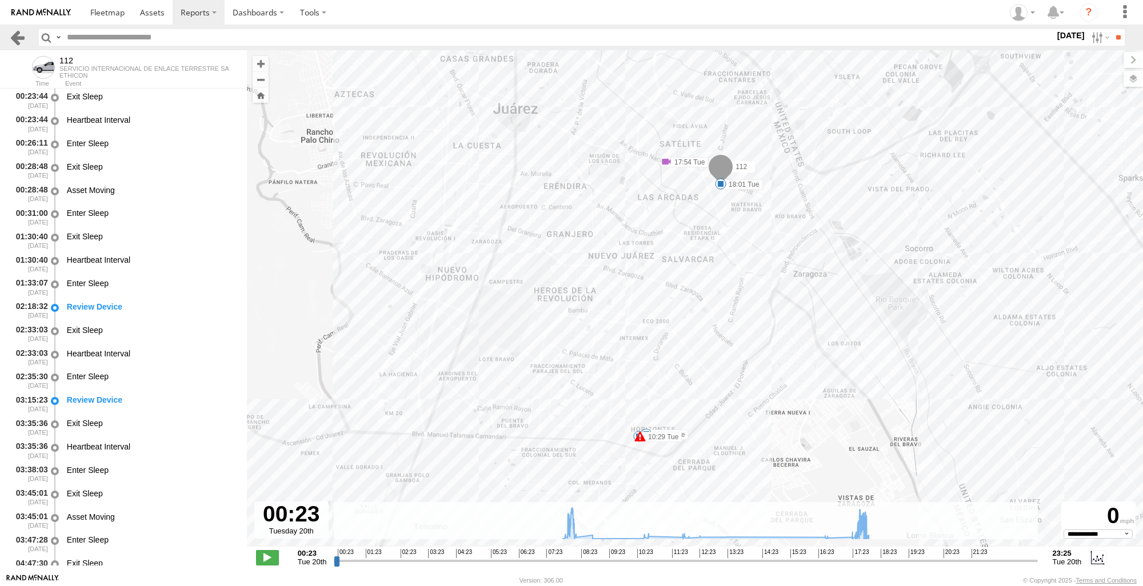
click at [16, 31] on link at bounding box center [17, 37] width 17 height 17
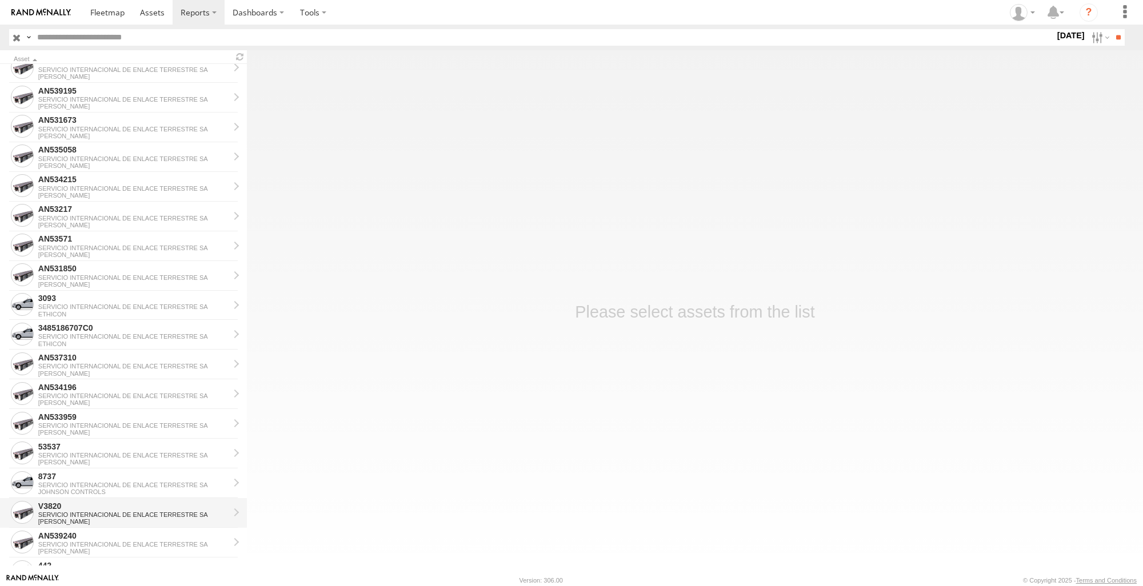
scroll to position [686, 0]
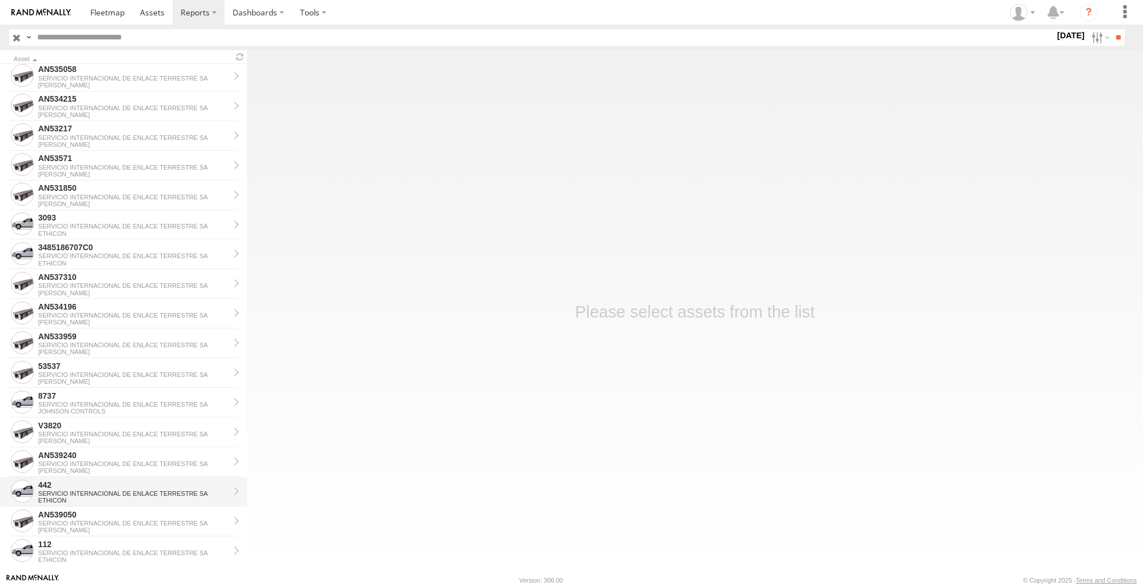
click at [90, 499] on div "ETHICON" at bounding box center [133, 500] width 191 height 7
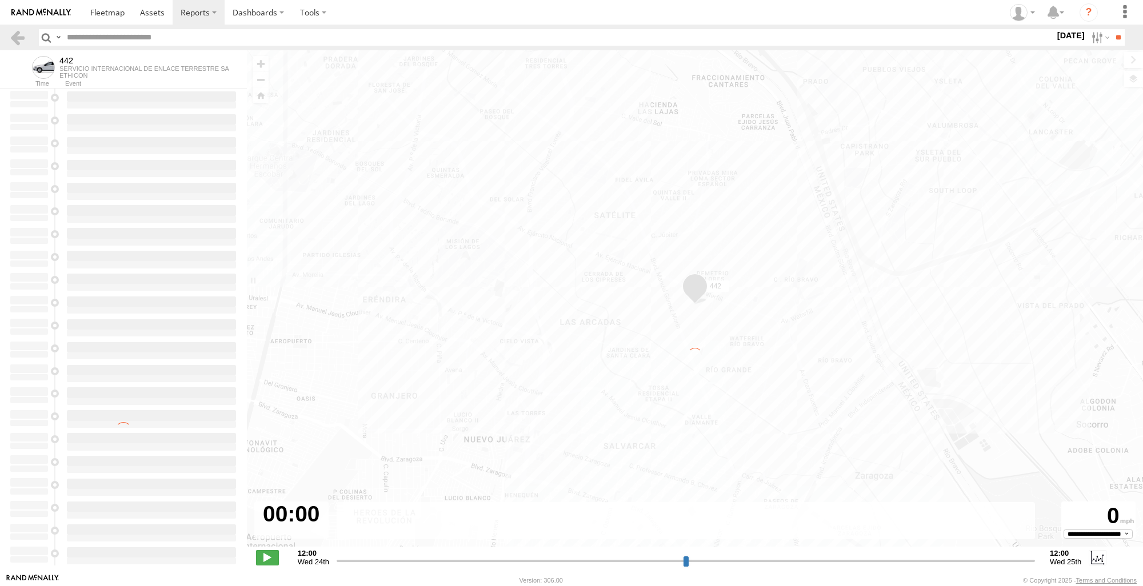
type input "**********"
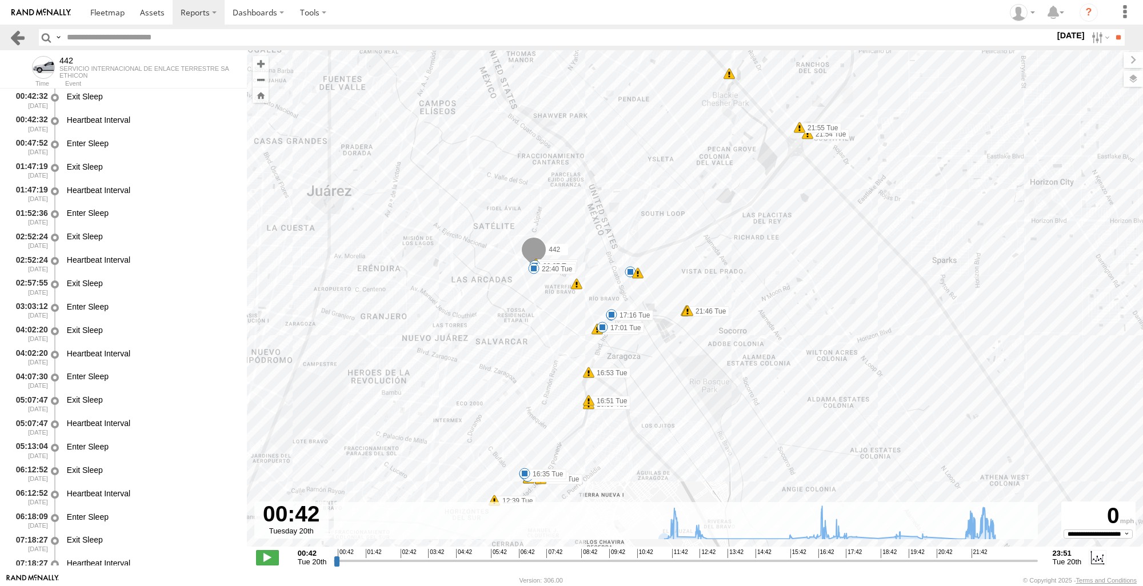
click at [15, 42] on link at bounding box center [17, 37] width 17 height 17
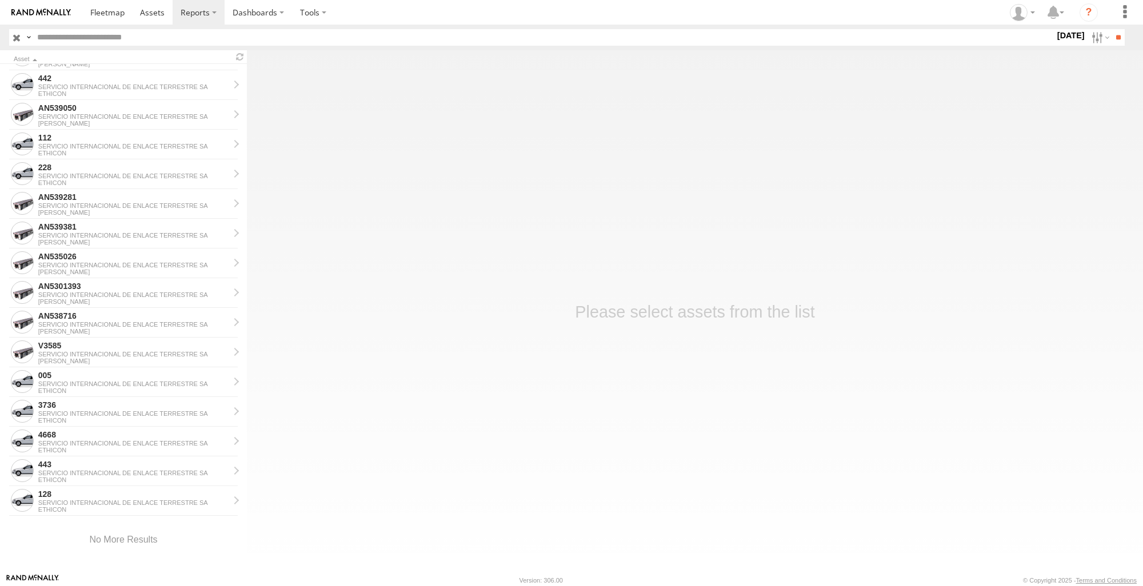
scroll to position [1110, 0]
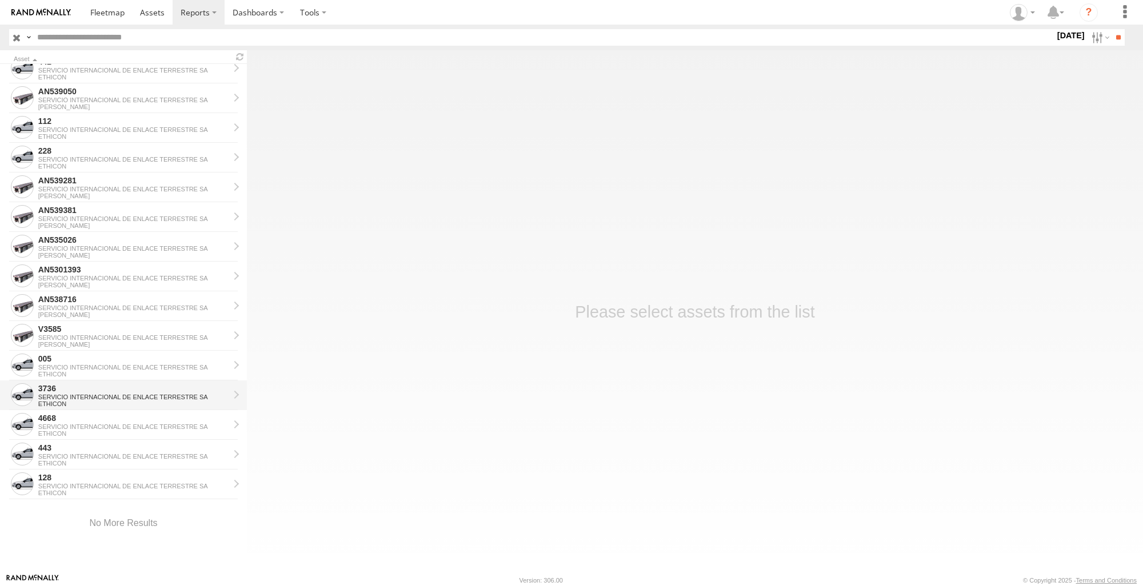
click at [112, 385] on div "3736" at bounding box center [133, 388] width 191 height 10
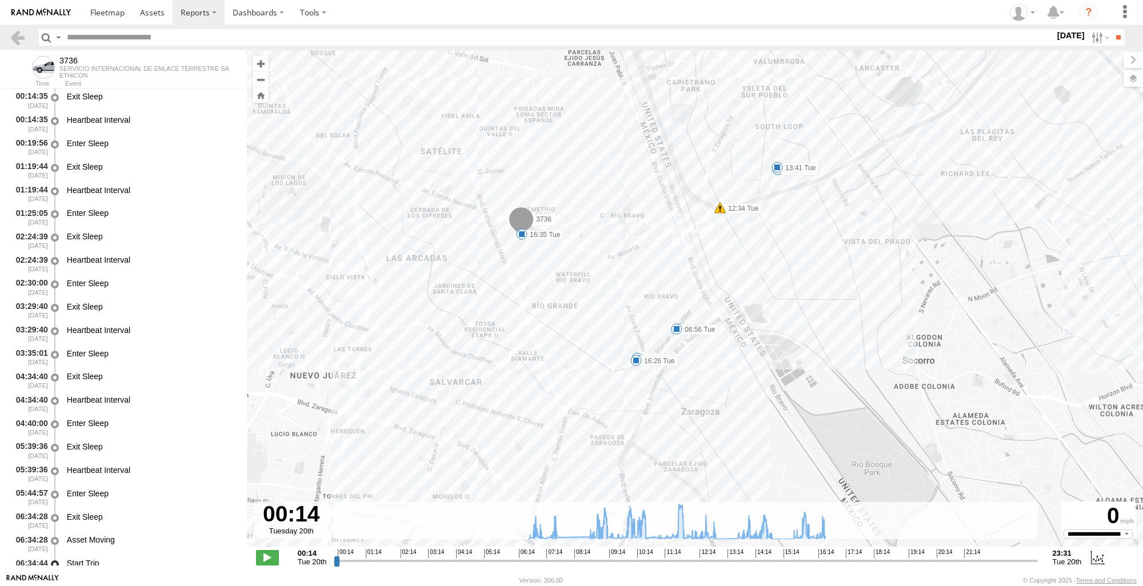
type input "**********"
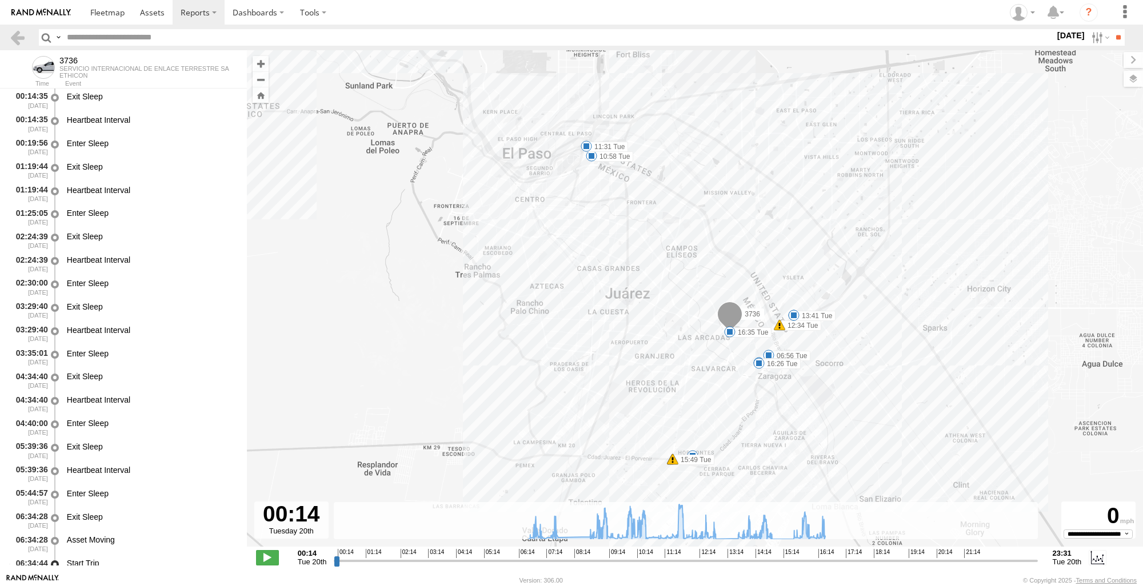
click at [26, 41] on section at bounding box center [19, 37] width 21 height 17
click at [17, 40] on link at bounding box center [17, 37] width 17 height 17
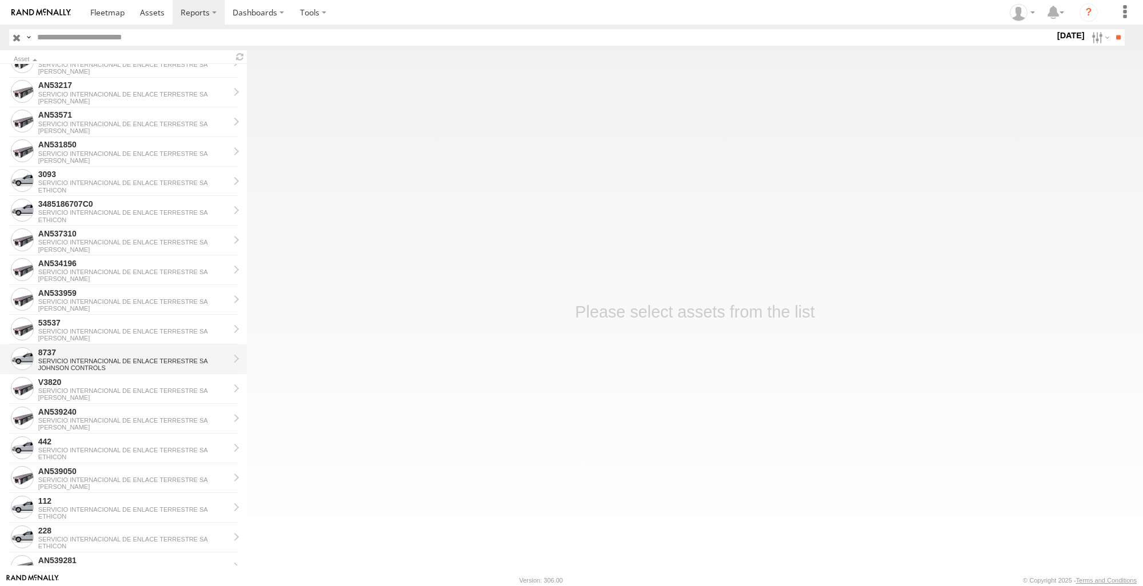
scroll to position [710, 0]
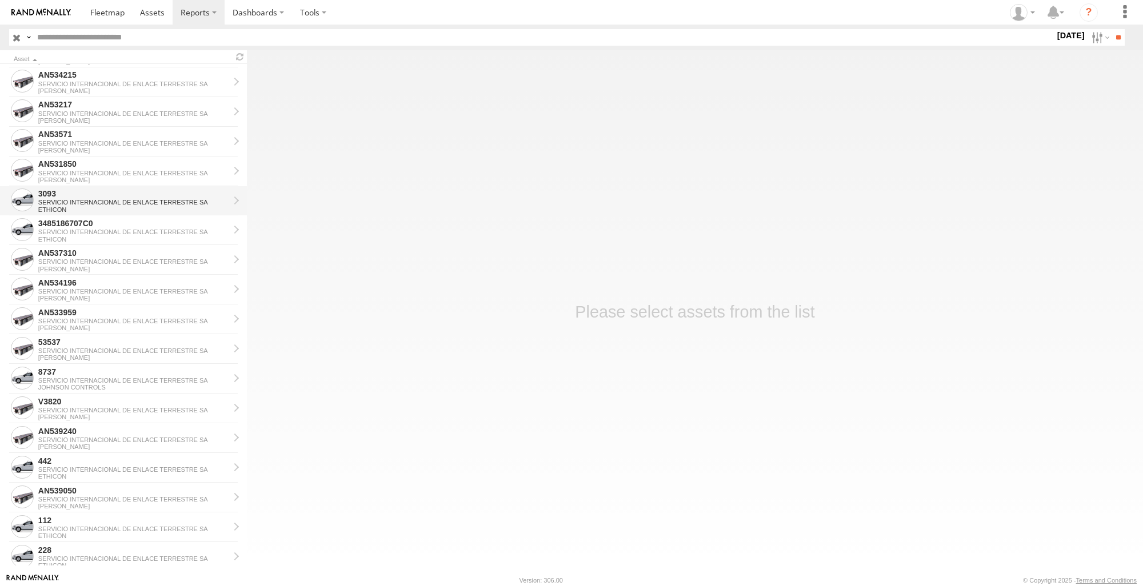
click at [119, 199] on div "SERVICIO INTERNACIONAL DE ENLACE TERRESTRE SA" at bounding box center [133, 202] width 191 height 7
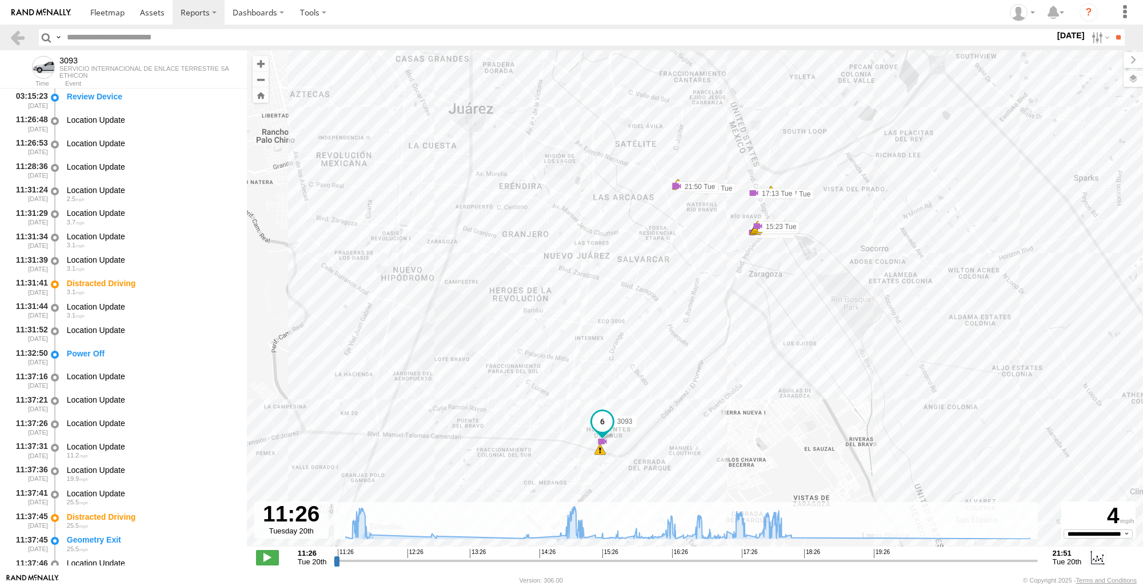
scroll to position [3047, 0]
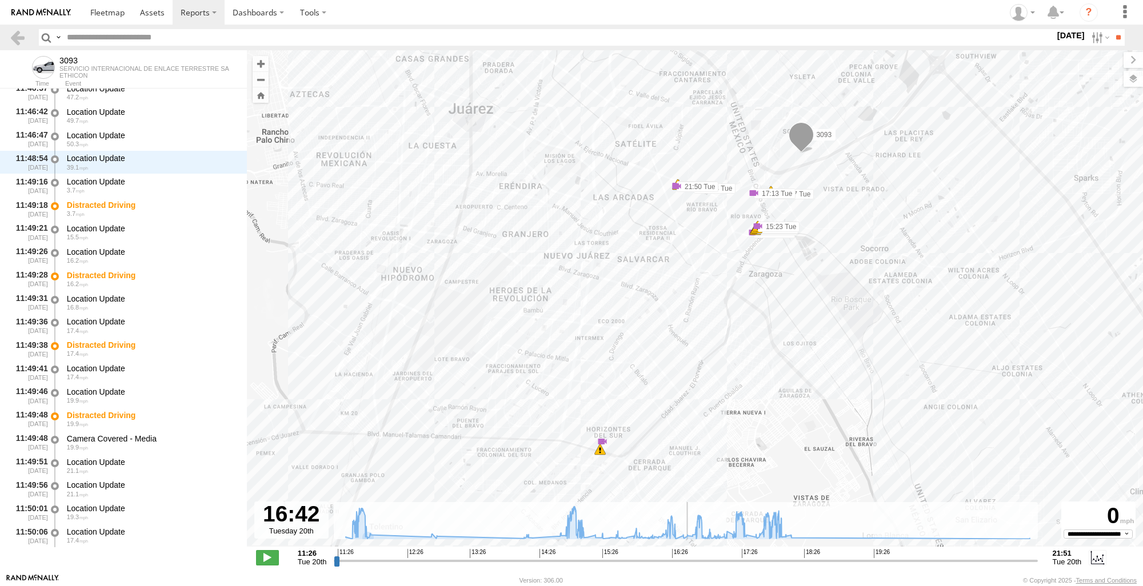
drag, startPoint x: 338, startPoint y: 561, endPoint x: 689, endPoint y: 533, distance: 351.5
type input "**********"
click at [689, 555] on input "range" at bounding box center [685, 560] width 703 height 11
click at [594, 440] on div "3093 11:38 Tue 15:09 Tue 15:17 Tue 15:17 Tue 15:17 Tue 15:23 Tue 15:23 Tue 16:1…" at bounding box center [695, 304] width 896 height 509
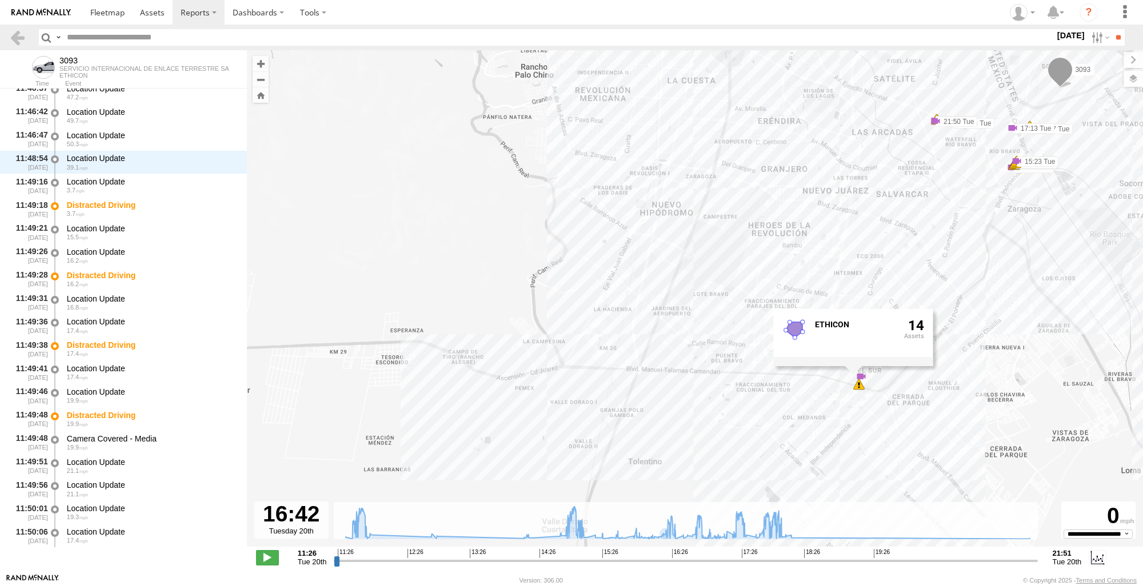
drag, startPoint x: 808, startPoint y: 422, endPoint x: 1066, endPoint y: 357, distance: 267.0
click at [1066, 357] on div "3093 11:38 Tue 15:09 Tue 15:17 Tue 15:17 Tue 15:17 Tue 15:23 Tue 15:23 Tue 16:1…" at bounding box center [695, 304] width 896 height 509
click at [14, 33] on link at bounding box center [17, 37] width 17 height 17
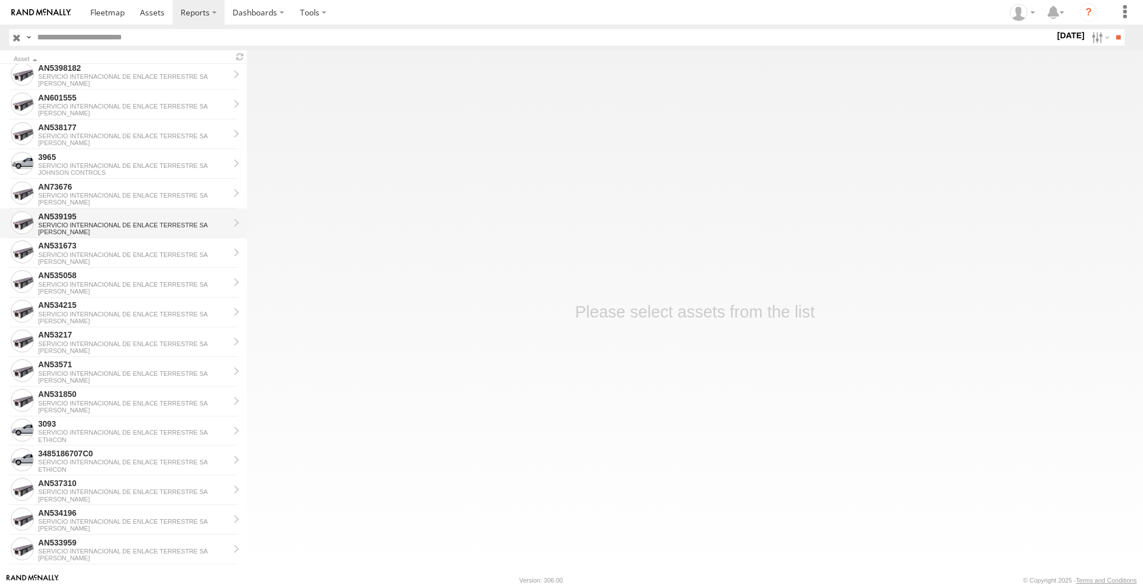
scroll to position [514, 0]
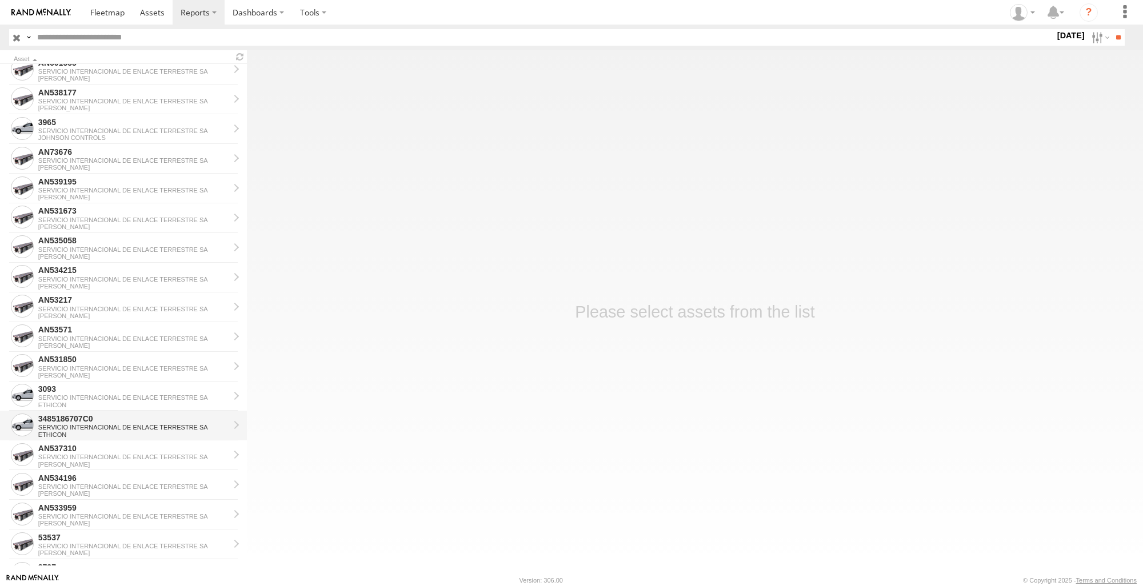
click at [99, 430] on div "SERVICIO INTERNACIONAL DE ENLACE TERRESTRE SA" at bounding box center [133, 427] width 191 height 7
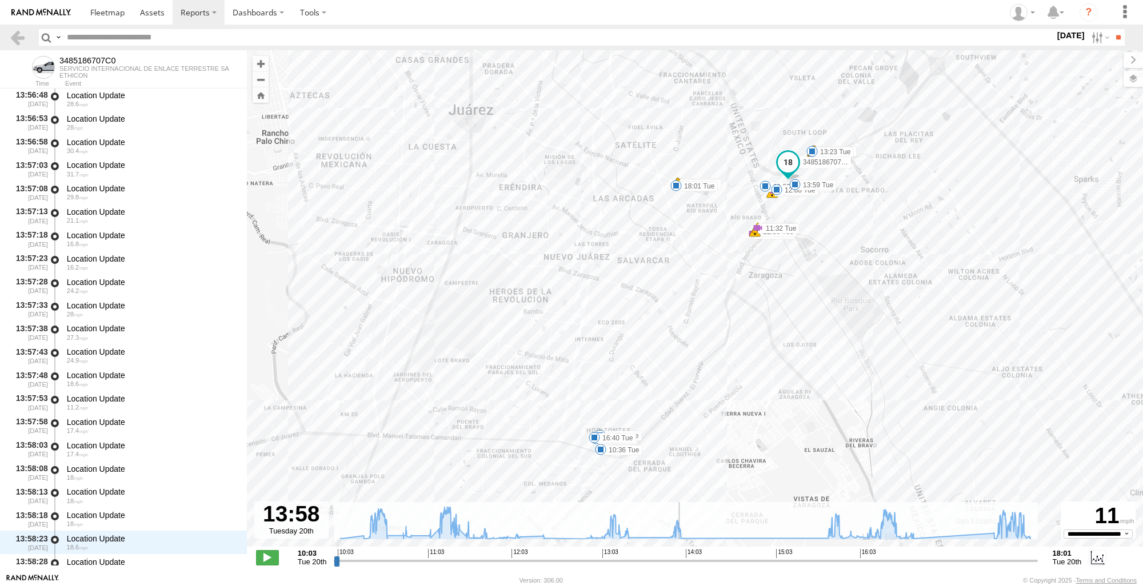
scroll to position [18582, 0]
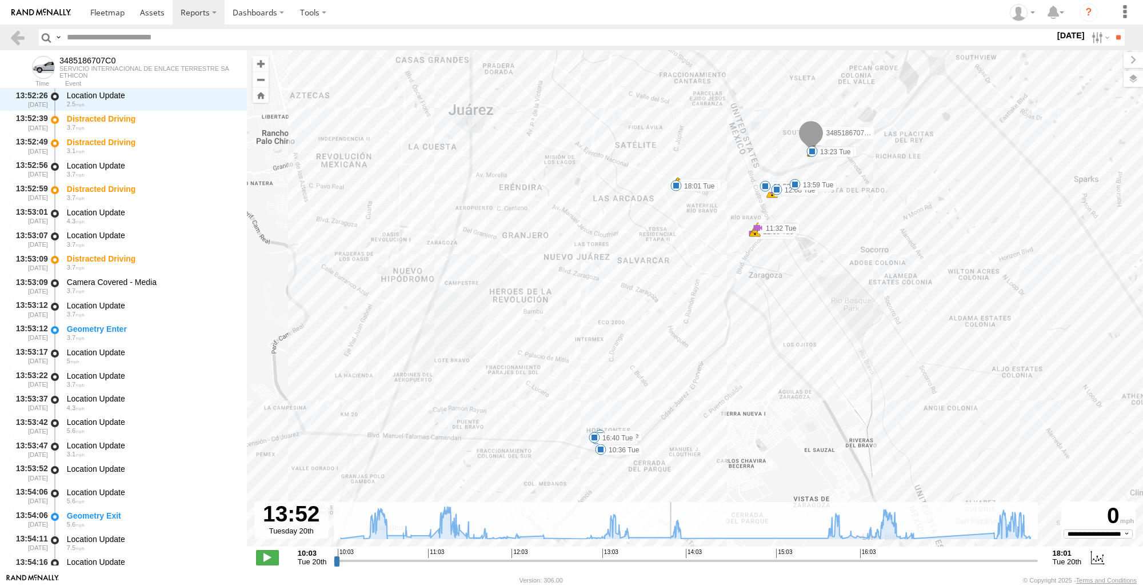
drag, startPoint x: 341, startPoint y: 561, endPoint x: 670, endPoint y: 563, distance: 329.2
type input "**********"
click at [670, 563] on input "range" at bounding box center [685, 560] width 703 height 11
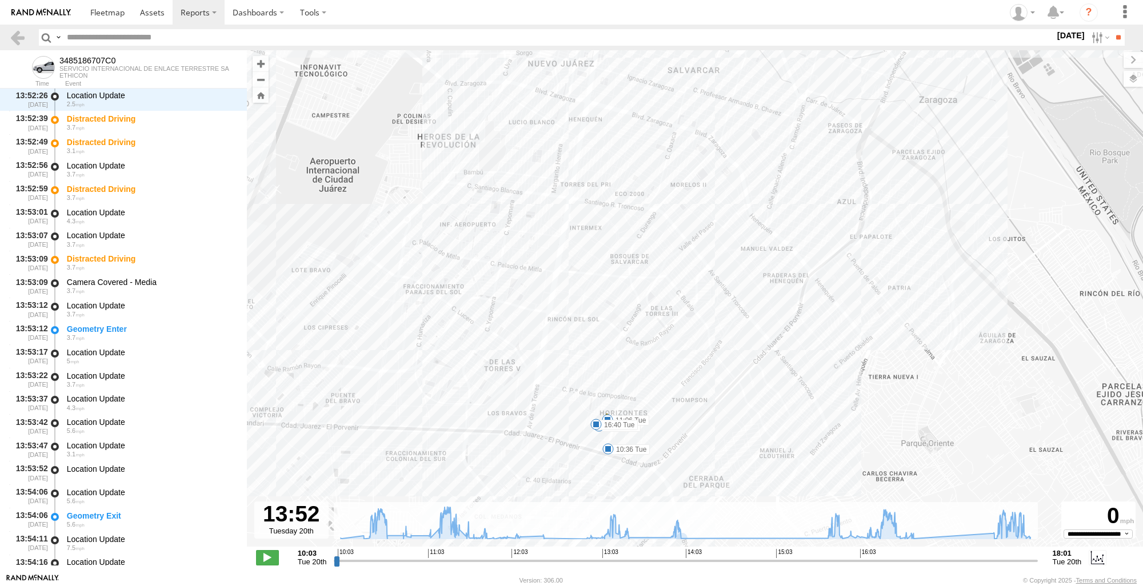
click at [593, 437] on div "3485186707C0 10:23 Tue 10:24 Tue 10:24 Tue 10:24 Tue 10:24 Tue 10:36 Tue 10:52 …" at bounding box center [695, 304] width 896 height 509
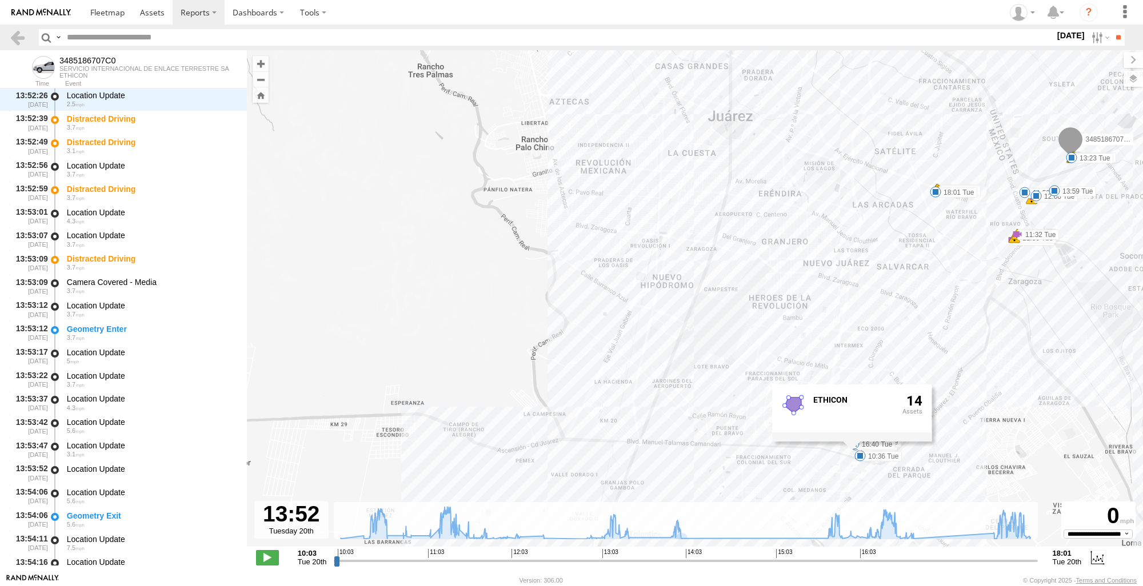
drag, startPoint x: 944, startPoint y: 431, endPoint x: 1050, endPoint y: 424, distance: 106.5
click at [1050, 424] on div "3485186707C0 10:23 Tue 10:24 Tue 10:24 Tue 10:24 Tue 10:24 Tue 10:36 Tue 10:52 …" at bounding box center [695, 304] width 896 height 509
click at [1043, 351] on div "3485186707C0 10:23 Tue 10:24 Tue 10:24 Tue 10:24 Tue 10:24 Tue 10:36 Tue 10:52 …" at bounding box center [695, 304] width 896 height 509
click at [22, 42] on link at bounding box center [17, 37] width 17 height 17
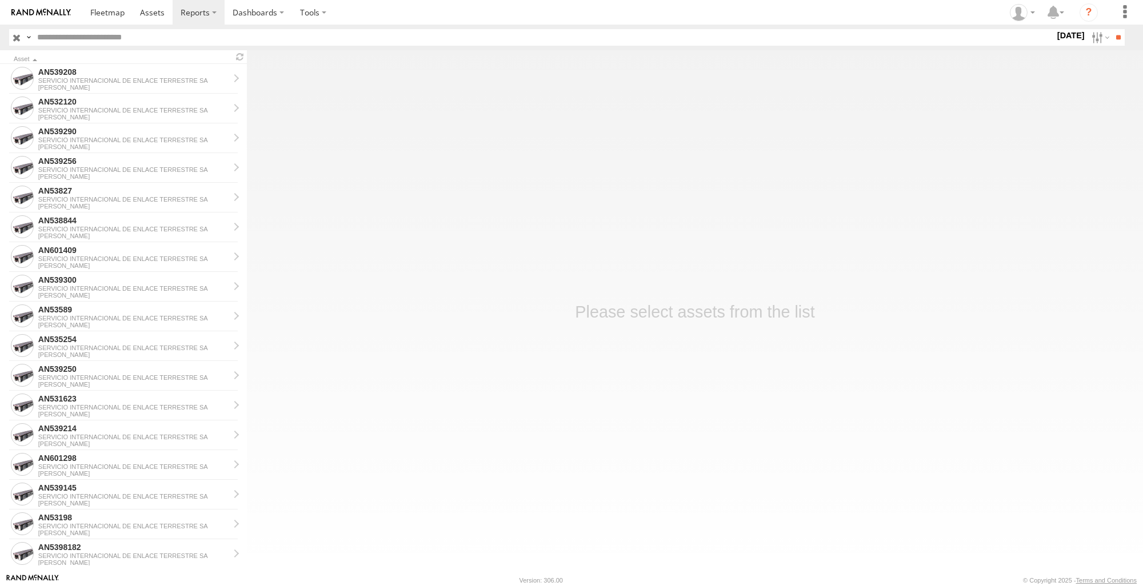
click at [1055, 45] on div "[DATE] S M T W T F S S M T W T" at bounding box center [1071, 37] width 32 height 17
click at [1055, 37] on label "[DATE]" at bounding box center [1071, 35] width 32 height 13
click at [0, 0] on label at bounding box center [0, 0] width 0 height 0
click at [1121, 34] on input "**" at bounding box center [1118, 37] width 13 height 17
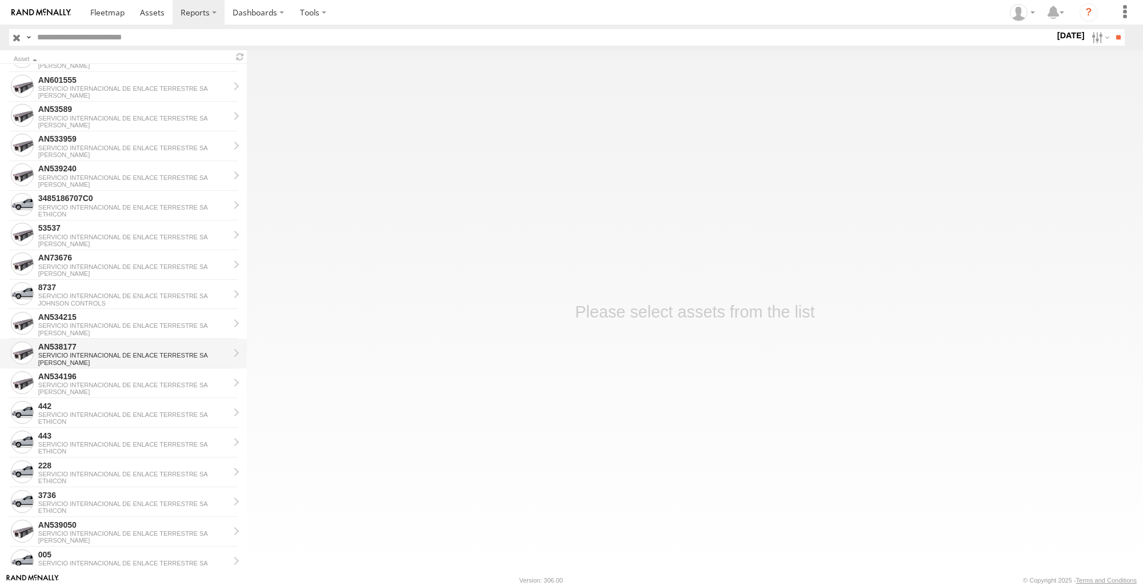
scroll to position [686, 0]
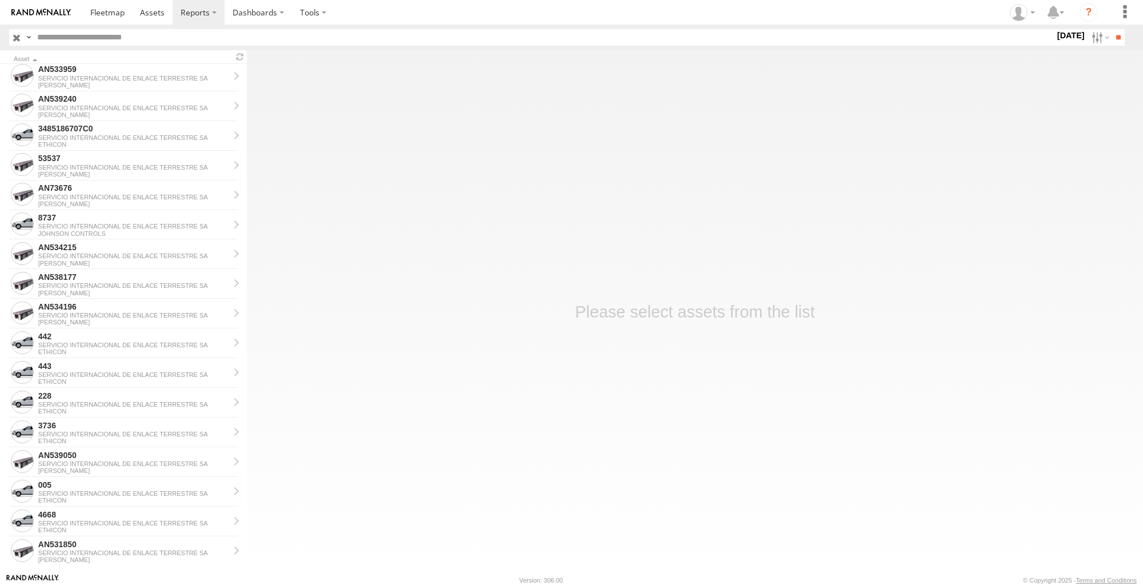
click at [1068, 38] on label "[DATE]" at bounding box center [1071, 35] width 32 height 13
click at [0, 0] on label at bounding box center [0, 0] width 0 height 0
click at [1113, 31] on input "**" at bounding box center [1118, 37] width 13 height 17
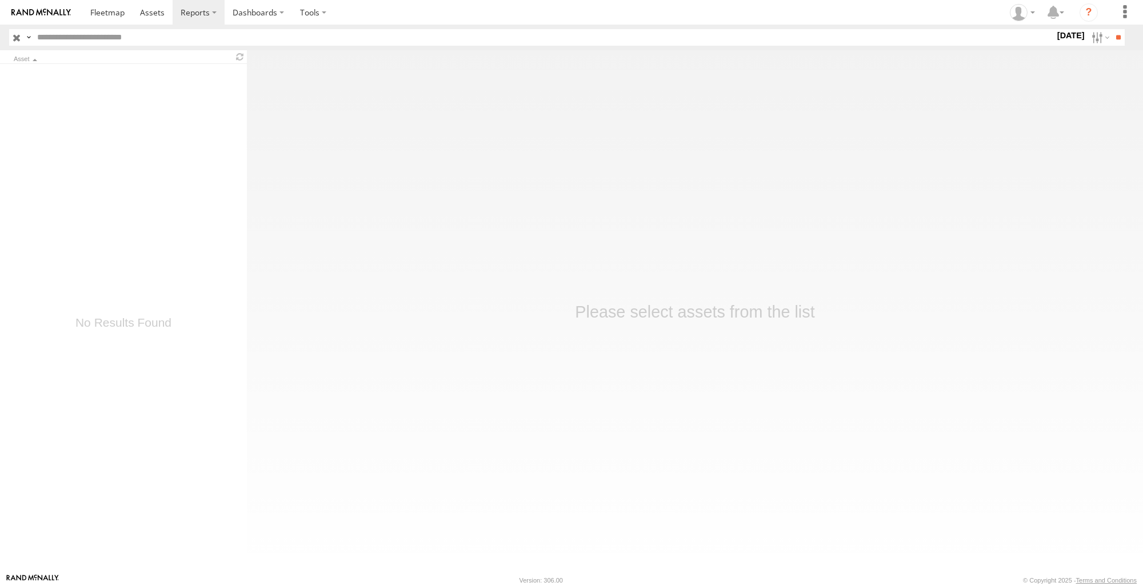
click at [857, 143] on main "Asset Basemaps Roadmap" at bounding box center [571, 311] width 1143 height 523
click at [16, 41] on input "button" at bounding box center [16, 37] width 15 height 17
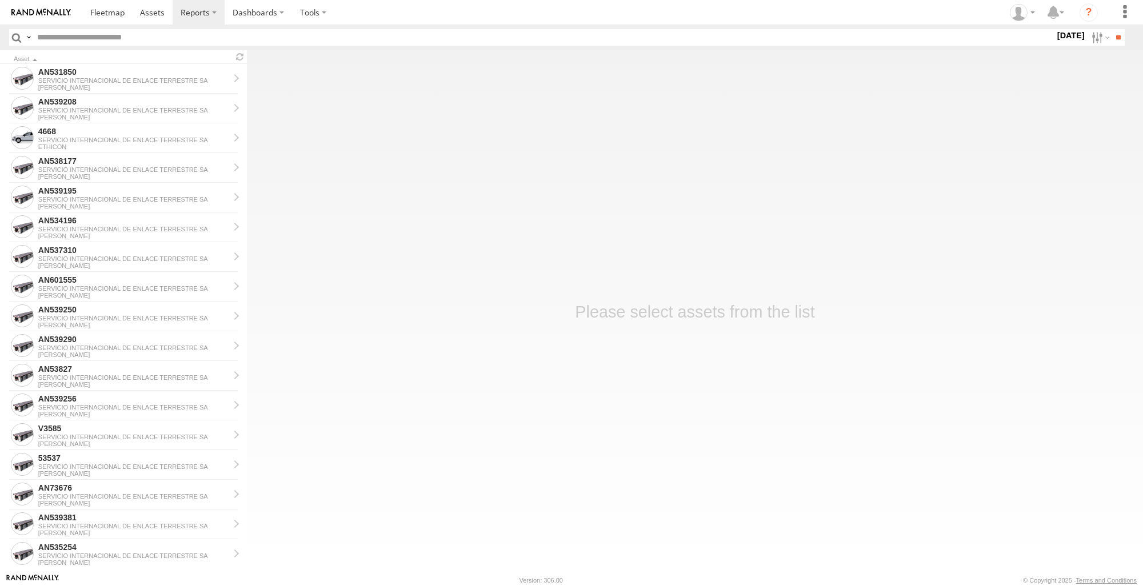
click at [1072, 35] on label "25 Aug 25" at bounding box center [1071, 35] width 32 height 13
click at [0, 0] on label at bounding box center [0, 0] width 0 height 0
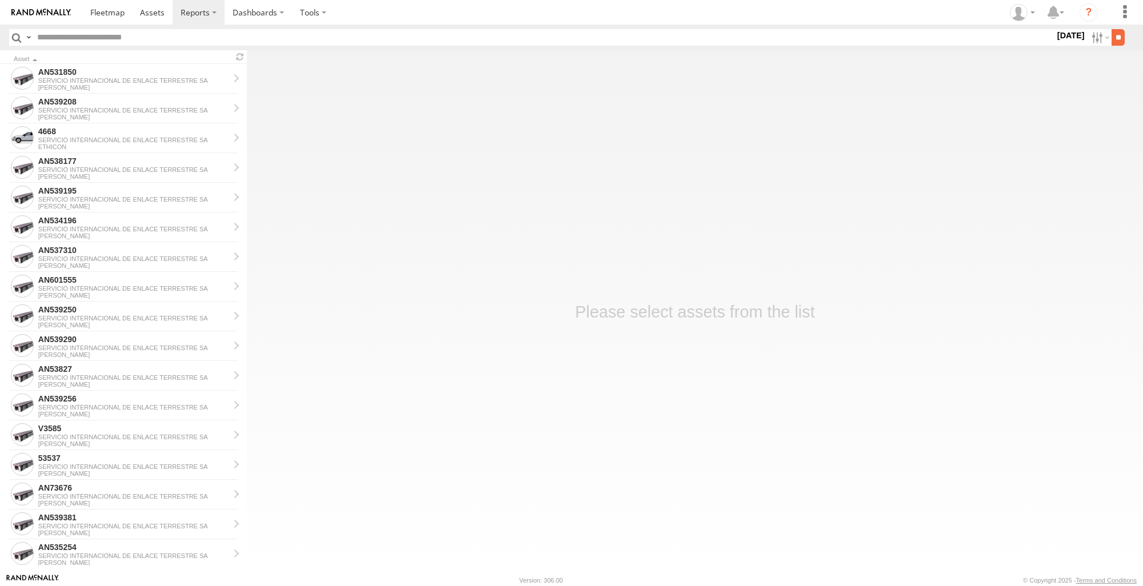
click at [1112, 37] on input "**" at bounding box center [1118, 37] width 13 height 17
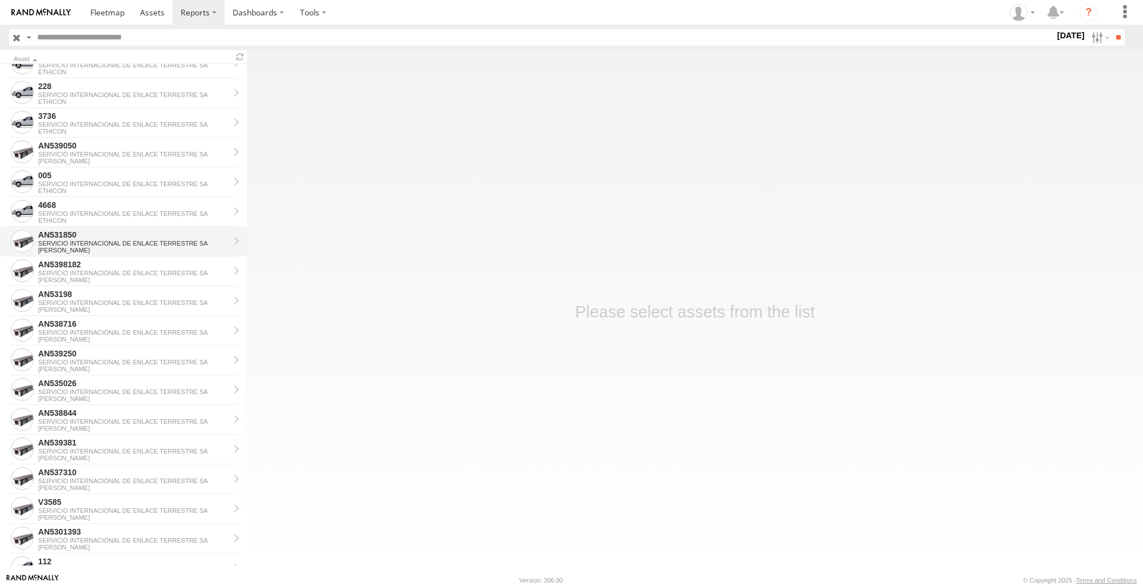
scroll to position [938, 0]
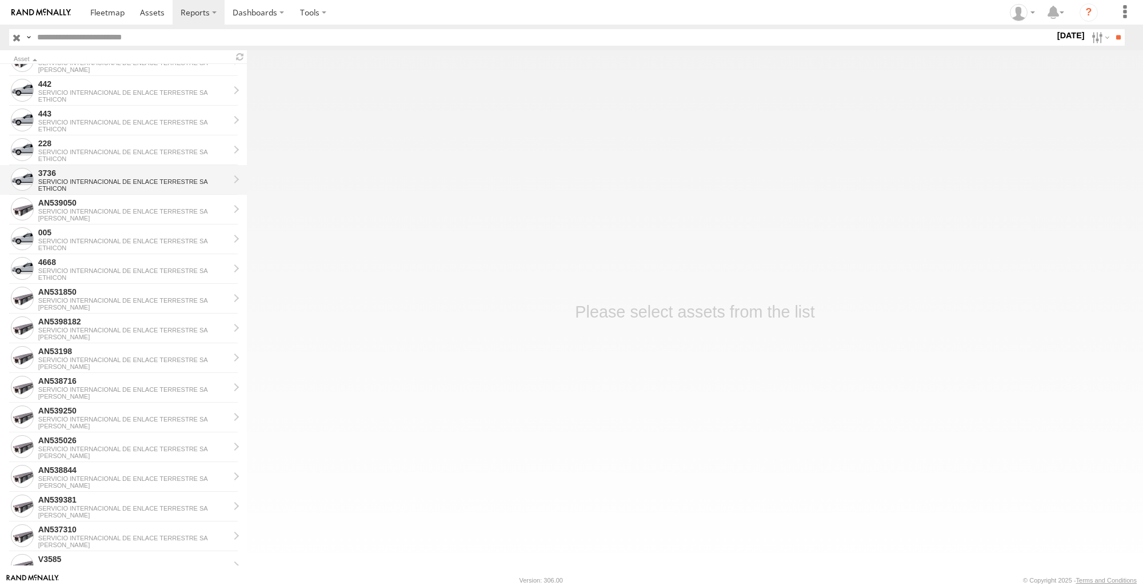
click at [91, 175] on div "3736" at bounding box center [133, 173] width 191 height 10
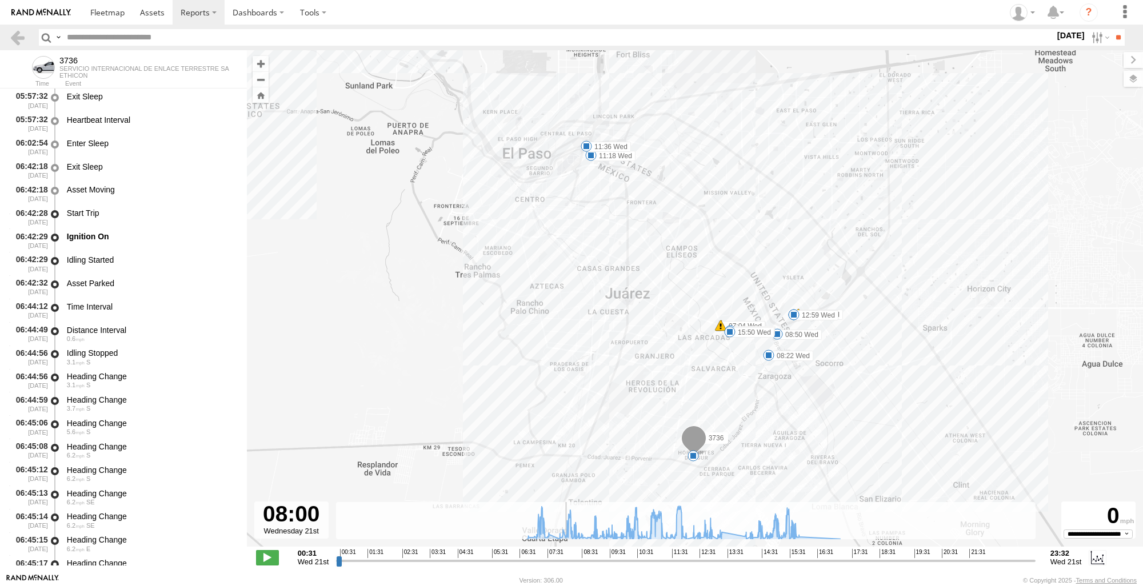
scroll to position [1496, 0]
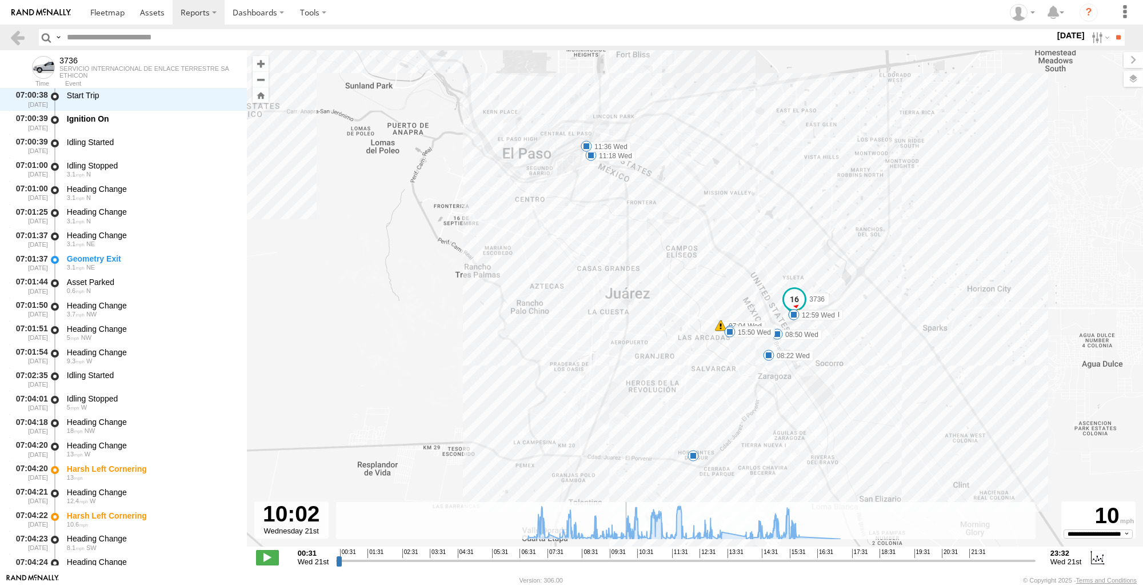
drag, startPoint x: 341, startPoint y: 560, endPoint x: 625, endPoint y: 562, distance: 284.6
type input "**********"
click at [625, 562] on input "range" at bounding box center [685, 560] width 699 height 11
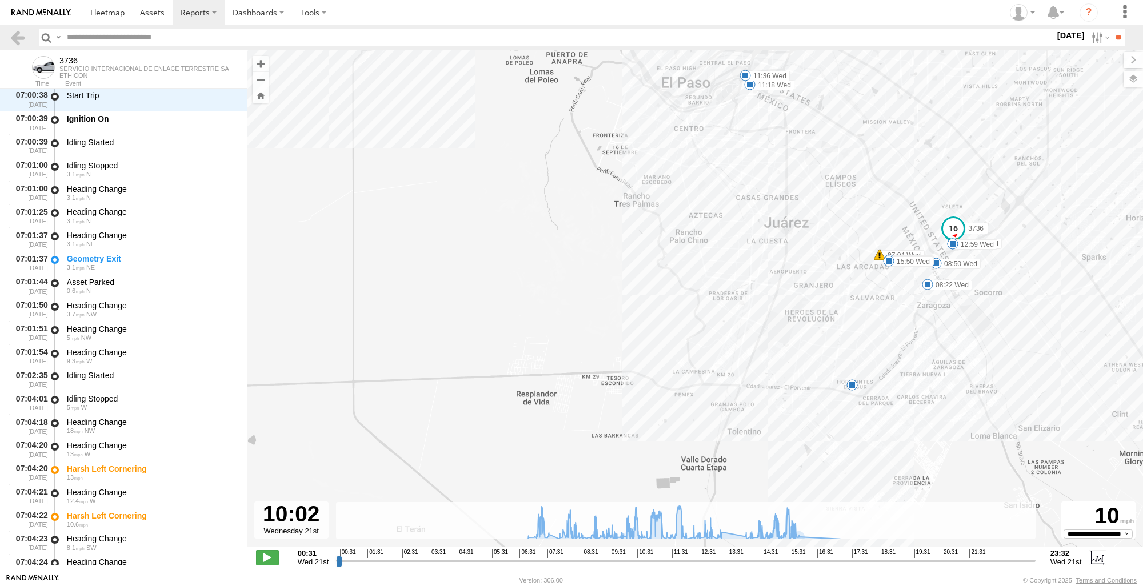
drag, startPoint x: 892, startPoint y: 441, endPoint x: 1081, endPoint y: 362, distance: 205.2
click at [1081, 362] on div "3736 06:57 Wed 07:04 Wed 07:04 Wed 08:22 Wed 08:50 Wed 09:16 Wed 11:18 Wed 11:3…" at bounding box center [695, 304] width 896 height 509
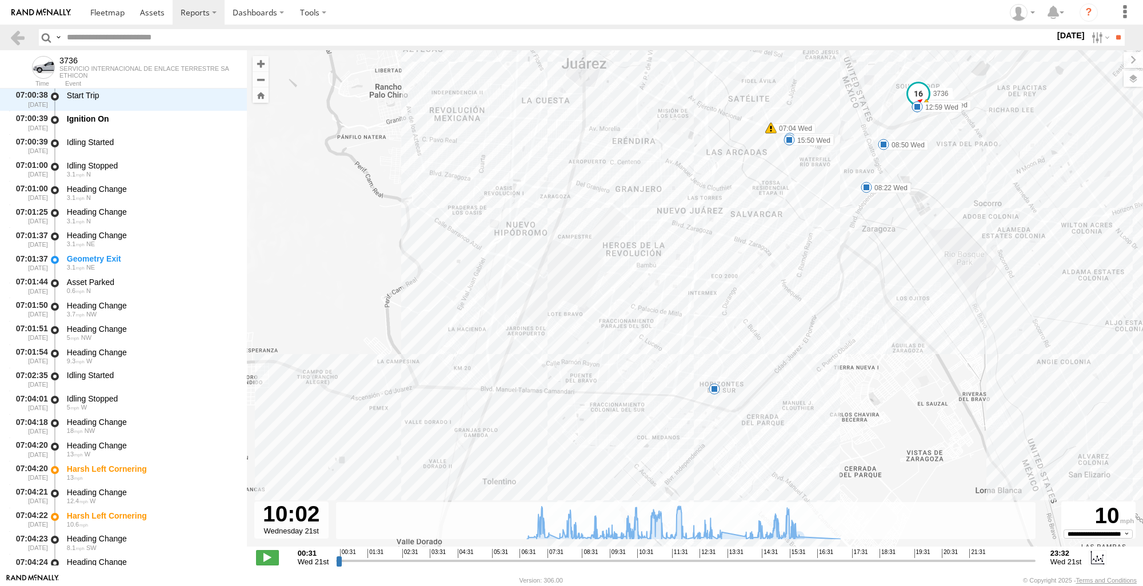
click at [706, 399] on div "3736 06:57 Wed 07:04 Wed 07:04 Wed 08:22 Wed 08:50 Wed 09:16 Wed 11:18 Wed 11:3…" at bounding box center [695, 304] width 896 height 509
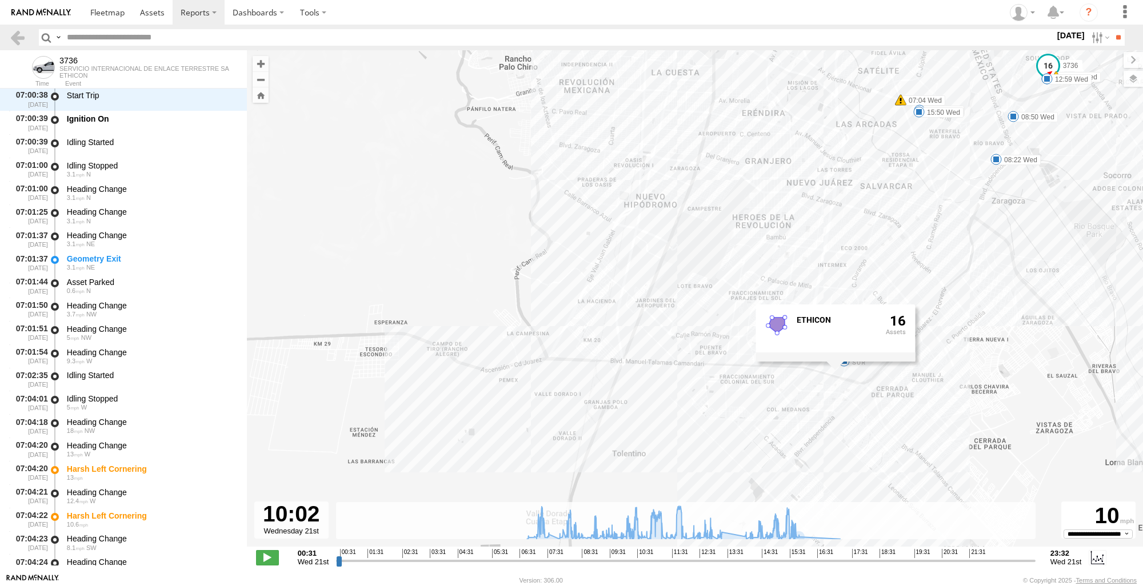
drag, startPoint x: 992, startPoint y: 427, endPoint x: 1122, endPoint y: 401, distance: 133.0
click at [1122, 401] on div "3736 06:57 Wed 07:04 Wed 07:04 Wed 08:22 Wed 08:50 Wed 09:16 Wed 11:18 Wed 11:3…" at bounding box center [695, 304] width 896 height 509
click at [1040, 394] on div "3736 06:57 Wed 07:04 Wed 07:04 Wed 08:22 Wed 08:50 Wed 09:16 Wed 11:18 Wed 11:3…" at bounding box center [695, 304] width 896 height 509
click at [21, 35] on link at bounding box center [17, 37] width 17 height 17
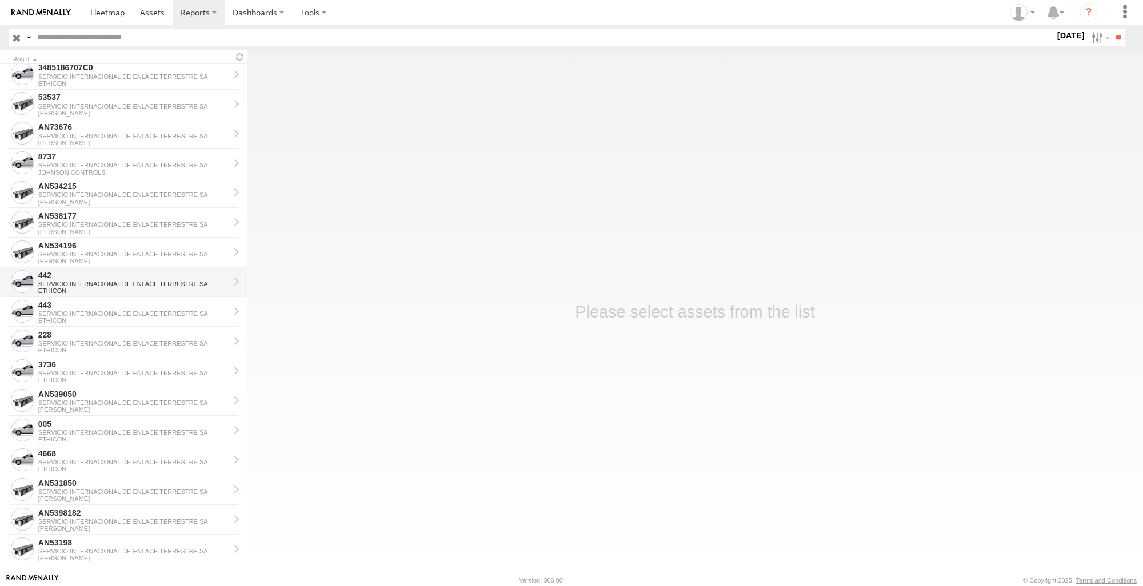
scroll to position [857, 0]
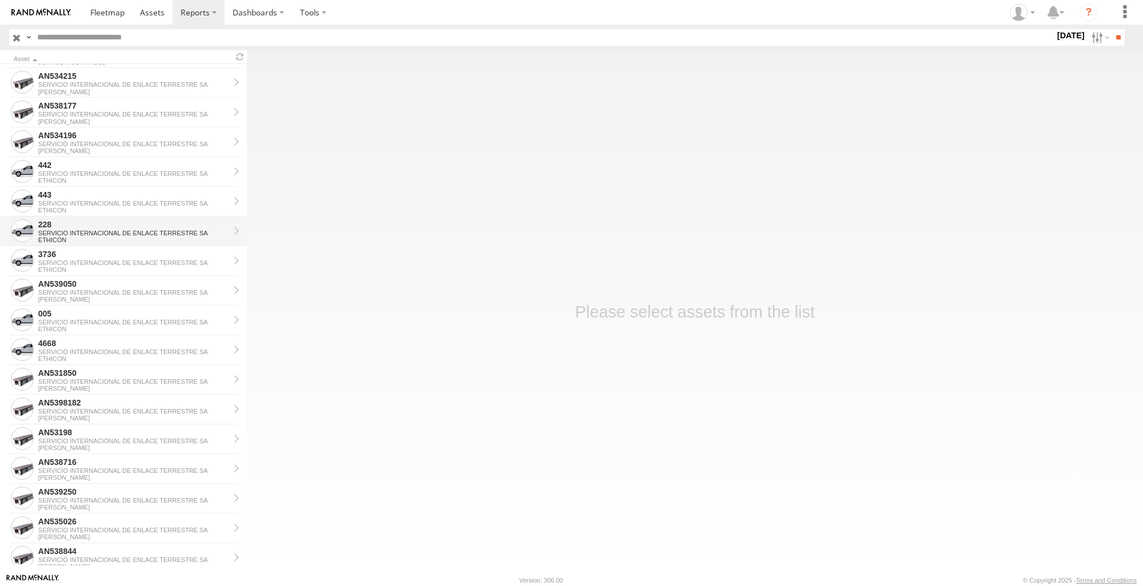
click at [99, 219] on div "228 SERVICIO INTERNACIONAL DE ENLACE TERRESTRE SA ETHICON" at bounding box center [134, 231] width 194 height 27
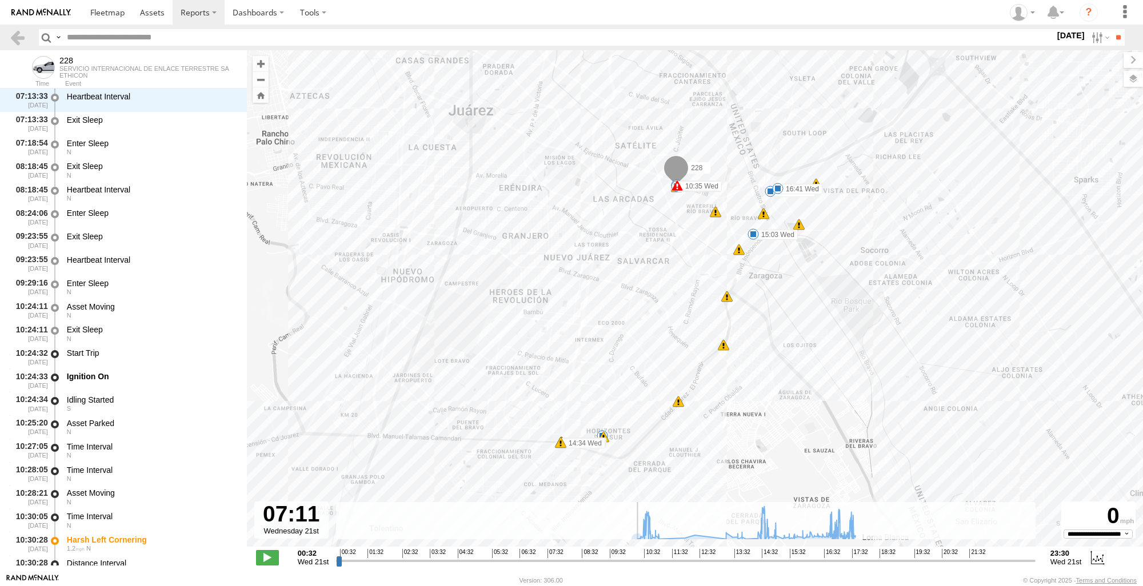
scroll to position [747, 0]
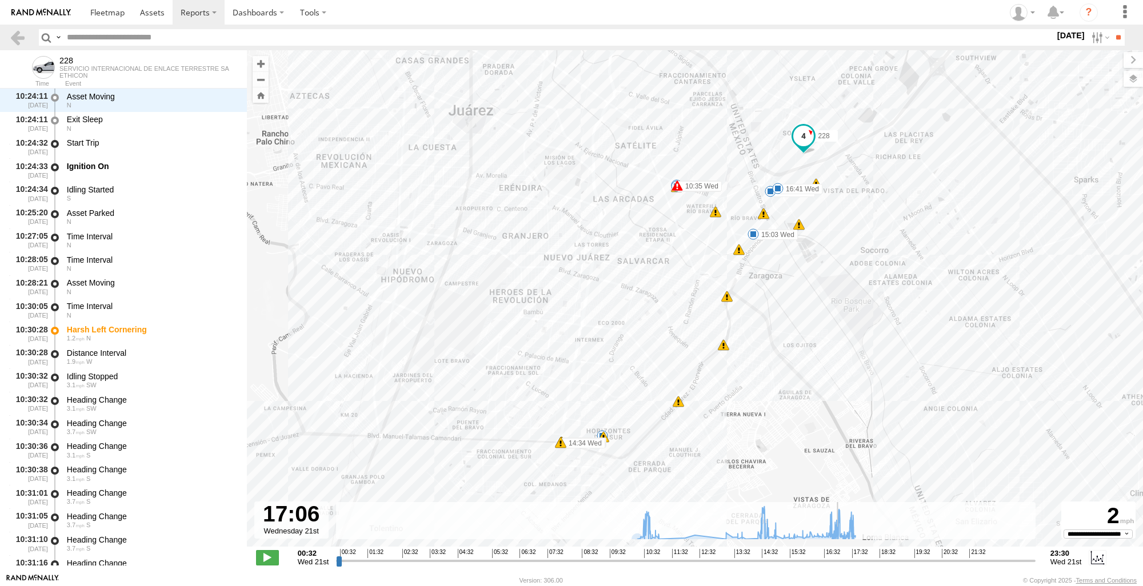
drag, startPoint x: 341, startPoint y: 563, endPoint x: 839, endPoint y: 566, distance: 498.3
type input "**********"
click at [839, 566] on input "range" at bounding box center [685, 560] width 699 height 11
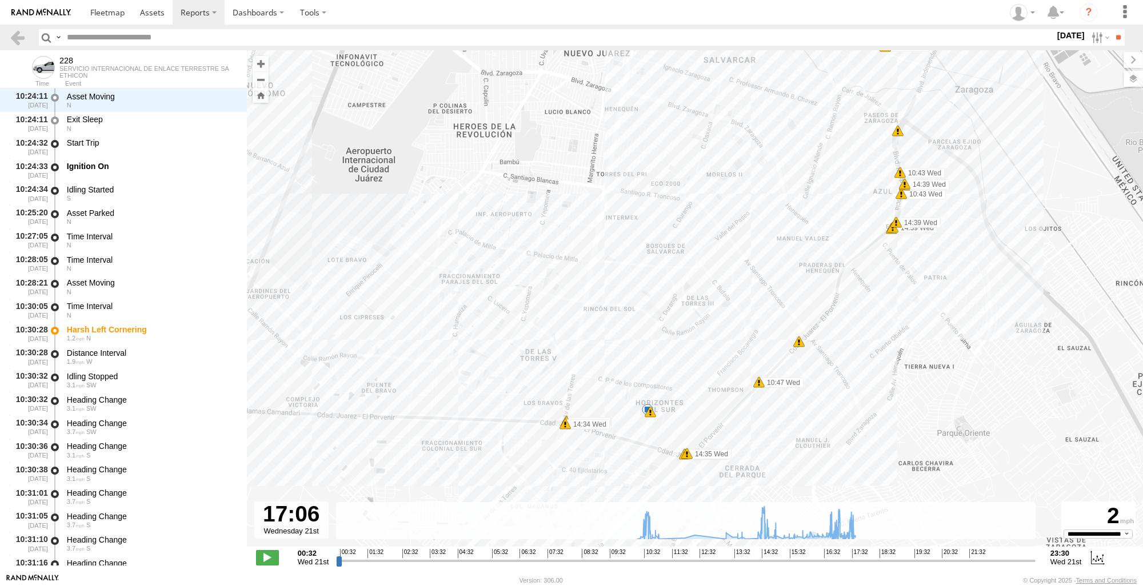
click at [635, 431] on div "228 10:32 Wed 10:35 Wed 14:34 Wed 14:34 Wed 14:34 Wed 14:34 Wed 15:03 Wed 16:09…" at bounding box center [695, 304] width 896 height 509
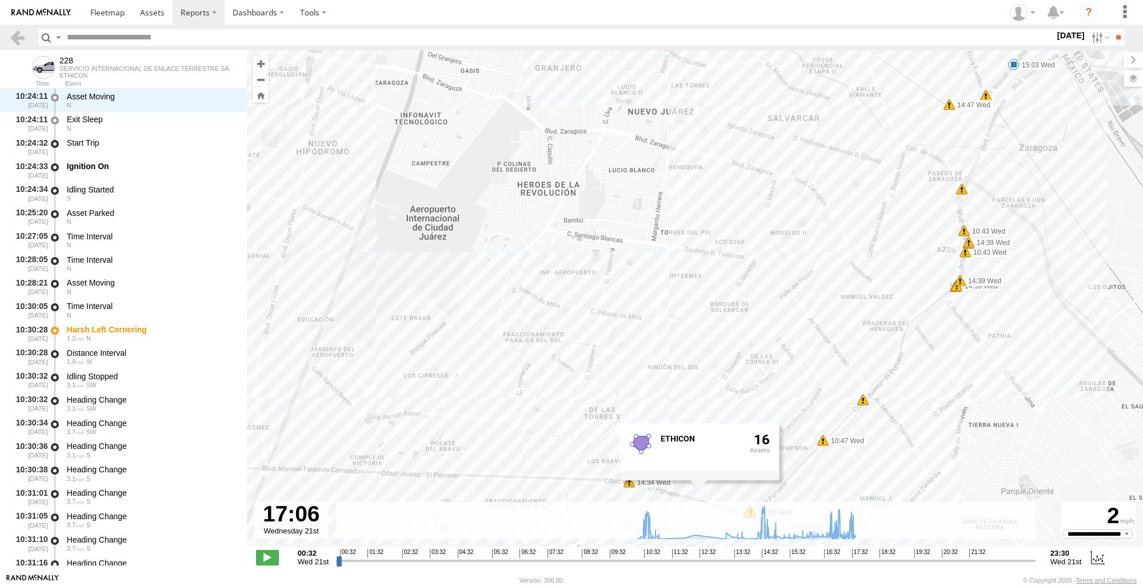
drag, startPoint x: 922, startPoint y: 389, endPoint x: 988, endPoint y: 447, distance: 87.4
click at [988, 447] on div "228 10:32 Wed 10:35 Wed 14:34 Wed 14:34 Wed 14:34 Wed 14:34 Wed 15:03 Wed 16:09…" at bounding box center [695, 304] width 896 height 509
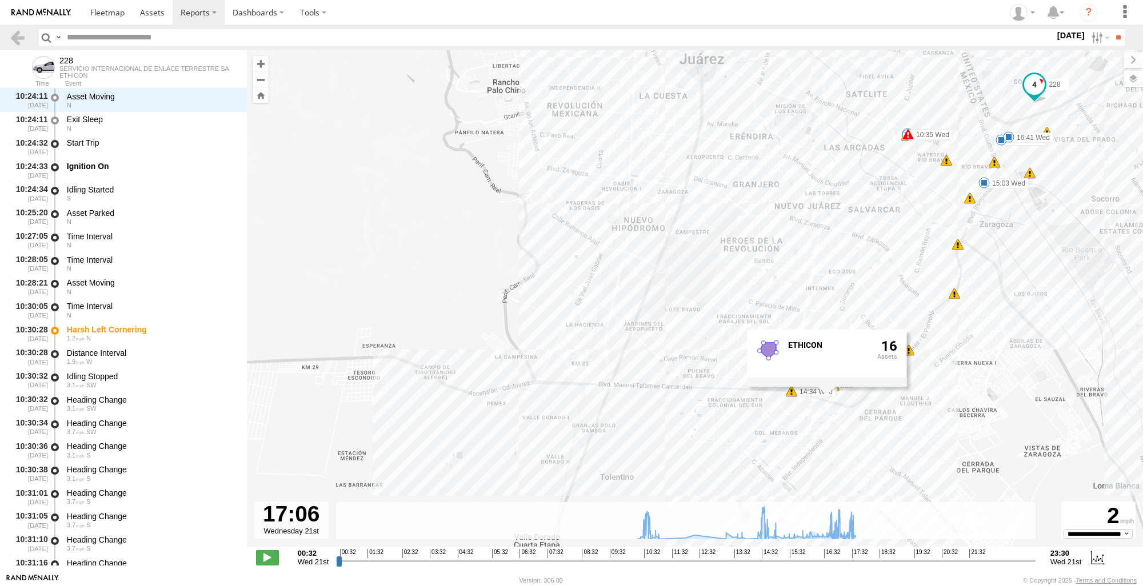
drag, startPoint x: 988, startPoint y: 447, endPoint x: 973, endPoint y: 367, distance: 81.3
click at [973, 367] on div "228 10:32 Wed 10:35 Wed 14:34 Wed 14:34 Wed 14:34 Wed 14:34 Wed 15:03 Wed 16:09…" at bounding box center [695, 304] width 896 height 509
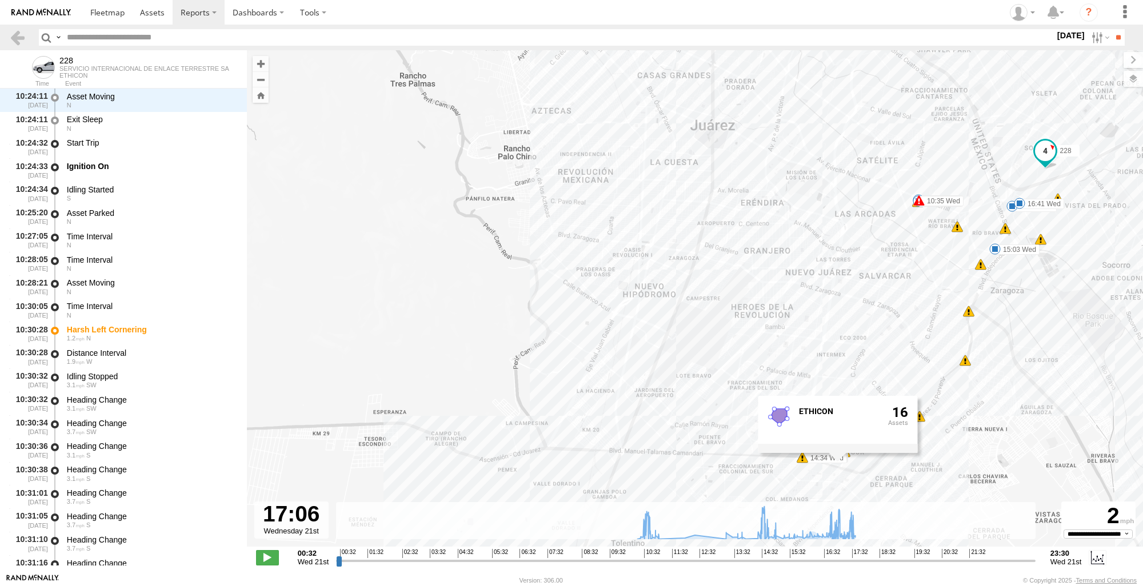
drag, startPoint x: 967, startPoint y: 421, endPoint x: 979, endPoint y: 490, distance: 70.2
click at [979, 490] on div "228 10:32 Wed 10:35 Wed 14:34 Wed 14:34 Wed 14:34 Wed 14:34 Wed 15:03 Wed 16:09…" at bounding box center [695, 304] width 896 height 509
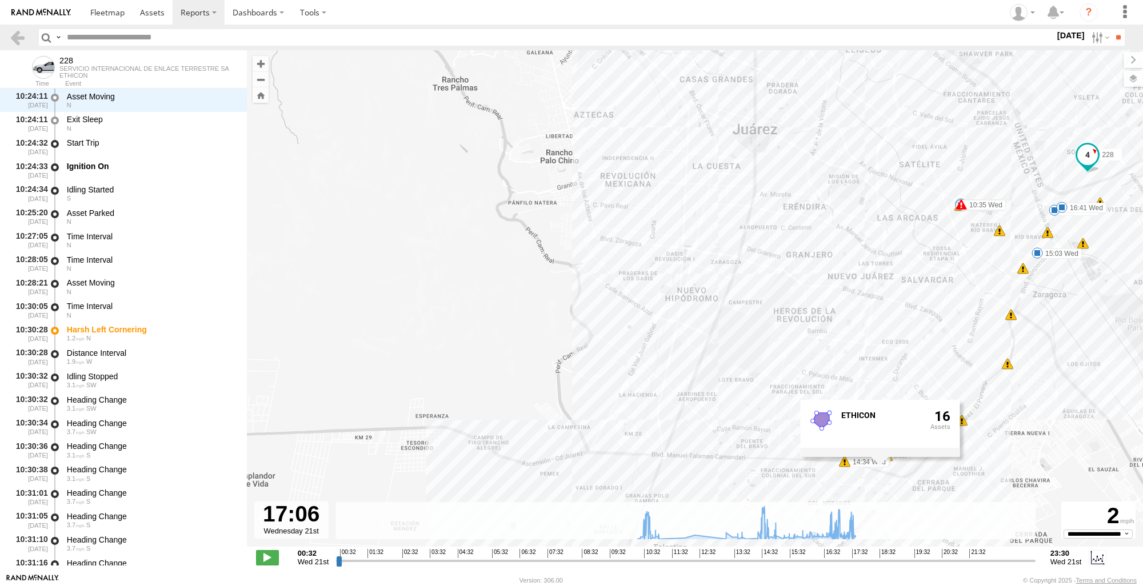
drag, startPoint x: 998, startPoint y: 404, endPoint x: 1042, endPoint y: 407, distance: 44.1
click at [1042, 407] on div "228 10:32 Wed 10:35 Wed 14:34 Wed 14:34 Wed 14:34 Wed 14:34 Wed 15:03 Wed 16:09…" at bounding box center [695, 304] width 896 height 509
drag, startPoint x: 1073, startPoint y: 373, endPoint x: 1061, endPoint y: 374, distance: 12.6
click at [1073, 373] on div "228 10:32 Wed 10:35 Wed 14:34 Wed 14:34 Wed 14:34 Wed 14:34 Wed 15:03 Wed 16:09…" at bounding box center [695, 304] width 896 height 509
click at [19, 35] on link at bounding box center [17, 37] width 17 height 17
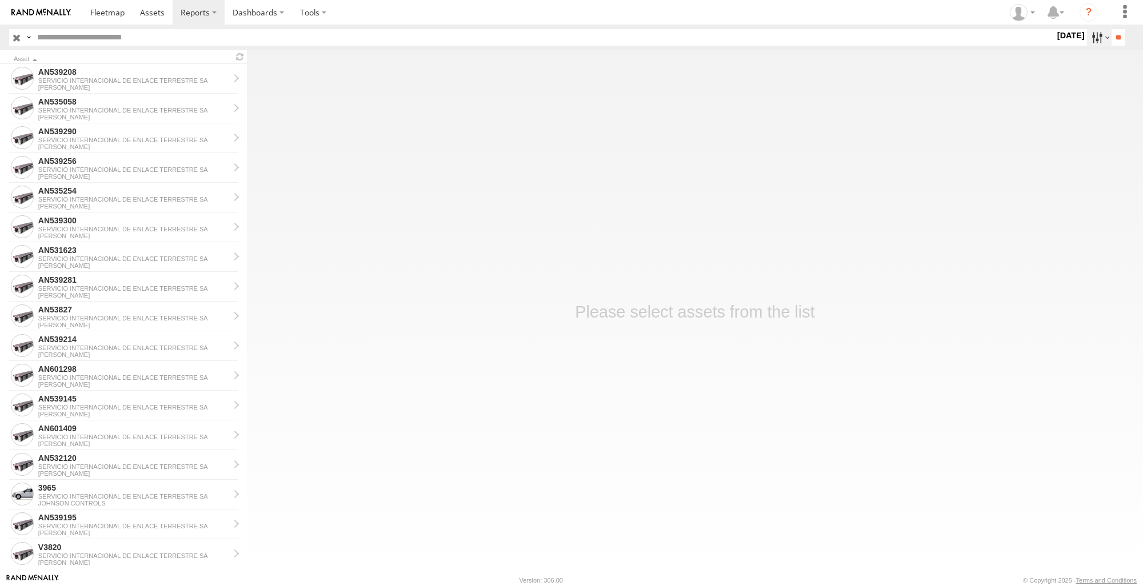
click at [1094, 39] on label at bounding box center [1099, 37] width 25 height 17
click at [0, 0] on label at bounding box center [0, 0] width 0 height 0
click at [1113, 40] on input "**" at bounding box center [1118, 37] width 13 height 17
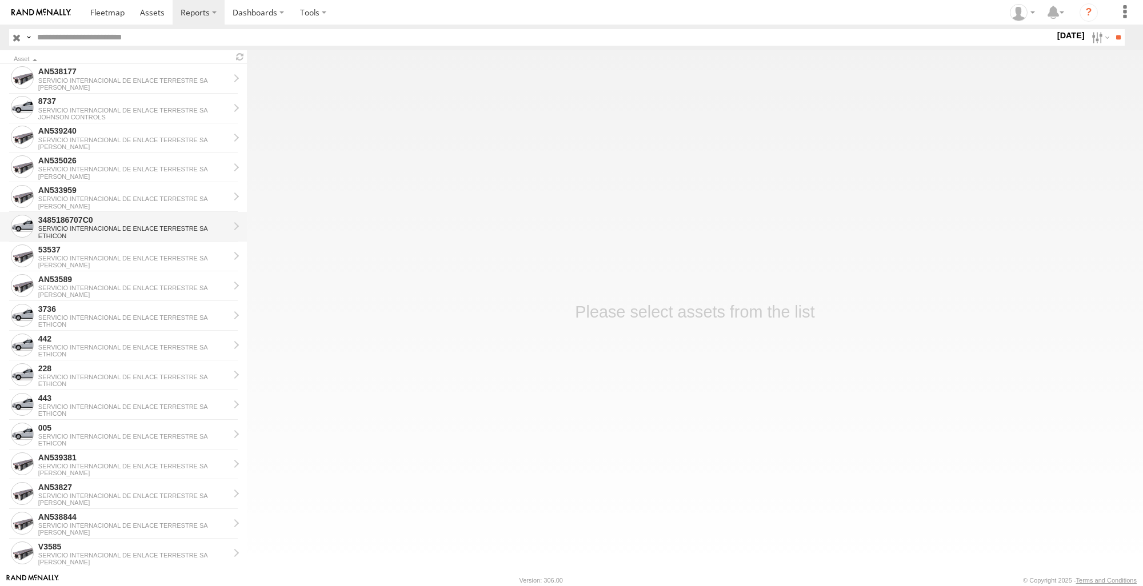
click at [102, 230] on div "SERVICIO INTERNACIONAL DE ENLACE TERRESTRE SA" at bounding box center [133, 228] width 191 height 7
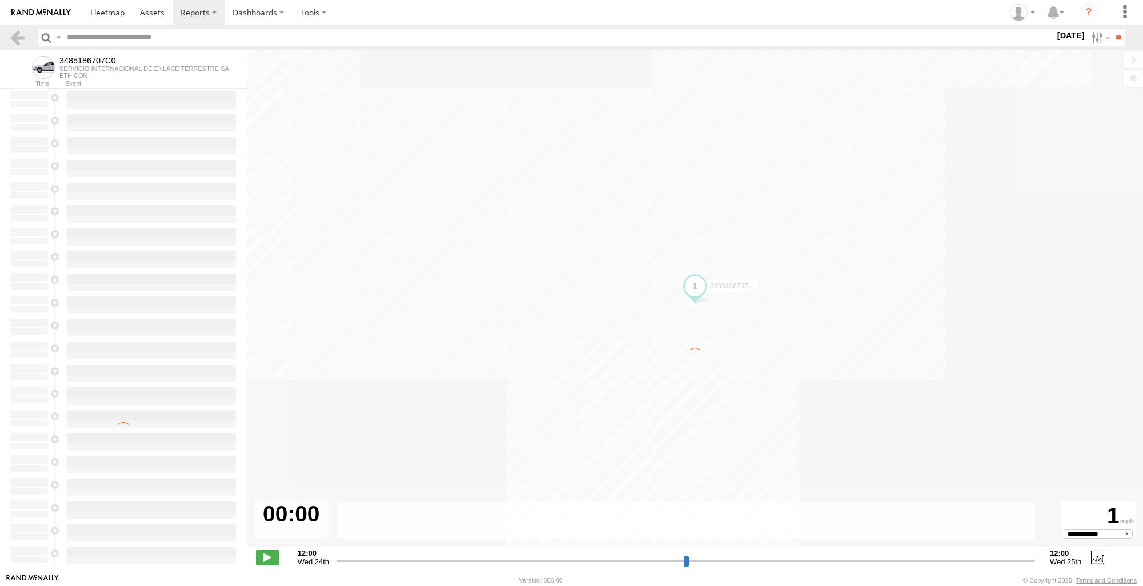
select select "**********"
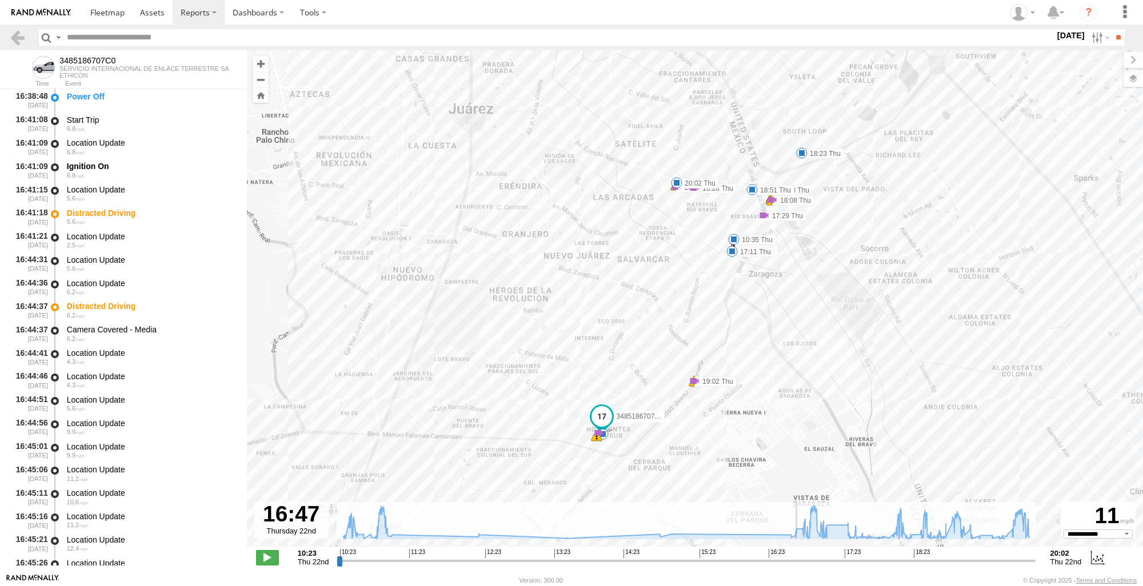
scroll to position [10059, 0]
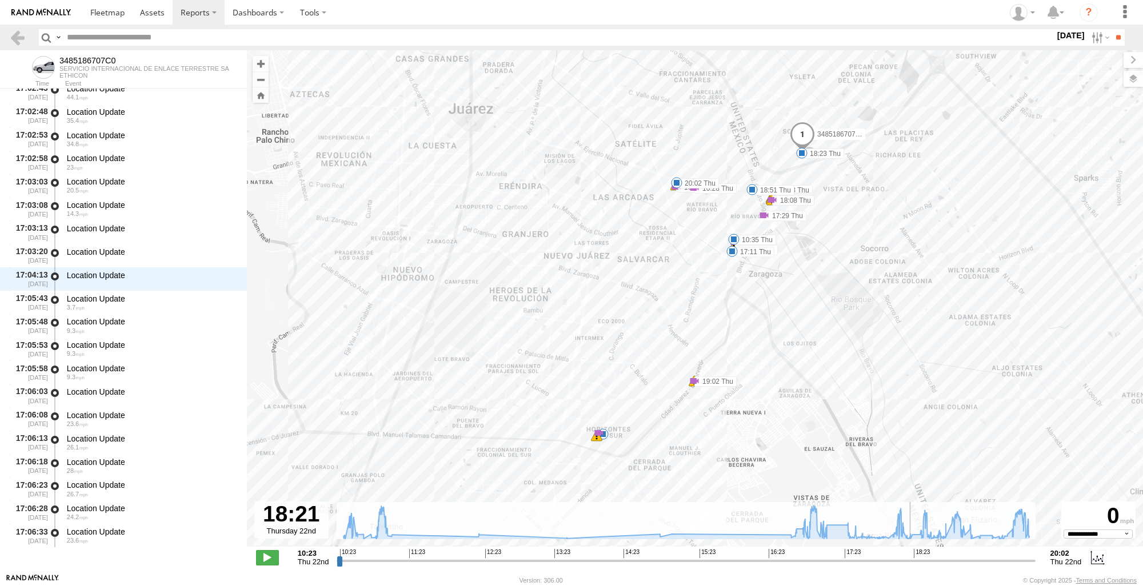
drag, startPoint x: 339, startPoint y: 561, endPoint x: 911, endPoint y: 525, distance: 573.2
type input "**********"
click at [911, 555] on input "range" at bounding box center [686, 560] width 699 height 11
click at [596, 445] on div "3485186707C0 10:24 Thu 10:28 Thu 10:34 Thu 10:35 Thu 10:35 Thu 10:51 Thu 17:11 …" at bounding box center [695, 304] width 896 height 509
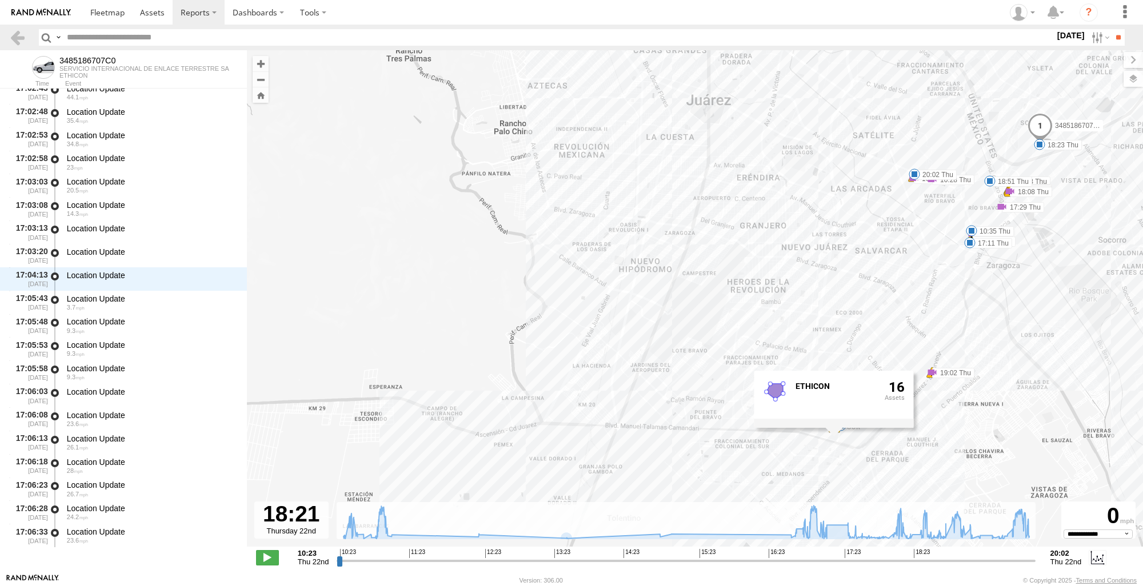
drag, startPoint x: 866, startPoint y: 394, endPoint x: 1052, endPoint y: 391, distance: 185.2
click at [1052, 391] on div "3485186707C0 10:24 Thu 10:28 Thu 10:34 Thu 10:35 Thu 10:35 Thu 10:51 Thu 17:11 …" at bounding box center [695, 304] width 896 height 509
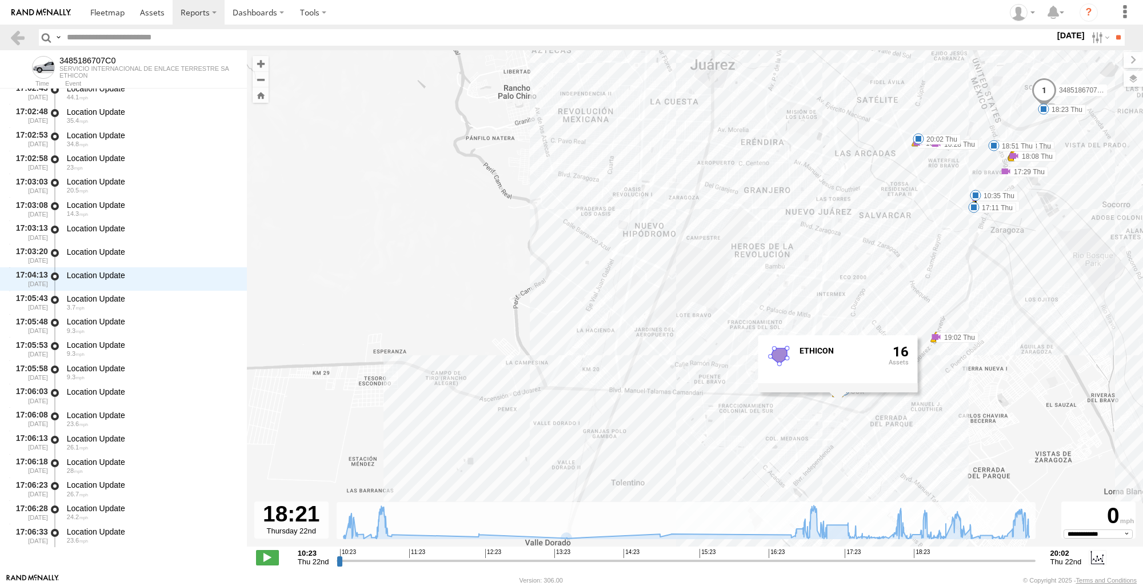
drag, startPoint x: 1053, startPoint y: 390, endPoint x: 1058, endPoint y: 349, distance: 40.9
click at [1058, 349] on div "3485186707C0 10:24 Thu 10:28 Thu 10:34 Thu 10:35 Thu 10:35 Thu 10:51 Thu 17:11 …" at bounding box center [695, 304] width 896 height 509
click at [971, 329] on div "3485186707C0 10:24 Thu 10:28 Thu 10:34 Thu 10:35 Thu 10:35 Thu 10:51 Thu 17:11 …" at bounding box center [695, 304] width 896 height 509
click at [16, 37] on link at bounding box center [17, 37] width 17 height 17
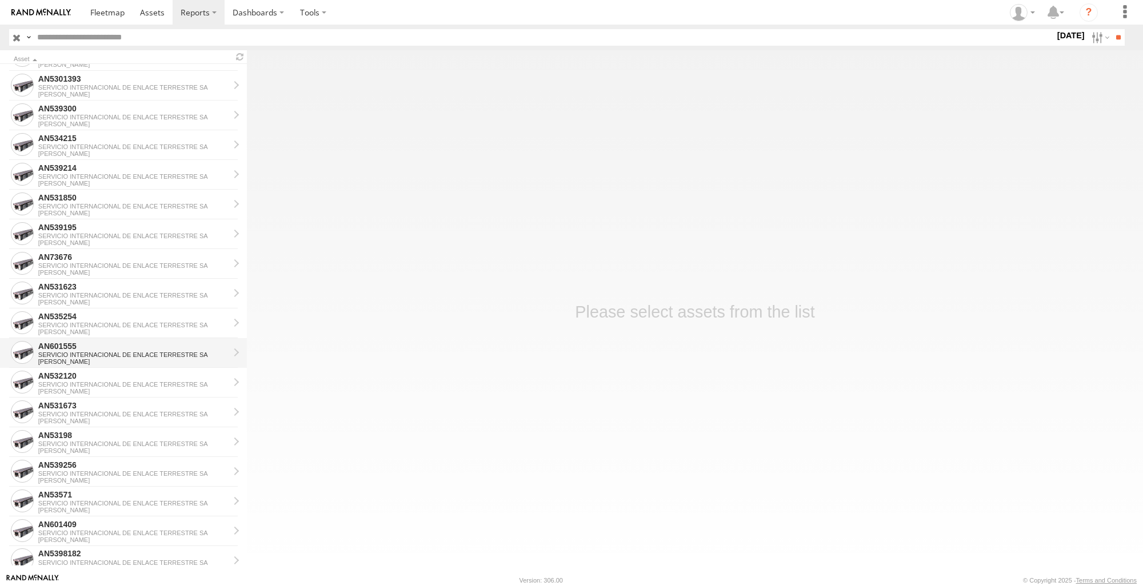
scroll to position [343, 0]
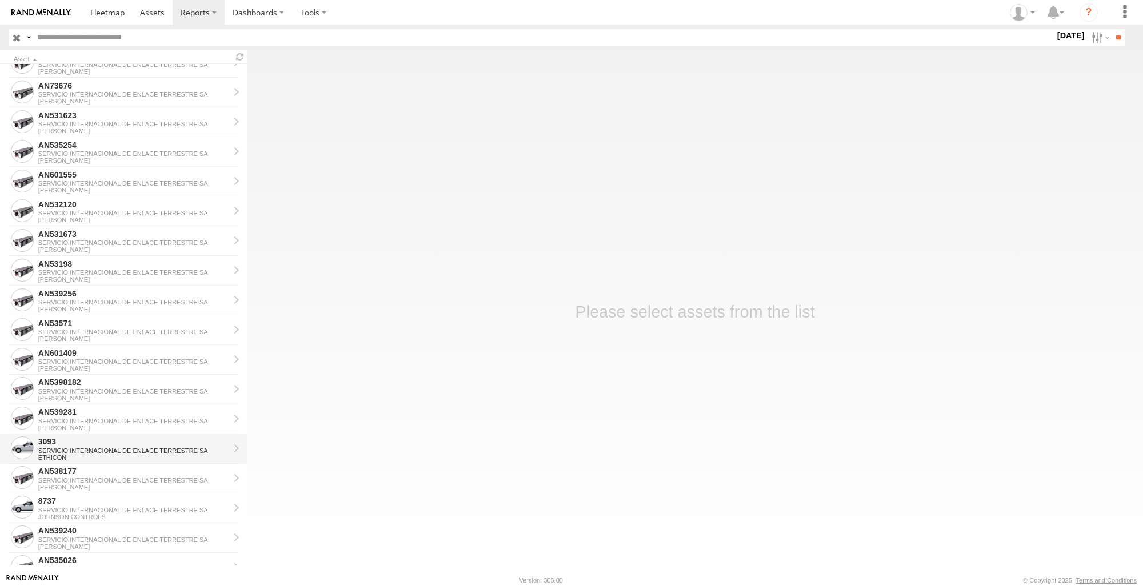
click at [90, 444] on div "3093" at bounding box center [133, 442] width 191 height 10
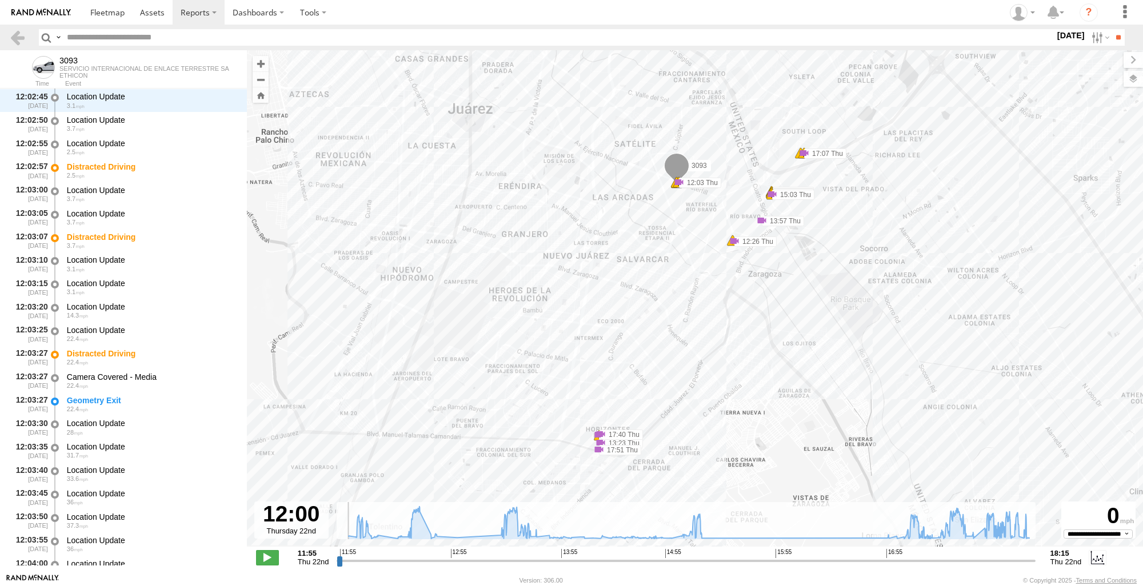
scroll to position [1879, 0]
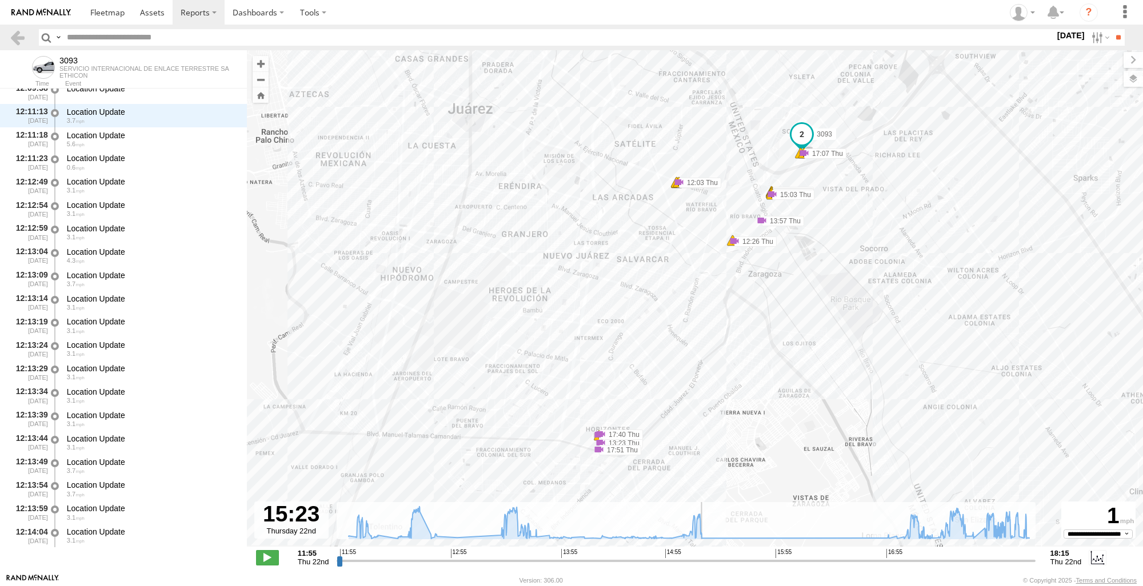
drag, startPoint x: 337, startPoint y: 559, endPoint x: 718, endPoint y: 563, distance: 381.8
type input "**********"
click at [718, 563] on input "range" at bounding box center [686, 560] width 699 height 11
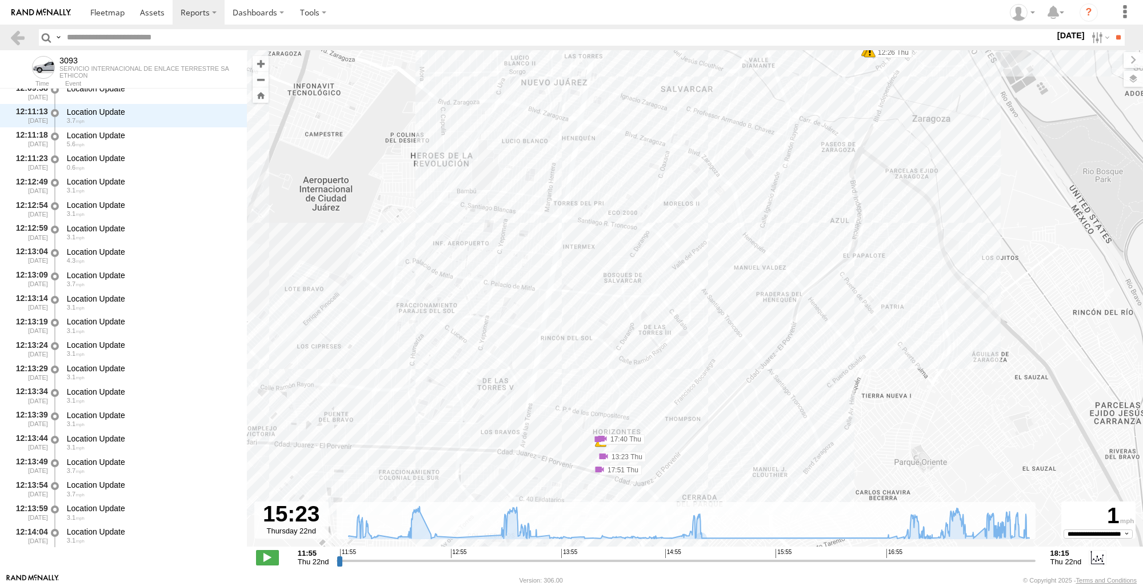
click at [587, 458] on div "3093 12:02 Thu 12:03 Thu 12:03 Thu 12:03 Thu 12:26 Thu 12:46 Thu 13:23 Thu 13:5…" at bounding box center [695, 304] width 896 height 509
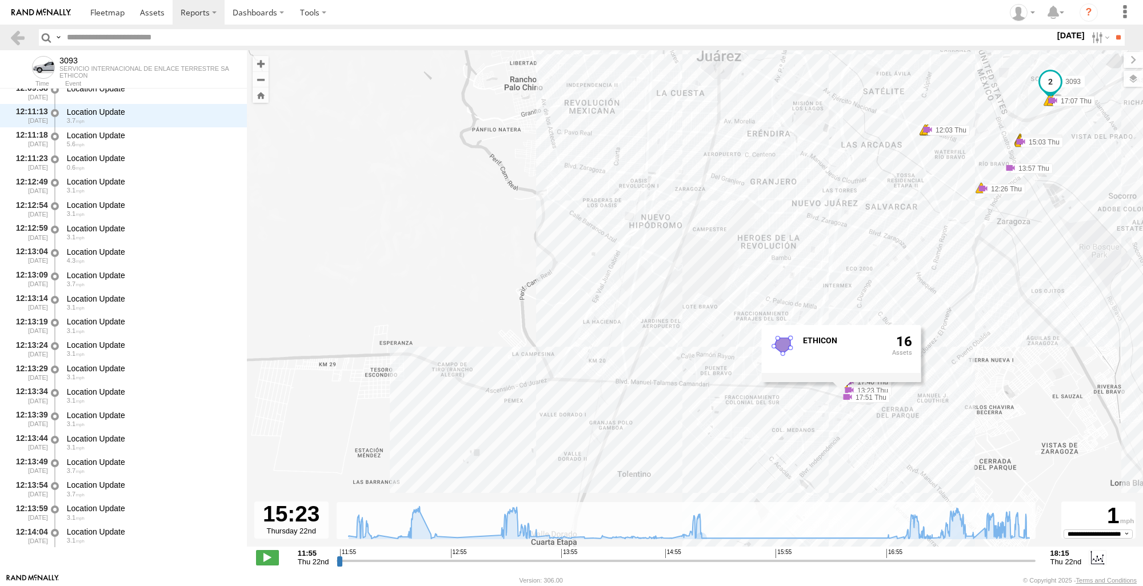
drag, startPoint x: 1021, startPoint y: 413, endPoint x: 1098, endPoint y: 349, distance: 100.6
click at [1098, 349] on div "3093 12:02 Thu 12:03 Thu 12:03 Thu 12:03 Thu 12:26 Thu 12:46 Thu 13:23 Thu 13:5…" at bounding box center [695, 304] width 896 height 509
click at [1012, 380] on div "3093 12:02 Thu 12:03 Thu 12:03 Thu 12:03 Thu 12:26 Thu 12:46 Thu 13:23 Thu 13:5…" at bounding box center [695, 304] width 896 height 509
click at [16, 37] on link at bounding box center [17, 37] width 17 height 17
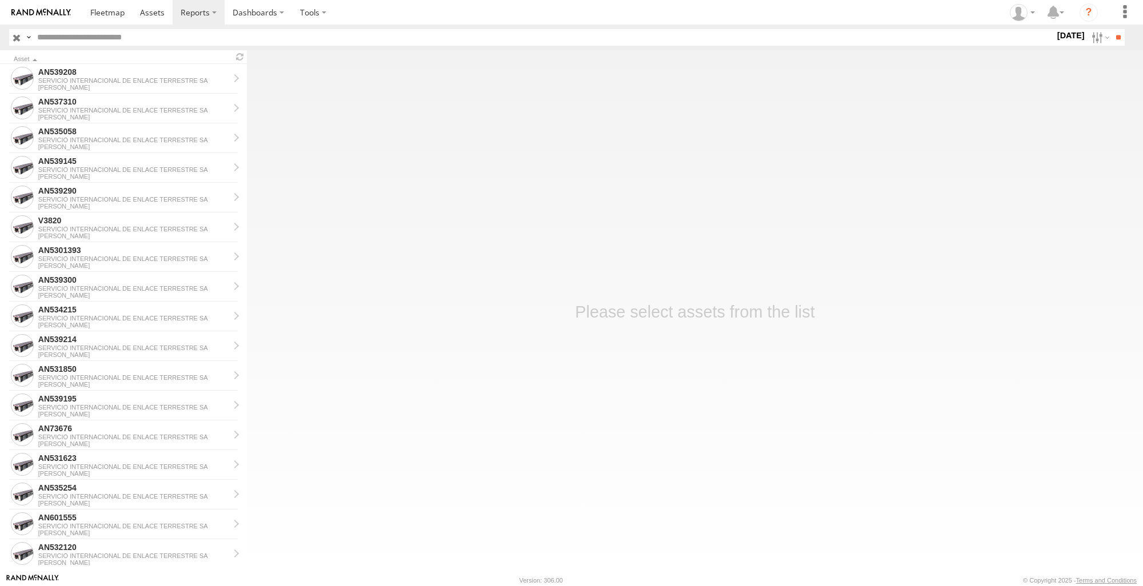
click at [0, 0] on label at bounding box center [0, 0] width 0 height 0
click at [1112, 40] on input "**" at bounding box center [1118, 37] width 13 height 17
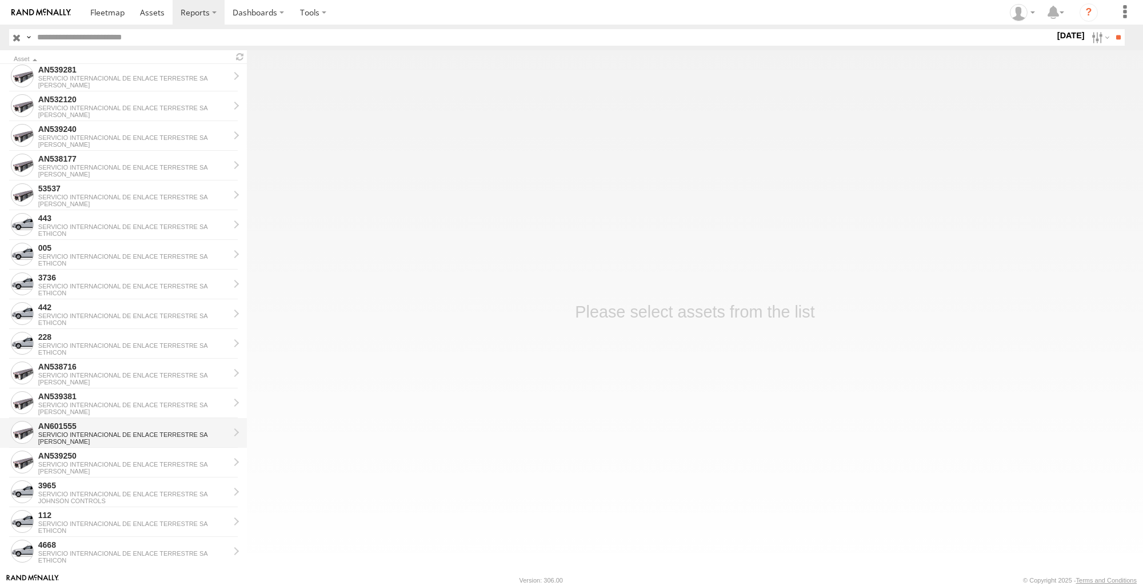
scroll to position [1061, 0]
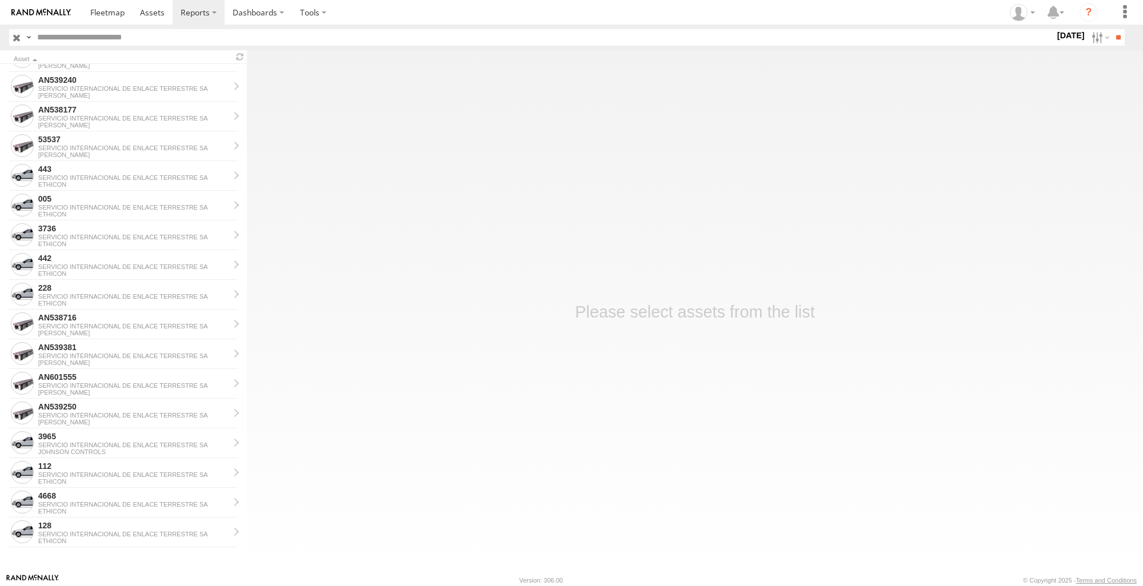
click at [585, 535] on main "Asset AN539208 SERVICIO INTERNACIONAL DE ENLACE TERRESTRE [PERSON_NAME] AN53731…" at bounding box center [571, 311] width 1143 height 523
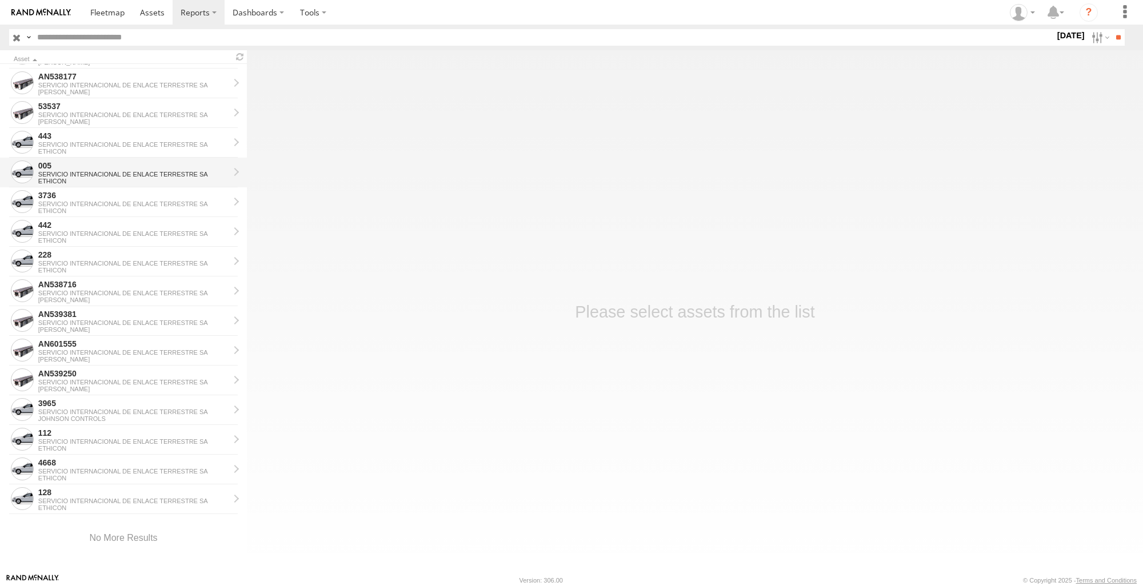
scroll to position [1110, 0]
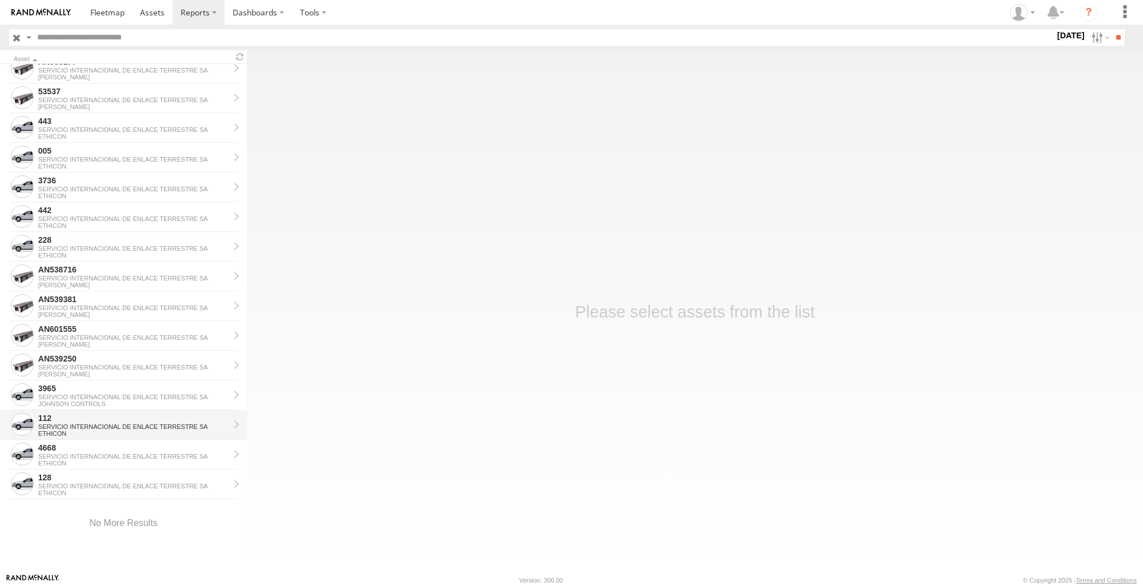
click at [123, 429] on div "SERVICIO INTERNACIONAL DE ENLACE TERRESTRE SA" at bounding box center [133, 426] width 191 height 7
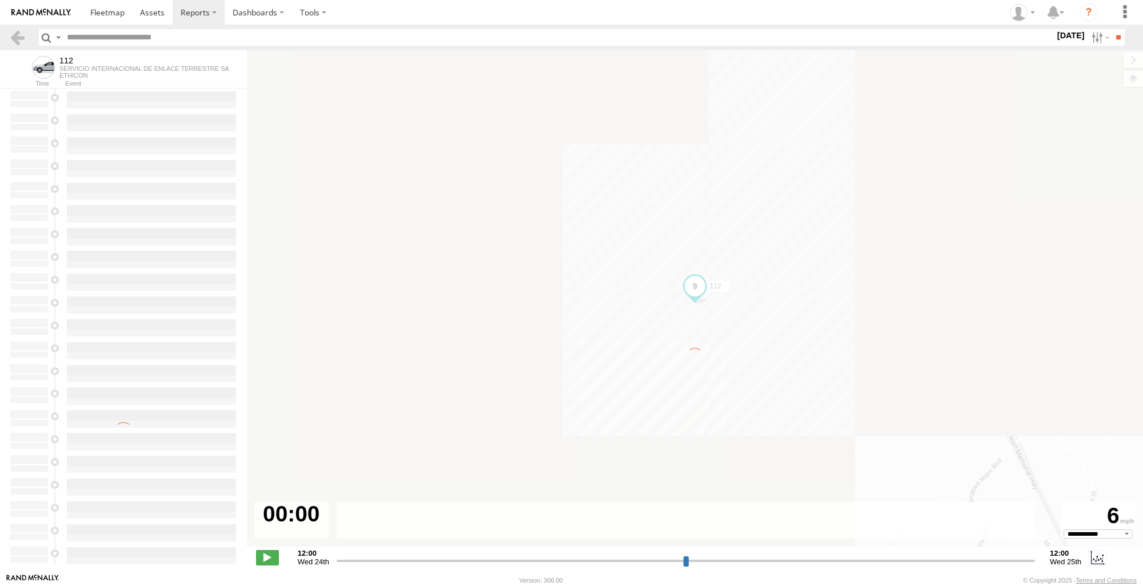
select select "**********"
type input "**********"
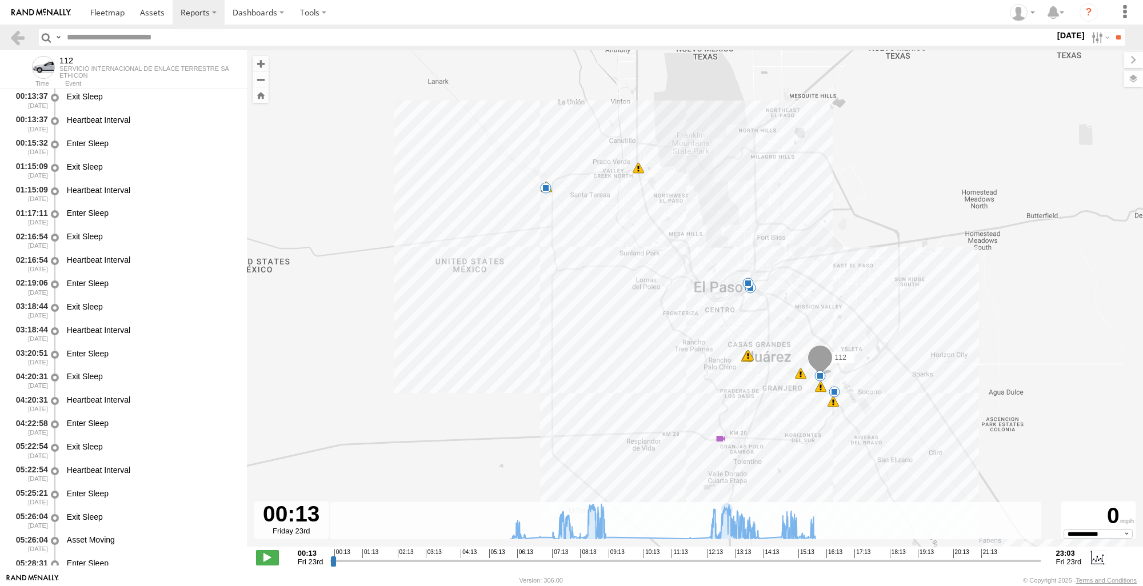
click at [447, 473] on div "112 07:20 Fri 07:20 Fri 07:31 Fri 07:52 Fri 07:52 Fri 08:20 Fri 08:20 Fri 08:45…" at bounding box center [695, 304] width 896 height 509
click at [14, 38] on link at bounding box center [17, 37] width 17 height 17
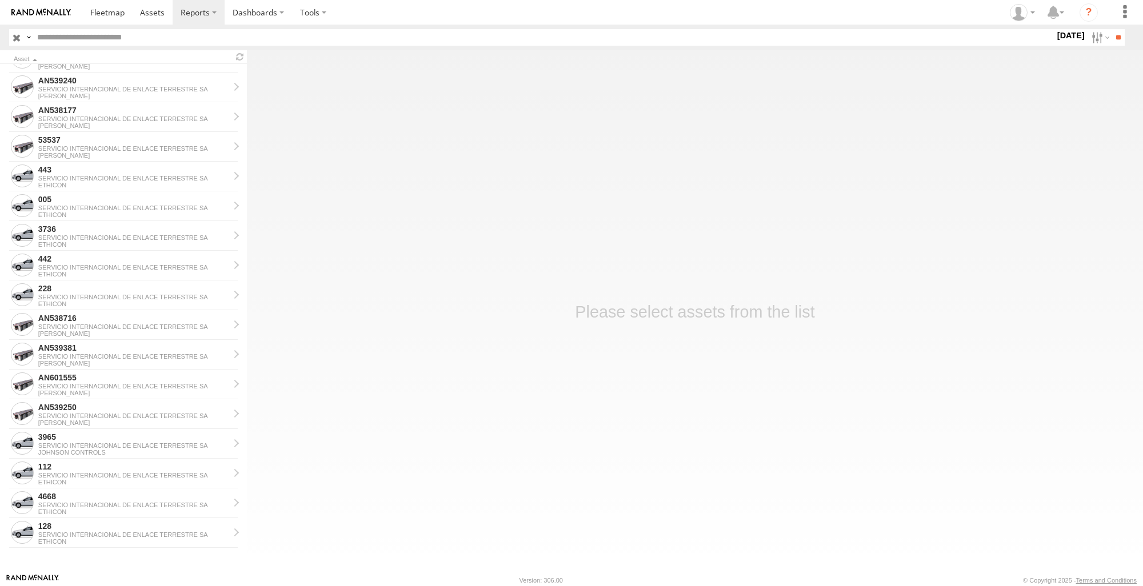
scroll to position [1061, 0]
click at [123, 446] on div "SERVICIO INTERNACIONAL DE ENLACE TERRESTRE SA" at bounding box center [133, 445] width 191 height 7
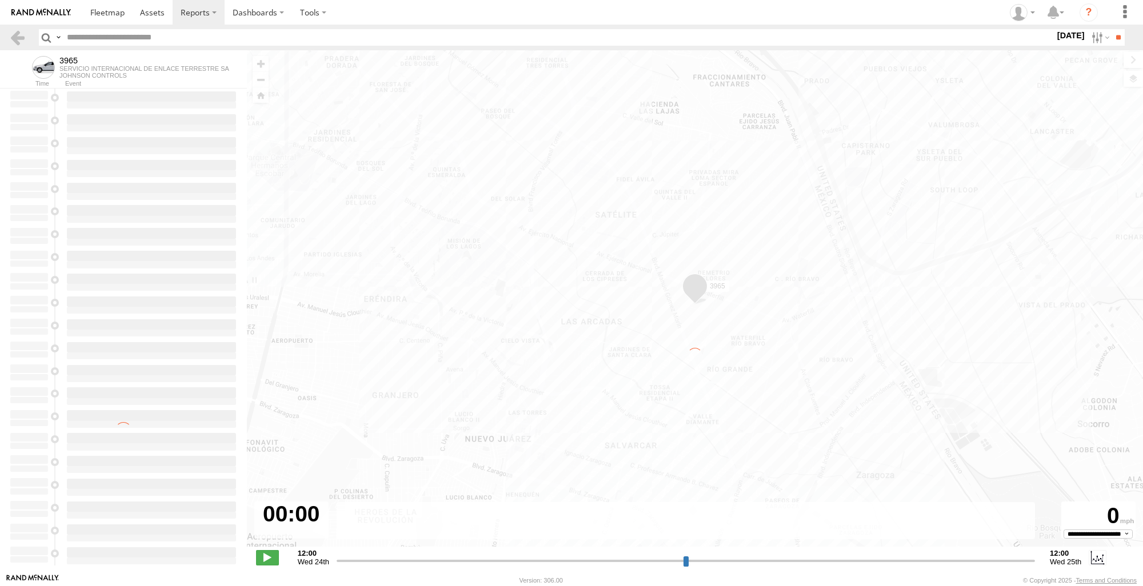
type input "**********"
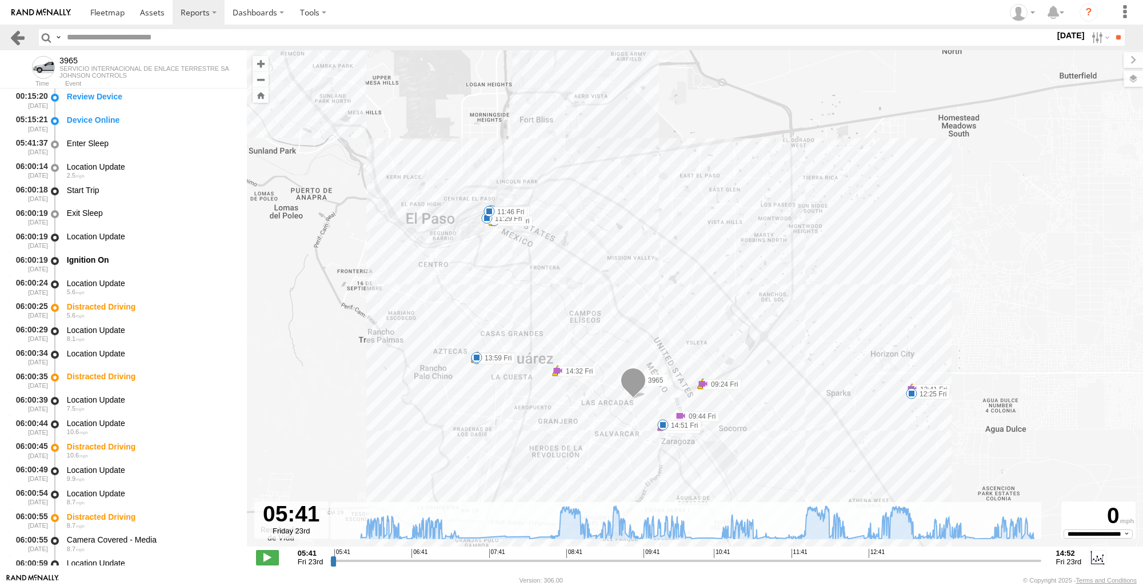
click at [21, 41] on link at bounding box center [17, 37] width 17 height 17
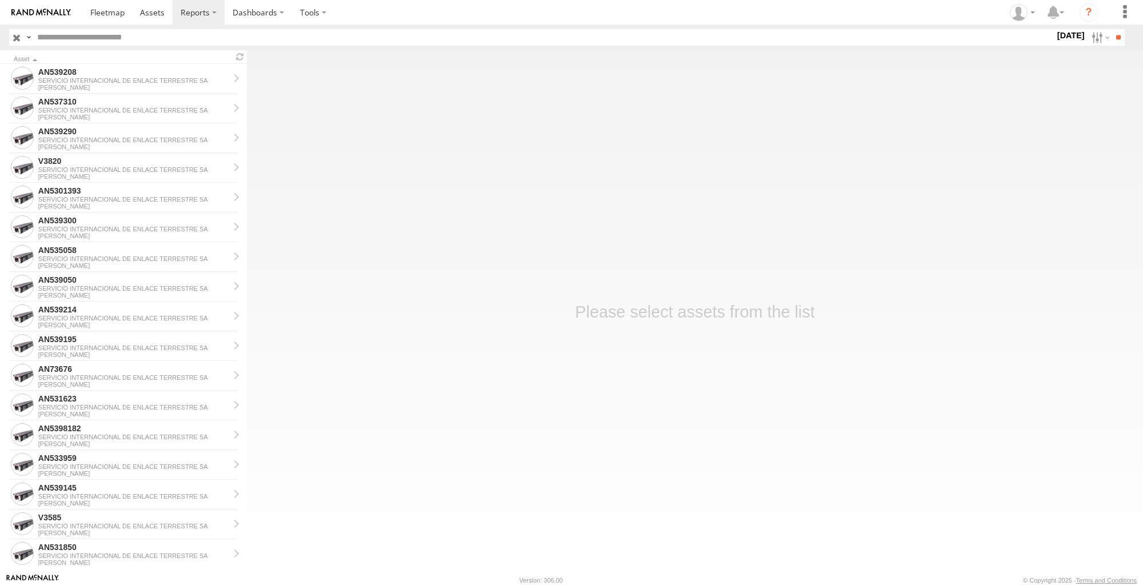
click at [626, 520] on main "Asset AN539208 SERVICIO INTERNACIONAL DE ENLACE TERRESTRE SA [PERSON_NAME] AN53…" at bounding box center [571, 311] width 1143 height 523
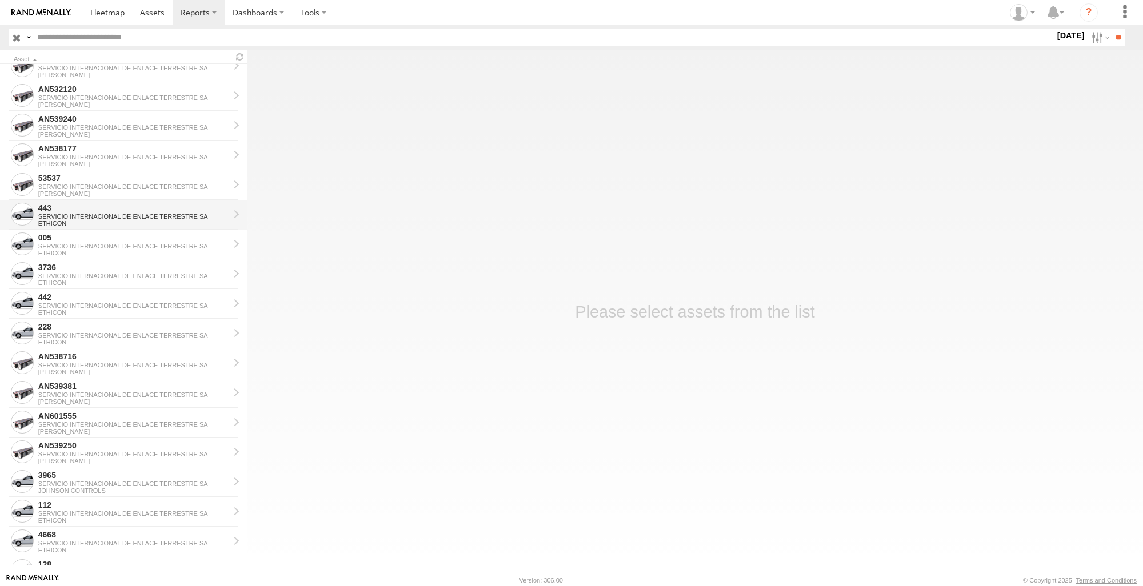
scroll to position [1029, 0]
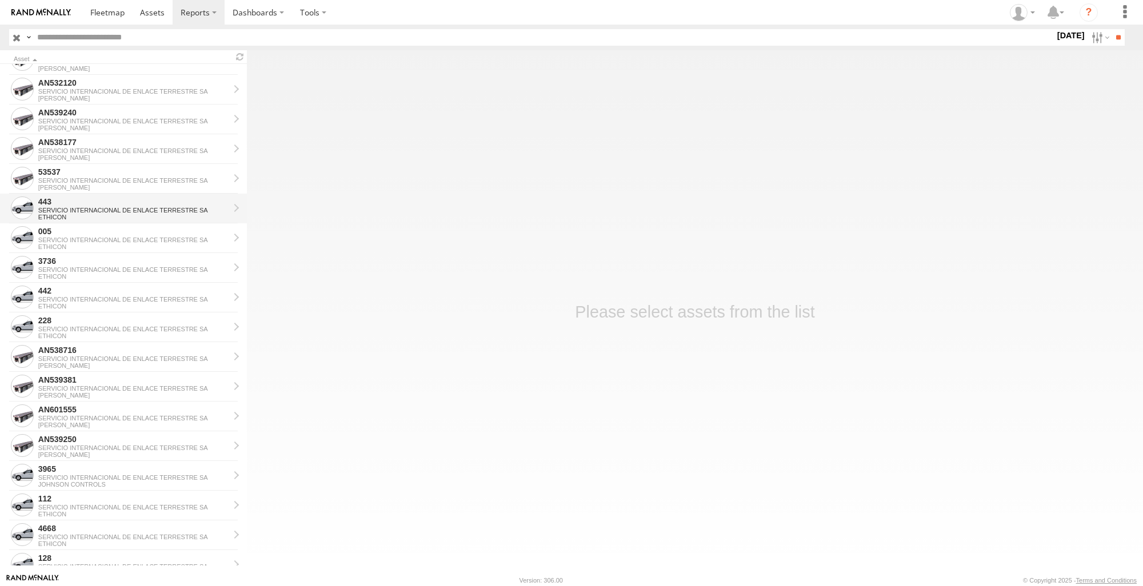
click at [124, 213] on div "SERVICIO INTERNACIONAL DE ENLACE TERRESTRE SA" at bounding box center [133, 210] width 191 height 7
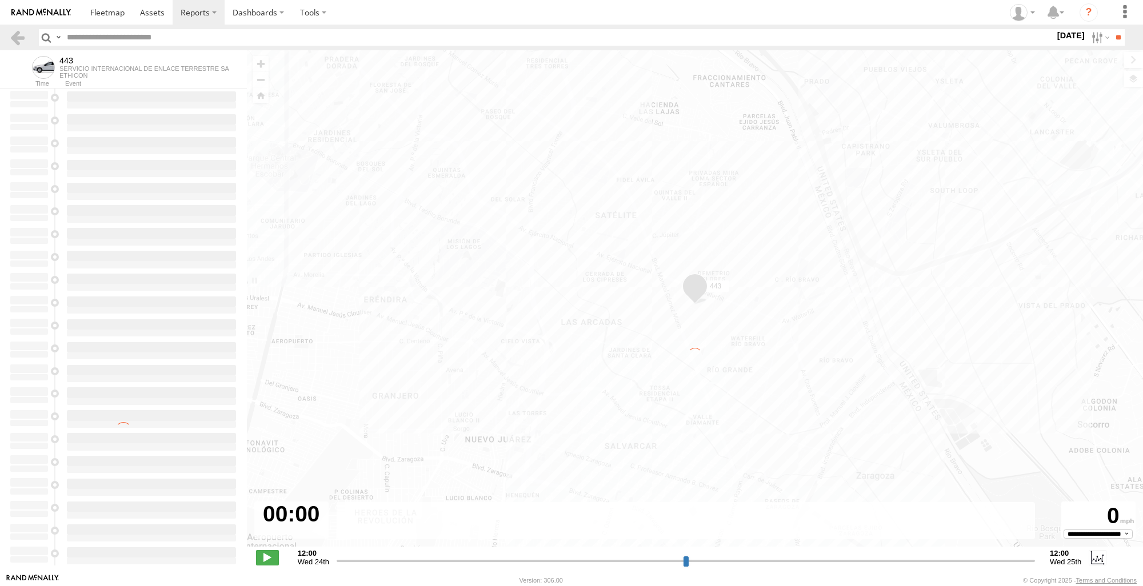
type input "**********"
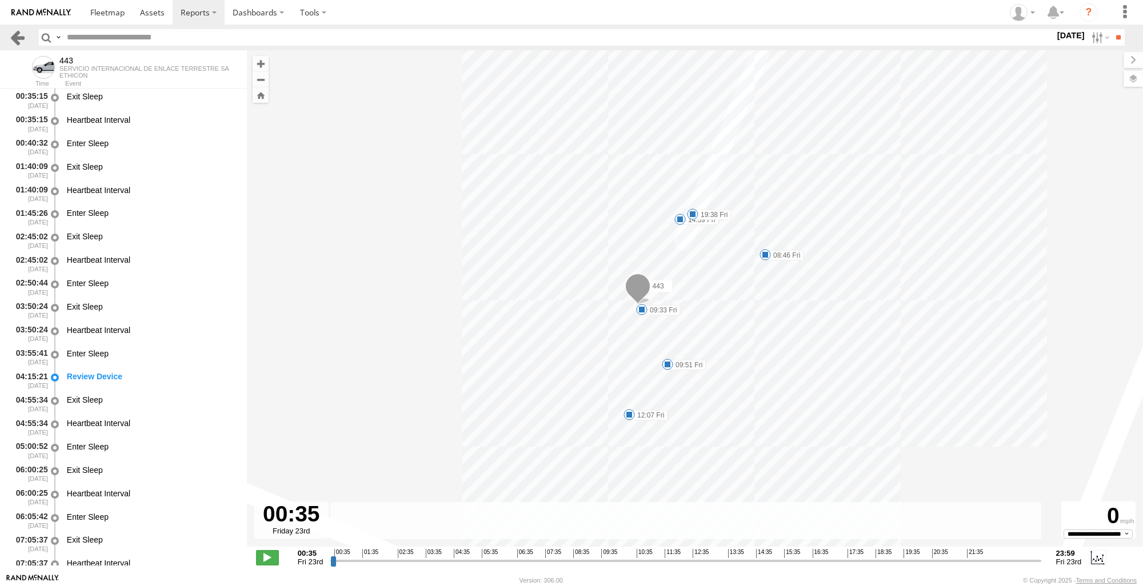
click at [19, 40] on link at bounding box center [17, 37] width 17 height 17
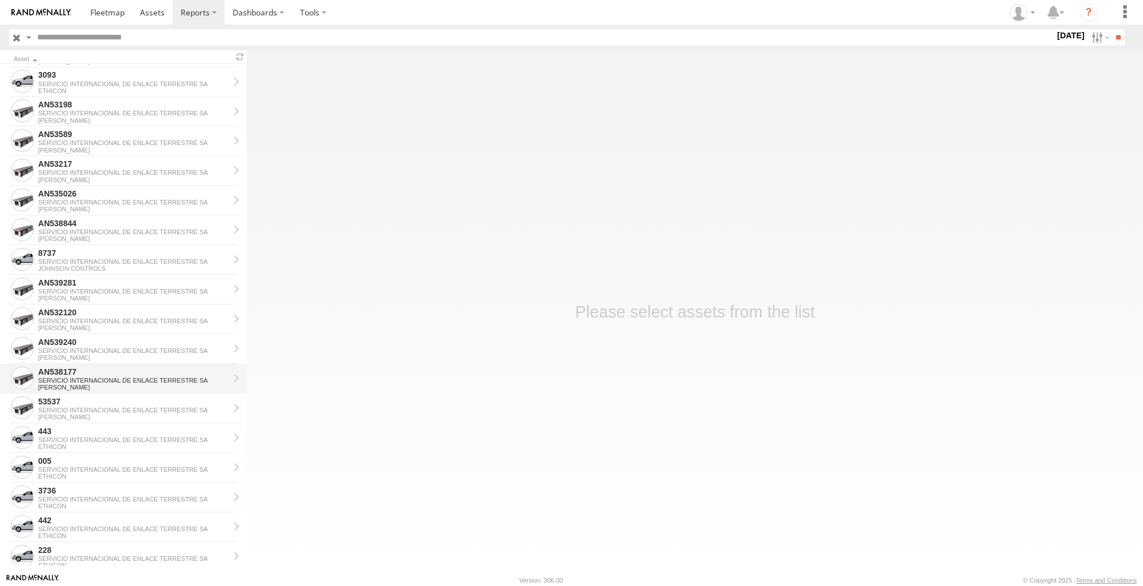
scroll to position [857, 0]
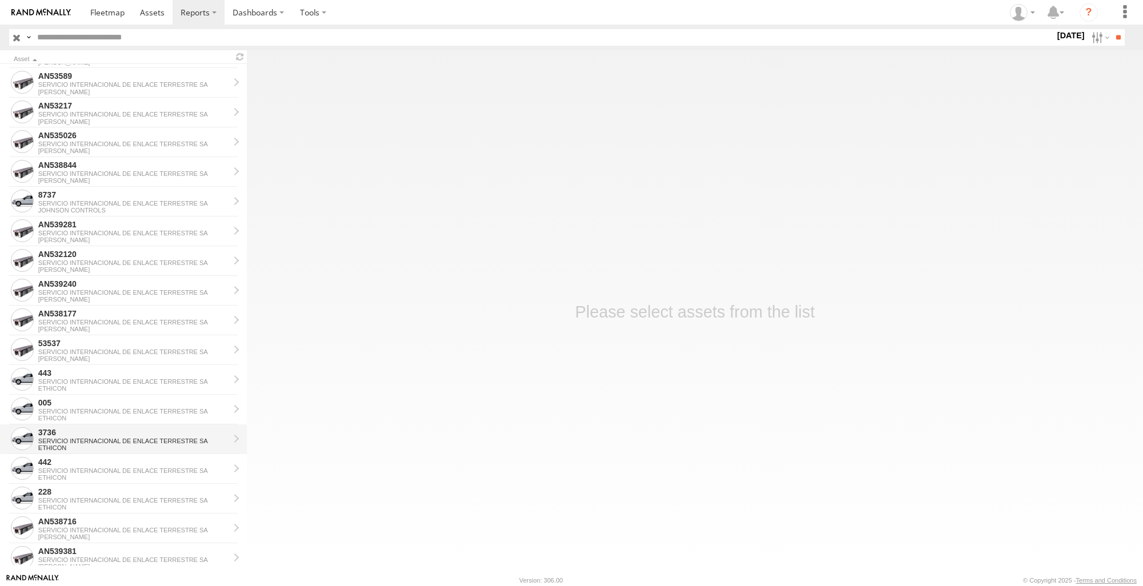
click at [73, 442] on div "SERVICIO INTERNACIONAL DE ENLACE TERRESTRE SA" at bounding box center [133, 441] width 191 height 7
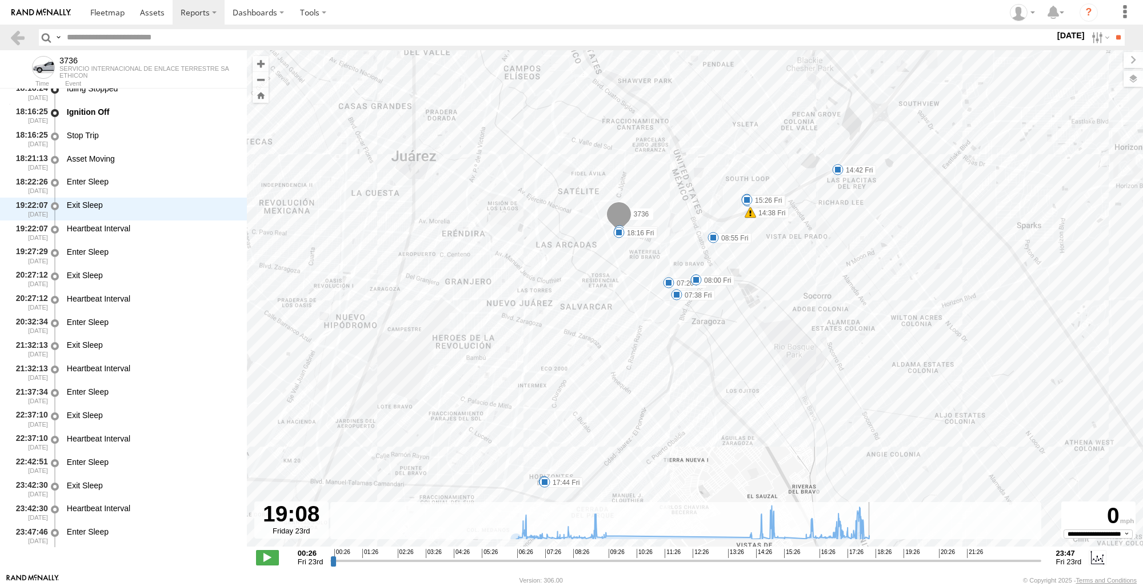
scroll to position [41918, 0]
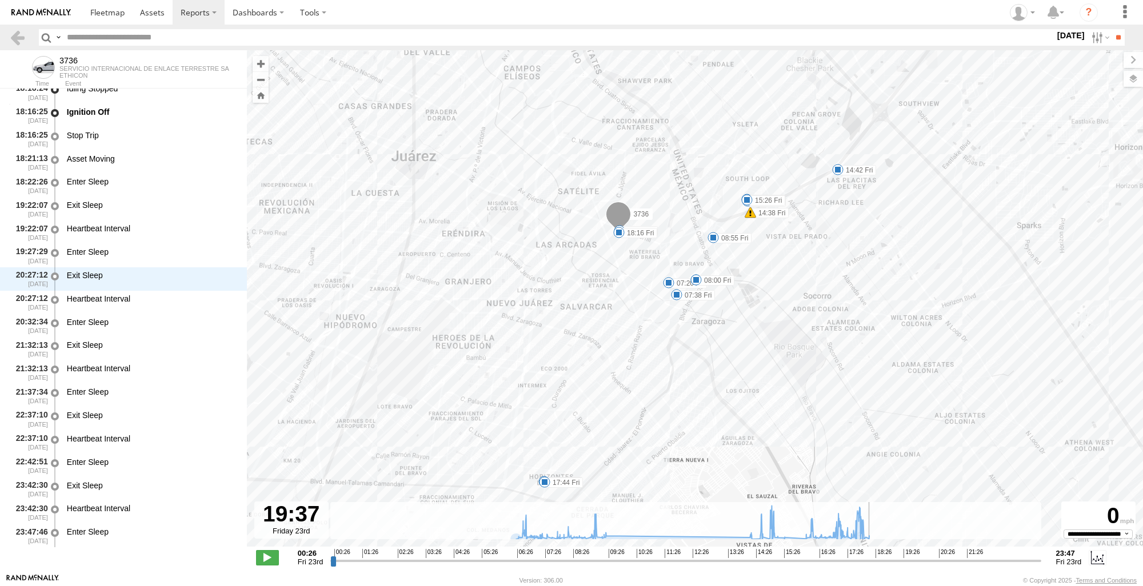
drag, startPoint x: 331, startPoint y: 563, endPoint x: 912, endPoint y: 508, distance: 583.3
type input "**********"
click at [912, 555] on input "range" at bounding box center [685, 560] width 710 height 11
click at [1042, 312] on div "3736 07:20 Fri 07:38 Fri 07:57 Fri 08:00 Fri 08:55 Fri 14:20 Fri 14:38 Fri 14:4…" at bounding box center [695, 304] width 896 height 509
click at [19, 38] on link at bounding box center [17, 37] width 17 height 17
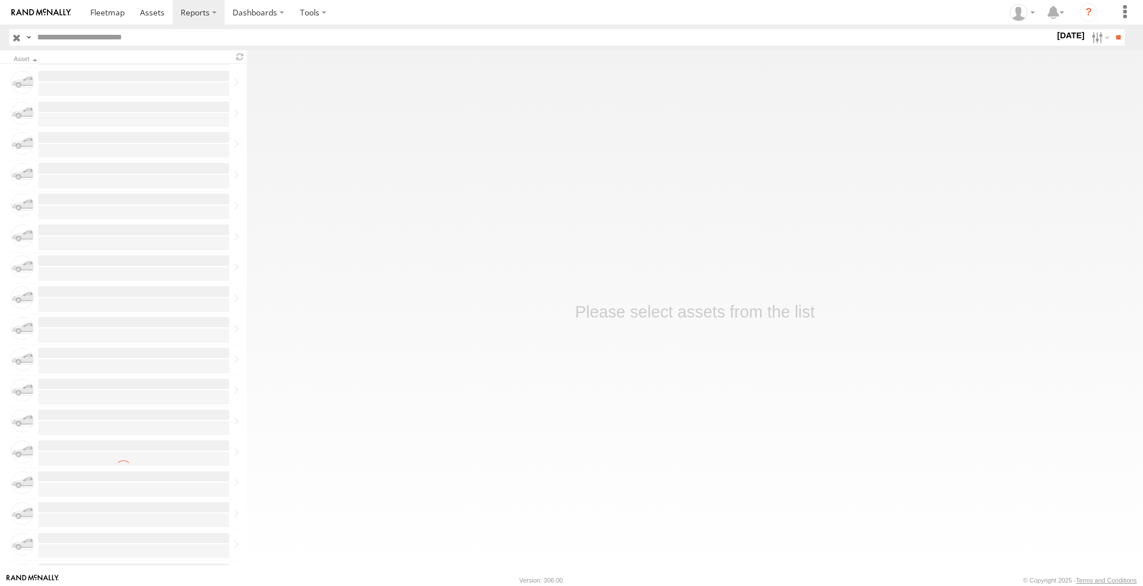
scroll to position [1061, 0]
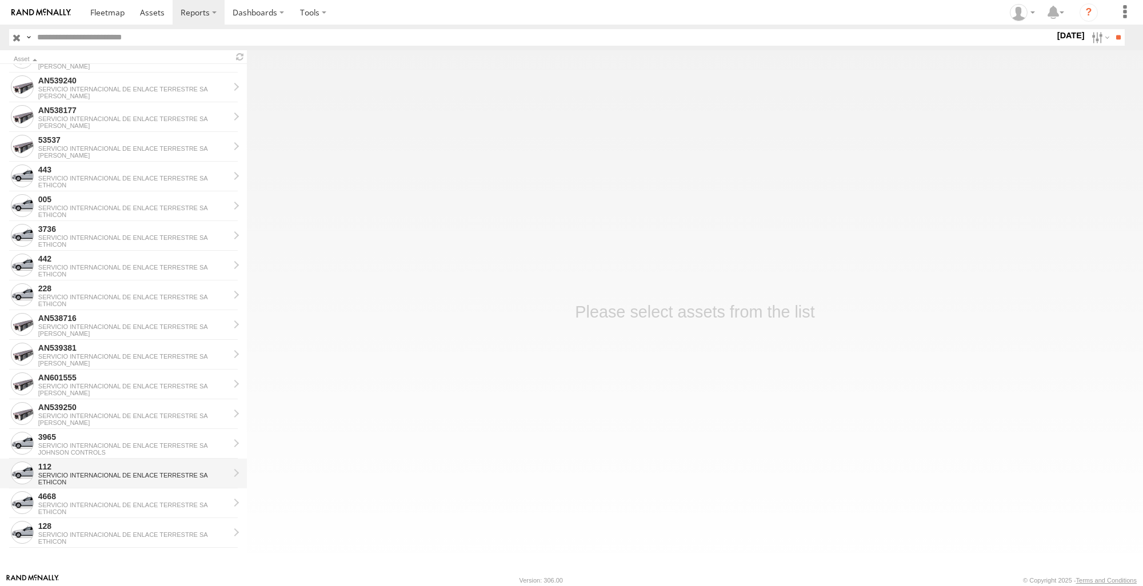
click at [104, 483] on div "ETHICON" at bounding box center [133, 482] width 191 height 7
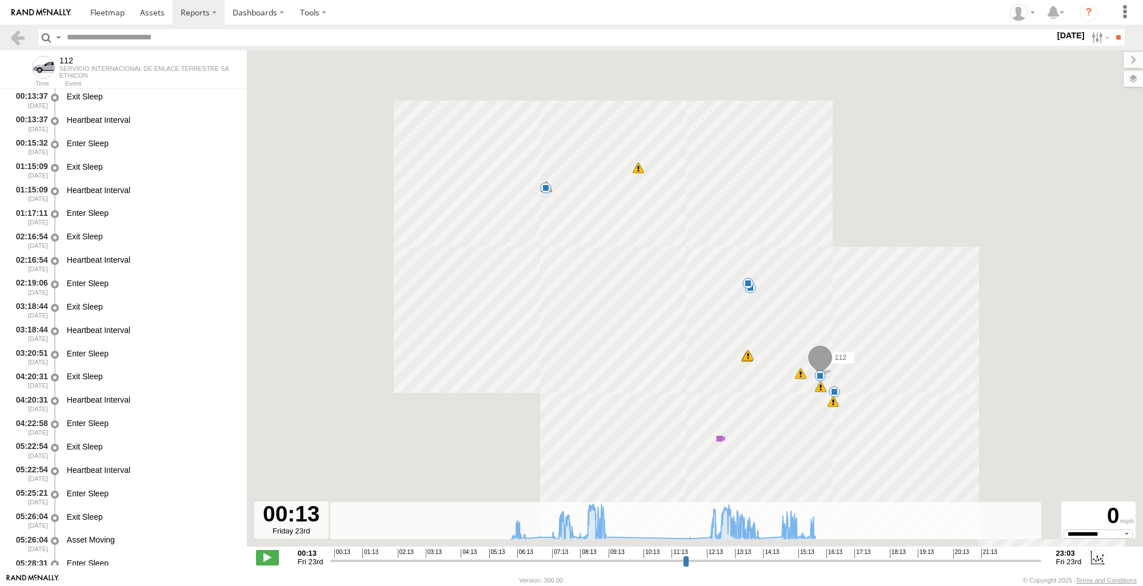
select select "**********"
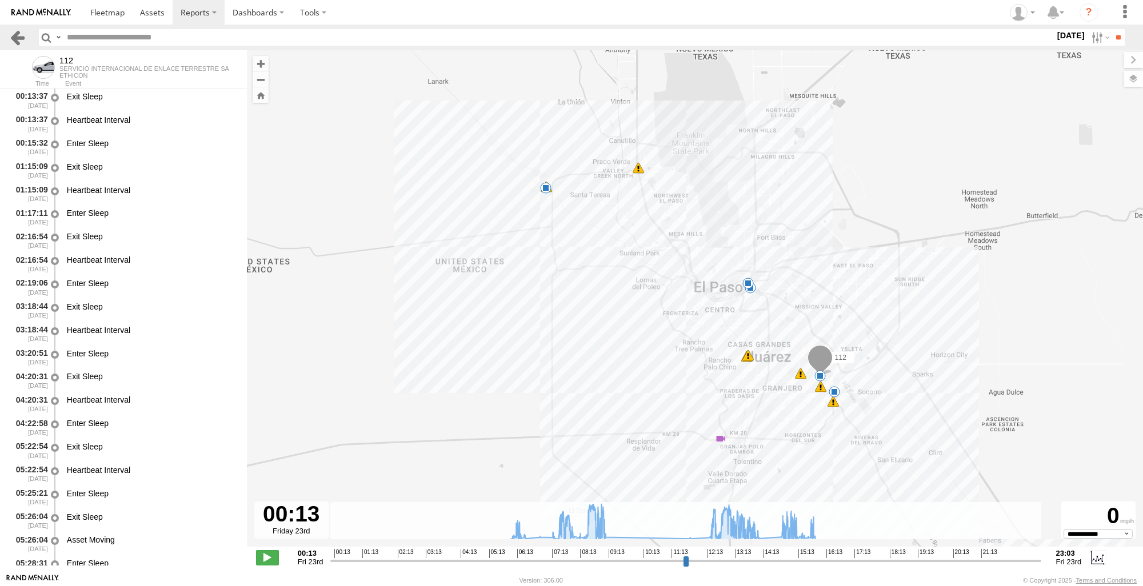
click at [18, 38] on link at bounding box center [17, 37] width 17 height 17
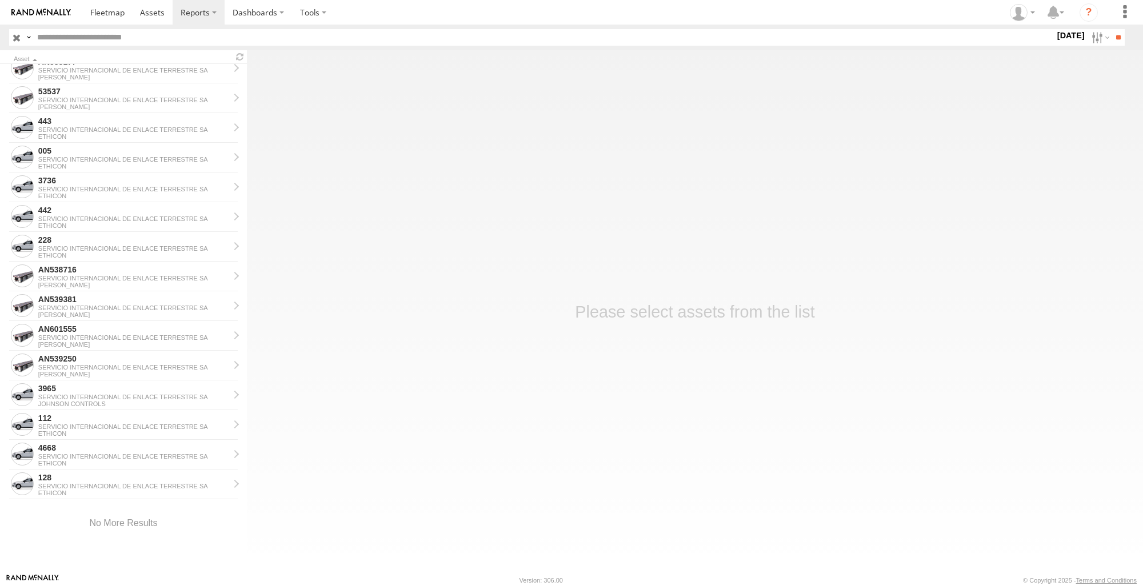
scroll to position [1110, 0]
click at [97, 453] on div "SERVICIO INTERNACIONAL DE ENLACE TERRESTRE SA" at bounding box center [133, 456] width 191 height 7
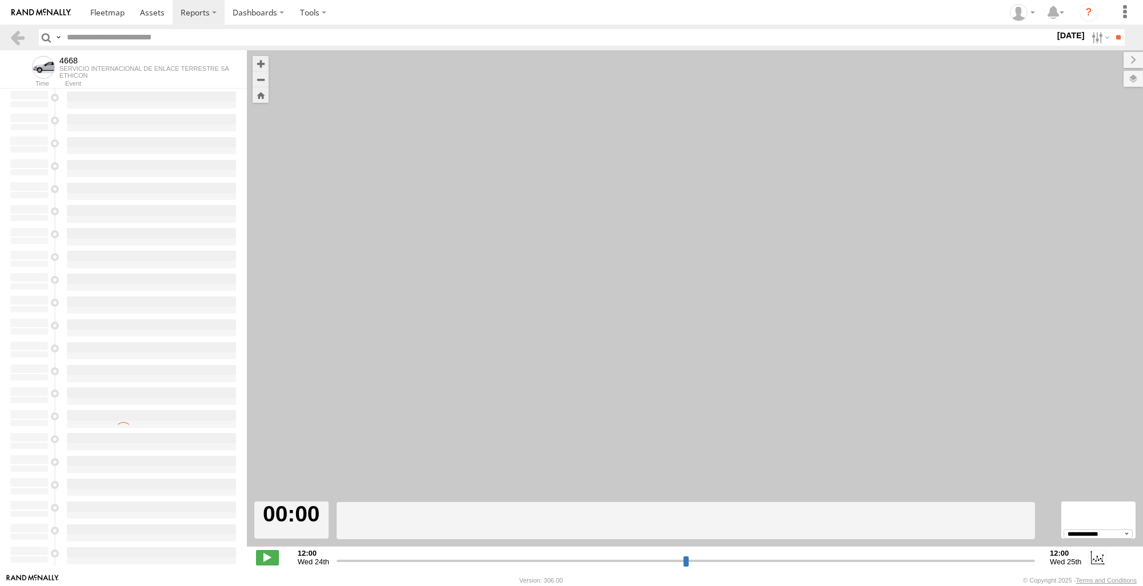
select select "**********"
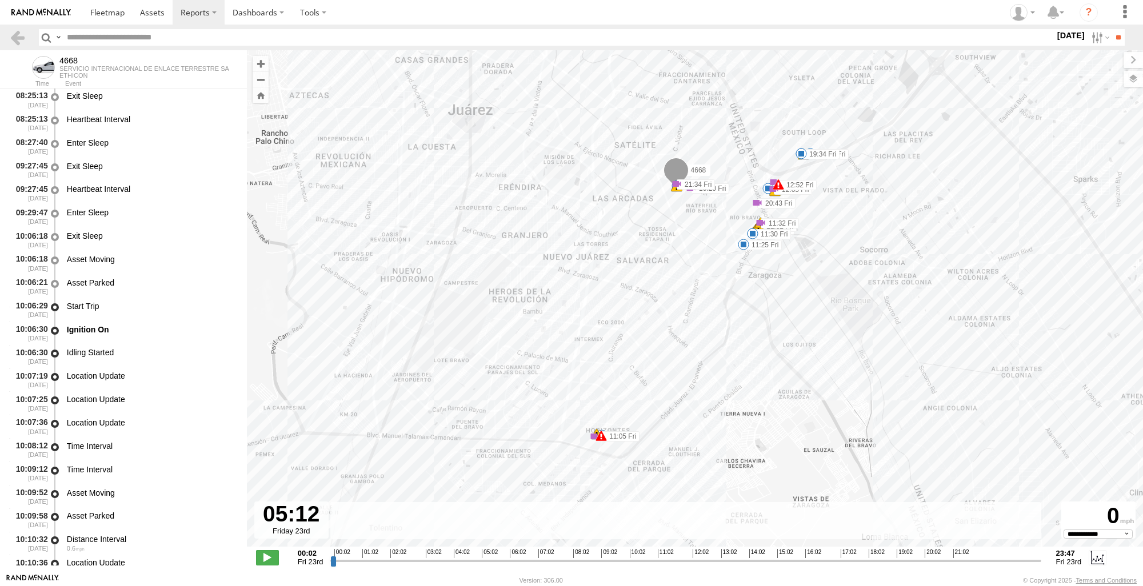
scroll to position [3047, 0]
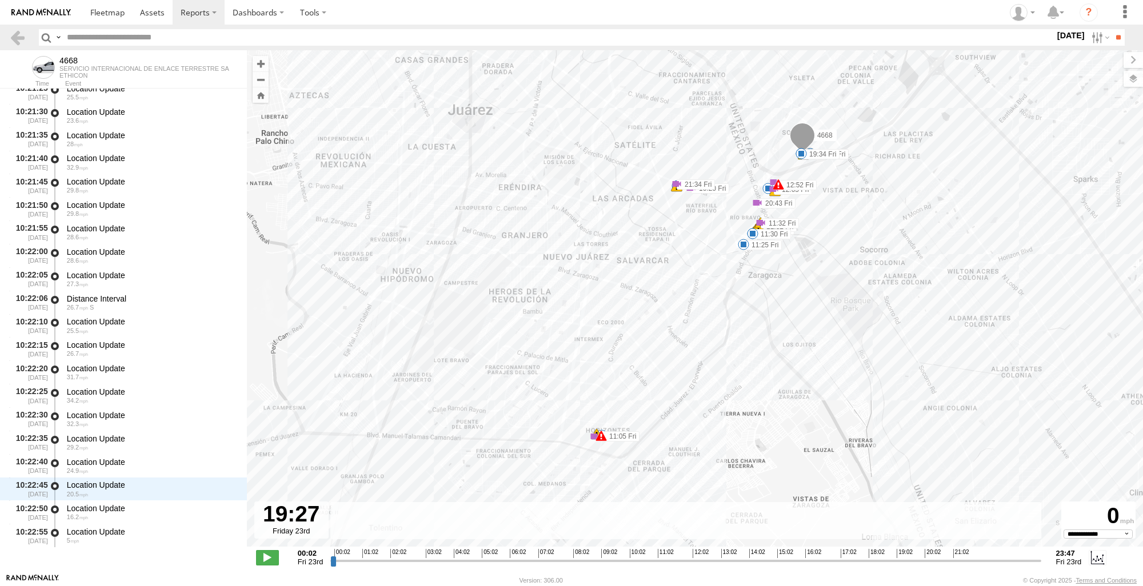
drag, startPoint x: 334, startPoint y: 562, endPoint x: 909, endPoint y: 559, distance: 575.5
type input "**********"
click at [909, 559] on input "range" at bounding box center [685, 560] width 710 height 11
click at [594, 450] on div "4668 10:20 Fri 11:05 Fri 11:25 Fri 11:27 Fri 11:30 Fri 11:31 Fri 11:32 Fri 11:3…" at bounding box center [695, 304] width 896 height 509
click at [592, 445] on div "4668 10:20 Fri 11:05 Fri 11:25 Fri 11:27 Fri 11:30 Fri 11:31 Fri 11:32 Fri 11:3…" at bounding box center [695, 304] width 896 height 509
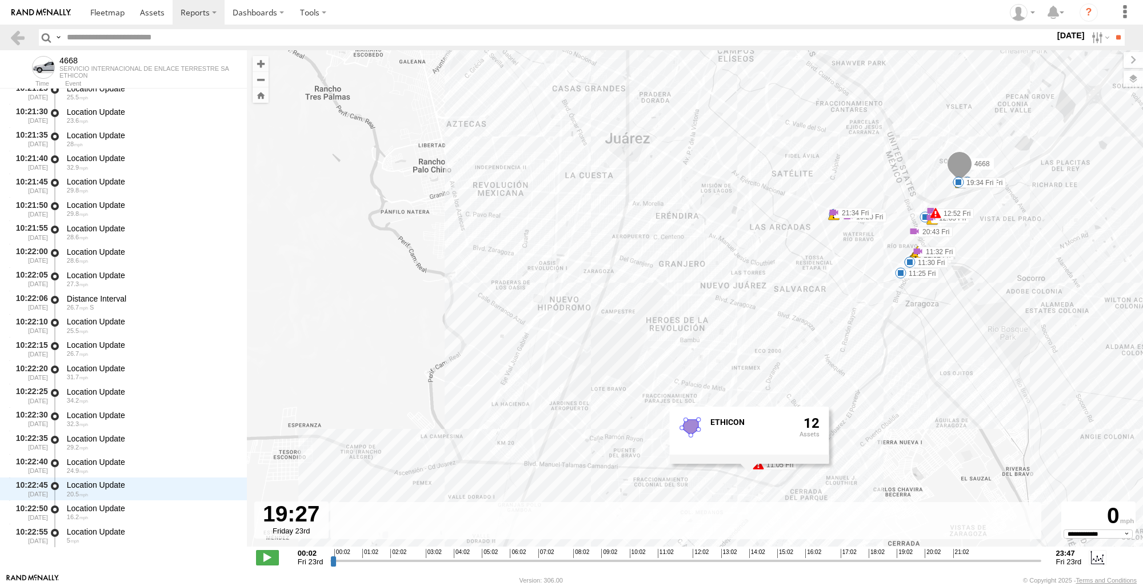
drag, startPoint x: 873, startPoint y: 339, endPoint x: 1038, endPoint y: 363, distance: 166.4
click at [1038, 363] on div "4668 10:20 Fri 11:05 Fri 11:25 Fri 11:27 Fri 11:30 Fri 11:31 Fri 11:32 Fri 11:3…" at bounding box center [695, 304] width 896 height 509
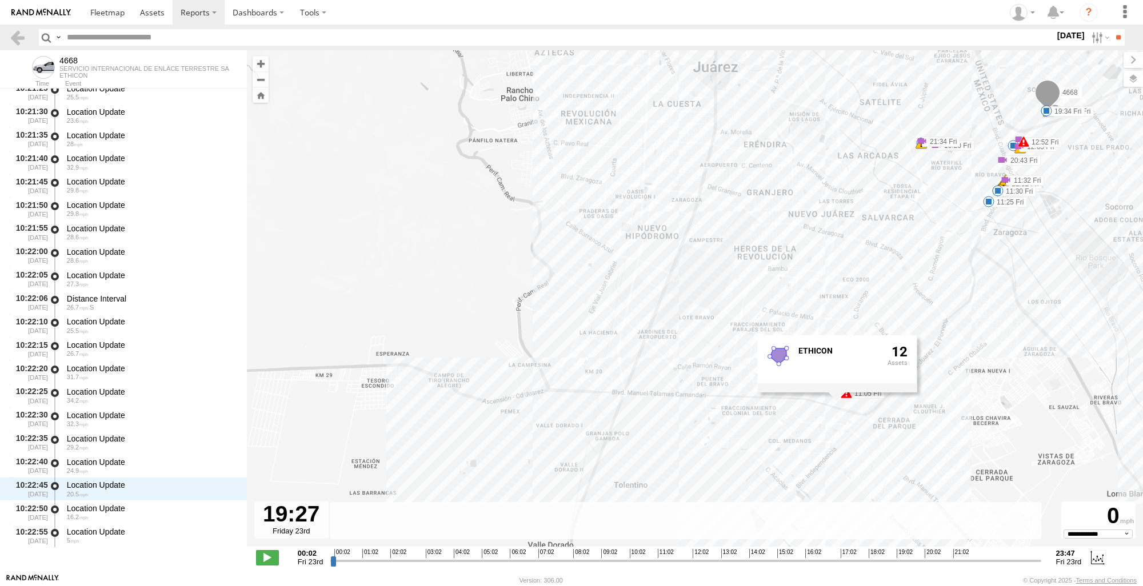
drag, startPoint x: 1022, startPoint y: 375, endPoint x: 1109, endPoint y: 300, distance: 115.5
click at [1109, 300] on div "4668 10:20 Fri 11:05 Fri 11:25 Fri 11:27 Fri 11:30 Fri 11:31 Fri 11:32 Fri 11:3…" at bounding box center [695, 304] width 896 height 509
click at [1010, 317] on div "4668 10:20 Fri 11:05 Fri 11:25 Fri 11:27 Fri 11:30 Fri 11:31 Fri 11:32 Fri 11:3…" at bounding box center [695, 304] width 896 height 509
click at [23, 37] on link at bounding box center [17, 37] width 17 height 17
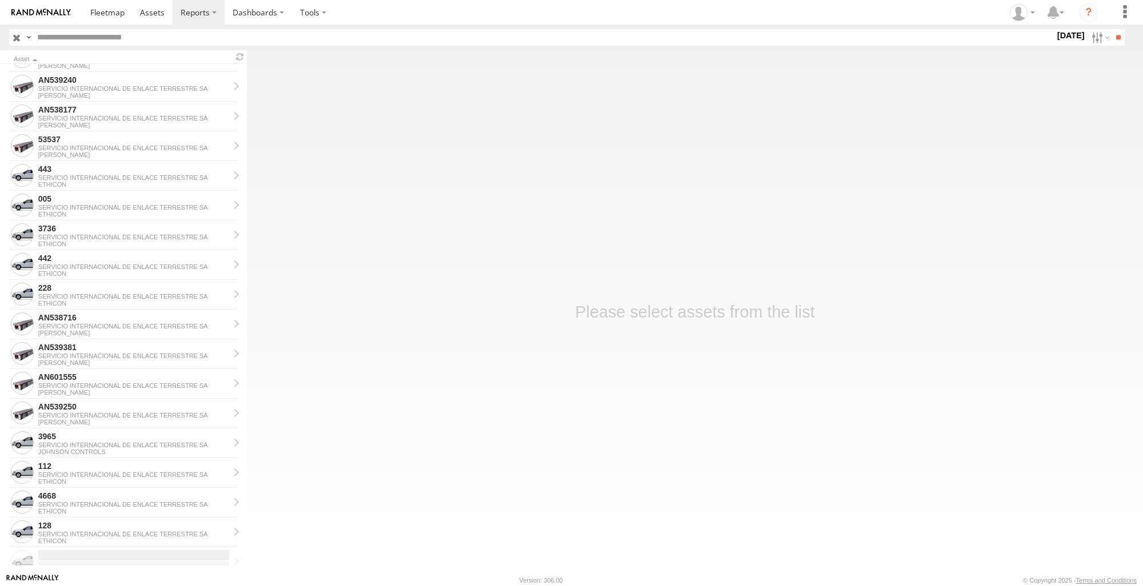
scroll to position [1110, 0]
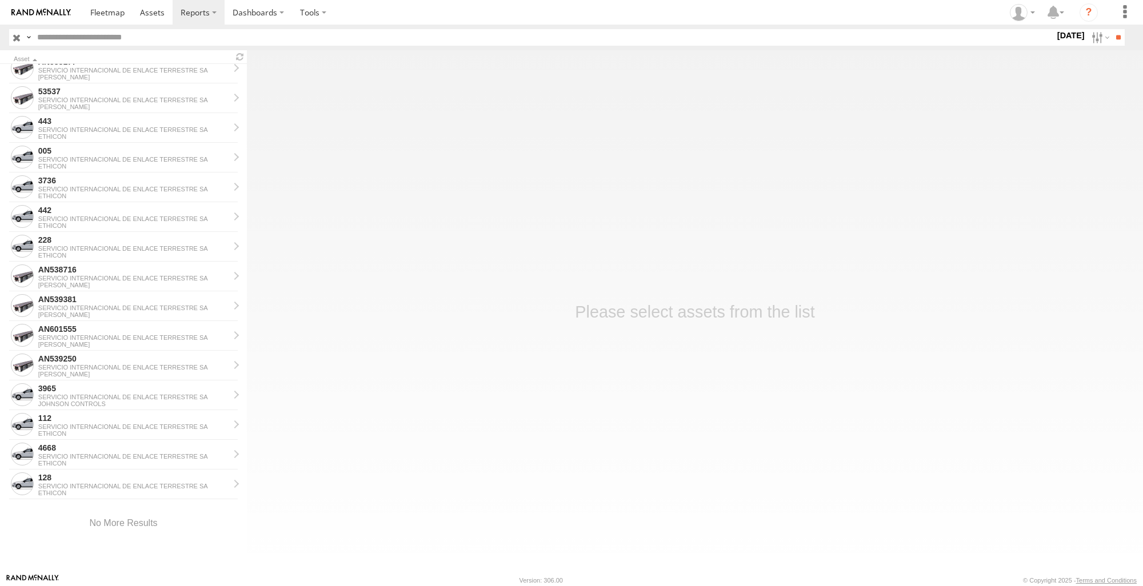
click at [996, 369] on main "Asset AN539208 SERVICIO INTERNACIONAL DE ENLACE TERRESTRE SA JOHNSON AN537310 S…" at bounding box center [571, 311] width 1143 height 523
click at [82, 181] on div "3736" at bounding box center [133, 180] width 191 height 10
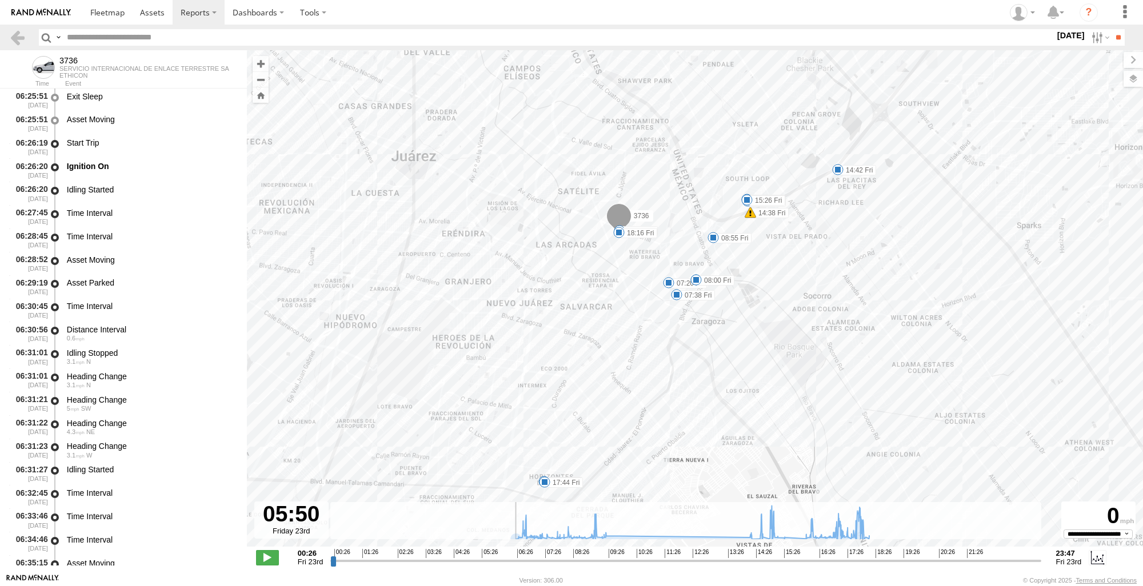
scroll to position [4216, 0]
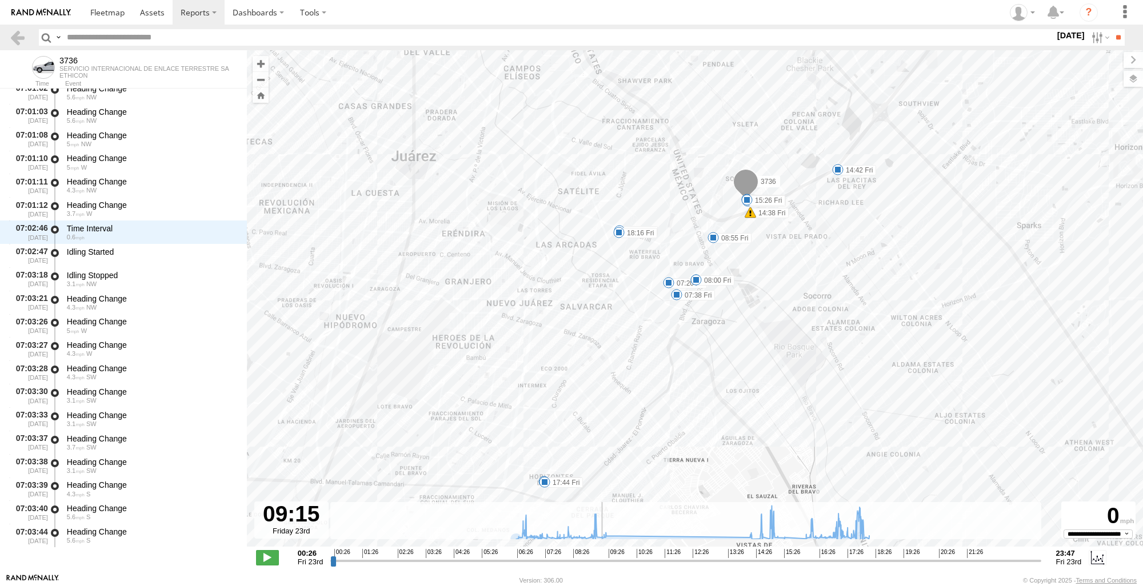
drag, startPoint x: 335, startPoint y: 565, endPoint x: 599, endPoint y: 561, distance: 264.1
type input "**********"
click at [599, 561] on input "range" at bounding box center [685, 560] width 710 height 11
click at [17, 39] on link at bounding box center [17, 37] width 17 height 17
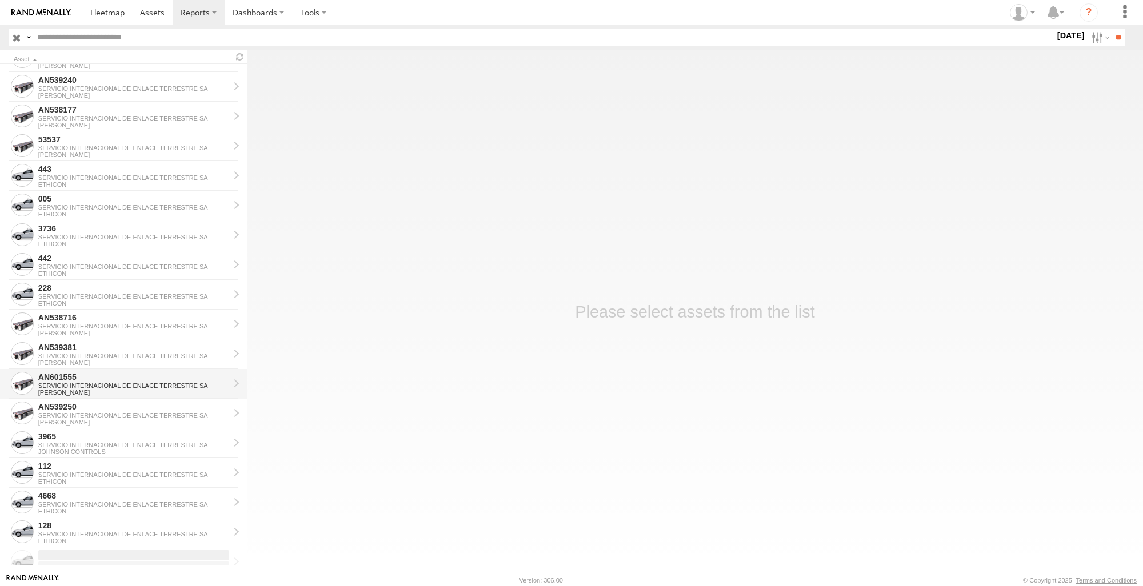
scroll to position [1110, 0]
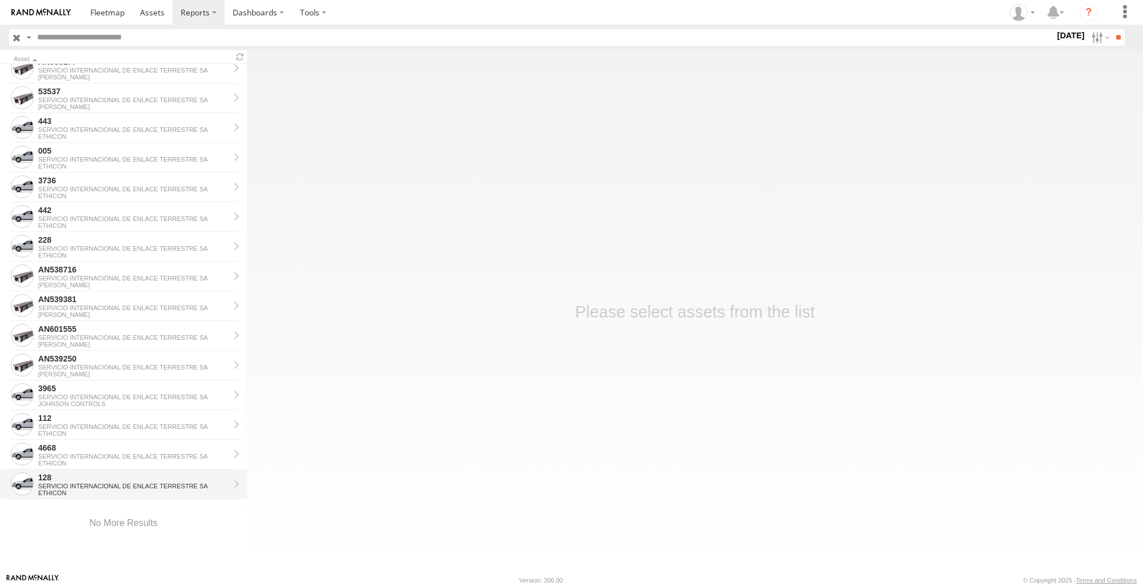
click at [62, 487] on div "SERVICIO INTERNACIONAL DE ENLACE TERRESTRE SA" at bounding box center [133, 486] width 191 height 7
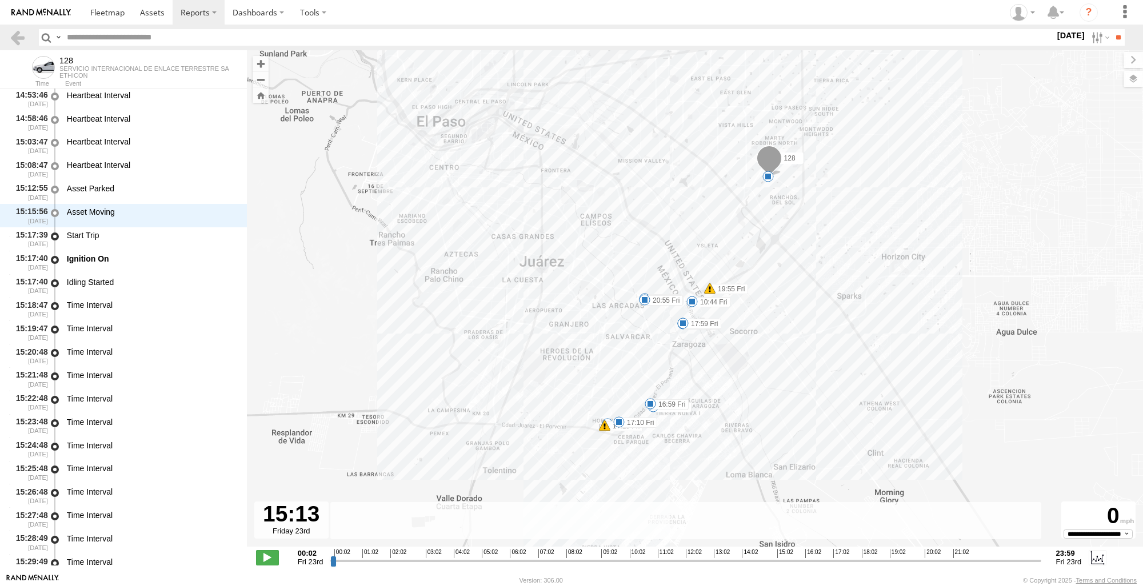
scroll to position [17071, 0]
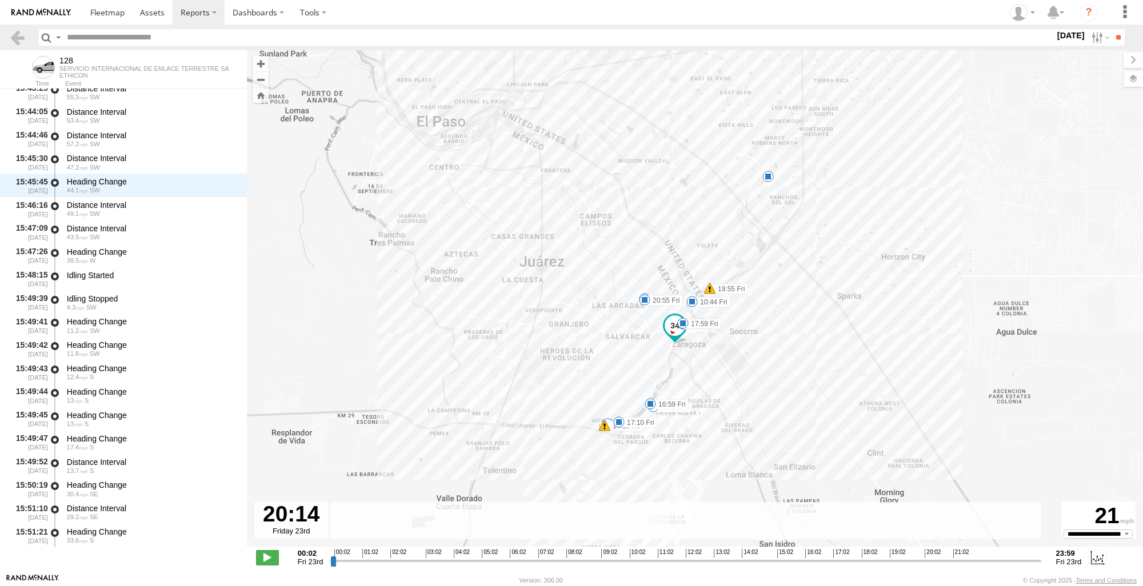
drag, startPoint x: 339, startPoint y: 561, endPoint x: 927, endPoint y: 586, distance: 588.0
type input "**********"
click at [927, 566] on input "range" at bounding box center [685, 560] width 710 height 11
click at [18, 38] on link at bounding box center [17, 37] width 17 height 17
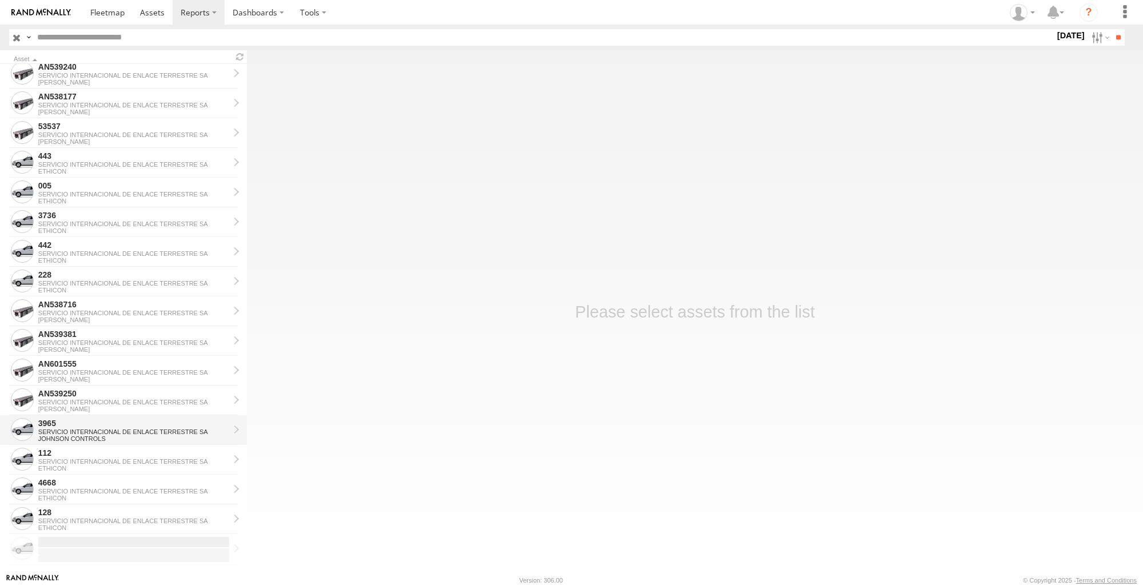
scroll to position [1110, 0]
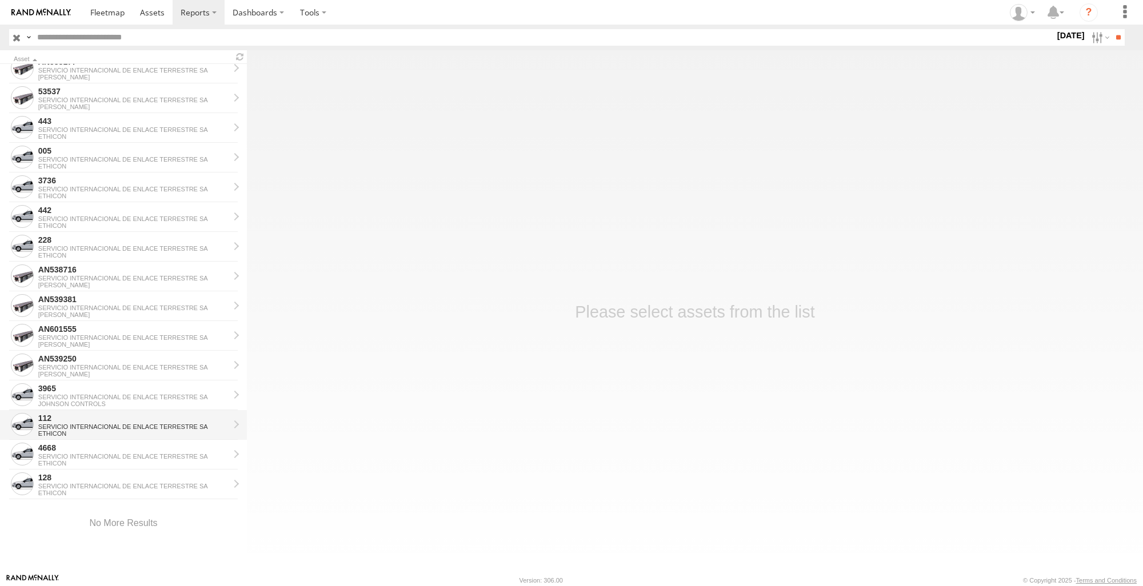
click at [85, 423] on div "SERVICIO INTERNACIONAL DE ENLACE TERRESTRE SA" at bounding box center [133, 426] width 191 height 7
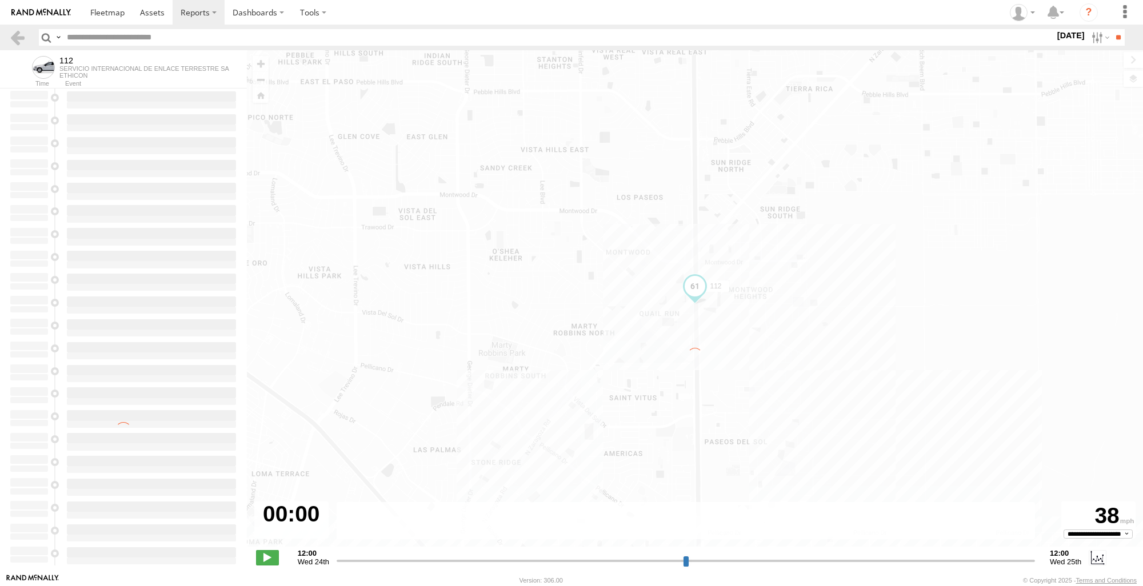
type input "**********"
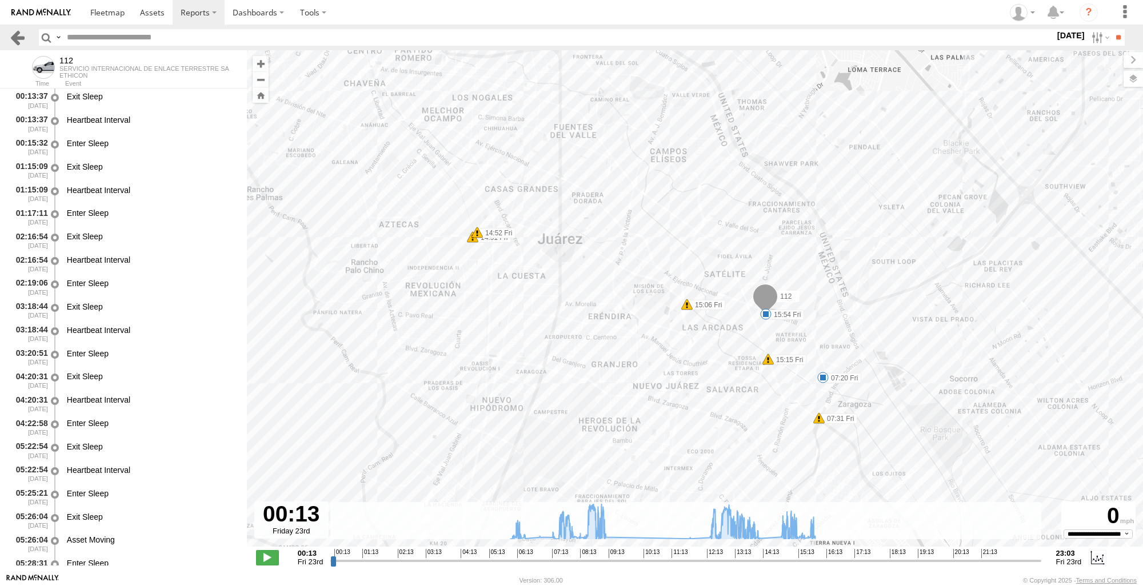
click at [21, 41] on link at bounding box center [17, 37] width 17 height 17
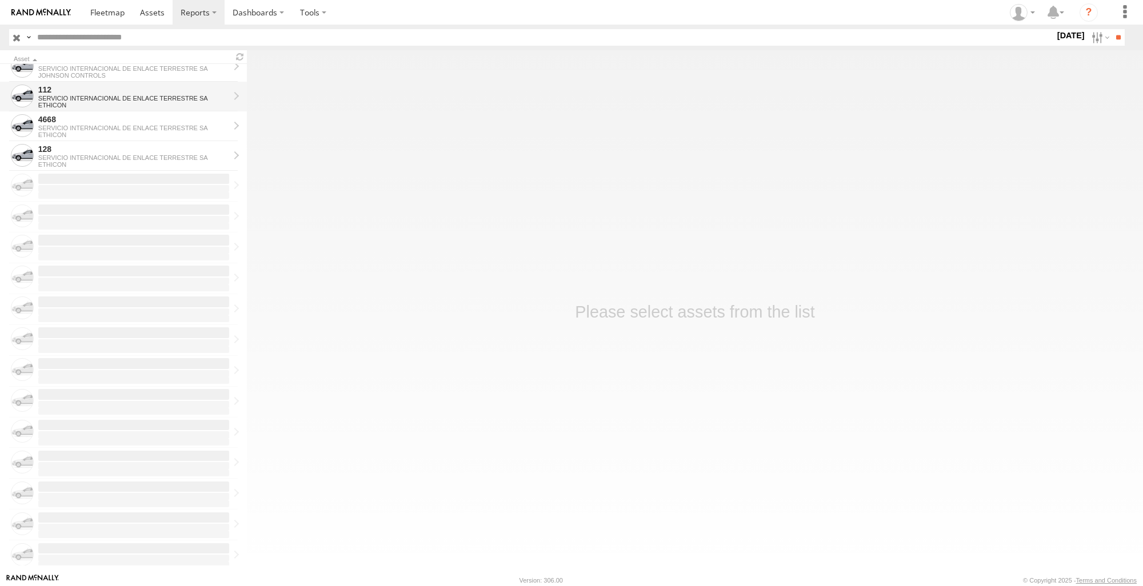
scroll to position [1110, 0]
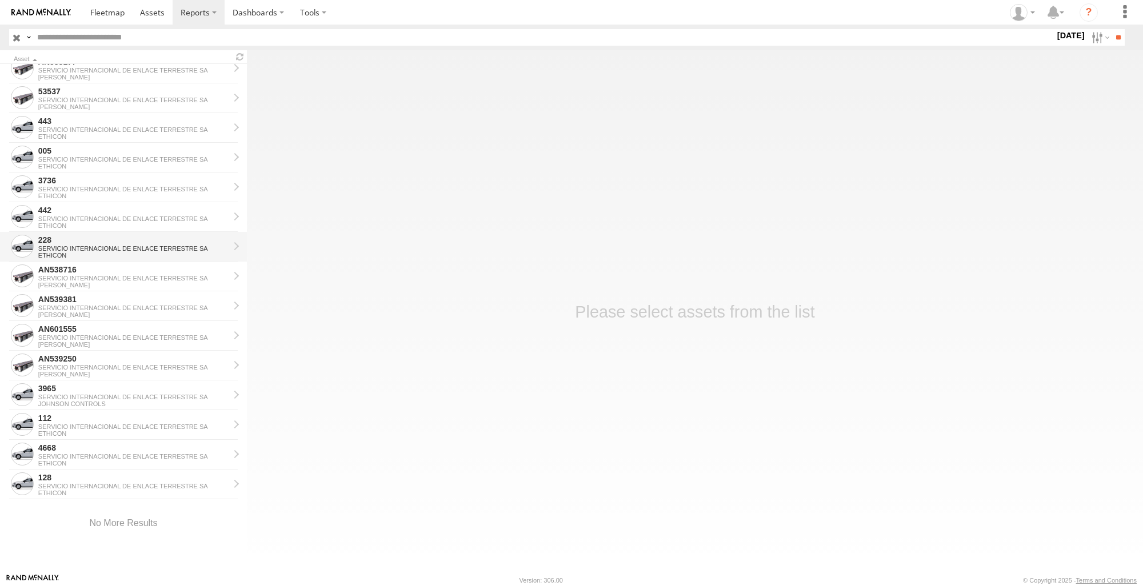
click at [113, 242] on div "228" at bounding box center [133, 240] width 191 height 10
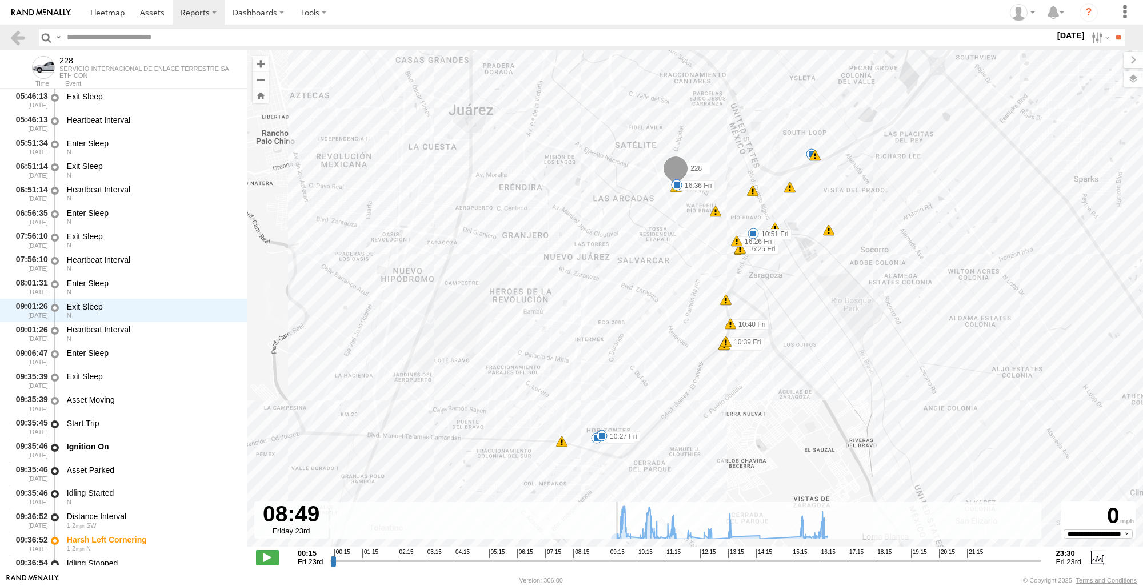
scroll to position [1332, 0]
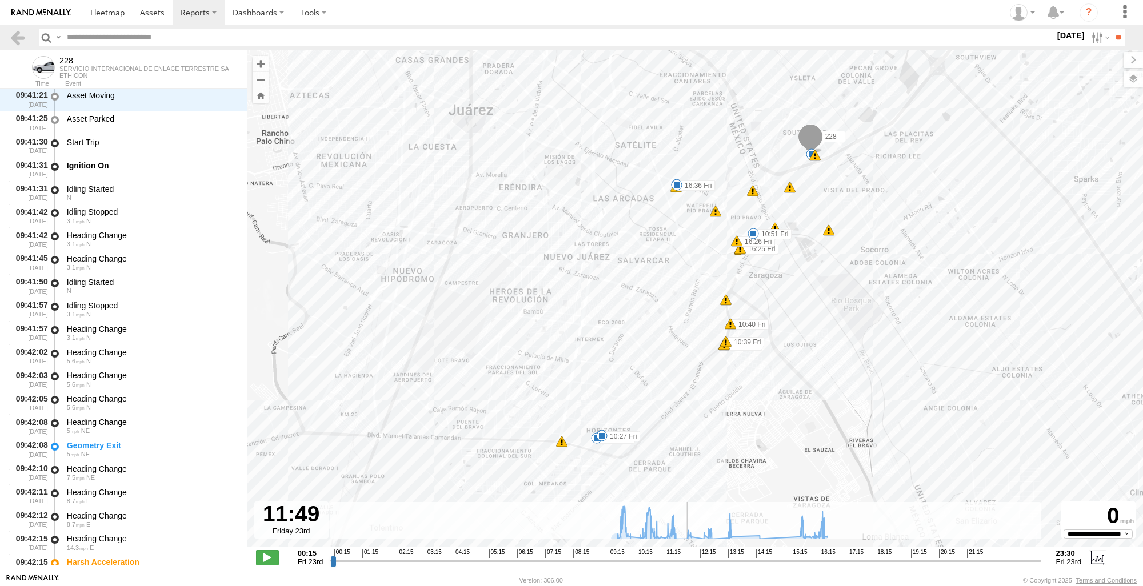
drag, startPoint x: 331, startPoint y: 558, endPoint x: 683, endPoint y: 556, distance: 352.0
type input "**********"
click at [683, 556] on input "range" at bounding box center [685, 560] width 710 height 11
click at [594, 447] on div "228 09:37 Fri 09:54 Fri 10:03 Fri 10:27 Fri 10:39 Fri 10:39 Fri 10:39 Fri 10:40…" at bounding box center [695, 304] width 896 height 509
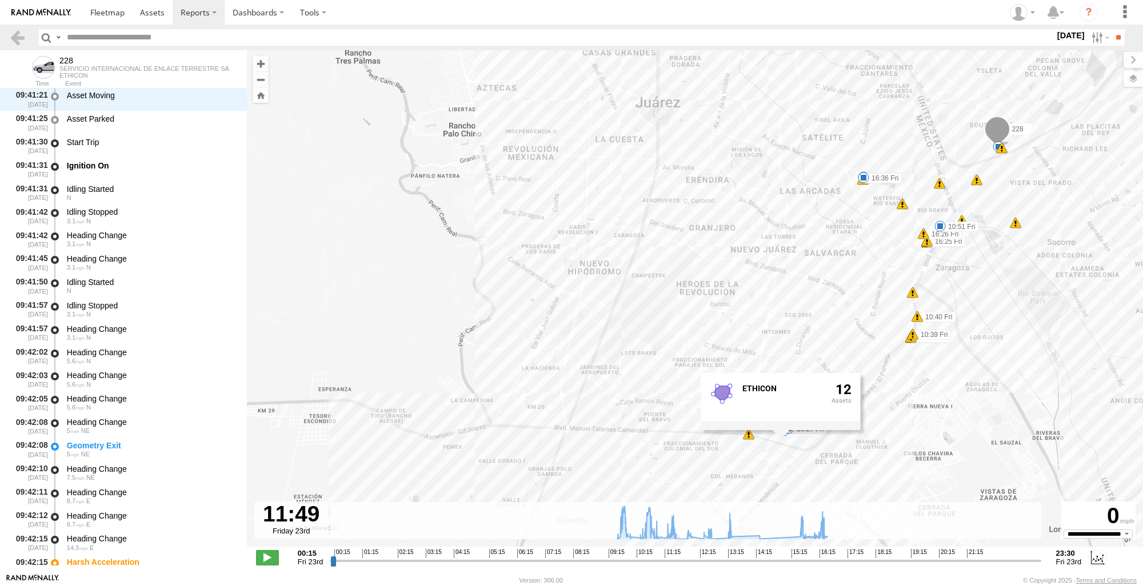
drag, startPoint x: 969, startPoint y: 407, endPoint x: 1168, endPoint y: 401, distance: 198.4
click at [1142, 401] on html at bounding box center [571, 293] width 1143 height 586
click at [1052, 430] on div "228 09:37 Fri 09:54 Fri 10:03 Fri 10:27 Fri 10:39 Fri 10:39 Fri 10:39 Fri 10:40…" at bounding box center [695, 304] width 896 height 509
click at [16, 34] on link at bounding box center [17, 37] width 17 height 17
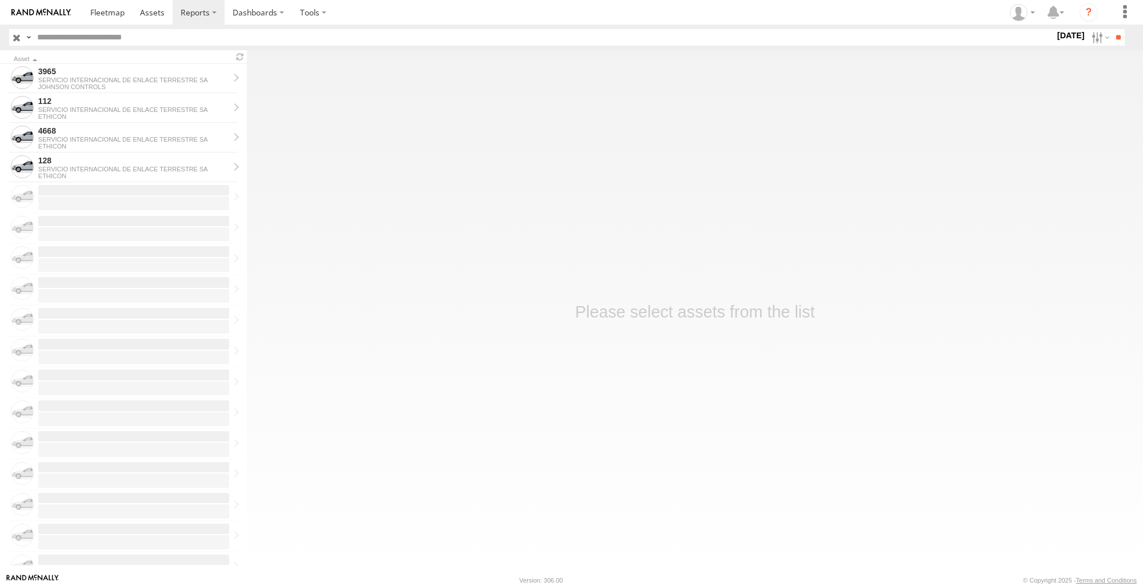
scroll to position [1110, 0]
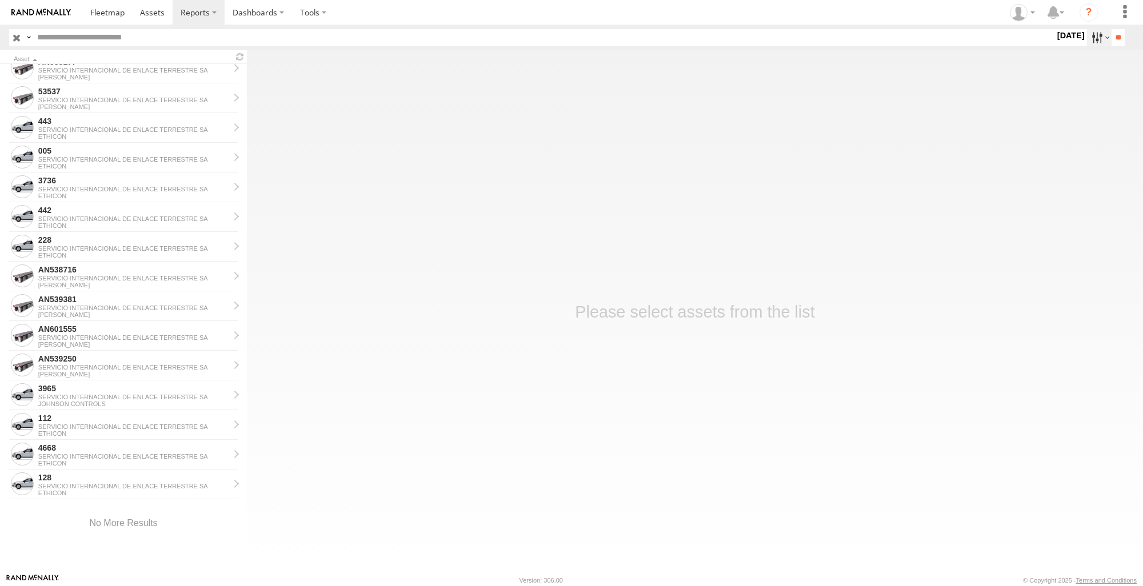
click at [1097, 43] on label at bounding box center [1099, 37] width 25 height 17
click at [0, 0] on label at bounding box center [0, 0] width 0 height 0
click at [1112, 38] on input "**" at bounding box center [1118, 37] width 13 height 17
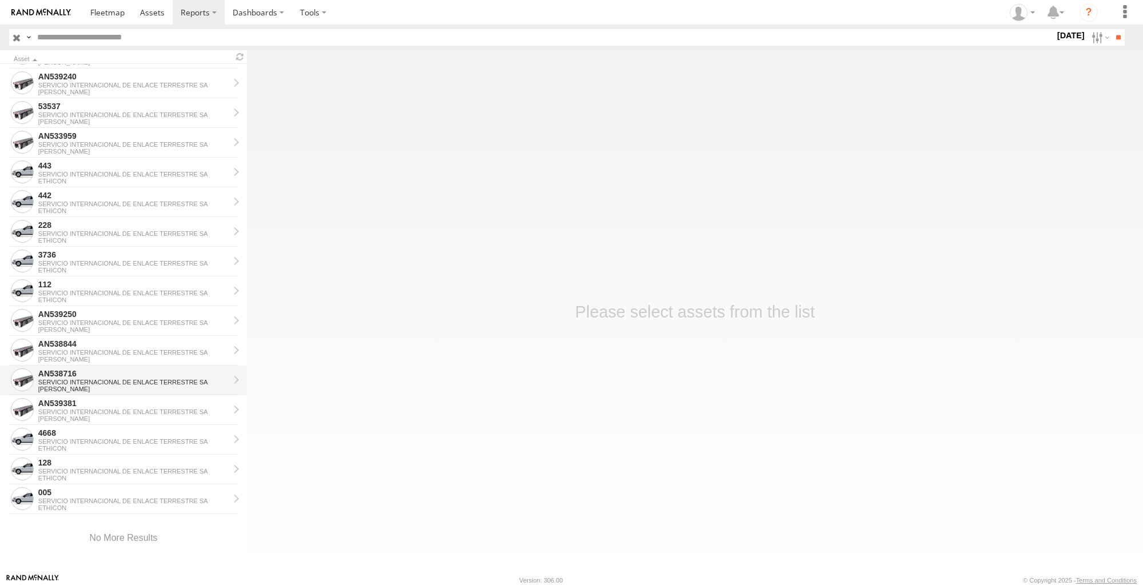
scroll to position [1110, 0]
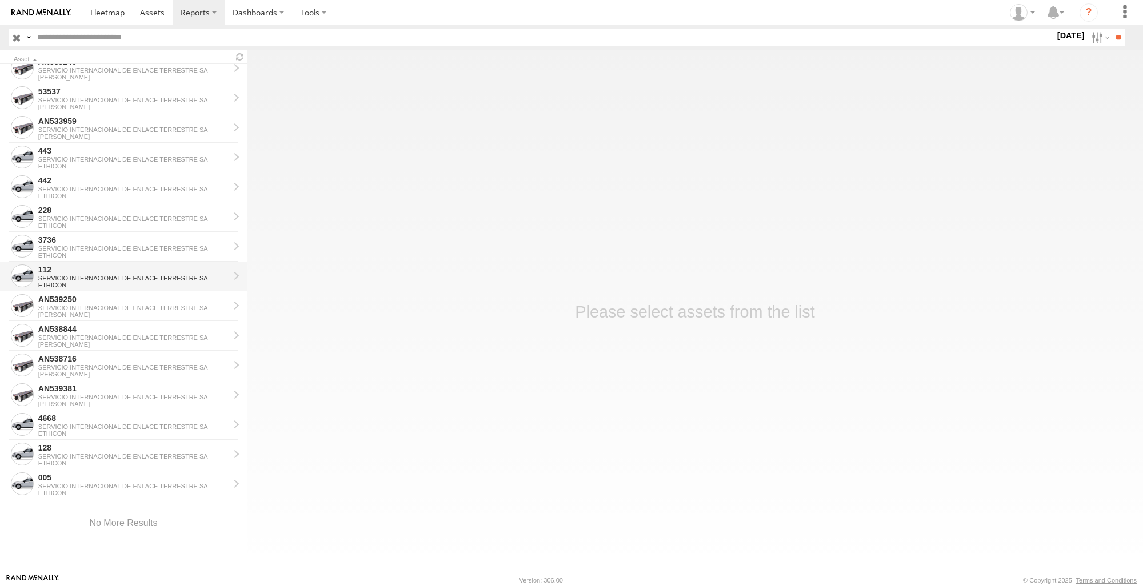
click at [131, 278] on div "SERVICIO INTERNACIONAL DE ENLACE TERRESTRE SA" at bounding box center [133, 278] width 191 height 7
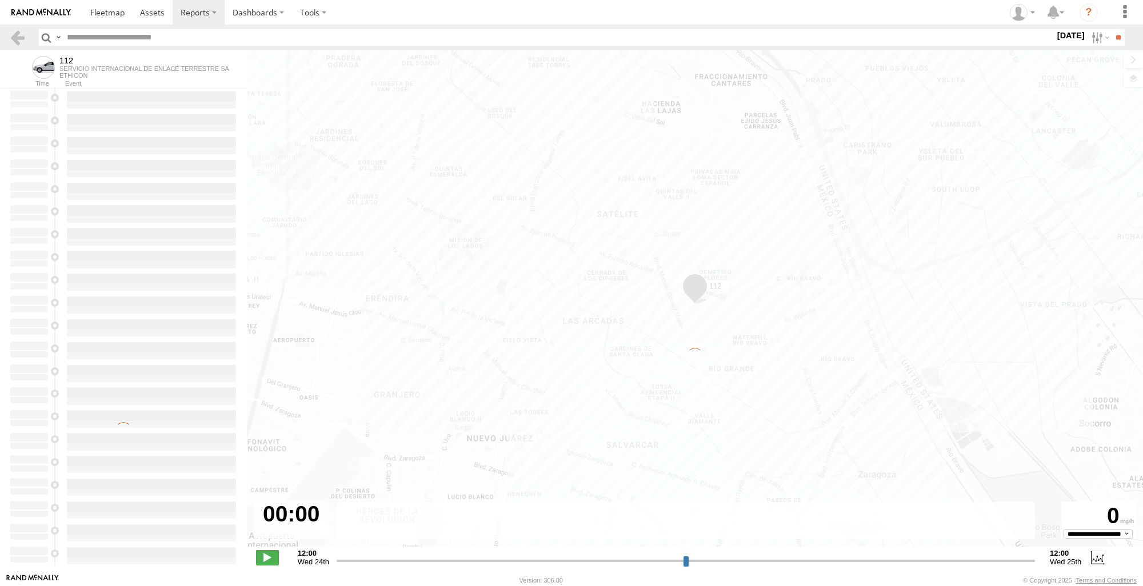
type input "**********"
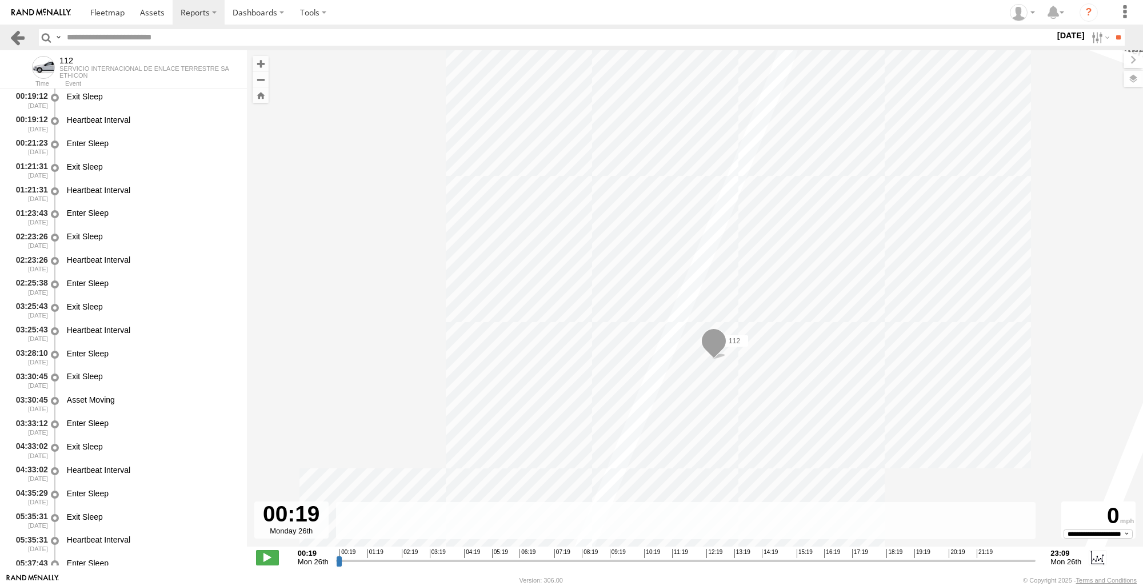
click at [15, 39] on link at bounding box center [17, 37] width 17 height 17
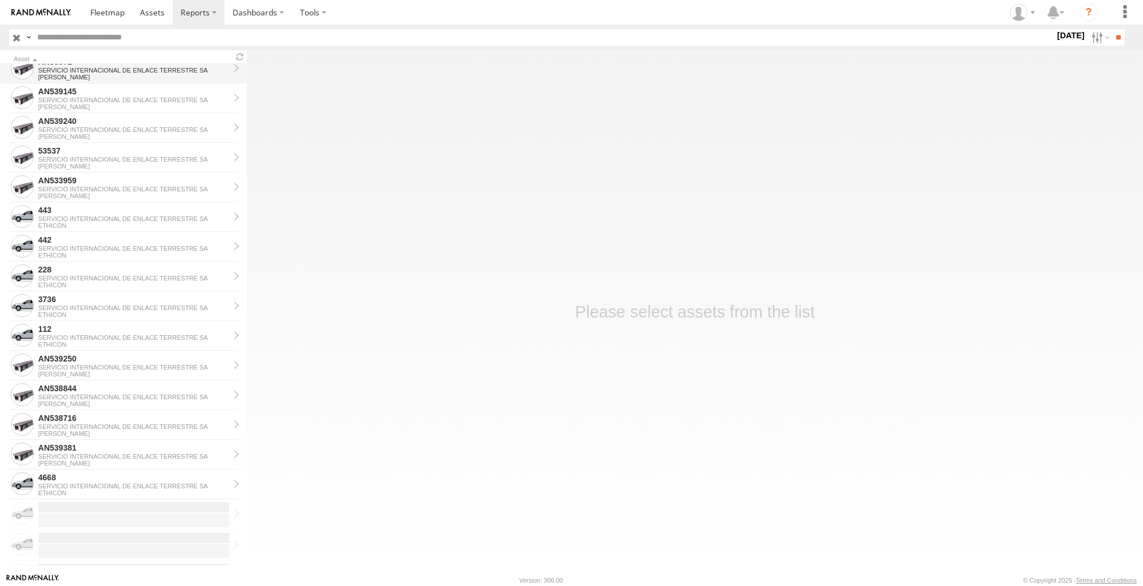
scroll to position [1061, 0]
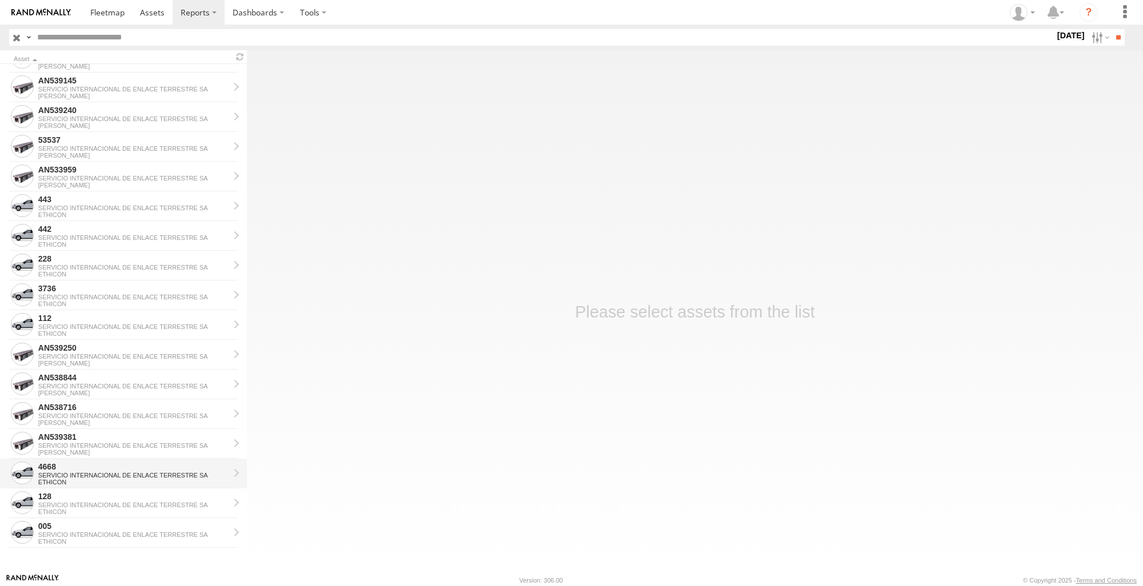
click at [108, 466] on div "4668" at bounding box center [133, 467] width 191 height 10
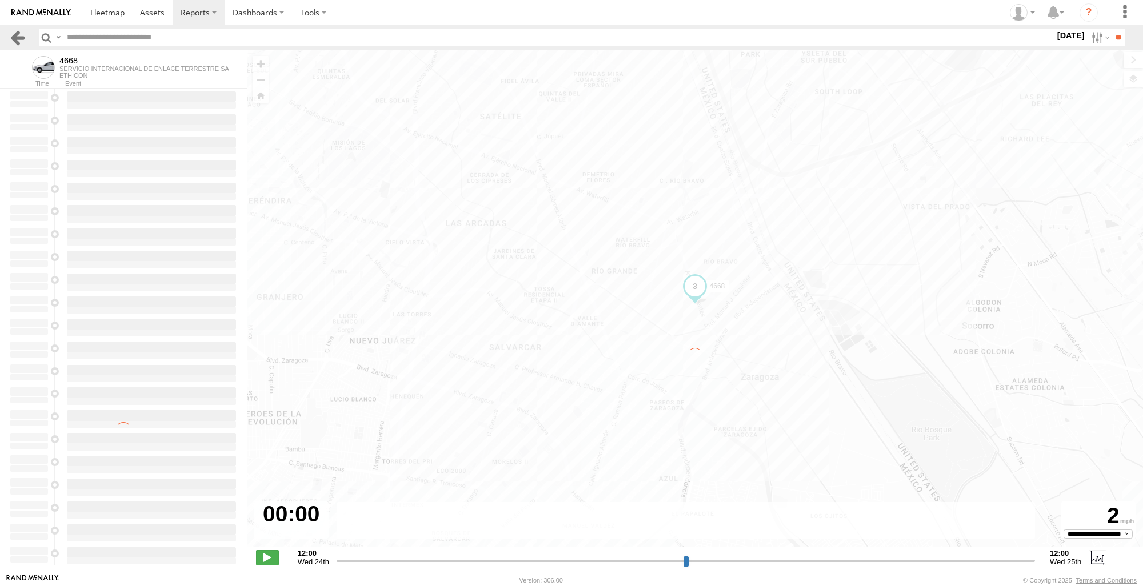
click at [18, 37] on link at bounding box center [17, 37] width 17 height 17
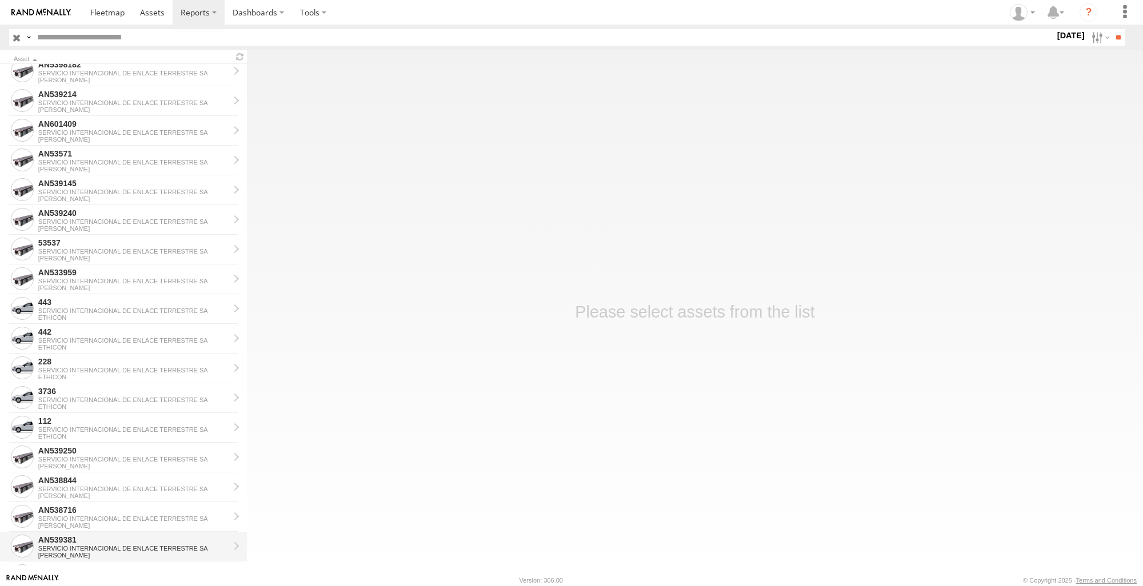
scroll to position [1002, 0]
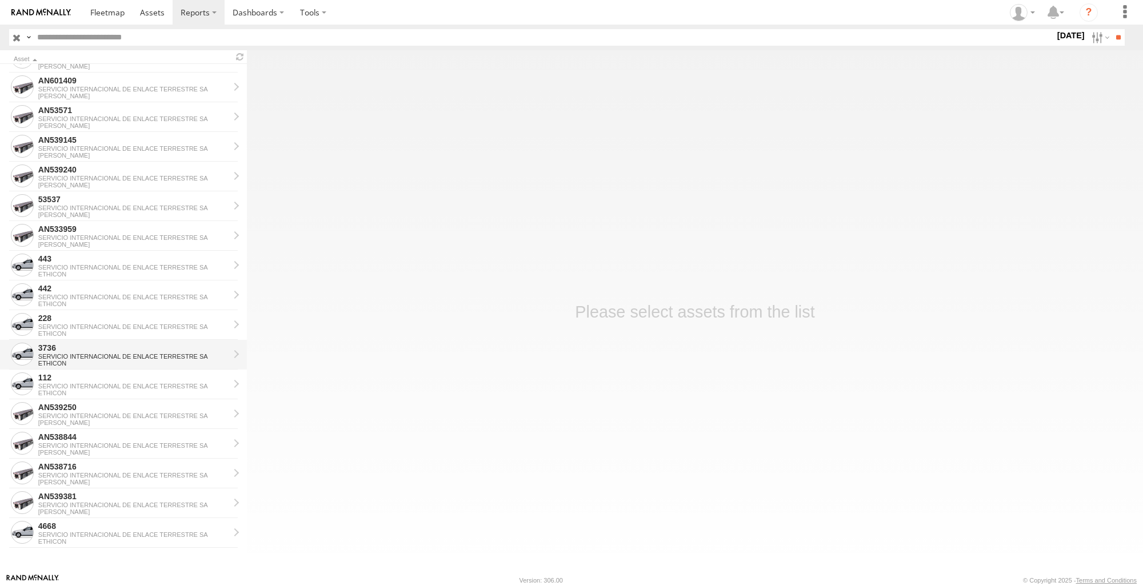
click at [103, 353] on div "SERVICIO INTERNACIONAL DE ENLACE TERRESTRE SA" at bounding box center [133, 356] width 191 height 7
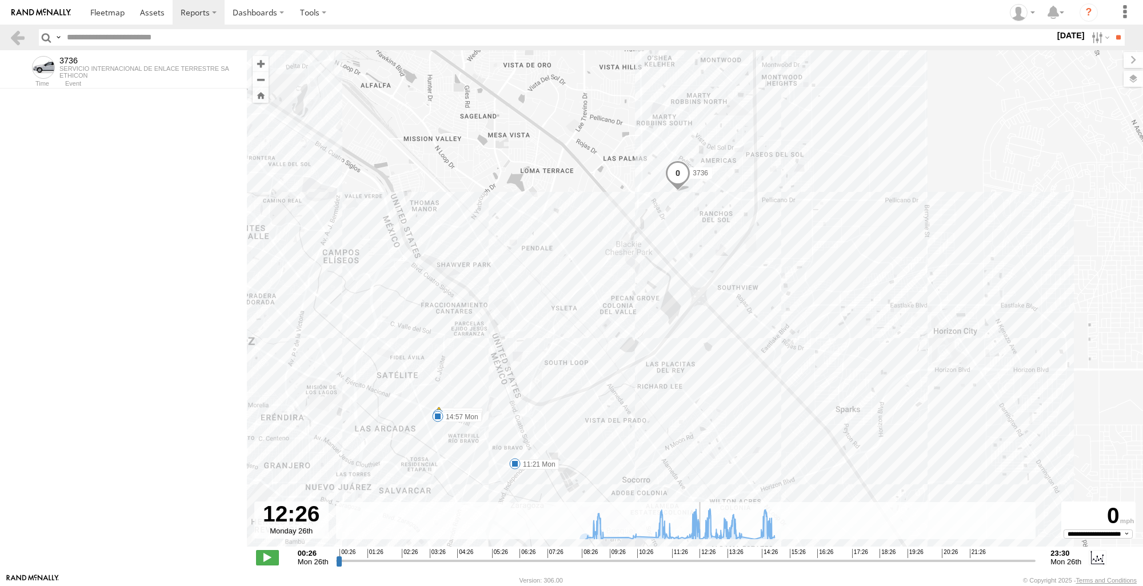
scroll to position [20569, 0]
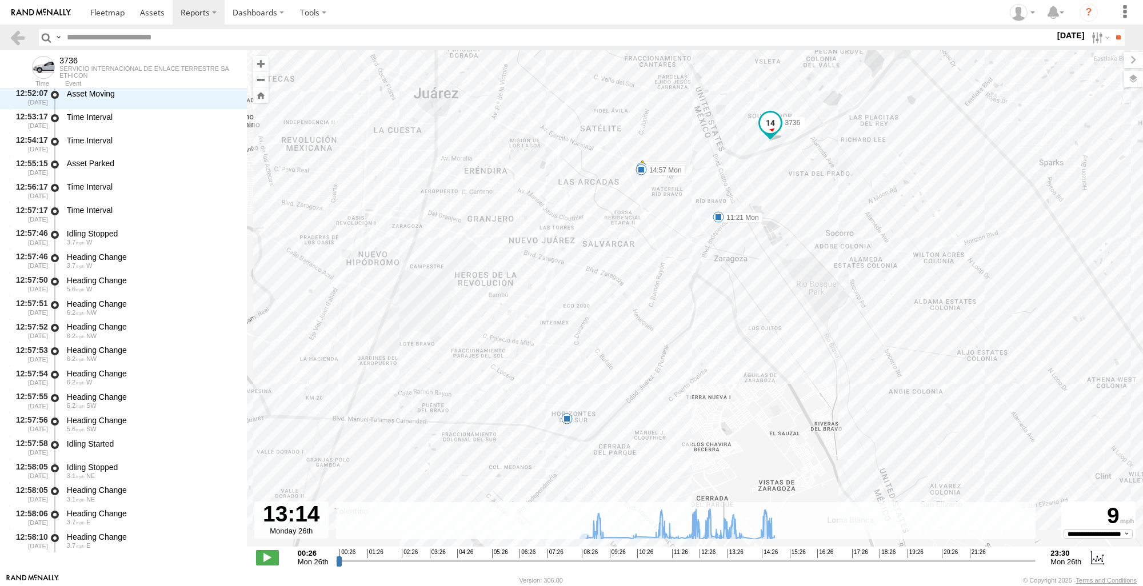
drag, startPoint x: 338, startPoint y: 561, endPoint x: 723, endPoint y: 557, distance: 385.2
type input "**********"
click at [723, 557] on input "range" at bounding box center [686, 560] width 700 height 11
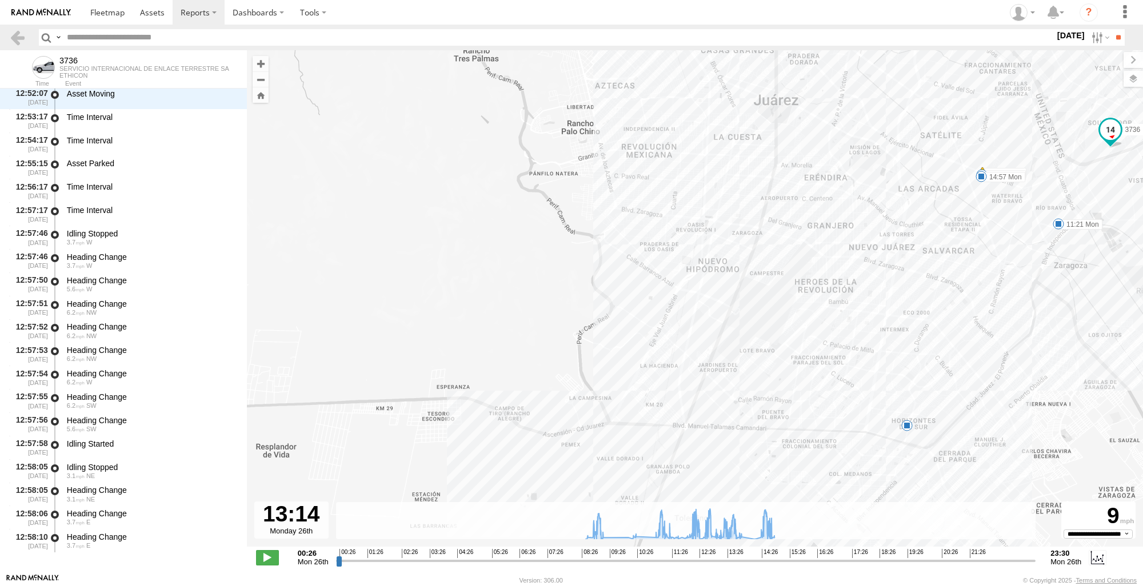
drag, startPoint x: 697, startPoint y: 413, endPoint x: 1053, endPoint y: 420, distance: 356.1
click at [1053, 420] on div "3736 11:21 Mon 14:51 Mon 14:54 Mon 14:57 Mon 6" at bounding box center [695, 304] width 896 height 509
click at [898, 433] on div "3736 11:21 Mon 14:51 Mon 14:54 Mon 14:57 Mon 6" at bounding box center [695, 304] width 896 height 509
click at [21, 34] on link at bounding box center [17, 37] width 17 height 17
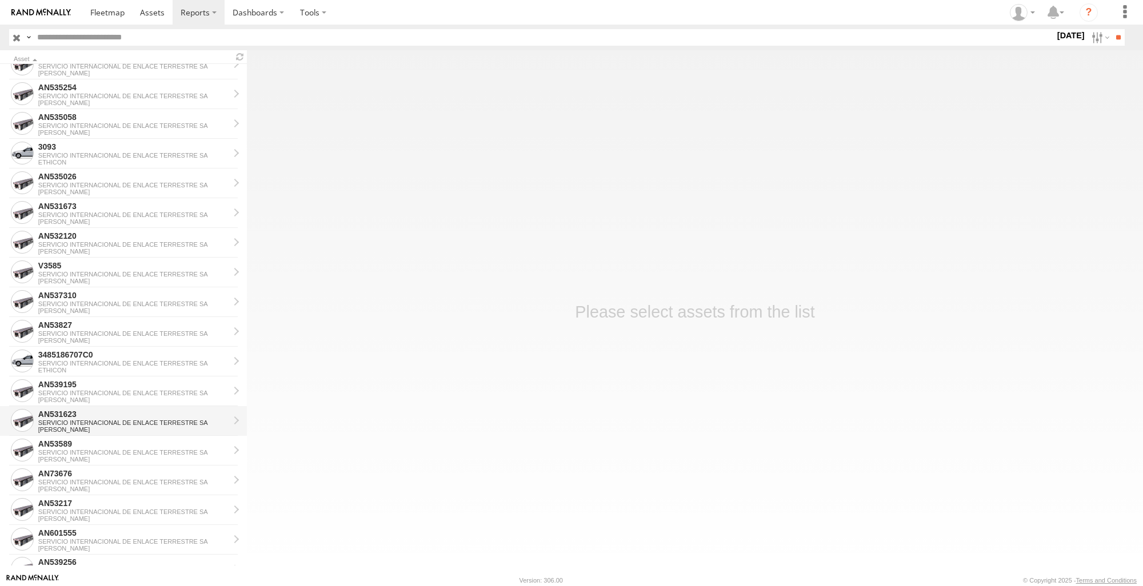
scroll to position [171, 0]
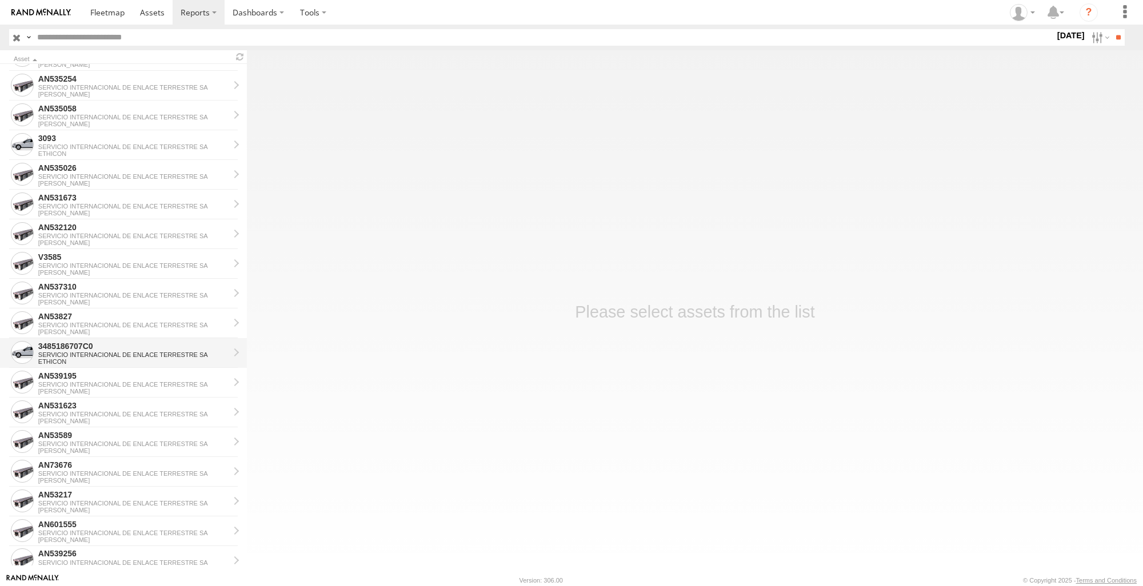
click at [125, 355] on div "SERVICIO INTERNACIONAL DE ENLACE TERRESTRE SA" at bounding box center [133, 354] width 191 height 7
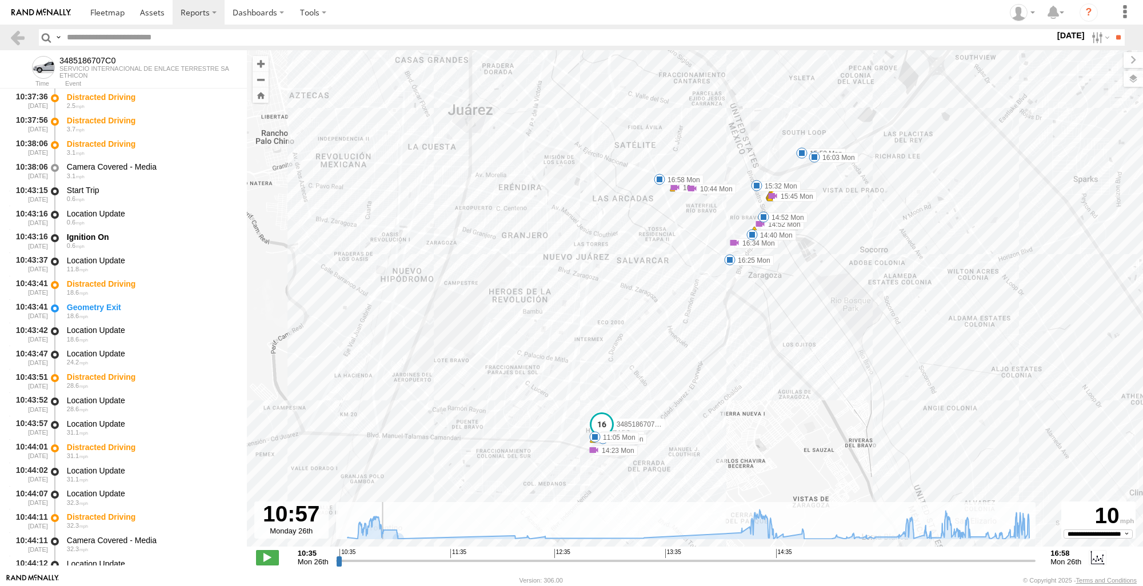
scroll to position [1879, 0]
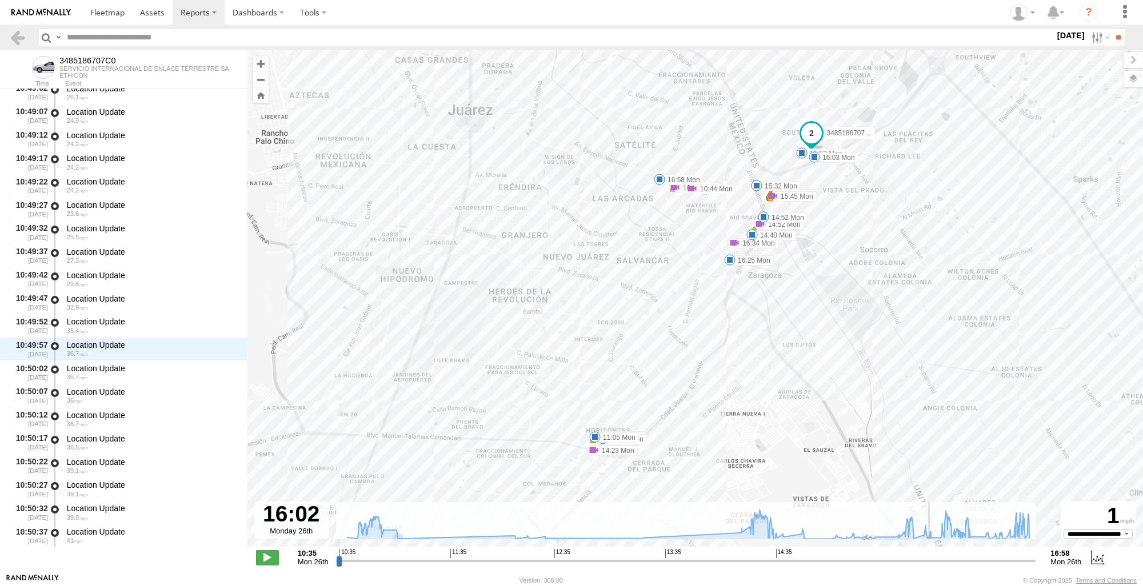
drag, startPoint x: 339, startPoint y: 560, endPoint x: 930, endPoint y: 532, distance: 592.1
click at [930, 555] on input "range" at bounding box center [686, 560] width 700 height 11
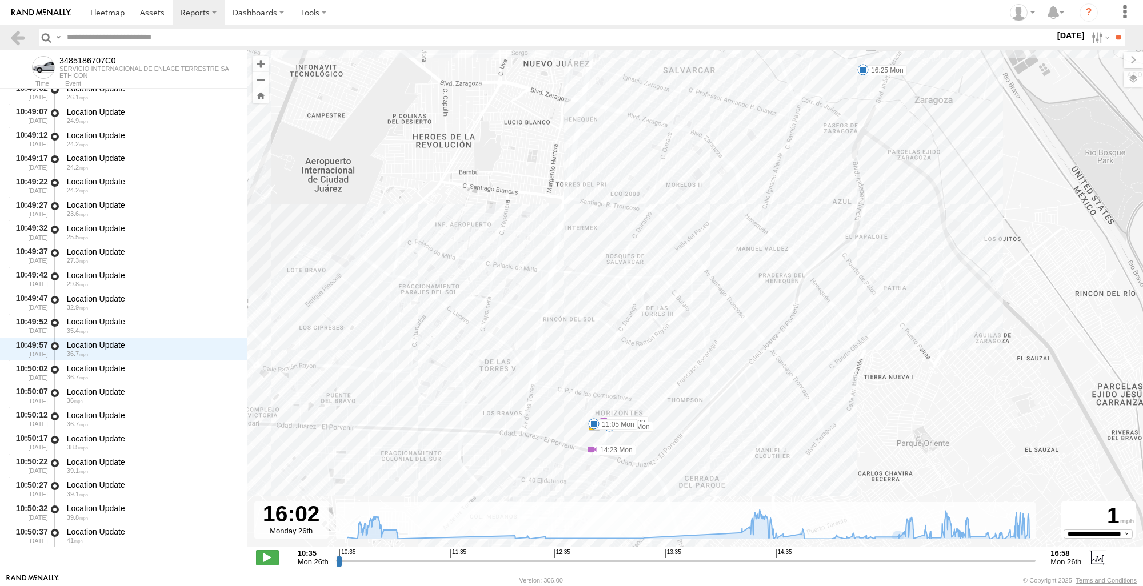
click at [596, 438] on div "3485186707C0 10:38 Mon 10:44 Mon 10:57 Mon 11:05 Mon 11:05 Mon 14:18 Mon 14:23 …" at bounding box center [695, 304] width 896 height 509
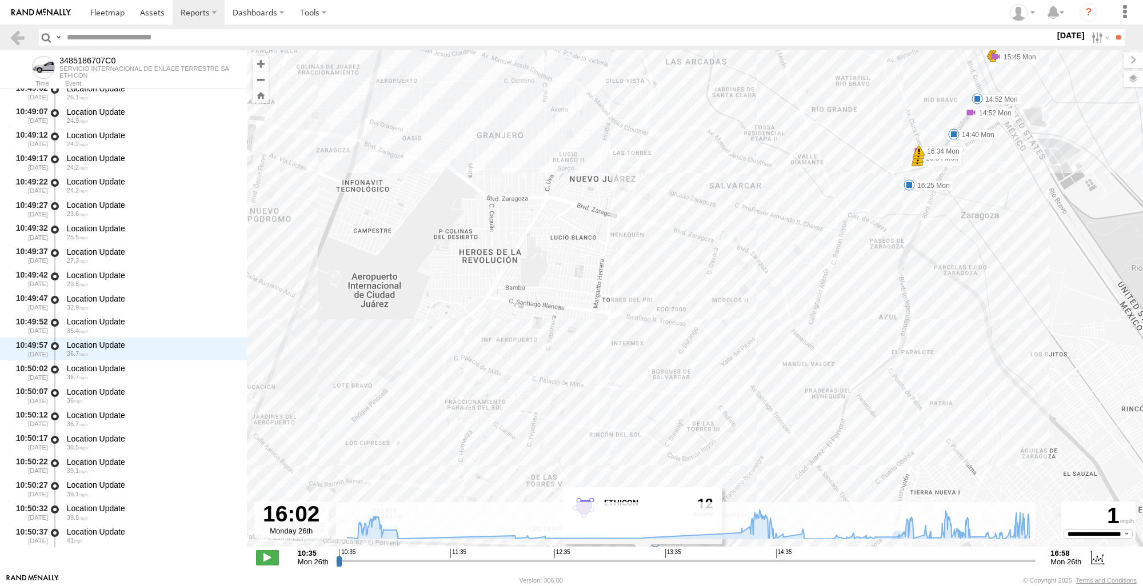
drag, startPoint x: 950, startPoint y: 314, endPoint x: 994, endPoint y: 411, distance: 106.4
click at [994, 411] on div "3485186707C0 10:38 Mon 10:44 Mon 10:57 Mon 11:05 Mon 11:05 Mon 14:18 Mon 14:23 …" at bounding box center [695, 304] width 896 height 509
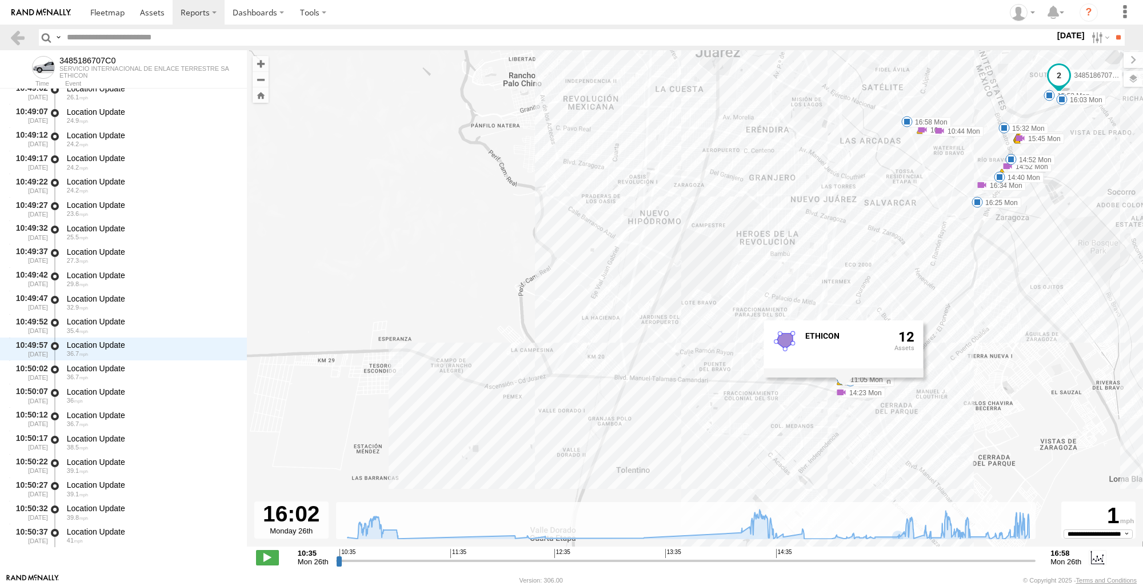
drag, startPoint x: 1033, startPoint y: 333, endPoint x: 1053, endPoint y: 281, distance: 55.7
click at [1053, 281] on div "3485186707C0 10:38 Mon 10:44 Mon 10:57 Mon 11:05 Mon 11:05 Mon 14:18 Mon 14:23 …" at bounding box center [695, 304] width 896 height 509
drag, startPoint x: 1036, startPoint y: 358, endPoint x: 713, endPoint y: 270, distance: 334.3
click at [1036, 358] on div "3485186707C0 10:38 Mon 10:44 Mon 10:57 Mon 11:05 Mon 11:05 Mon 14:18 Mon 14:23 …" at bounding box center [695, 304] width 896 height 509
click at [1087, 37] on label at bounding box center [1099, 37] width 25 height 17
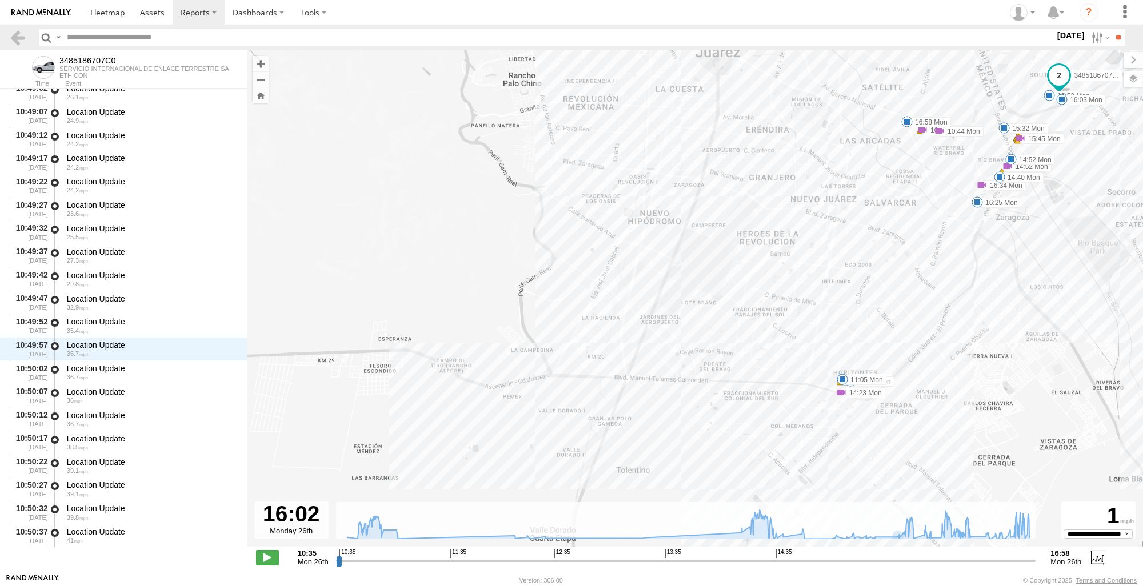
click at [0, 0] on label at bounding box center [0, 0] width 0 height 0
click at [1112, 38] on input "**" at bounding box center [1118, 37] width 13 height 17
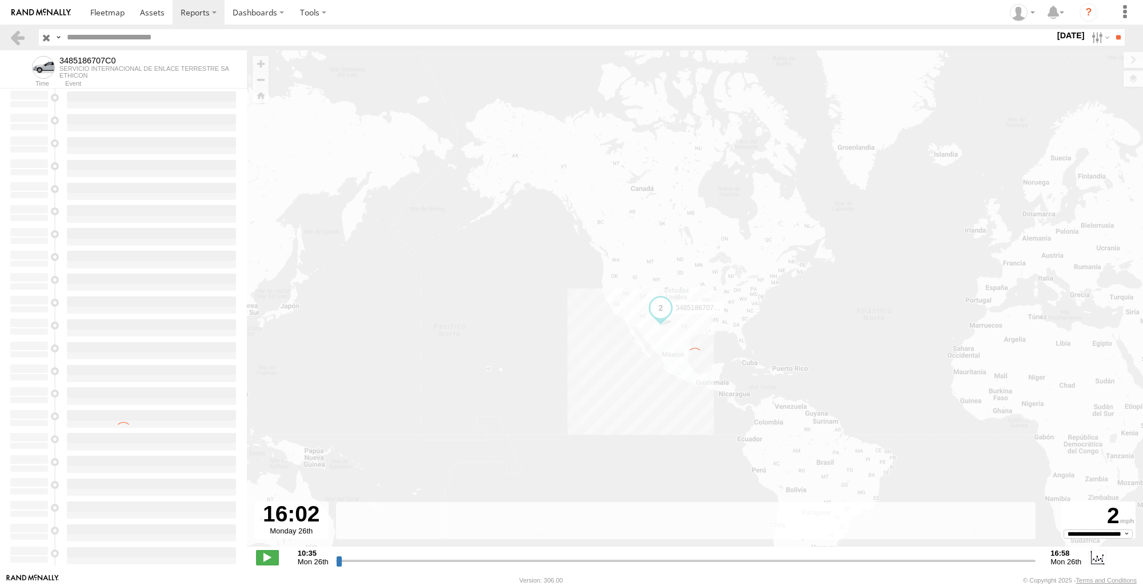
type input "**********"
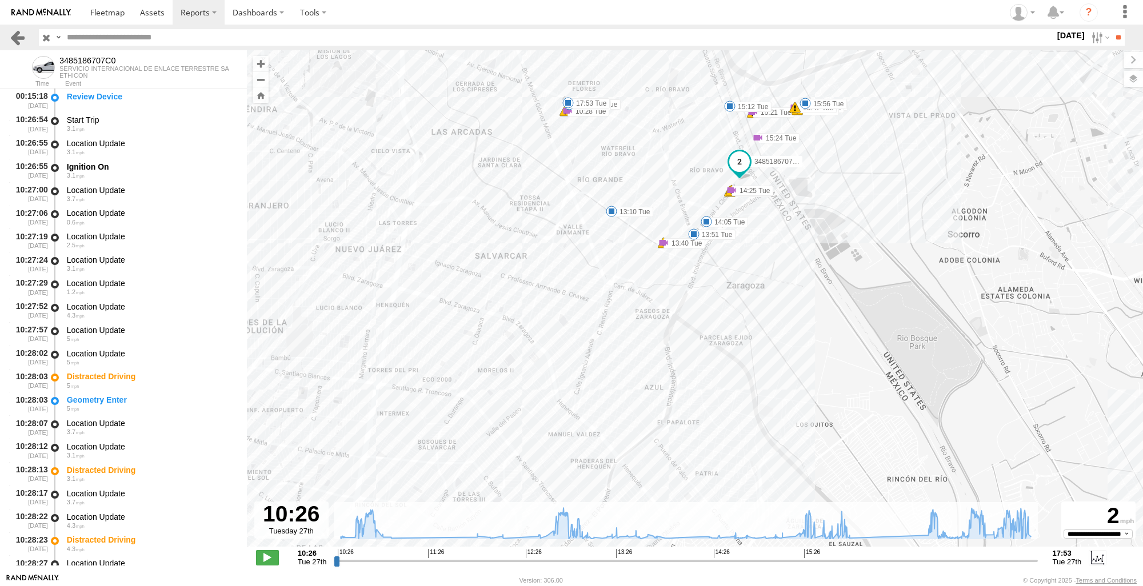
click at [22, 37] on link at bounding box center [17, 37] width 17 height 17
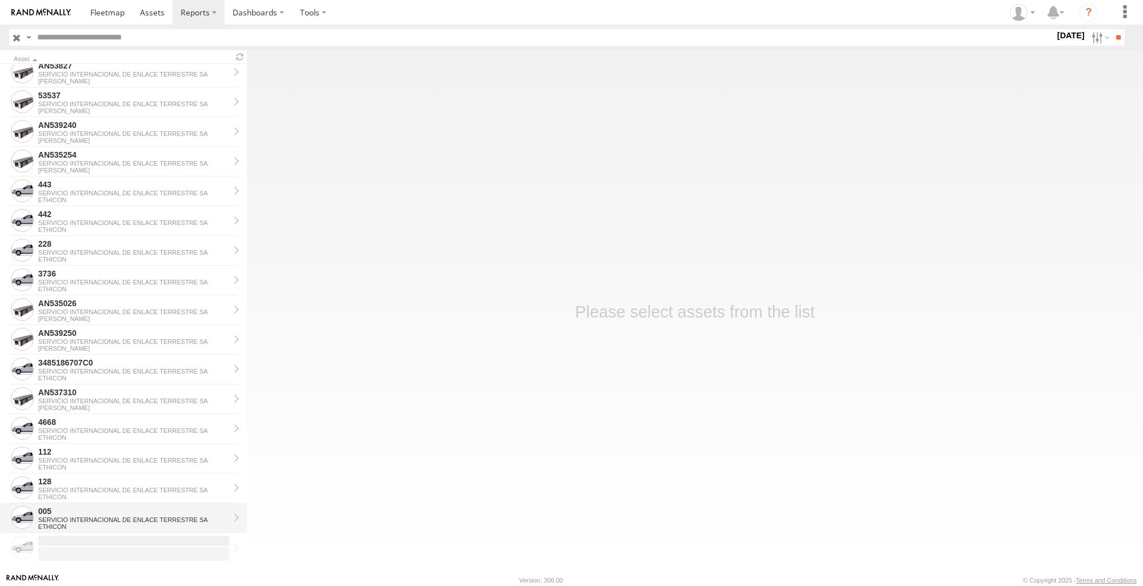
scroll to position [1110, 0]
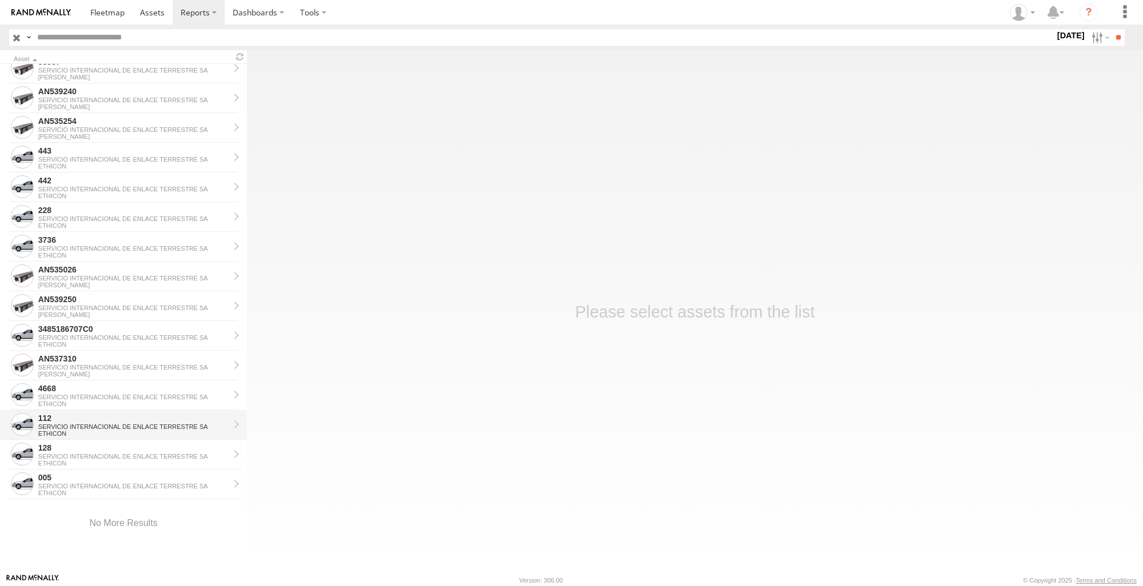
click at [107, 415] on div "112" at bounding box center [133, 418] width 191 height 10
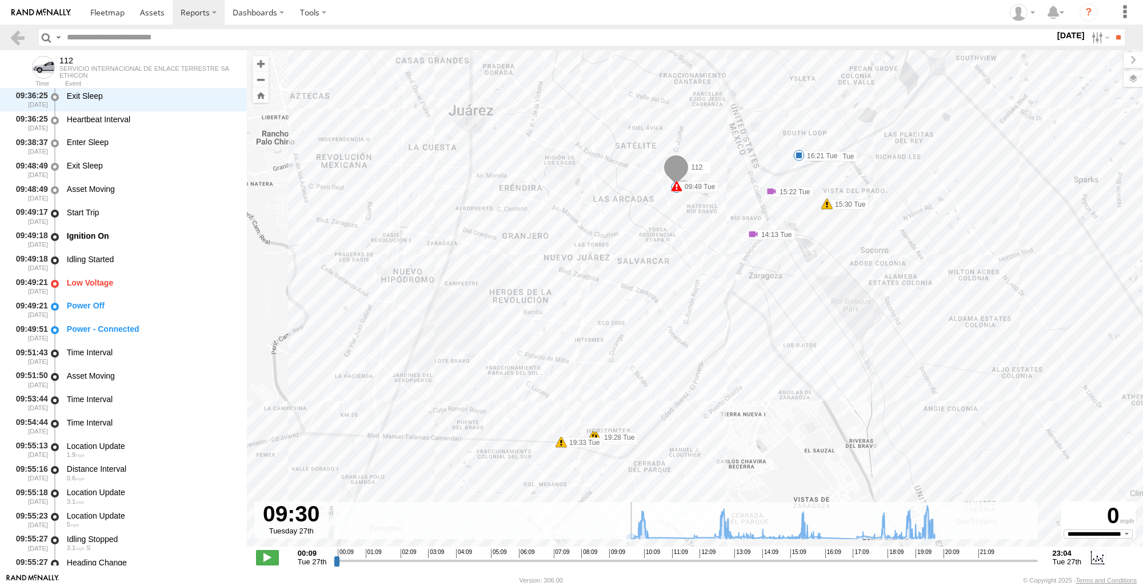
scroll to position [2875, 0]
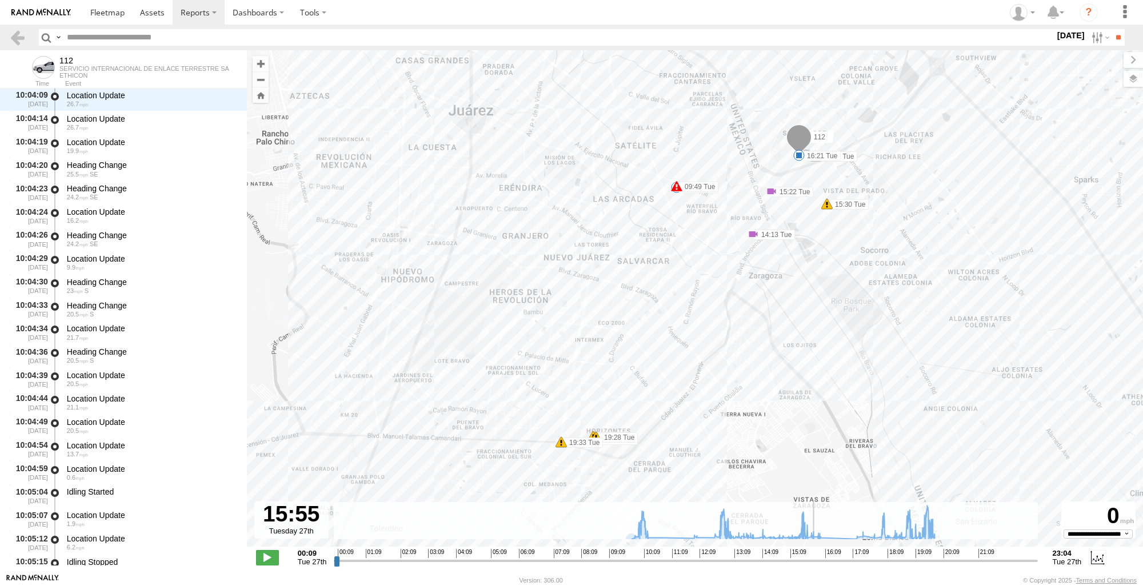
drag, startPoint x: 334, startPoint y: 562, endPoint x: 816, endPoint y: 566, distance: 481.8
type input "**********"
click at [816, 566] on input "range" at bounding box center [685, 560] width 703 height 11
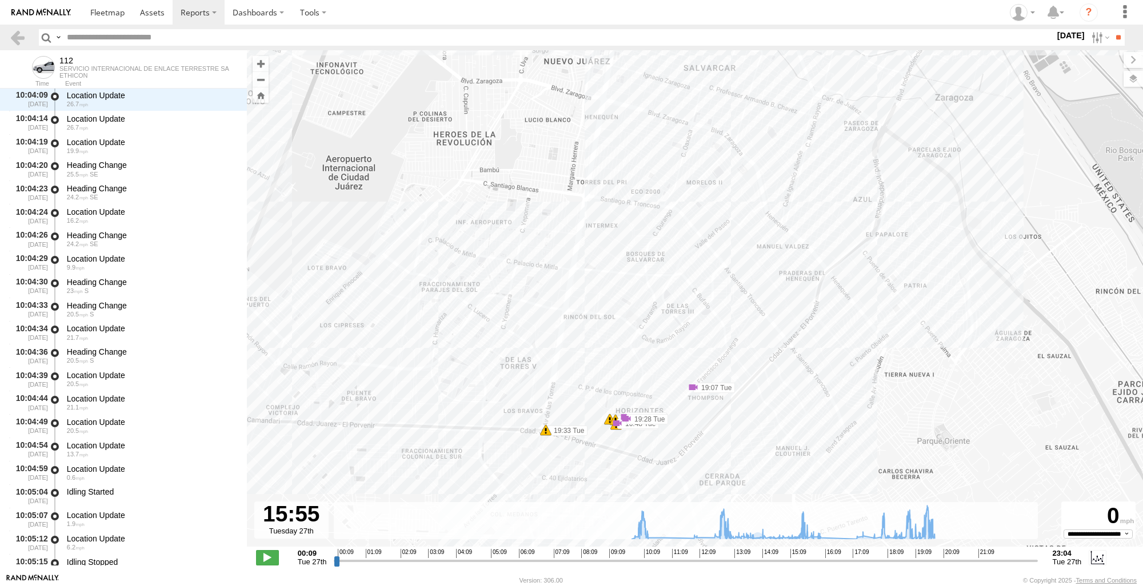
click at [619, 443] on div "112 09:49 Tue 14:13 Tue 15:22 Tue 15:30 Tue 15:34 Tue 16:21 Tue 19:22 Tue 19:24…" at bounding box center [695, 304] width 896 height 509
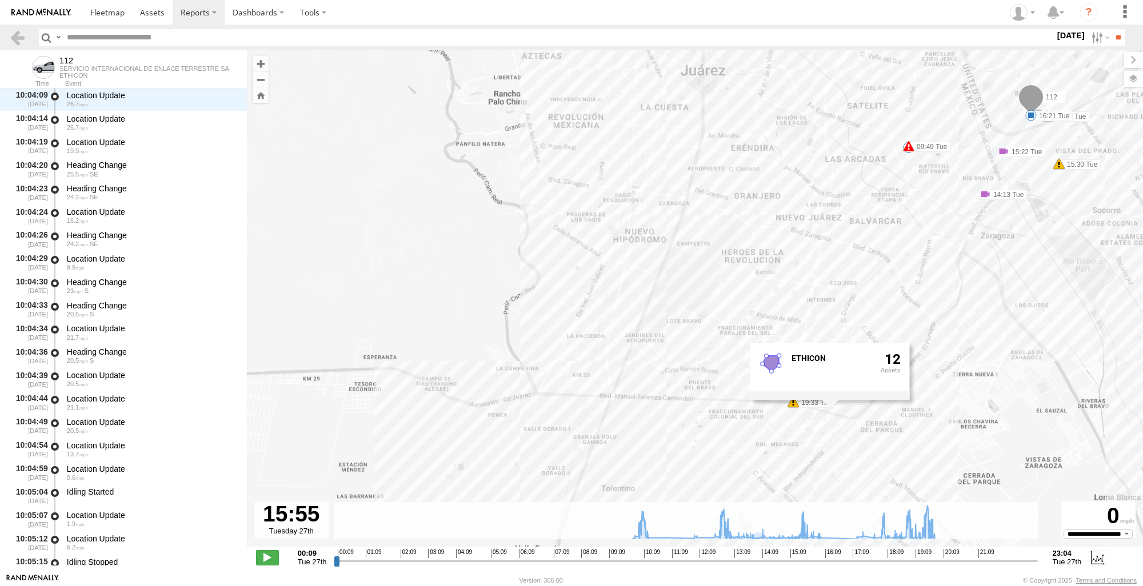
drag, startPoint x: 940, startPoint y: 417, endPoint x: 997, endPoint y: 395, distance: 60.6
click at [997, 395] on div "112 09:49 Tue 14:13 Tue 15:22 Tue 15:30 Tue 15:34 Tue 16:21 Tue 19:22 Tue 19:24…" at bounding box center [695, 304] width 896 height 509
drag, startPoint x: 1092, startPoint y: 407, endPoint x: 852, endPoint y: 343, distance: 248.4
click at [1092, 407] on div "112 09:49 Tue 14:13 Tue 15:22 Tue 15:30 Tue 15:34 Tue 16:21 Tue 19:22 Tue 19:24…" at bounding box center [695, 304] width 896 height 509
click at [19, 39] on link at bounding box center [17, 37] width 17 height 17
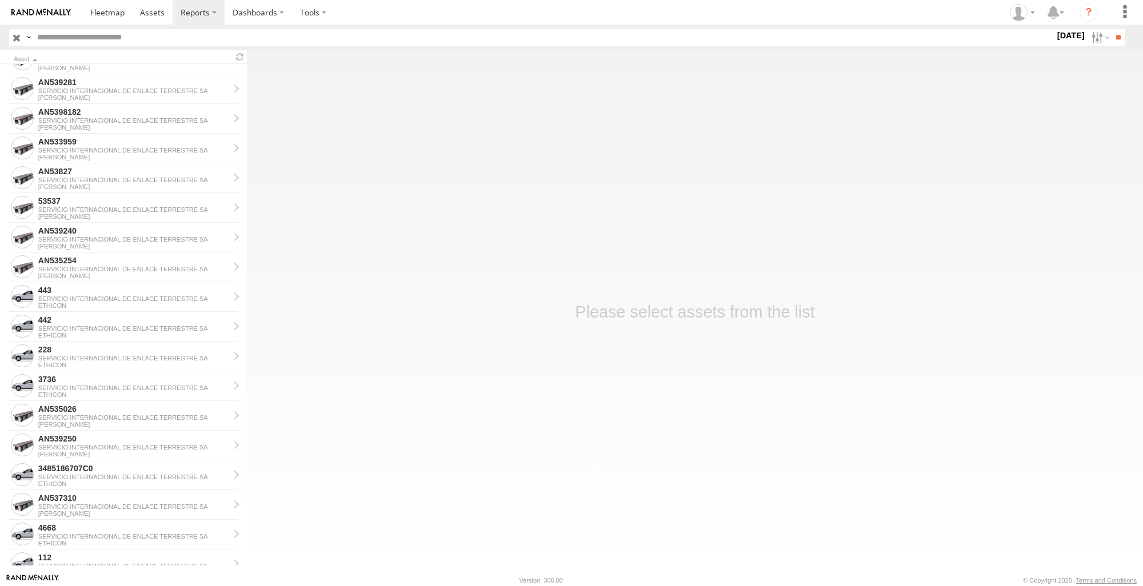
scroll to position [972, 0]
drag, startPoint x: 1070, startPoint y: 307, endPoint x: 1055, endPoint y: 310, distance: 15.0
click at [1070, 307] on main "Asset AN539208 SERVICIO INTERNACIONAL DE ENLACE TERRESTRE SA JOHNSON AN539290 S…" at bounding box center [571, 311] width 1143 height 523
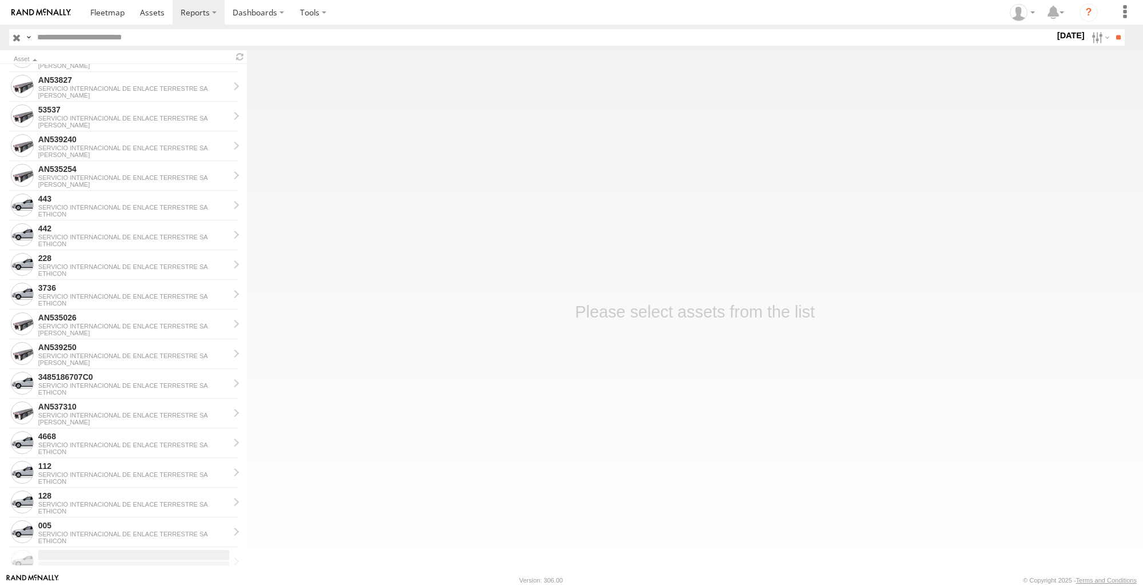
scroll to position [1110, 0]
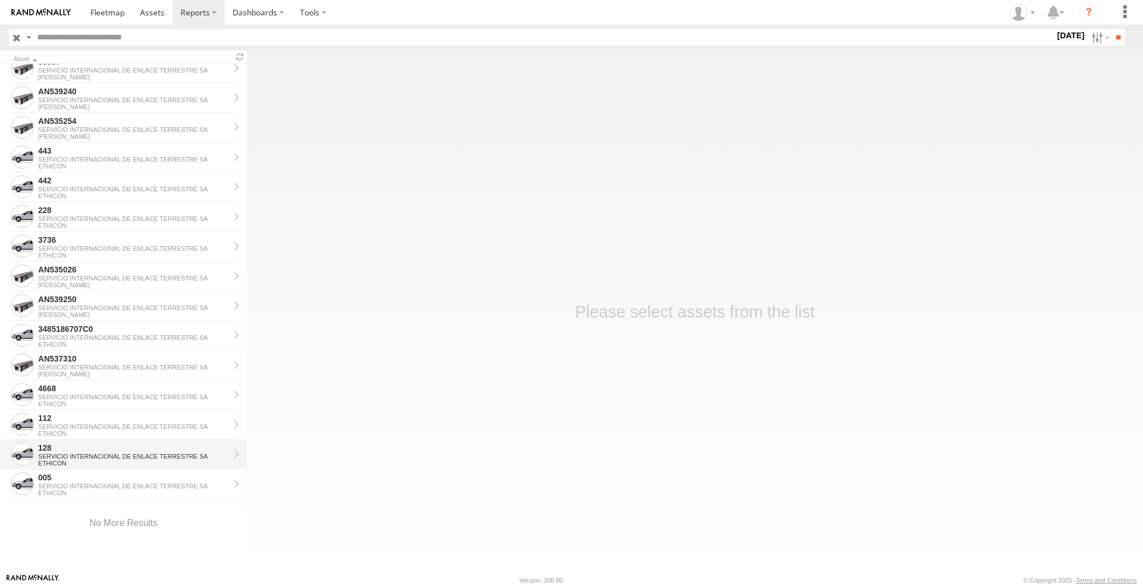
click at [82, 445] on div "128" at bounding box center [133, 448] width 191 height 10
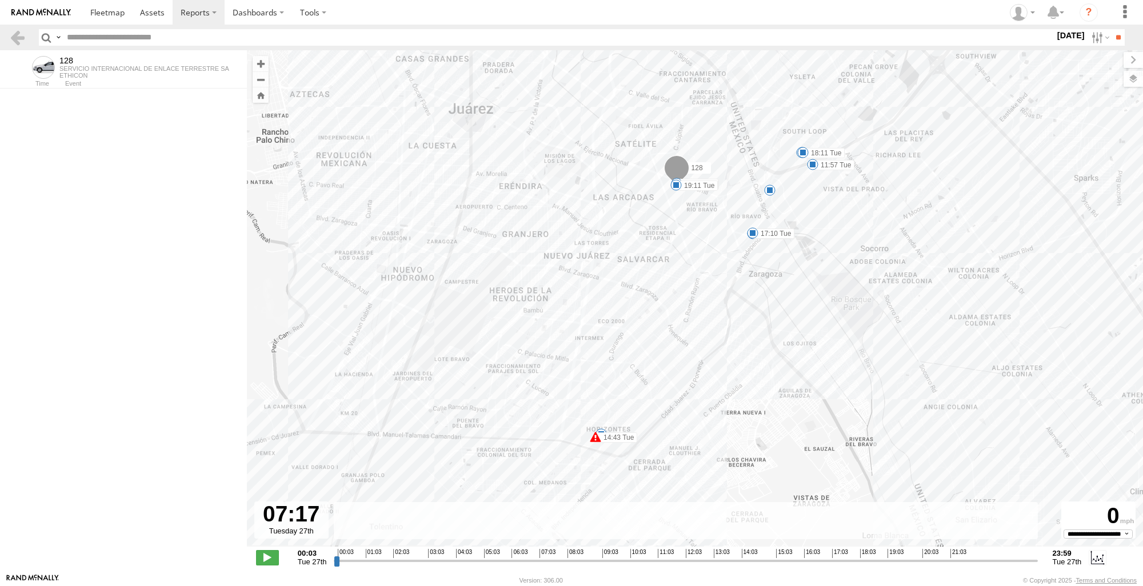
scroll to position [2033, 0]
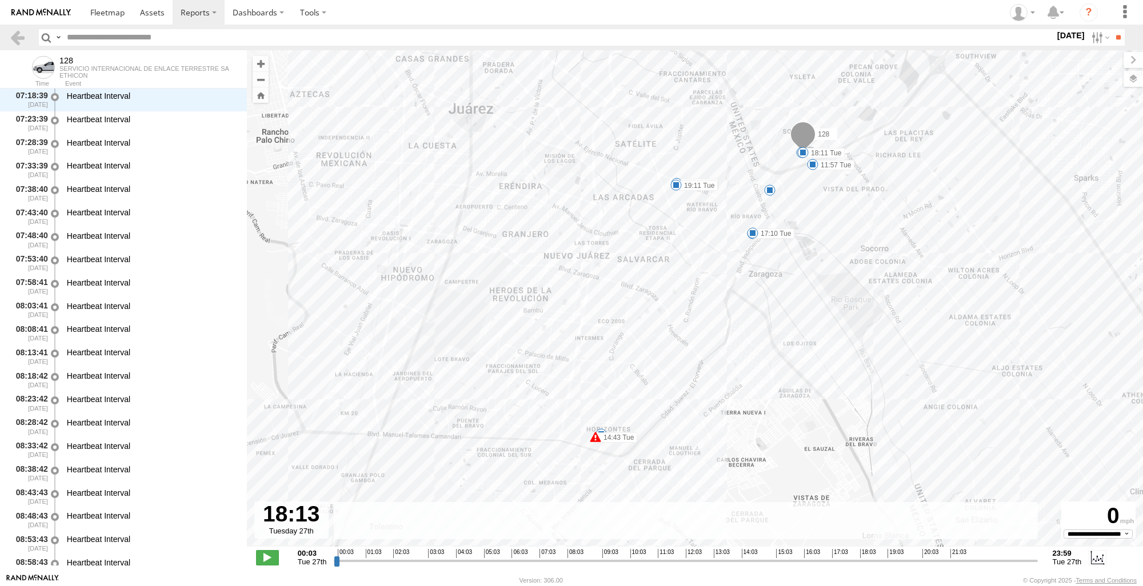
drag, startPoint x: 337, startPoint y: 561, endPoint x: 866, endPoint y: 602, distance: 530.2
type input "**********"
click at [866, 566] on input "range" at bounding box center [685, 560] width 703 height 11
click at [593, 447] on div "128 10:03 Tue 10:39 Tue 11:57 Tue 12:11 Tue 14:43 Tue 17:10 Tue 18:11 Tue 19:08…" at bounding box center [695, 304] width 896 height 509
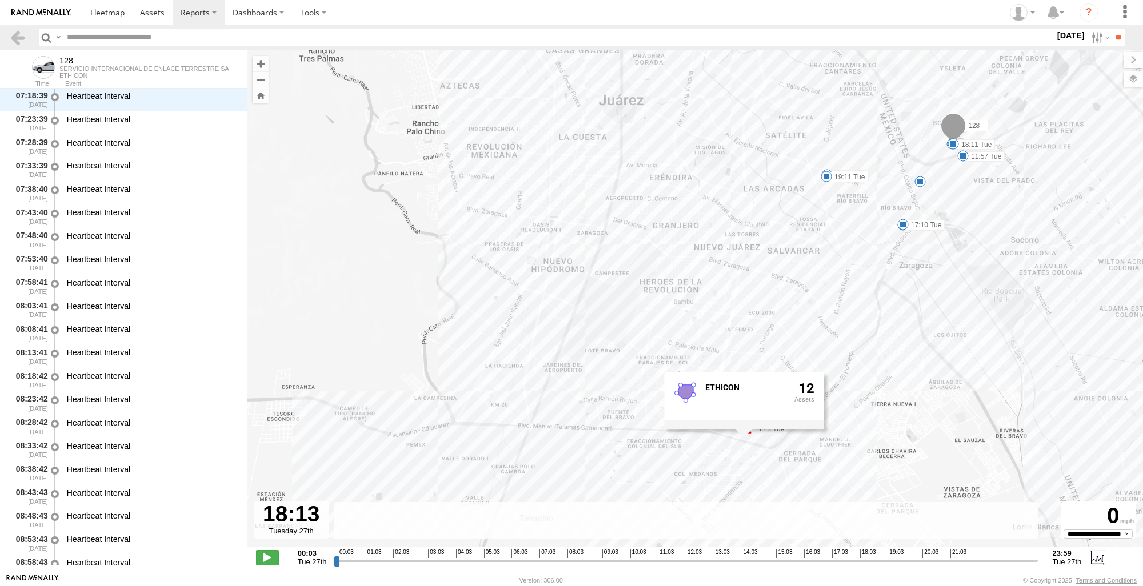
drag, startPoint x: 928, startPoint y: 427, endPoint x: 1094, endPoint y: 421, distance: 166.4
click at [1094, 421] on div "128 10:03 Tue 10:39 Tue 11:57 Tue 12:11 Tue 14:43 Tue 17:10 Tue 18:11 Tue 19:08…" at bounding box center [695, 304] width 896 height 509
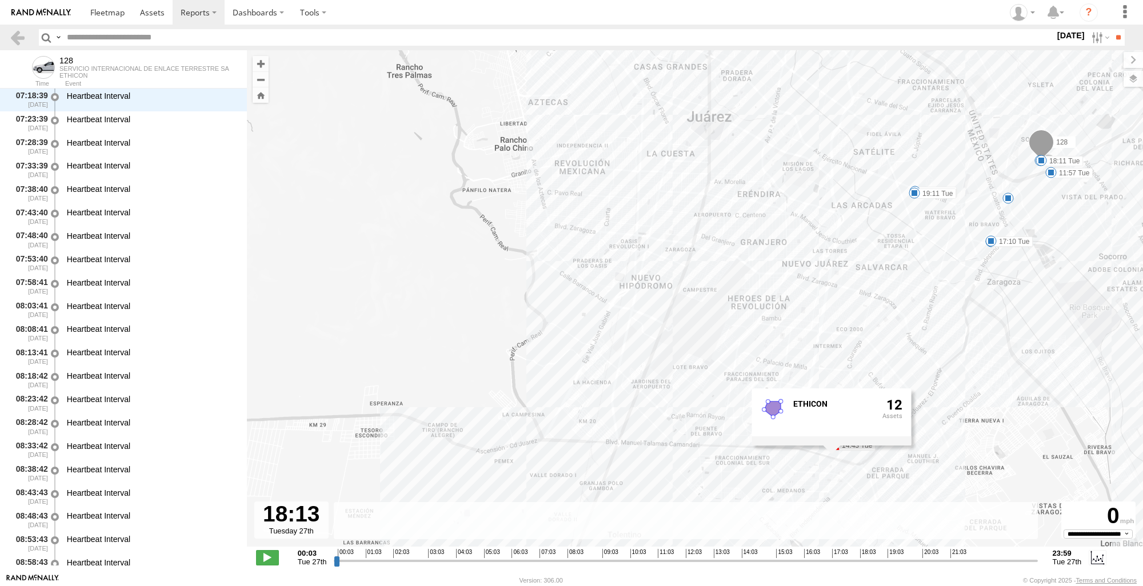
drag, startPoint x: 990, startPoint y: 418, endPoint x: 1057, endPoint y: 431, distance: 68.1
click at [1057, 431] on div "128 10:03 Tue 10:39 Tue 11:57 Tue 12:11 Tue 14:43 Tue 17:10 Tue 18:11 Tue 19:08…" at bounding box center [695, 304] width 896 height 509
drag, startPoint x: 1036, startPoint y: 478, endPoint x: 952, endPoint y: 449, distance: 88.2
click at [1036, 478] on div "128 10:03 Tue 10:39 Tue 11:57 Tue 12:11 Tue 14:43 Tue 17:10 Tue 18:11 Tue 19:08…" at bounding box center [695, 304] width 896 height 509
click at [21, 44] on link at bounding box center [17, 37] width 17 height 17
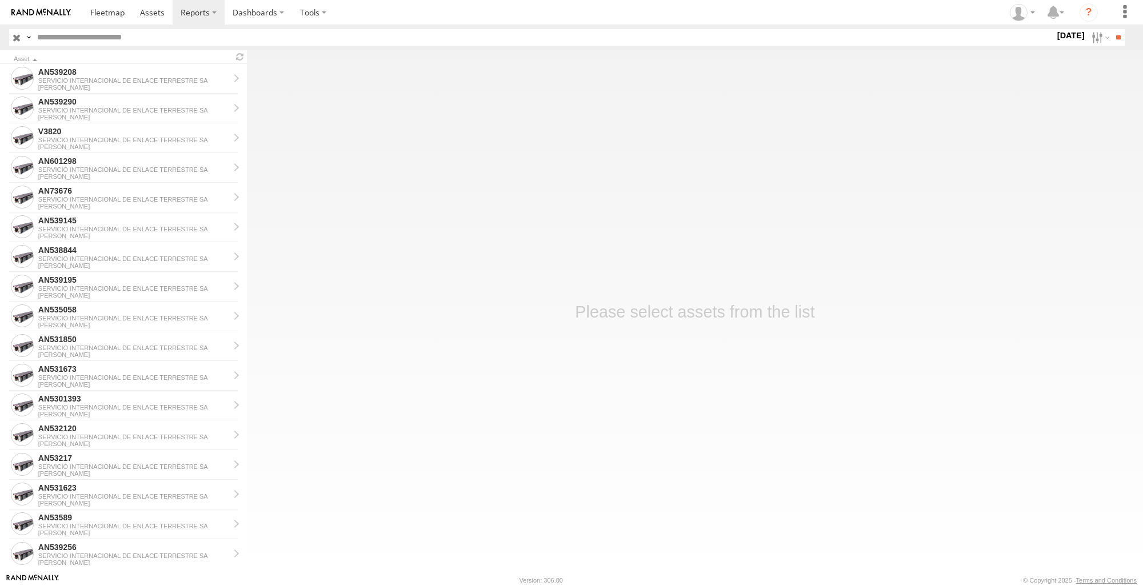
click at [784, 516] on main "Asset AN539208 SERVICIO INTERNACIONAL DE ENLACE TERRESTRE [PERSON_NAME] AN53929…" at bounding box center [571, 311] width 1143 height 523
click at [1096, 39] on label at bounding box center [1099, 37] width 25 height 17
click at [0, 0] on label at bounding box center [0, 0] width 0 height 0
click at [1117, 35] on input "**" at bounding box center [1118, 37] width 13 height 17
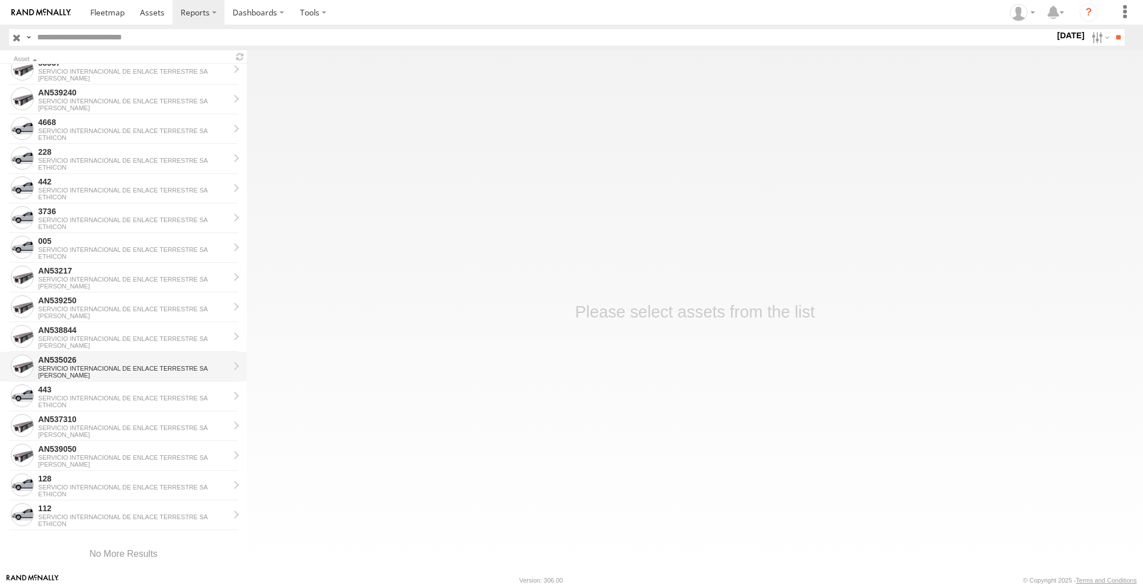
scroll to position [1110, 0]
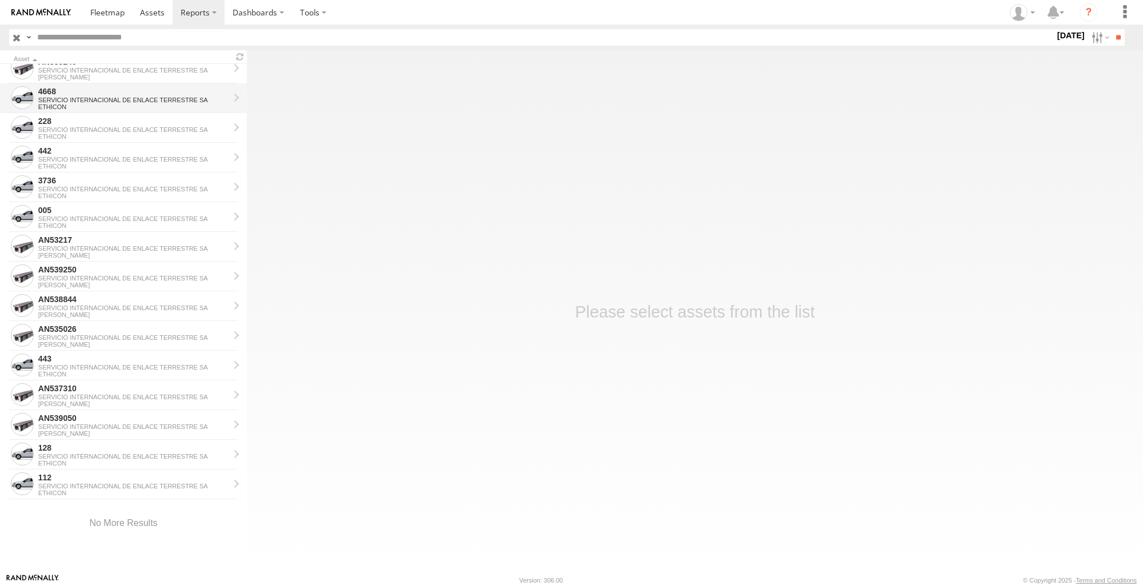
click at [121, 95] on div "4668" at bounding box center [133, 91] width 191 height 10
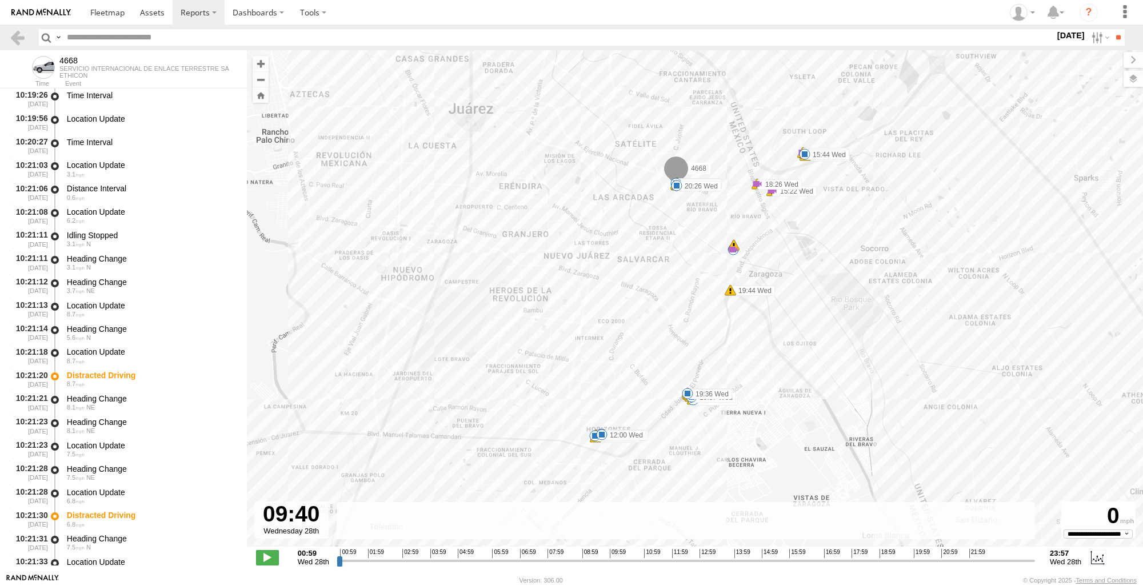
scroll to position [2407, 0]
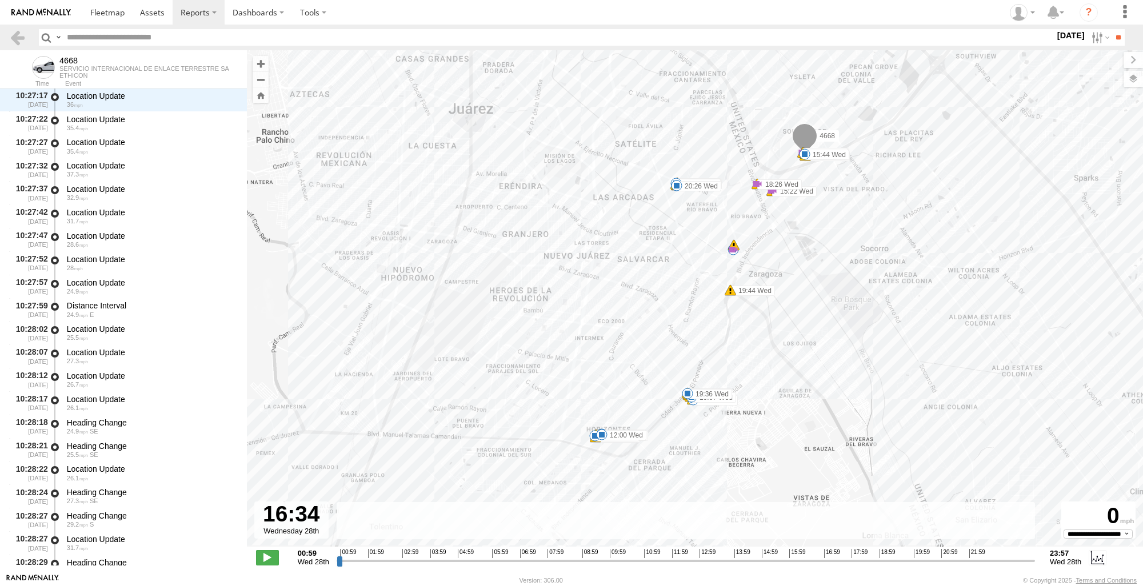
drag, startPoint x: 339, startPoint y: 562, endPoint x: 809, endPoint y: 554, distance: 469.8
type input "**********"
click at [809, 555] on input "range" at bounding box center [686, 560] width 698 height 11
click at [594, 447] on div "4668 10:21 Wed 10:21 Wed 10:21 Wed 10:26 Wed 10:26 Wed 10:46 Wed 10:50 Wed 10:5…" at bounding box center [695, 304] width 896 height 509
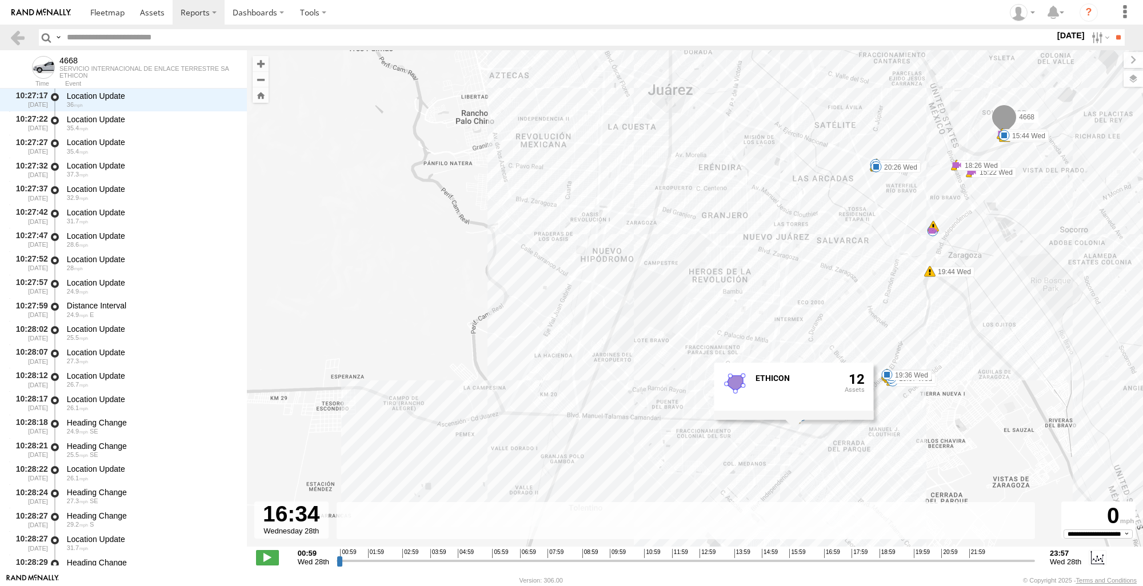
drag, startPoint x: 904, startPoint y: 334, endPoint x: 1100, endPoint y: 316, distance: 196.9
click at [1100, 316] on div "4668 10:21 Wed 10:21 Wed 10:21 Wed 10:26 Wed 10:26 Wed 10:46 Wed 10:50 Wed 10:5…" at bounding box center [695, 304] width 896 height 509
click at [14, 30] on link at bounding box center [17, 37] width 17 height 17
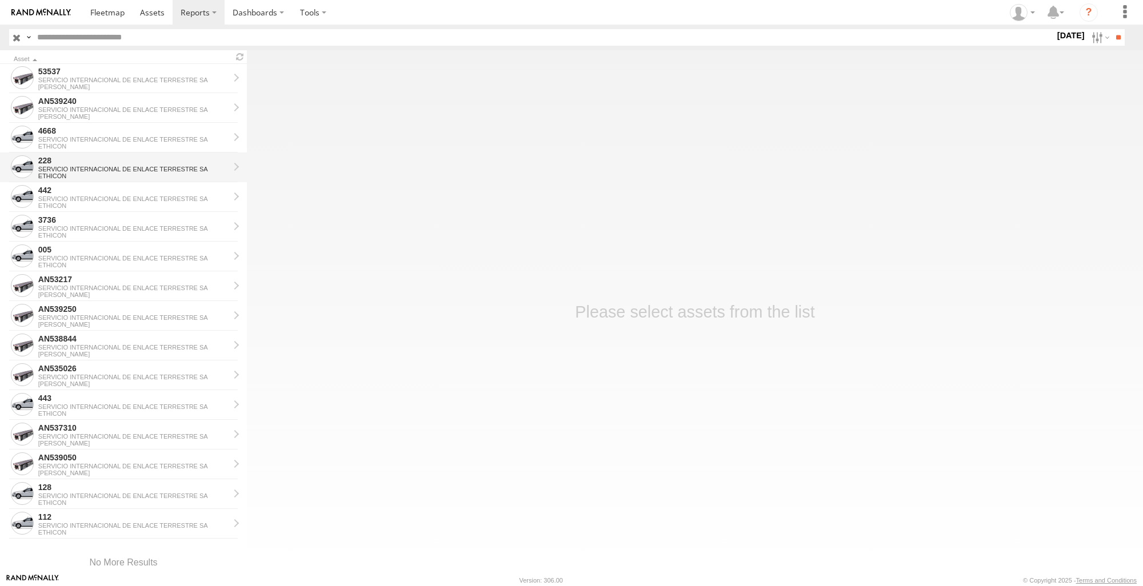
scroll to position [1110, 0]
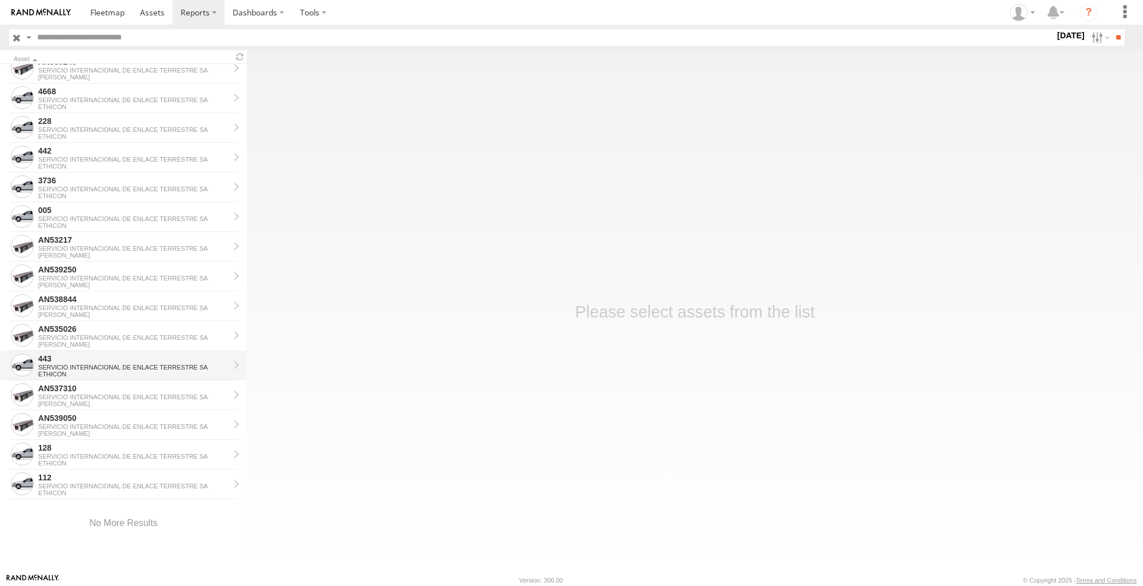
click at [98, 362] on div "443" at bounding box center [133, 359] width 191 height 10
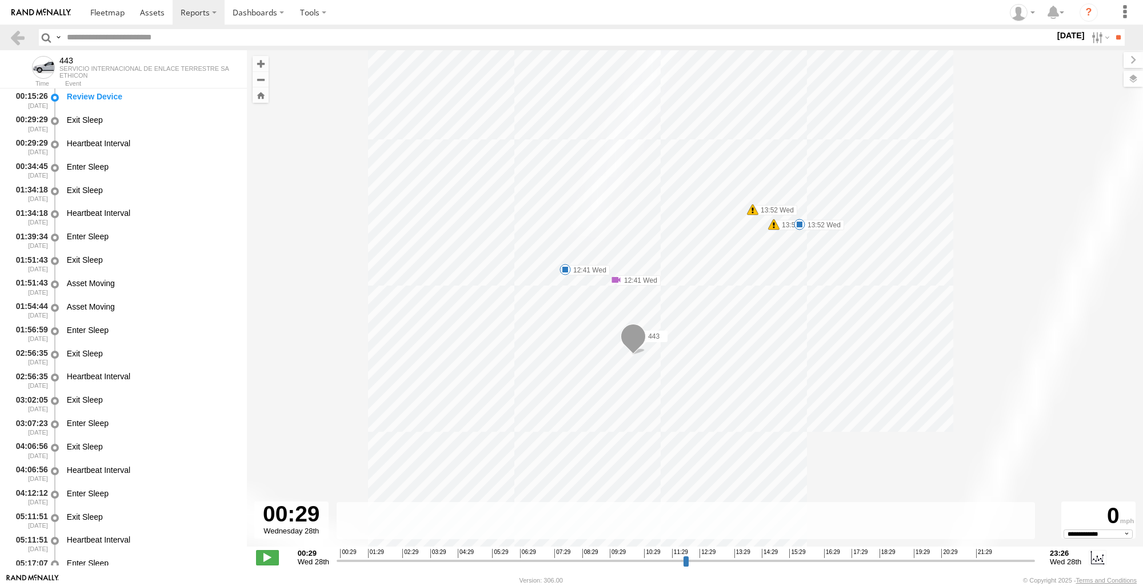
select select "**********"
click at [17, 35] on link at bounding box center [17, 37] width 17 height 17
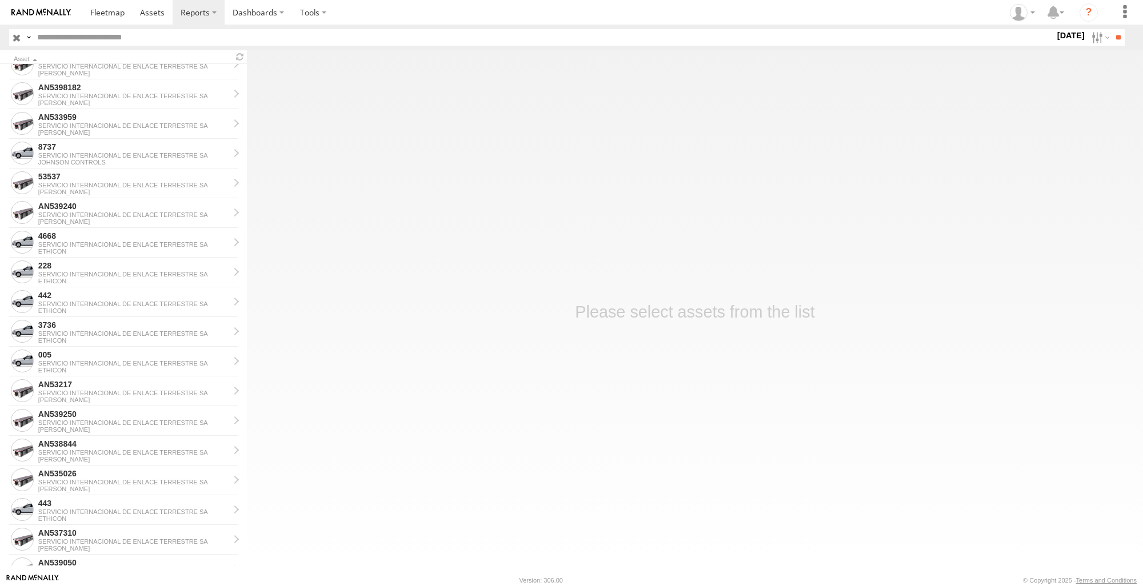
scroll to position [938, 0]
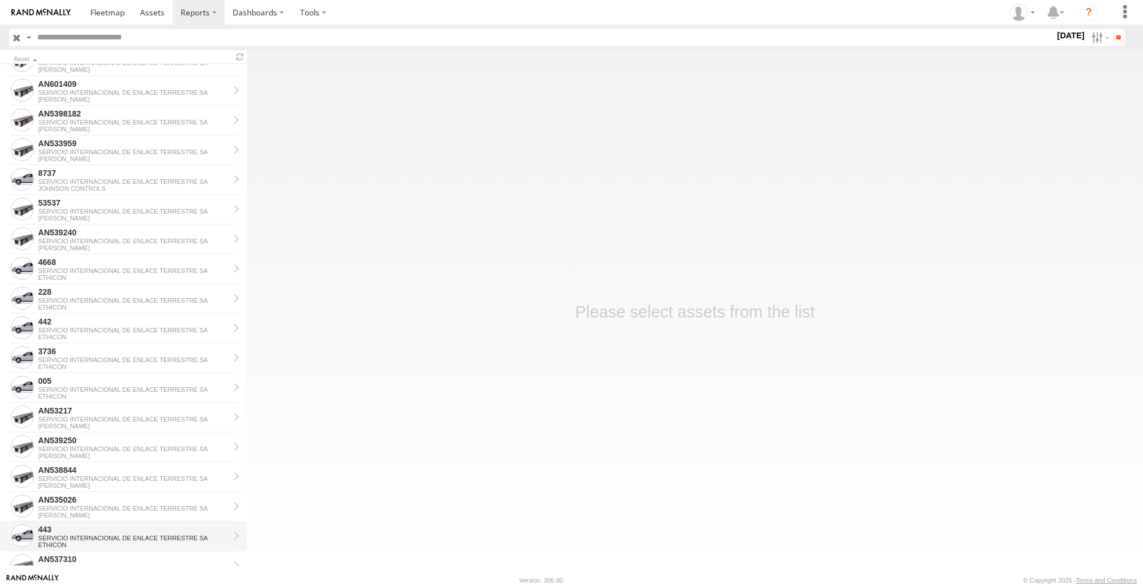
click at [91, 531] on div "443" at bounding box center [133, 530] width 191 height 10
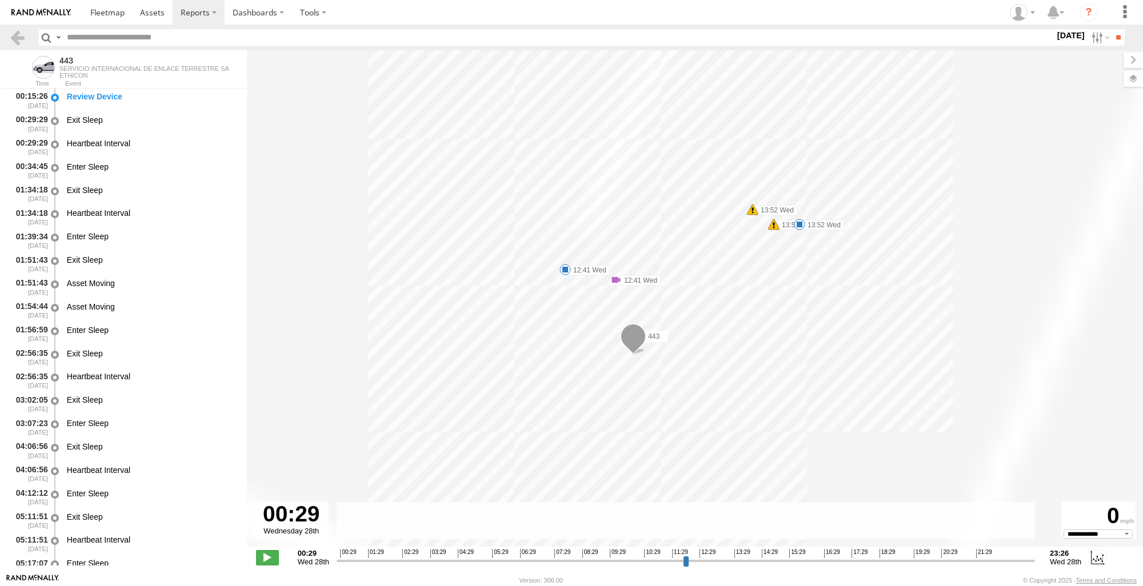
select select "**********"
click at [10, 39] on link at bounding box center [17, 37] width 17 height 17
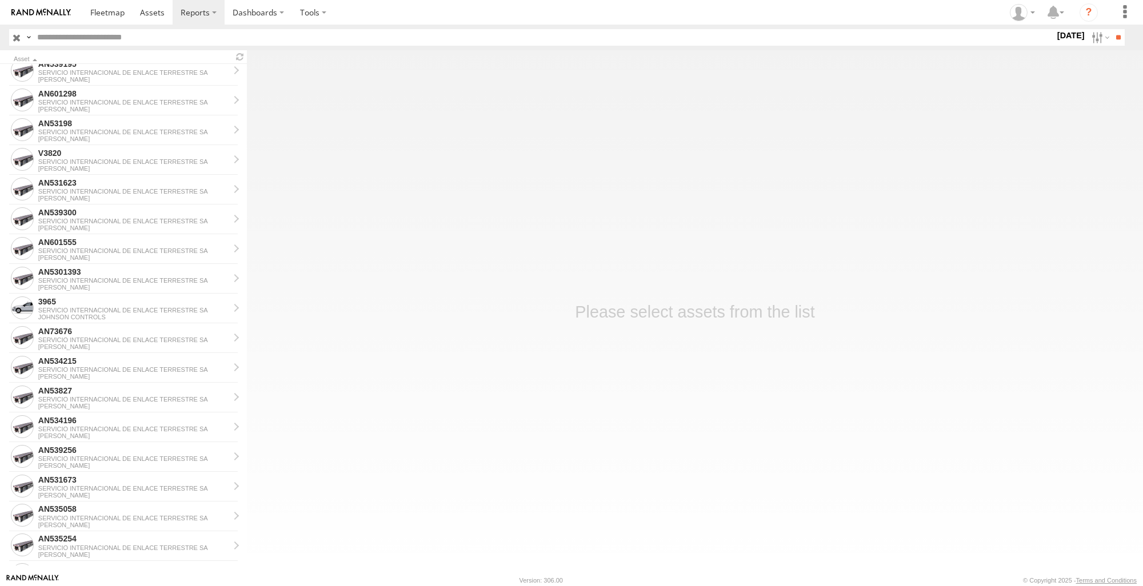
scroll to position [229, 0]
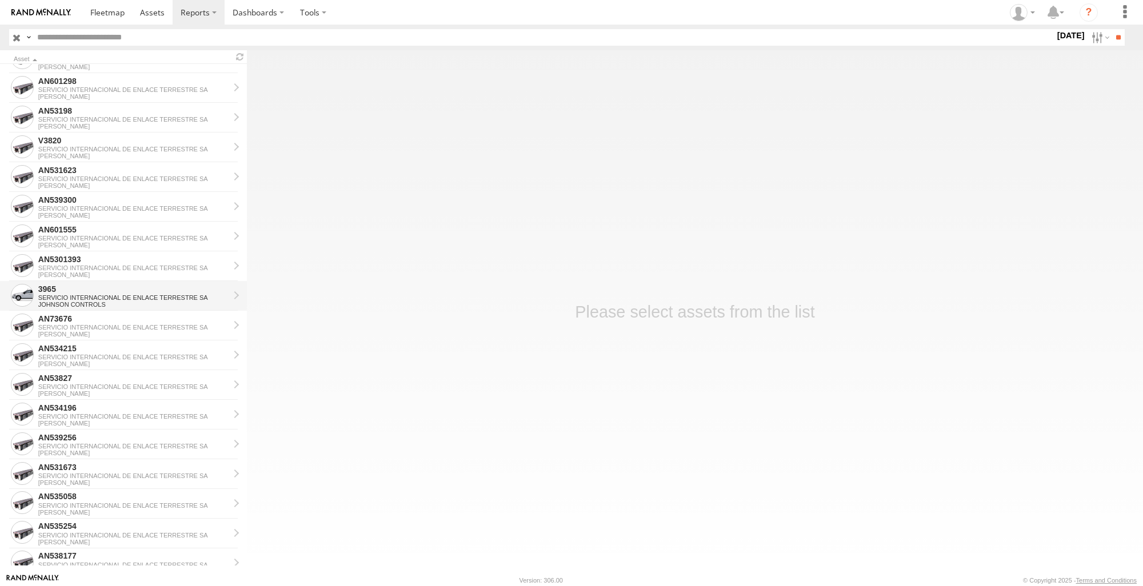
click at [131, 294] on div "SERVICIO INTERNACIONAL DE ENLACE TERRESTRE SA" at bounding box center [133, 297] width 191 height 7
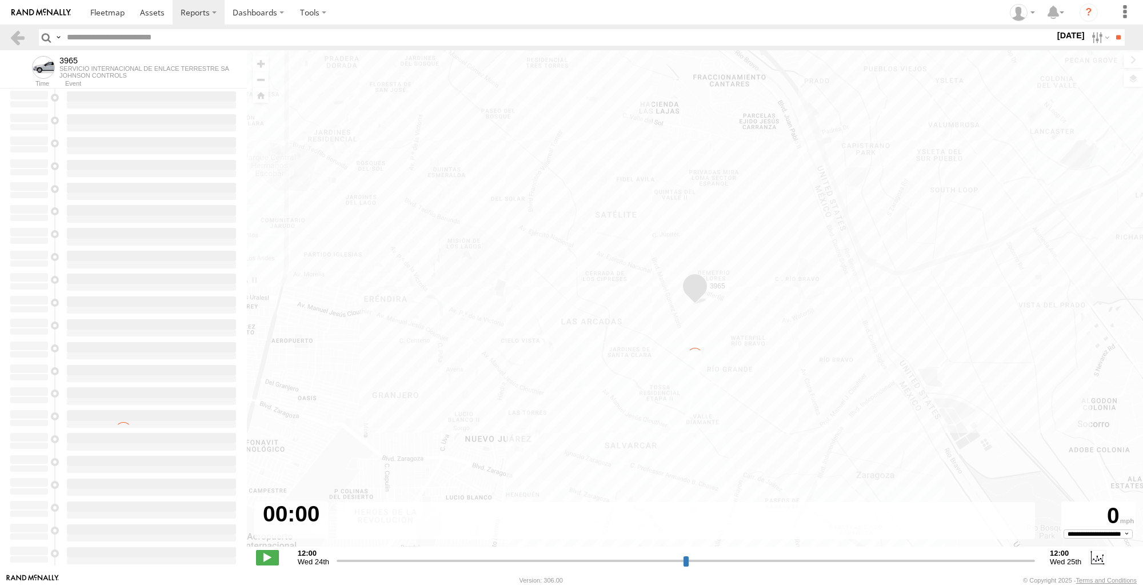
type input "**********"
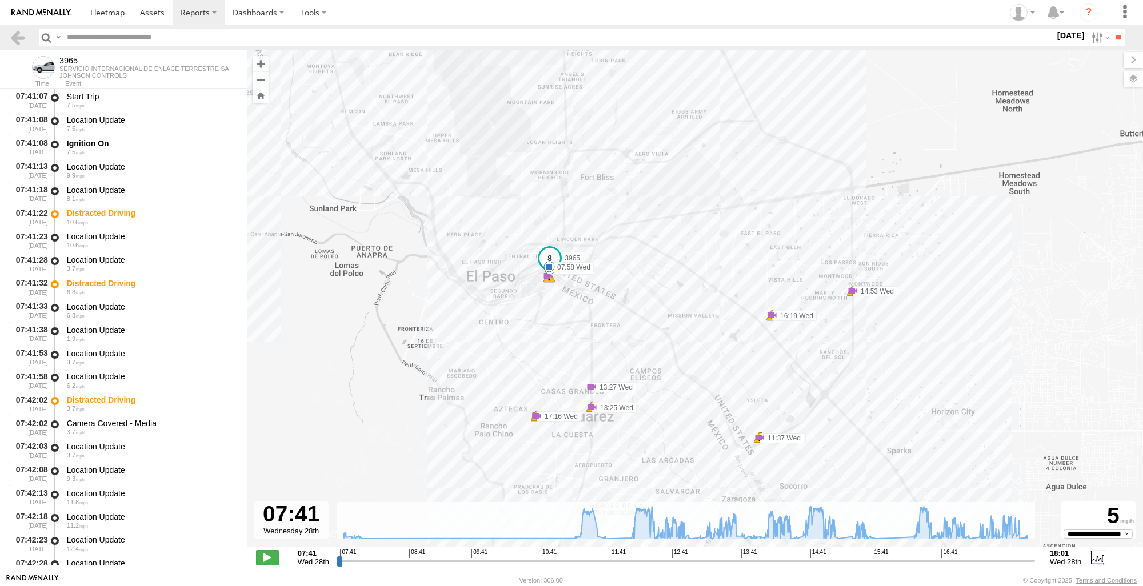
click at [338, 559] on input "range" at bounding box center [686, 560] width 698 height 11
click at [21, 34] on link at bounding box center [17, 37] width 17 height 17
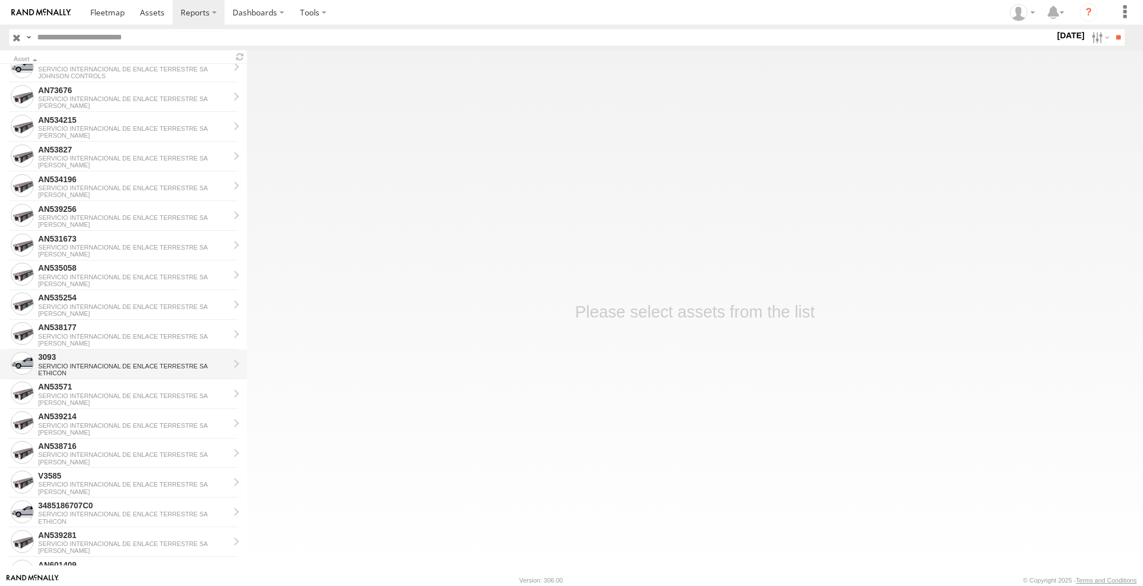
scroll to position [514, 0]
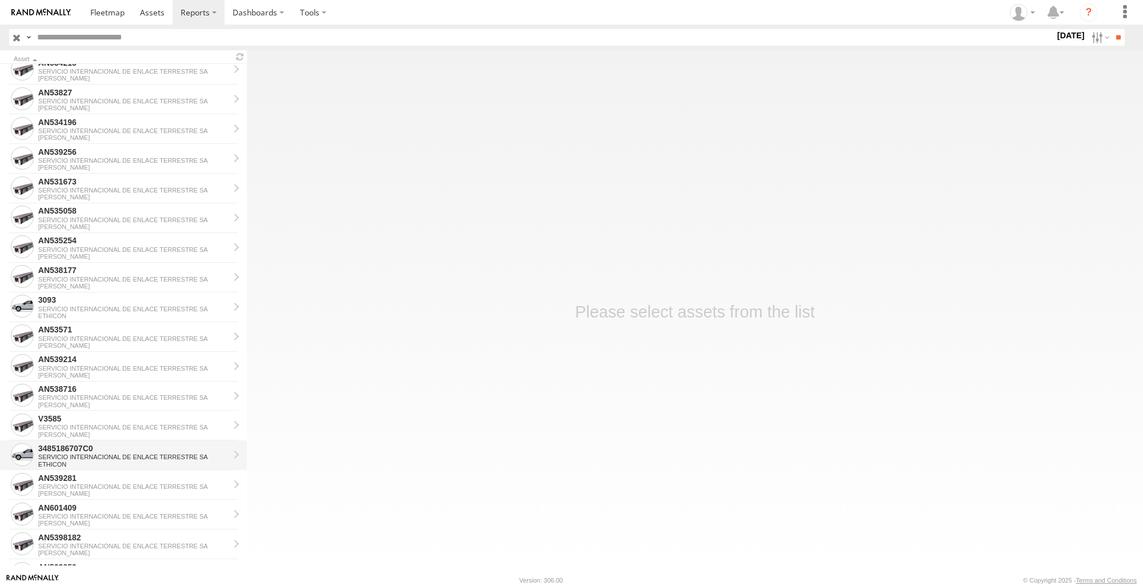
click at [89, 449] on div "3485186707C0" at bounding box center [133, 448] width 191 height 10
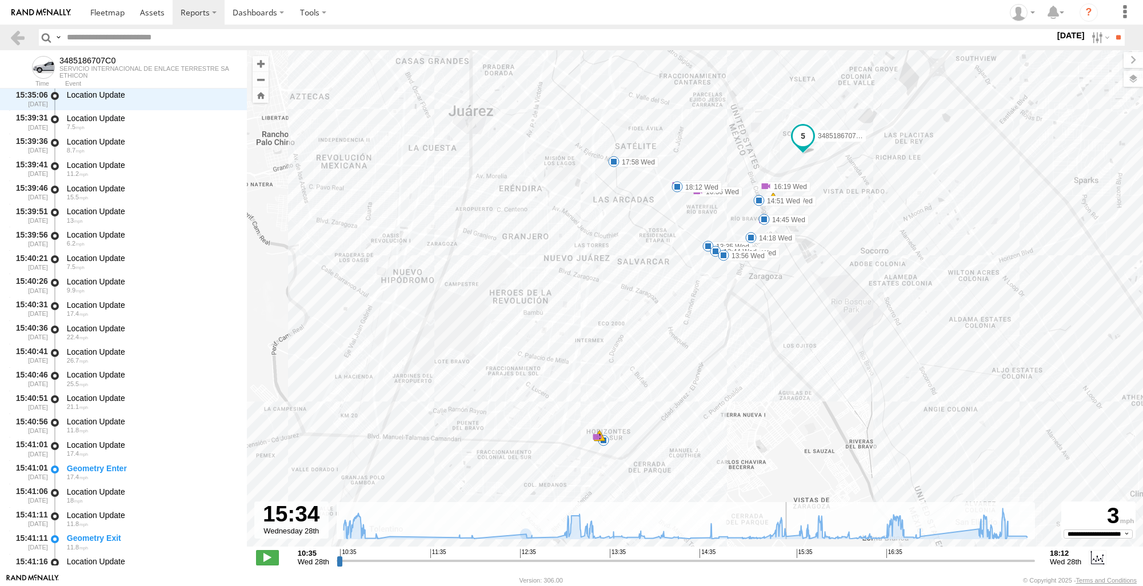
scroll to position [15871, 0]
drag, startPoint x: 339, startPoint y: 563, endPoint x: 793, endPoint y: 565, distance: 454.3
type input "**********"
click at [793, 565] on input "range" at bounding box center [686, 560] width 698 height 11
click at [594, 446] on div "3485186707C0 10:36 Wed 13:35 Wed 13:44 Wed 13:56 Wed 14:05 Wed 14:18 Wed 14:41 …" at bounding box center [695, 304] width 896 height 509
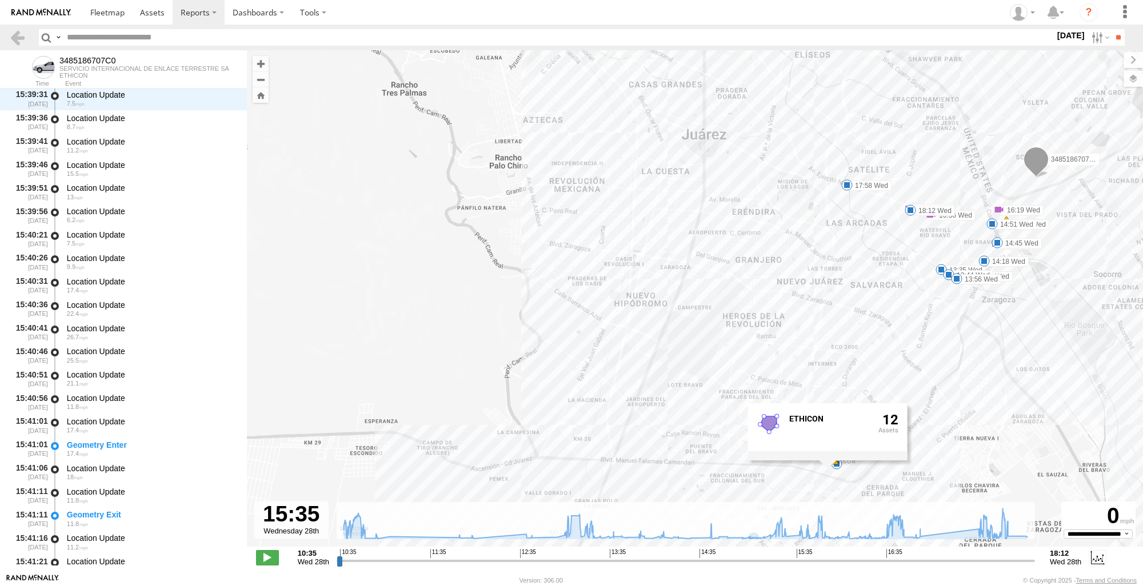
drag, startPoint x: 810, startPoint y: 394, endPoint x: 1043, endPoint y: 417, distance: 234.3
click at [1043, 417] on div "3485186707C0 10:36 Wed 13:35 Wed 13:44 Wed 13:56 Wed 14:05 Wed 14:18 Wed 14:41 …" at bounding box center [695, 304] width 896 height 509
click at [426, 491] on div "3485186707C0 10:36 Wed 13:35 Wed 13:44 Wed 13:56 Wed 14:05 Wed 14:18 Wed 14:41 …" at bounding box center [695, 304] width 896 height 509
click at [18, 34] on link at bounding box center [17, 37] width 17 height 17
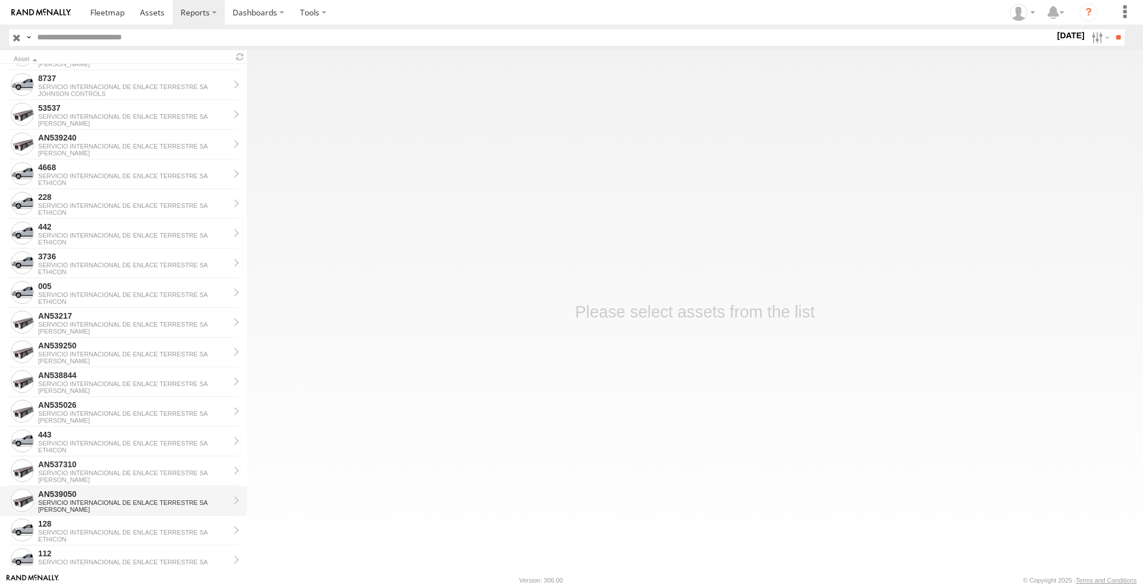
scroll to position [1061, 0]
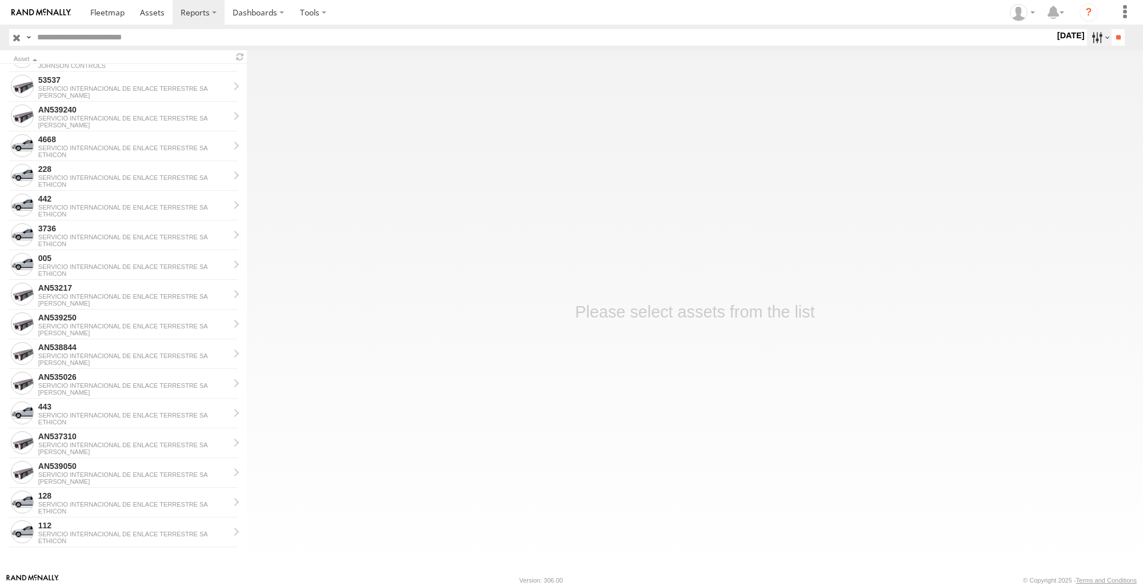
click at [1089, 40] on label at bounding box center [1099, 37] width 25 height 17
click at [0, 0] on label at bounding box center [0, 0] width 0 height 0
click at [1112, 37] on input "**" at bounding box center [1118, 37] width 13 height 17
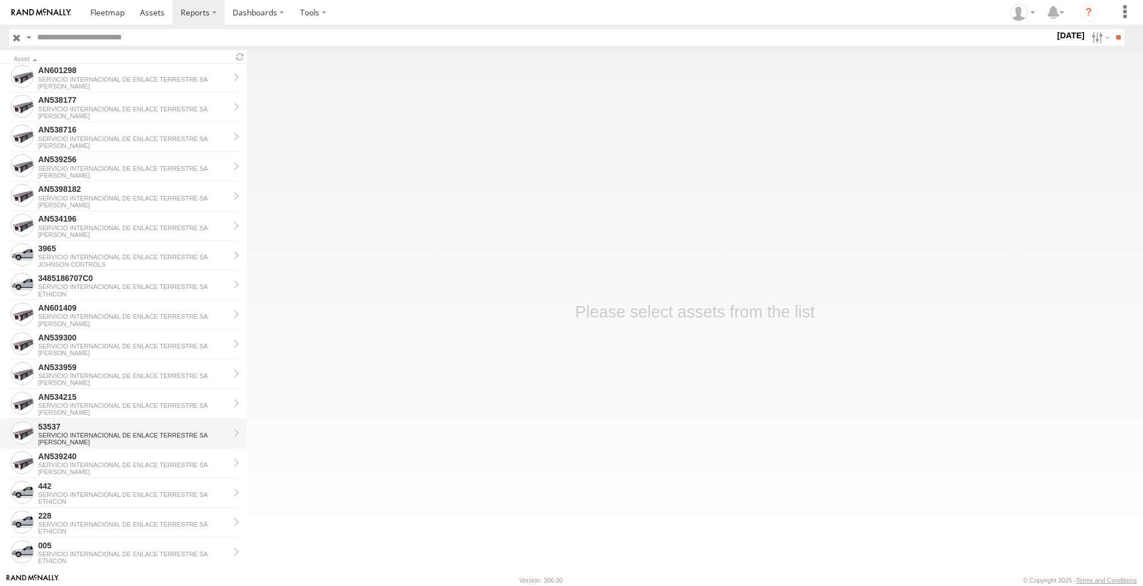
scroll to position [800, 0]
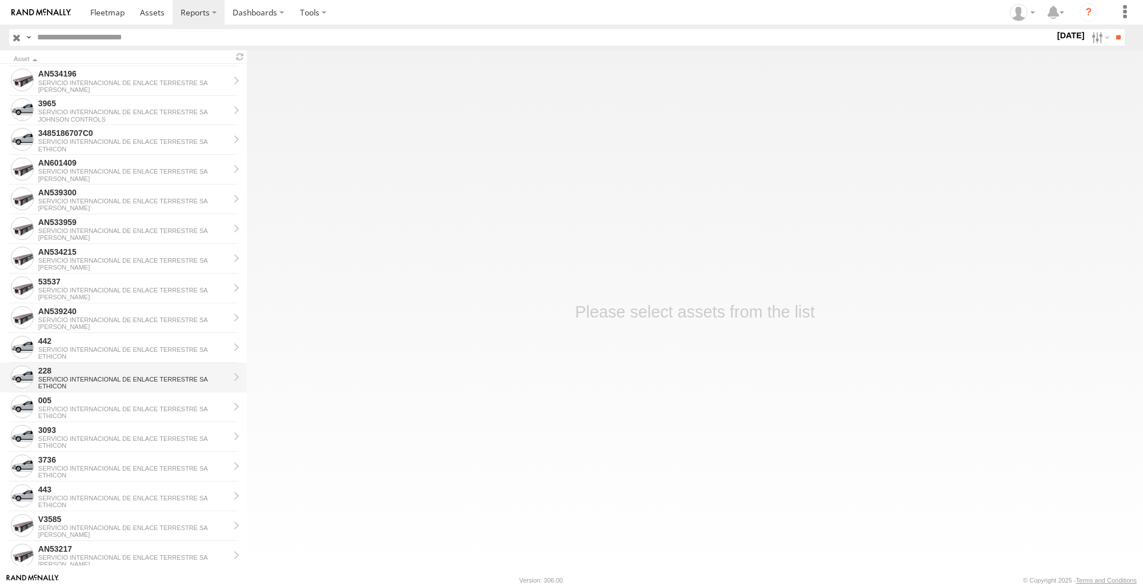
click at [107, 372] on div "228" at bounding box center [133, 371] width 191 height 10
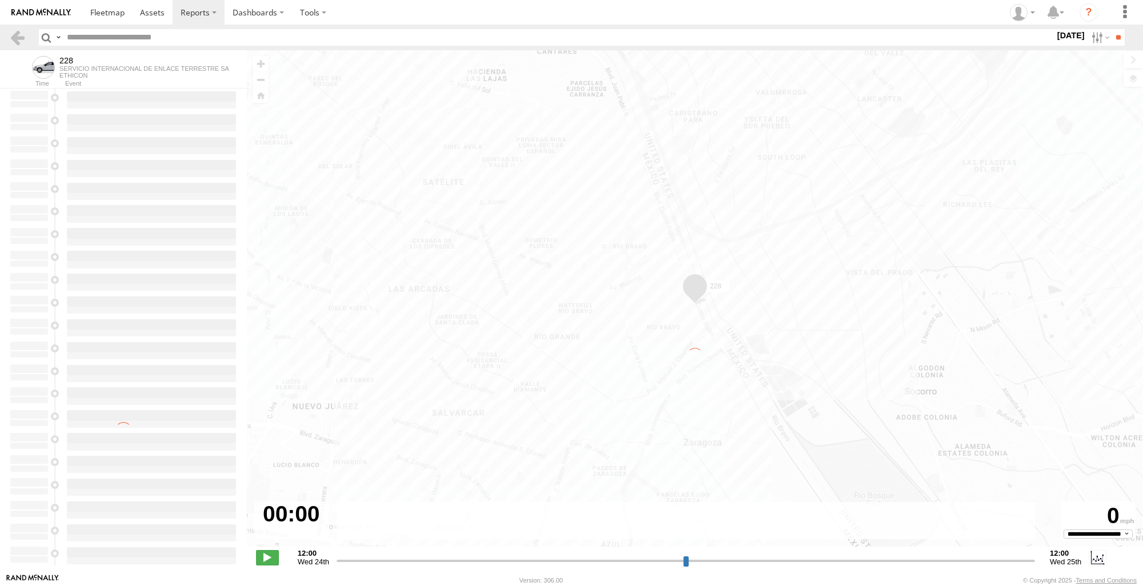
type input "**********"
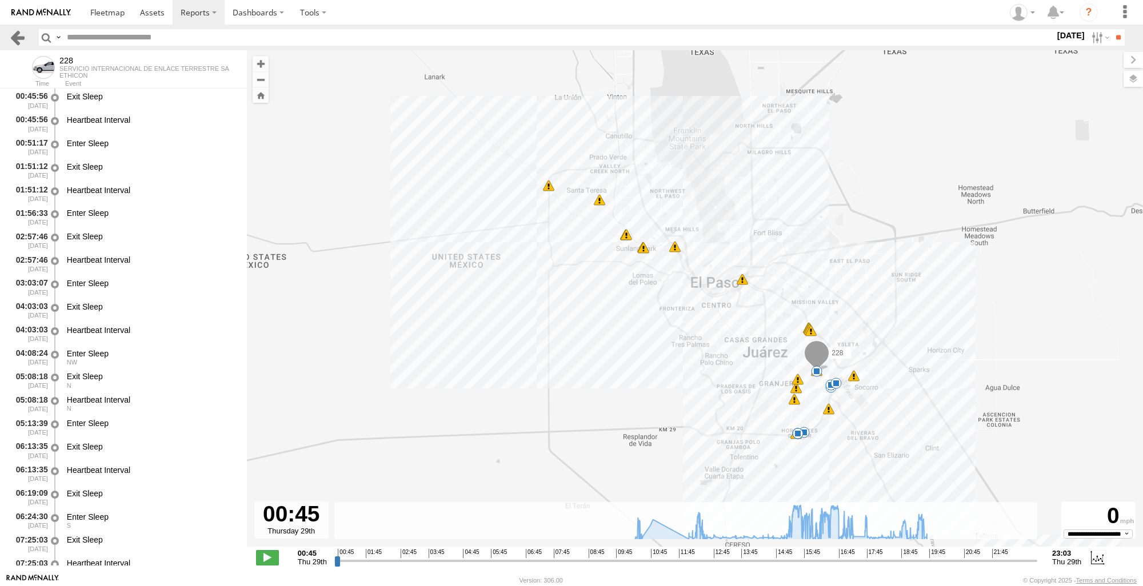
click at [15, 40] on link at bounding box center [17, 37] width 17 height 17
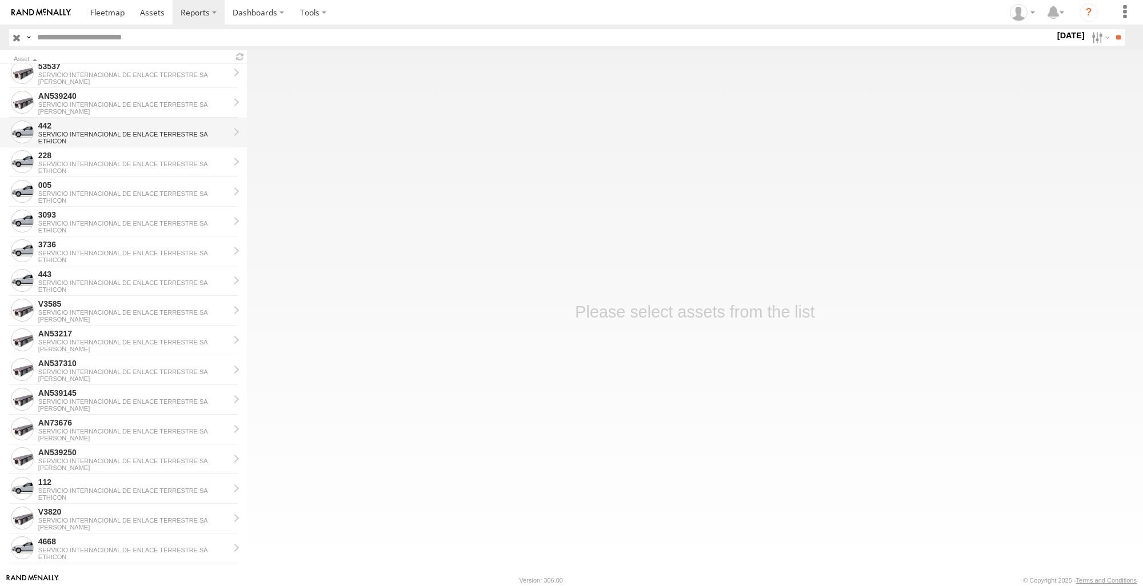
scroll to position [947, 0]
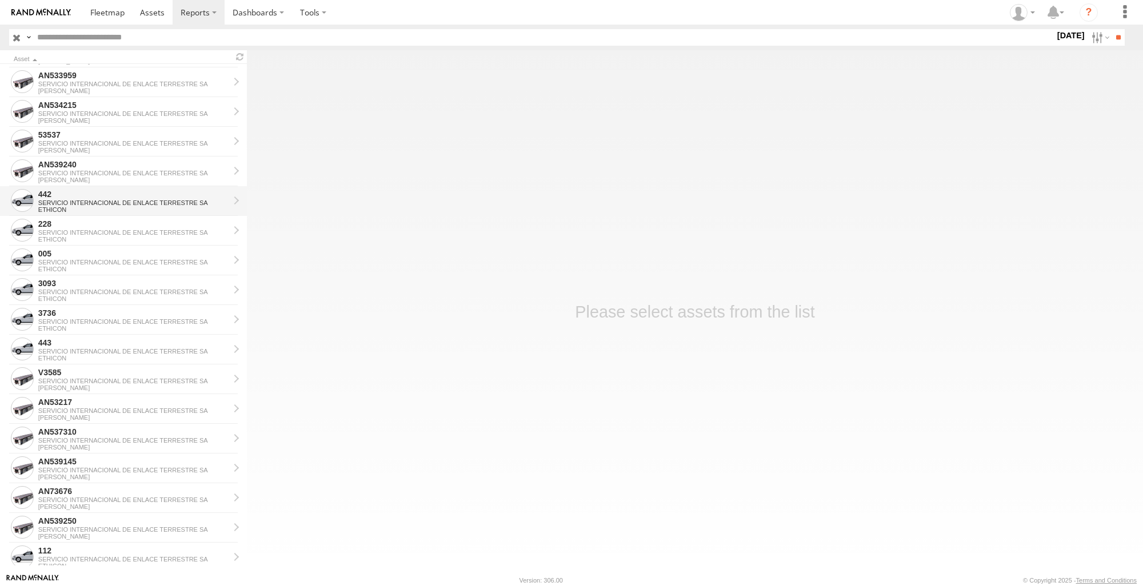
click at [97, 196] on div "442" at bounding box center [133, 194] width 191 height 10
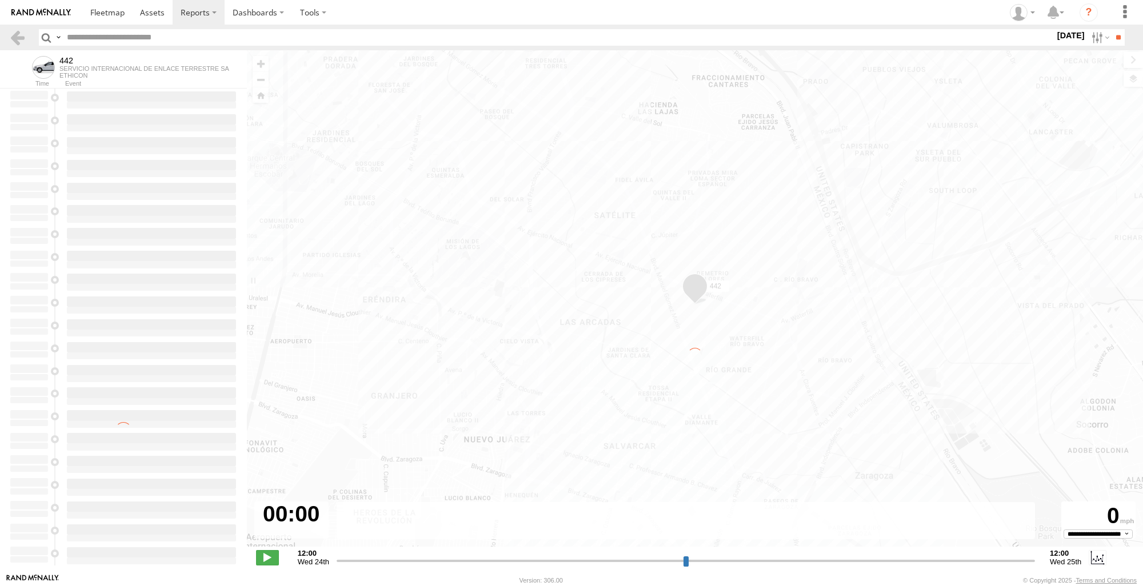
type input "**********"
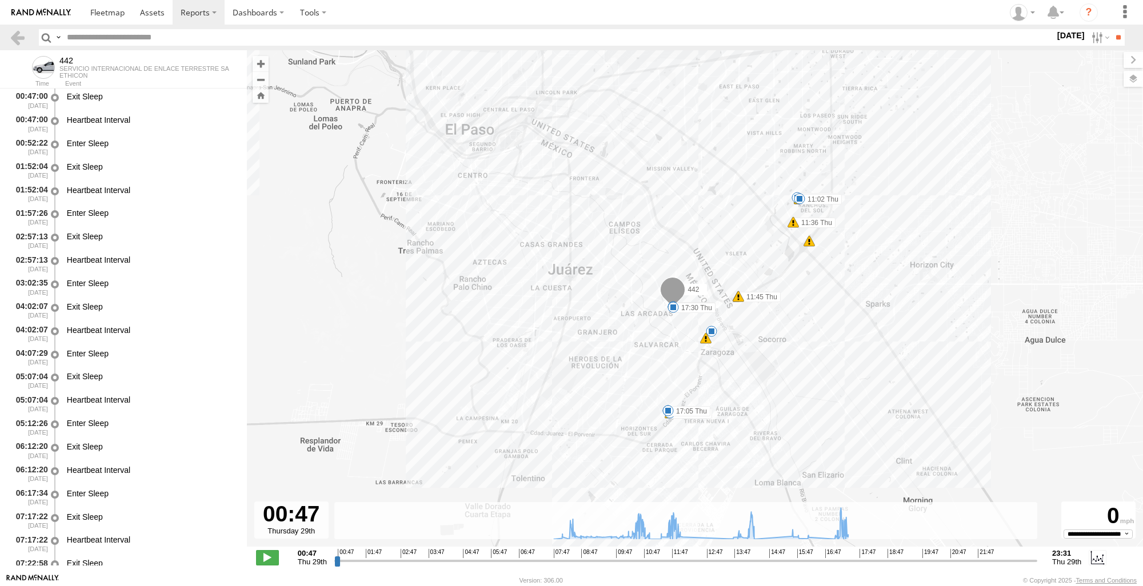
drag, startPoint x: 787, startPoint y: 399, endPoint x: 803, endPoint y: 378, distance: 27.0
click at [803, 378] on div "442 08:05 Thu 10:53 Thu 10:56 Thu 10:56 Thu 11:02 Thu 11:36 Thu 11:45 Thu 11:45…" at bounding box center [695, 304] width 896 height 509
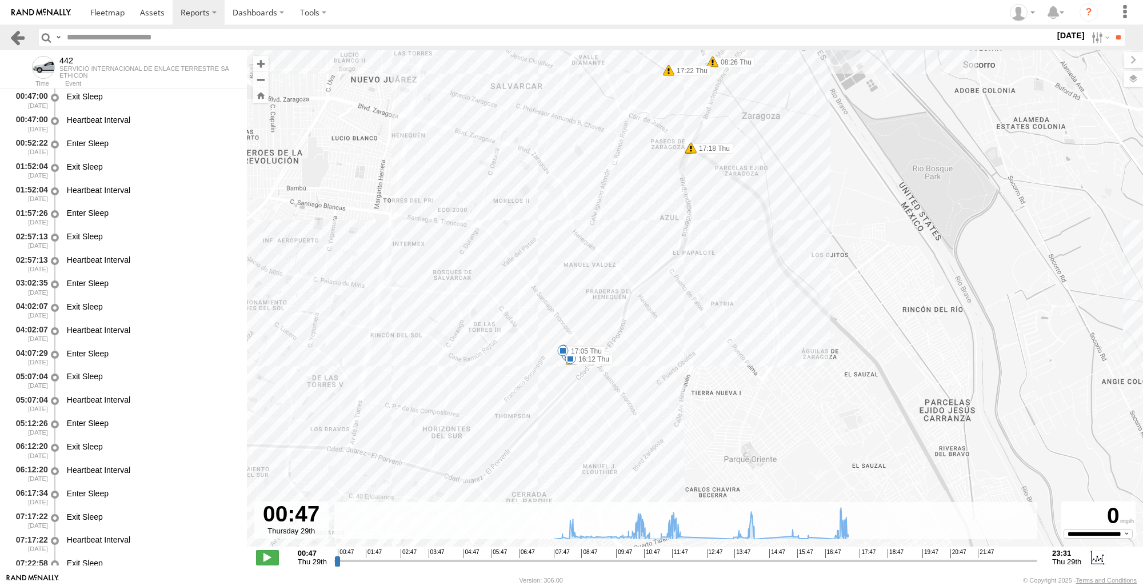
click at [19, 35] on link at bounding box center [17, 37] width 17 height 17
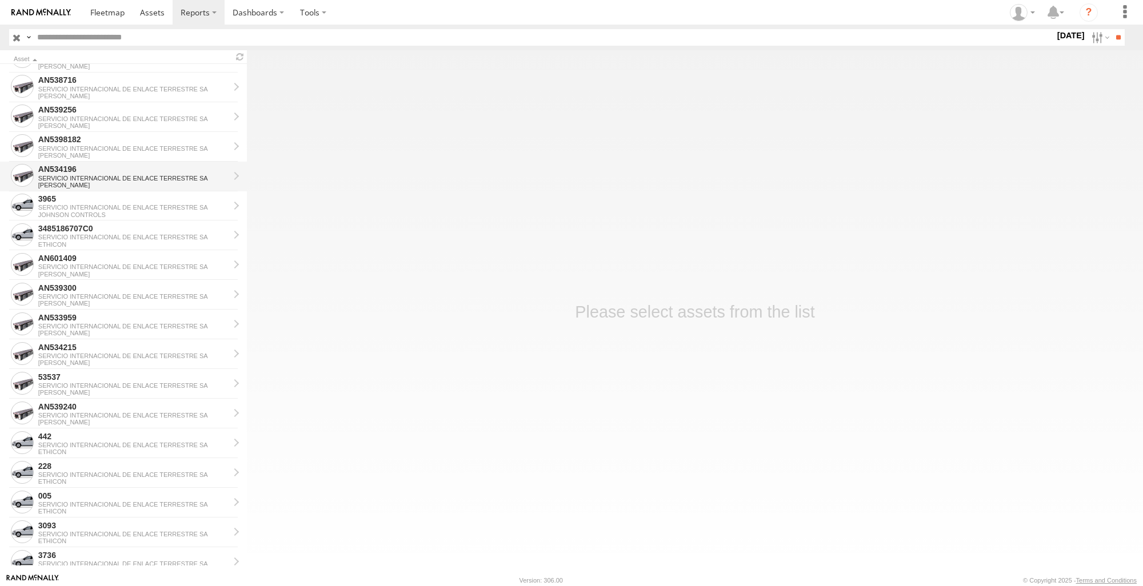
scroll to position [743, 0]
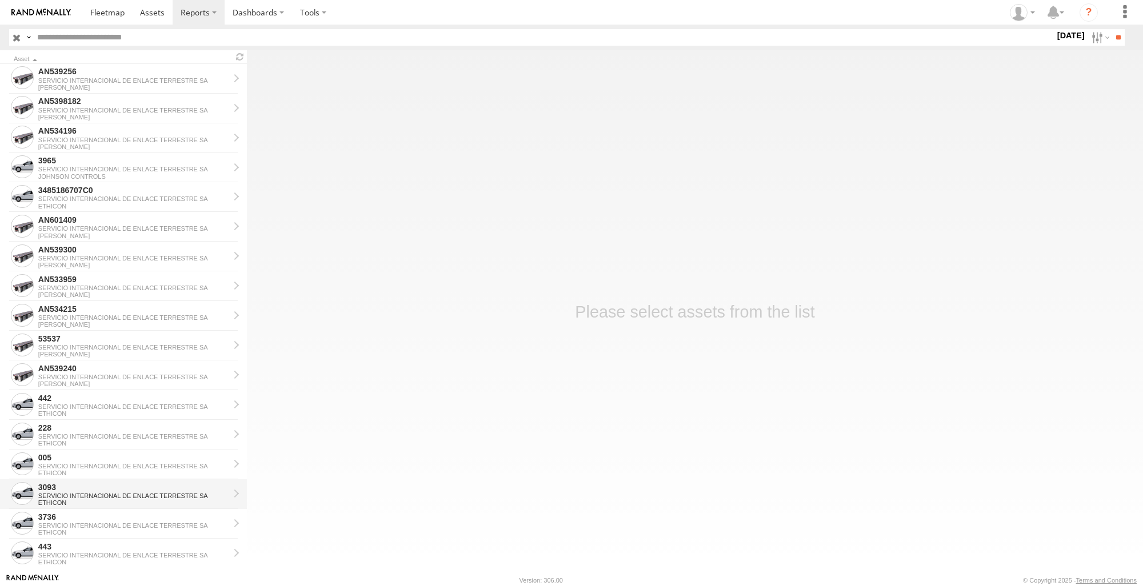
click at [81, 496] on div "SERVICIO INTERNACIONAL DE ENLACE TERRESTRE SA" at bounding box center [133, 496] width 191 height 7
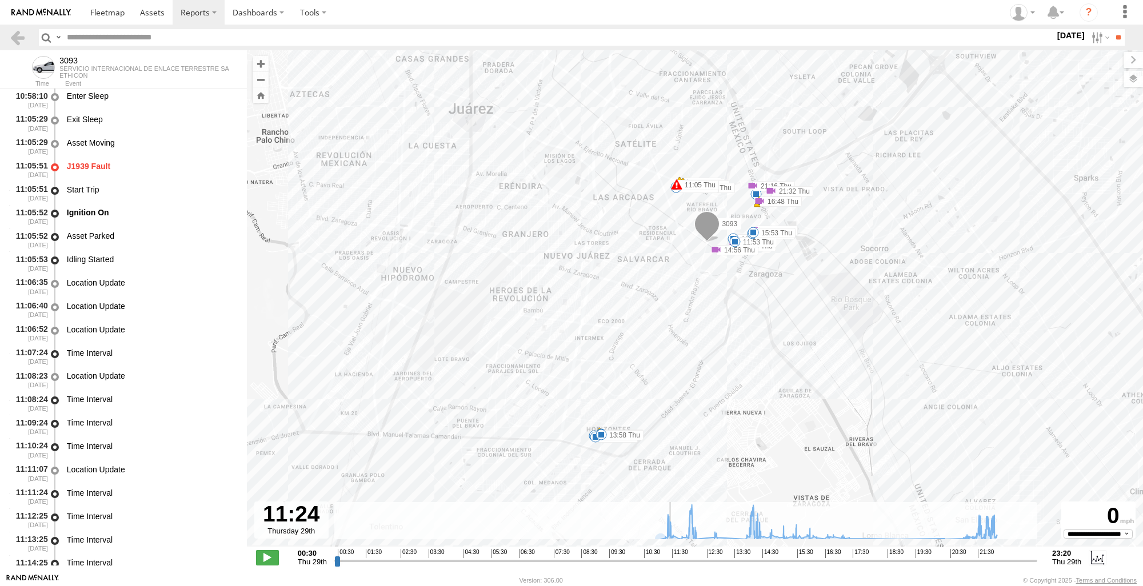
scroll to position [3047, 0]
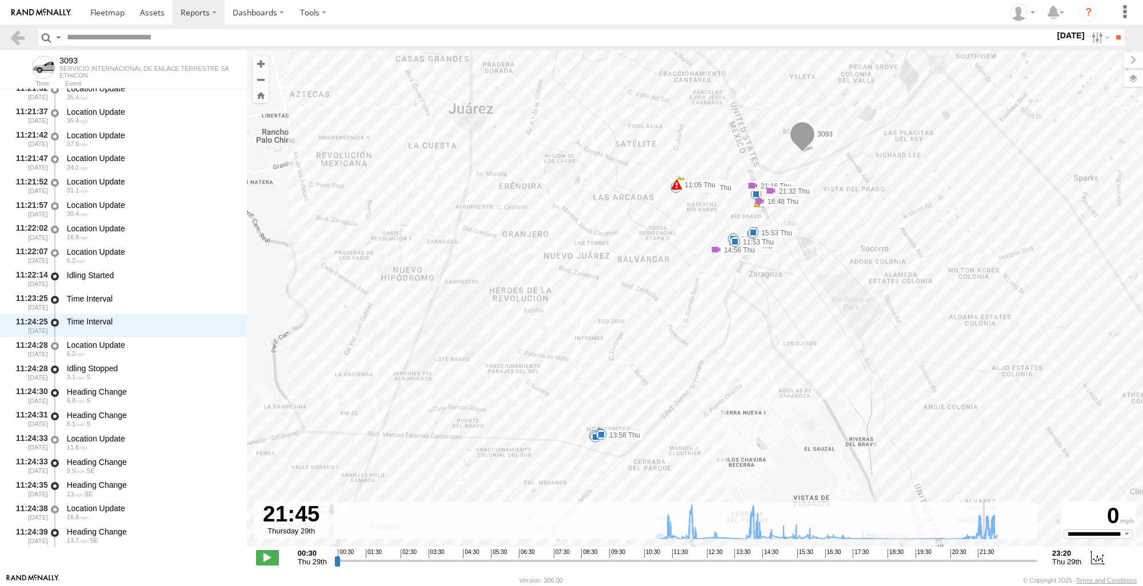
drag, startPoint x: 340, startPoint y: 563, endPoint x: 985, endPoint y: 537, distance: 645.7
type input "**********"
click at [985, 555] on input "range" at bounding box center [685, 560] width 703 height 11
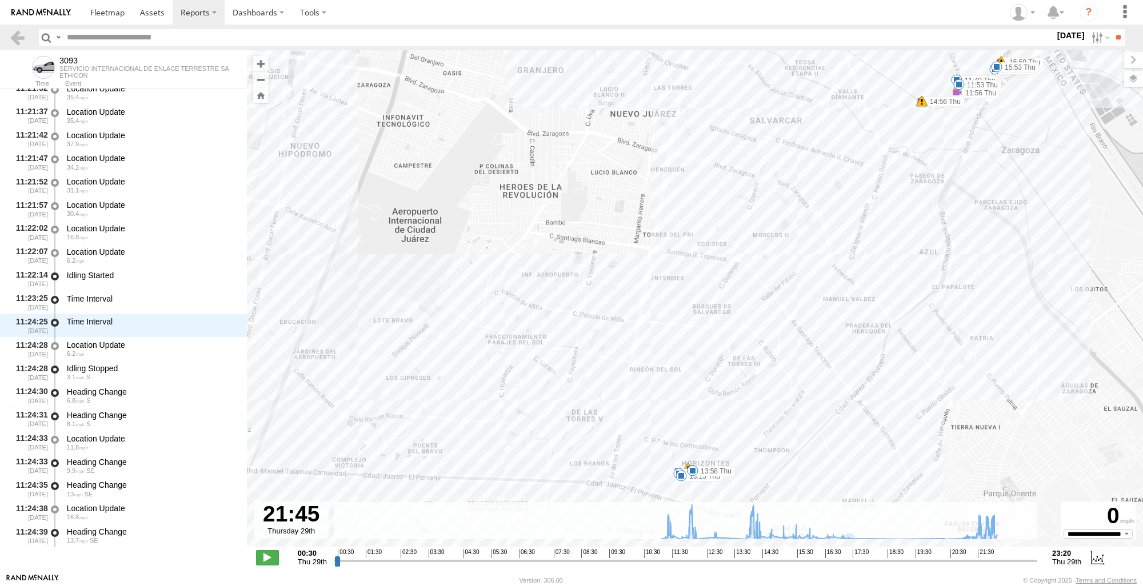
click at [682, 486] on div "3093 11:05 Thu 11:19 Thu 11:19 Thu 11:19 Thu 11:19 Thu 11:19 Thu 11:40 Thu 11:5…" at bounding box center [695, 304] width 896 height 509
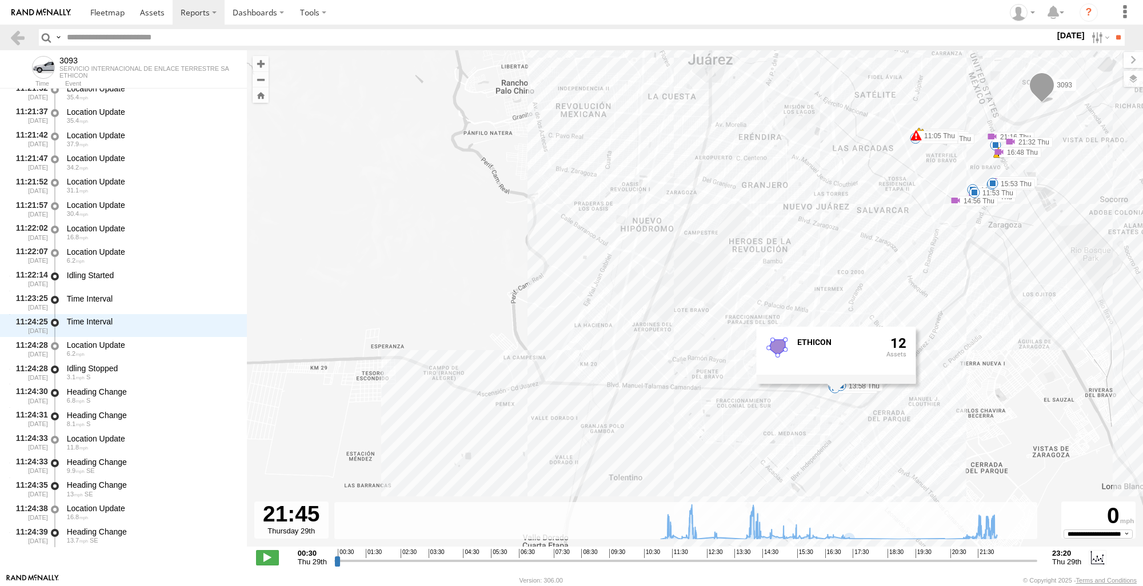
drag, startPoint x: 884, startPoint y: 355, endPoint x: 1101, endPoint y: 333, distance: 218.4
click at [1101, 333] on div "3093 11:05 Thu 11:19 Thu 11:19 Thu 11:19 Thu 11:19 Thu 11:19 Thu 11:40 Thu 11:5…" at bounding box center [695, 304] width 896 height 509
click at [1006, 399] on div "3093 11:05 Thu 11:19 Thu 11:19 Thu 11:19 Thu 11:19 Thu 11:19 Thu 11:40 Thu 11:5…" at bounding box center [695, 304] width 896 height 509
click at [15, 30] on link at bounding box center [17, 37] width 17 height 17
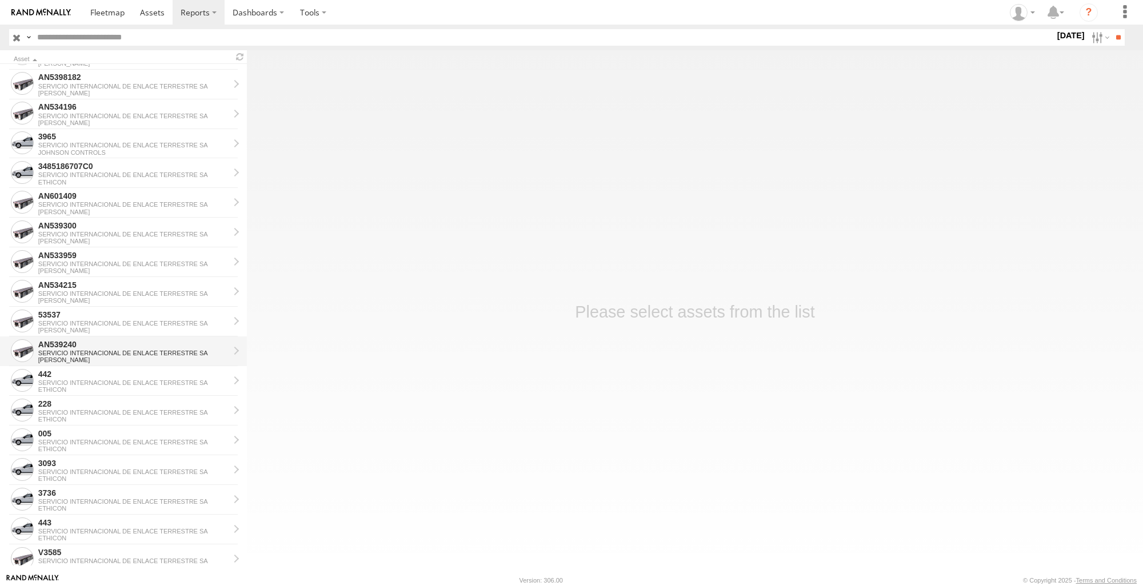
scroll to position [653, 0]
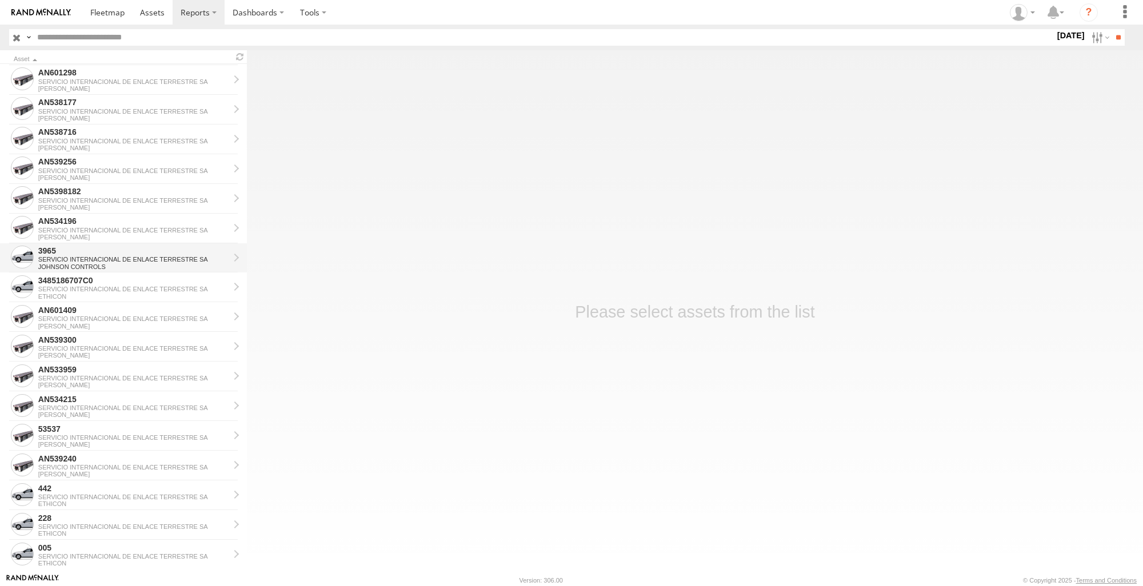
click at [114, 263] on div "JOHNSON CONTROLS" at bounding box center [133, 266] width 191 height 7
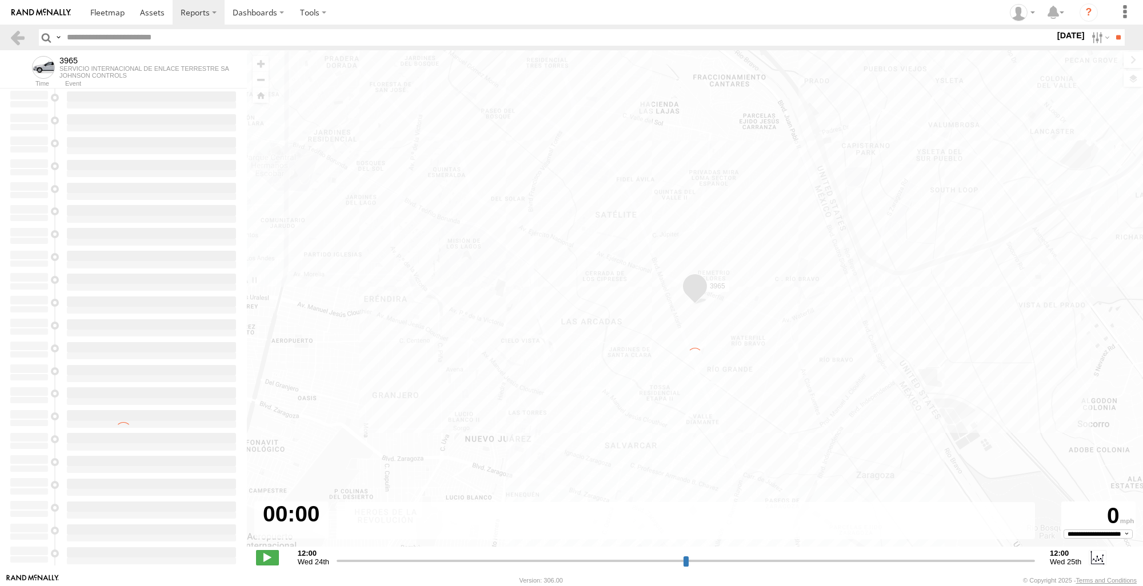
type input "**********"
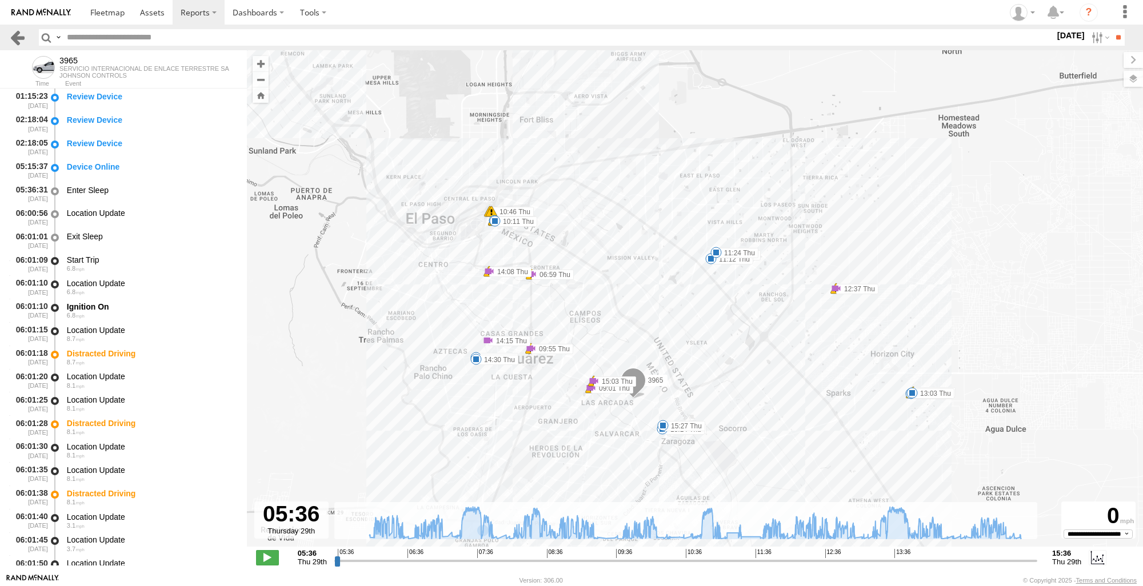
click at [18, 39] on link at bounding box center [17, 37] width 17 height 17
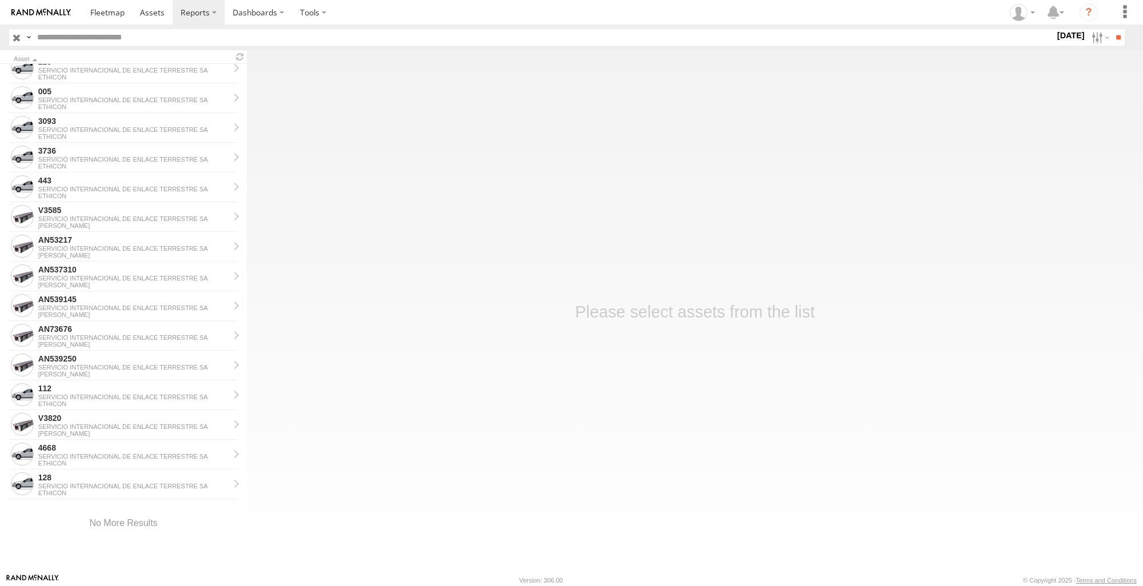
scroll to position [1110, 0]
click at [94, 395] on div "SERVICIO INTERNACIONAL DE ENLACE TERRESTRE SA" at bounding box center [133, 397] width 191 height 7
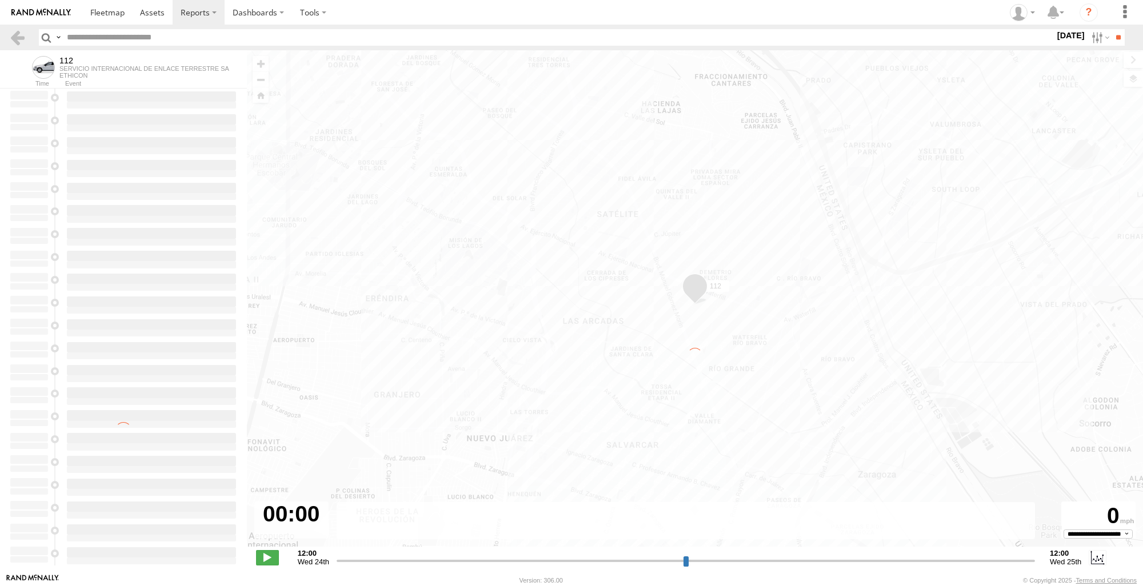
type input "**********"
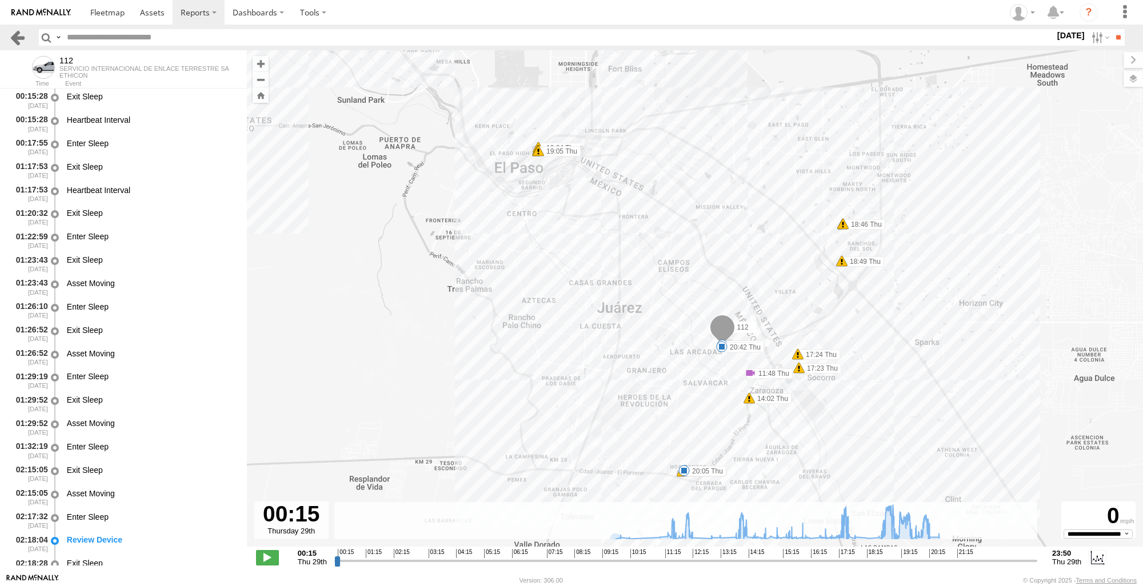
click at [11, 31] on link at bounding box center [17, 37] width 17 height 17
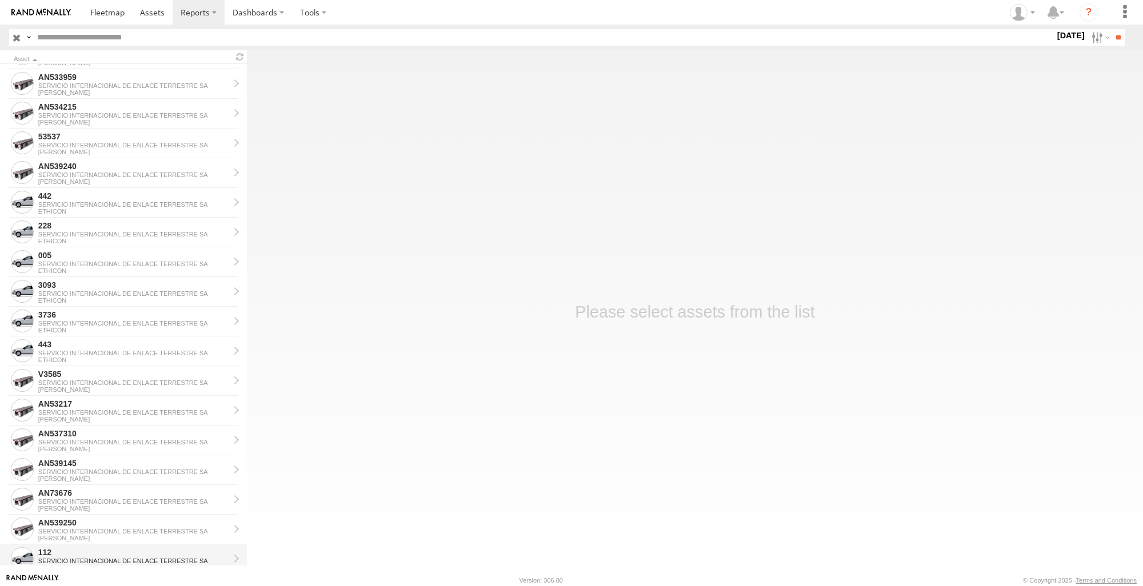
scroll to position [1061, 0]
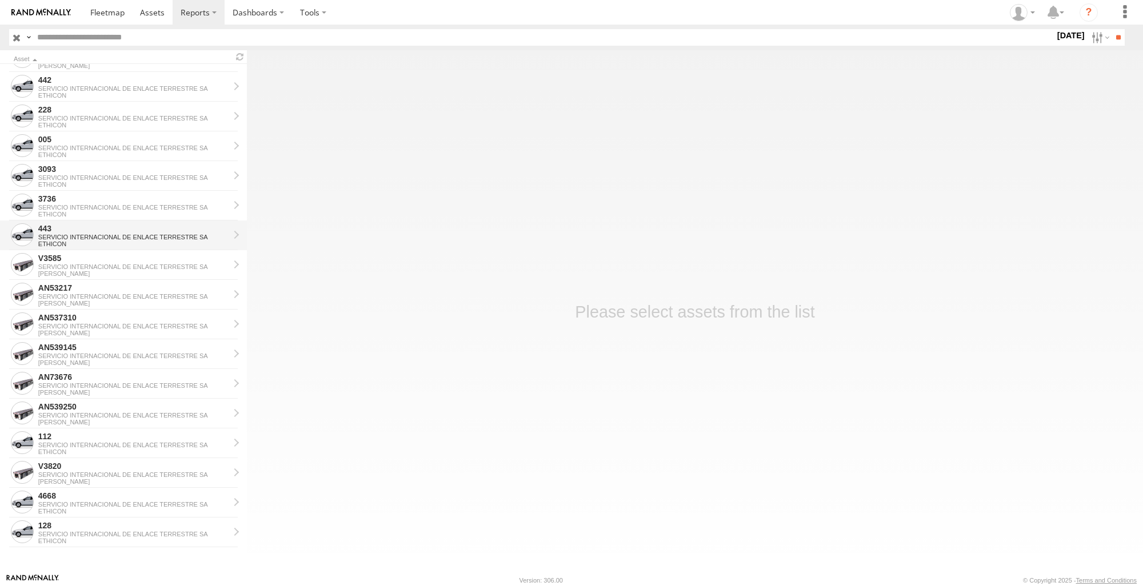
click at [96, 230] on div "443" at bounding box center [133, 228] width 191 height 10
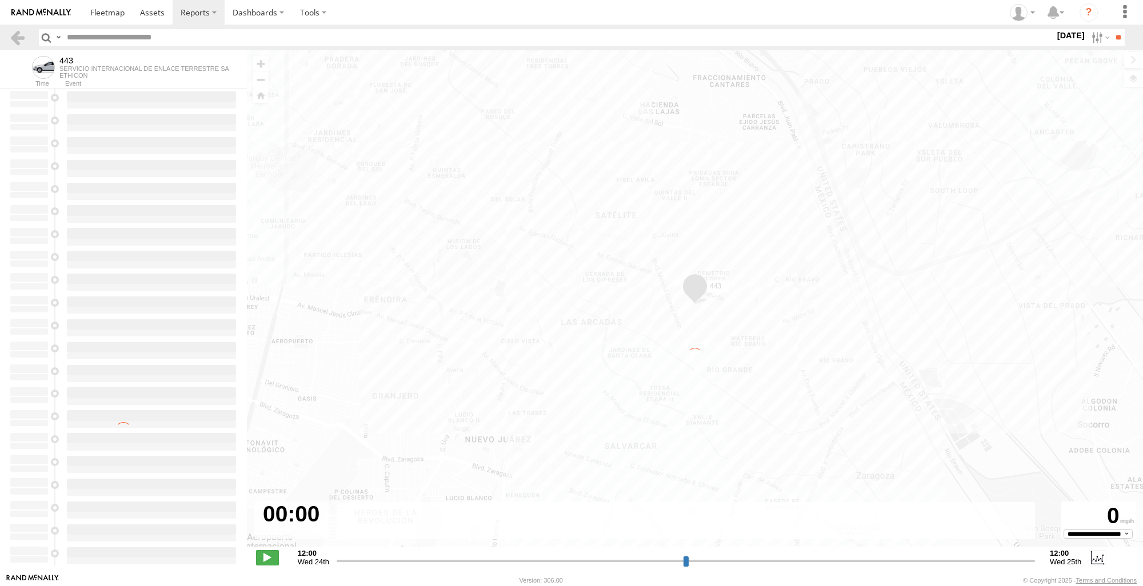
type input "**********"
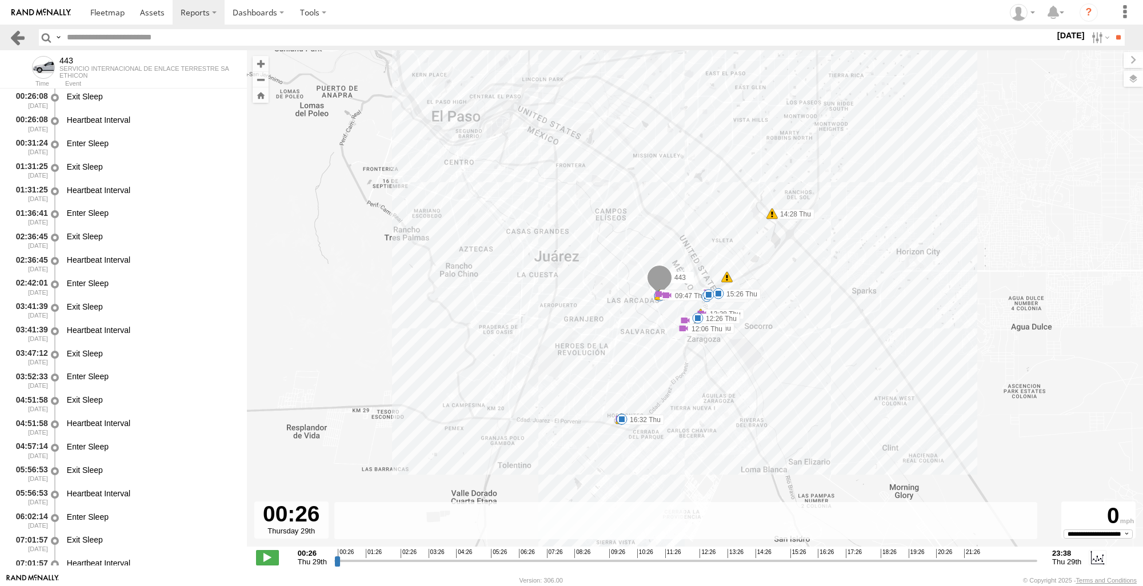
click at [13, 34] on link at bounding box center [17, 37] width 17 height 17
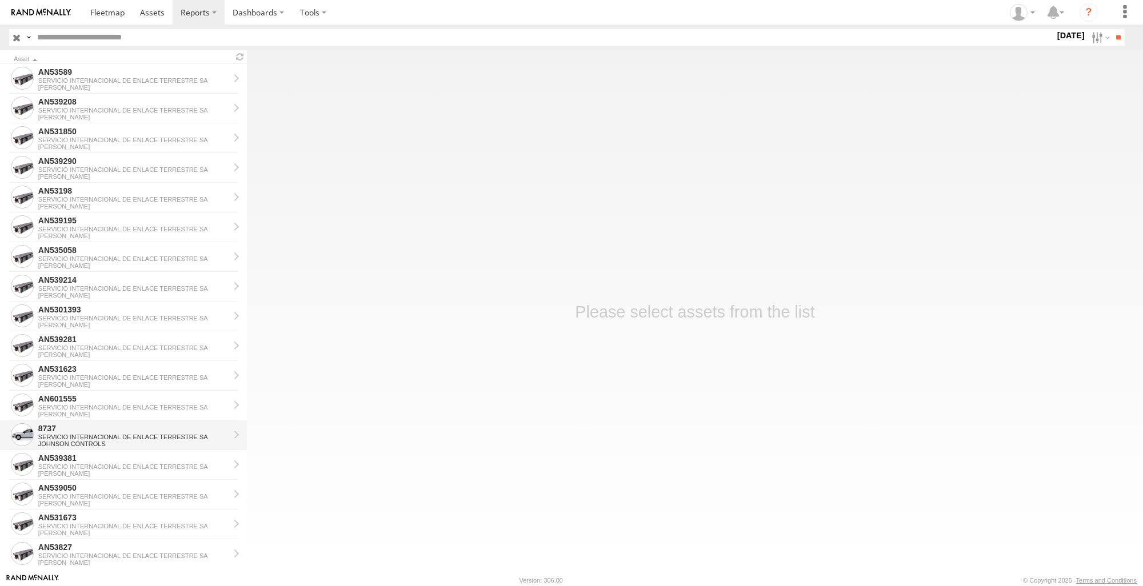
click at [110, 431] on div "8737" at bounding box center [133, 428] width 191 height 10
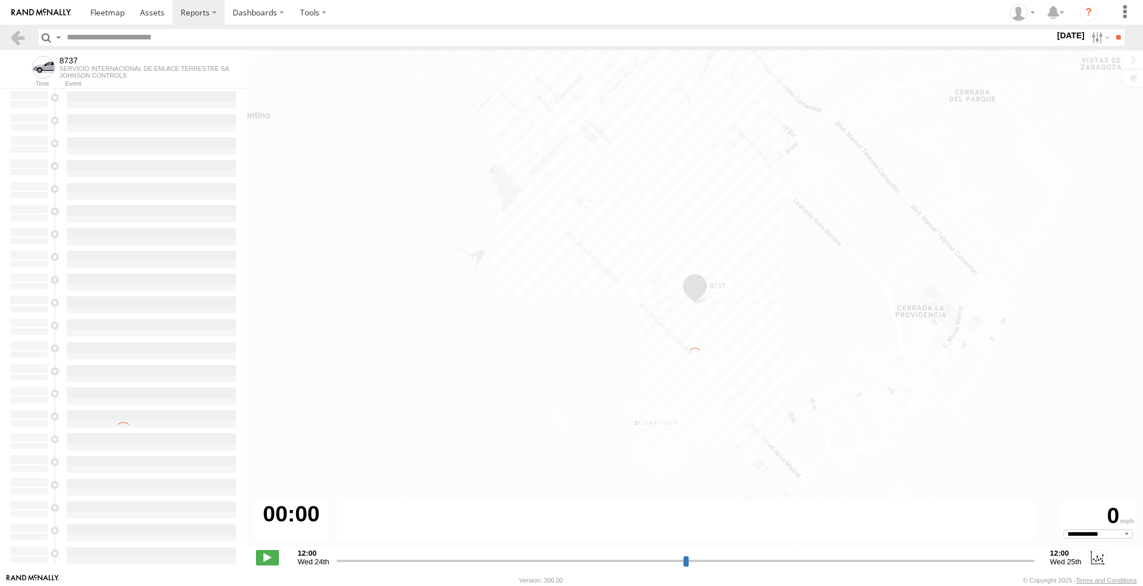
type input "**********"
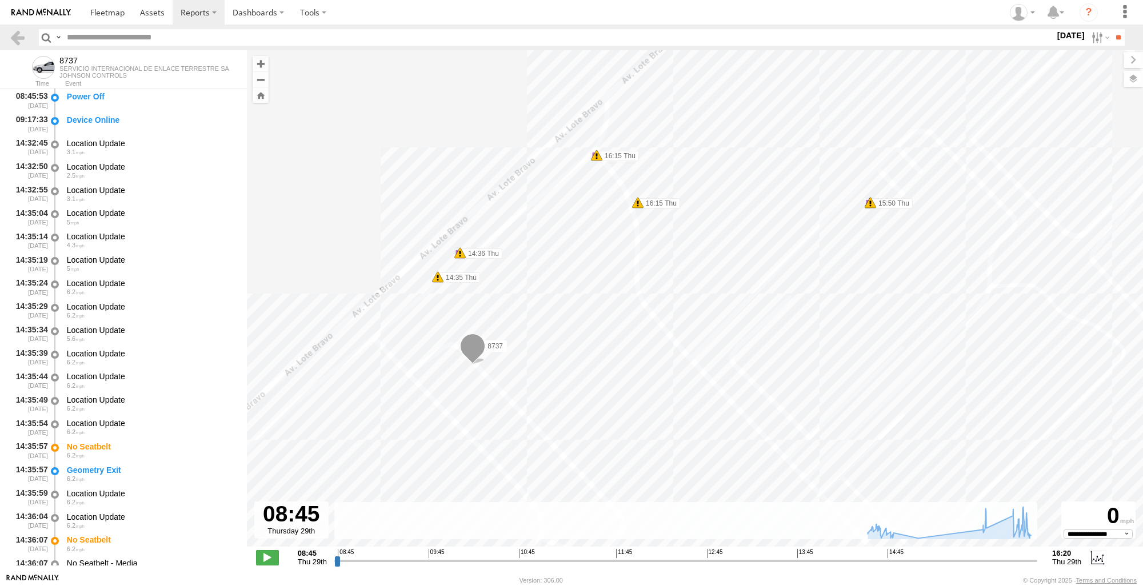
click at [25, 42] on section at bounding box center [19, 37] width 21 height 17
click at [11, 38] on link at bounding box center [17, 37] width 17 height 17
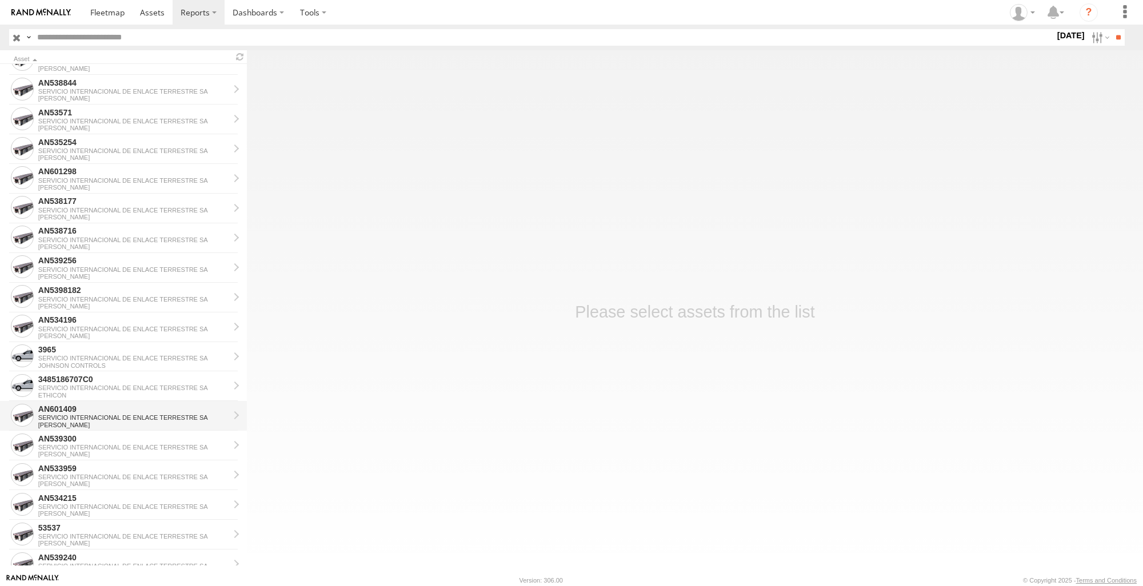
scroll to position [571, 0]
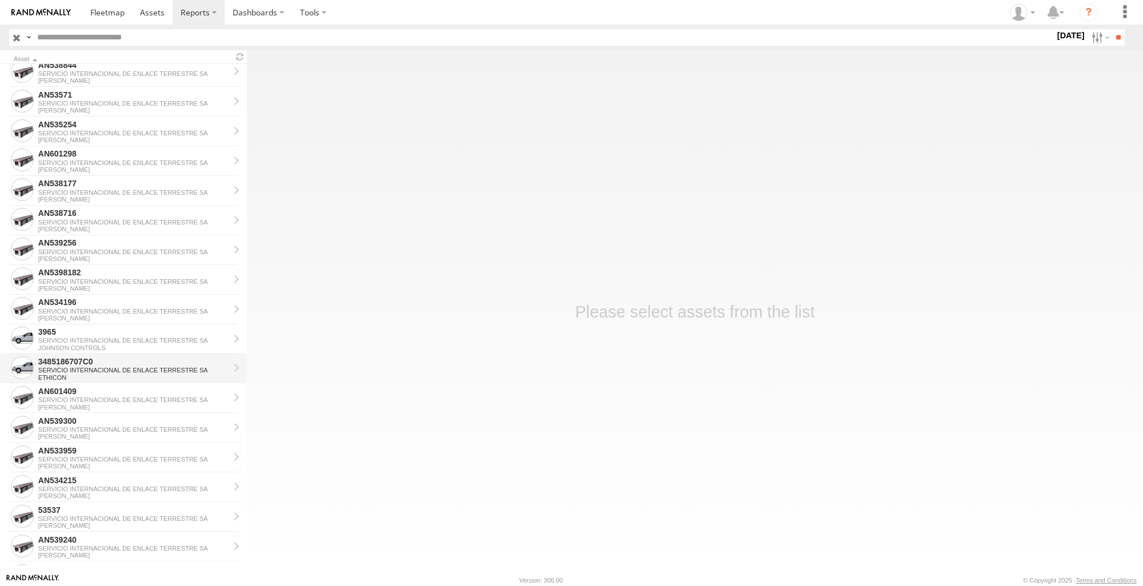
click at [105, 364] on div "3485186707C0" at bounding box center [133, 362] width 191 height 10
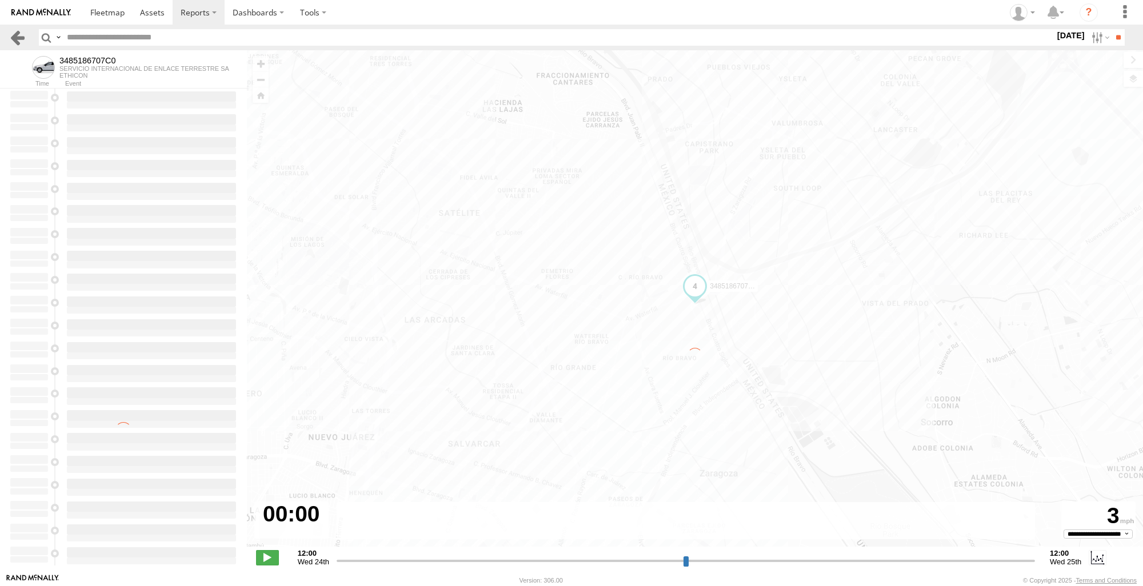
click at [19, 32] on link at bounding box center [17, 37] width 17 height 17
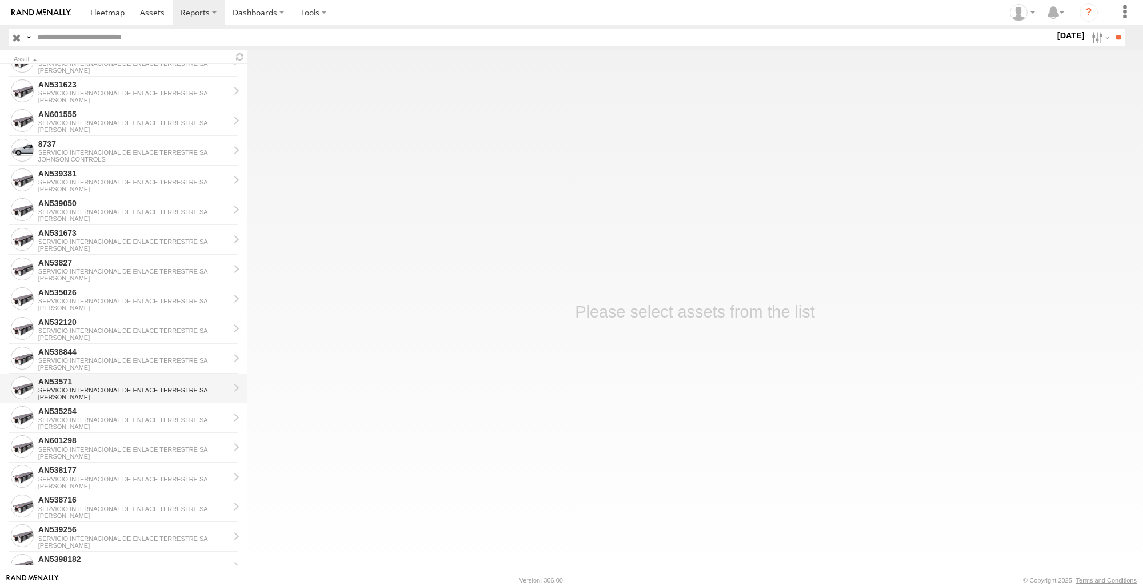
scroll to position [286, 0]
drag, startPoint x: 87, startPoint y: 312, endPoint x: 84, endPoint y: 387, distance: 75.5
drag, startPoint x: 84, startPoint y: 387, endPoint x: 311, endPoint y: 397, distance: 227.1
click at [326, 392] on main "Asset AN53589 SERVICIO INTERNACIONAL DE ENLACE TERRESTRE SA JOHNSON AN539208 SE…" at bounding box center [571, 311] width 1143 height 523
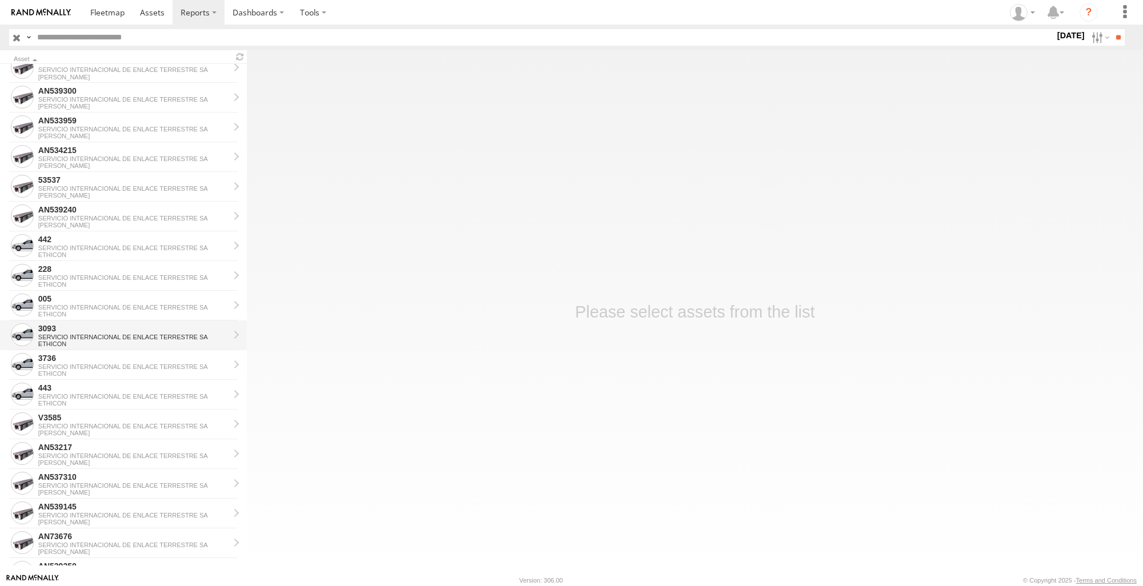
scroll to position [914, 0]
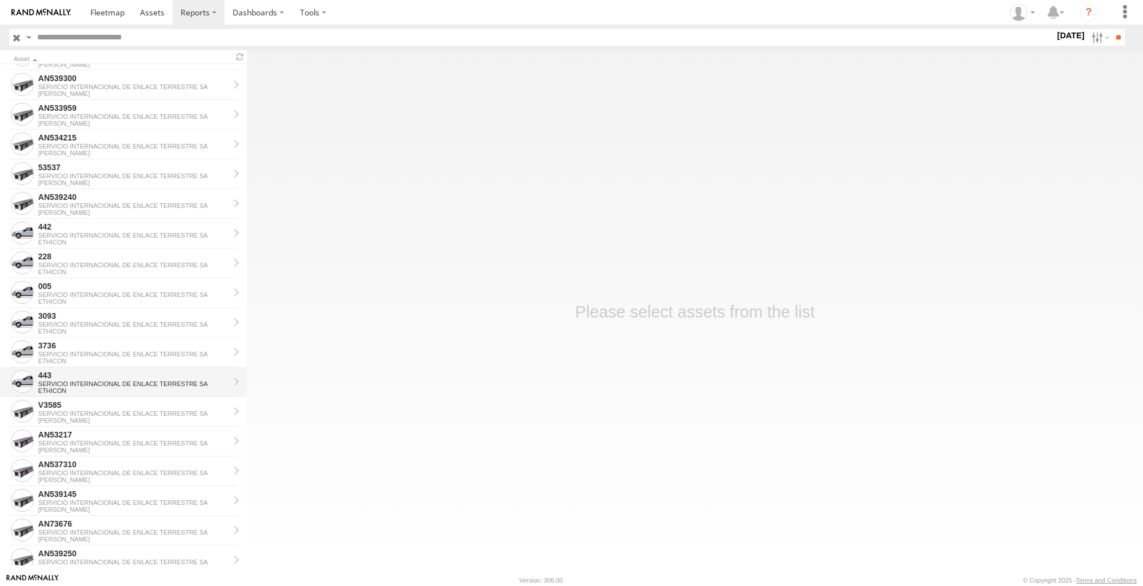
click at [93, 386] on div "SERVICIO INTERNACIONAL DE ENLACE TERRESTRE SA" at bounding box center [133, 384] width 191 height 7
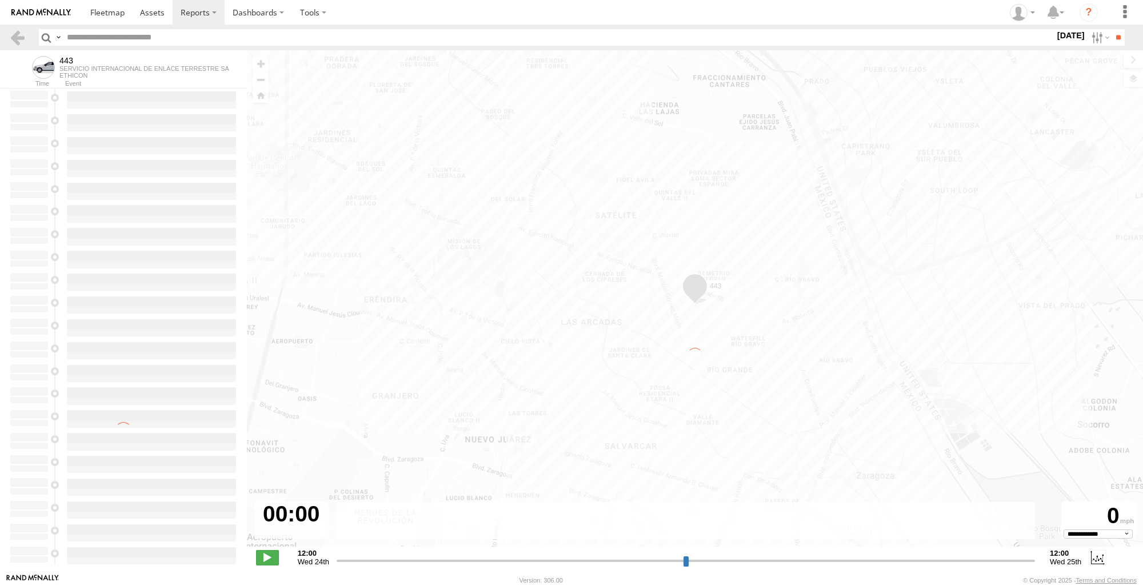
select select "**********"
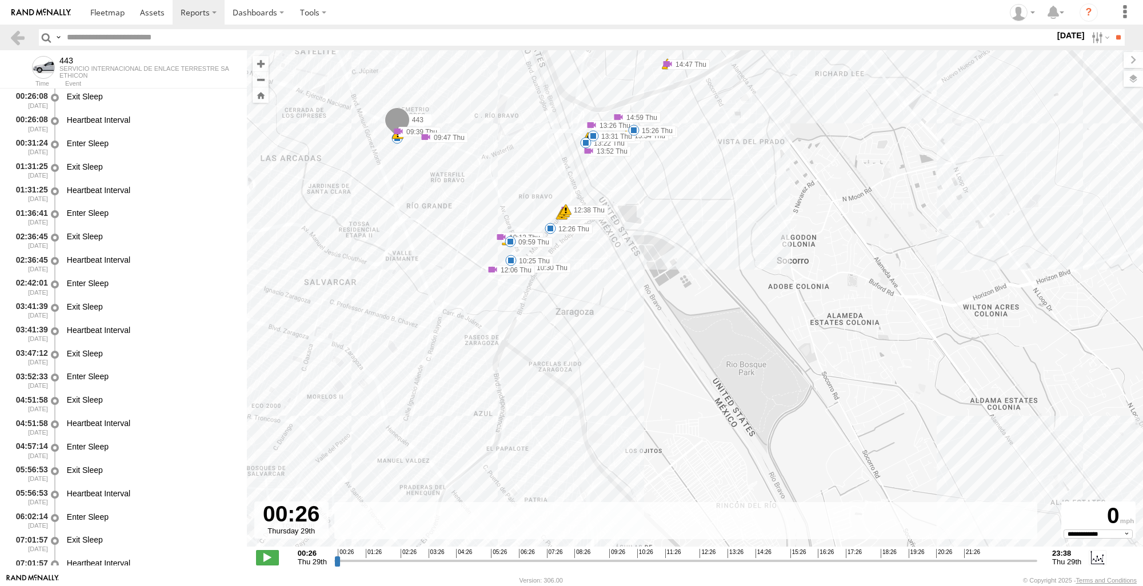
drag, startPoint x: 775, startPoint y: 195, endPoint x: 770, endPoint y: 190, distance: 6.5
click at [779, 187] on div "443 09:39 Thu 09:47 Thu 10:13 Thu 10:30 Thu 10:42 Thu 10:59 Thu 12:06 Thu 12:26…" at bounding box center [695, 304] width 896 height 509
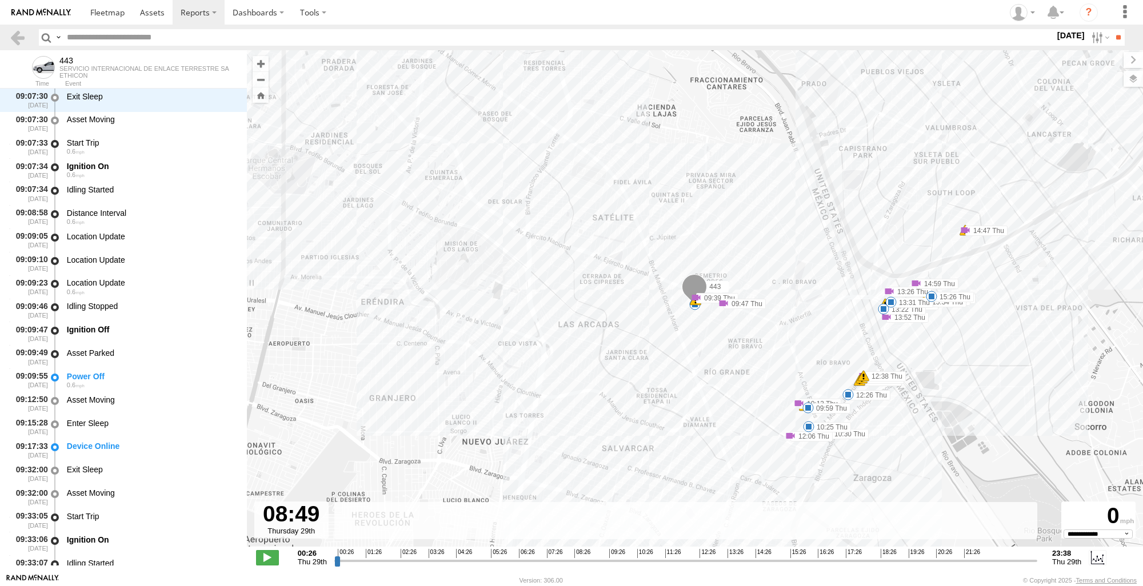
scroll to position [3038, 0]
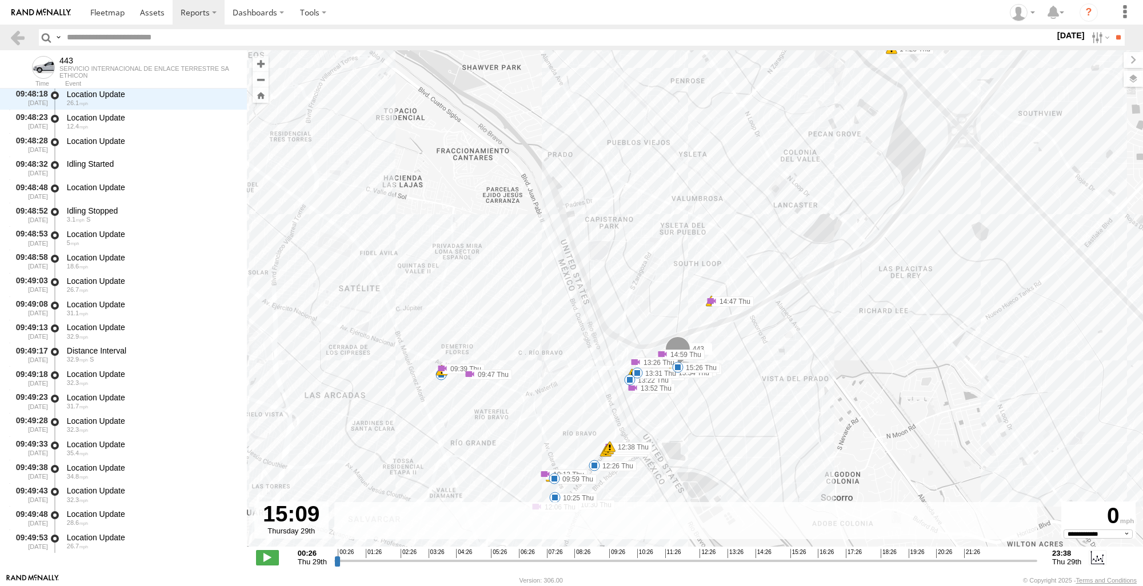
drag, startPoint x: 337, startPoint y: 565, endPoint x: 779, endPoint y: 566, distance: 442.3
click at [779, 566] on input "range" at bounding box center [685, 560] width 703 height 11
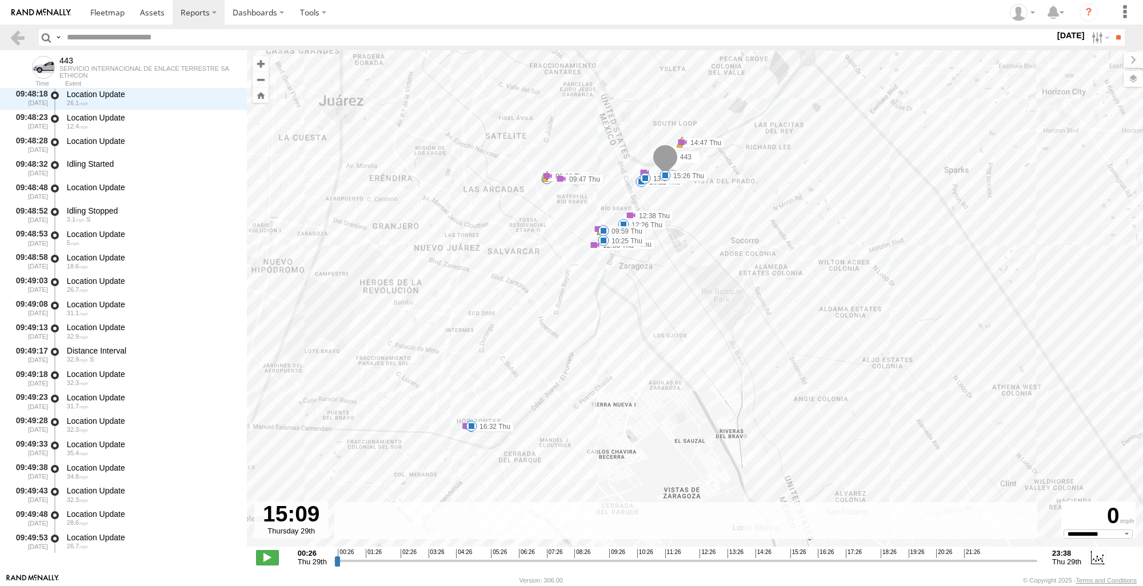
drag, startPoint x: 632, startPoint y: 410, endPoint x: 642, endPoint y: 198, distance: 212.3
click at [642, 198] on div "443 09:39 Thu 09:47 Thu 10:13 Thu 10:30 Thu 10:42 Thu 10:59 Thu 12:06 Thu 12:26…" at bounding box center [695, 304] width 896 height 509
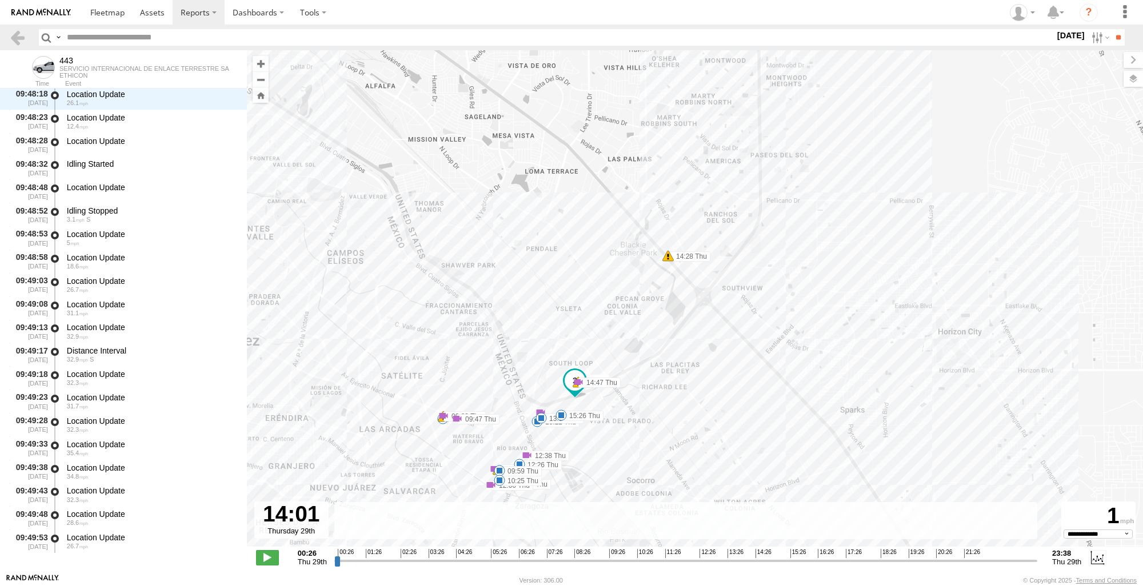
drag, startPoint x: 782, startPoint y: 562, endPoint x: 745, endPoint y: 570, distance: 38.0
click at [745, 566] on input "range" at bounding box center [685, 560] width 703 height 11
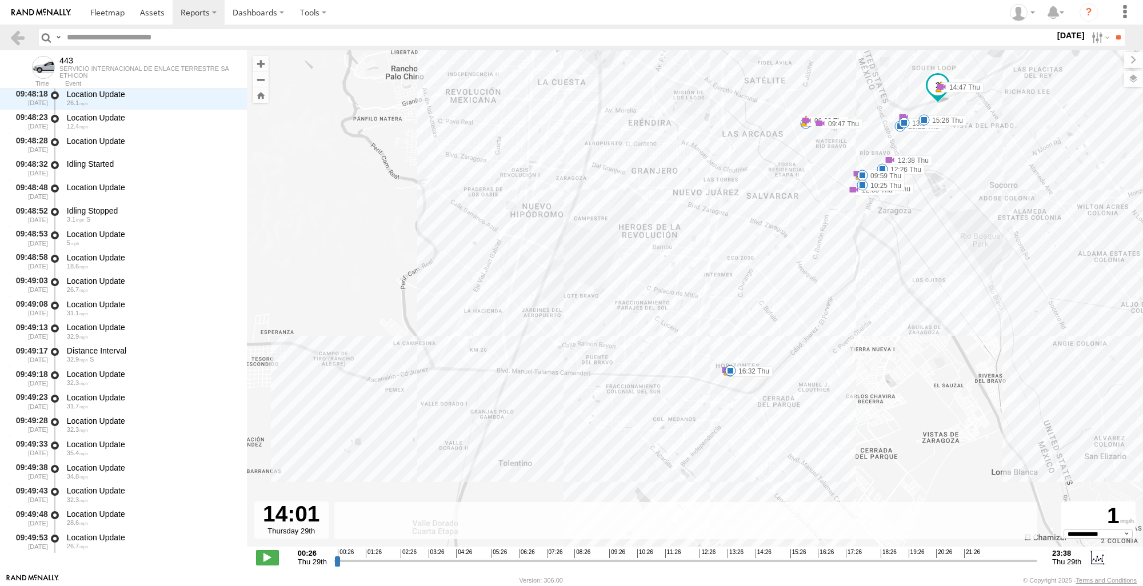
drag, startPoint x: 695, startPoint y: 363, endPoint x: 1058, endPoint y: 69, distance: 467.7
click at [1058, 69] on div "443 09:39 Thu 09:47 Thu 10:13 Thu 10:30 Thu 10:42 Thu 10:59 Thu 12:06 Thu 12:26…" at bounding box center [695, 304] width 896 height 509
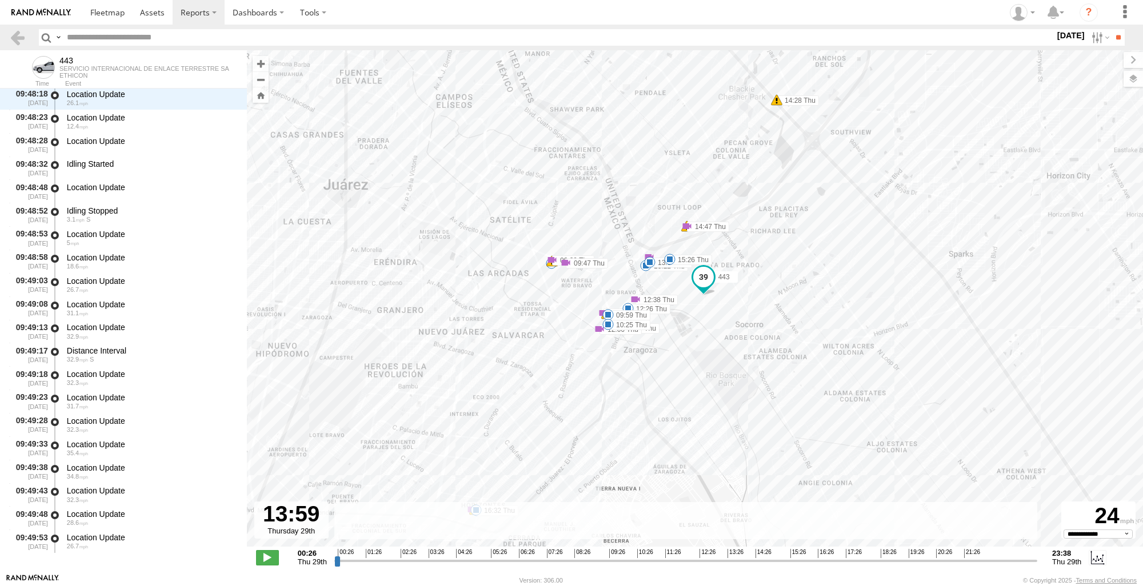
type input "**********"
click at [745, 561] on input "range" at bounding box center [685, 560] width 703 height 11
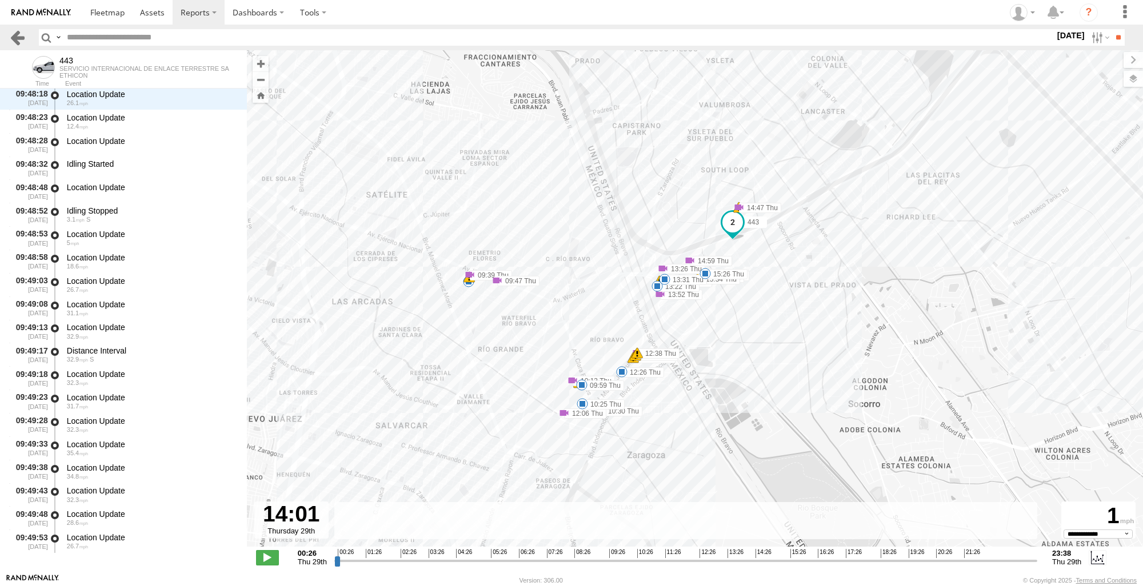
click at [18, 43] on link at bounding box center [17, 37] width 17 height 17
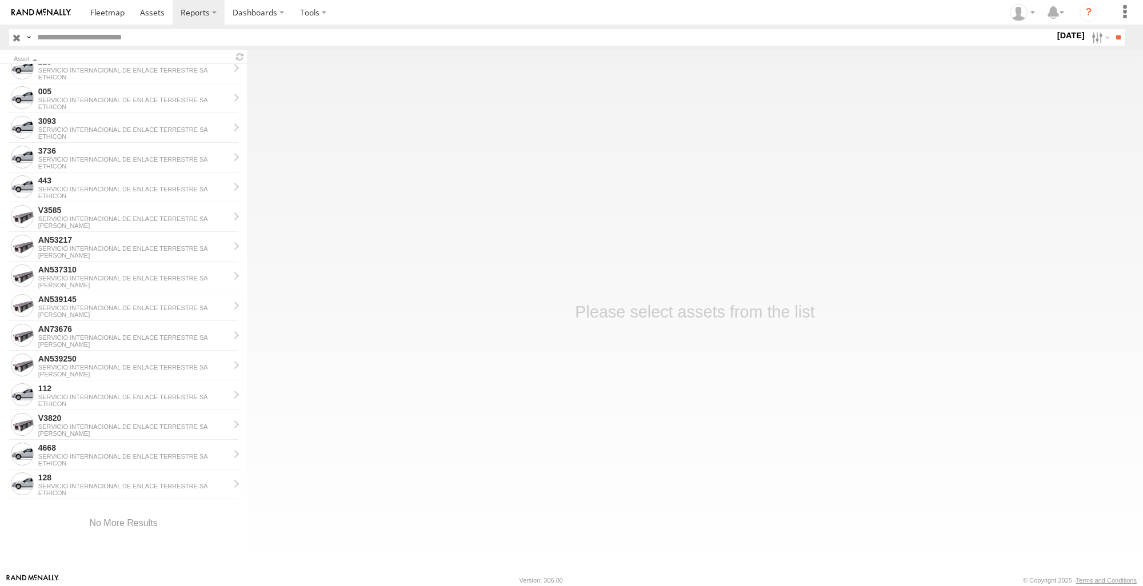
scroll to position [1110, 0]
click at [101, 403] on div "ETHICON" at bounding box center [133, 404] width 191 height 7
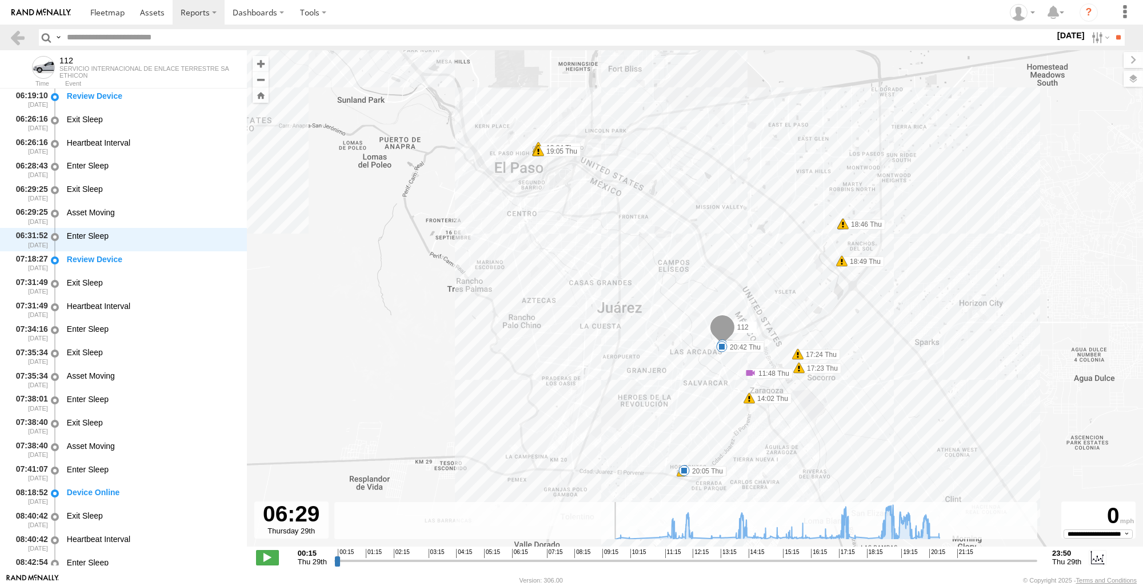
scroll to position [5166, 0]
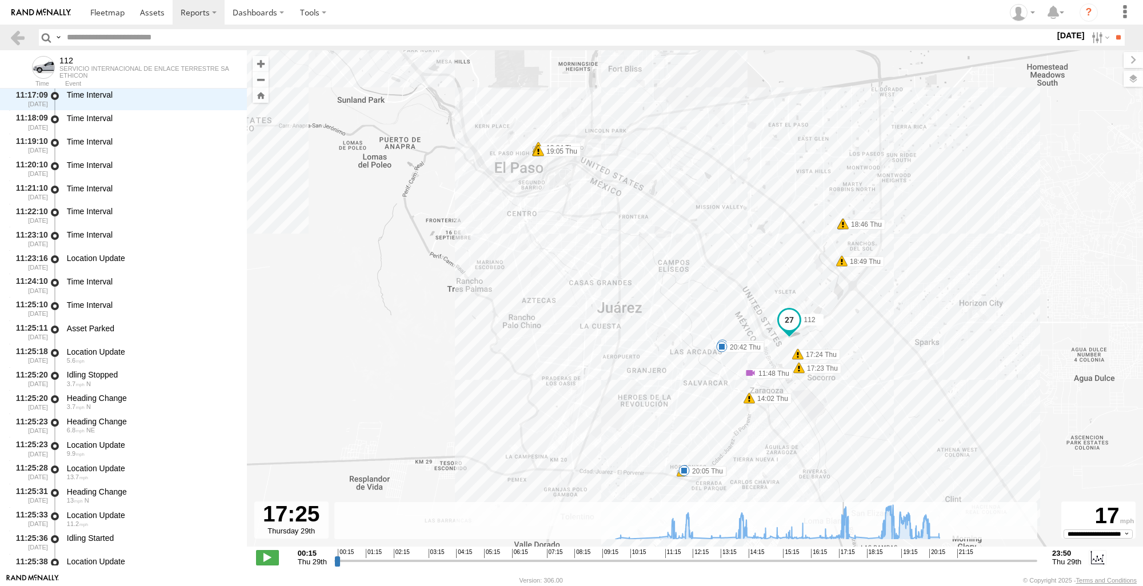
drag, startPoint x: 339, startPoint y: 559, endPoint x: 844, endPoint y: 547, distance: 504.7
type input "**********"
click at [844, 555] on input "range" at bounding box center [685, 560] width 703 height 11
click at [15, 38] on link at bounding box center [17, 37] width 17 height 17
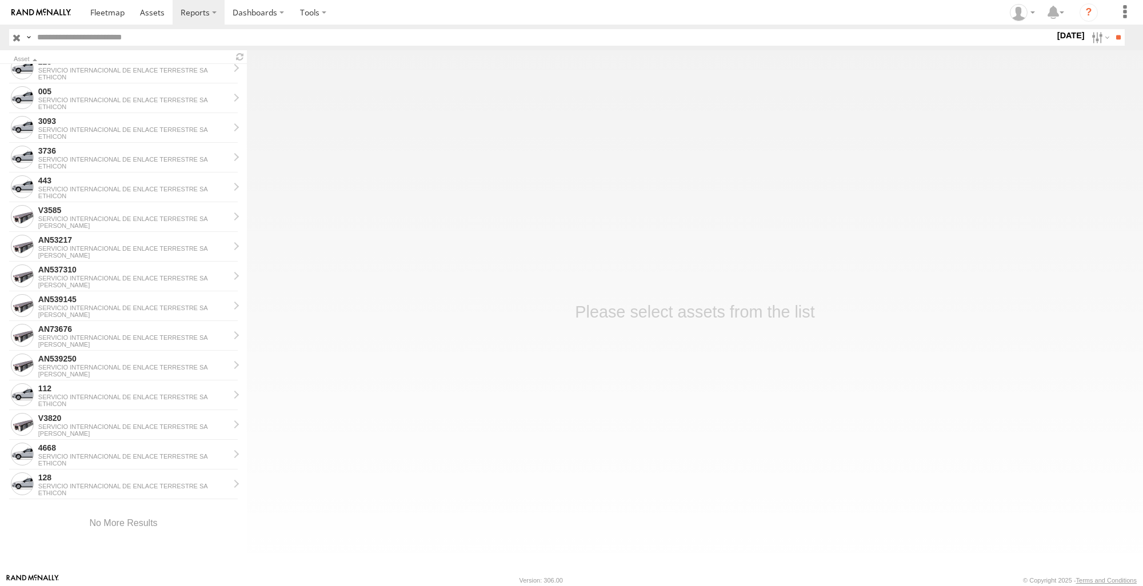
scroll to position [1110, 0]
click at [105, 458] on div "SERVICIO INTERNACIONAL DE ENLACE TERRESTRE SA" at bounding box center [133, 456] width 191 height 7
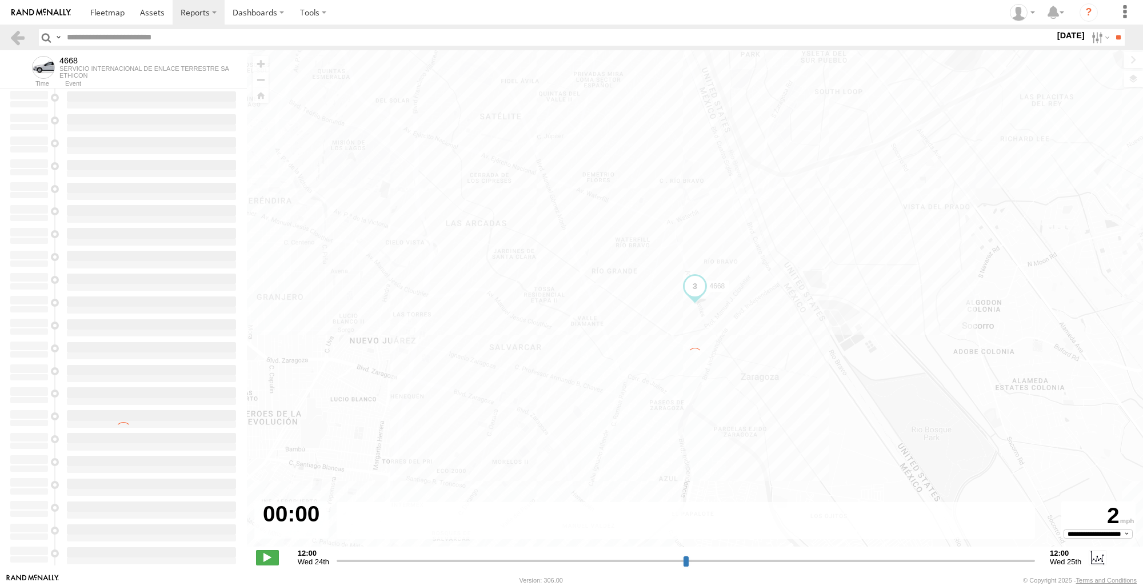
type input "**********"
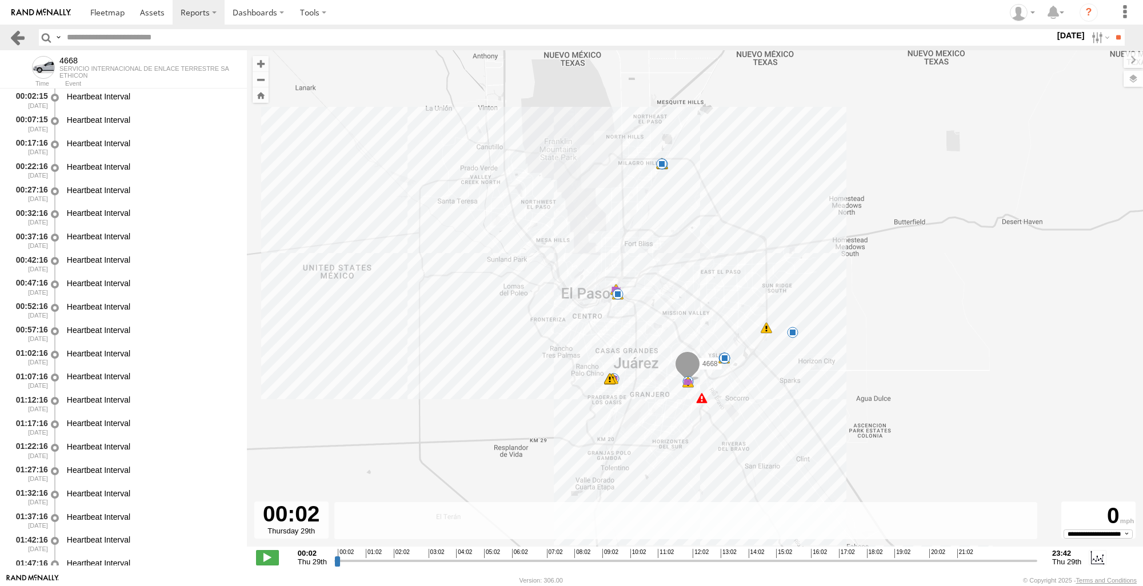
click at [17, 43] on link at bounding box center [17, 37] width 17 height 17
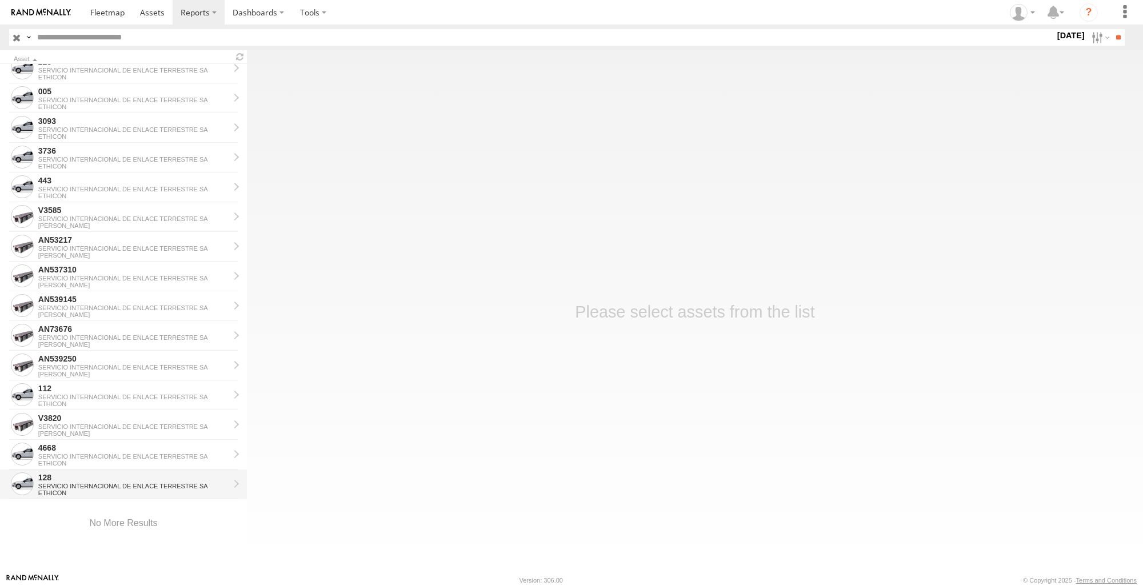
scroll to position [1110, 0]
click at [93, 486] on div "SERVICIO INTERNACIONAL DE ENLACE TERRESTRE SA" at bounding box center [133, 486] width 191 height 7
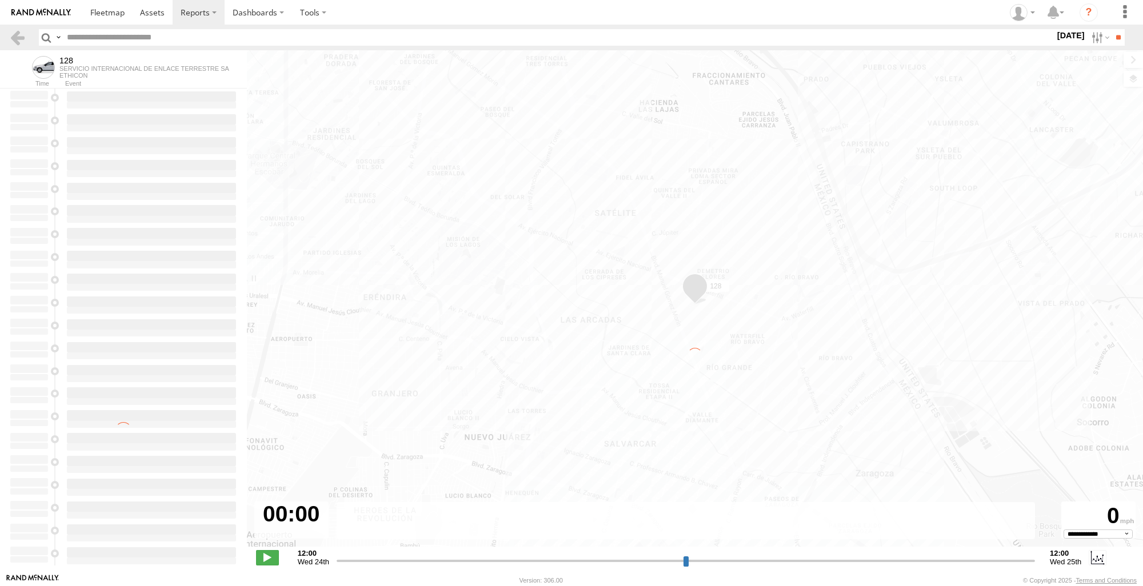
select select "**********"
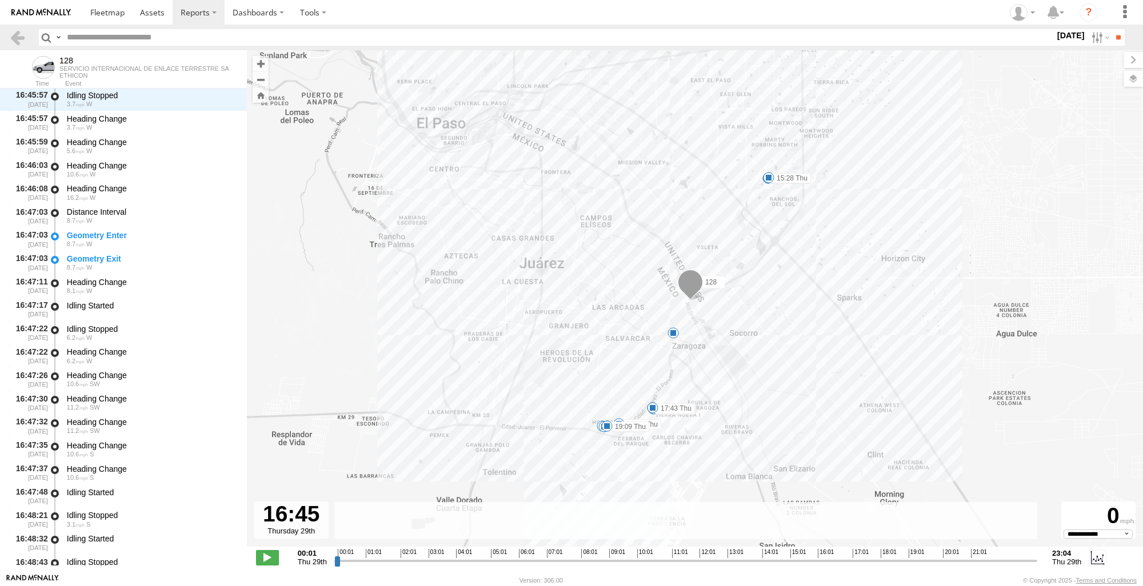
drag, startPoint x: 339, startPoint y: 561, endPoint x: 843, endPoint y: 566, distance: 503.5
type input "**********"
click at [843, 566] on input "range" at bounding box center [685, 560] width 703 height 11
click at [21, 42] on link at bounding box center [17, 37] width 17 height 17
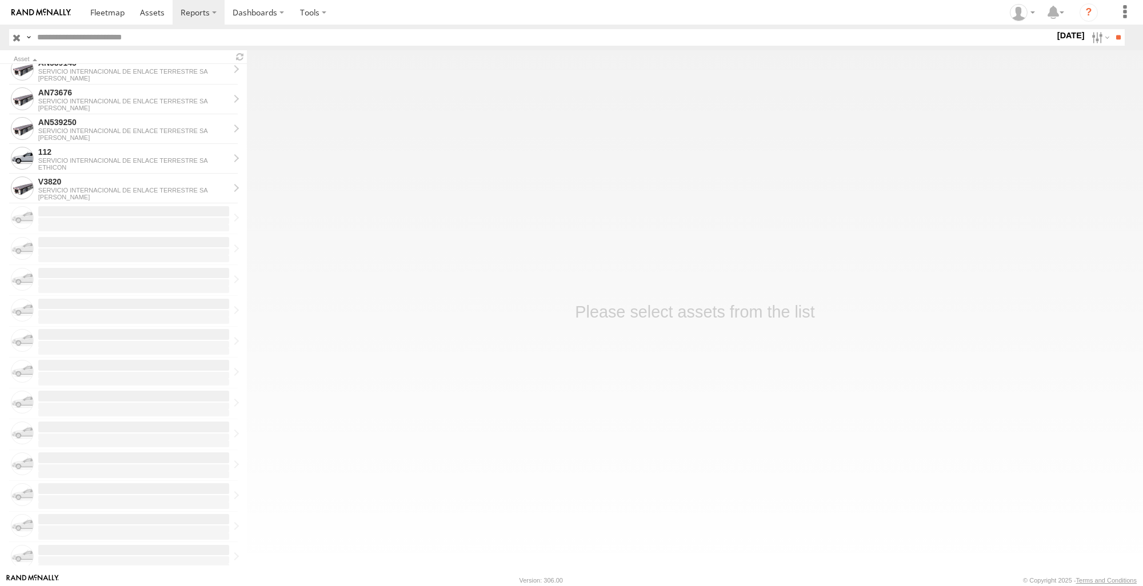
scroll to position [1061, 0]
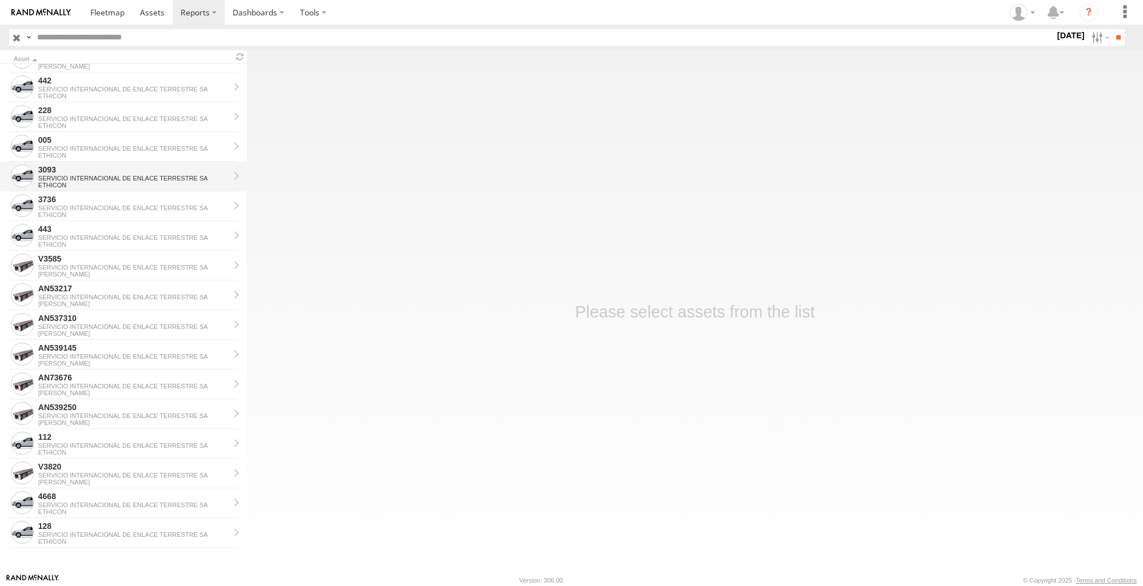
click at [119, 185] on div "ETHICON" at bounding box center [133, 185] width 191 height 7
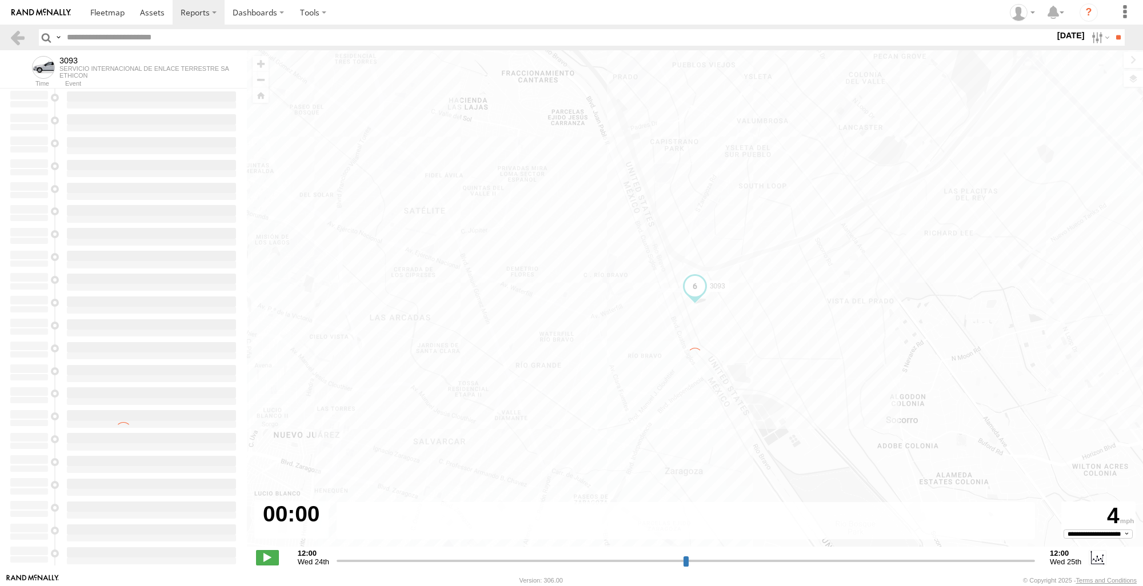
type input "**********"
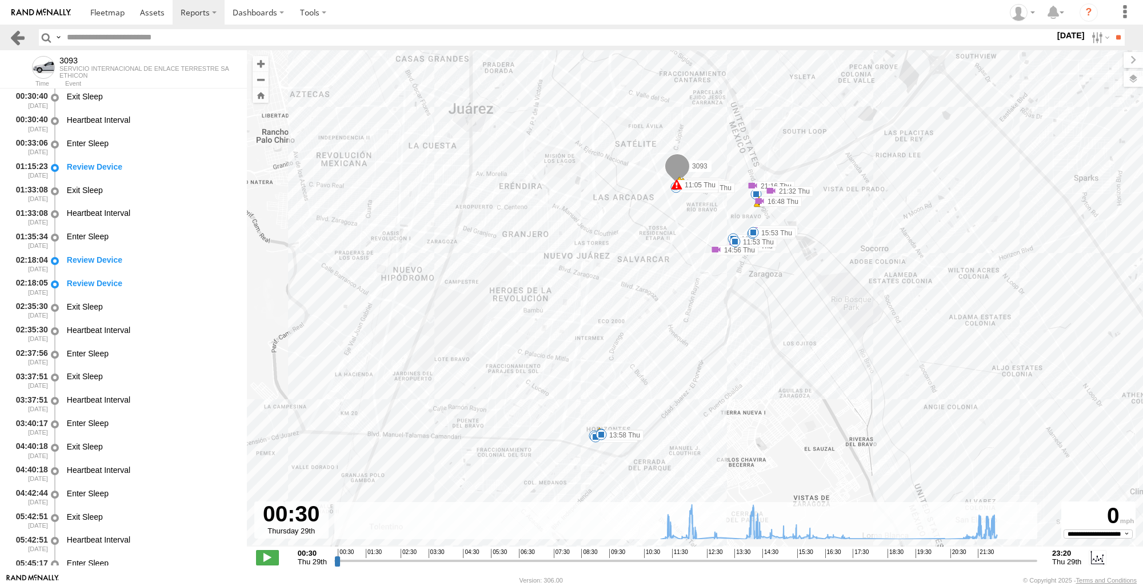
click at [18, 31] on link at bounding box center [17, 37] width 17 height 17
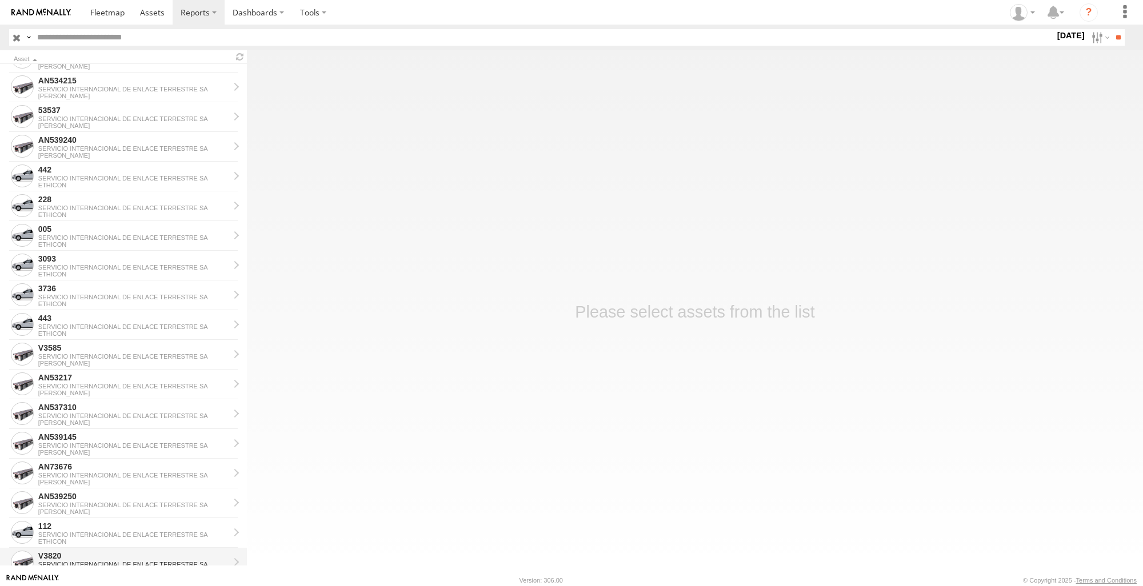
scroll to position [1061, 0]
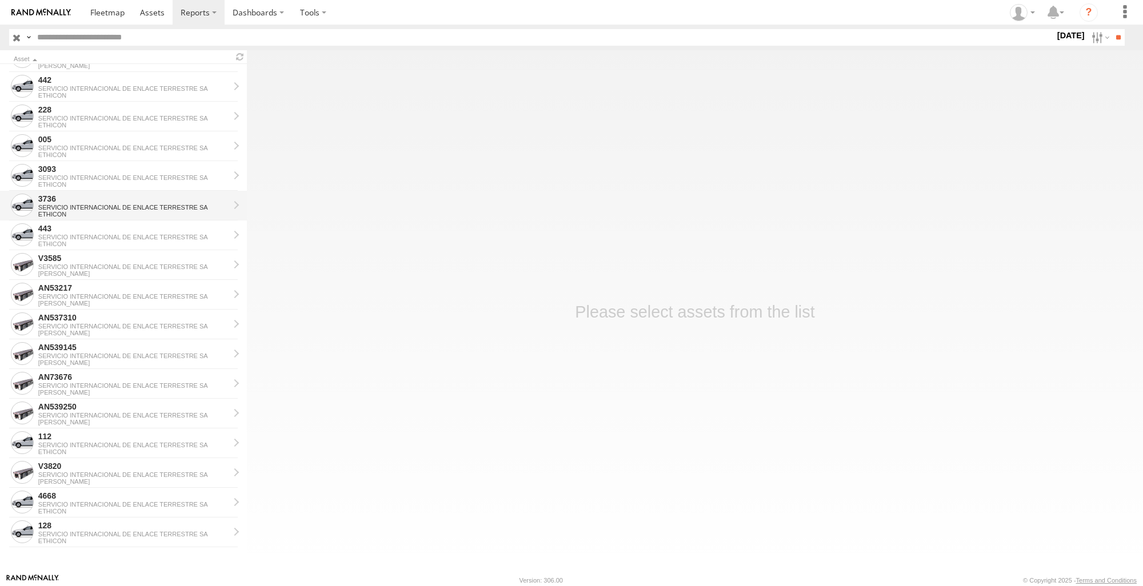
click at [85, 198] on div "3736" at bounding box center [133, 199] width 191 height 10
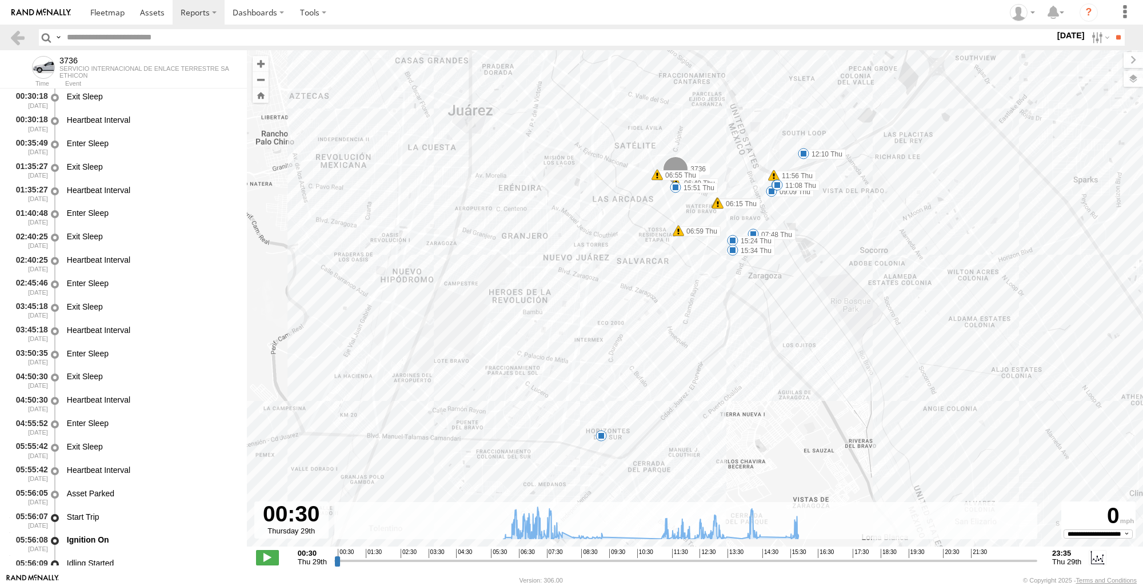
scroll to position [70, 0]
drag, startPoint x: 354, startPoint y: 561, endPoint x: 681, endPoint y: 566, distance: 327.5
click at [681, 566] on input "range" at bounding box center [685, 560] width 703 height 11
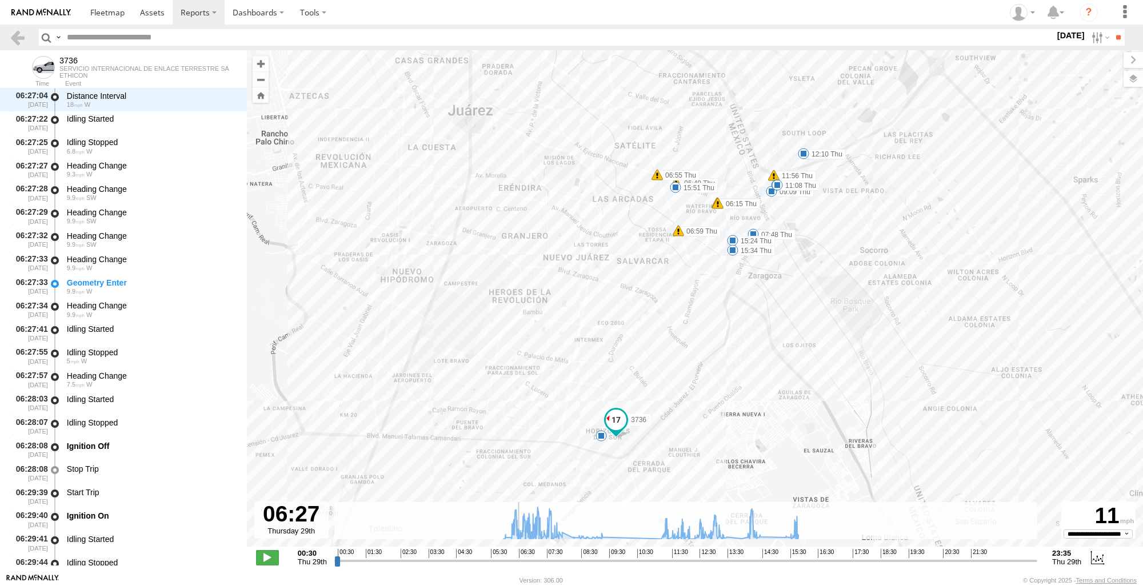
scroll to position [3810, 0]
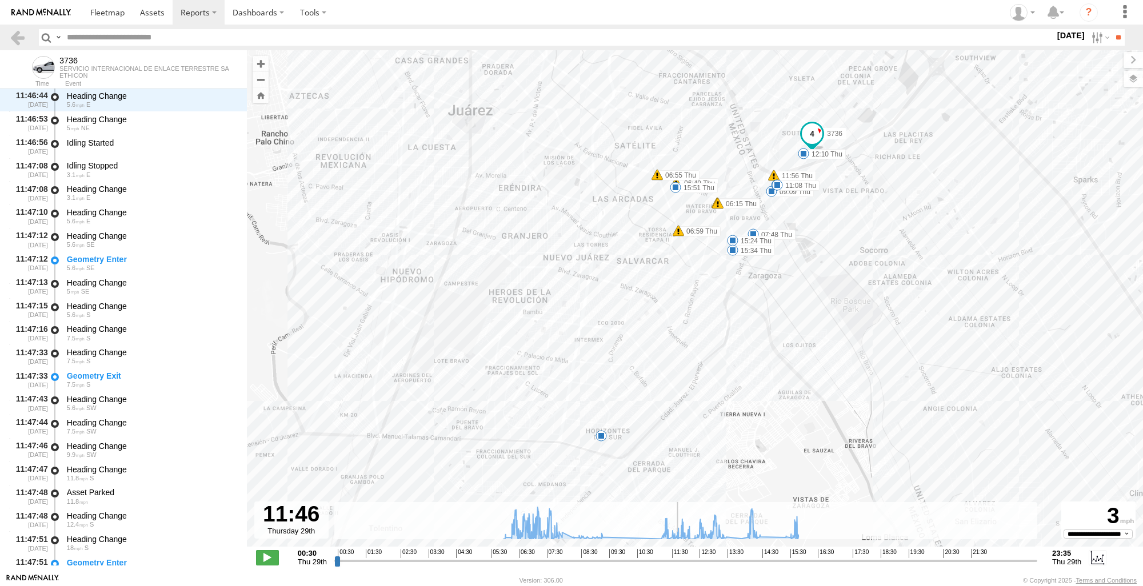
drag, startPoint x: 681, startPoint y: 562, endPoint x: 674, endPoint y: 562, distance: 7.5
type input "**********"
click at [674, 561] on input "range" at bounding box center [685, 560] width 703 height 11
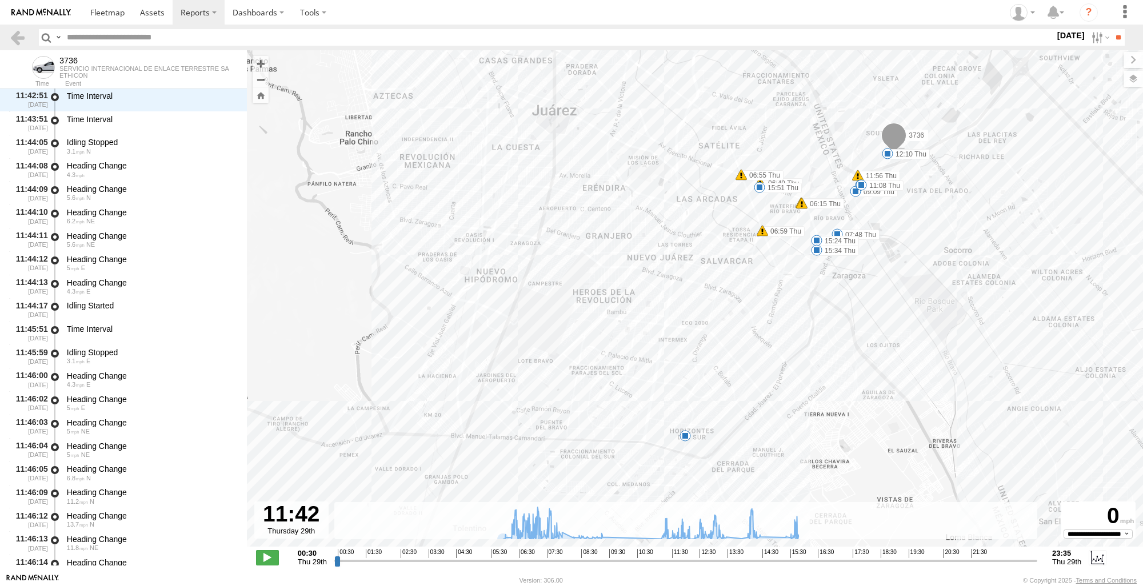
drag, startPoint x: 844, startPoint y: 419, endPoint x: 953, endPoint y: 422, distance: 109.7
click at [982, 414] on div "3736 06:15 Thu 06:15 Thu 06:49 Thu 06:55 Thu 06:59 Thu 07:48 Thu 09:09 Thu 09:1…" at bounding box center [695, 304] width 896 height 509
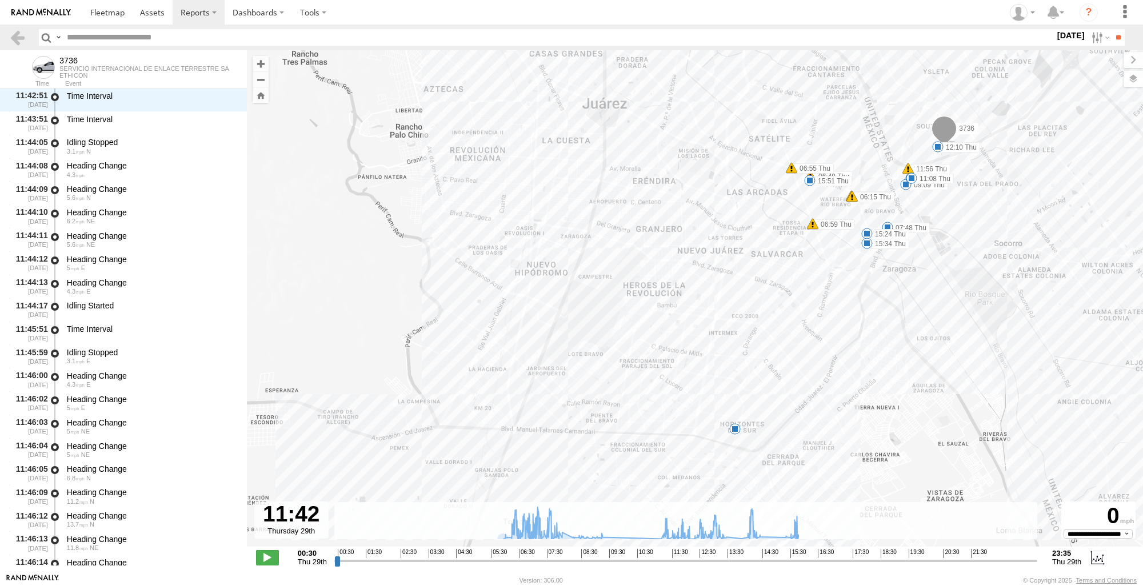
click at [727, 438] on div "3736 06:15 Thu 06:15 Thu 06:49 Thu 06:55 Thu 06:59 Thu 07:48 Thu 09:09 Thu 09:1…" at bounding box center [695, 304] width 896 height 509
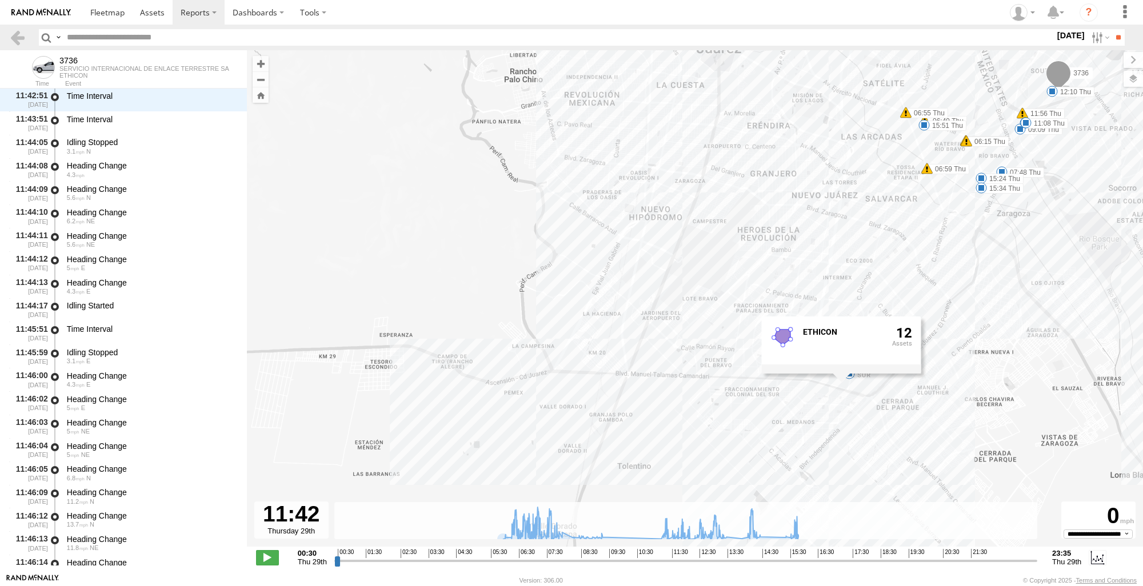
drag, startPoint x: 1013, startPoint y: 401, endPoint x: 1127, endPoint y: 346, distance: 126.5
click at [1127, 346] on div "3736 06:15 Thu 06:15 Thu 06:49 Thu 06:55 Thu 06:59 Thu 07:48 Thu 09:09 Thu 09:1…" at bounding box center [695, 304] width 896 height 509
click at [17, 38] on link at bounding box center [17, 37] width 17 height 17
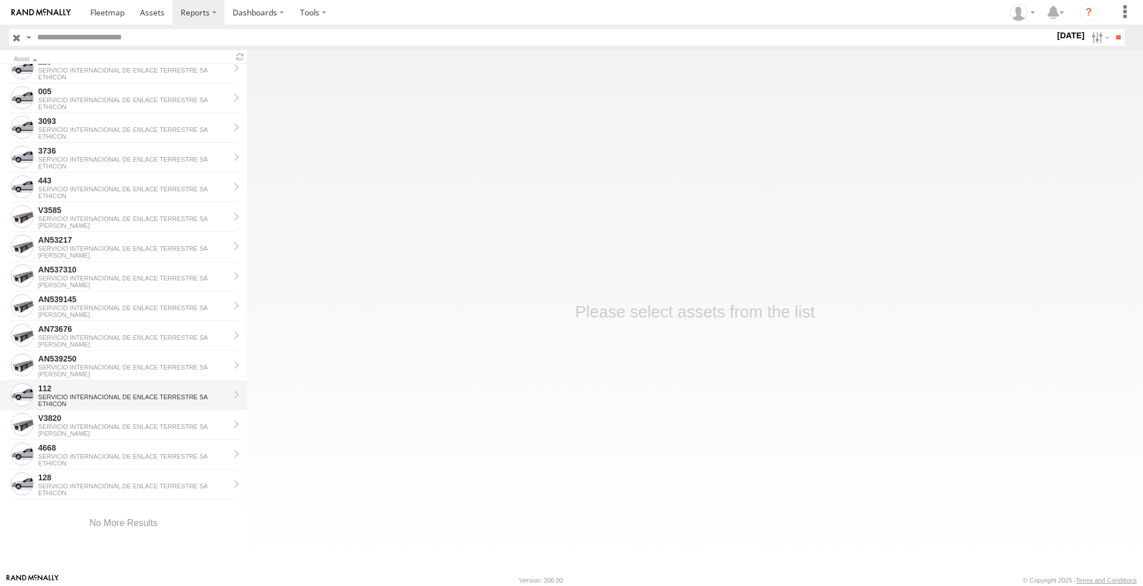
scroll to position [1110, 0]
click at [106, 128] on div "SERVICIO INTERNACIONAL DE ENLACE TERRESTRE SA" at bounding box center [133, 129] width 191 height 7
